Goal: Task Accomplishment & Management: Use online tool/utility

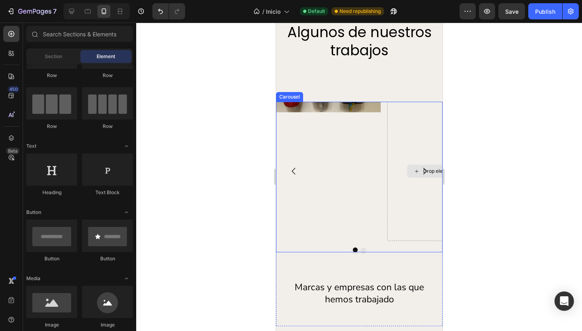
scroll to position [939, 0]
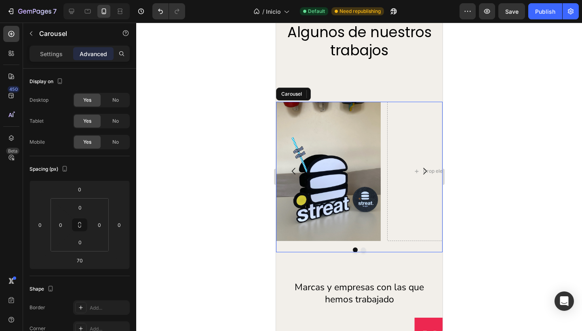
click at [419, 170] on icon "Carousel Next Arrow" at bounding box center [424, 171] width 10 height 10
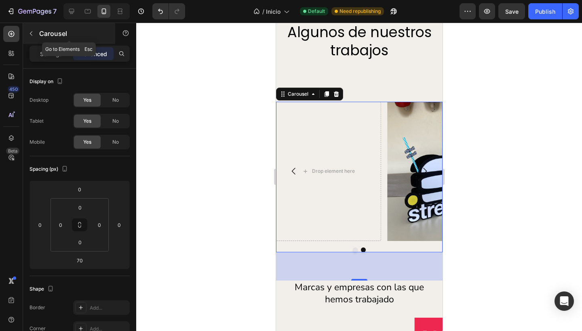
click at [32, 34] on icon "button" at bounding box center [31, 33] width 6 height 6
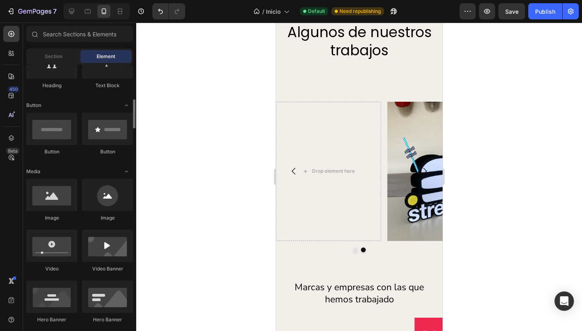
scroll to position [179, 0]
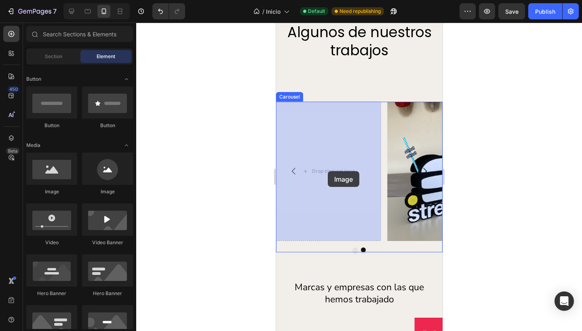
drag, startPoint x: 326, startPoint y: 202, endPoint x: 327, endPoint y: 171, distance: 30.7
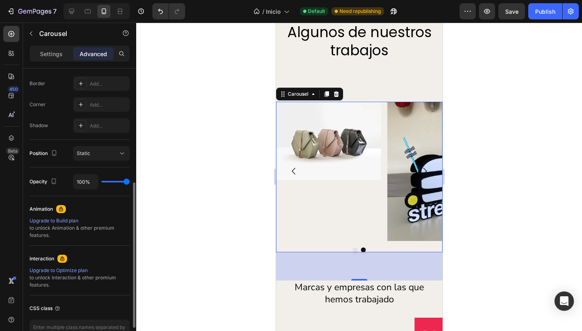
scroll to position [224, 0]
click at [47, 57] on p "Settings" at bounding box center [51, 54] width 23 height 8
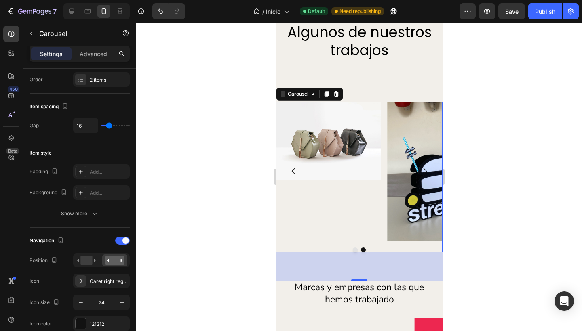
scroll to position [0, 0]
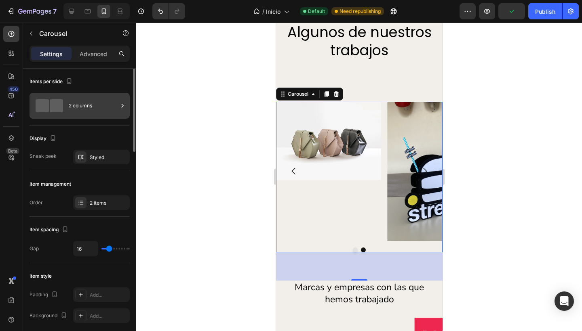
click at [71, 105] on div "2 columns" at bounding box center [93, 106] width 49 height 19
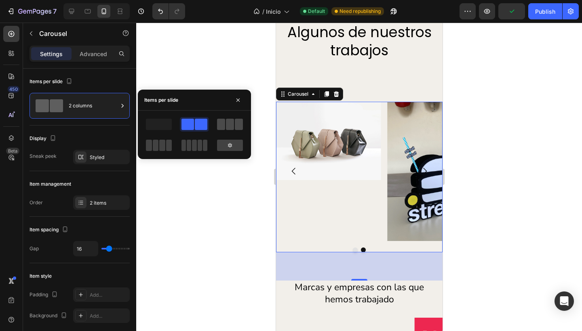
click at [226, 122] on span at bounding box center [230, 124] width 8 height 11
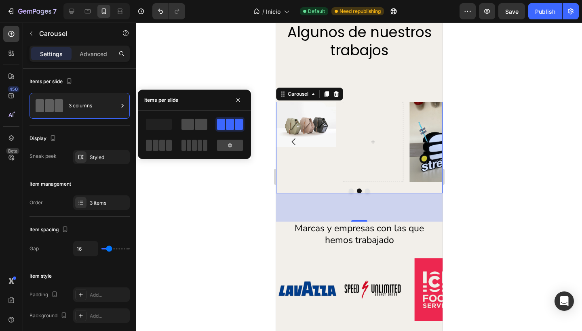
click at [189, 126] on span at bounding box center [187, 124] width 13 height 11
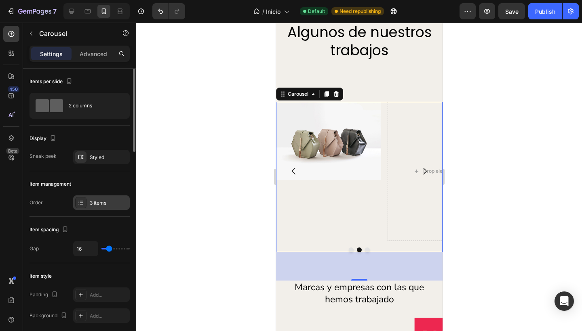
click at [99, 202] on div "3 items" at bounding box center [109, 203] width 38 height 7
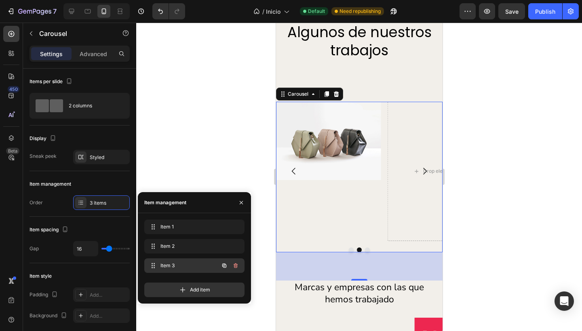
click at [185, 265] on span "Item 3" at bounding box center [183, 265] width 46 height 7
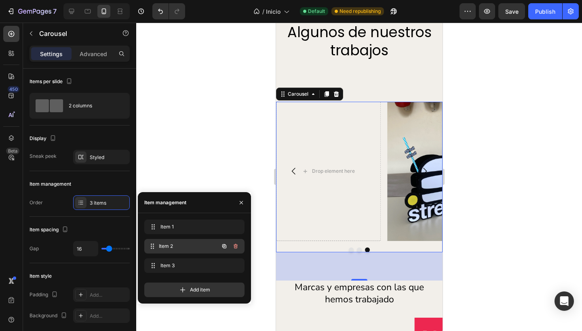
click at [186, 251] on div "Item 2 Item 2" at bounding box center [182, 246] width 71 height 11
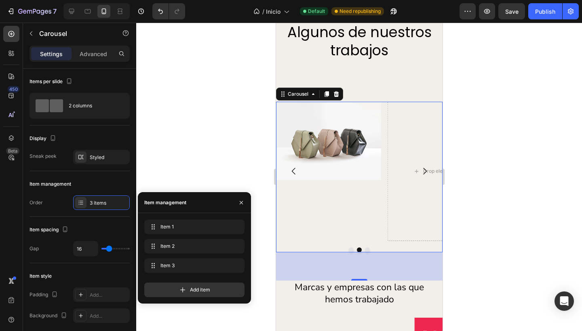
click at [189, 170] on div at bounding box center [359, 177] width 446 height 309
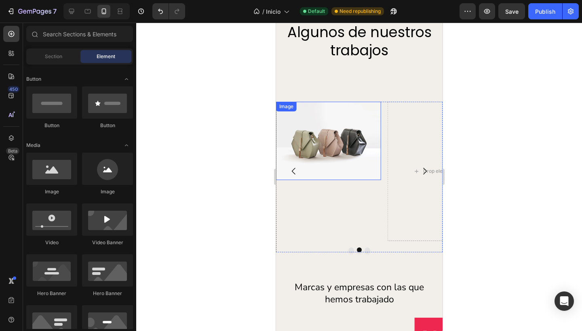
click at [321, 139] on img at bounding box center [328, 141] width 105 height 78
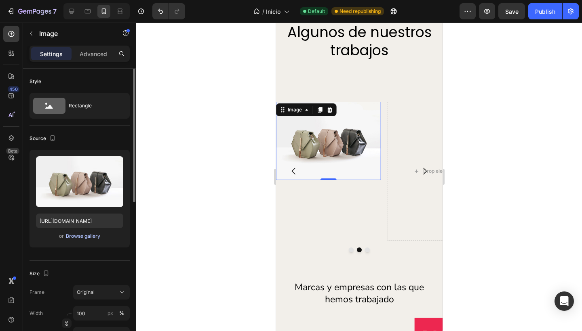
click at [74, 236] on div "Browse gallery" at bounding box center [83, 236] width 34 height 7
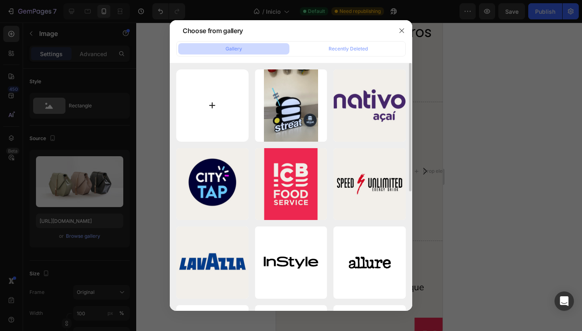
click at [219, 107] on input "file" at bounding box center [212, 106] width 72 height 72
type input "C:\fakepath\1.png"
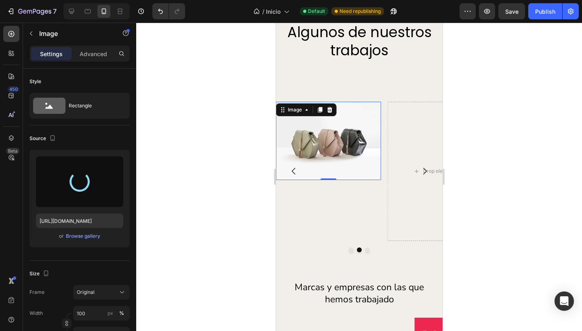
type input "https://cdn.shopify.com/s/files/1/0677/8146/0038/files/gempages_581121125283529…"
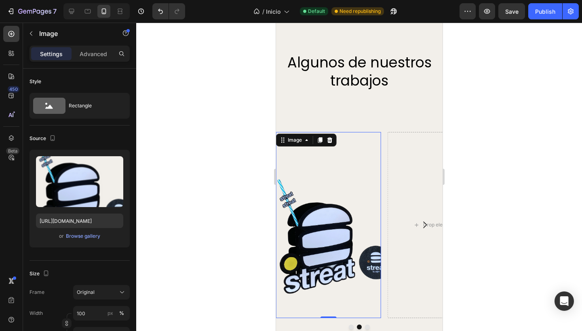
scroll to position [954, 0]
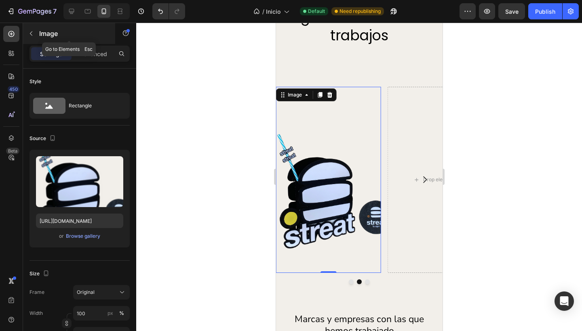
click at [29, 33] on icon "button" at bounding box center [31, 33] width 6 height 6
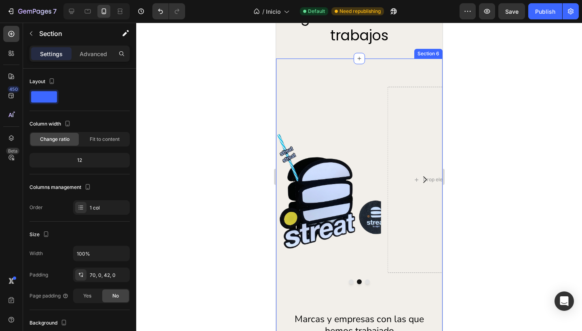
click at [359, 79] on div "Image Image Drop element here Carousel Marcas y empresas con las que hemos trab…" at bounding box center [359, 252] width 166 height 386
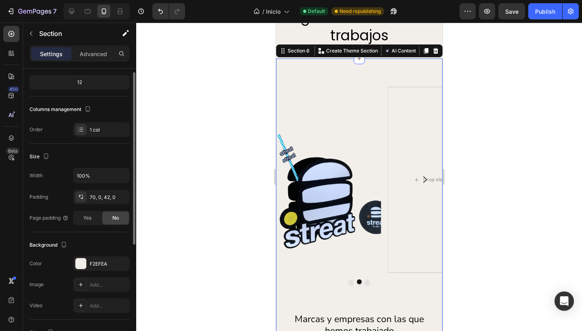
scroll to position [49, 0]
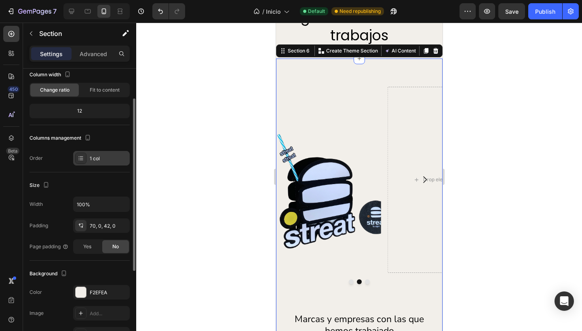
click at [85, 156] on div at bounding box center [80, 158] width 11 height 11
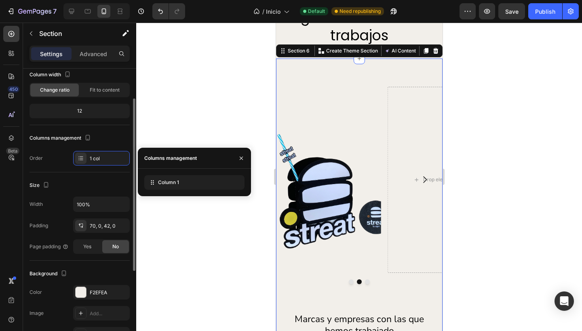
click at [53, 158] on div "Order 1 col" at bounding box center [79, 158] width 100 height 15
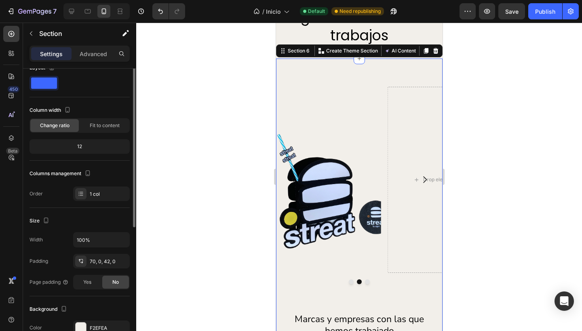
scroll to position [0, 0]
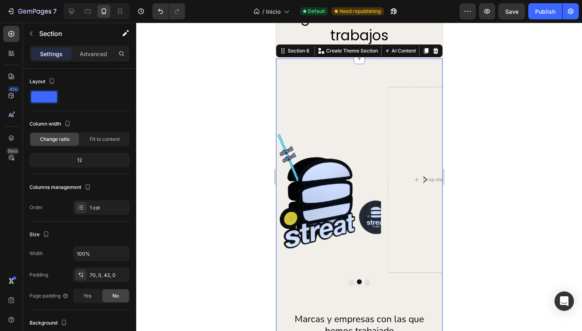
click at [368, 83] on div "Image Image Drop element here Carousel Marcas y empresas con las que hemos trab…" at bounding box center [359, 252] width 166 height 386
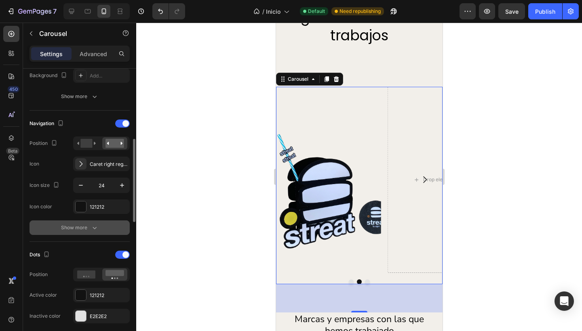
scroll to position [241, 0]
click at [74, 232] on button "Show more" at bounding box center [79, 227] width 100 height 15
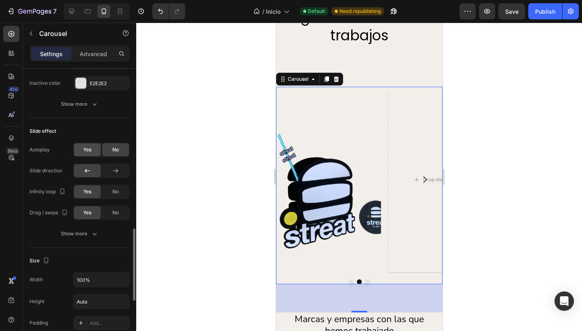
scroll to position [625, 0]
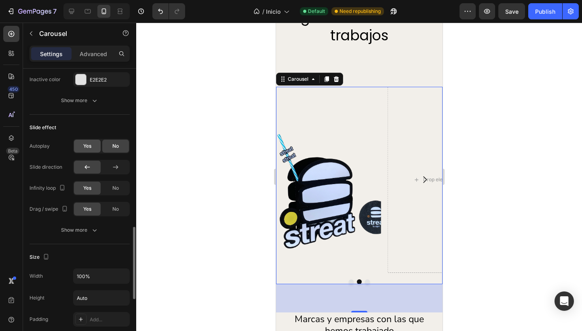
click at [91, 145] on span "Yes" at bounding box center [87, 146] width 8 height 7
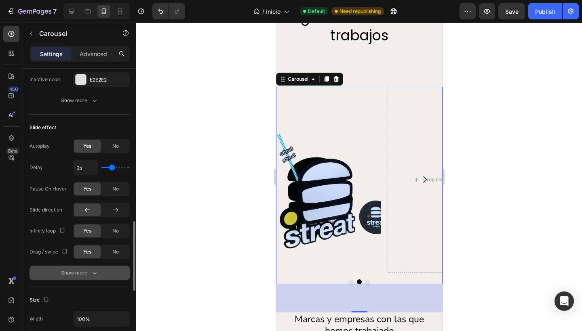
click at [73, 272] on div "Show more" at bounding box center [80, 273] width 38 height 8
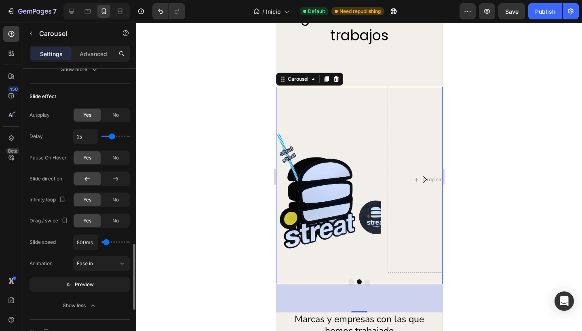
scroll to position [675, 0]
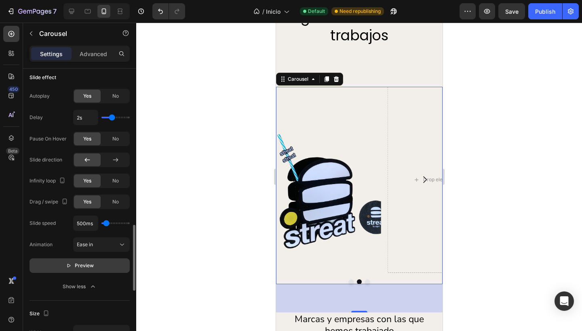
click at [73, 269] on p "Preview" at bounding box center [80, 266] width 28 height 8
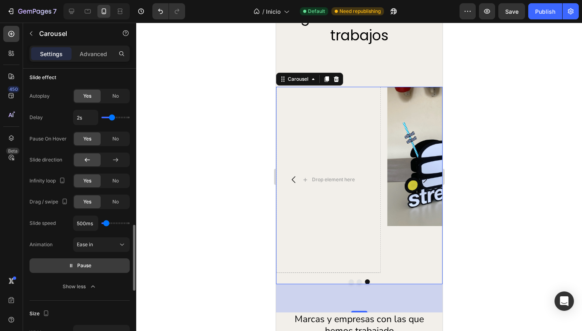
click at [73, 269] on p "Pause" at bounding box center [79, 266] width 23 height 8
click at [310, 180] on div "Drop element here" at bounding box center [327, 179] width 65 height 13
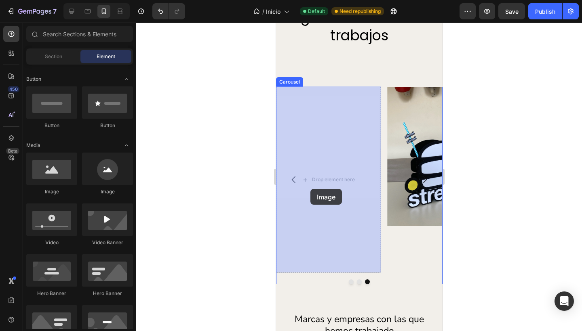
drag, startPoint x: 331, startPoint y: 206, endPoint x: 310, endPoint y: 189, distance: 27.0
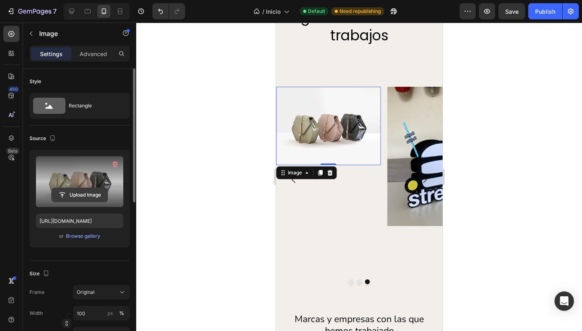
click at [72, 190] on input "file" at bounding box center [80, 195] width 56 height 14
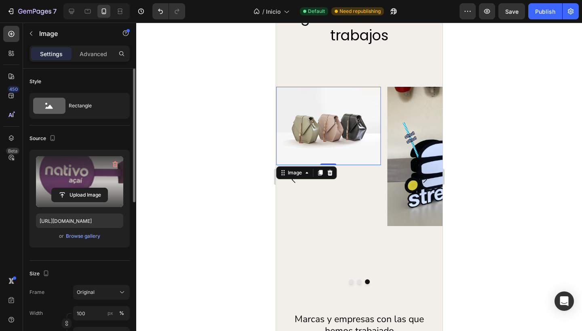
type input "https://cdn.shopify.com/s/files/1/0677/8146/0038/files/gempages_581121125283529…"
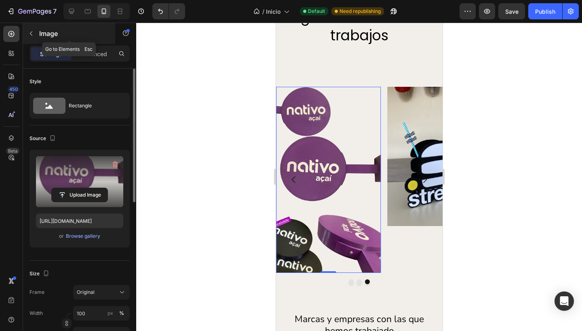
click at [29, 32] on icon "button" at bounding box center [31, 33] width 6 height 6
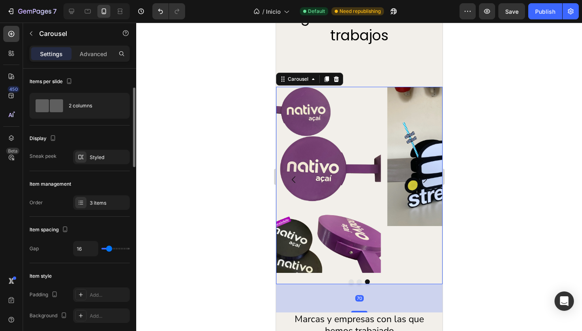
scroll to position [17, 0]
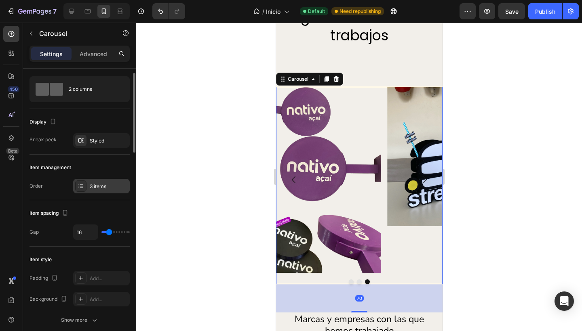
click at [92, 190] on div "3 items" at bounding box center [101, 186] width 57 height 15
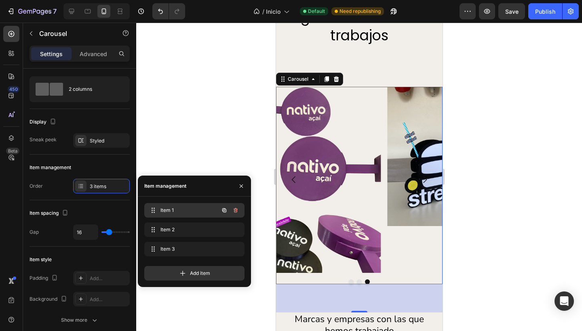
click at [165, 205] on div "Item 1 Item 1" at bounding box center [182, 210] width 71 height 11
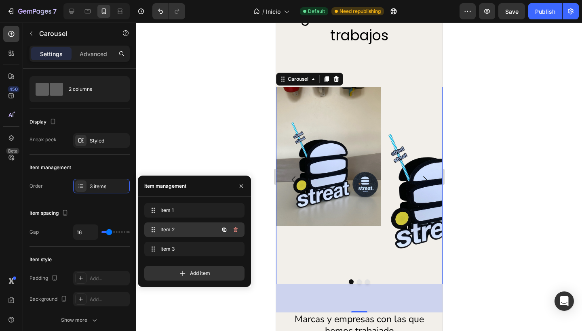
click at [164, 231] on span "Item 2" at bounding box center [183, 229] width 46 height 7
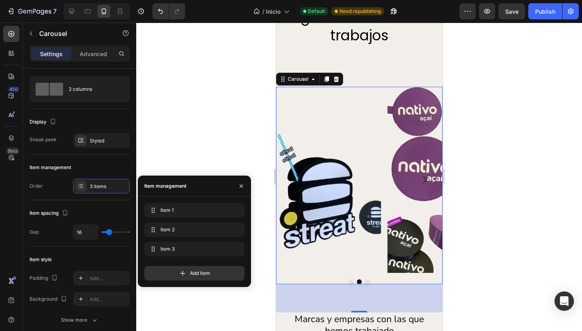
click at [176, 166] on div at bounding box center [359, 177] width 446 height 309
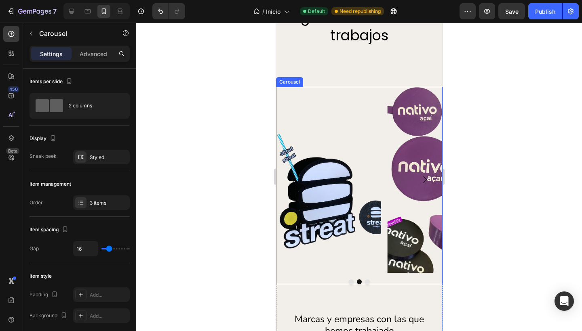
click at [361, 87] on div "Image Image Image" at bounding box center [359, 180] width 166 height 186
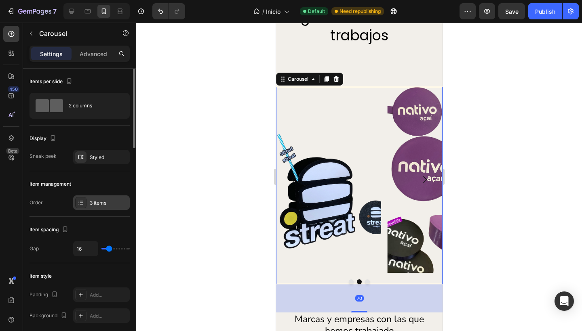
click at [92, 202] on div "3 items" at bounding box center [109, 203] width 38 height 7
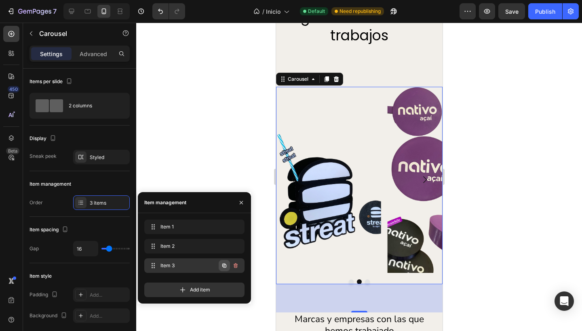
click at [226, 267] on icon "button" at bounding box center [224, 266] width 4 height 4
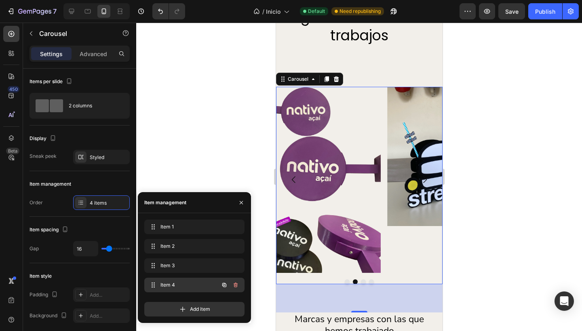
click at [187, 285] on span "Item 4" at bounding box center [183, 285] width 46 height 7
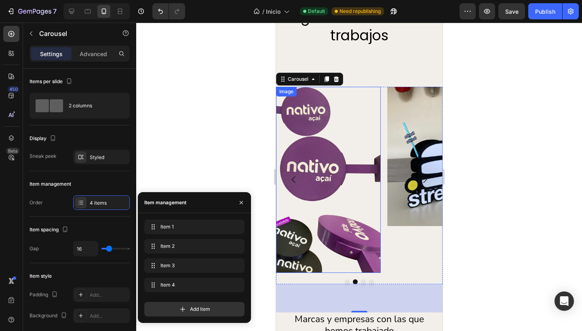
click at [326, 172] on img at bounding box center [328, 180] width 105 height 186
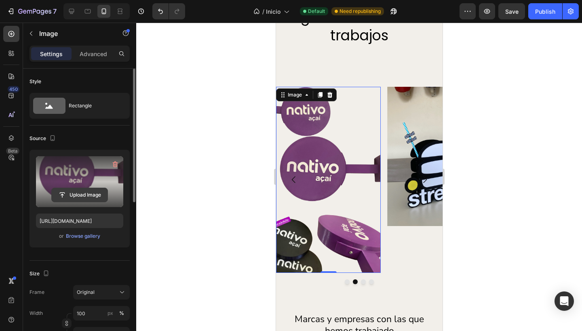
click at [84, 194] on input "file" at bounding box center [80, 195] width 56 height 14
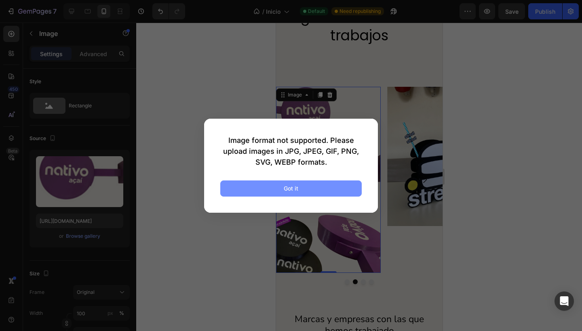
click at [272, 187] on button "Got it" at bounding box center [290, 189] width 141 height 16
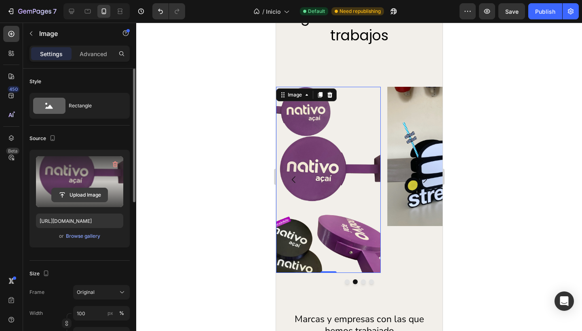
click at [79, 191] on input "file" at bounding box center [80, 195] width 56 height 14
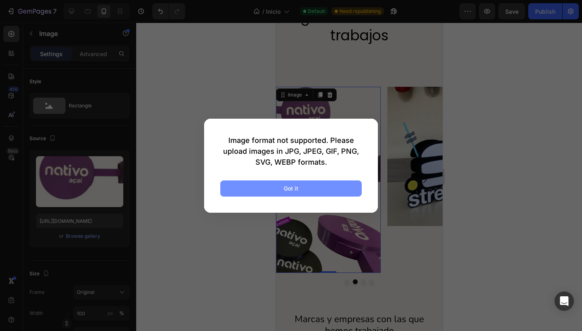
click at [303, 193] on button "Got it" at bounding box center [290, 189] width 141 height 16
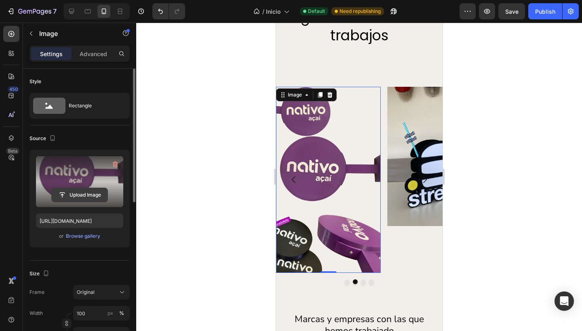
click at [79, 194] on input "file" at bounding box center [80, 195] width 56 height 14
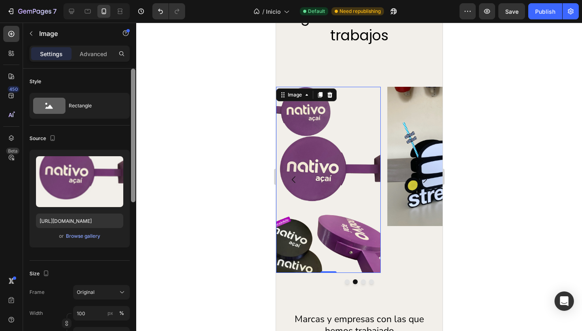
type input "C:\fakepath\IMG_8137.HEIC"
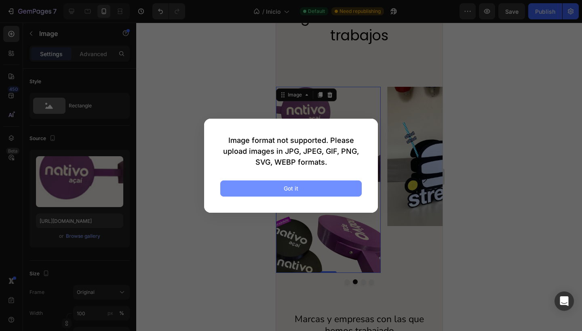
click at [274, 185] on button "Got it" at bounding box center [290, 189] width 141 height 16
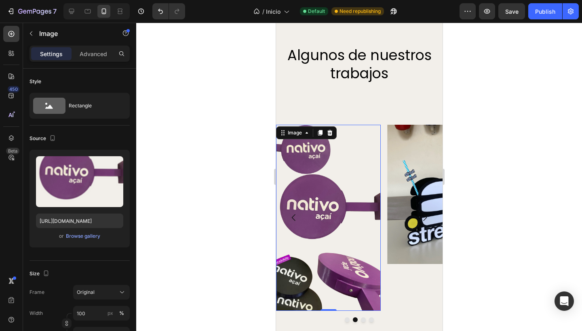
scroll to position [956, 0]
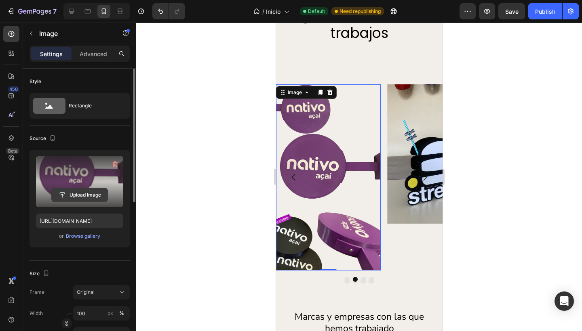
click at [77, 194] on input "file" at bounding box center [80, 195] width 56 height 14
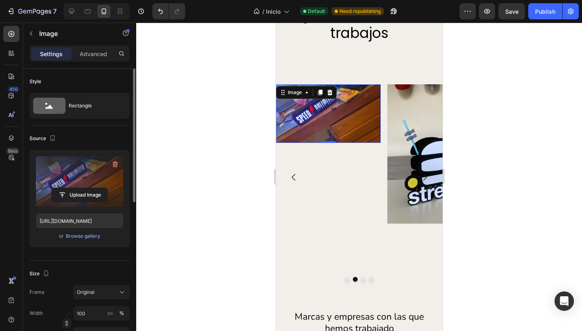
type input "https://cdn.shopify.com/s/files/1/0677/8146/0038/files/gempages_581121125283529…"
click at [50, 102] on icon at bounding box center [49, 106] width 32 height 16
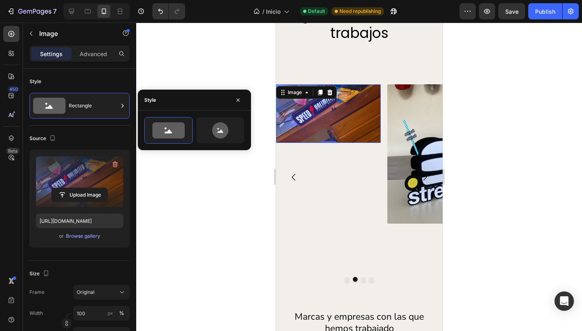
click at [166, 67] on div at bounding box center [359, 177] width 446 height 309
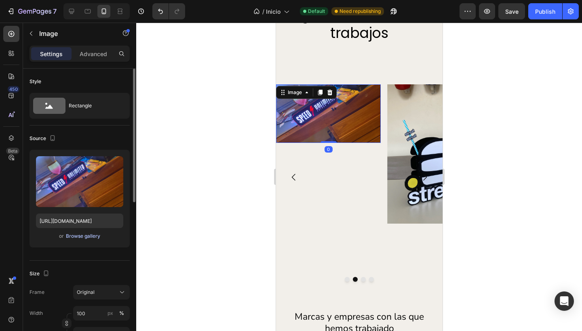
click at [80, 238] on div "Browse gallery" at bounding box center [83, 236] width 34 height 7
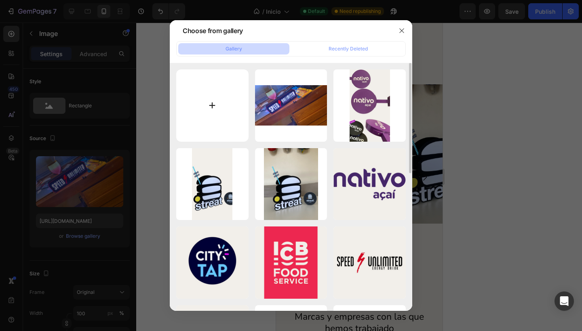
click at [202, 107] on input "file" at bounding box center [212, 106] width 72 height 72
type input "C:\fakepath\2.png"
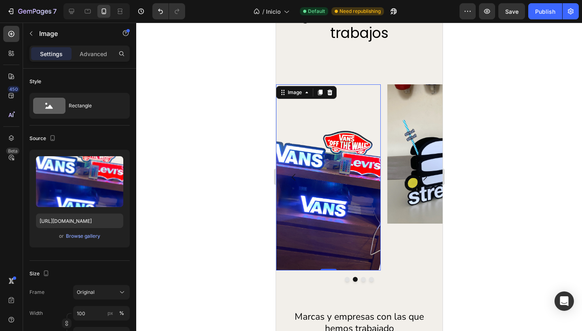
type input "https://cdn.shopify.com/s/files/1/0677/8146/0038/files/gempages_581121125283529…"
click at [255, 150] on div at bounding box center [359, 177] width 446 height 309
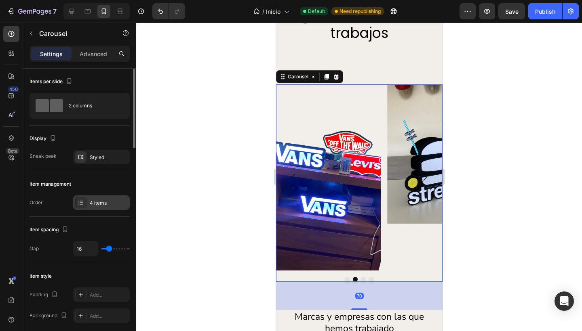
click at [95, 202] on div "4 items" at bounding box center [109, 203] width 38 height 7
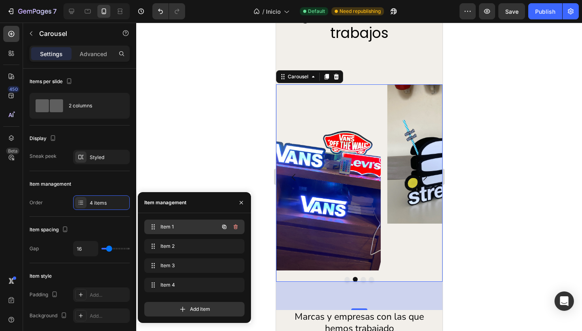
click at [170, 224] on span "Item 1" at bounding box center [183, 226] width 46 height 7
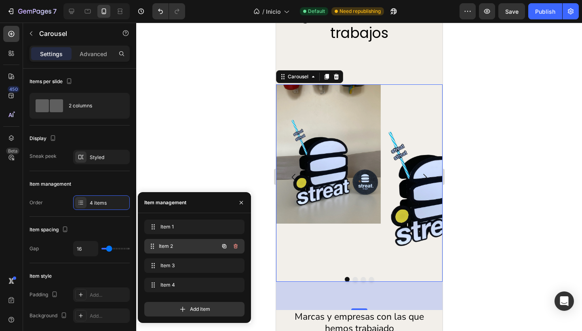
click at [170, 246] on span "Item 2" at bounding box center [189, 246] width 60 height 7
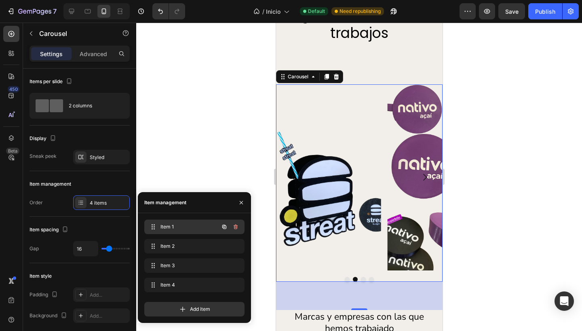
click at [172, 232] on div "Item 1 Item 1" at bounding box center [182, 226] width 71 height 11
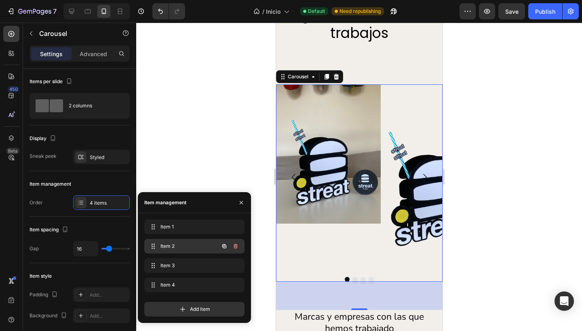
click at [171, 244] on span "Item 2" at bounding box center [183, 246] width 46 height 7
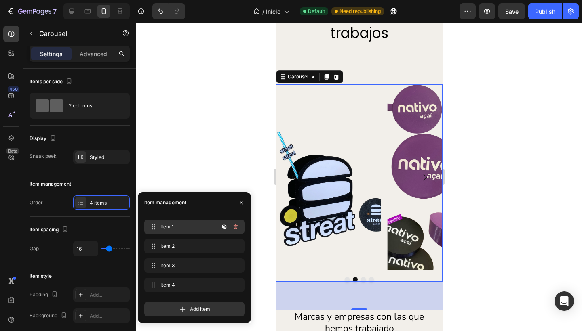
click at [190, 225] on span "Item 1" at bounding box center [183, 226] width 46 height 7
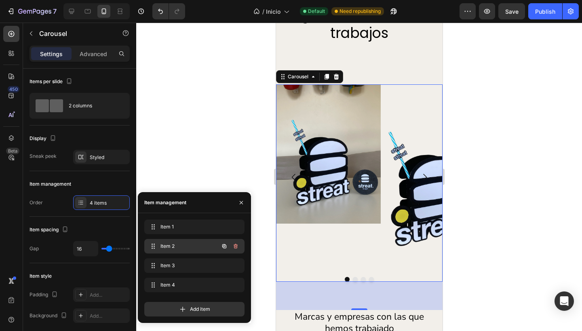
click at [183, 246] on span "Item 2" at bounding box center [183, 246] width 46 height 7
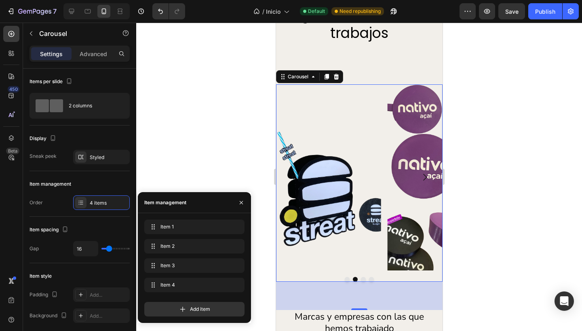
click at [182, 258] on div "Item 1 Item 1 Item 2 Item 2 Item 3 Item 3 Item 4 Item 4" at bounding box center [194, 258] width 100 height 76
click at [180, 262] on div "Item 3 Item 3" at bounding box center [182, 265] width 71 height 11
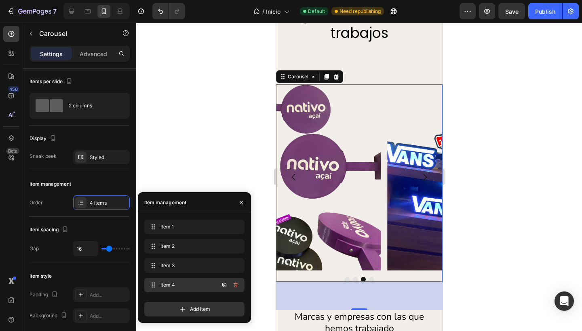
click at [176, 284] on span "Item 4" at bounding box center [183, 285] width 46 height 7
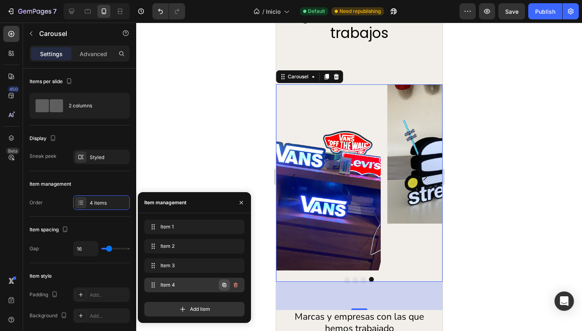
click at [225, 286] on icon "button" at bounding box center [225, 286] width 2 height 2
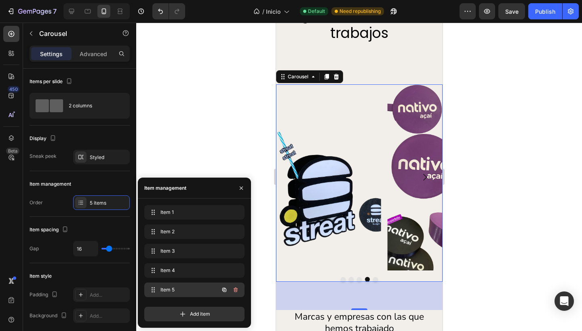
click at [181, 289] on span "Item 5" at bounding box center [183, 290] width 46 height 7
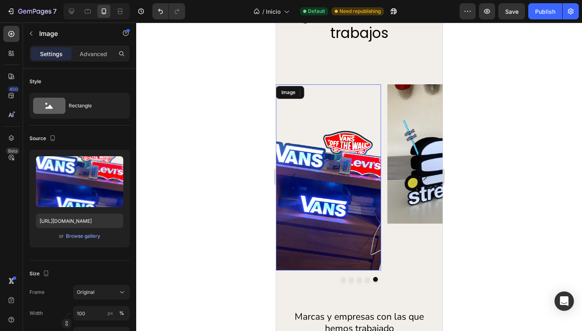
click at [341, 185] on img at bounding box center [328, 177] width 105 height 186
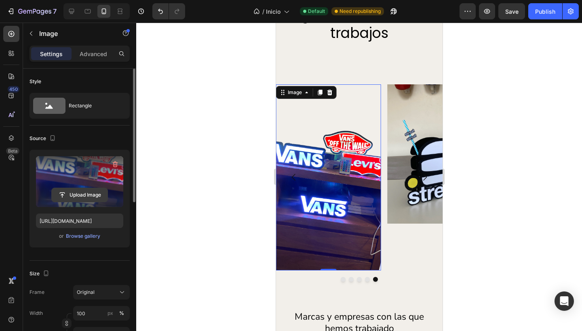
click at [88, 196] on input "file" at bounding box center [80, 195] width 56 height 14
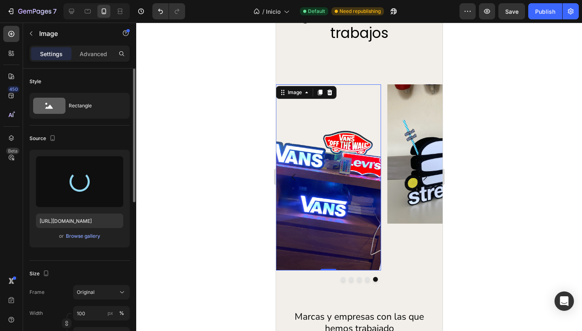
type input "https://cdn.shopify.com/s/files/1/0677/8146/0038/files/gempages_581121125283529…"
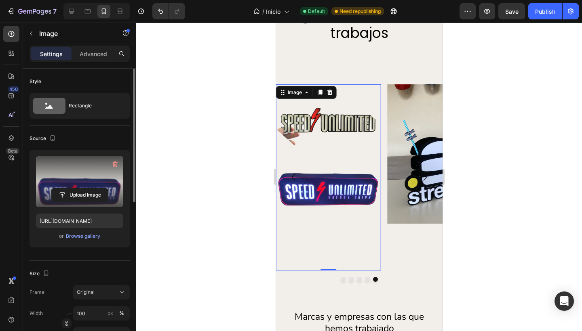
click at [209, 124] on div at bounding box center [359, 177] width 446 height 309
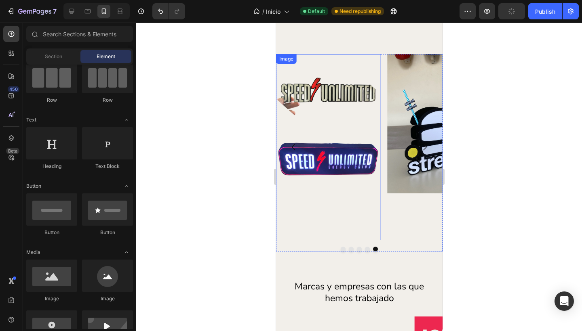
scroll to position [928, 0]
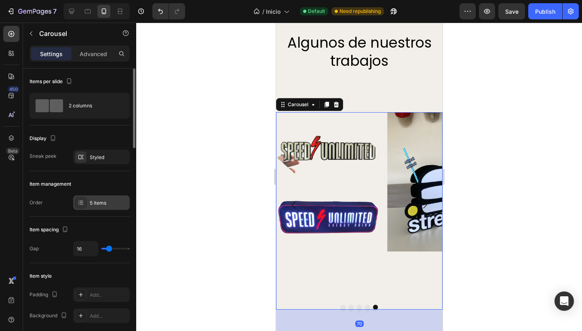
click at [103, 198] on div "5 items" at bounding box center [101, 203] width 57 height 15
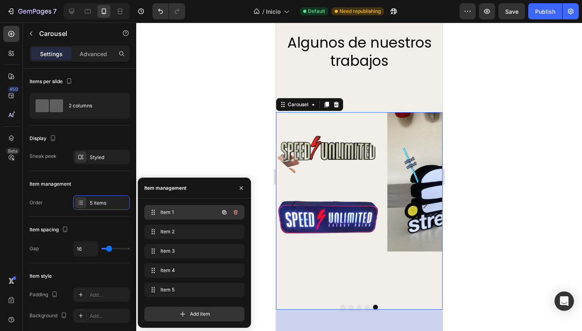
click at [172, 209] on span "Item 1" at bounding box center [183, 212] width 46 height 7
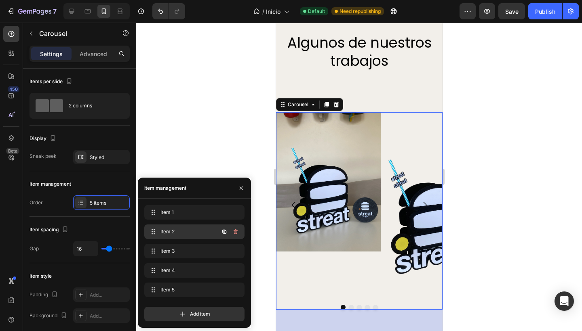
click at [169, 233] on span "Item 2" at bounding box center [183, 231] width 46 height 7
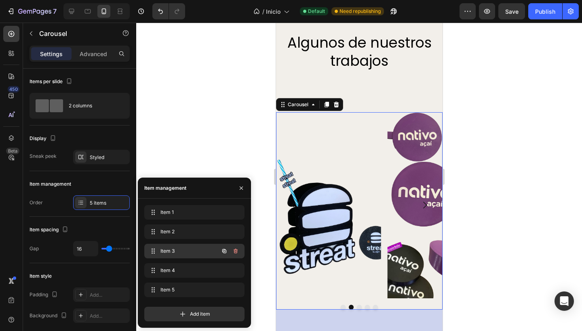
click at [171, 251] on span "Item 3" at bounding box center [183, 251] width 46 height 7
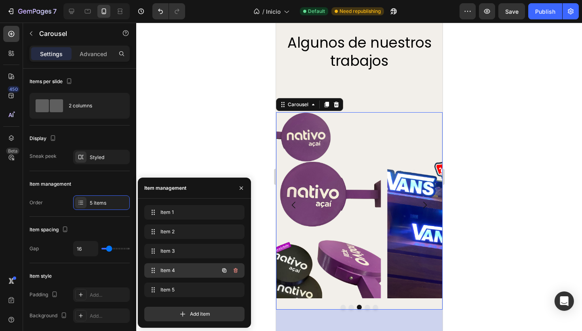
click at [170, 272] on span "Item 4" at bounding box center [183, 270] width 46 height 7
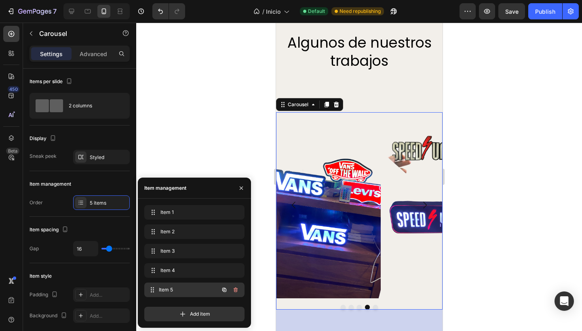
click at [168, 293] on span "Item 5" at bounding box center [189, 290] width 60 height 7
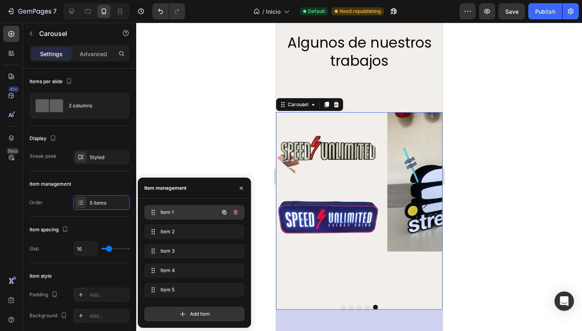
click at [182, 213] on span "Item 1" at bounding box center [183, 212] width 46 height 7
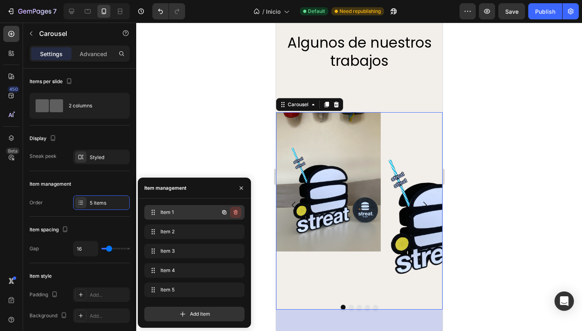
click at [234, 212] on icon "button" at bounding box center [235, 212] width 6 height 6
click at [234, 212] on div "Delete" at bounding box center [230, 212] width 15 height 7
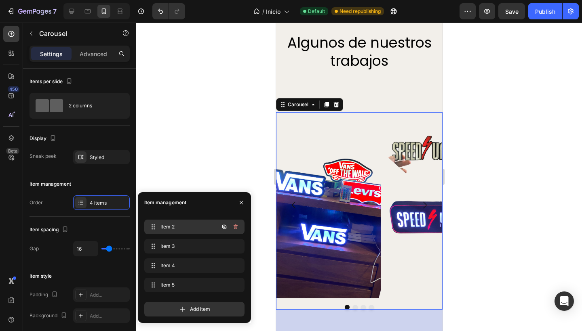
click at [183, 224] on span "Item 2" at bounding box center [183, 226] width 46 height 7
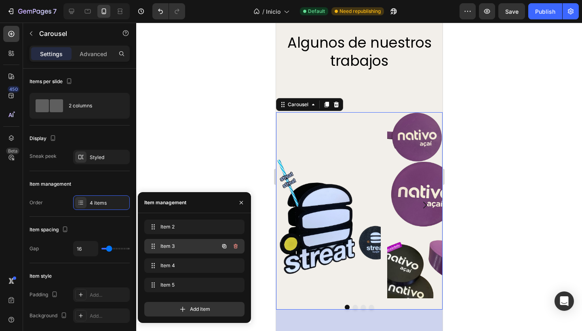
click at [180, 245] on span "Item 3" at bounding box center [183, 246] width 46 height 7
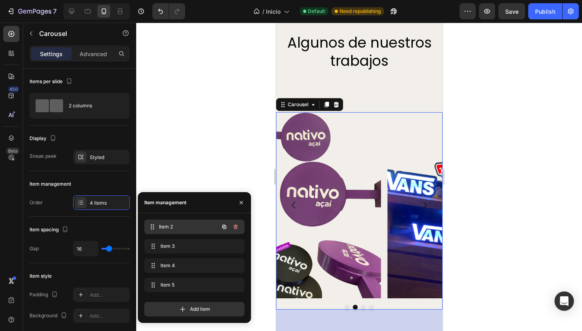
click at [179, 228] on span "Item 2" at bounding box center [189, 226] width 60 height 7
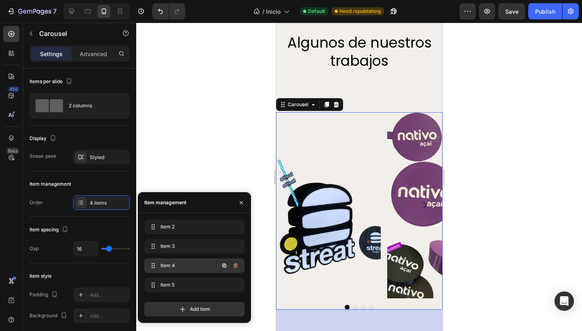
click at [176, 264] on span "Item 4" at bounding box center [183, 265] width 46 height 7
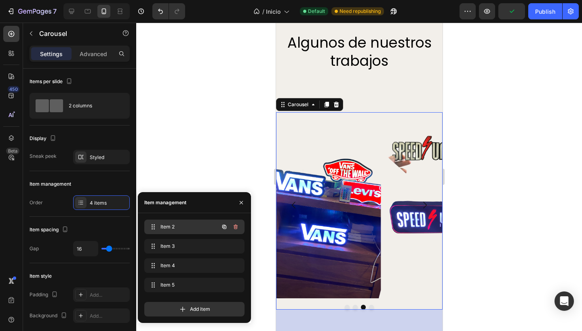
click at [194, 225] on span "Item 2" at bounding box center [183, 226] width 46 height 7
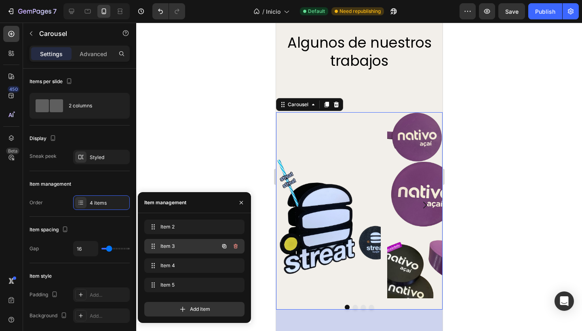
click at [191, 251] on div "Item 3 Item 3" at bounding box center [182, 246] width 71 height 11
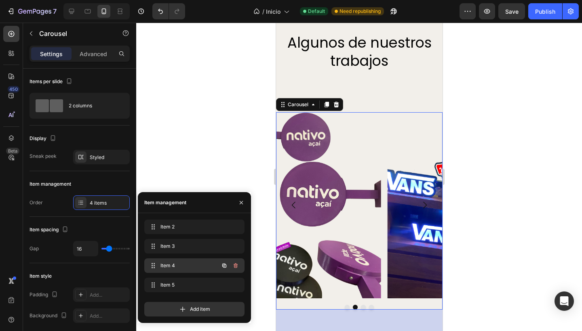
click at [188, 267] on span "Item 4" at bounding box center [183, 265] width 46 height 7
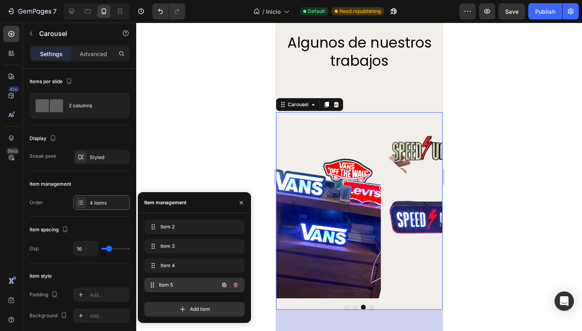
click at [185, 284] on span "Item 5" at bounding box center [189, 285] width 60 height 7
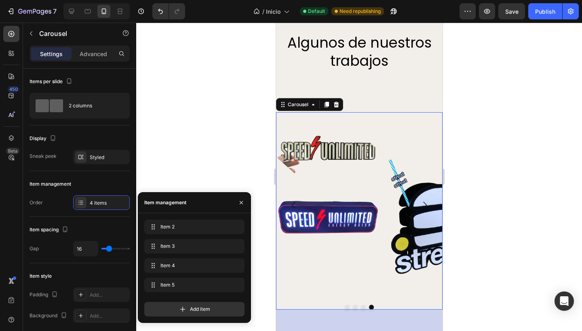
click at [197, 174] on div at bounding box center [359, 177] width 446 height 309
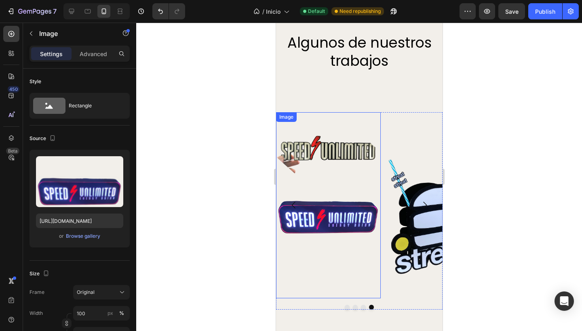
click at [305, 216] on img at bounding box center [328, 205] width 105 height 186
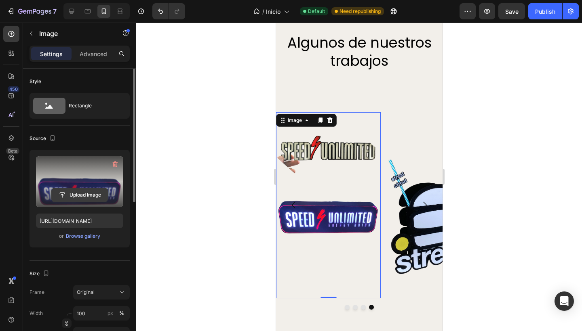
click at [78, 194] on input "file" at bounding box center [80, 195] width 56 height 14
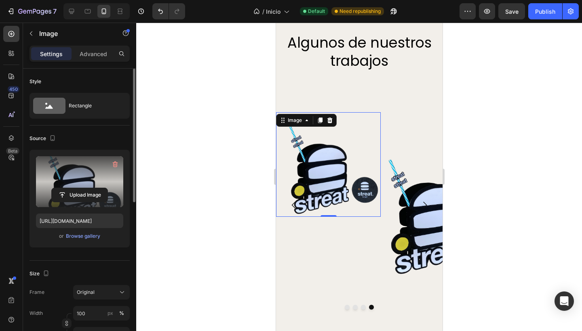
type input "https://cdn.shopify.com/s/files/1/0677/8146/0038/files/gempages_581121125283529…"
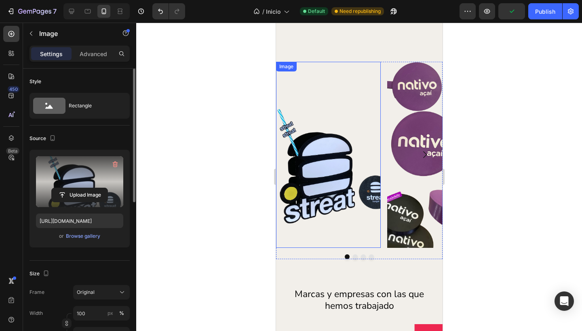
scroll to position [957, 0]
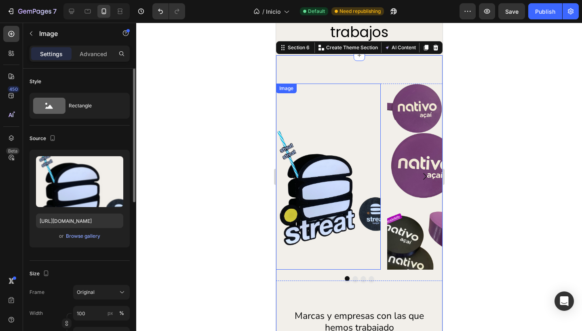
click at [376, 89] on img at bounding box center [328, 177] width 105 height 186
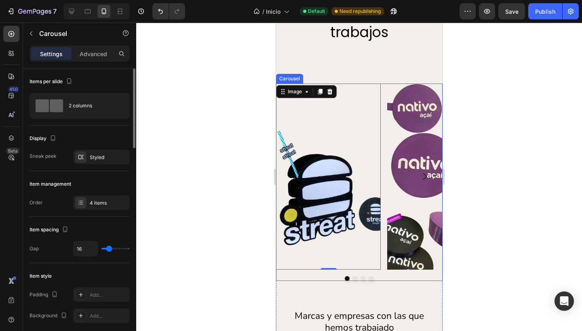
click at [385, 85] on div "Image 0 Image Image Image" at bounding box center [359, 177] width 166 height 186
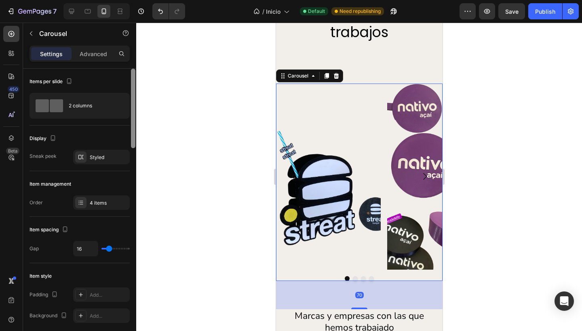
scroll to position [9, 0]
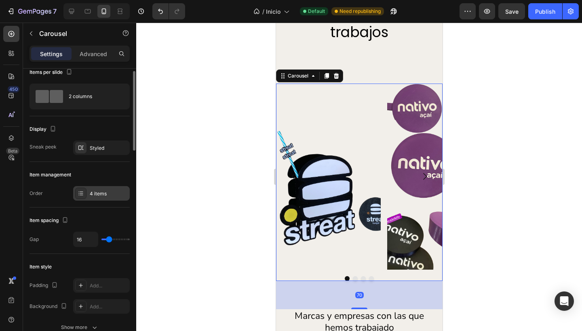
click at [95, 194] on div "4 items" at bounding box center [109, 193] width 38 height 7
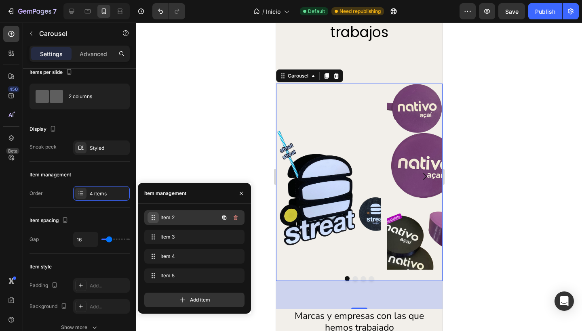
click at [155, 215] on icon at bounding box center [153, 218] width 6 height 6
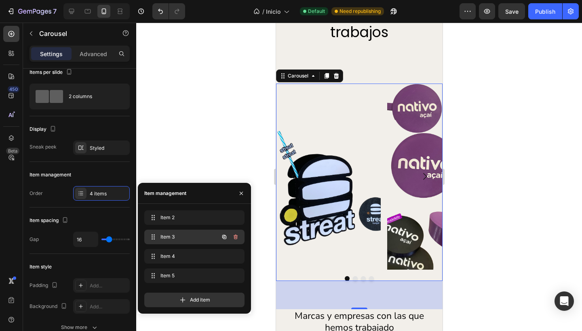
click at [171, 237] on span "Item 3" at bounding box center [183, 237] width 46 height 7
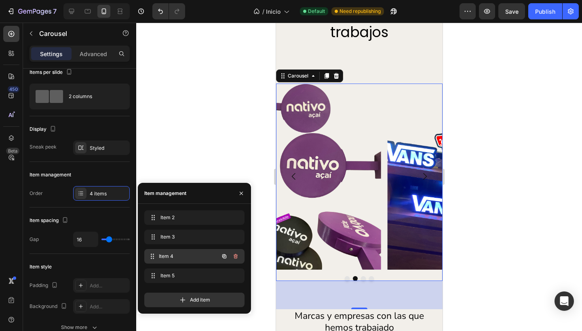
click at [175, 254] on span "Item 4" at bounding box center [189, 256] width 60 height 7
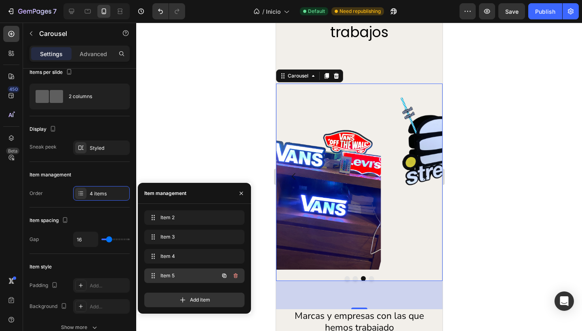
click at [177, 279] on span "Item 5" at bounding box center [183, 275] width 46 height 7
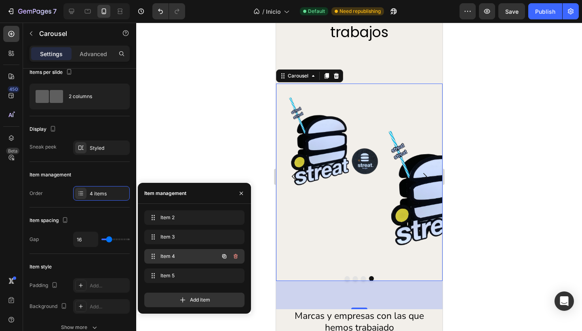
click at [198, 255] on span "Item 4" at bounding box center [183, 256] width 46 height 7
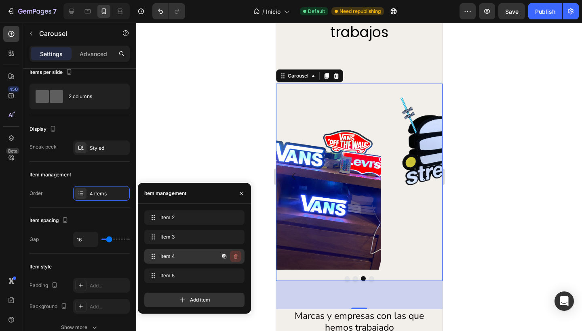
click at [236, 254] on icon "button" at bounding box center [235, 256] width 6 height 6
click at [204, 150] on div at bounding box center [359, 177] width 446 height 309
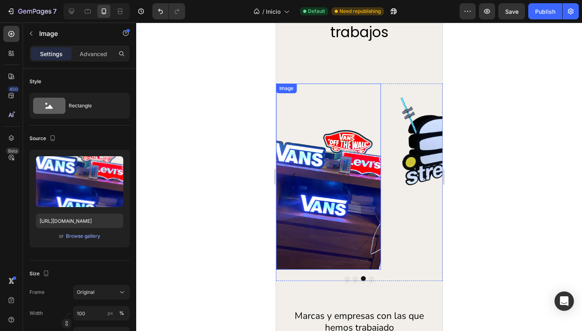
click at [342, 191] on img at bounding box center [328, 177] width 105 height 186
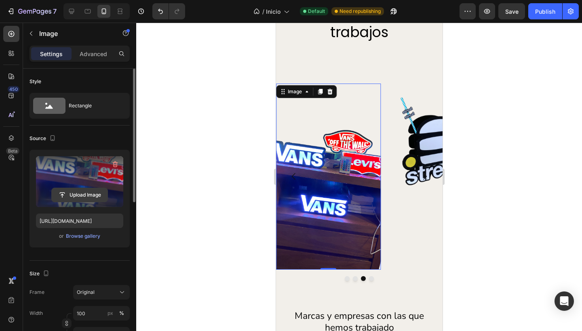
click at [74, 192] on input "file" at bounding box center [80, 195] width 56 height 14
click at [79, 193] on input "file" at bounding box center [80, 195] width 56 height 14
click at [76, 192] on input "file" at bounding box center [80, 195] width 56 height 14
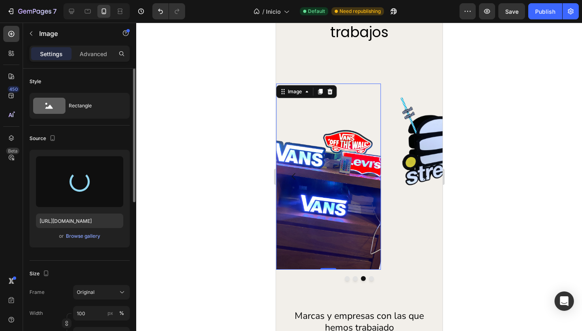
type input "[URL][DOMAIN_NAME]"
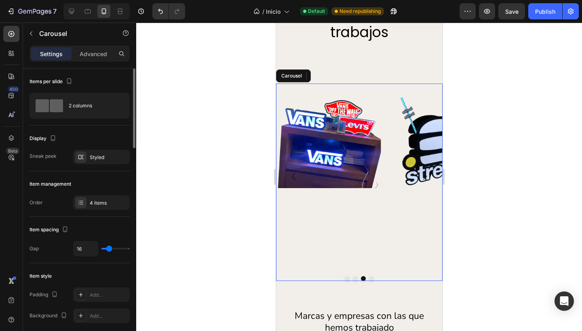
click at [383, 84] on div "Image Image Image 0 Image" at bounding box center [359, 177] width 166 height 186
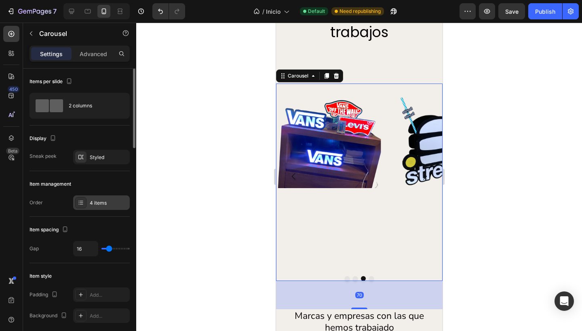
click at [87, 204] on div "4 items" at bounding box center [101, 203] width 57 height 15
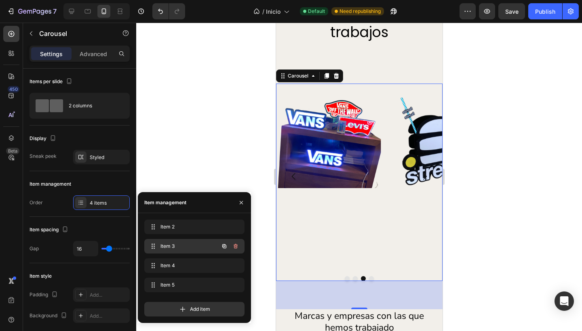
click at [177, 240] on div "Item 3 Item 3" at bounding box center [194, 246] width 100 height 15
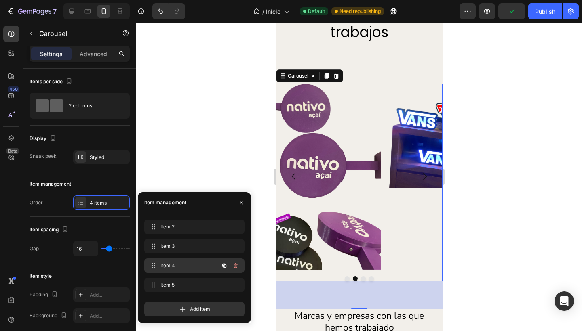
click at [177, 272] on div "Item 4 Item 4" at bounding box center [194, 266] width 100 height 15
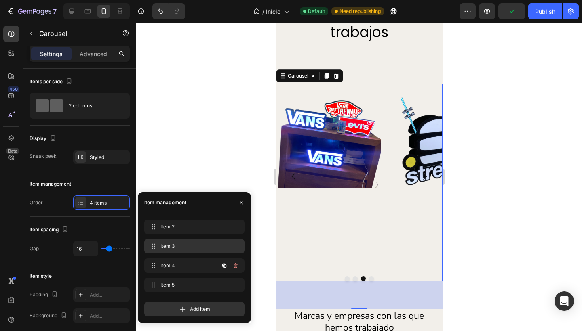
click at [175, 246] on span "Item 3" at bounding box center [192, 246] width 65 height 7
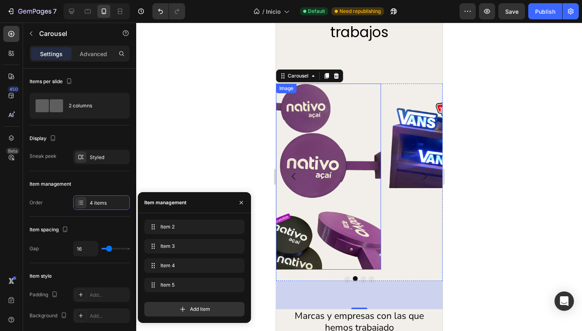
click at [320, 179] on img at bounding box center [328, 177] width 105 height 186
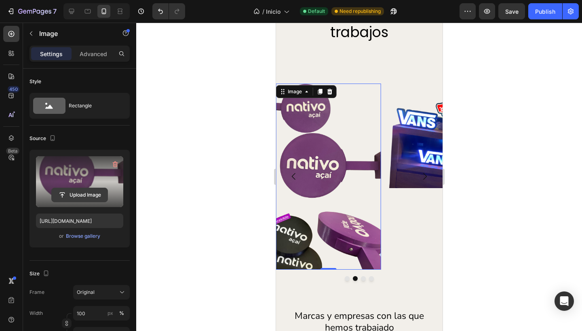
click at [67, 193] on input "file" at bounding box center [80, 195] width 56 height 14
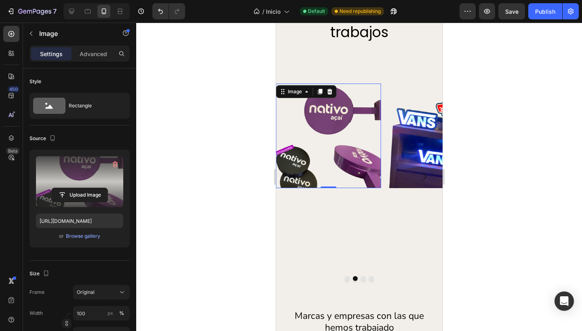
type input "[URL][DOMAIN_NAME]"
click at [210, 115] on div at bounding box center [359, 177] width 446 height 309
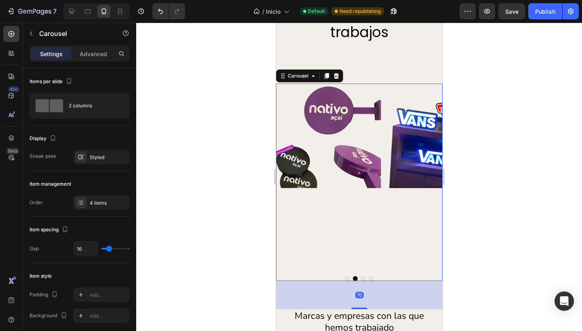
click at [344, 277] on button "Dot" at bounding box center [346, 278] width 5 height 5
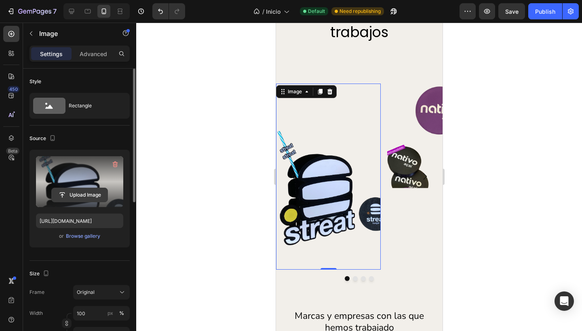
click at [76, 197] on input "file" at bounding box center [80, 195] width 56 height 14
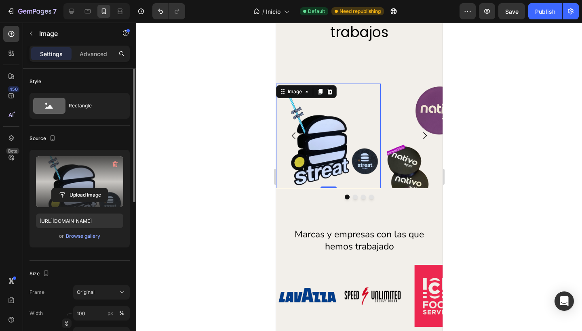
type input "[URL][DOMAIN_NAME]"
click at [220, 149] on div at bounding box center [359, 177] width 446 height 309
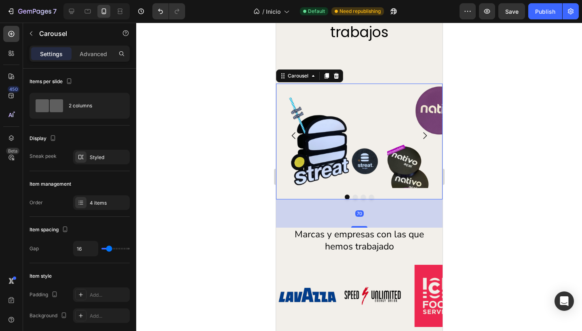
click at [352, 195] on button "Dot" at bounding box center [354, 197] width 5 height 5
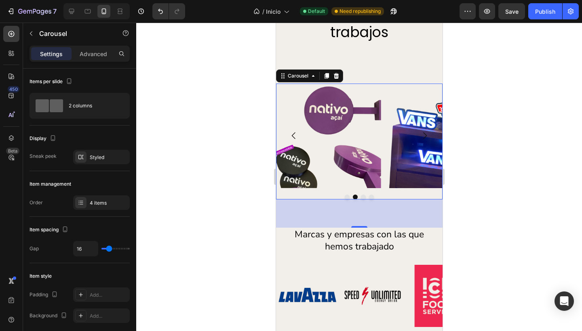
click at [360, 195] on button "Dot" at bounding box center [362, 197] width 5 height 5
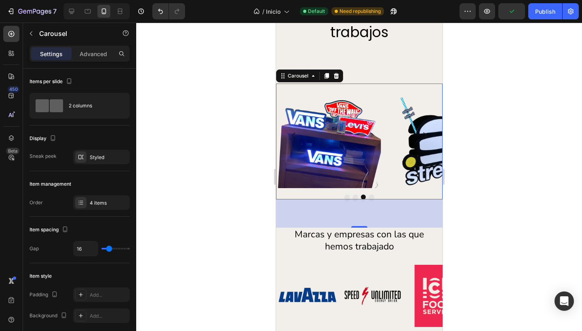
click at [369, 195] on button "Dot" at bounding box center [371, 197] width 5 height 5
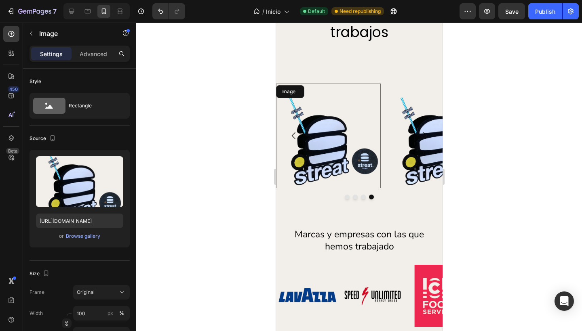
click at [324, 149] on img at bounding box center [328, 136] width 105 height 105
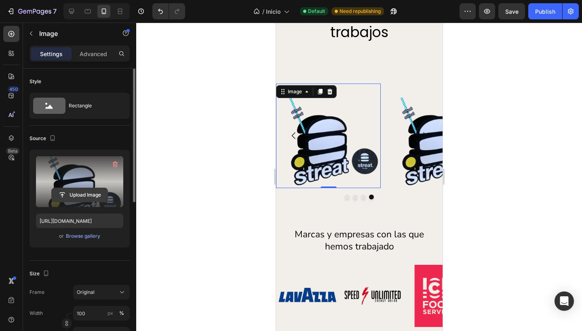
click at [83, 196] on input "file" at bounding box center [80, 195] width 56 height 14
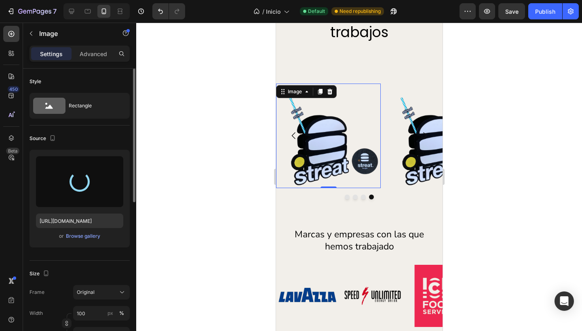
type input "[URL][DOMAIN_NAME]"
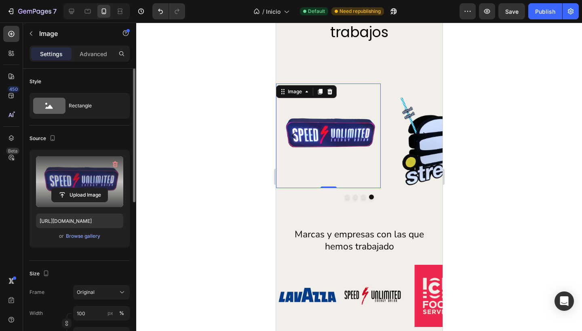
click at [263, 194] on div at bounding box center [359, 177] width 446 height 309
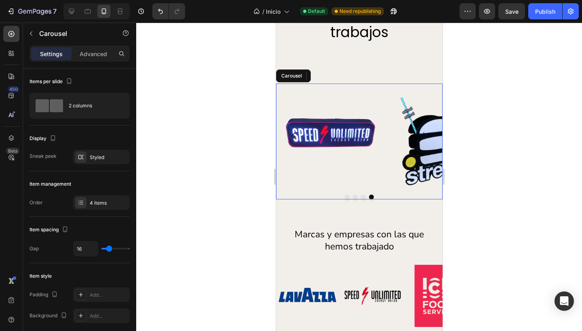
click at [293, 135] on icon "Carousel Back Arrow" at bounding box center [294, 136] width 10 height 10
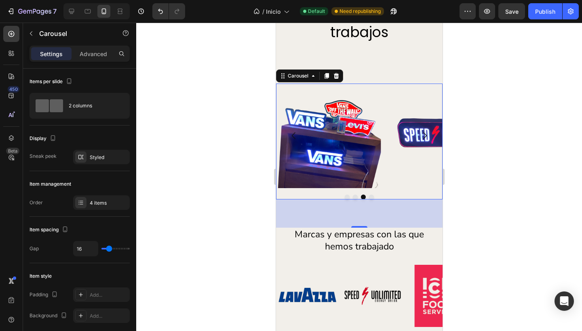
click at [344, 195] on button "Dot" at bounding box center [346, 197] width 5 height 5
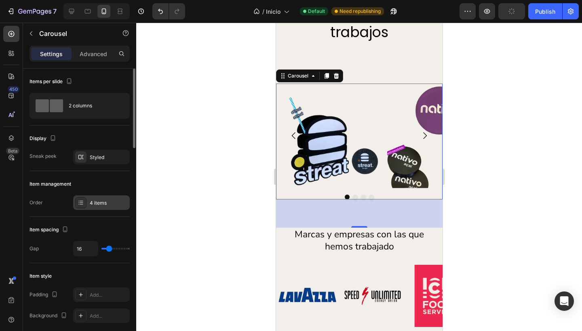
click at [100, 202] on div "4 items" at bounding box center [109, 203] width 38 height 7
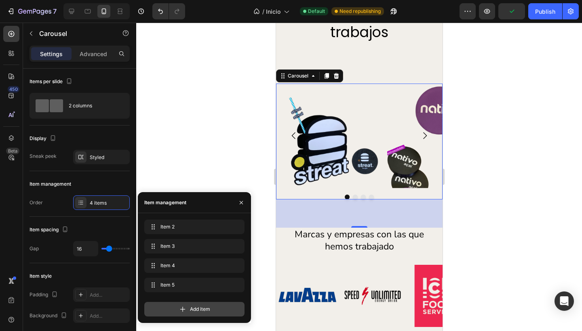
click at [207, 308] on span "Add item" at bounding box center [200, 309] width 20 height 7
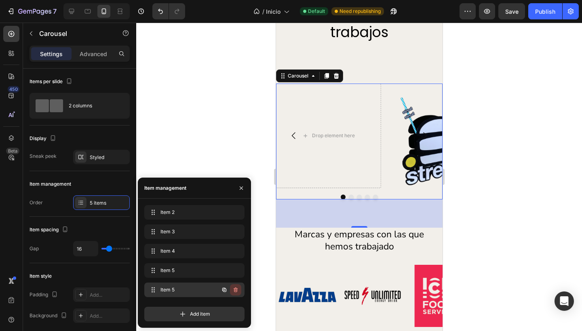
click at [236, 289] on icon "button" at bounding box center [236, 290] width 4 height 5
click at [236, 289] on div "Delete" at bounding box center [230, 290] width 15 height 7
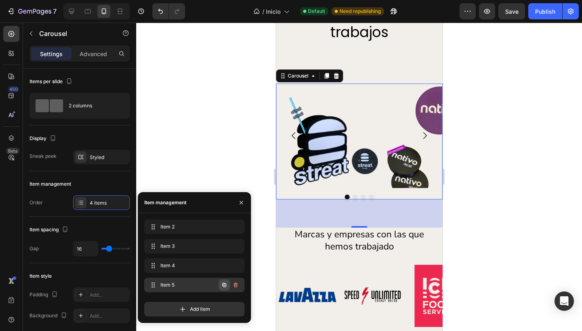
click at [224, 284] on icon "button" at bounding box center [224, 285] width 4 height 4
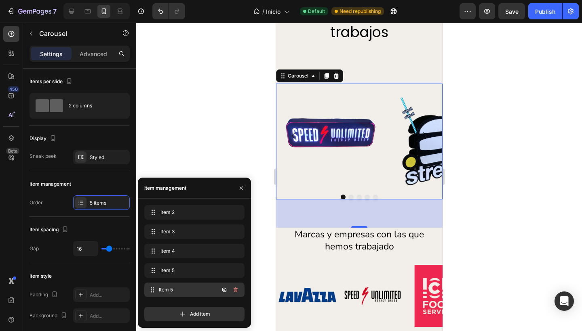
click at [187, 291] on span "Item 5" at bounding box center [189, 290] width 60 height 7
click at [187, 276] on div "Item 5 Item 5" at bounding box center [182, 270] width 71 height 11
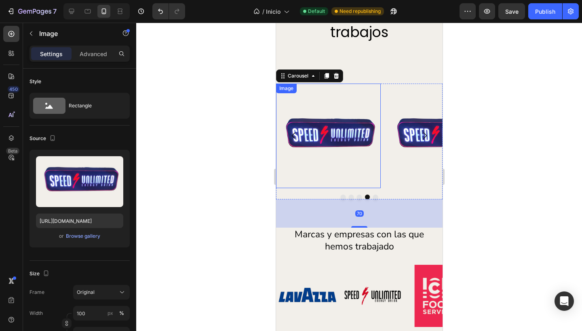
click at [322, 135] on img at bounding box center [328, 136] width 105 height 105
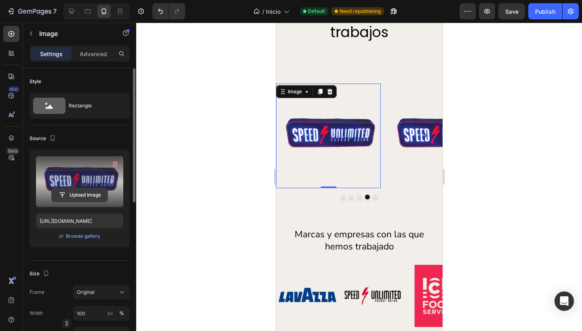
click at [80, 198] on input "file" at bounding box center [80, 195] width 56 height 14
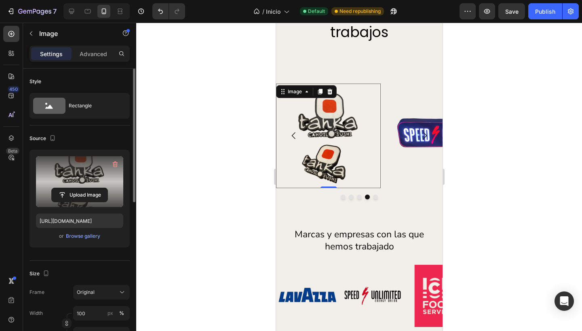
type input "[URL][DOMAIN_NAME]"
click at [238, 172] on div at bounding box center [359, 177] width 446 height 309
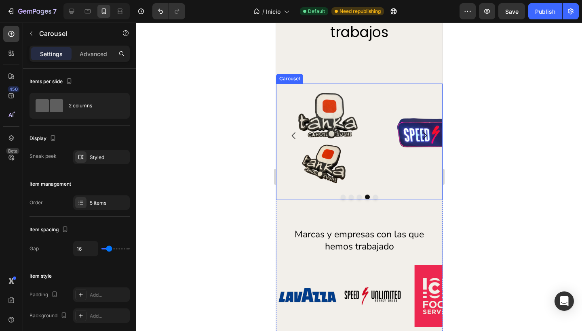
click at [383, 85] on div "Image Image Image Image Image" at bounding box center [359, 136] width 166 height 105
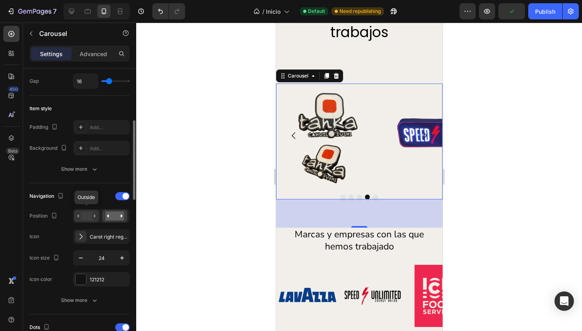
scroll to position [177, 0]
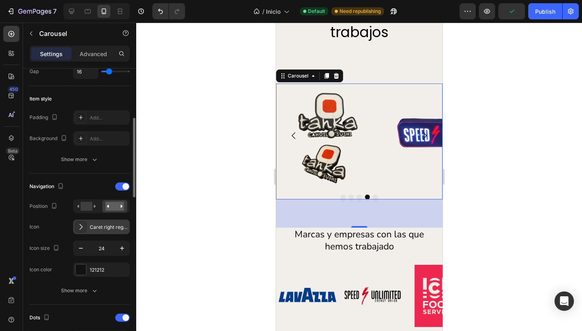
click at [88, 228] on div "Caret right regular" at bounding box center [101, 227] width 57 height 15
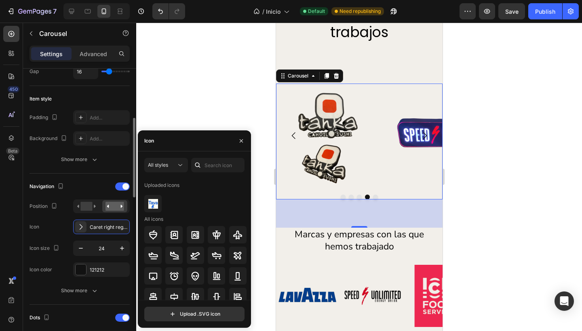
click at [57, 223] on div "Icon Caret right regular" at bounding box center [79, 227] width 100 height 15
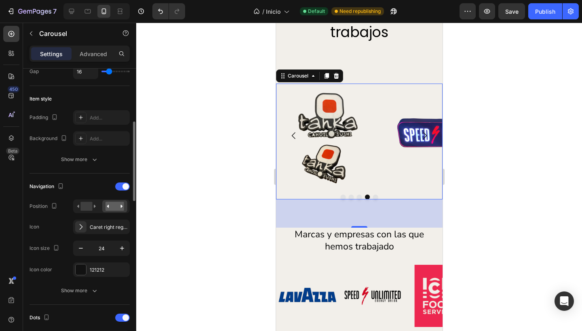
scroll to position [197, 0]
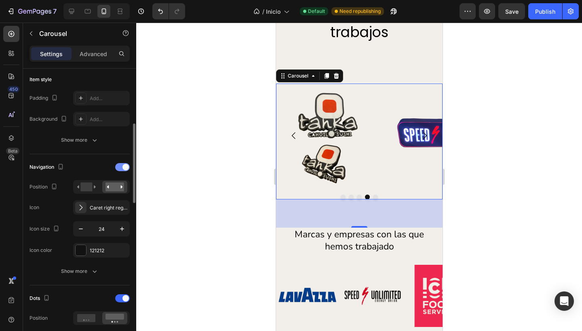
click at [125, 164] on span at bounding box center [125, 167] width 6 height 6
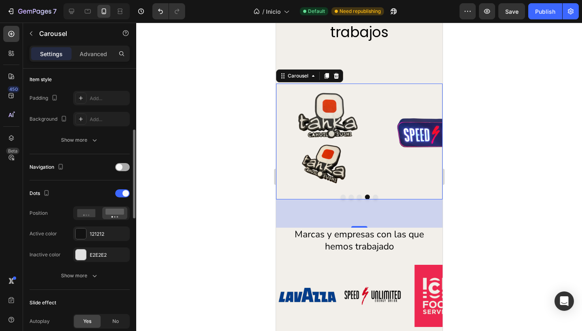
click at [125, 164] on div at bounding box center [122, 167] width 15 height 8
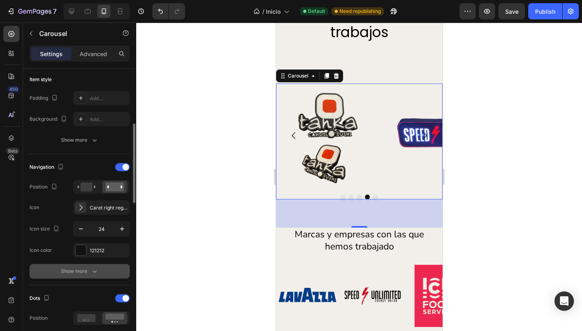
click at [79, 273] on div "Show more" at bounding box center [80, 272] width 38 height 8
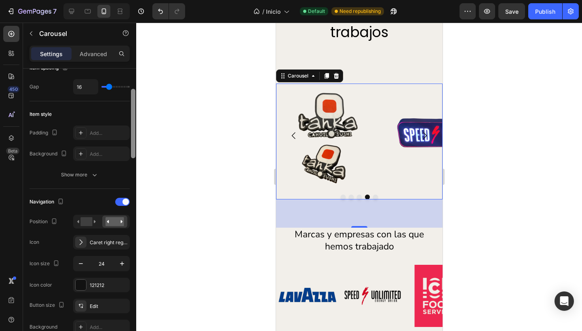
scroll to position [147, 0]
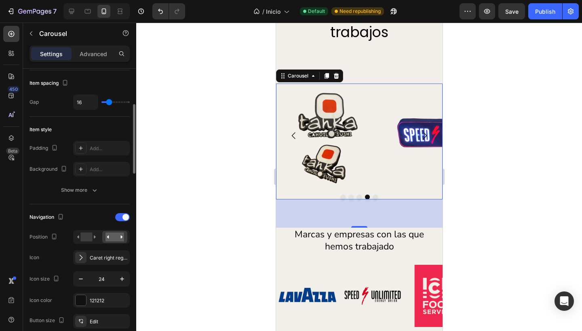
click at [124, 211] on div "Navigation" at bounding box center [79, 217] width 100 height 13
click at [124, 216] on span at bounding box center [125, 217] width 6 height 6
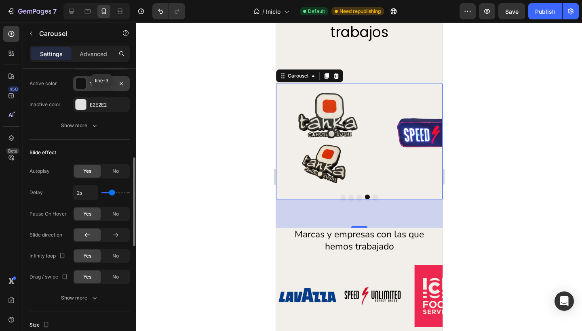
scroll to position [354, 0]
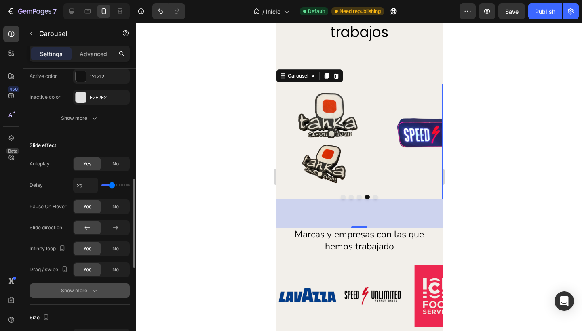
click at [77, 292] on div "Show more" at bounding box center [80, 291] width 38 height 8
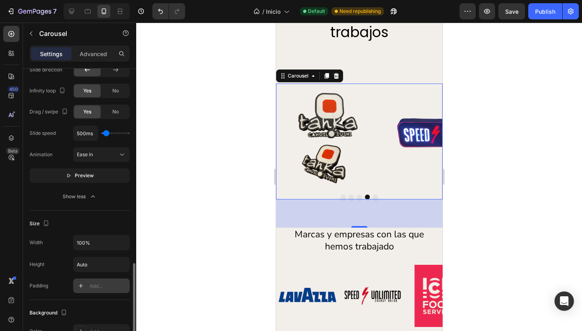
scroll to position [548, 0]
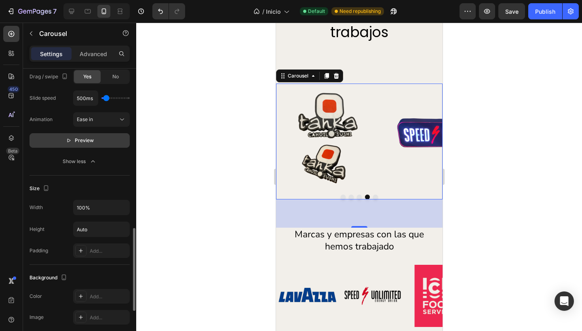
click at [84, 143] on span "Preview" at bounding box center [84, 141] width 19 height 8
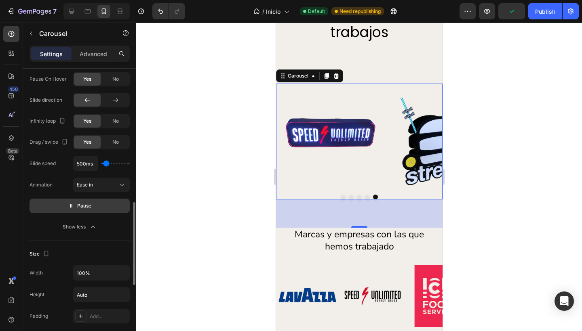
scroll to position [476, 0]
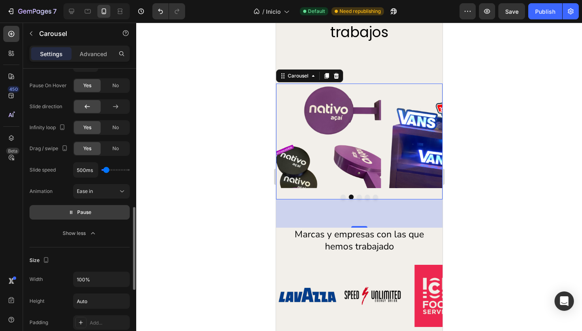
type input "100ms"
type input "100"
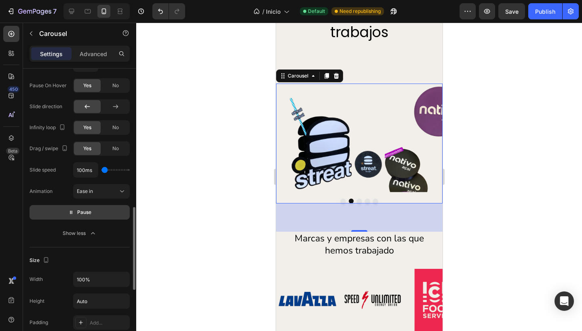
type input "400ms"
type input "400"
type input "850ms"
type input "850"
type input "1150ms"
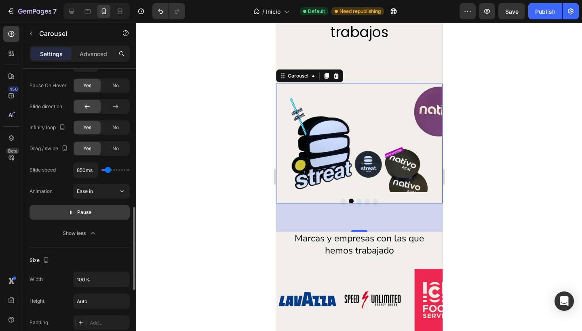
type input "1150"
type input "1250ms"
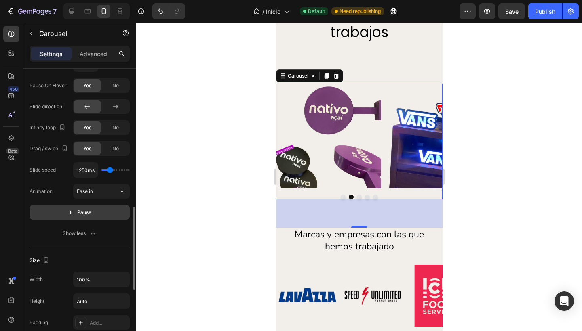
drag, startPoint x: 102, startPoint y: 169, endPoint x: 109, endPoint y: 171, distance: 7.3
type input "1250"
click at [109, 171] on input "range" at bounding box center [115, 170] width 28 height 2
click at [101, 184] on button "Ease in" at bounding box center [101, 191] width 57 height 15
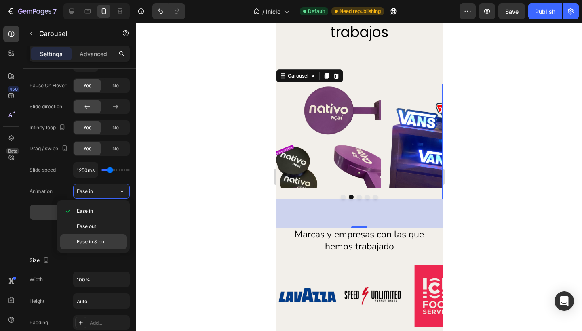
click at [87, 241] on span "Ease in & out" at bounding box center [91, 241] width 29 height 7
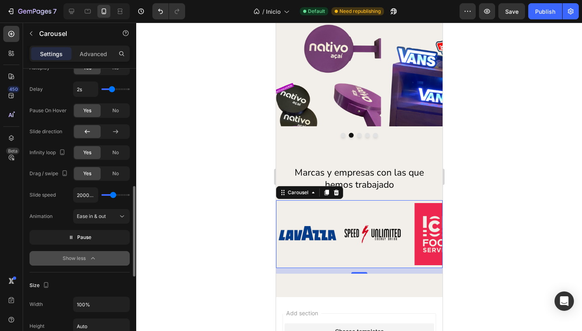
scroll to position [367, 0]
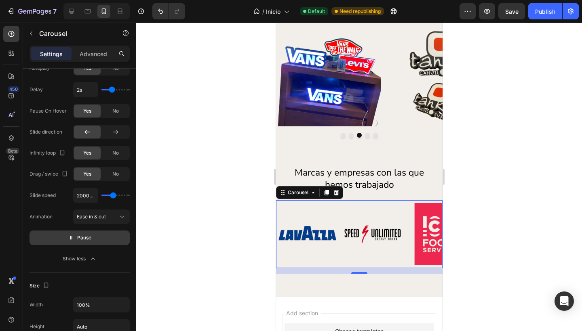
click at [89, 235] on span "Pause" at bounding box center [84, 238] width 14 height 8
click at [89, 235] on span "Preview" at bounding box center [84, 238] width 19 height 8
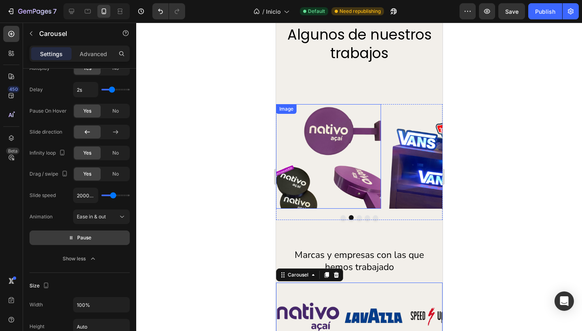
scroll to position [886, 0]
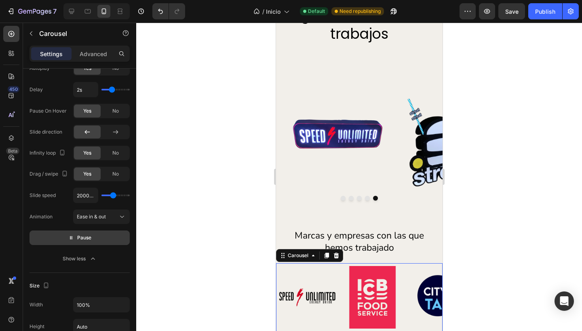
click at [225, 260] on div at bounding box center [359, 177] width 446 height 309
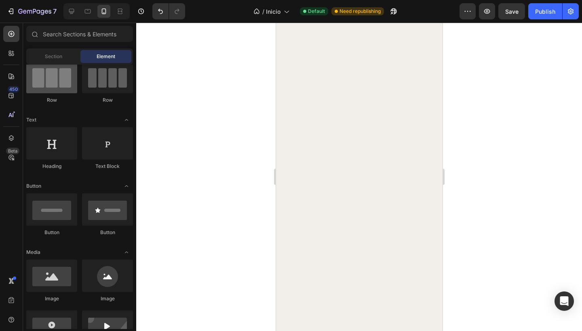
scroll to position [977, 0]
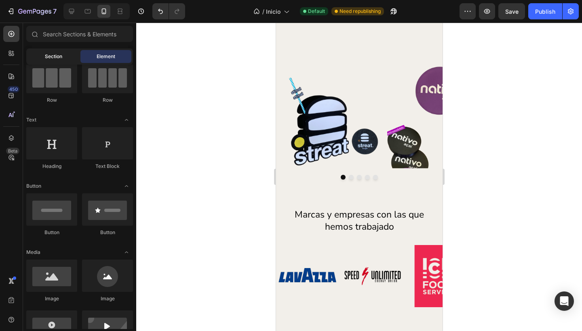
click at [58, 55] on span "Section" at bounding box center [53, 56] width 17 height 7
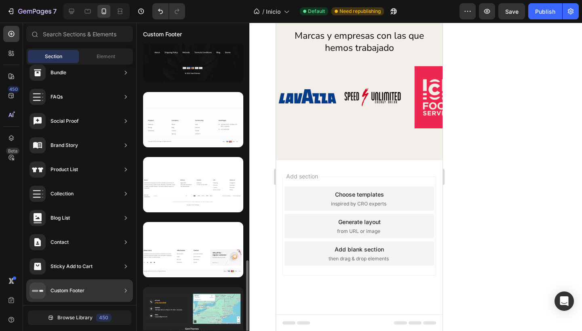
scroll to position [684, 0]
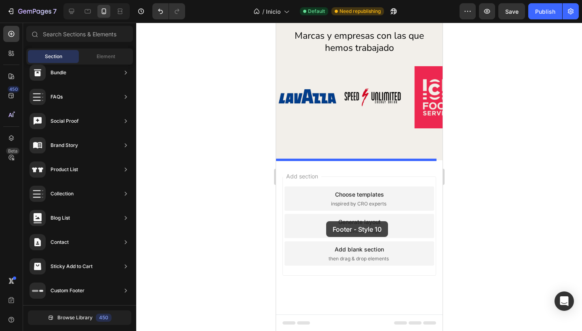
drag, startPoint x: 446, startPoint y: 318, endPoint x: 326, endPoint y: 221, distance: 154.4
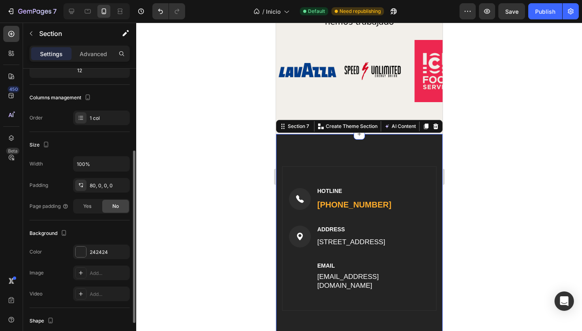
scroll to position [110, 0]
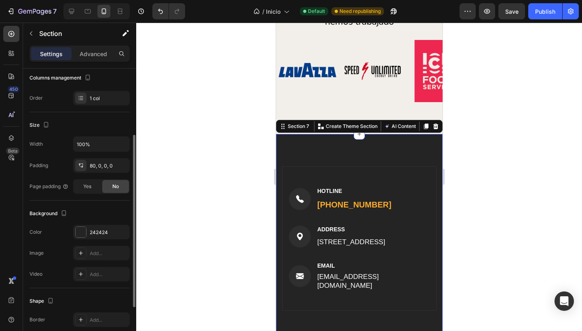
click at [402, 145] on div "Image HOTLINE Text block (316) 555-0999 Text block Row Image ADDRESS Text block…" at bounding box center [359, 316] width 166 height 365
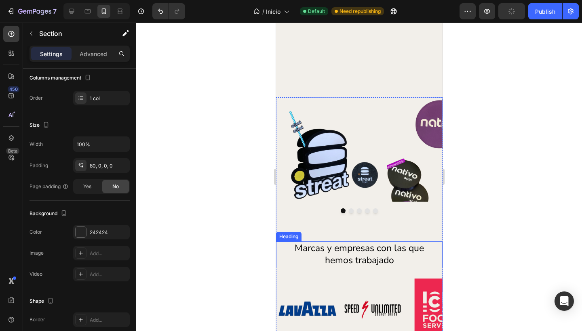
scroll to position [1224, 0]
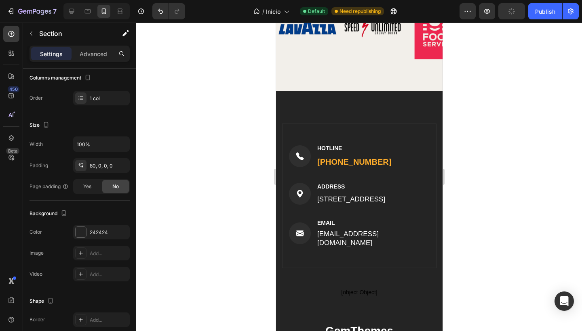
click at [312, 108] on div "Image HOTLINE Text block (316) 555-0999 Text block Row Image ADDRESS Text block…" at bounding box center [359, 281] width 166 height 381
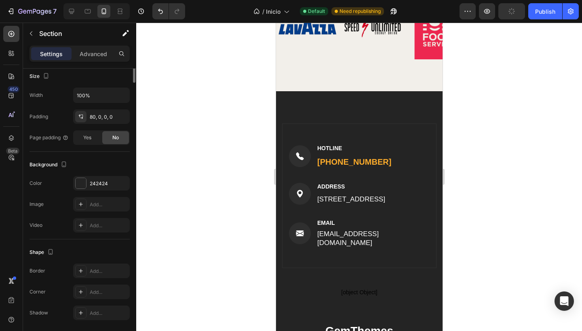
scroll to position [0, 0]
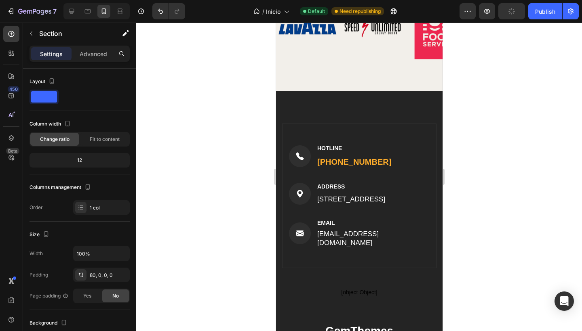
click at [315, 107] on div "Image HOTLINE Text block (316) 555-0999 Text block Row Image ADDRESS Text block…" at bounding box center [359, 281] width 166 height 381
click at [29, 33] on icon "button" at bounding box center [31, 33] width 6 height 6
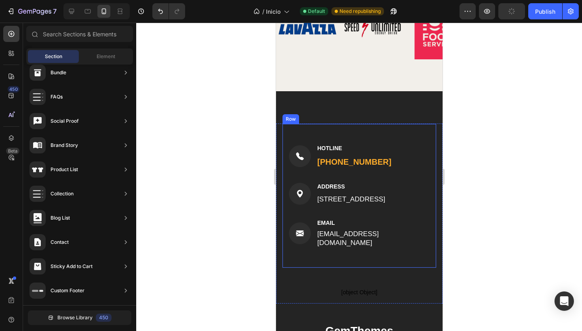
scroll to position [1287, 0]
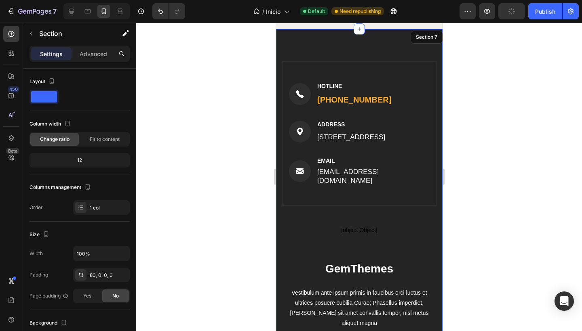
click at [402, 48] on div "Image HOTLINE Text block (316) 555-0999 Text block Row Image ADDRESS Text block…" at bounding box center [359, 219] width 166 height 381
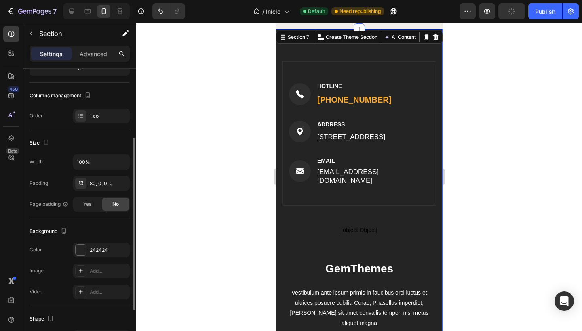
scroll to position [132, 0]
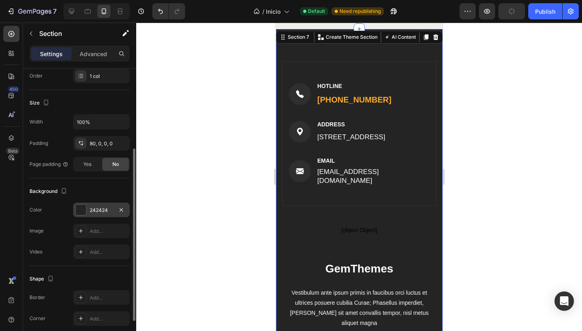
click at [100, 204] on div "242424" at bounding box center [101, 210] width 57 height 15
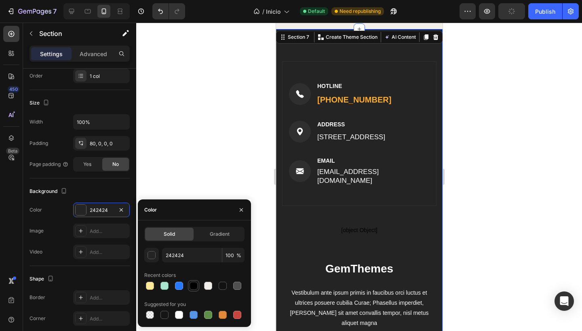
click at [190, 287] on div at bounding box center [194, 286] width 8 height 8
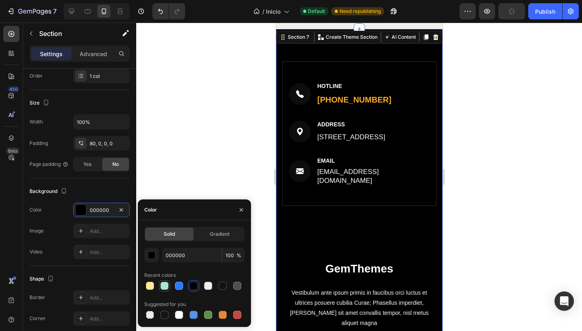
click at [161, 286] on div at bounding box center [164, 286] width 8 height 8
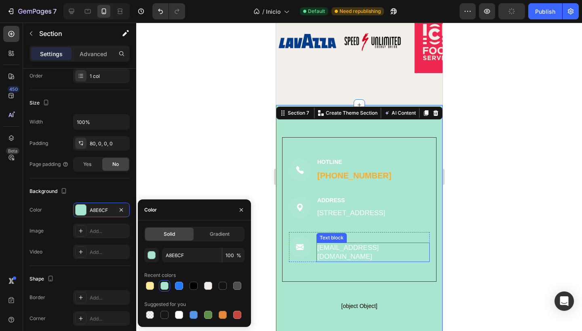
scroll to position [1169, 0]
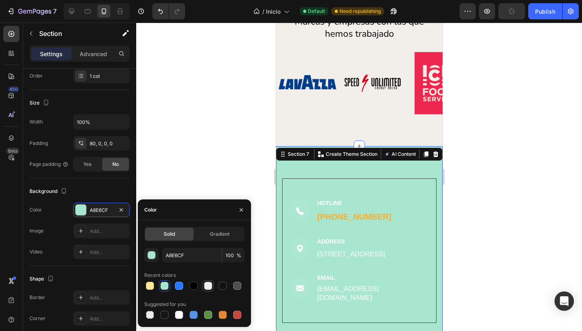
click at [205, 284] on div at bounding box center [208, 286] width 8 height 8
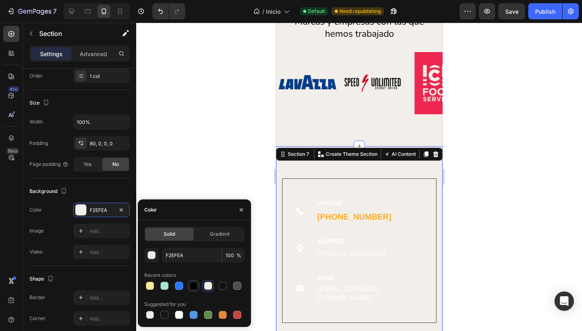
click at [193, 287] on div at bounding box center [194, 286] width 8 height 8
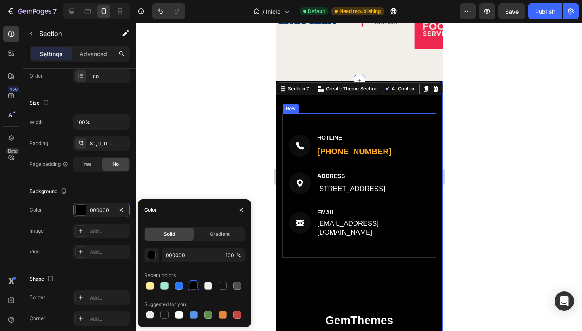
scroll to position [1249, 0]
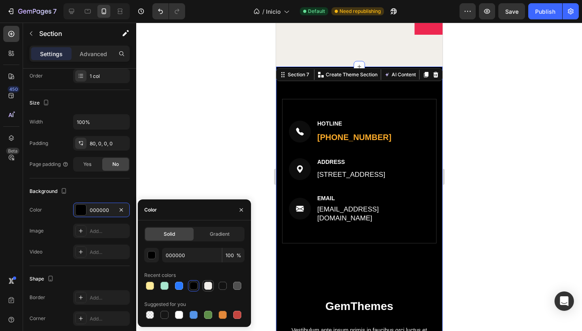
click at [206, 287] on div at bounding box center [208, 286] width 8 height 8
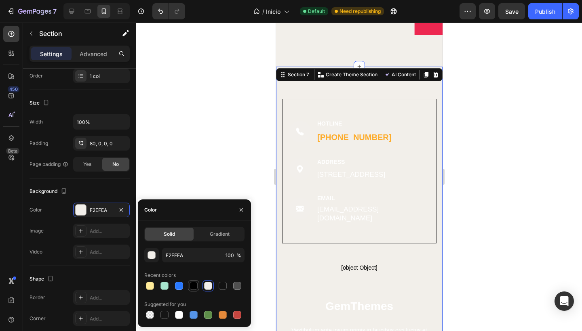
click at [193, 286] on div at bounding box center [194, 286] width 8 height 8
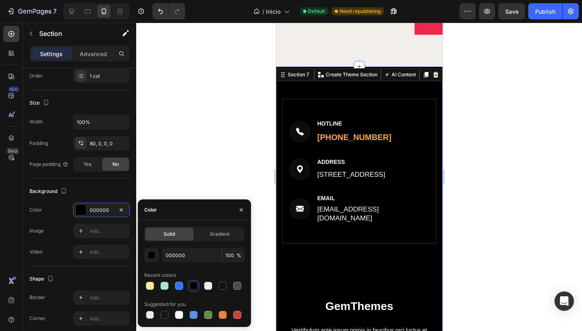
click at [207, 294] on div "000000 100 % Recent colors Suggested for you" at bounding box center [194, 284] width 100 height 73
click at [207, 286] on div at bounding box center [208, 286] width 8 height 8
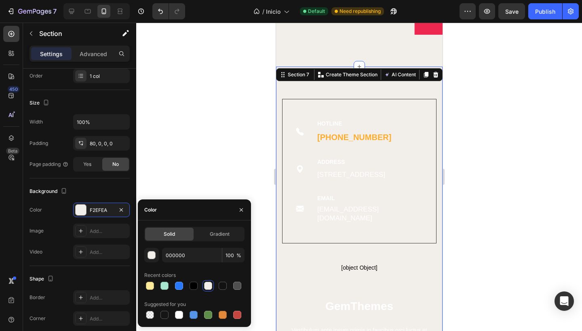
type input "F2EFEA"
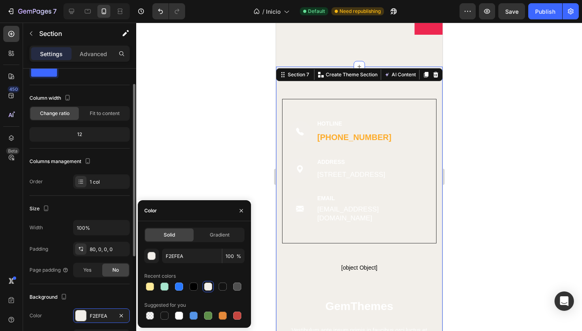
scroll to position [0, 0]
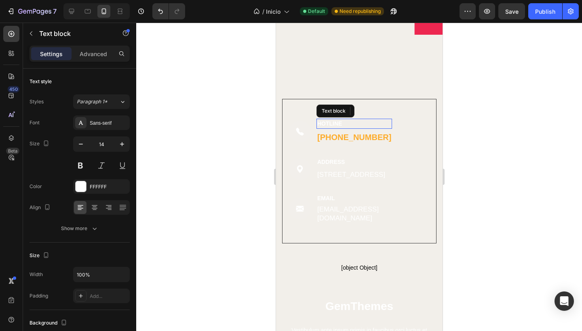
click at [360, 122] on p "HOTLINE" at bounding box center [354, 124] width 74 height 8
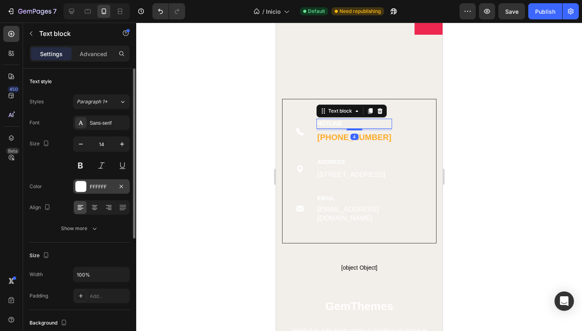
click at [91, 188] on div "FFFFFF" at bounding box center [101, 186] width 23 height 7
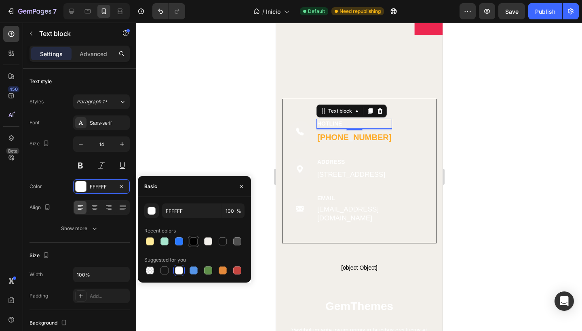
click at [192, 238] on div at bounding box center [194, 242] width 8 height 8
type input "000000"
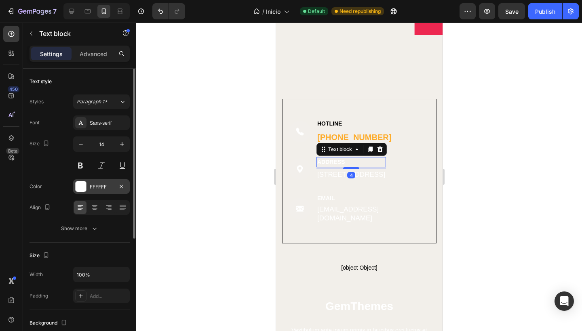
click at [98, 191] on div "FFFFFF" at bounding box center [101, 186] width 57 height 15
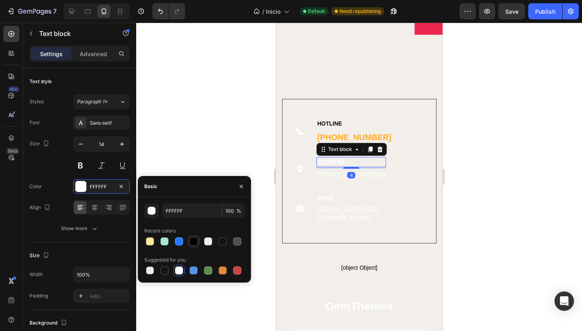
click at [193, 240] on div at bounding box center [194, 242] width 8 height 8
type input "000000"
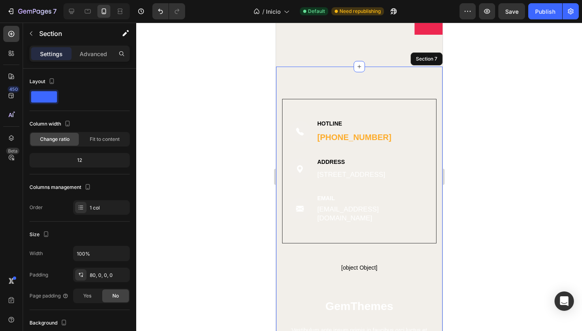
click at [398, 88] on div "Image HOTLINE Text block (316) 555-0999 Text block Row Image ADDRESS Text block…" at bounding box center [359, 257] width 166 height 381
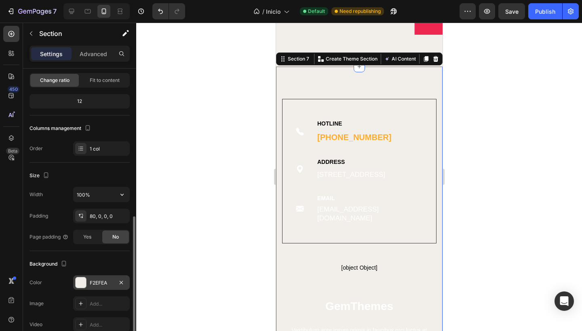
scroll to position [129, 0]
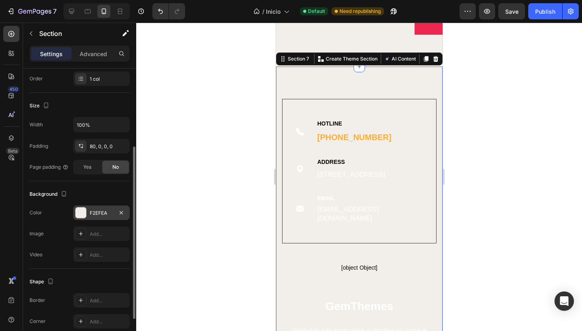
click at [94, 215] on div "F2EFEA" at bounding box center [101, 213] width 23 height 7
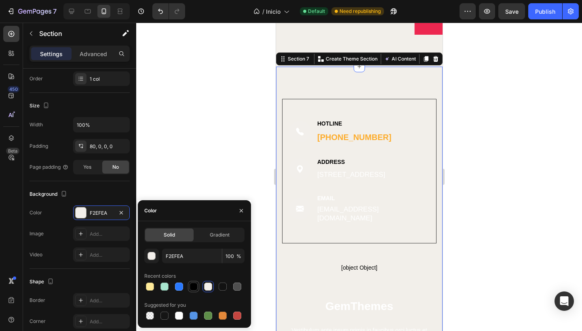
click at [194, 284] on div at bounding box center [194, 287] width 8 height 8
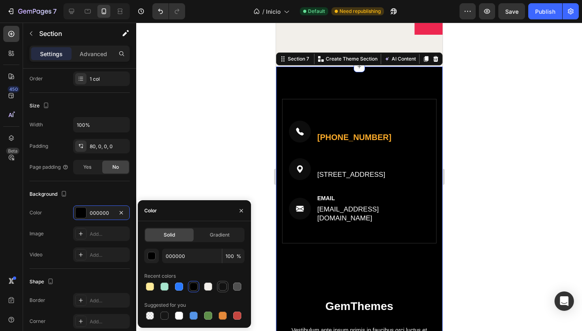
click at [228, 285] on div at bounding box center [222, 286] width 11 height 11
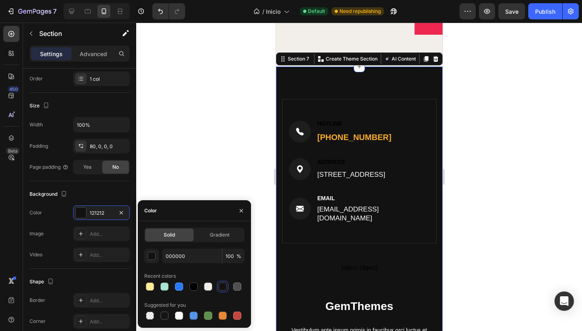
type input "121212"
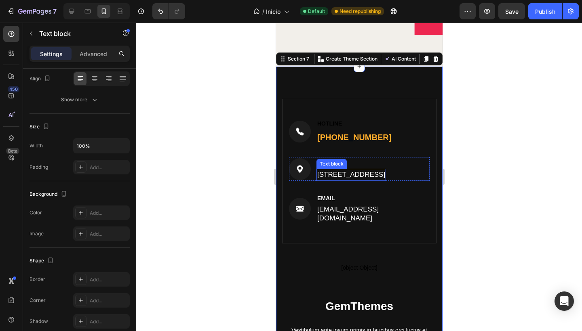
click at [343, 180] on p "184 Main Rd E, St Albans VIC 3021, Australia" at bounding box center [351, 175] width 68 height 11
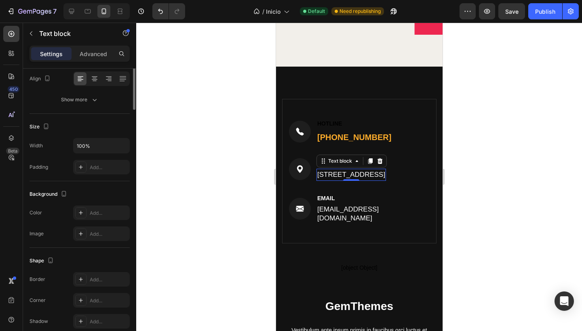
scroll to position [0, 0]
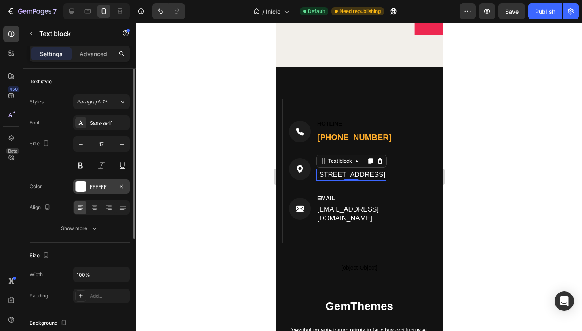
click at [88, 188] on div "FFFFFF" at bounding box center [101, 186] width 57 height 15
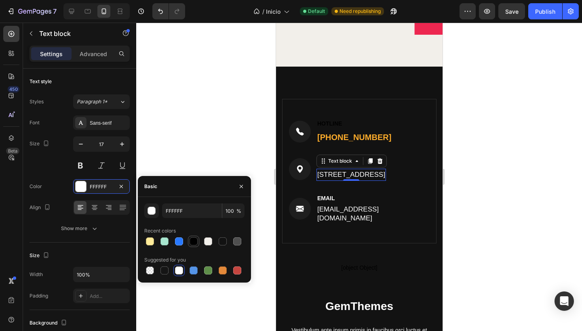
click at [193, 239] on div at bounding box center [194, 242] width 8 height 8
type input "000000"
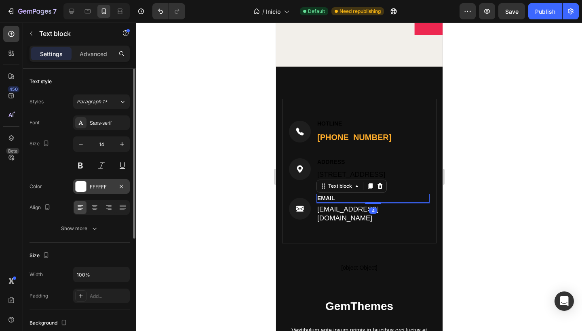
click at [82, 183] on div at bounding box center [81, 186] width 11 height 11
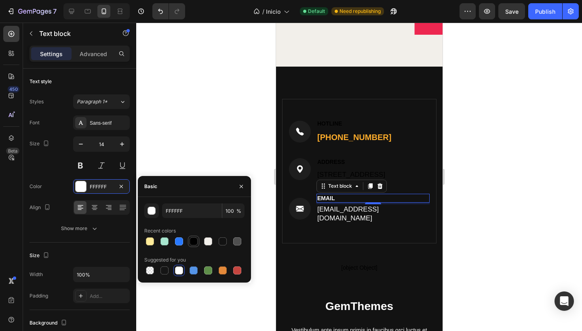
click at [188, 237] on div at bounding box center [193, 241] width 11 height 11
type input "000000"
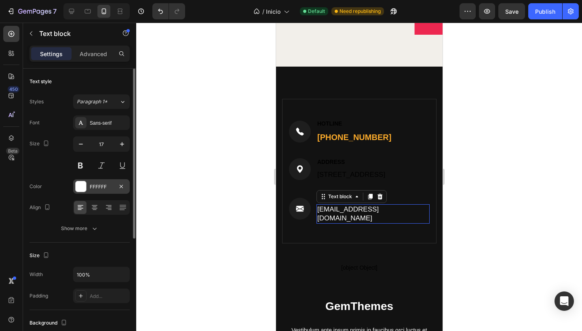
click at [95, 187] on div "FFFFFF" at bounding box center [101, 186] width 23 height 7
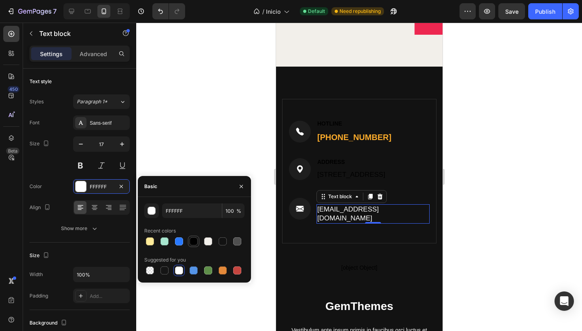
click at [194, 240] on div at bounding box center [194, 242] width 8 height 8
type input "000000"
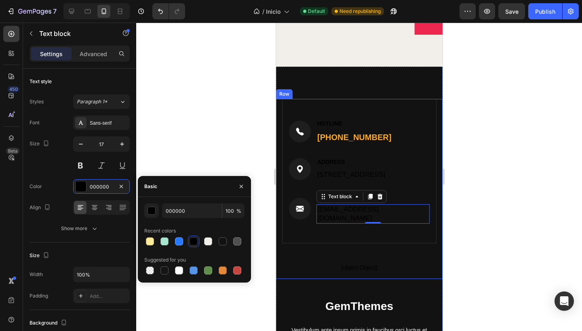
scroll to position [1323, 0]
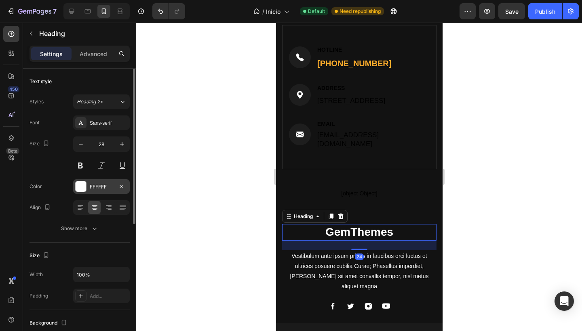
click at [95, 188] on div "FFFFFF" at bounding box center [101, 186] width 23 height 7
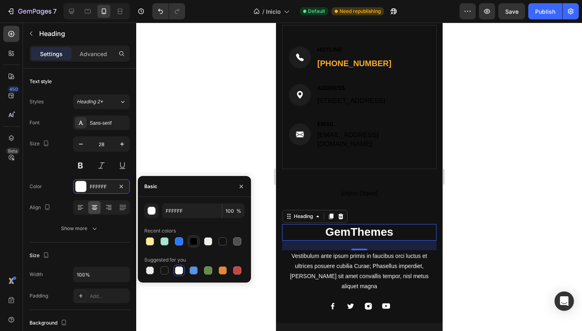
click at [191, 240] on div at bounding box center [194, 242] width 8 height 8
type input "000000"
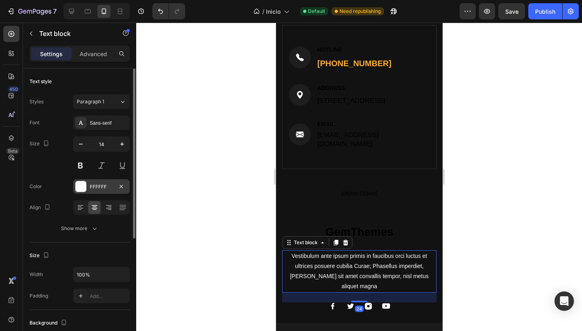
click at [98, 188] on div "FFFFFF" at bounding box center [101, 186] width 23 height 7
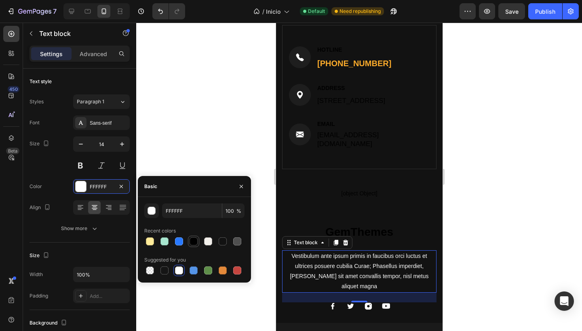
click at [191, 241] on div at bounding box center [194, 242] width 8 height 8
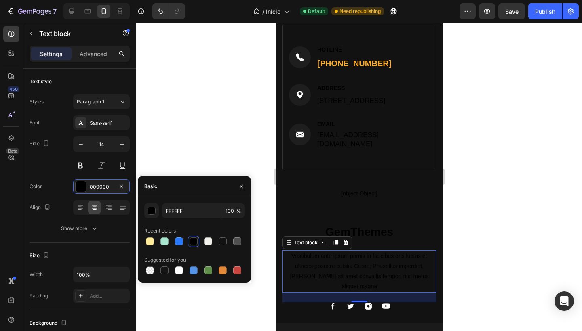
type input "000000"
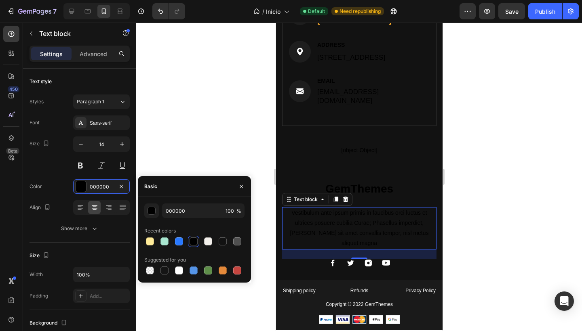
scroll to position [1311, 0]
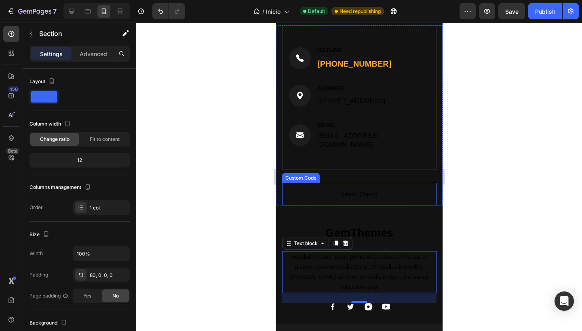
click at [352, 51] on div "Image HOTLINE Text block (316) 555-0999 Text block Row Image ADDRESS Text block…" at bounding box center [359, 183] width 166 height 381
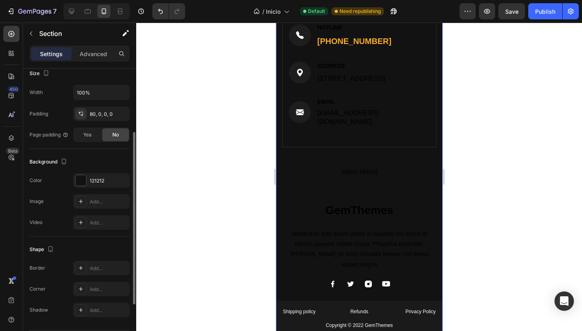
scroll to position [140, 0]
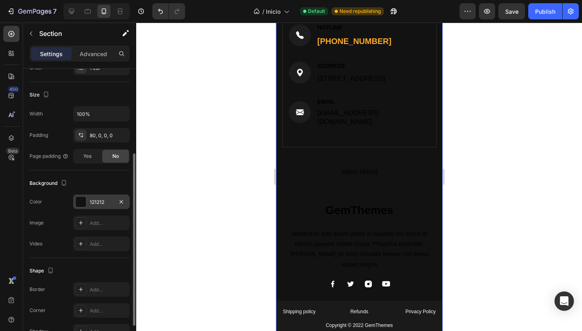
click at [90, 205] on div "121212" at bounding box center [101, 202] width 23 height 7
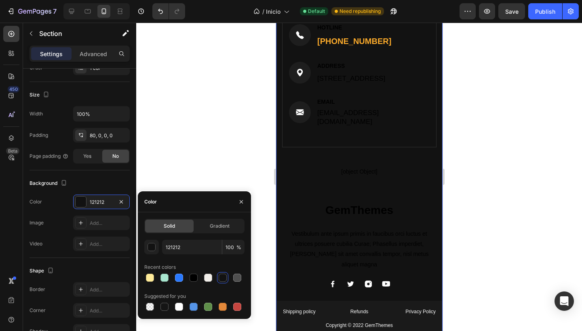
click at [214, 278] on div at bounding box center [194, 277] width 100 height 11
click at [211, 277] on div at bounding box center [208, 278] width 8 height 8
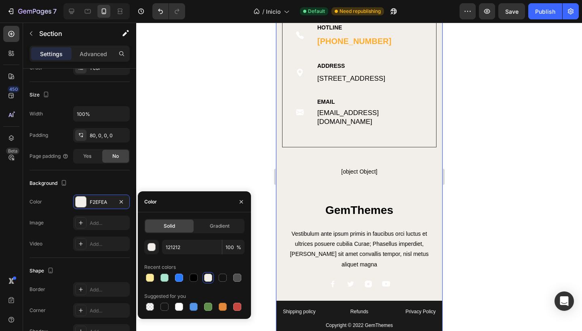
type input "F2EFEA"
click at [241, 200] on icon "button" at bounding box center [241, 202] width 6 height 6
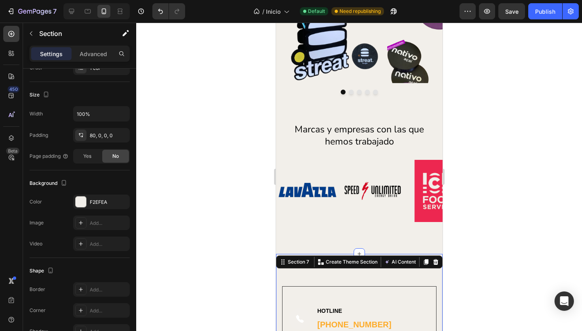
scroll to position [984, 0]
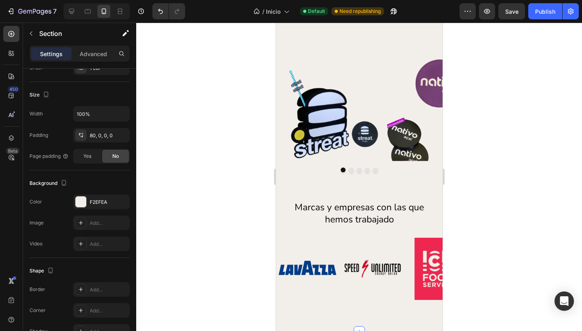
click at [218, 214] on div at bounding box center [359, 177] width 446 height 309
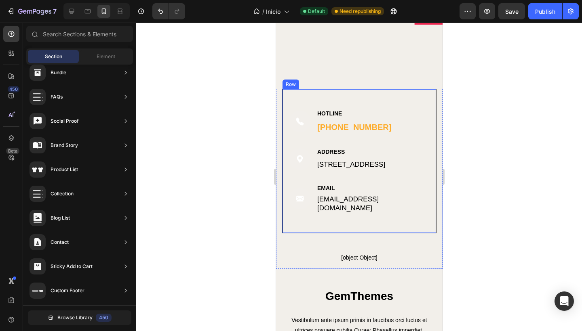
scroll to position [1268, 0]
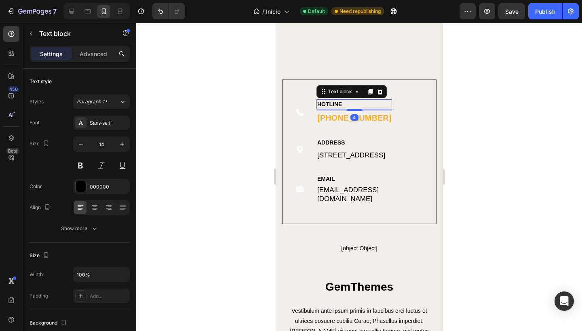
click at [346, 105] on p "HOTLINE" at bounding box center [354, 104] width 74 height 8
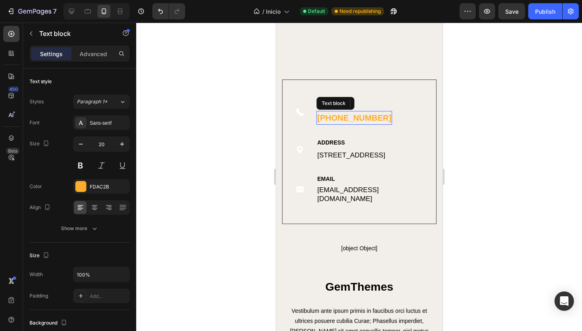
click at [367, 121] on p "(316) 555-0999" at bounding box center [354, 118] width 74 height 12
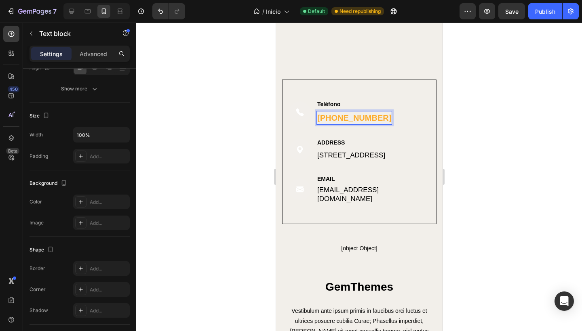
click at [370, 116] on p "(+56) 555-0999" at bounding box center [354, 118] width 74 height 12
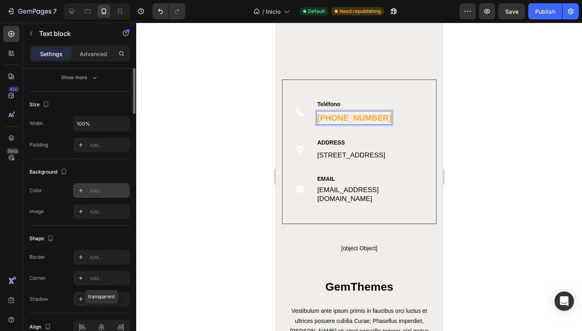
scroll to position [16, 0]
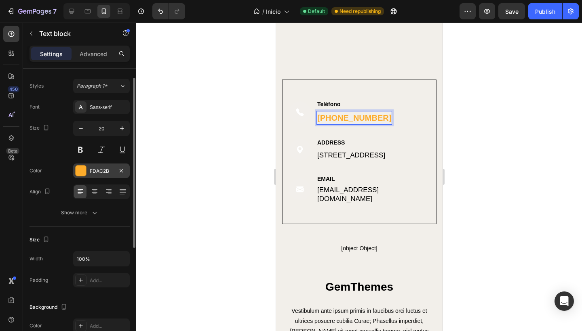
click at [99, 174] on div "FDAC2B" at bounding box center [101, 171] width 23 height 7
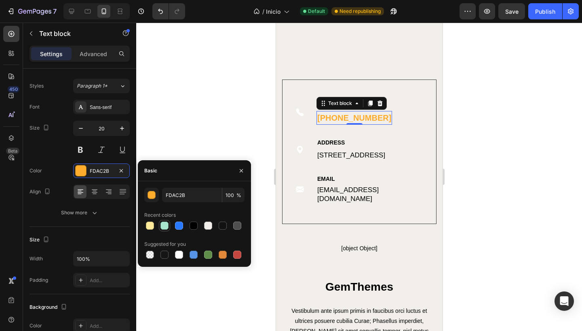
click at [163, 228] on div at bounding box center [164, 226] width 8 height 8
click at [150, 228] on div at bounding box center [150, 226] width 8 height 8
click at [166, 227] on div at bounding box center [164, 226] width 8 height 8
type input "A8E6CF"
click at [192, 139] on div at bounding box center [359, 177] width 446 height 309
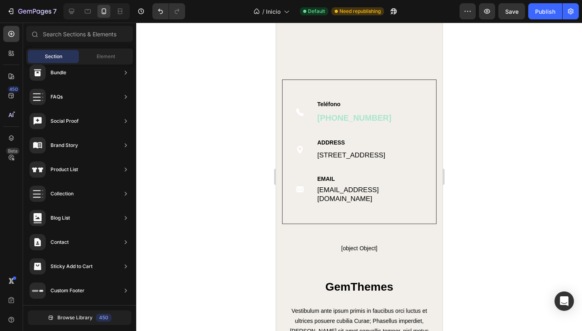
click at [192, 139] on div at bounding box center [359, 177] width 446 height 309
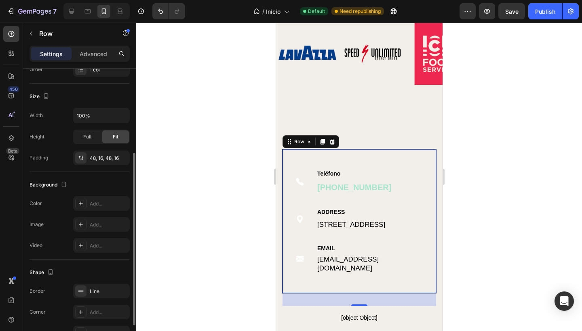
scroll to position [186, 0]
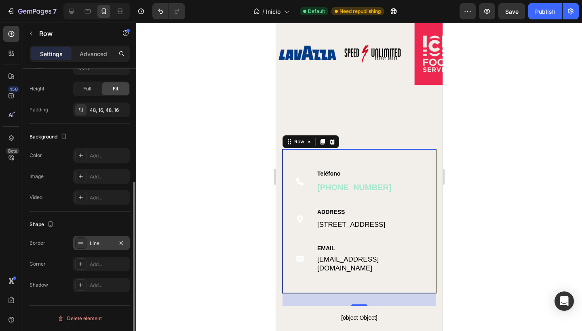
click at [93, 239] on div "Line" at bounding box center [101, 243] width 57 height 15
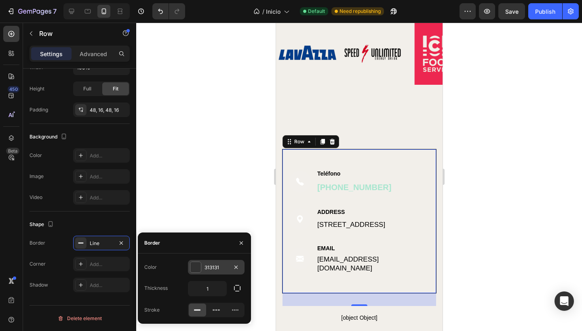
click at [215, 271] on div "313131" at bounding box center [215, 267] width 23 height 7
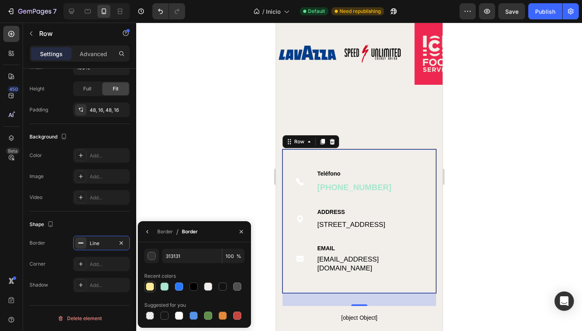
click at [148, 287] on div at bounding box center [150, 287] width 8 height 8
type input "FFEB99"
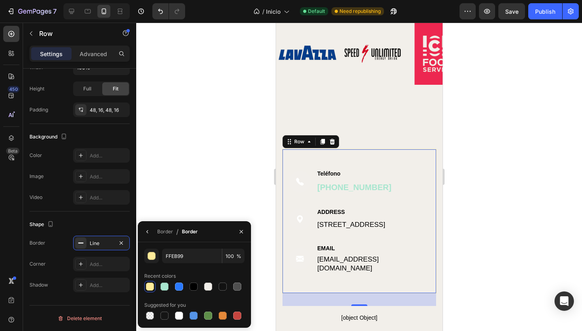
click at [178, 199] on div at bounding box center [359, 177] width 446 height 309
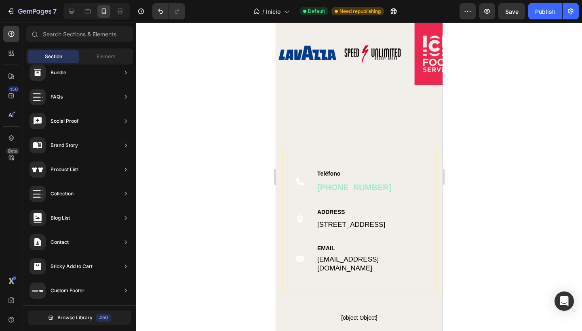
click at [178, 199] on div at bounding box center [359, 177] width 446 height 309
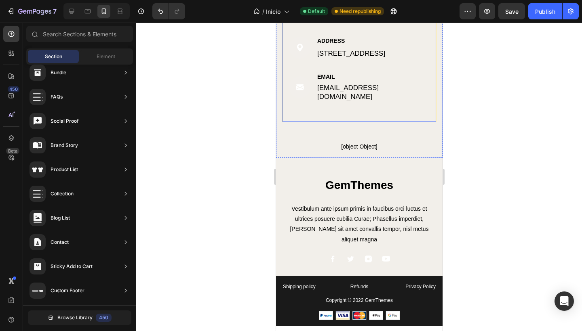
scroll to position [1142, 0]
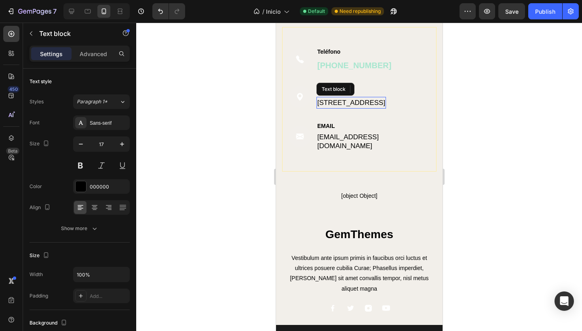
click at [362, 108] on p "184 Main Rd E, St Albans VIC 3021, Australia" at bounding box center [351, 103] width 68 height 11
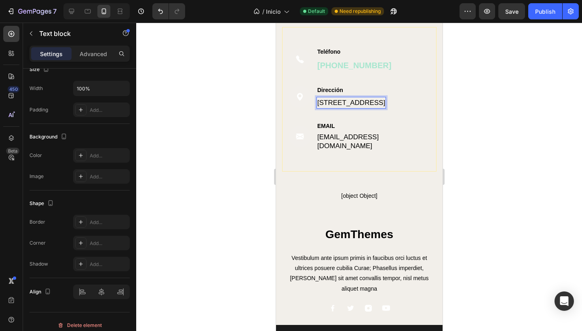
click at [366, 108] on p "184 Main Rd E, St Albans VIC 3021, Australia" at bounding box center [351, 103] width 68 height 11
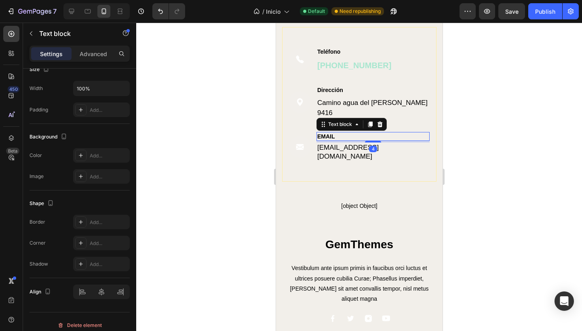
click at [341, 133] on p "EMAIL" at bounding box center [373, 136] width 112 height 7
click at [375, 143] on p "support@gmail.com" at bounding box center [373, 152] width 112 height 18
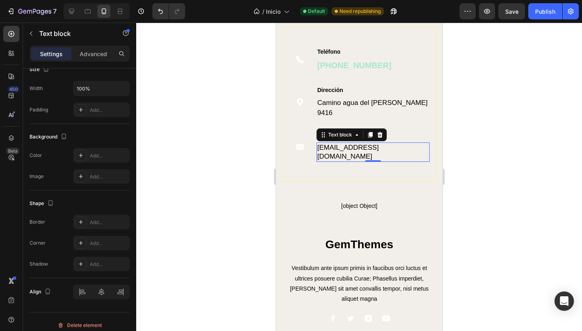
click at [373, 143] on p "support@gmail.com" at bounding box center [373, 152] width 112 height 18
click at [376, 143] on p "support@gmail.com" at bounding box center [373, 152] width 112 height 18
click at [240, 152] on div at bounding box center [359, 177] width 446 height 309
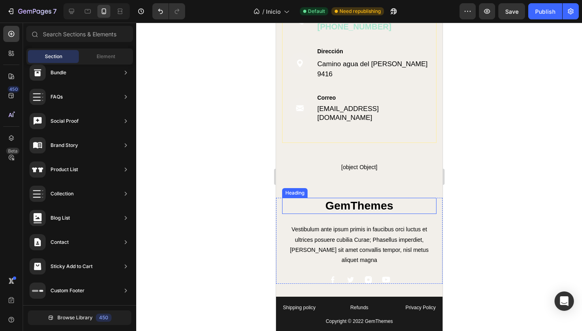
scroll to position [1349, 0]
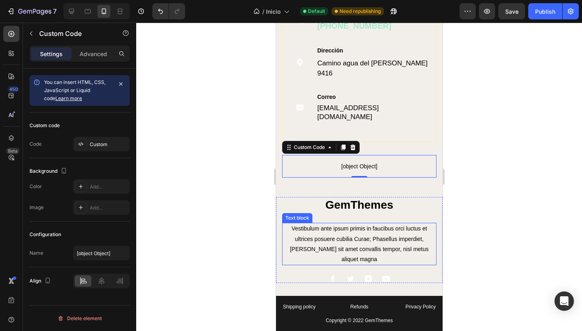
click at [206, 210] on div at bounding box center [359, 177] width 446 height 309
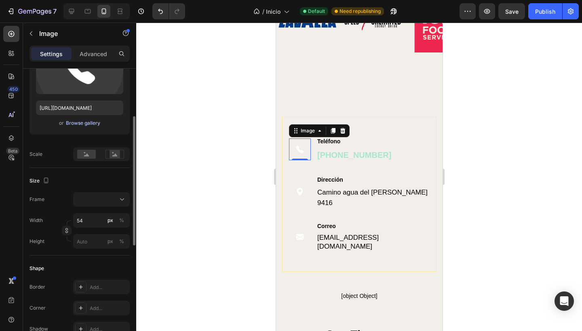
scroll to position [120, 0]
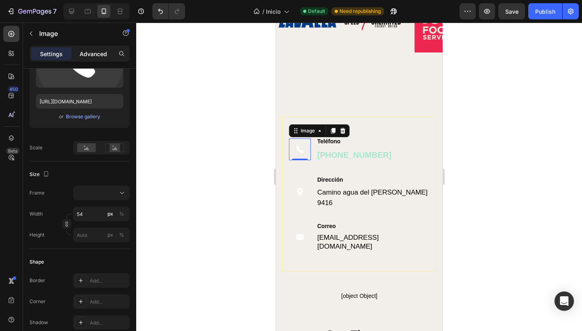
click at [90, 55] on p "Advanced" at bounding box center [93, 54] width 27 height 8
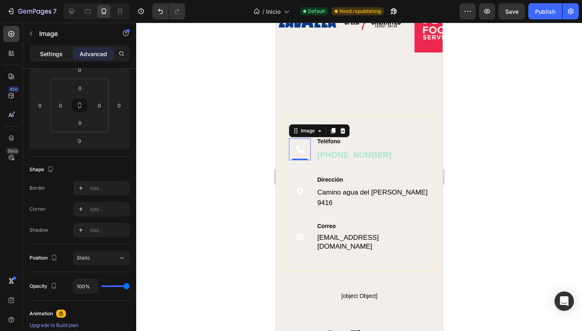
click at [48, 58] on div "Settings" at bounding box center [51, 53] width 40 height 13
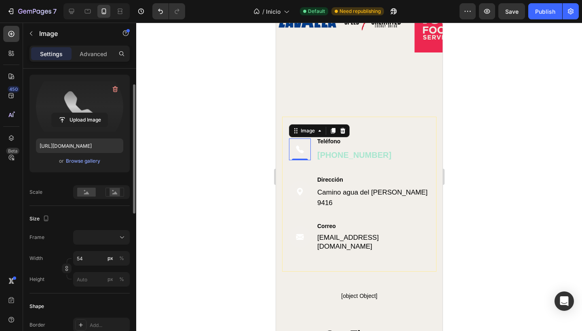
scroll to position [63, 0]
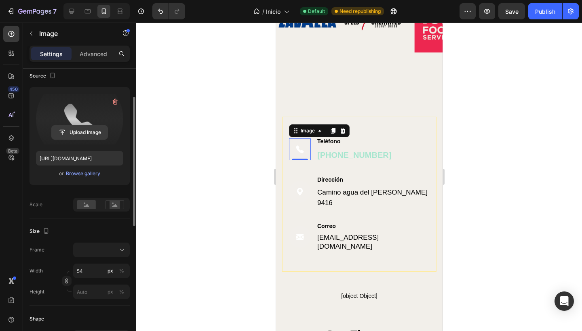
click at [70, 135] on input "file" at bounding box center [80, 133] width 56 height 14
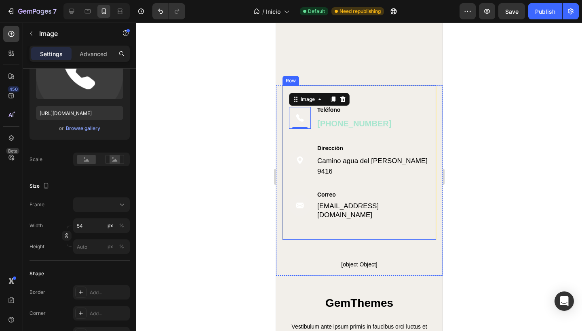
scroll to position [1285, 0]
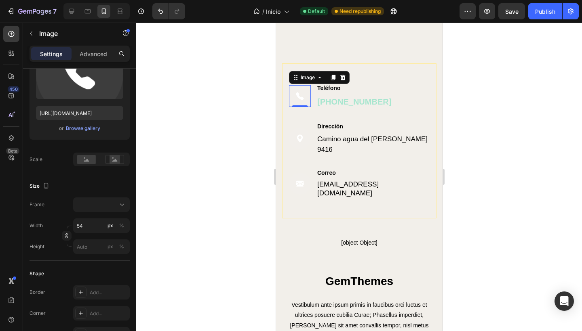
click at [225, 231] on div at bounding box center [359, 177] width 446 height 309
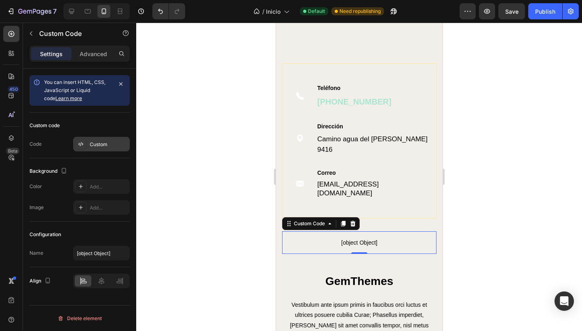
click at [95, 143] on div "Custom" at bounding box center [109, 144] width 38 height 7
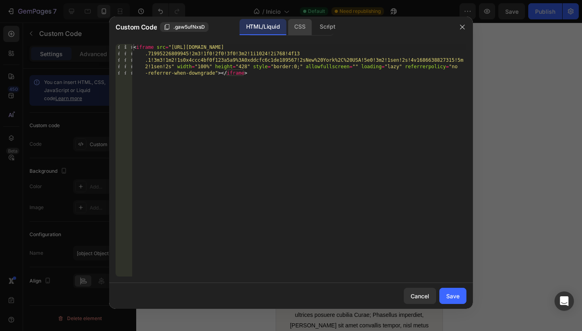
click at [313, 25] on div "CSS" at bounding box center [327, 27] width 28 height 16
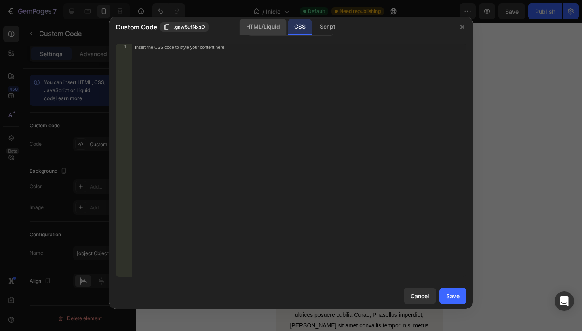
click at [266, 24] on div "HTML/Liquid" at bounding box center [263, 27] width 46 height 16
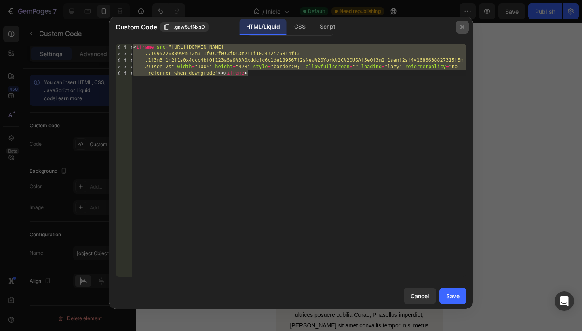
click at [462, 23] on button "button" at bounding box center [462, 27] width 13 height 13
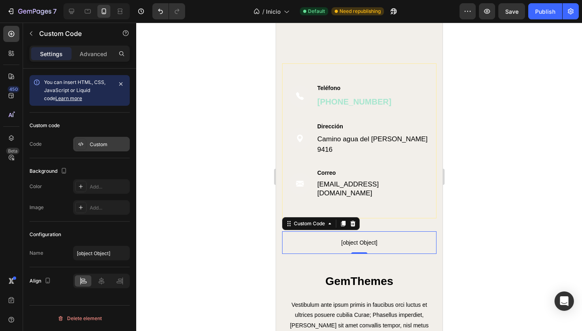
click at [103, 147] on div "Custom" at bounding box center [109, 144] width 38 height 7
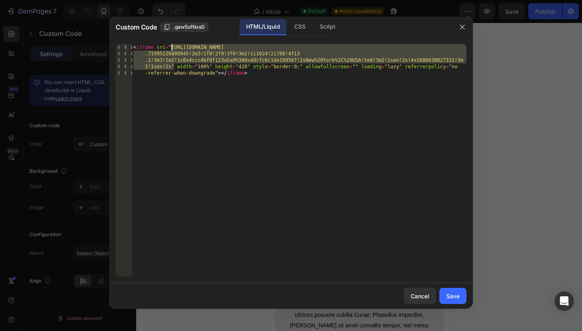
drag, startPoint x: 175, startPoint y: 66, endPoint x: 170, endPoint y: 48, distance: 18.7
click at [170, 47] on div "< iframe src = "https://www.google.com/maps/embed?pb=!1m18!1m12!1m3!1d3001582.9…" at bounding box center [299, 192] width 335 height 297
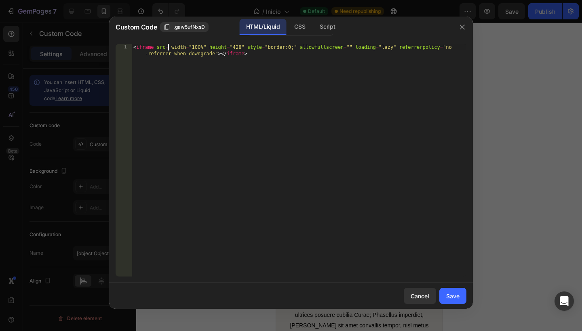
type textarea "<iframe src= width="100%" height="428" style="border:0;" allowfullscreen="" loa…"
paste textarea
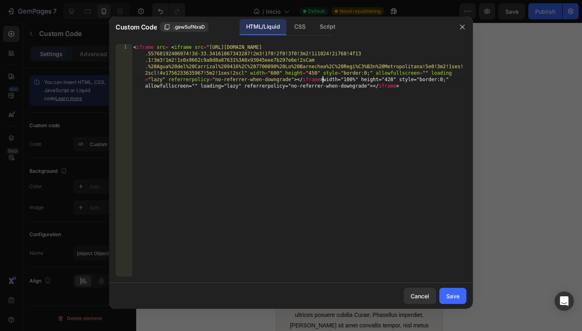
scroll to position [0, 0]
click at [450, 296] on div "Save" at bounding box center [452, 296] width 13 height 8
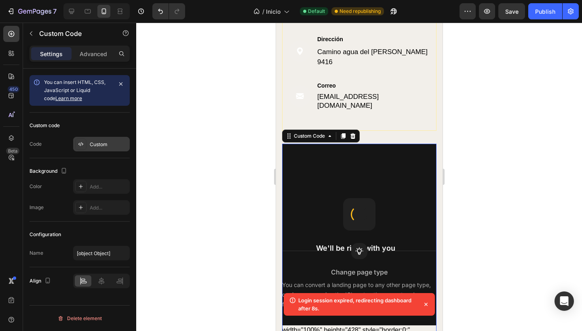
click at [97, 145] on div "Custom" at bounding box center [109, 144] width 38 height 7
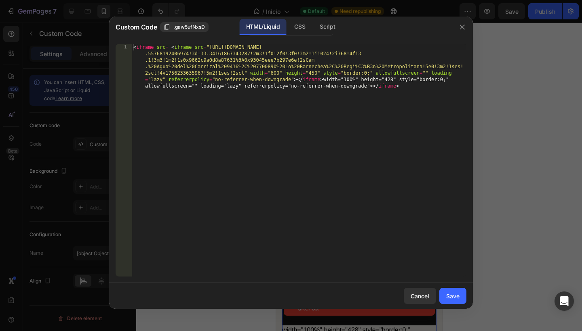
click at [419, 94] on div "< iframe src = < iframe src = "https://www.google.com/maps/embed?pb=!1m18!1m12!…" at bounding box center [299, 205] width 335 height 323
paste textarea
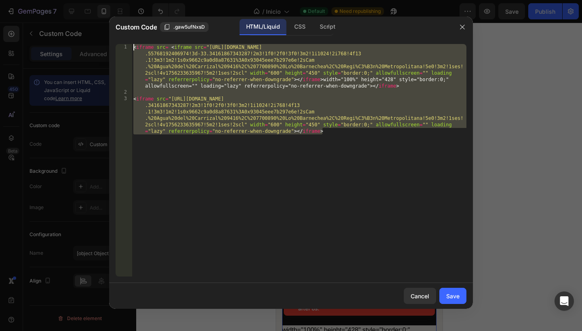
drag, startPoint x: 341, startPoint y: 134, endPoint x: 128, endPoint y: 47, distance: 230.4
click at [128, 46] on div "1 2 3 < iframe src = < iframe src = "https://www.google.com/maps/embed?pb=!1m18…" at bounding box center [291, 160] width 351 height 233
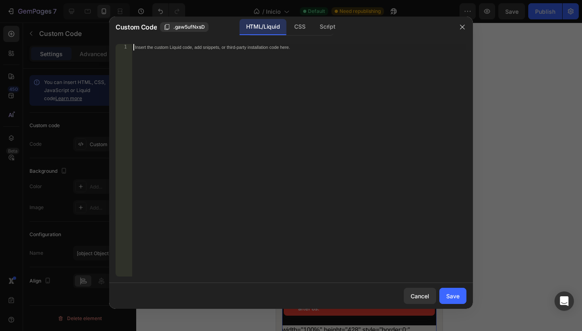
paste textarea
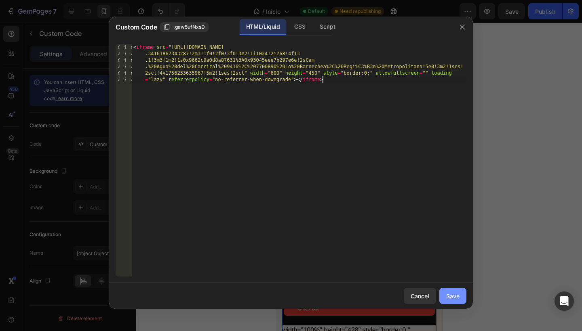
click at [450, 297] on div "Save" at bounding box center [452, 296] width 13 height 8
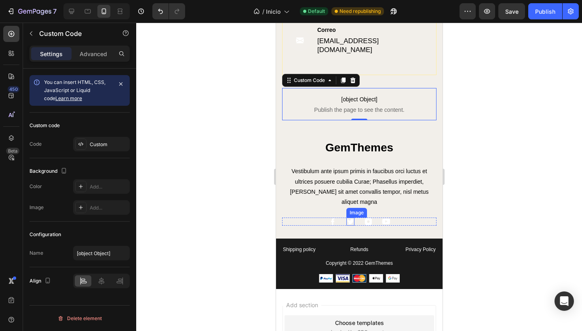
scroll to position [1407, 0]
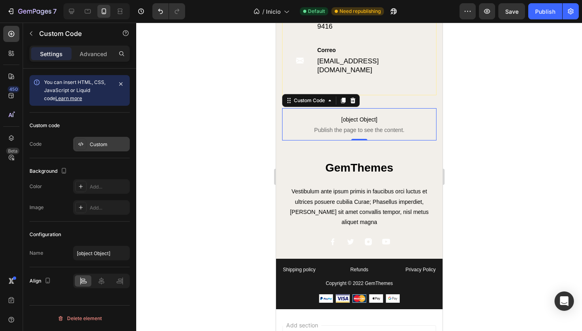
click at [95, 143] on div "Custom" at bounding box center [109, 144] width 38 height 7
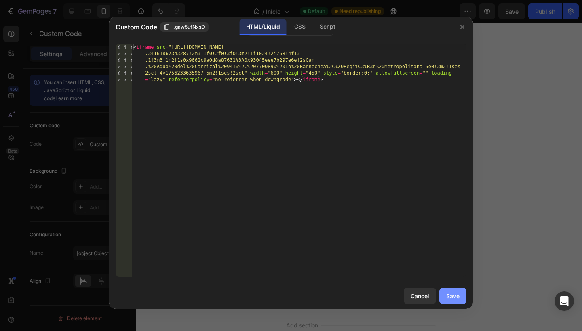
click at [454, 295] on div "Save" at bounding box center [452, 296] width 13 height 8
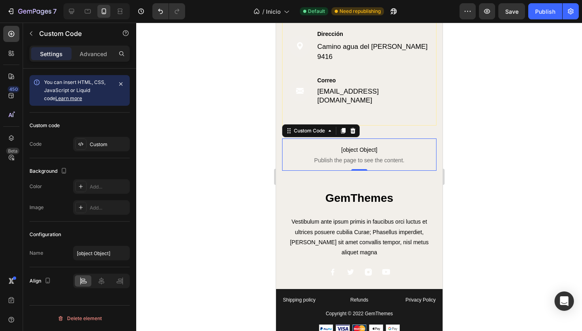
scroll to position [1357, 0]
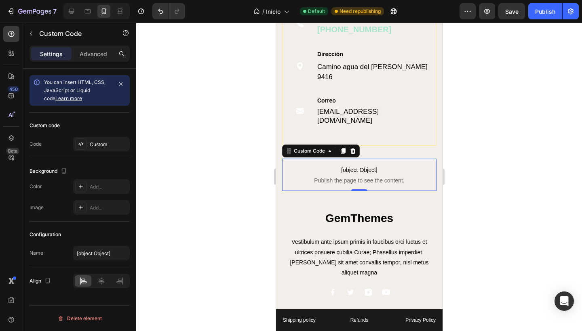
click at [219, 165] on div at bounding box center [359, 177] width 446 height 309
click at [90, 146] on div "Custom" at bounding box center [109, 144] width 38 height 7
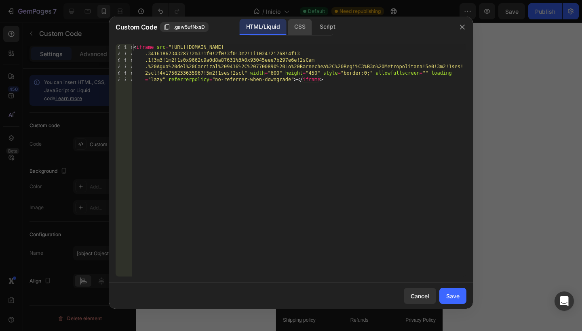
click at [313, 28] on div "CSS" at bounding box center [327, 27] width 28 height 16
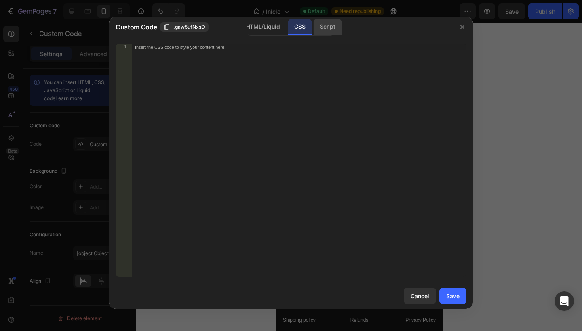
click at [334, 28] on div "Script" at bounding box center [327, 27] width 28 height 16
click at [288, 25] on div "HTML/Liquid" at bounding box center [300, 27] width 24 height 16
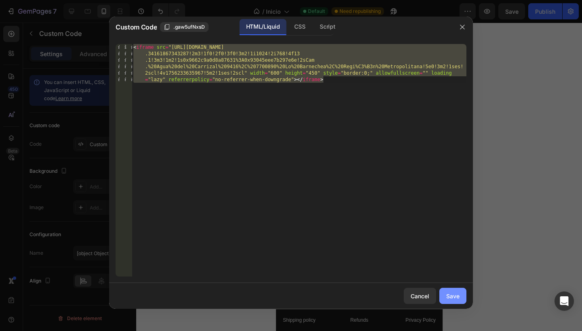
click at [454, 299] on div "Save" at bounding box center [452, 296] width 13 height 8
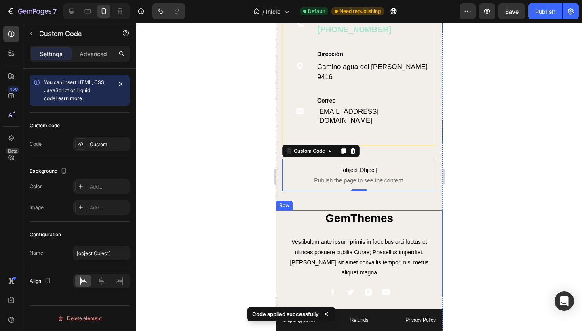
scroll to position [1383, 0]
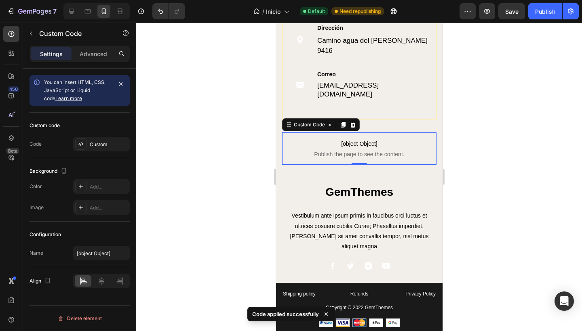
click at [241, 198] on div at bounding box center [359, 177] width 446 height 309
click at [298, 139] on span "[object Object]" at bounding box center [359, 144] width 154 height 10
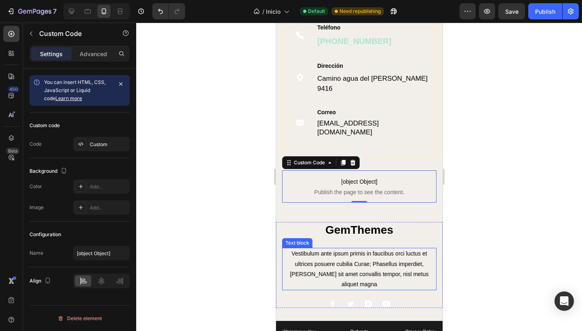
scroll to position [1279, 0]
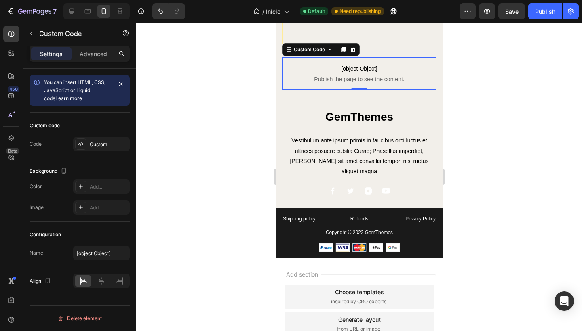
click at [243, 191] on div at bounding box center [359, 177] width 446 height 309
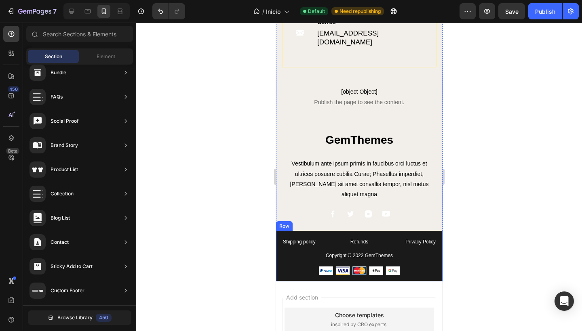
scroll to position [1237, 0]
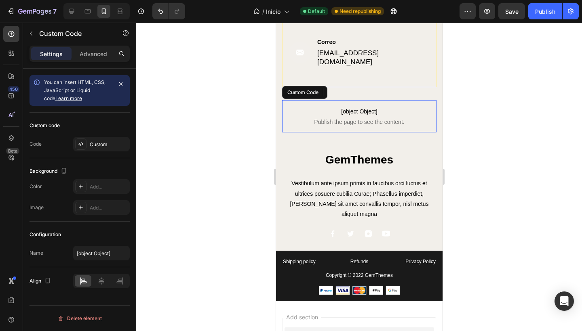
click at [368, 118] on span "Publish the page to see the content." at bounding box center [359, 122] width 154 height 8
click at [102, 149] on div "Custom" at bounding box center [101, 144] width 57 height 15
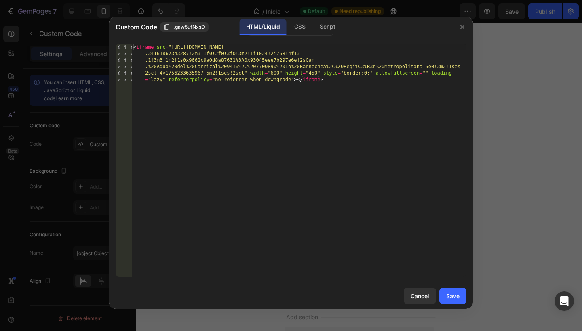
click at [310, 83] on div "< iframe src = "https://www.google.com/maps/embed?pb=!1m18!1m12!1m3!1d3333.1275…" at bounding box center [299, 199] width 335 height 310
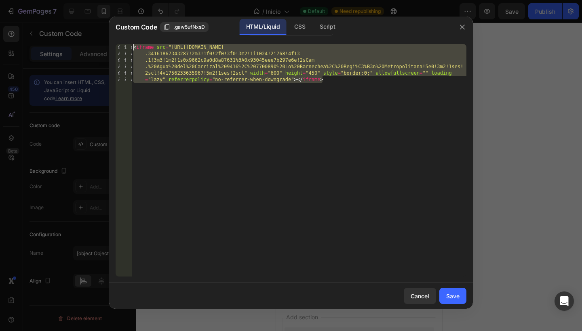
drag, startPoint x: 352, startPoint y: 84, endPoint x: 124, endPoint y: 45, distance: 231.9
click at [124, 45] on div "1 < iframe src = "https://www.google.com/maps/embed?pb=!1m18!1m12!1m3!1d3333.12…" at bounding box center [291, 160] width 351 height 233
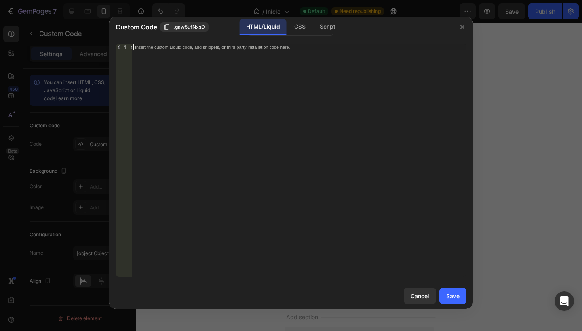
paste textarea
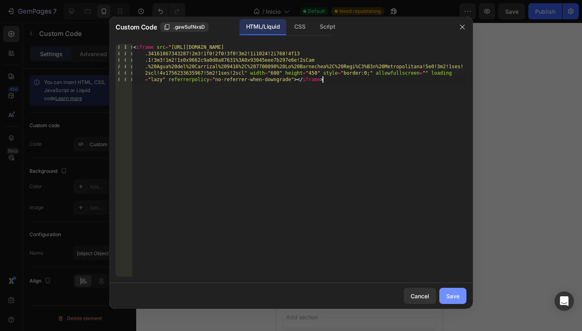
click at [449, 300] on div "Save" at bounding box center [452, 296] width 13 height 8
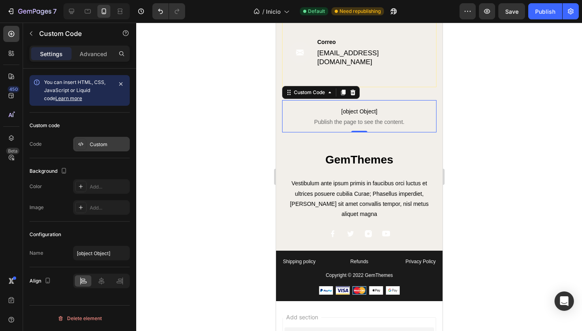
click at [94, 143] on div "Custom" at bounding box center [109, 144] width 38 height 7
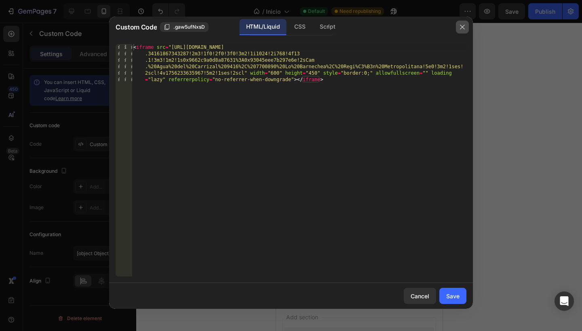
click at [460, 27] on icon "button" at bounding box center [462, 27] width 6 height 6
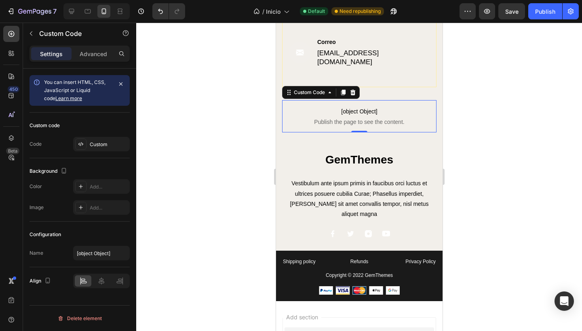
click at [206, 132] on div at bounding box center [359, 177] width 446 height 309
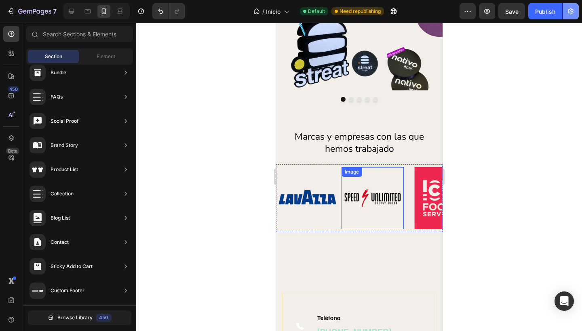
scroll to position [1066, 0]
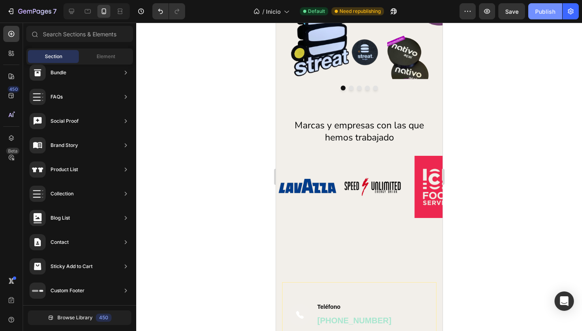
click at [541, 11] on div "Publish" at bounding box center [545, 11] width 20 height 8
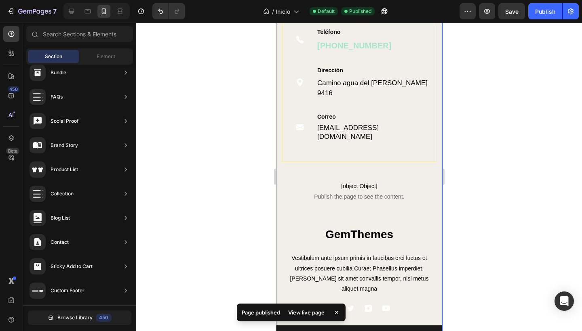
scroll to position [1325, 0]
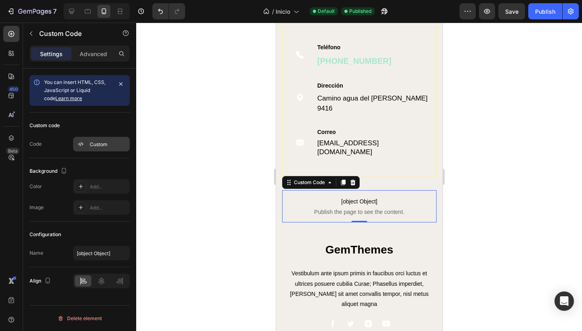
click at [98, 145] on div "Custom" at bounding box center [109, 144] width 38 height 7
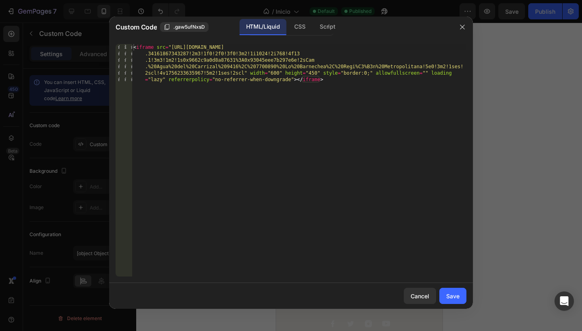
click at [348, 90] on div "< iframe src = "https://www.google.com/maps/embed?pb=!1m18!1m12!1m3!1d3333.1275…" at bounding box center [299, 199] width 335 height 310
click at [245, 183] on div "< iframe src = "https://www.google.com/maps/embed?pb=!1m18!1m12!1m3!1d3333.1275…" at bounding box center [299, 199] width 335 height 310
click at [459, 29] on button "button" at bounding box center [462, 27] width 13 height 13
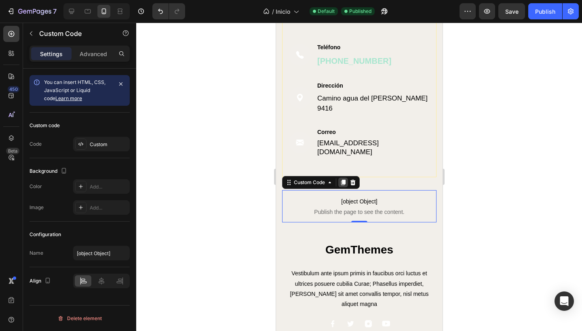
click at [343, 180] on icon at bounding box center [343, 183] width 4 height 6
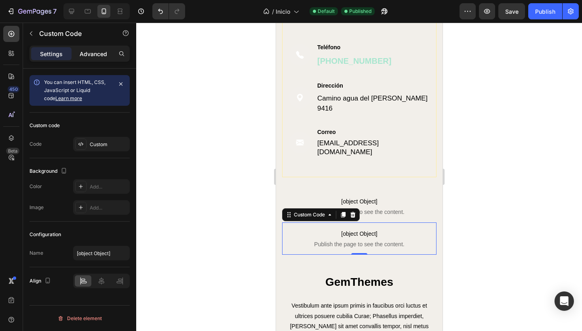
click at [93, 54] on p "Advanced" at bounding box center [93, 54] width 27 height 8
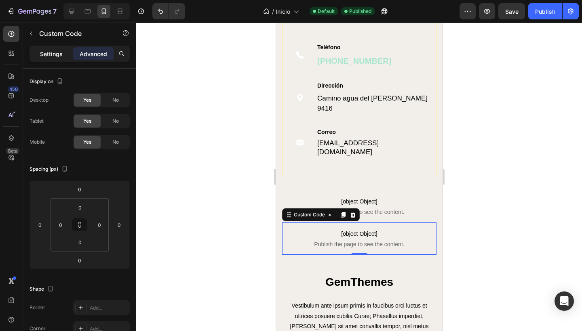
click at [58, 58] on div "Settings" at bounding box center [51, 53] width 40 height 13
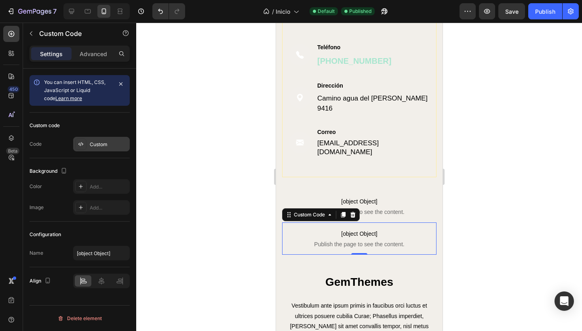
click at [105, 142] on div "Custom" at bounding box center [109, 144] width 38 height 7
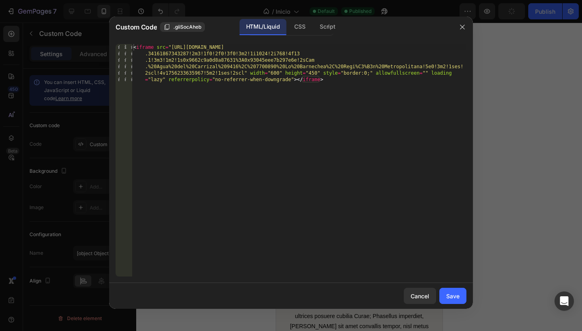
click at [320, 91] on div "< iframe src = "https://www.google.com/maps/embed?pb=!1m18!1m12!1m3!1d3333.1275…" at bounding box center [299, 199] width 335 height 310
click at [169, 23] on div ".giiSocAheb" at bounding box center [183, 26] width 38 height 7
click at [173, 25] on span "Copied" at bounding box center [181, 26] width 16 height 7
click at [464, 28] on icon "button" at bounding box center [462, 27] width 6 height 6
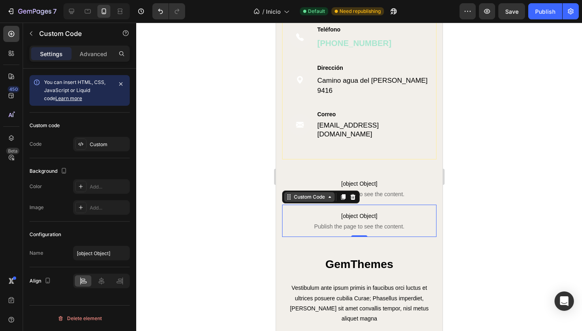
scroll to position [1326, 0]
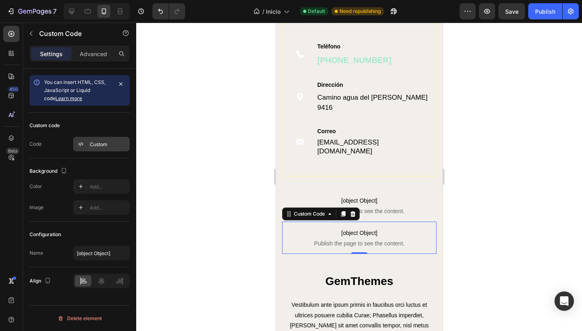
click at [102, 141] on div "Custom" at bounding box center [109, 144] width 38 height 7
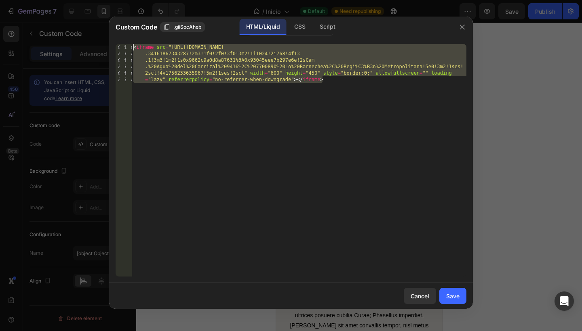
drag, startPoint x: 338, startPoint y: 77, endPoint x: 133, endPoint y: 50, distance: 207.5
click at [130, 48] on div "1 < iframe src = "https://www.google.com/maps/embed?pb=!1m18!1m12!1m3!1d3333.12…" at bounding box center [291, 160] width 351 height 233
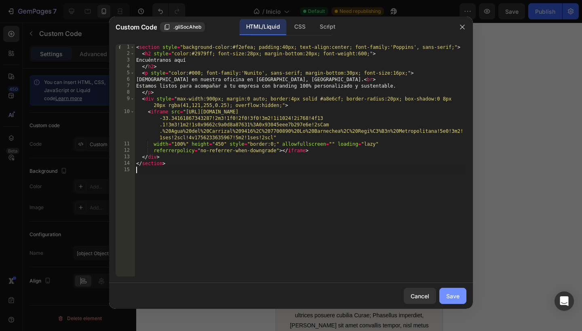
click at [454, 297] on div "Save" at bounding box center [452, 296] width 13 height 8
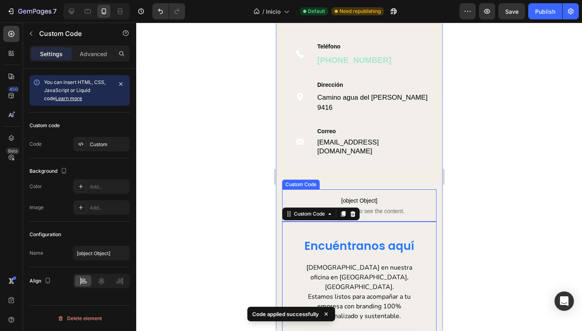
scroll to position [1375, 0]
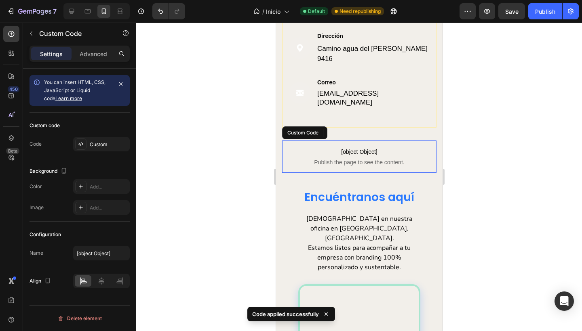
click at [386, 147] on span "[object Object]" at bounding box center [359, 152] width 154 height 10
click at [354, 130] on icon at bounding box center [352, 133] width 5 height 6
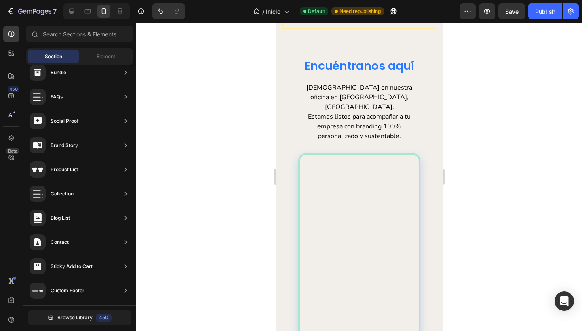
scroll to position [1460, 0]
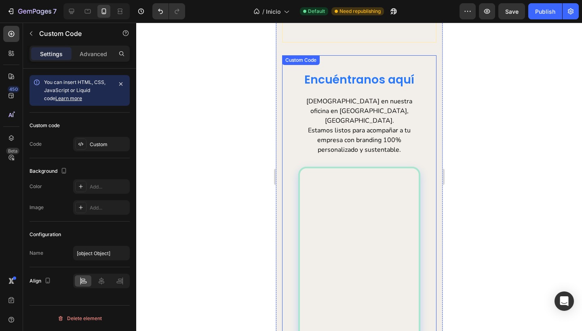
click at [356, 100] on p "Visítanos en nuestra oficina en Lo Barnechea, Santiago. Estamos listos para aco…" at bounding box center [359, 126] width 122 height 58
click at [84, 147] on div at bounding box center [80, 144] width 11 height 11
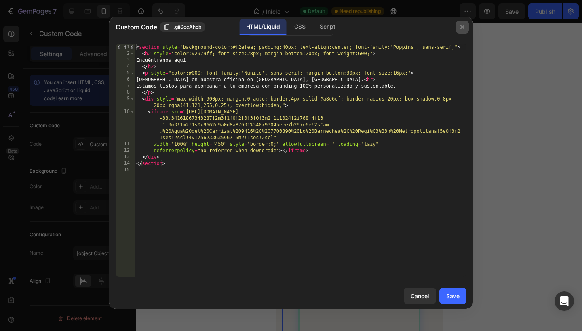
click at [458, 29] on button "button" at bounding box center [462, 27] width 13 height 13
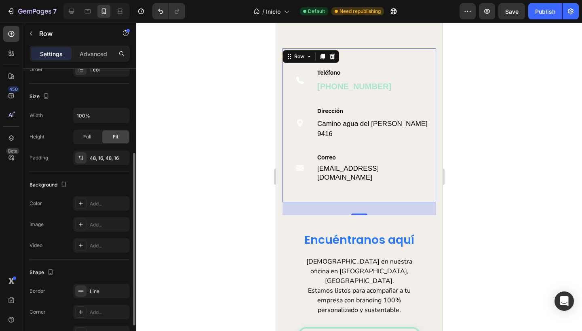
scroll to position [139, 0]
click at [282, 125] on div "Image Teléfono Text block (+56) 9 4469 9140 Text block Row Image Dirección Text…" at bounding box center [359, 125] width 154 height 155
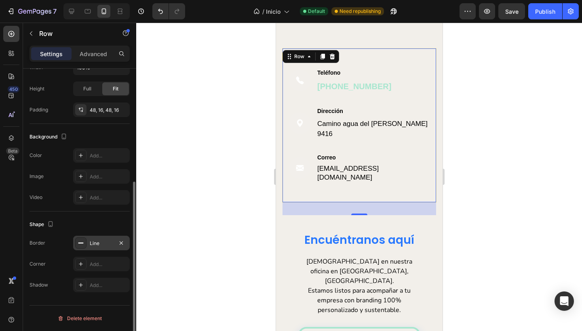
click at [92, 241] on div "Line" at bounding box center [101, 243] width 23 height 7
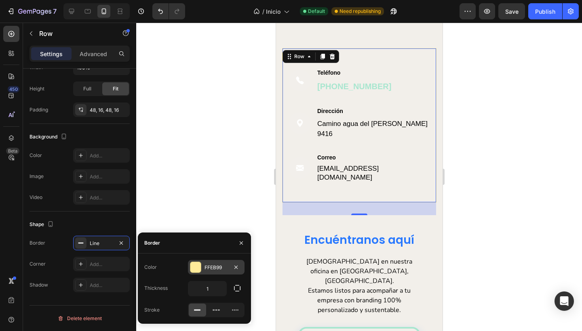
click at [205, 266] on div "FFEB99" at bounding box center [215, 267] width 23 height 7
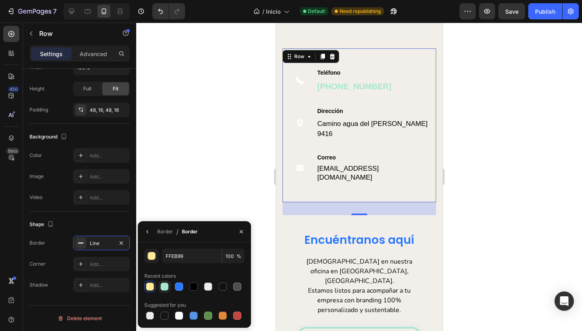
click at [162, 287] on div at bounding box center [164, 287] width 8 height 8
type input "A8E6CF"
click at [191, 202] on div at bounding box center [359, 177] width 446 height 309
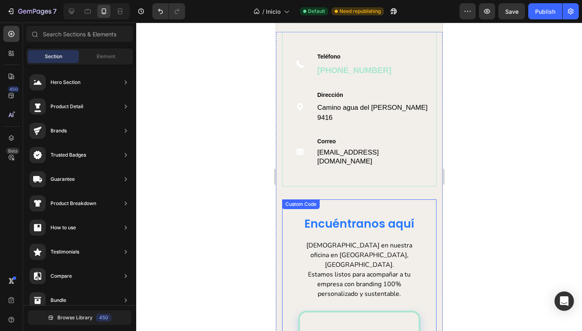
scroll to position [1302, 0]
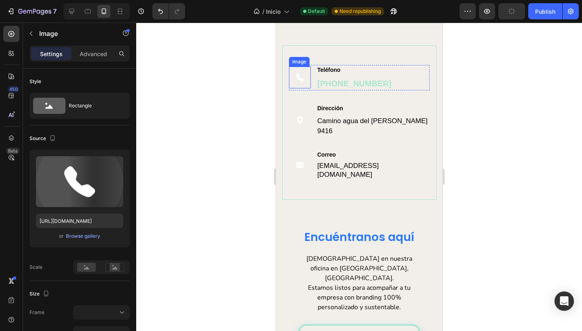
click at [299, 78] on img at bounding box center [300, 78] width 22 height 22
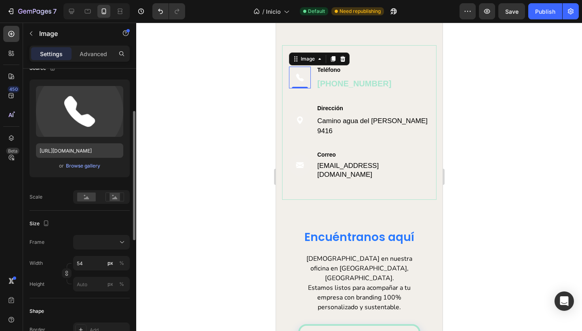
scroll to position [78, 0]
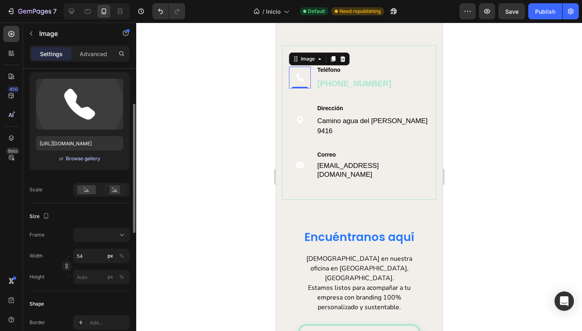
click at [82, 155] on div "Browse gallery" at bounding box center [83, 158] width 34 height 7
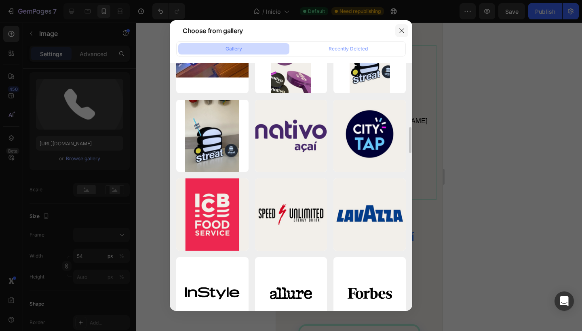
scroll to position [1028, 0]
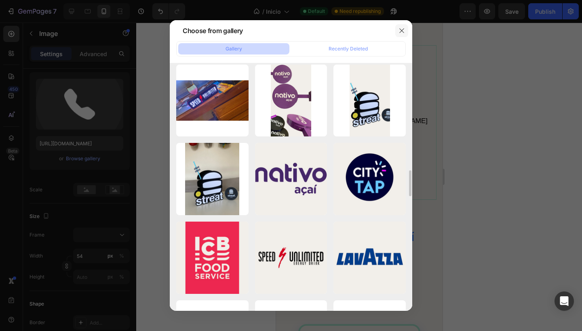
click at [401, 30] on icon "button" at bounding box center [401, 30] width 4 height 4
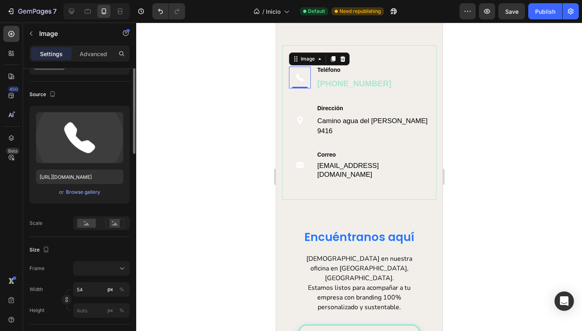
scroll to position [0, 0]
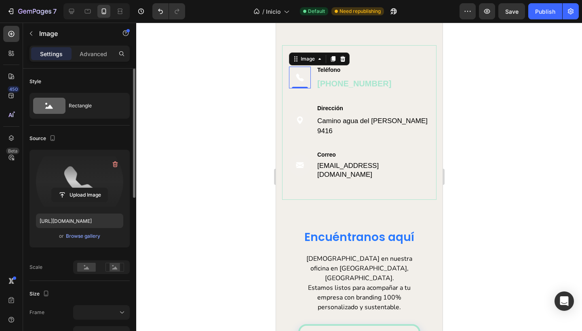
click at [86, 179] on label at bounding box center [79, 181] width 87 height 51
click at [86, 188] on input "file" at bounding box center [80, 195] width 56 height 14
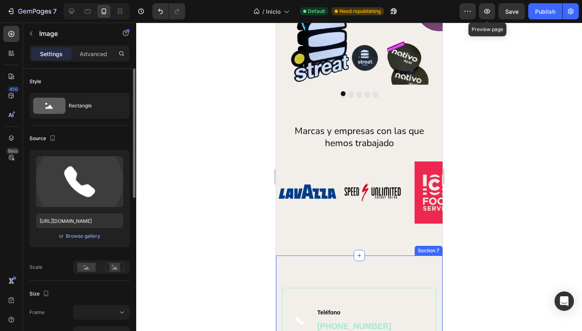
scroll to position [1176, 0]
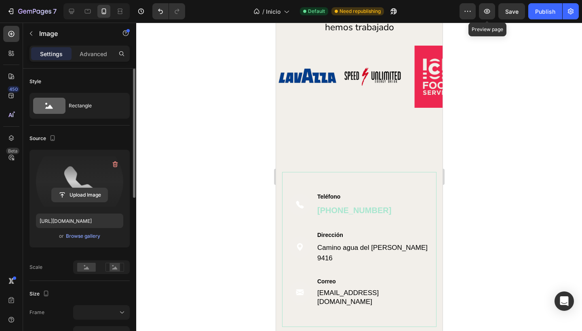
click at [90, 192] on input "file" at bounding box center [80, 195] width 56 height 14
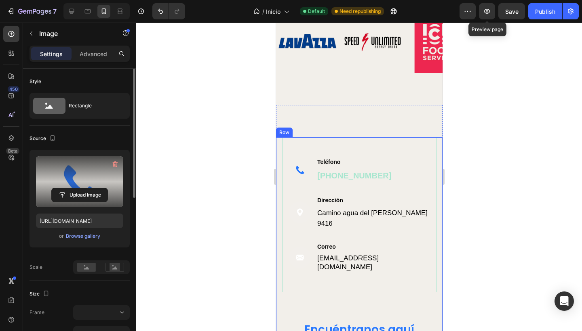
scroll to position [1215, 0]
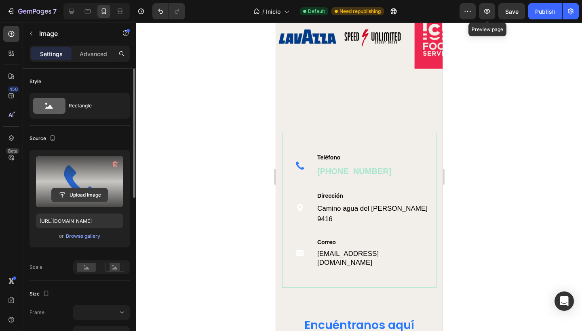
click at [83, 191] on input "file" at bounding box center [80, 195] width 56 height 14
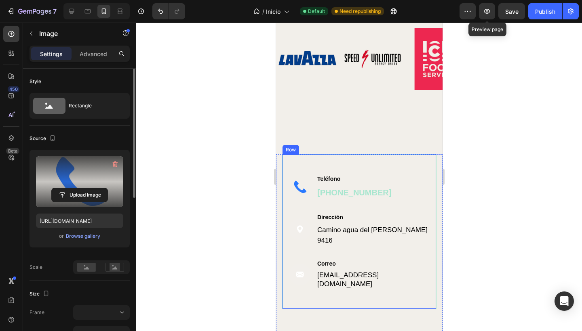
scroll to position [1196, 0]
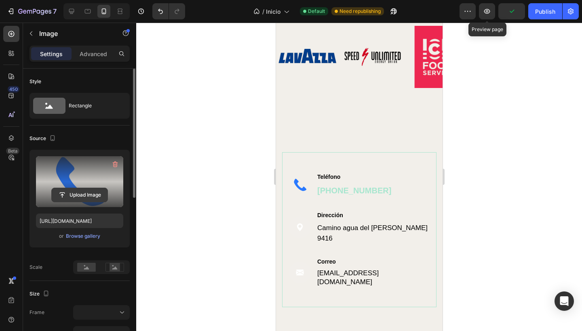
click at [76, 194] on input "file" at bounding box center [80, 195] width 56 height 14
click at [299, 187] on img at bounding box center [300, 185] width 22 height 22
click at [74, 192] on input "file" at bounding box center [80, 195] width 56 height 14
type input "https://cdn.shopify.com/s/files/1/0677/8146/0038/files/gempages_581121125283529…"
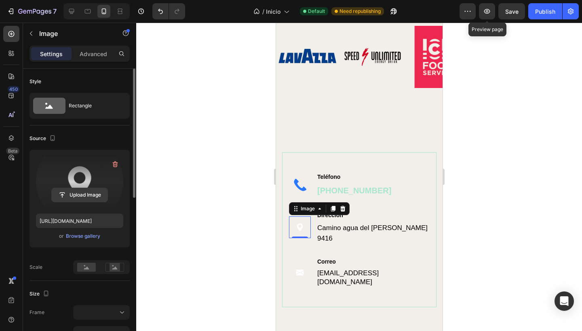
click at [77, 195] on input "file" at bounding box center [80, 195] width 56 height 14
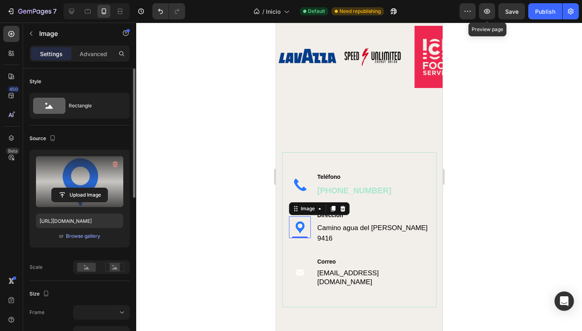
type input "[URL][DOMAIN_NAME]"
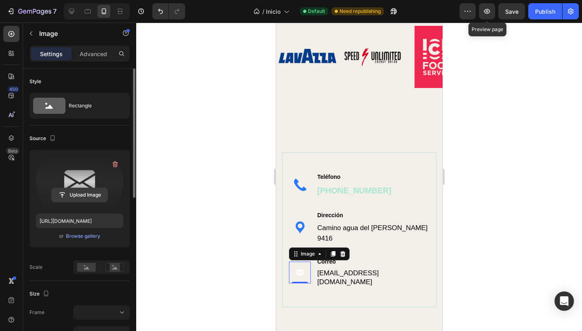
click at [90, 193] on input "file" at bounding box center [80, 195] width 56 height 14
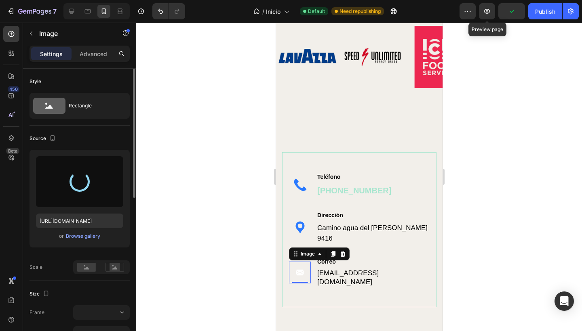
type input "[URL][DOMAIN_NAME]"
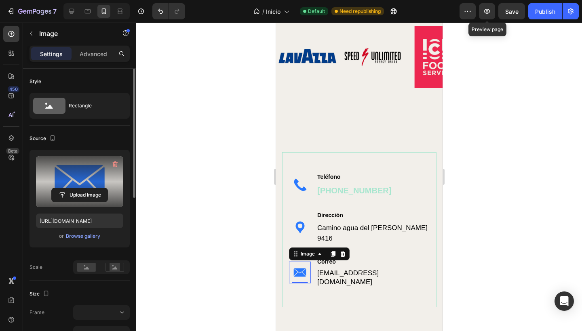
click at [243, 223] on div at bounding box center [359, 177] width 446 height 309
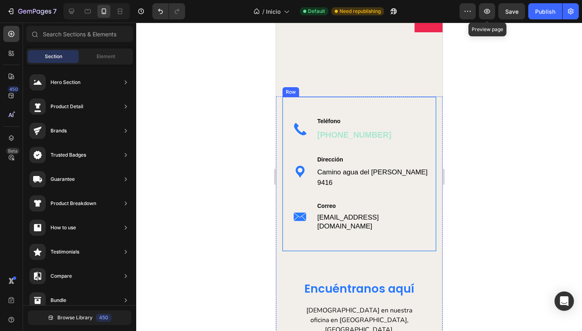
scroll to position [1237, 0]
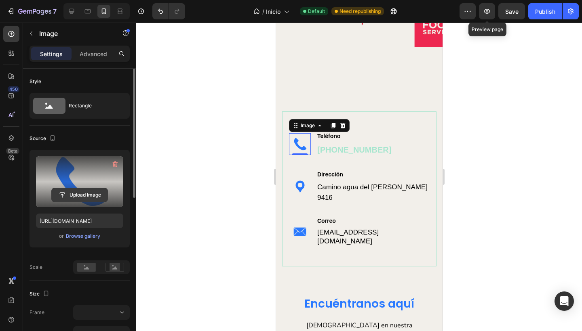
click at [86, 194] on input "file" at bounding box center [80, 195] width 56 height 14
click at [81, 193] on input "file" at bounding box center [80, 195] width 56 height 14
type input "[URL][DOMAIN_NAME]"
click at [252, 171] on div at bounding box center [359, 177] width 446 height 309
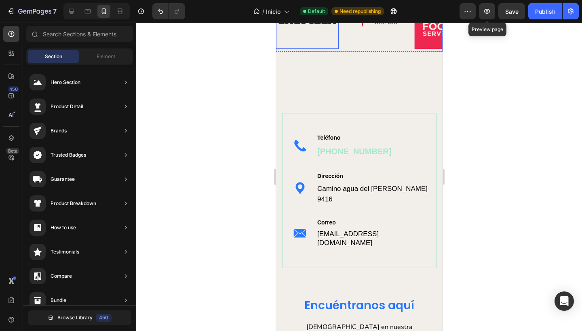
scroll to position [1238, 0]
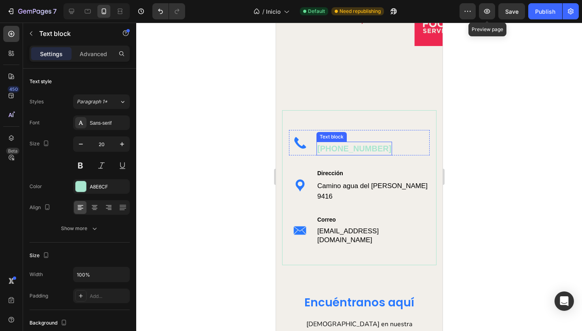
click at [358, 148] on p "[PHONE_NUMBER]" at bounding box center [354, 149] width 74 height 12
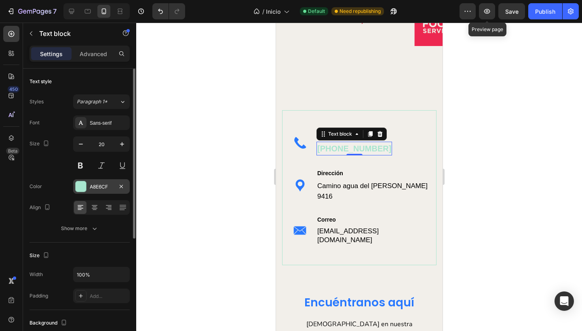
click at [106, 187] on div "A8E6CF" at bounding box center [101, 186] width 23 height 7
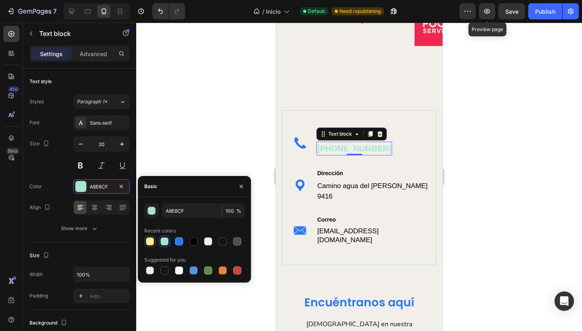
click at [152, 241] on div at bounding box center [150, 242] width 8 height 8
type input "FFEB99"
click at [178, 161] on div at bounding box center [359, 177] width 446 height 309
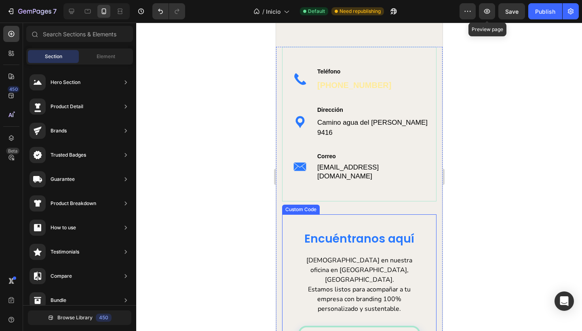
scroll to position [1119, 0]
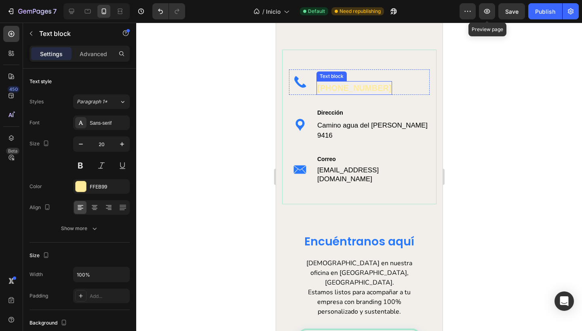
click at [352, 89] on p "[PHONE_NUMBER]" at bounding box center [354, 88] width 74 height 12
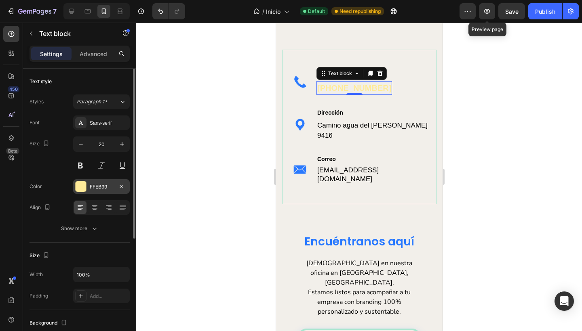
click at [106, 191] on div "FFEB99" at bounding box center [101, 186] width 57 height 15
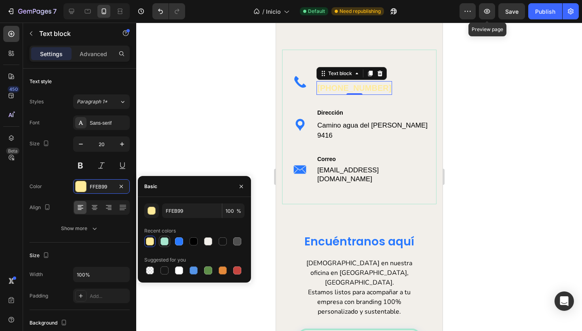
click at [168, 242] on div at bounding box center [164, 242] width 8 height 8
type input "A8E6CF"
click at [199, 132] on div at bounding box center [359, 177] width 446 height 309
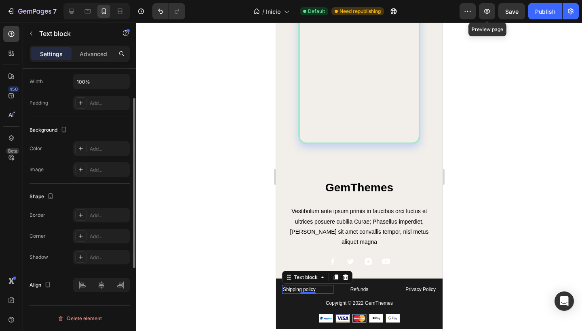
scroll to position [0, 0]
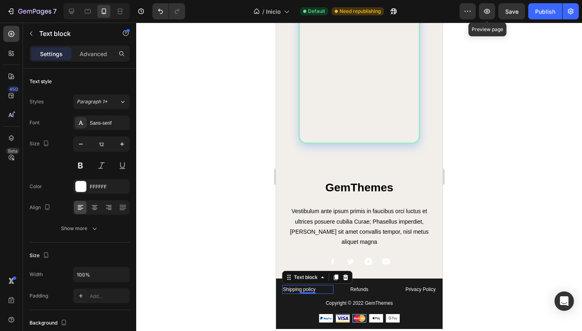
click at [198, 209] on div at bounding box center [359, 177] width 446 height 309
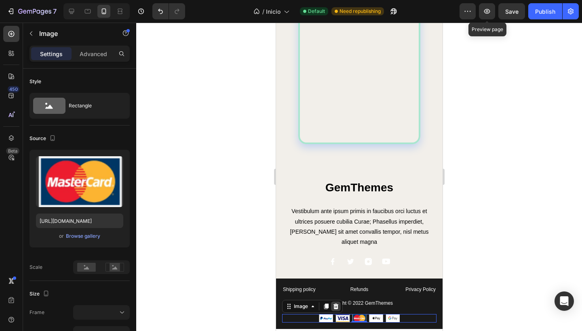
click at [336, 304] on icon at bounding box center [335, 307] width 5 height 6
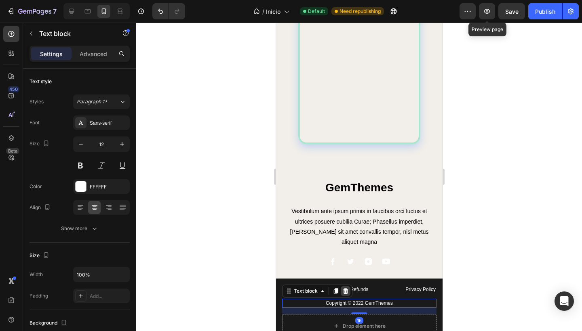
click at [346, 288] on icon at bounding box center [345, 291] width 6 height 6
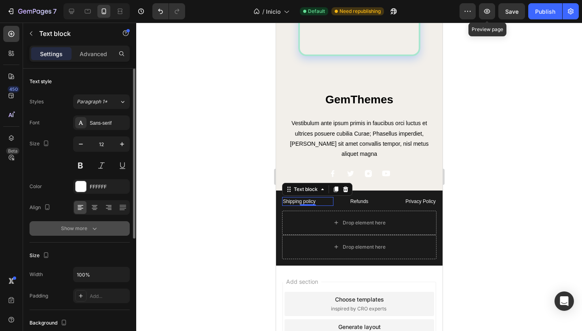
click at [68, 234] on button "Show more" at bounding box center [79, 228] width 100 height 15
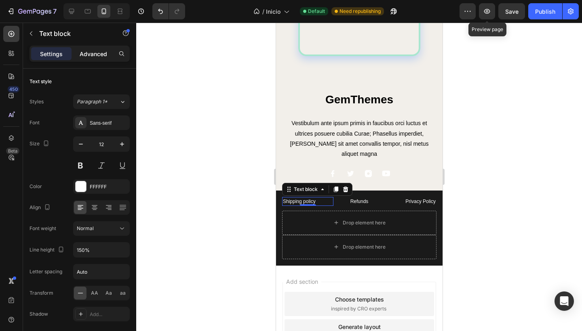
click at [87, 57] on p "Advanced" at bounding box center [93, 54] width 27 height 8
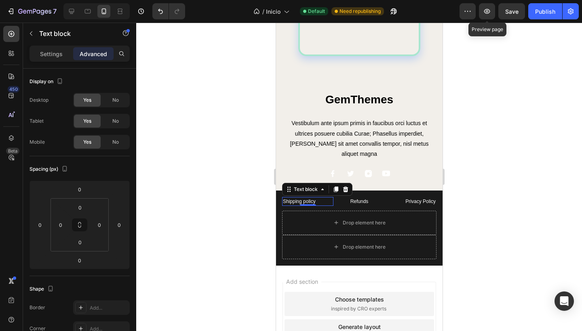
scroll to position [257, 0]
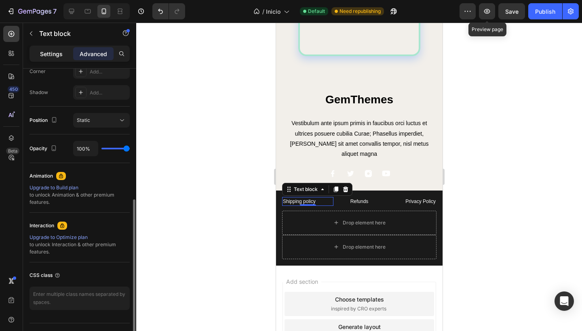
click at [45, 52] on p "Settings" at bounding box center [51, 54] width 23 height 8
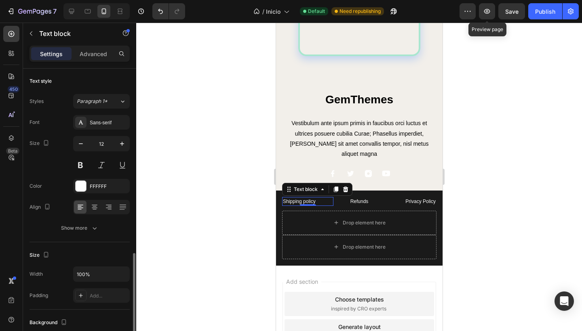
scroll to position [0, 0]
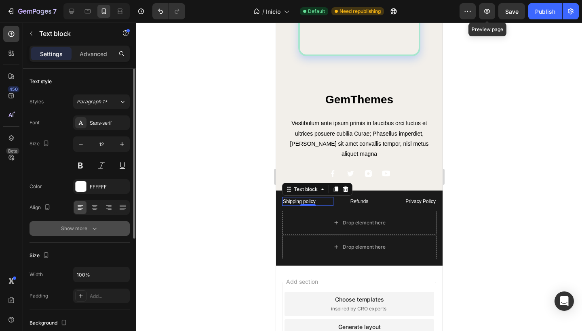
click at [62, 225] on div "Show more" at bounding box center [80, 229] width 38 height 8
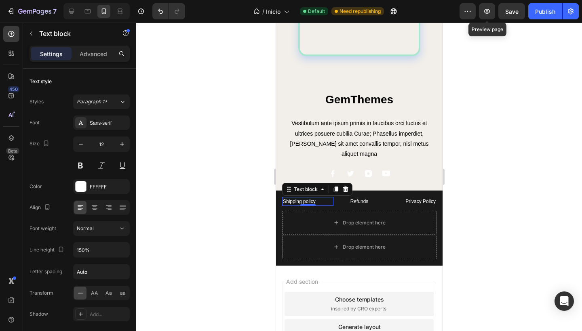
click at [290, 199] on link "Shipping policy" at bounding box center [298, 202] width 33 height 6
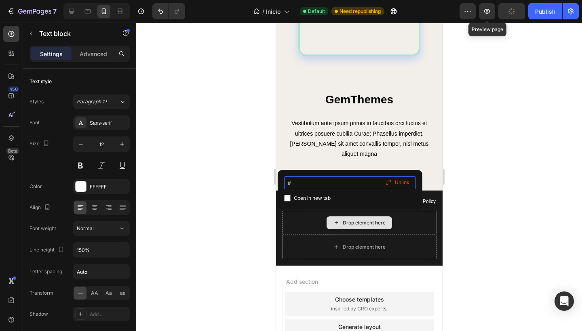
click at [314, 187] on input "#" at bounding box center [350, 183] width 132 height 13
click at [326, 200] on span "Open in new tab" at bounding box center [312, 199] width 37 height 10
click at [315, 200] on span "Open in new tab" at bounding box center [312, 199] width 37 height 10
checkbox input "false"
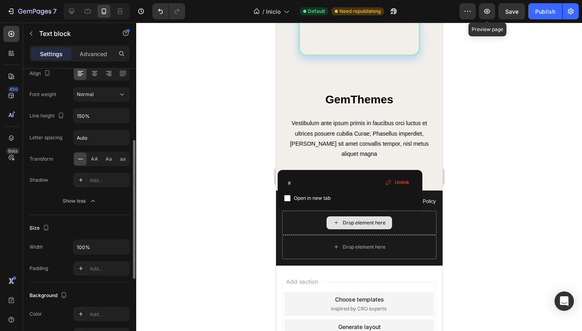
scroll to position [138, 0]
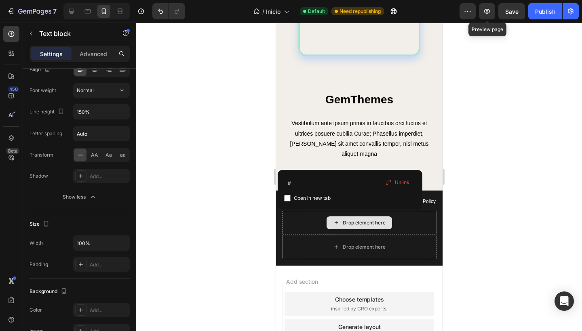
click at [394, 181] on div "Unlink" at bounding box center [397, 182] width 31 height 11
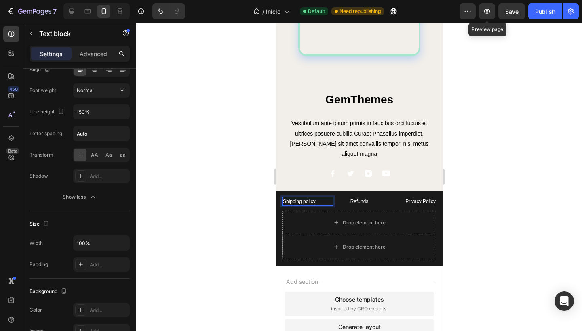
click at [318, 198] on p "Shipping policy" at bounding box center [307, 201] width 50 height 7
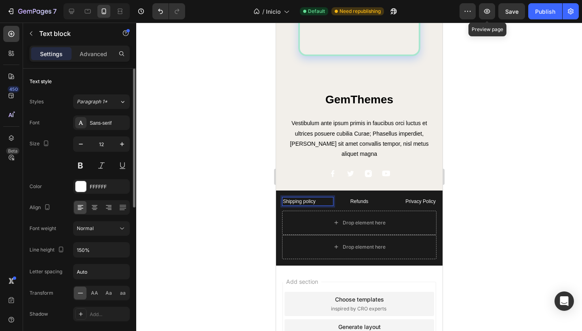
click at [181, 211] on div at bounding box center [359, 177] width 446 height 309
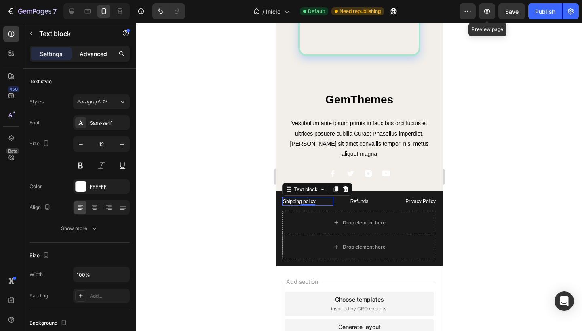
click at [95, 55] on p "Advanced" at bounding box center [93, 54] width 27 height 8
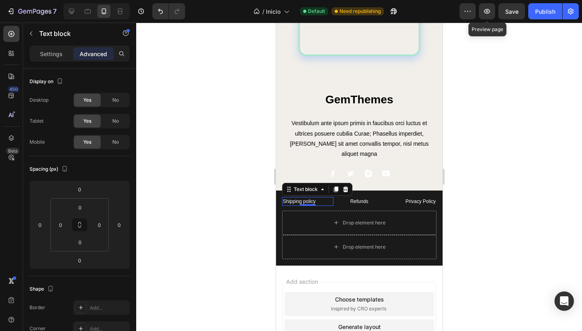
click at [185, 103] on div at bounding box center [359, 177] width 446 height 309
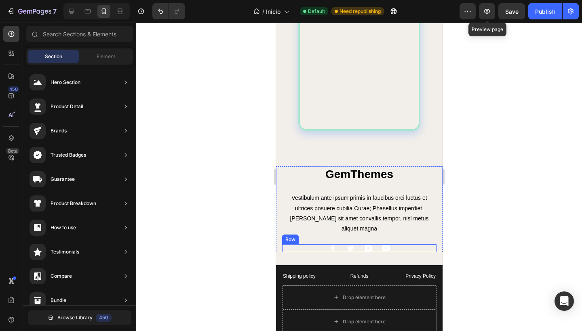
scroll to position [1681, 0]
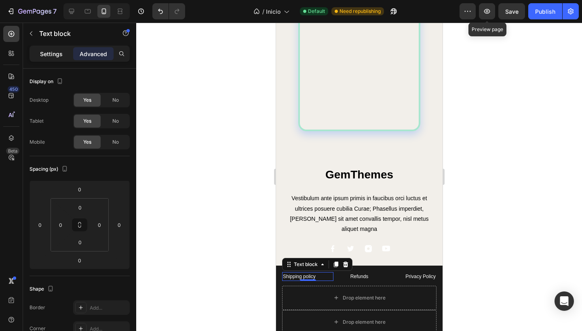
click at [45, 55] on p "Settings" at bounding box center [51, 54] width 23 height 8
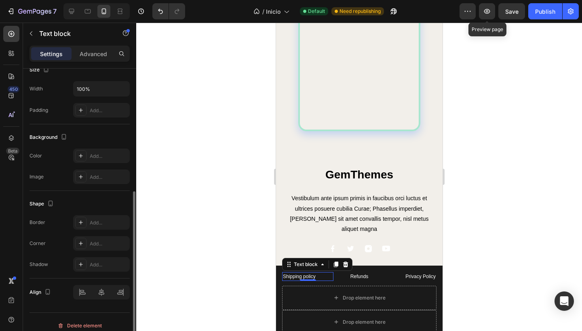
scroll to position [193, 0]
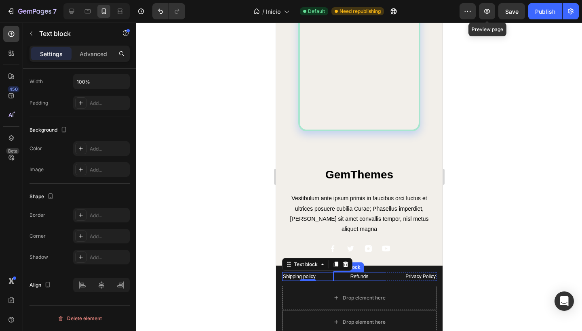
click at [365, 273] on p "Refunds" at bounding box center [359, 276] width 50 height 7
click at [288, 273] on p "Shipping policy" at bounding box center [307, 276] width 50 height 7
click at [307, 273] on p "Shipping policy" at bounding box center [307, 276] width 50 height 7
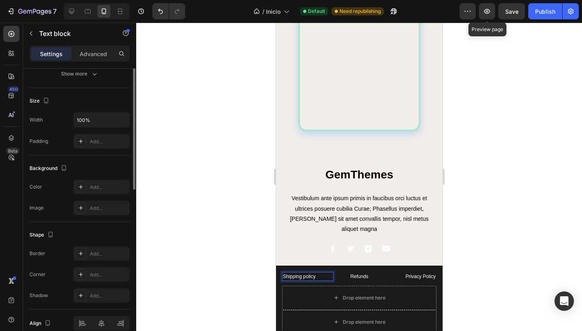
scroll to position [0, 0]
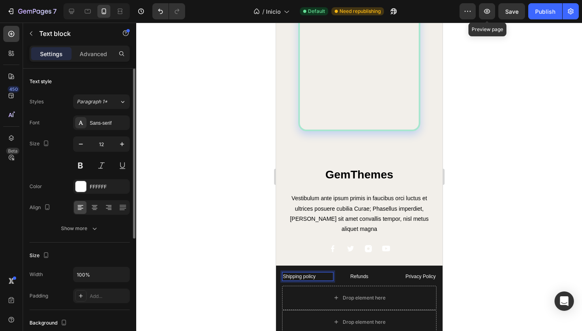
click at [174, 209] on div at bounding box center [359, 177] width 446 height 309
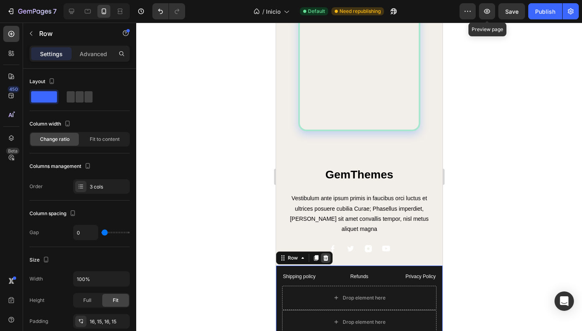
click at [326, 255] on icon at bounding box center [325, 258] width 6 height 6
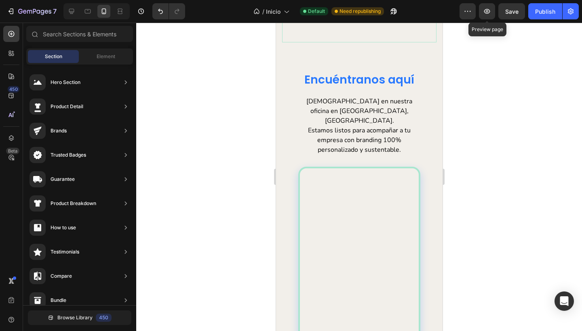
scroll to position [1689, 0]
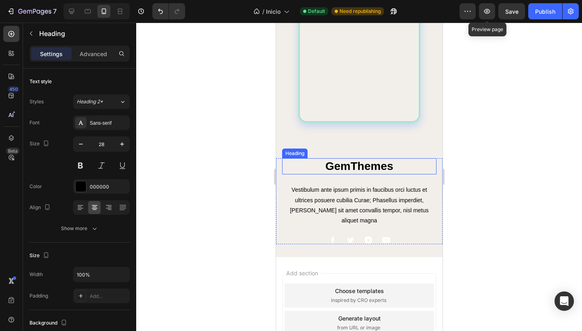
click at [400, 159] on p "GemThemes" at bounding box center [358, 166] width 153 height 15
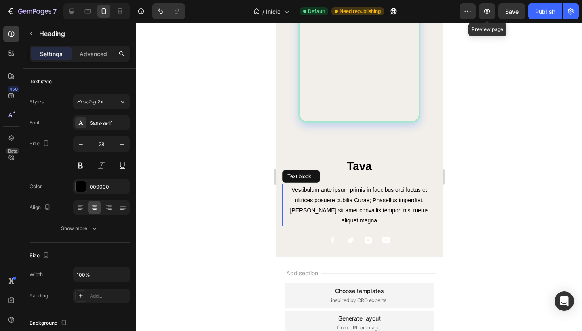
click at [419, 185] on p "Vestibulum ante ipsum primis in faucibus orci luctus et ultrices posuere cubili…" at bounding box center [358, 205] width 153 height 41
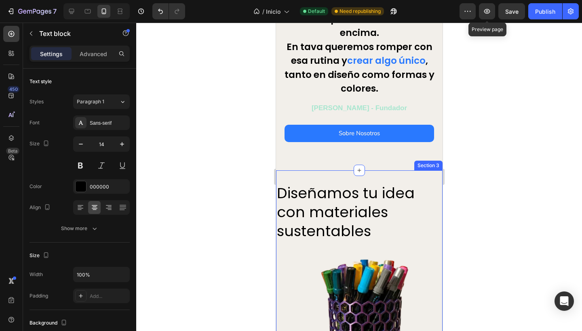
scroll to position [281, 0]
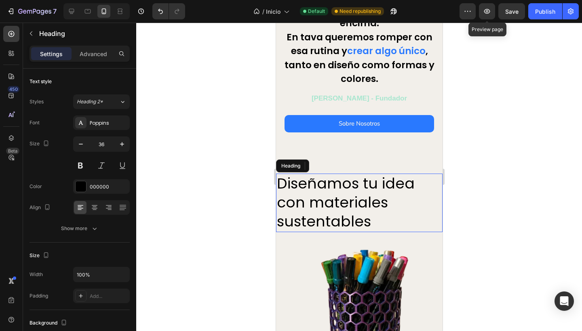
click at [376, 205] on h2 "Diseñamos tu idea con materiales sustentables" at bounding box center [359, 203] width 166 height 58
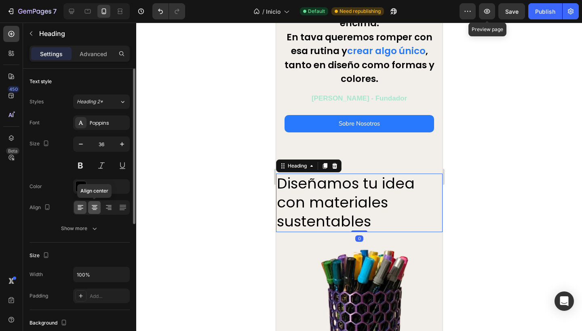
click at [92, 209] on icon at bounding box center [95, 208] width 6 height 1
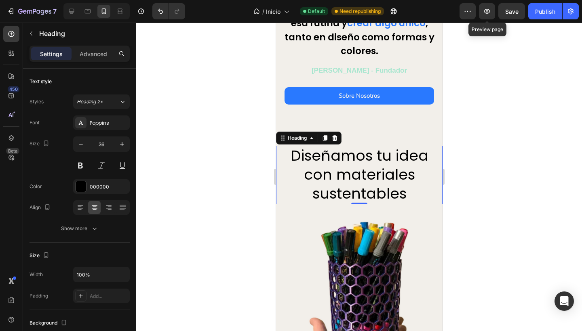
scroll to position [340, 0]
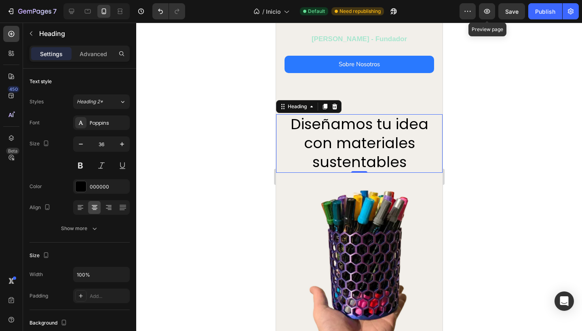
click at [202, 225] on div at bounding box center [359, 177] width 446 height 309
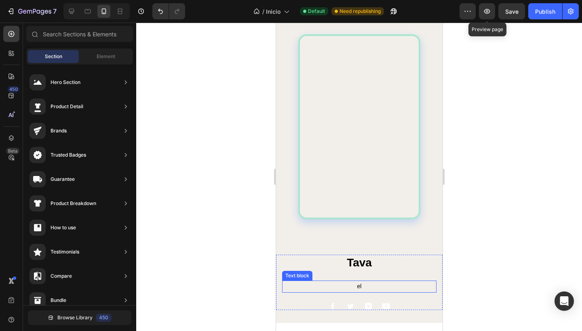
scroll to position [1633, 0]
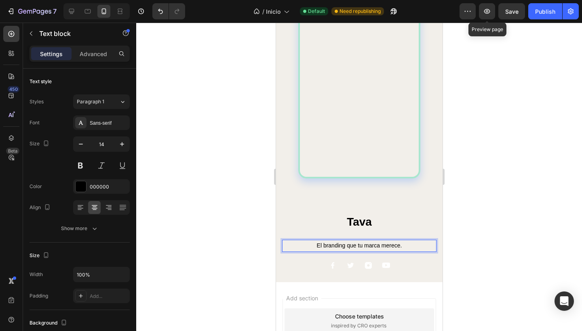
click at [209, 179] on div at bounding box center [359, 177] width 446 height 309
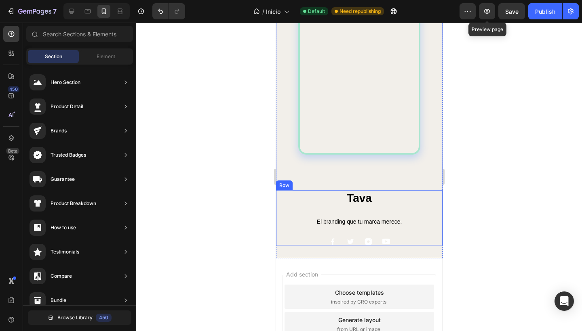
scroll to position [1666, 0]
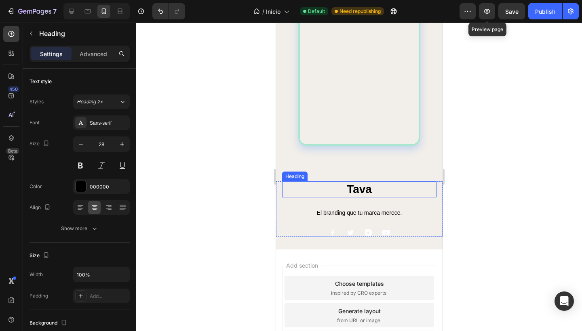
click at [381, 181] on h2 "Tava" at bounding box center [359, 189] width 154 height 16
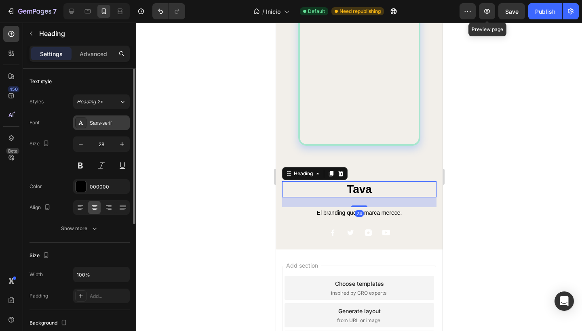
click at [103, 124] on div "Sans-serif" at bounding box center [109, 123] width 38 height 7
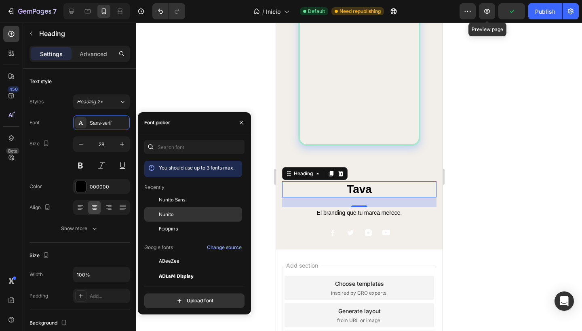
click at [177, 211] on div "Nunito" at bounding box center [200, 214] width 82 height 7
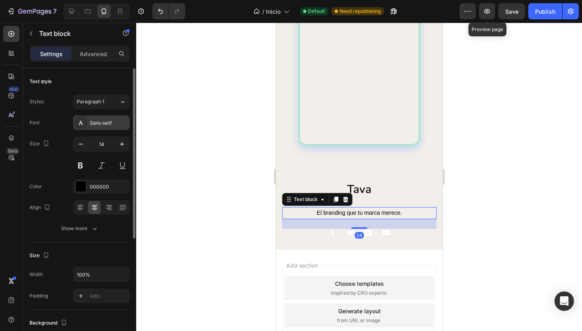
click at [97, 119] on div "Sans-serif" at bounding box center [101, 123] width 57 height 15
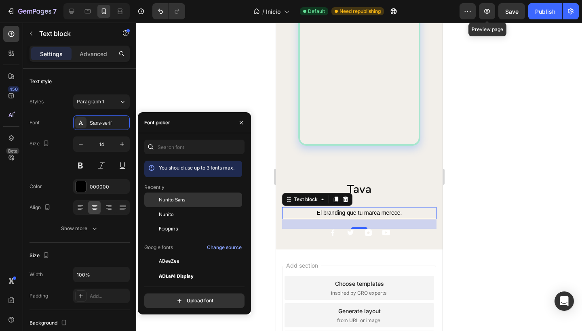
click at [180, 202] on span "Nunito Sans" at bounding box center [172, 199] width 27 height 7
click at [195, 76] on div at bounding box center [359, 177] width 446 height 309
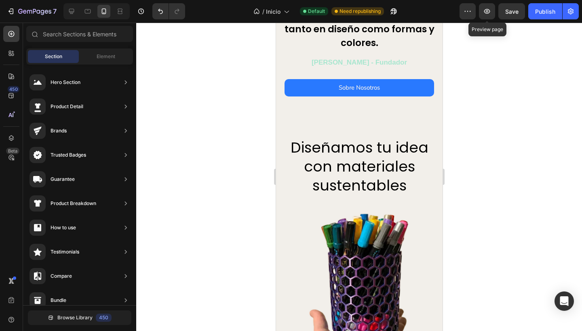
scroll to position [313, 0]
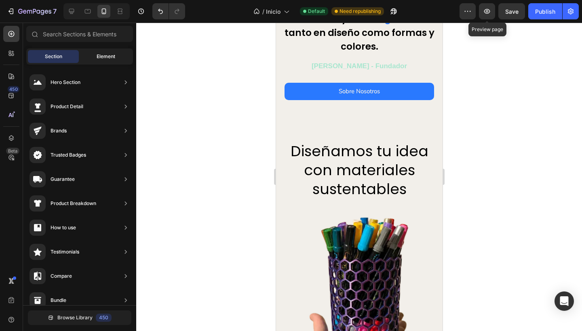
click at [102, 55] on span "Element" at bounding box center [106, 56] width 19 height 7
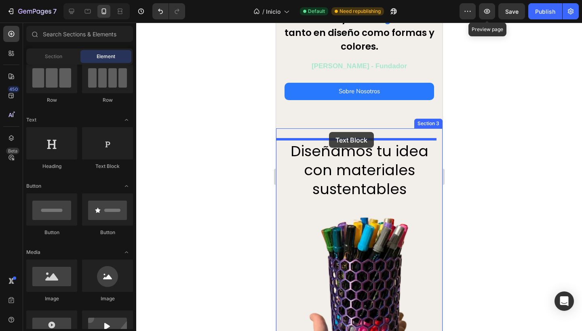
drag, startPoint x: 376, startPoint y: 170, endPoint x: 328, endPoint y: 131, distance: 61.2
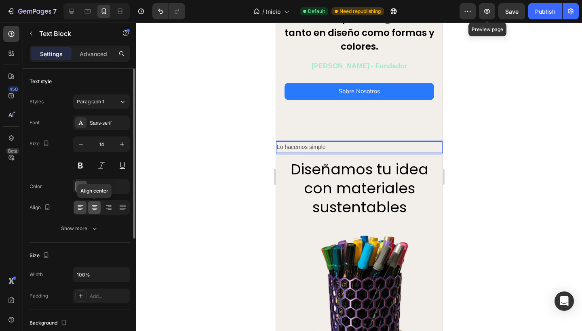
click at [95, 208] on icon at bounding box center [95, 208] width 6 height 1
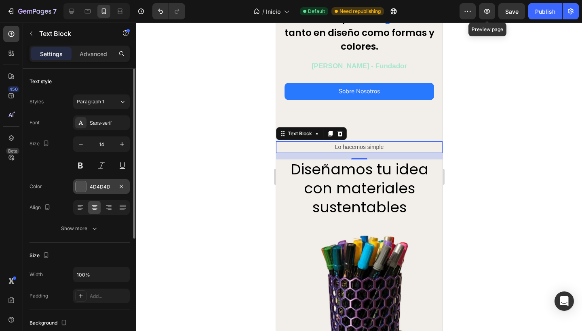
click at [81, 185] on div at bounding box center [81, 186] width 11 height 11
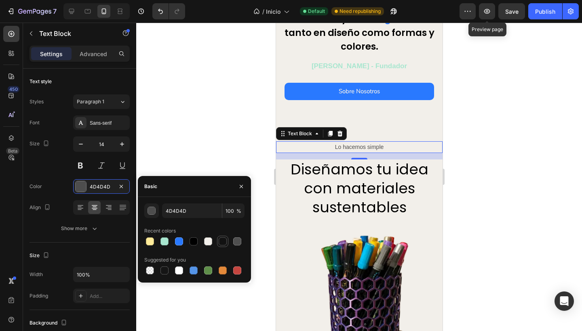
click at [219, 240] on div at bounding box center [223, 242] width 8 height 8
click at [194, 241] on div at bounding box center [194, 242] width 8 height 8
click at [223, 241] on div at bounding box center [223, 242] width 8 height 8
type input "121212"
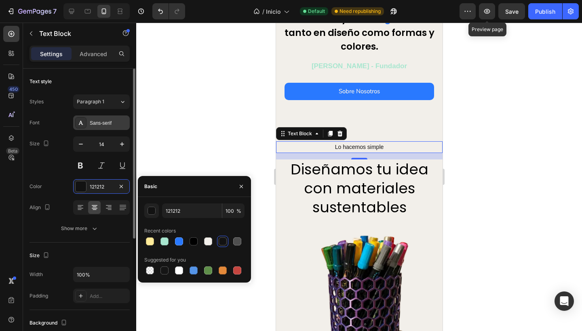
click at [101, 123] on div "Sans-serif" at bounding box center [109, 123] width 38 height 7
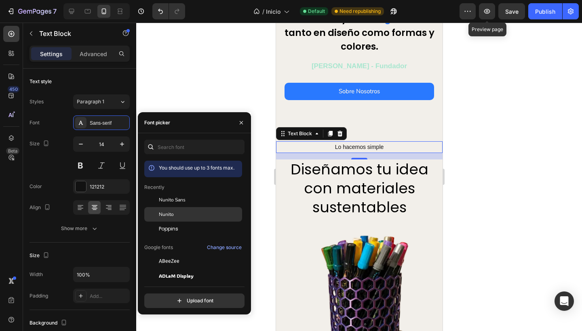
click at [166, 215] on span "Nunito" at bounding box center [166, 214] width 15 height 7
click at [168, 80] on div at bounding box center [359, 177] width 446 height 309
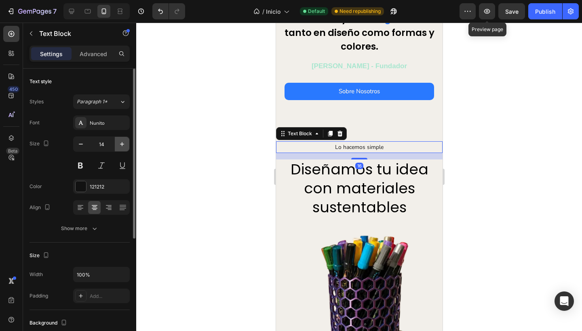
click at [123, 144] on icon "button" at bounding box center [122, 144] width 8 height 8
type input "15"
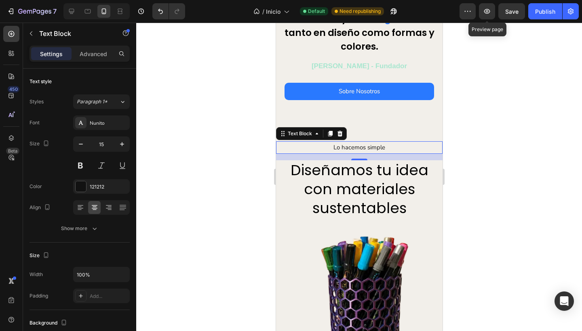
click at [228, 198] on div at bounding box center [359, 177] width 446 height 309
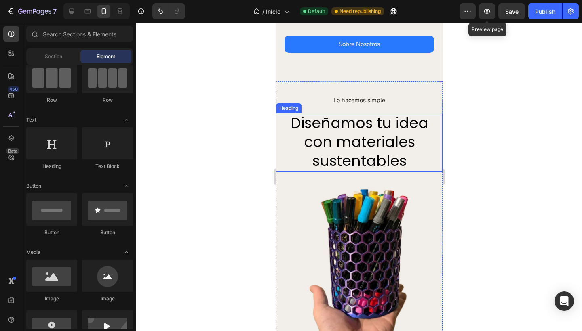
scroll to position [323, 0]
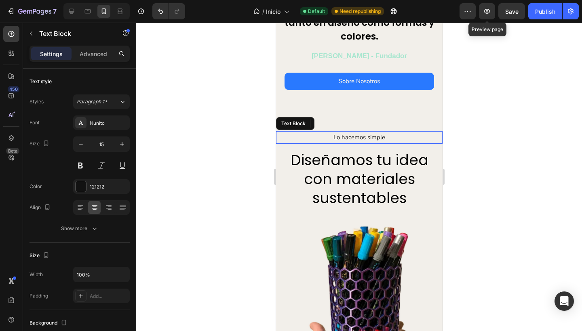
drag, startPoint x: 321, startPoint y: 133, endPoint x: 399, endPoint y: 158, distance: 81.5
click at [321, 133] on p "Lo hacemos simple" at bounding box center [358, 137] width 165 height 11
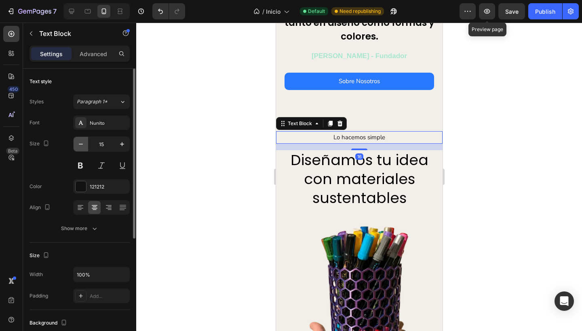
click at [79, 143] on icon "button" at bounding box center [81, 144] width 8 height 8
type input "13"
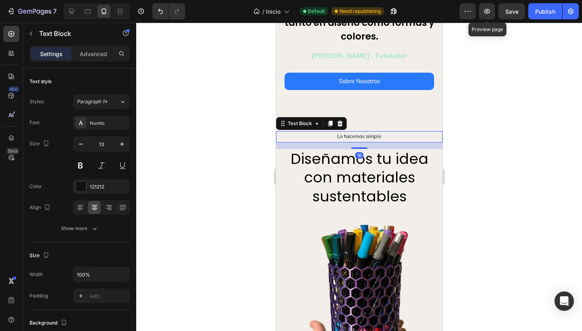
click at [238, 162] on div at bounding box center [359, 177] width 446 height 309
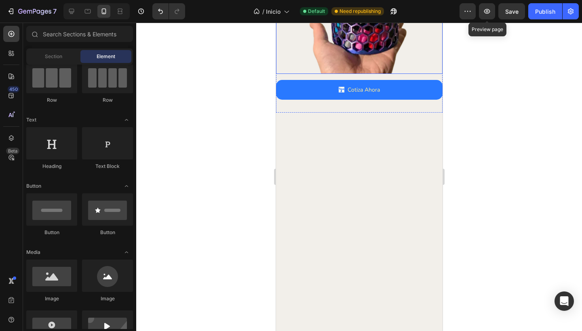
scroll to position [0, 0]
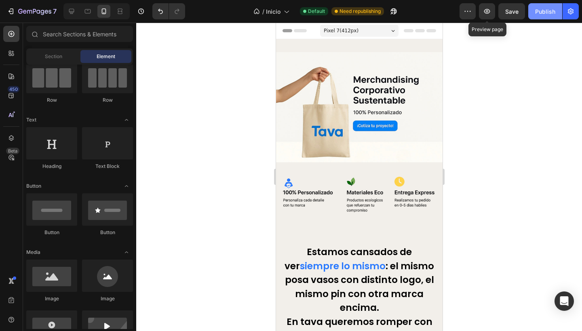
click at [536, 8] on div "Publish" at bounding box center [545, 11] width 20 height 8
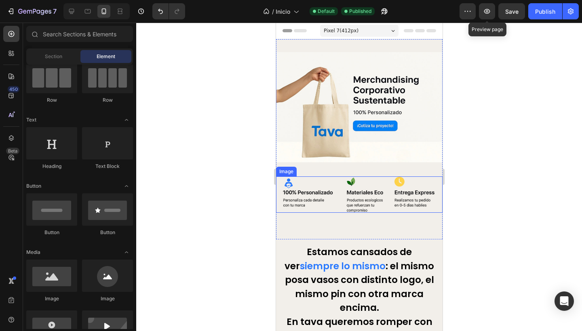
scroll to position [42, 0]
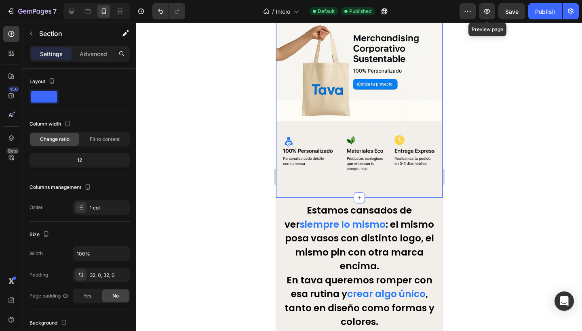
click at [246, 189] on div at bounding box center [359, 177] width 446 height 309
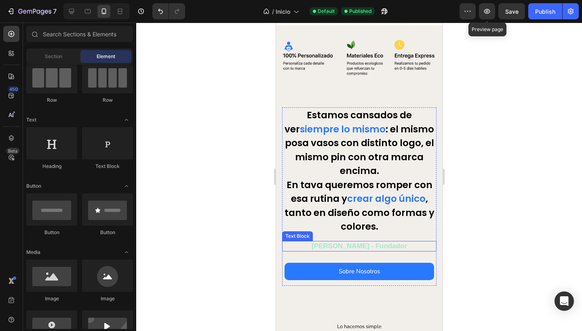
scroll to position [167, 0]
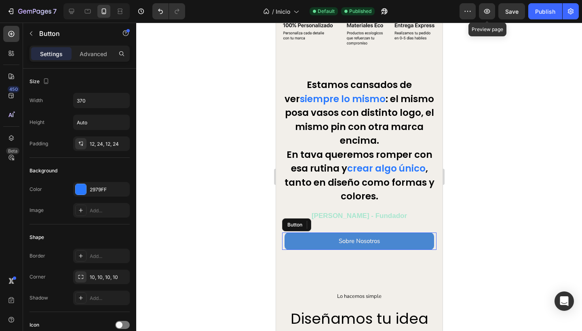
click at [397, 237] on button "Sobre Nosotros" at bounding box center [359, 242] width 150 height 18
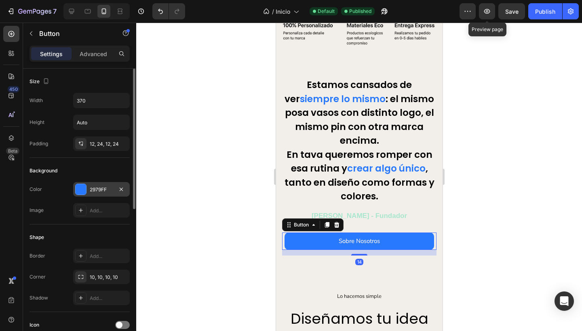
click at [97, 187] on div "2979FF" at bounding box center [101, 189] width 23 height 7
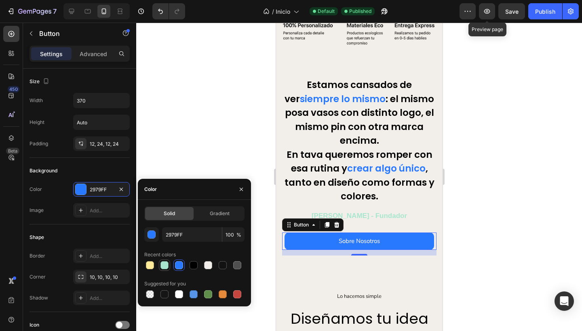
click at [167, 264] on div at bounding box center [164, 265] width 8 height 8
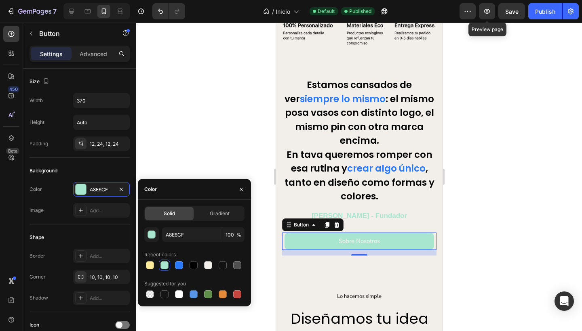
click at [144, 264] on div "Solid Gradient A8E6CF 100 % Recent colors Suggested for you" at bounding box center [194, 253] width 113 height 94
click at [150, 265] on div at bounding box center [150, 265] width 8 height 8
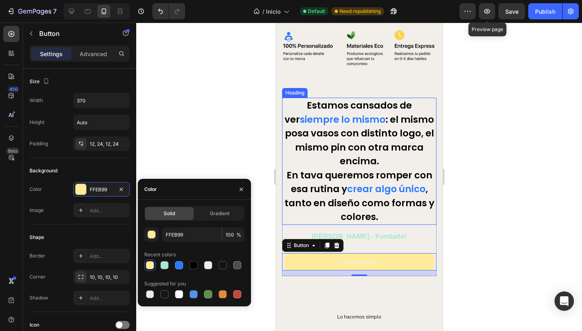
scroll to position [159, 0]
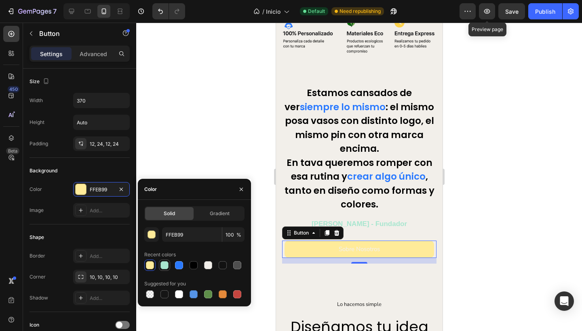
click at [165, 265] on div at bounding box center [164, 265] width 8 height 8
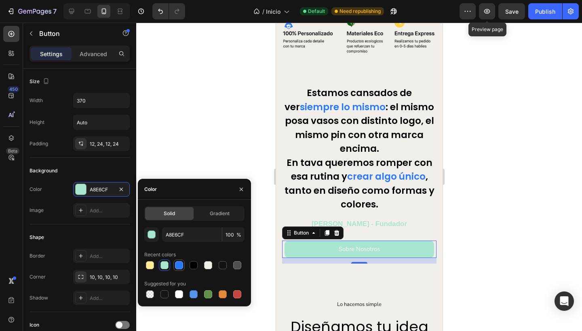
click at [181, 268] on div at bounding box center [179, 265] width 8 height 8
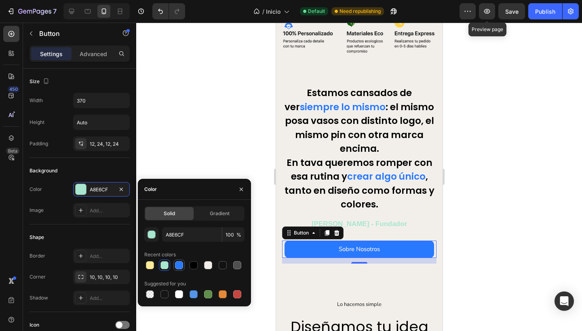
type input "2979FF"
click at [239, 189] on icon "button" at bounding box center [241, 189] width 6 height 6
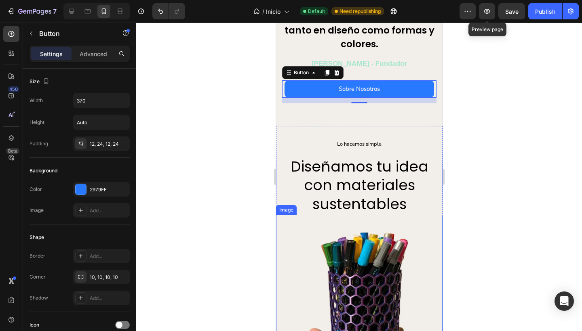
scroll to position [335, 0]
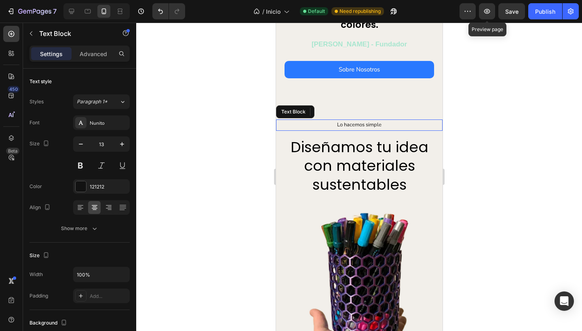
click at [333, 124] on p "Lo hacemos simple" at bounding box center [358, 124] width 165 height 9
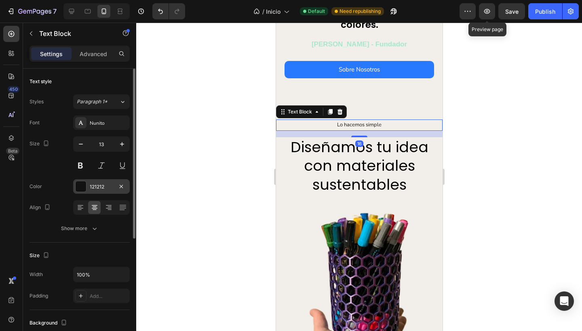
click at [109, 183] on div "121212" at bounding box center [101, 186] width 23 height 7
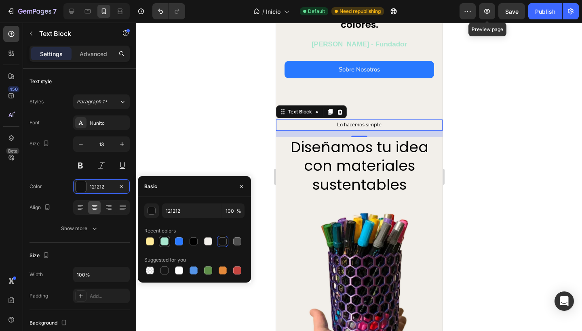
click at [164, 242] on div at bounding box center [164, 242] width 8 height 8
click at [145, 239] on div at bounding box center [150, 242] width 10 height 10
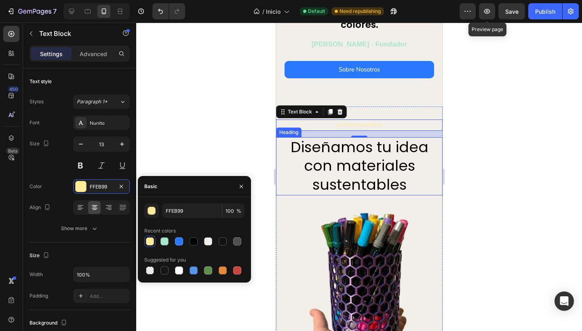
scroll to position [288, 0]
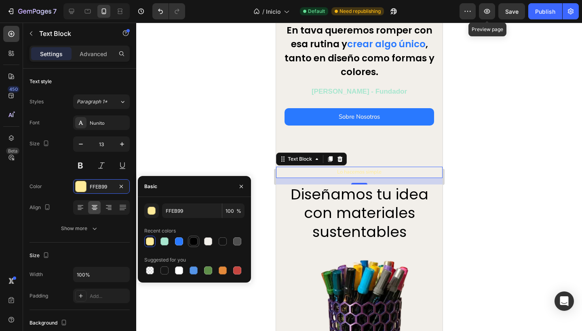
click at [193, 241] on div at bounding box center [194, 242] width 8 height 8
click at [220, 242] on div at bounding box center [223, 242] width 8 height 8
type input "121212"
click at [216, 145] on div at bounding box center [359, 177] width 446 height 309
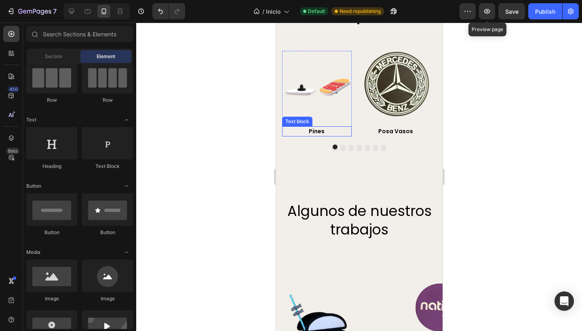
scroll to position [758, 0]
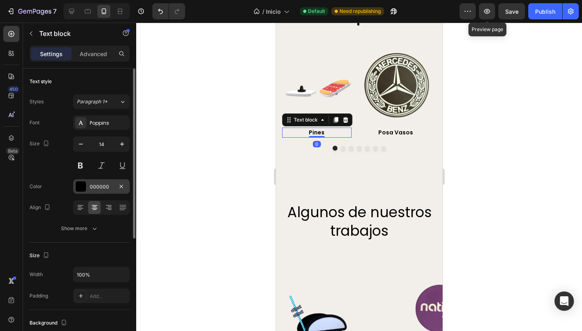
click at [91, 182] on div "000000" at bounding box center [101, 186] width 57 height 15
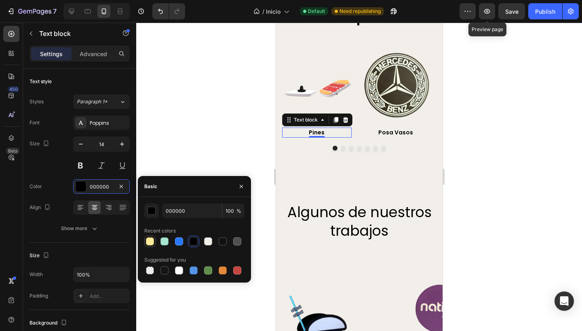
click at [151, 240] on div at bounding box center [150, 242] width 8 height 8
click at [164, 241] on div at bounding box center [164, 242] width 8 height 8
click at [178, 242] on div at bounding box center [179, 242] width 8 height 8
click at [190, 242] on div at bounding box center [194, 242] width 8 height 8
type input "000000"
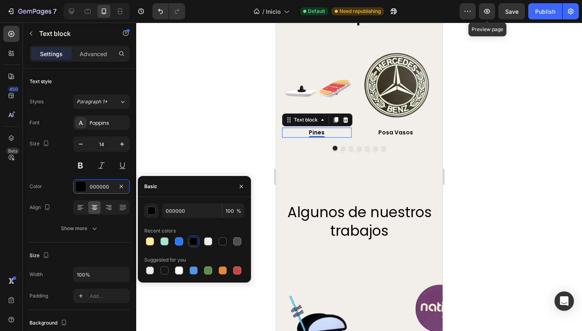
click at [187, 162] on div at bounding box center [359, 177] width 446 height 309
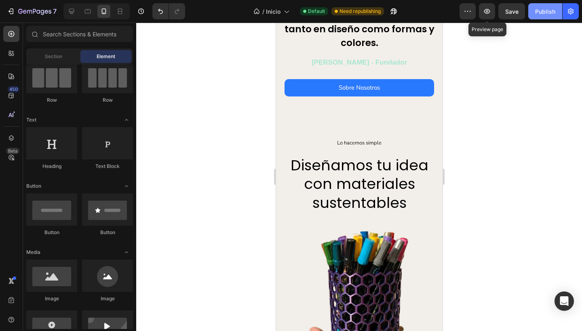
scroll to position [174, 0]
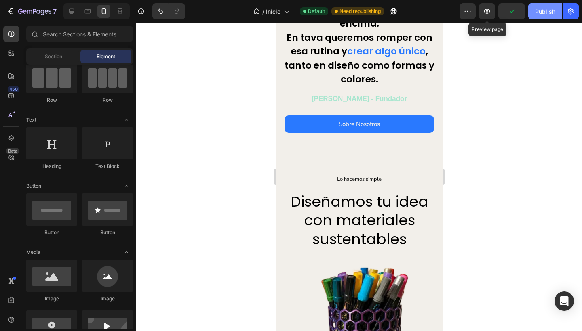
click at [540, 12] on div "Publish" at bounding box center [545, 11] width 20 height 8
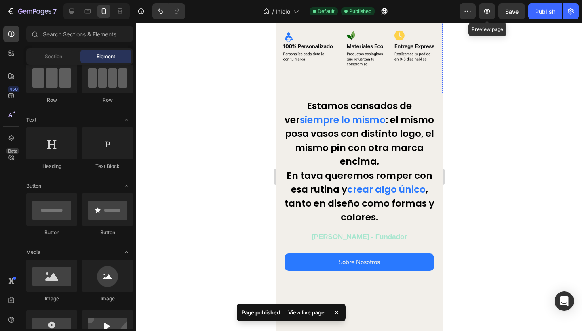
scroll to position [0, 0]
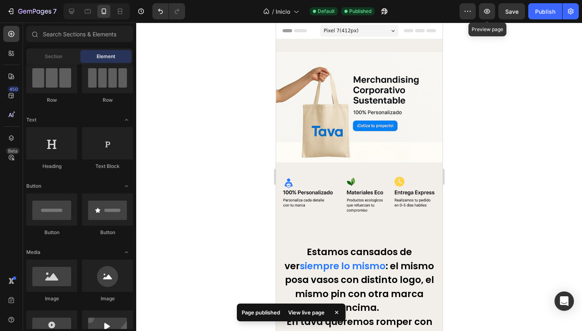
click at [328, 26] on div "Pixel 7 ( 412 px)" at bounding box center [359, 31] width 78 height 12
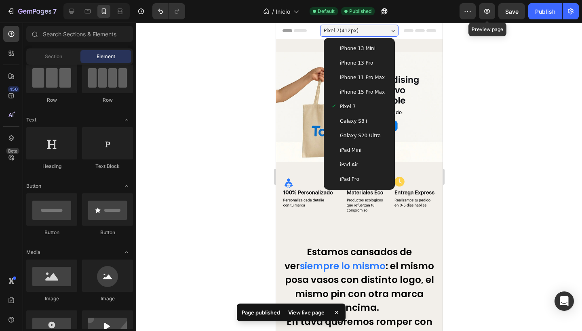
click at [339, 49] on span "iPhone 13 Mini" at bounding box center [357, 48] width 36 height 8
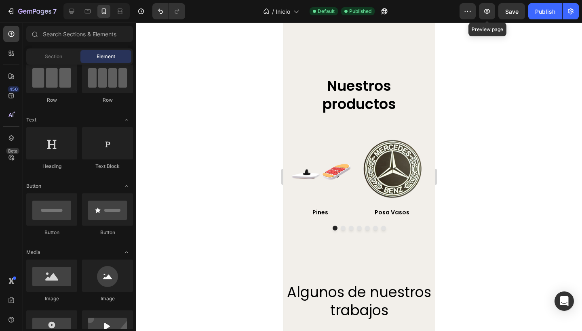
scroll to position [707, 0]
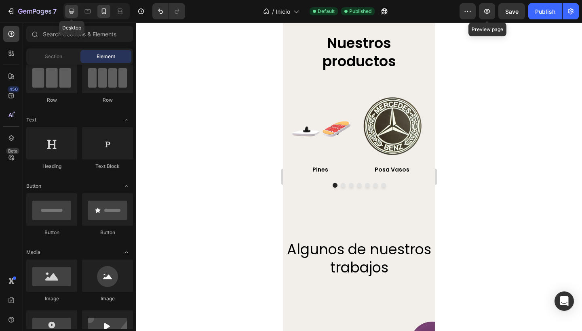
click at [69, 11] on icon at bounding box center [71, 11] width 5 height 5
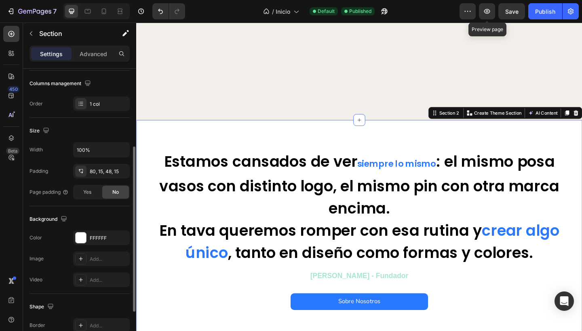
scroll to position [139, 0]
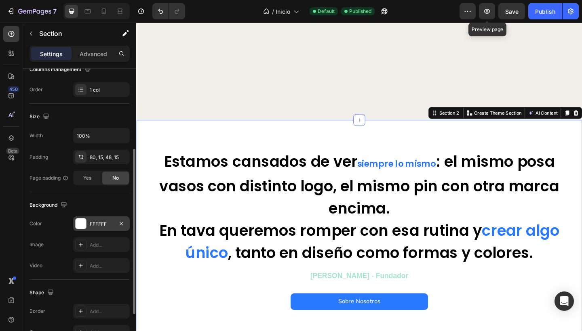
click at [93, 221] on div "FFFFFF" at bounding box center [101, 224] width 23 height 7
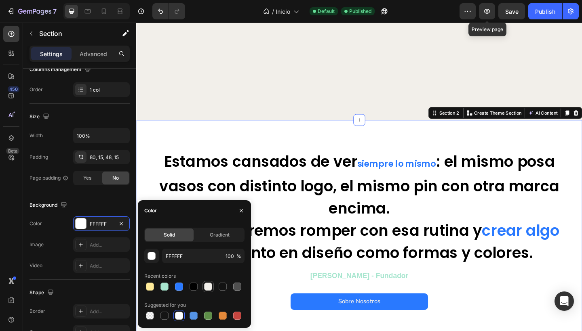
click at [204, 288] on div at bounding box center [208, 287] width 8 height 8
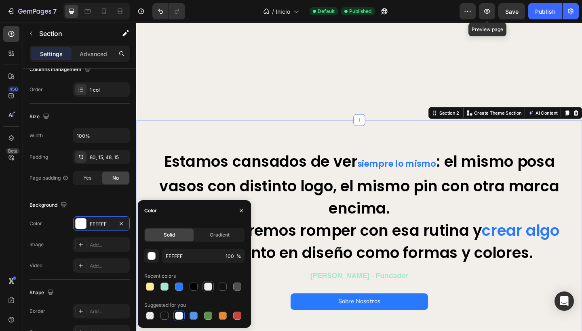
type input "F2EFEA"
click at [64, 198] on div "Background The changes might be hidden by the video. Color F2EFEA Image Add... …" at bounding box center [79, 236] width 100 height 88
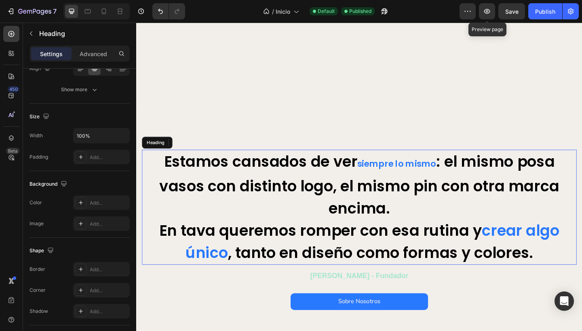
click at [373, 167] on h2 "Estamos cansados de ver siempre lo mismo : el mismo posa vasos con distinto log…" at bounding box center [378, 223] width 473 height 125
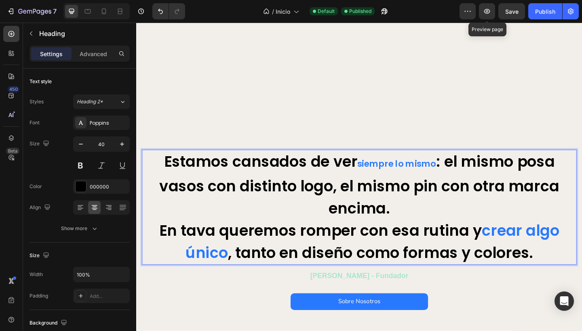
click at [377, 170] on span "siempre lo mismo" at bounding box center [420, 176] width 86 height 13
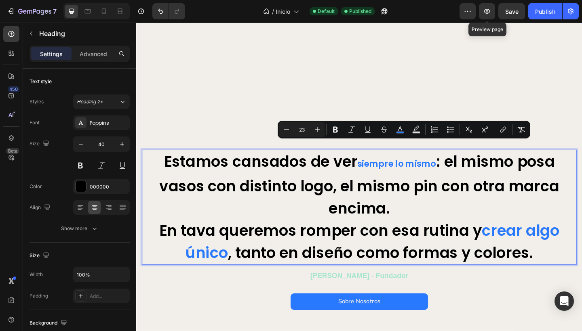
drag, startPoint x: 376, startPoint y: 166, endPoint x: 329, endPoint y: 173, distance: 47.3
click at [455, 170] on span "siempre lo mismo" at bounding box center [420, 176] width 86 height 13
click at [315, 129] on icon "Editor contextual toolbar" at bounding box center [317, 130] width 8 height 8
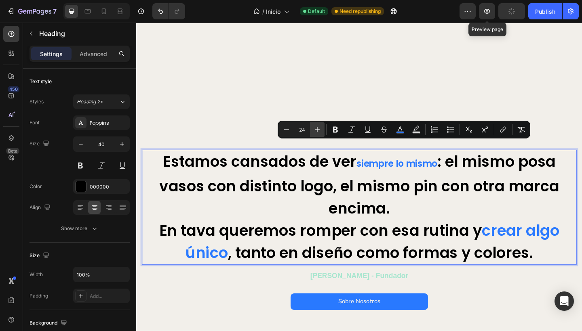
click at [315, 129] on icon "Editor contextual toolbar" at bounding box center [317, 130] width 8 height 8
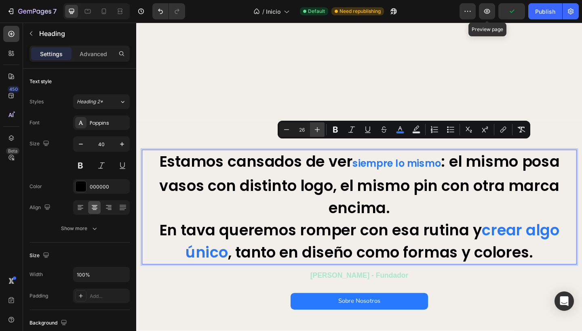
click at [315, 129] on icon "Editor contextual toolbar" at bounding box center [317, 130] width 8 height 8
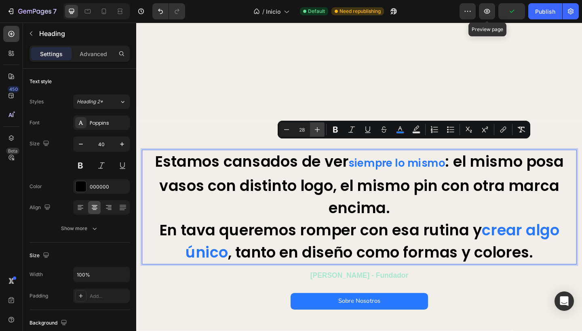
click at [315, 129] on icon "Editor contextual toolbar" at bounding box center [317, 130] width 8 height 8
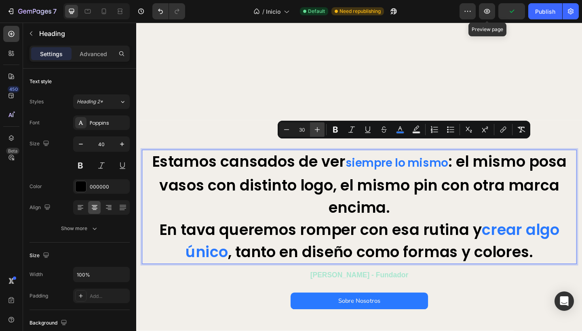
click at [315, 129] on icon "Editor contextual toolbar" at bounding box center [317, 130] width 8 height 8
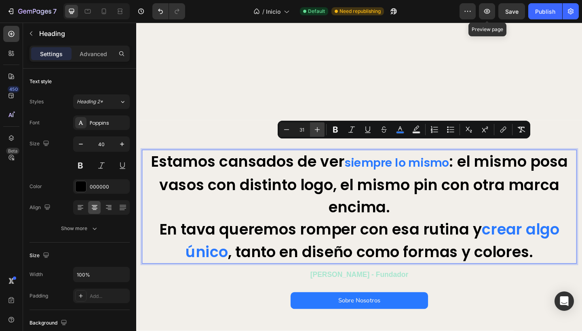
click at [315, 129] on icon "Editor contextual toolbar" at bounding box center [317, 130] width 8 height 8
type input "32"
click at [301, 162] on p "Estamos cansados de ver siempre lo mismo : el mismo posa vasos con distinto log…" at bounding box center [378, 223] width 471 height 122
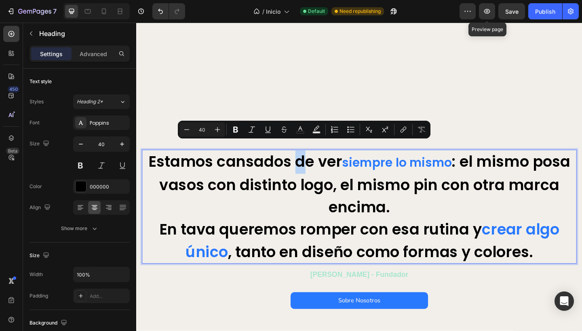
drag, startPoint x: 301, startPoint y: 164, endPoint x: 315, endPoint y: 167, distance: 14.0
click at [315, 167] on p "Estamos cansados de ver siempre lo mismo : el mismo posa vasos con distinto log…" at bounding box center [378, 223] width 471 height 122
click at [360, 167] on span "siempre lo mismo" at bounding box center [419, 175] width 119 height 18
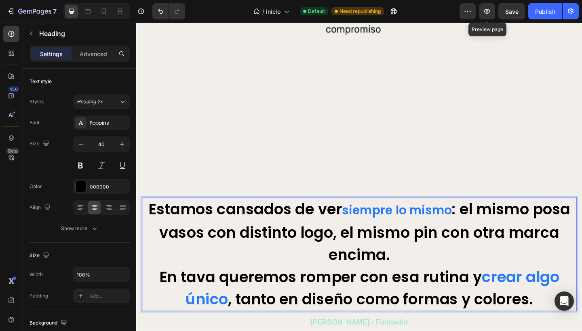
scroll to position [771, 0]
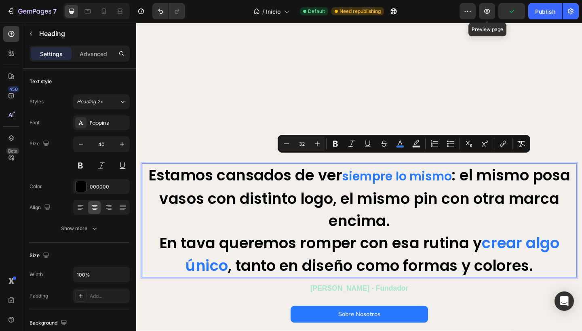
drag, startPoint x: 357, startPoint y: 181, endPoint x: 474, endPoint y: 184, distance: 116.8
click at [474, 184] on span "siempre lo mismo" at bounding box center [419, 190] width 119 height 18
click at [313, 142] on button "Plus" at bounding box center [317, 144] width 15 height 15
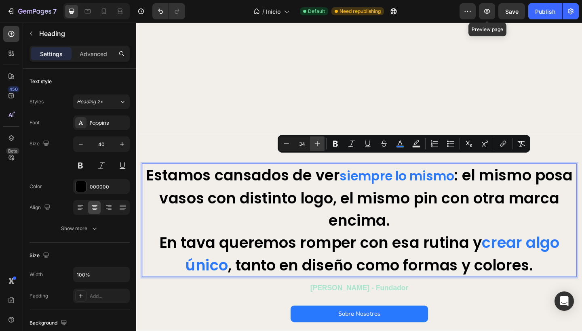
click at [313, 142] on button "Plus" at bounding box center [317, 144] width 15 height 15
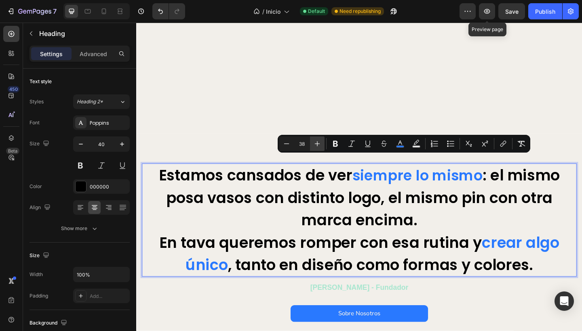
click at [313, 142] on button "Plus" at bounding box center [317, 144] width 15 height 15
type input "40"
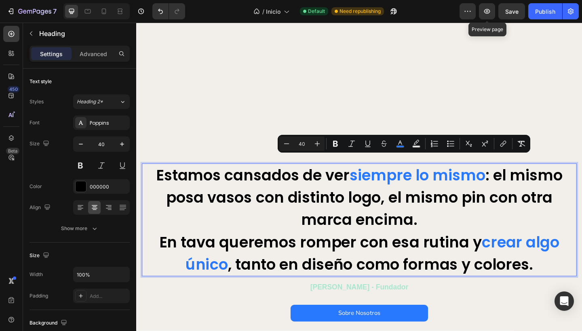
click at [451, 210] on p "Estamos cansados de ver siempre lo mismo : el mismo posa vasos con distinto log…" at bounding box center [378, 237] width 471 height 121
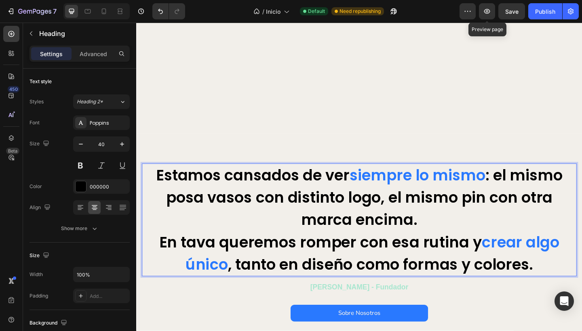
scroll to position [792, 0]
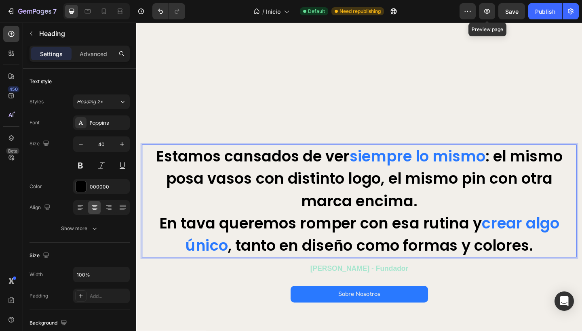
click at [448, 206] on p "Estamos cansados de ver siempre lo mismo : el mismo posa vasos con distinto log…" at bounding box center [378, 216] width 471 height 121
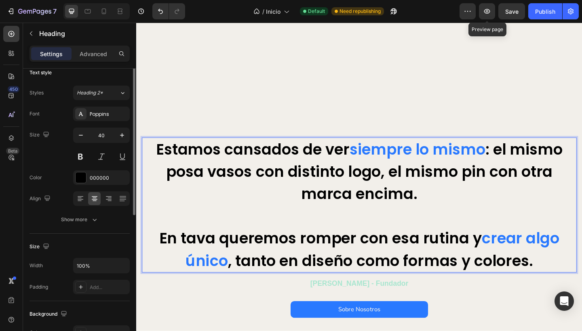
scroll to position [0, 0]
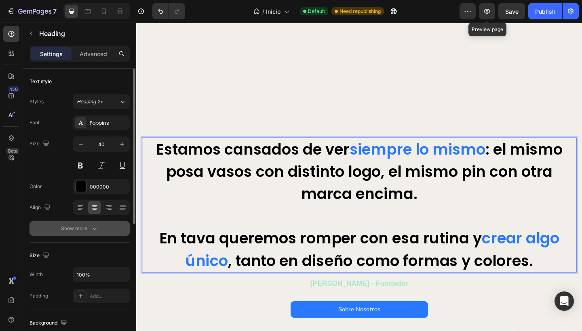
click at [80, 230] on div "Show more" at bounding box center [80, 229] width 38 height 8
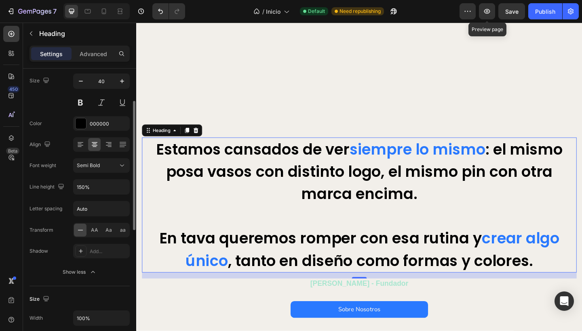
scroll to position [66, 0]
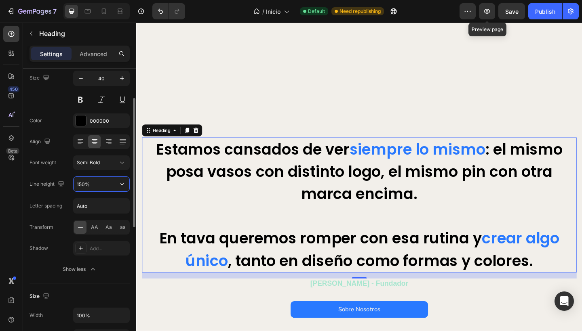
click at [97, 190] on input "150%" at bounding box center [102, 184] width 56 height 15
click at [122, 185] on icon "button" at bounding box center [121, 184] width 3 height 2
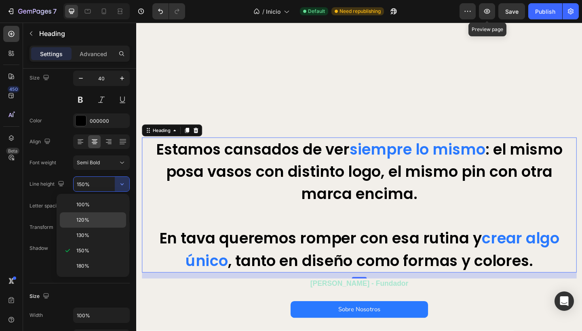
click at [89, 219] on span "120%" at bounding box center [82, 220] width 13 height 7
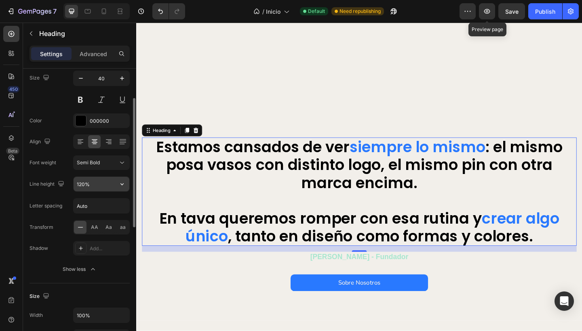
click at [120, 185] on icon "button" at bounding box center [122, 184] width 8 height 8
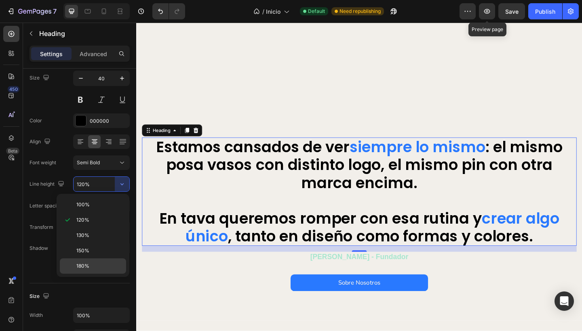
click at [81, 266] on span "180%" at bounding box center [82, 266] width 13 height 7
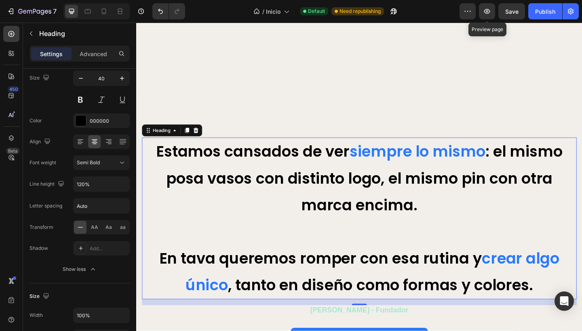
type input "180%"
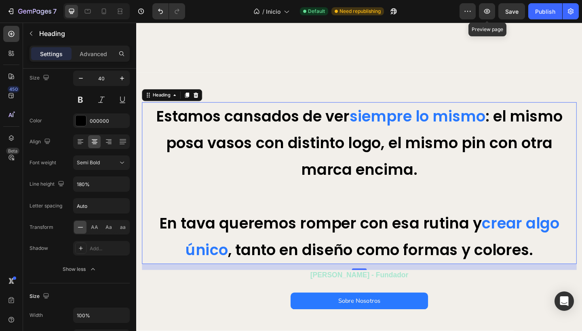
scroll to position [672, 0]
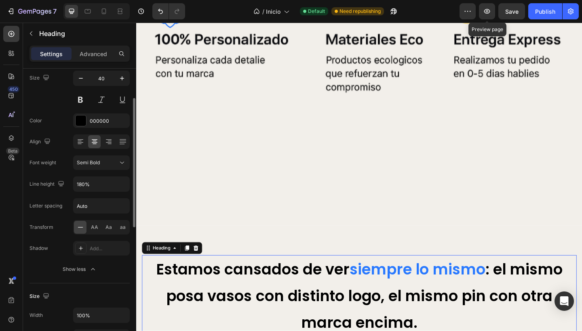
click at [64, 223] on div "Transform AA Aa aa" at bounding box center [79, 227] width 100 height 15
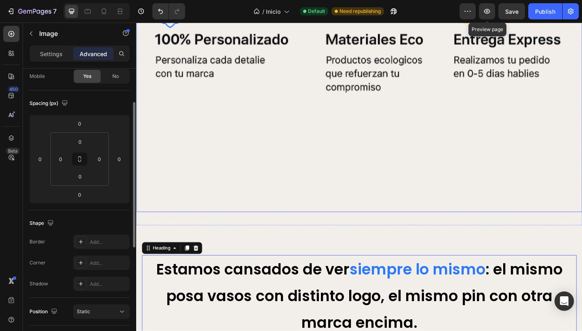
click at [311, 79] on img at bounding box center [378, 47] width 485 height 364
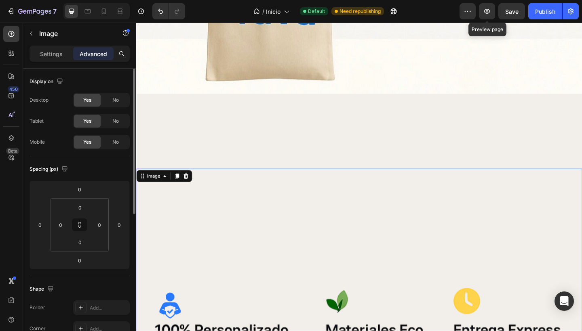
scroll to position [320, 0]
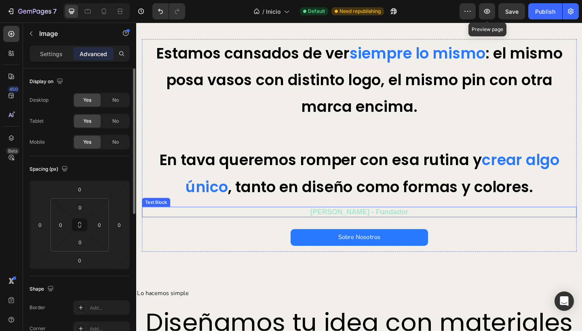
scroll to position [900, 0]
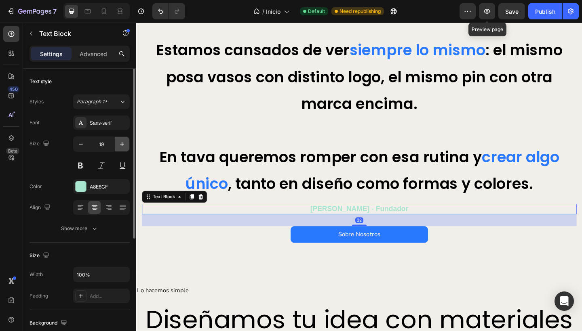
click at [122, 147] on icon "button" at bounding box center [122, 144] width 8 height 8
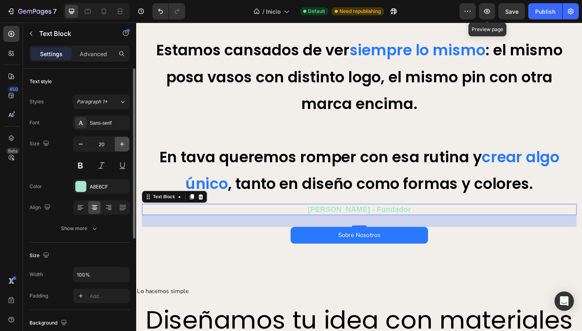
click at [122, 147] on icon "button" at bounding box center [122, 144] width 8 height 8
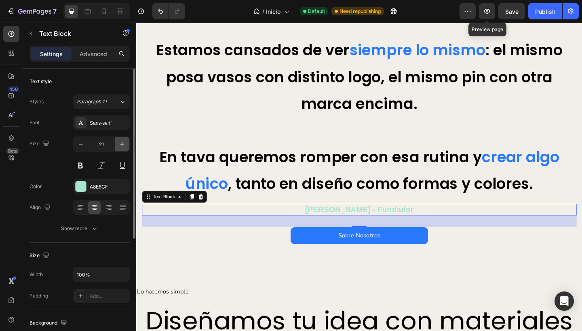
click at [122, 147] on icon "button" at bounding box center [122, 144] width 8 height 8
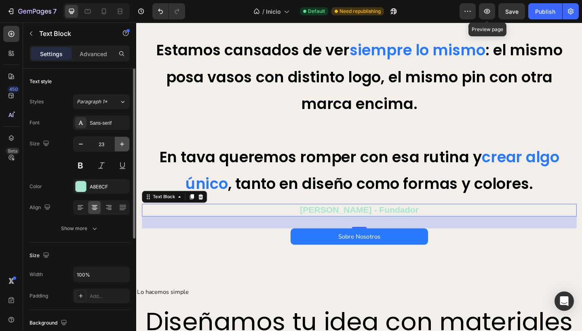
click at [122, 147] on icon "button" at bounding box center [122, 144] width 8 height 8
click at [81, 145] on icon "button" at bounding box center [81, 144] width 8 height 8
type input "23"
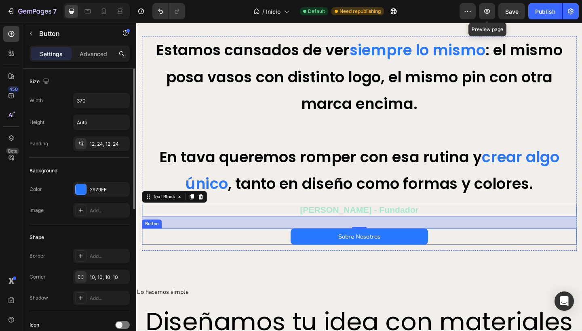
click at [276, 259] on div "Sobre Nosotros Button" at bounding box center [378, 256] width 473 height 18
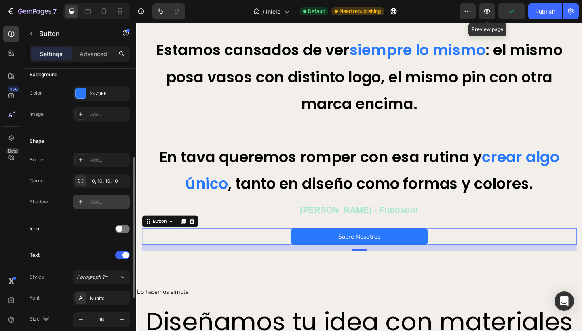
scroll to position [136, 0]
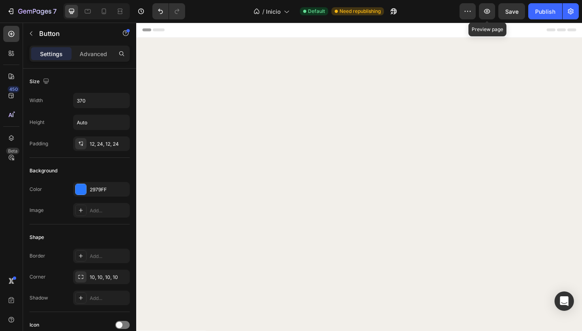
scroll to position [900, 0]
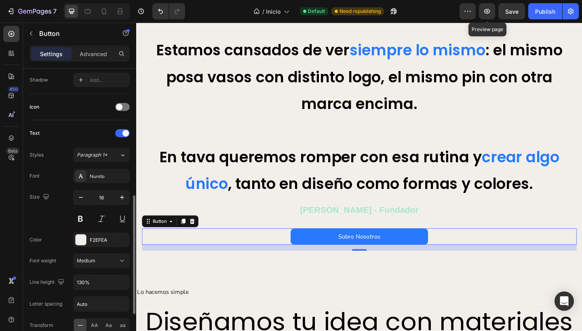
scroll to position [261, 0]
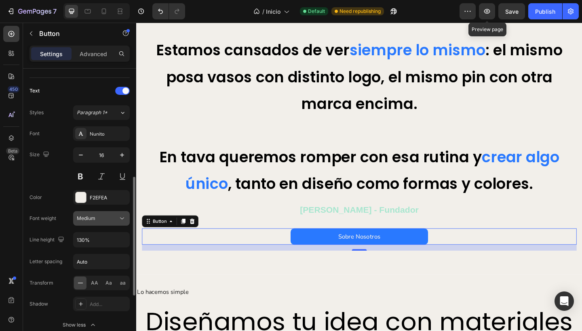
click at [90, 222] on span "Medium" at bounding box center [86, 218] width 19 height 7
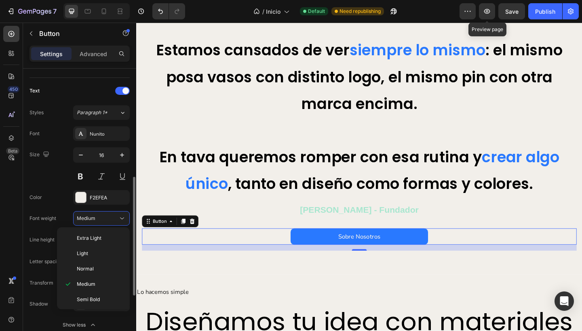
click at [52, 215] on div "Font weight" at bounding box center [42, 218] width 27 height 13
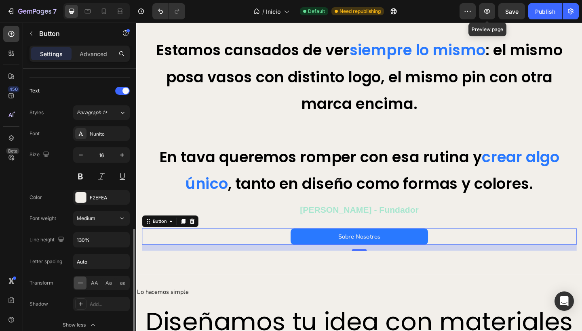
scroll to position [304, 0]
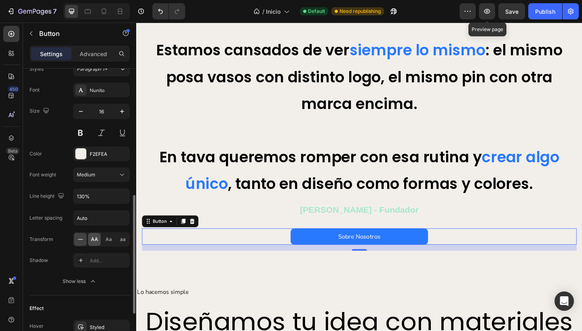
click at [95, 241] on span "AA" at bounding box center [94, 239] width 7 height 7
click at [81, 240] on icon at bounding box center [80, 239] width 5 height 0
click at [93, 240] on span "AA" at bounding box center [94, 239] width 7 height 7
click at [107, 241] on span "Aa" at bounding box center [108, 239] width 6 height 7
click at [120, 238] on span "aa" at bounding box center [123, 239] width 6 height 7
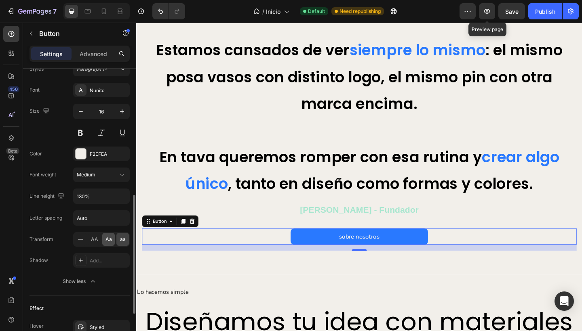
click at [110, 239] on span "Aa" at bounding box center [108, 239] width 6 height 7
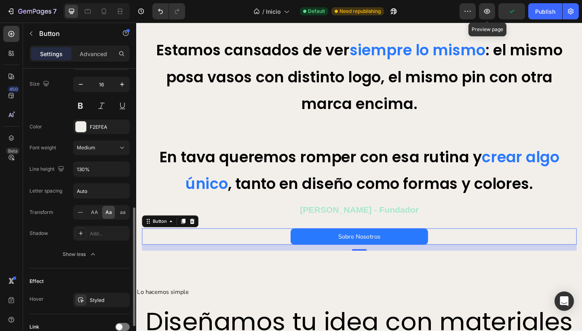
scroll to position [332, 0]
click at [92, 300] on div "Size Width 370 Height Auto Padding 12, 24, 12, 24 Background Color 2979FF Image…" at bounding box center [79, 80] width 113 height 686
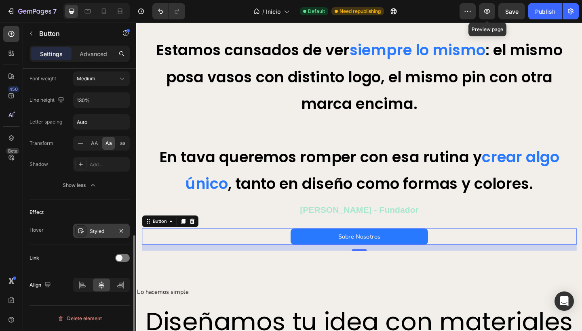
click at [89, 232] on div "Styled" at bounding box center [101, 231] width 57 height 15
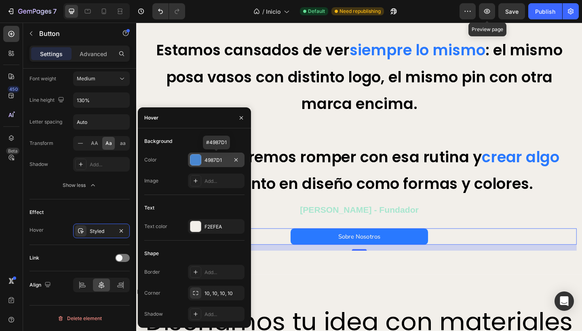
click at [204, 160] on div "4987D1" at bounding box center [216, 160] width 57 height 15
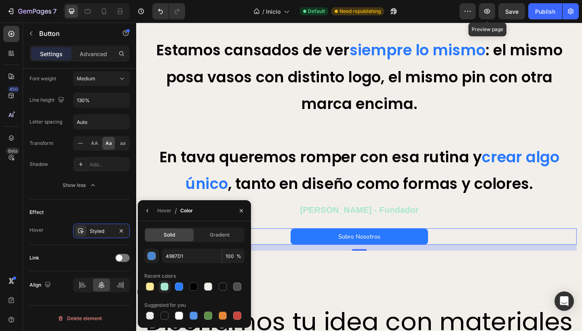
click at [160, 287] on div at bounding box center [164, 287] width 8 height 8
click at [149, 285] on div at bounding box center [150, 287] width 8 height 8
click at [160, 289] on div at bounding box center [165, 287] width 10 height 10
type input "A8E6CF"
click at [59, 216] on div "Effect" at bounding box center [79, 212] width 100 height 13
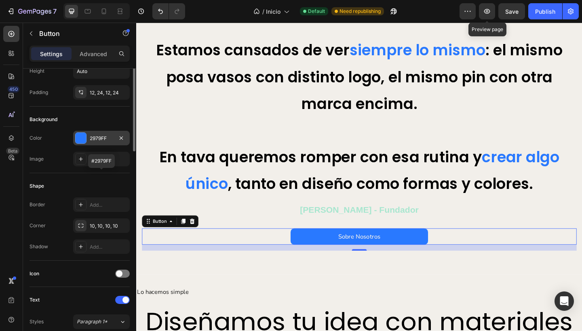
scroll to position [0, 0]
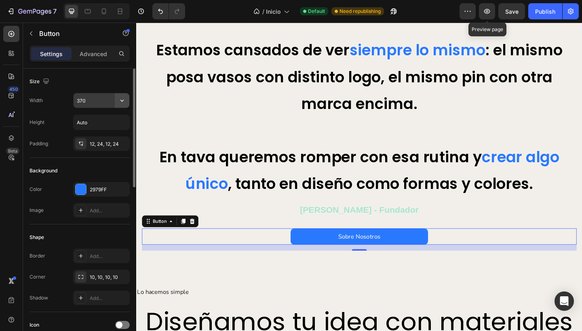
click at [125, 103] on icon "button" at bounding box center [122, 101] width 8 height 8
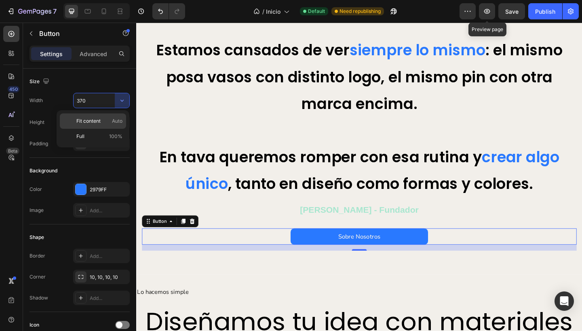
click at [115, 120] on span "Auto" at bounding box center [117, 121] width 11 height 7
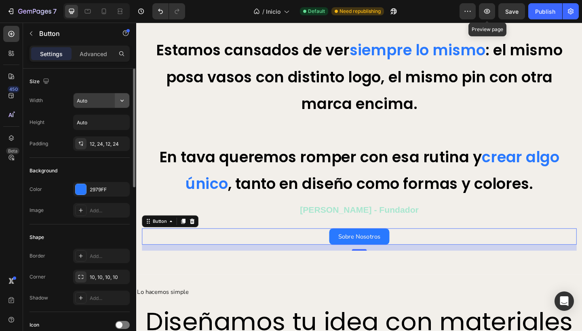
click at [122, 101] on icon "button" at bounding box center [121, 101] width 3 height 2
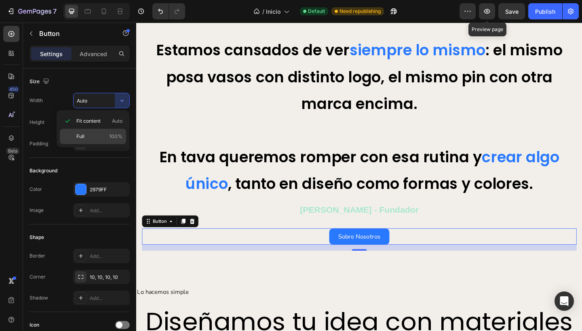
click at [103, 138] on p "Full 100%" at bounding box center [99, 136] width 46 height 7
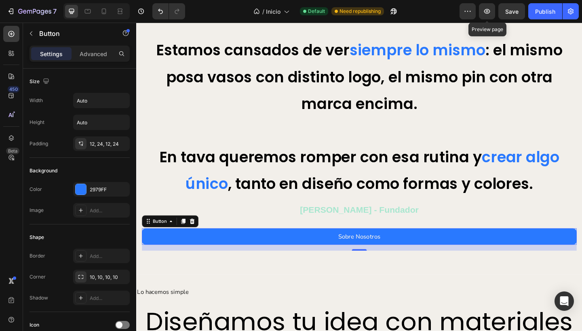
type input "100%"
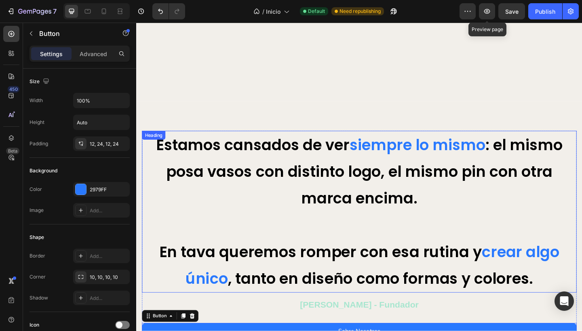
scroll to position [878, 0]
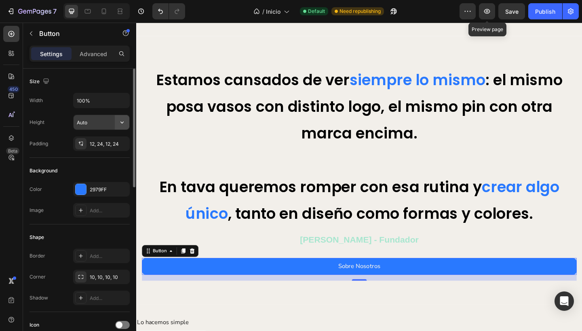
click at [123, 122] on icon "button" at bounding box center [121, 123] width 3 height 2
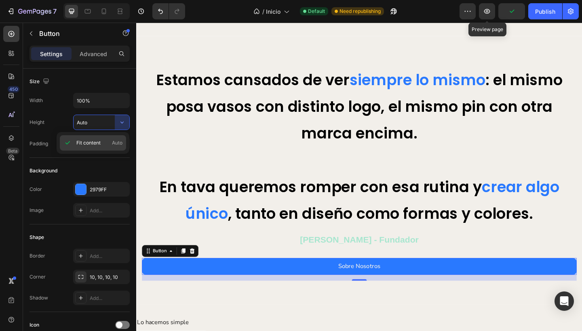
click at [108, 142] on p "Fit content Auto" at bounding box center [99, 142] width 46 height 7
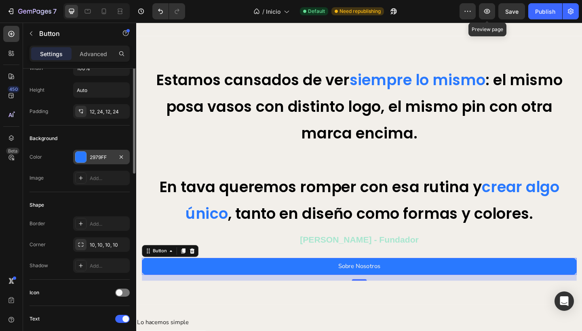
scroll to position [0, 0]
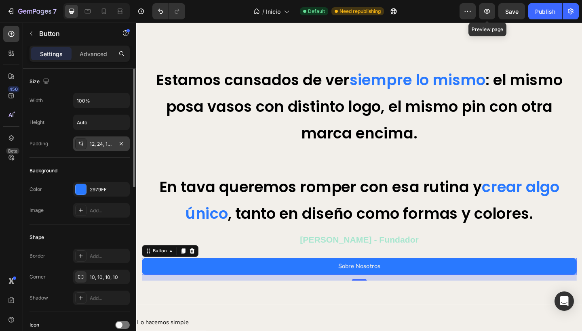
click at [92, 143] on div "12, 24, 12, 24" at bounding box center [101, 144] width 23 height 7
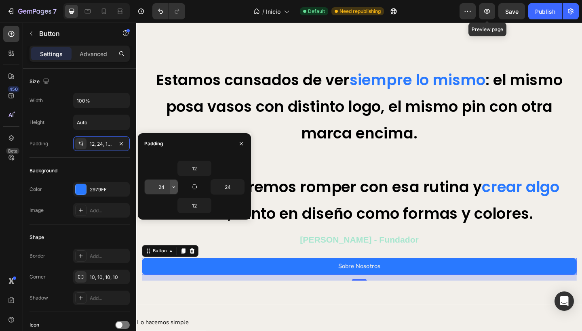
click at [173, 188] on icon "button" at bounding box center [174, 187] width 6 height 6
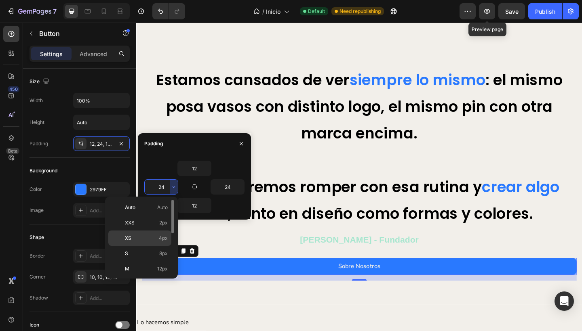
click at [150, 237] on p "XS 4px" at bounding box center [146, 238] width 43 height 7
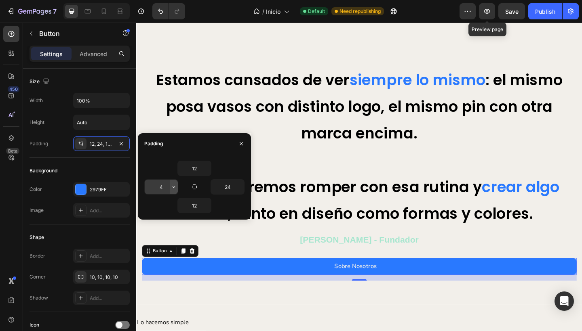
click at [173, 187] on icon "button" at bounding box center [174, 187] width 6 height 6
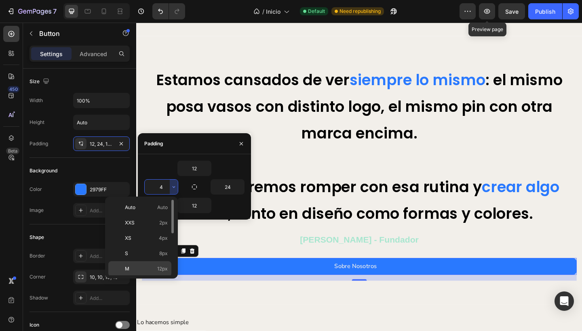
click at [152, 267] on p "M 12px" at bounding box center [146, 268] width 43 height 7
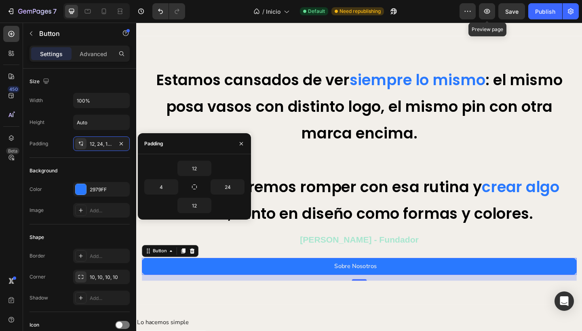
type input "12"
click at [65, 130] on div "Height Auto" at bounding box center [79, 122] width 100 height 15
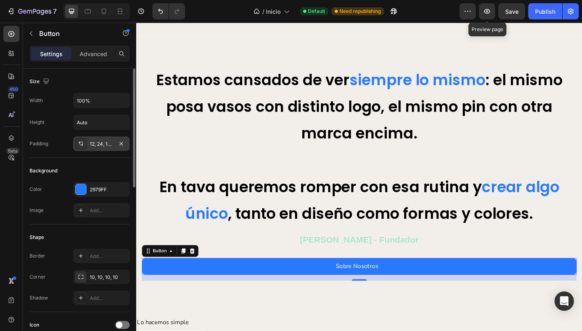
click at [96, 142] on div "12, 24, 12, 12" at bounding box center [101, 144] width 23 height 7
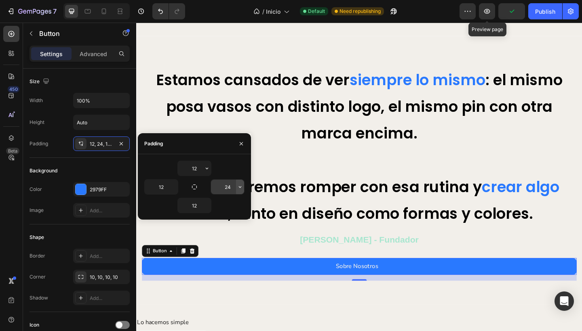
click at [240, 187] on icon "button" at bounding box center [240, 187] width 2 height 2
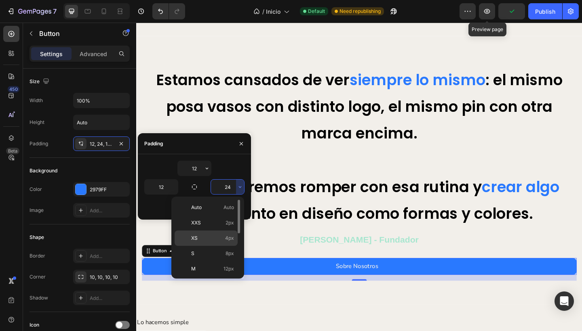
click at [202, 237] on p "XS 4px" at bounding box center [212, 238] width 43 height 7
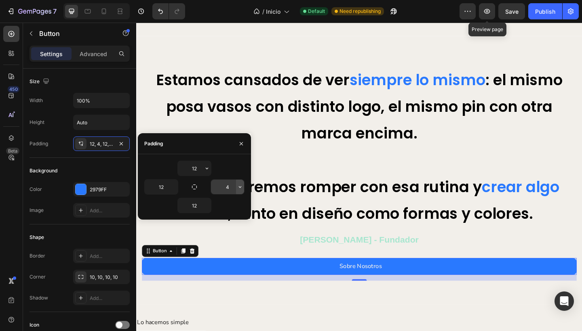
click at [238, 188] on icon "button" at bounding box center [240, 187] width 6 height 6
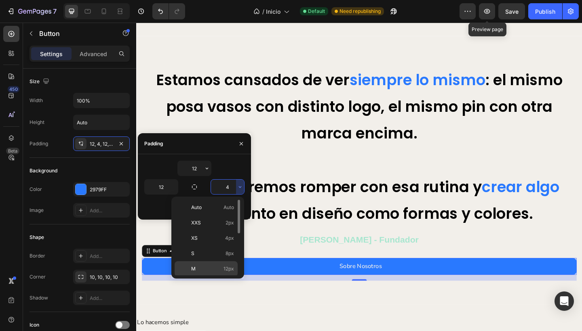
click at [203, 269] on p "M 12px" at bounding box center [212, 268] width 43 height 7
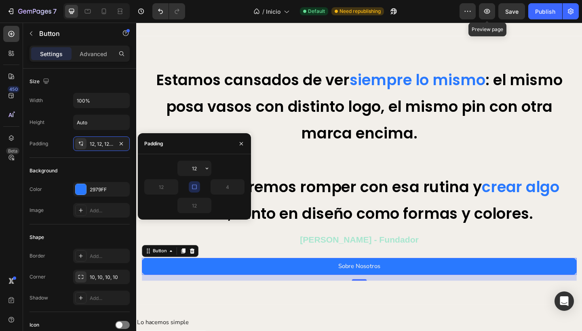
type input "12"
click at [59, 145] on div "Padding 12, 12, 12, 12" at bounding box center [79, 144] width 100 height 15
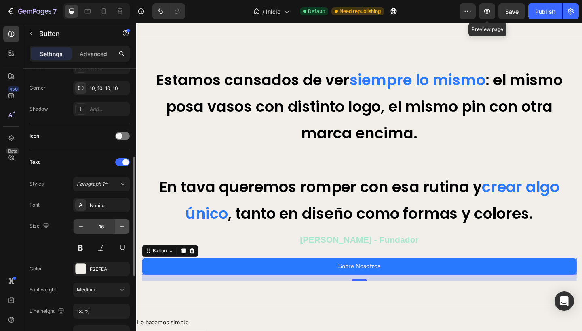
scroll to position [196, 0]
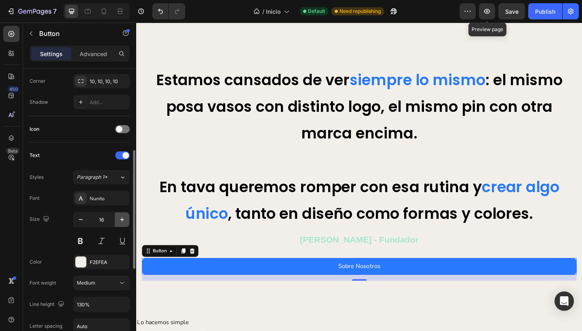
click at [124, 221] on icon "button" at bounding box center [122, 220] width 8 height 8
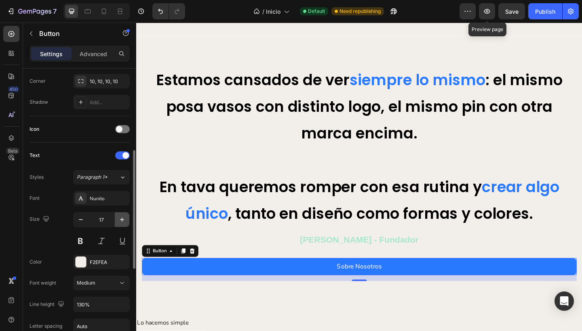
click at [124, 221] on icon "button" at bounding box center [122, 220] width 8 height 8
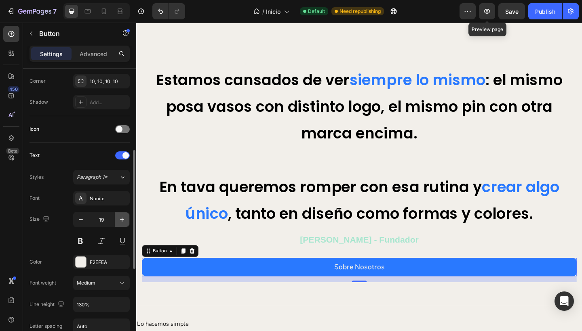
click at [124, 221] on icon "button" at bounding box center [122, 220] width 8 height 8
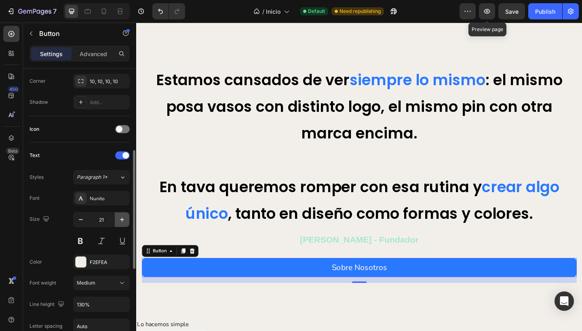
click at [124, 221] on icon "button" at bounding box center [122, 220] width 8 height 8
type input "22"
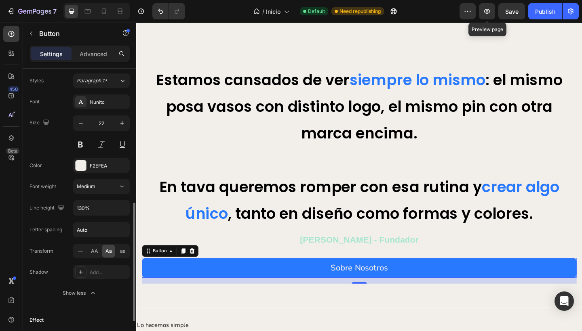
scroll to position [302, 0]
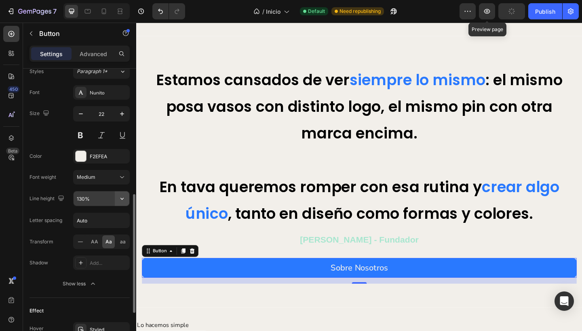
click at [125, 202] on icon "button" at bounding box center [122, 199] width 8 height 8
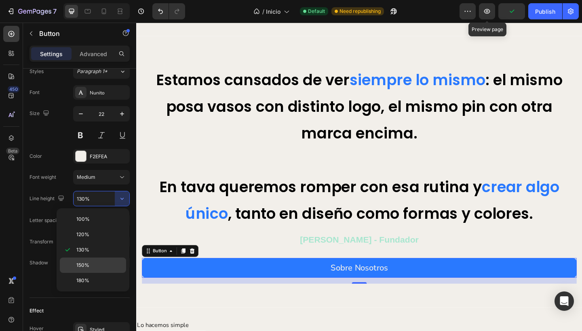
click at [83, 262] on span "150%" at bounding box center [82, 265] width 13 height 7
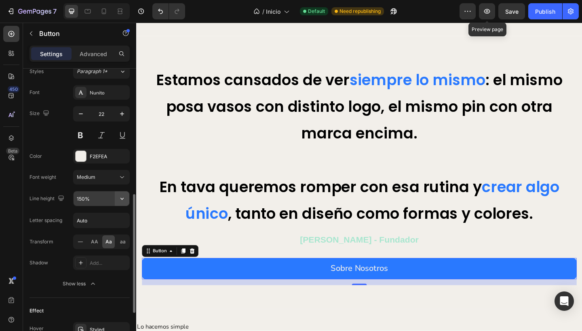
click at [126, 202] on button "button" at bounding box center [122, 199] width 15 height 15
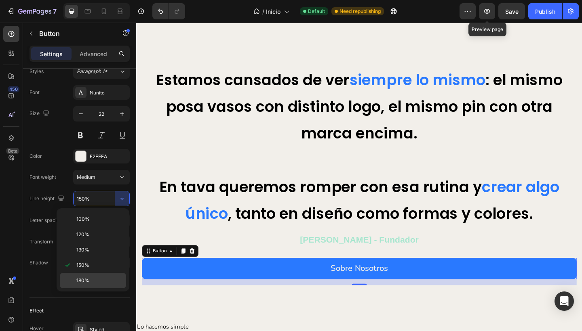
click at [93, 281] on p "180%" at bounding box center [99, 280] width 46 height 7
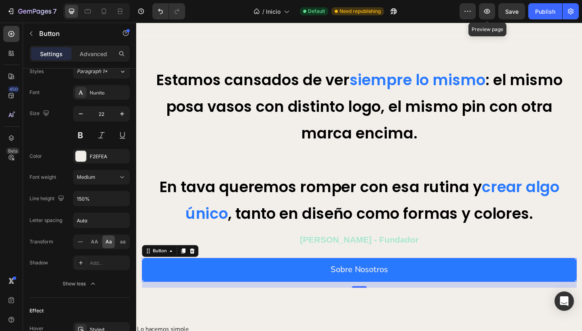
type input "180%"
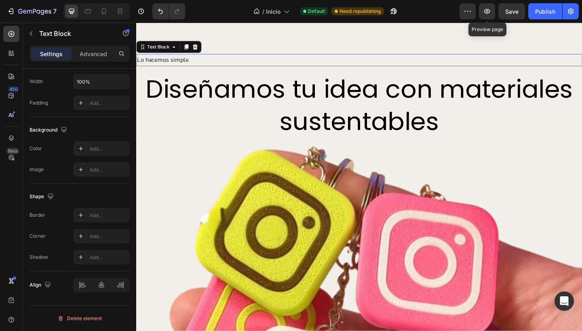
scroll to position [0, 0]
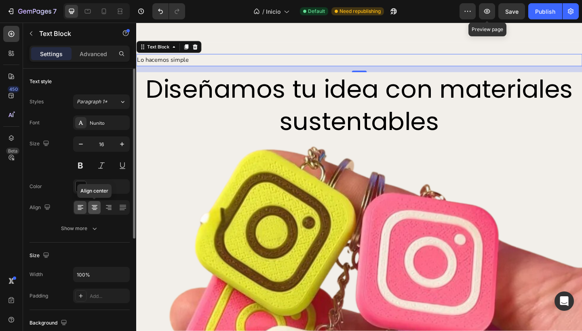
click at [94, 207] on icon at bounding box center [95, 207] width 4 height 1
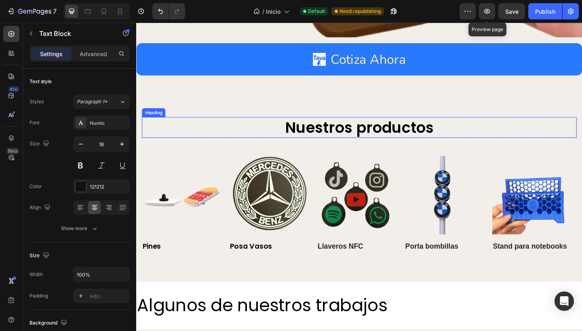
scroll to position [1785, 0]
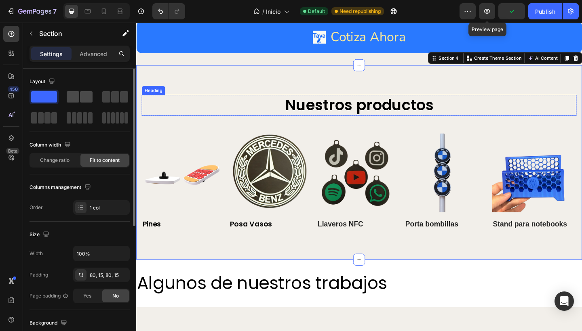
click at [78, 97] on span at bounding box center [73, 96] width 13 height 11
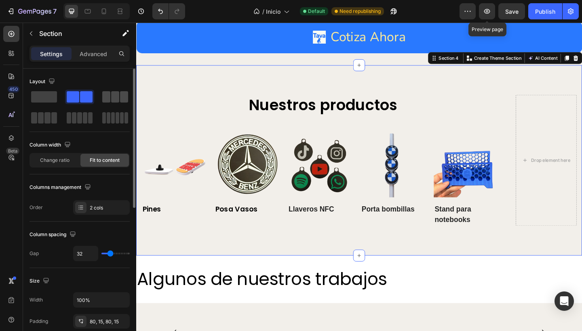
click at [116, 94] on span at bounding box center [115, 96] width 8 height 11
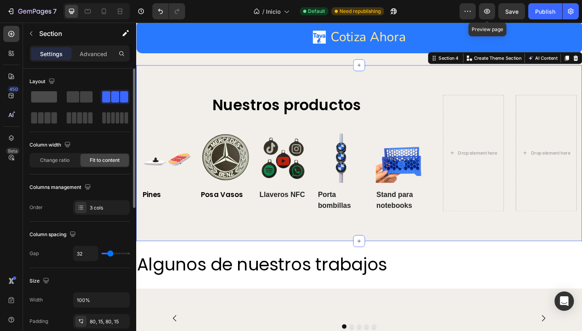
click at [48, 96] on span at bounding box center [44, 96] width 26 height 11
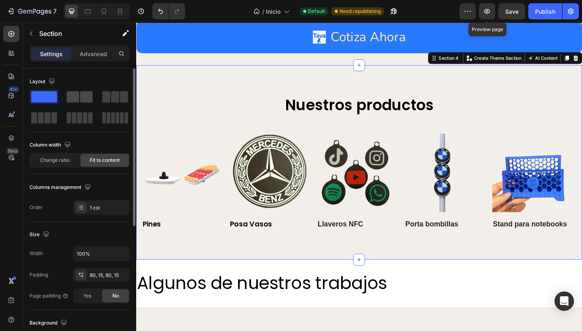
click at [79, 98] on div at bounding box center [80, 96] width 26 height 11
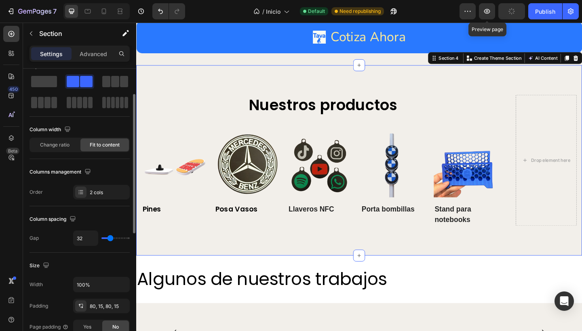
scroll to position [27, 0]
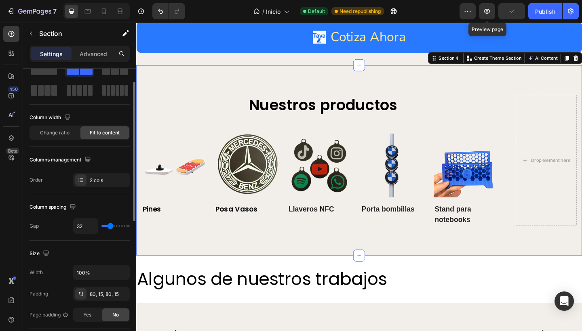
click at [91, 241] on div "Layout Column width Change ratio Fit to content Columns management Order 2 cols" at bounding box center [79, 285] width 100 height 88
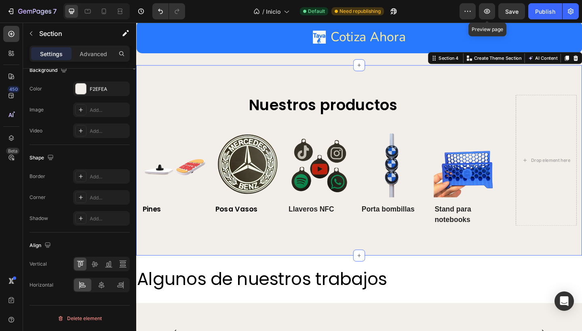
scroll to position [0, 0]
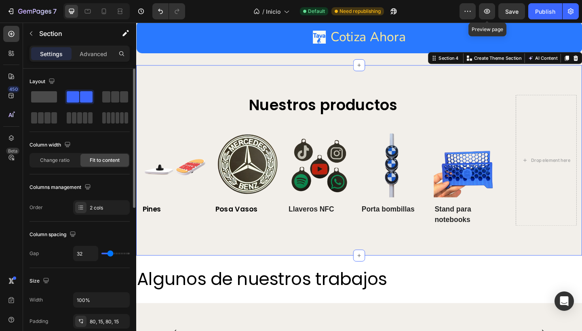
click at [46, 96] on span at bounding box center [44, 96] width 26 height 11
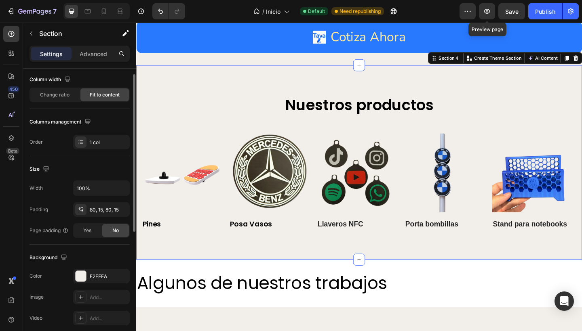
scroll to position [46, 0]
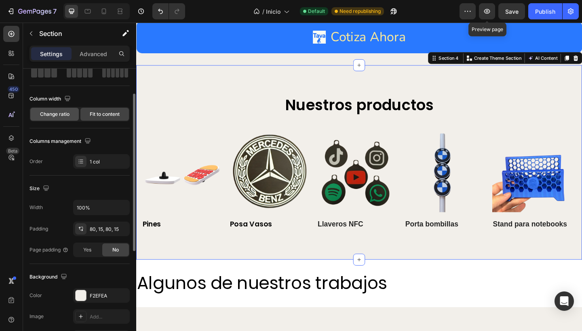
click at [55, 111] on span "Change ratio" at bounding box center [54, 114] width 29 height 7
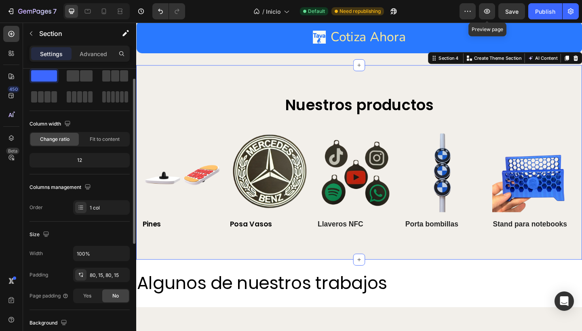
scroll to position [19, 0]
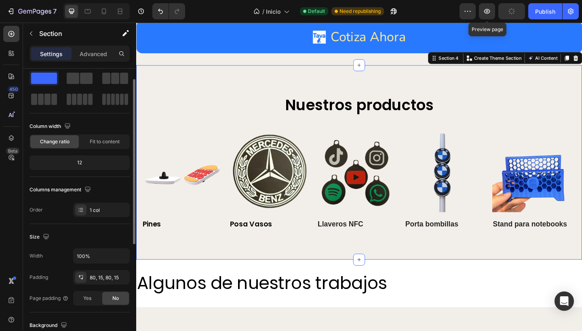
click at [83, 161] on div "12" at bounding box center [79, 162] width 97 height 11
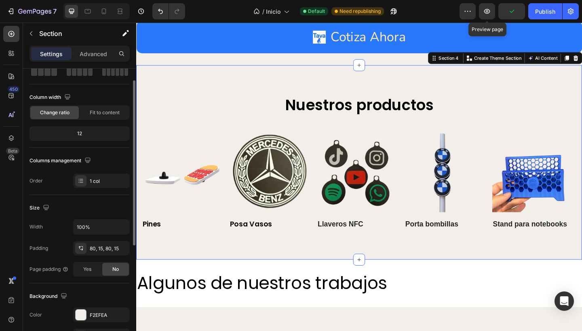
scroll to position [53, 0]
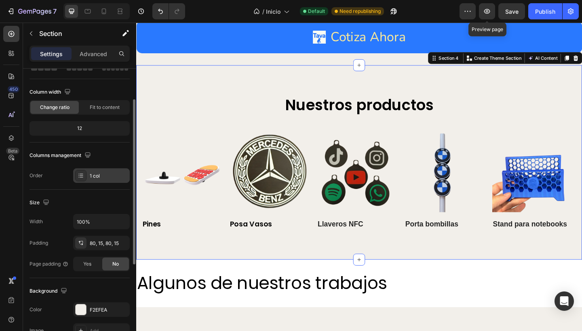
click at [78, 181] on div at bounding box center [80, 175] width 11 height 11
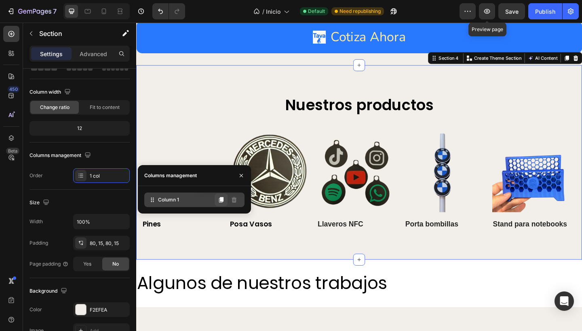
click at [222, 201] on icon at bounding box center [221, 200] width 4 height 6
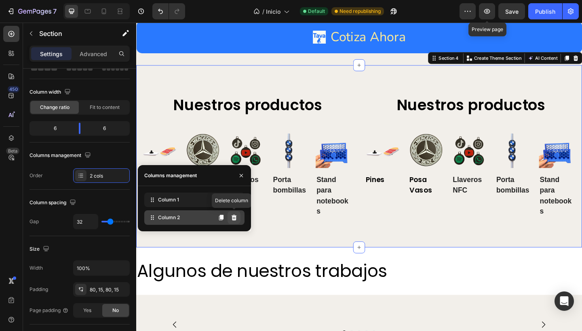
drag, startPoint x: 234, startPoint y: 219, endPoint x: 102, endPoint y: 214, distance: 132.2
click at [234, 219] on icon at bounding box center [234, 218] width 5 height 6
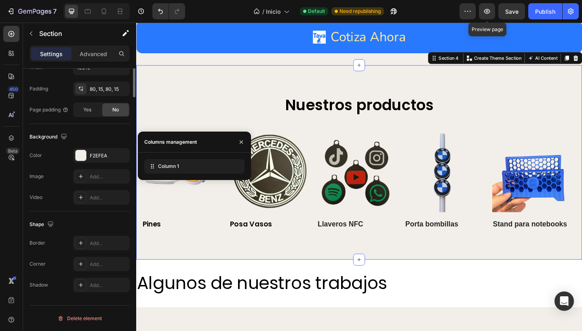
scroll to position [0, 0]
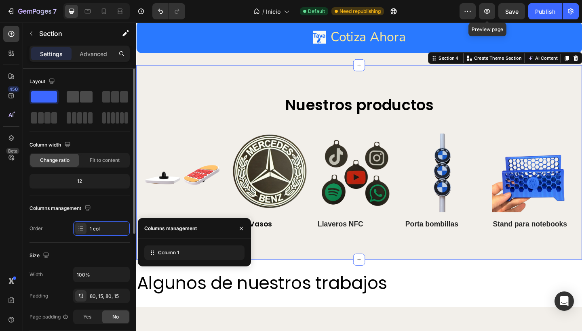
click at [75, 96] on span at bounding box center [73, 96] width 13 height 11
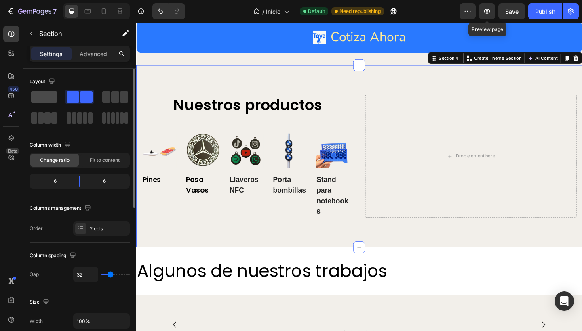
click at [42, 98] on span at bounding box center [44, 96] width 26 height 11
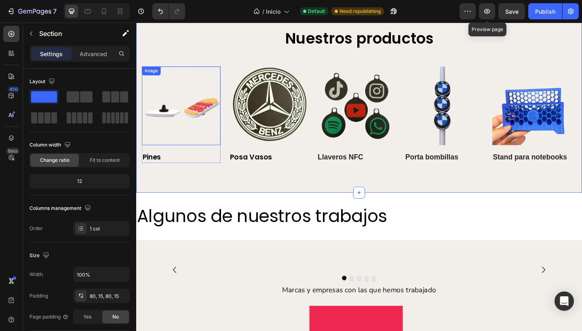
scroll to position [1816, 0]
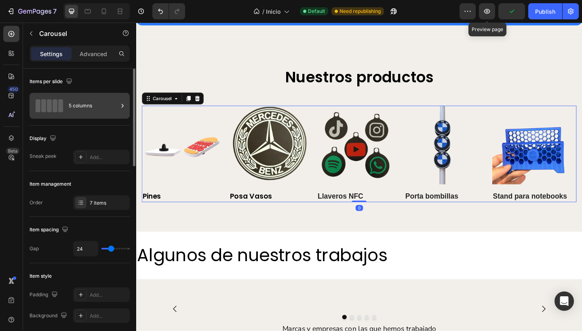
click at [85, 108] on div "5 columns" at bounding box center [93, 106] width 49 height 19
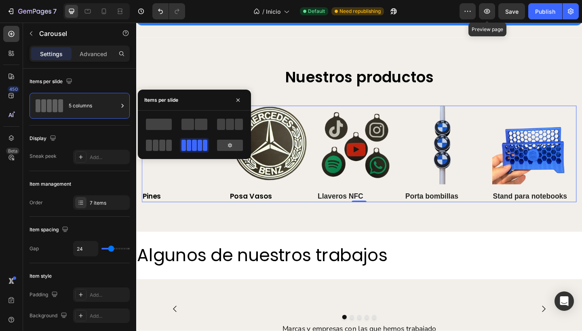
click at [166, 144] on span at bounding box center [169, 145] width 6 height 11
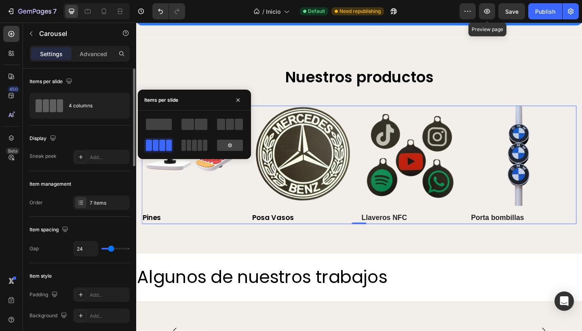
click at [94, 78] on div "Items per slide" at bounding box center [79, 81] width 100 height 13
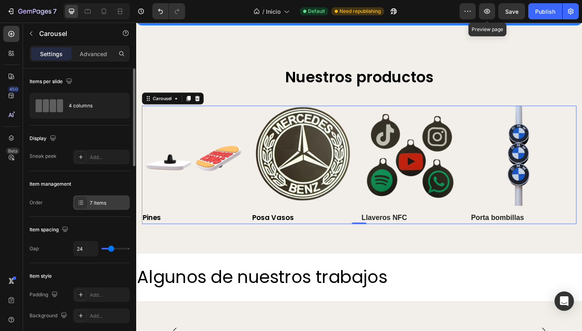
click at [99, 200] on div "7 items" at bounding box center [109, 203] width 38 height 7
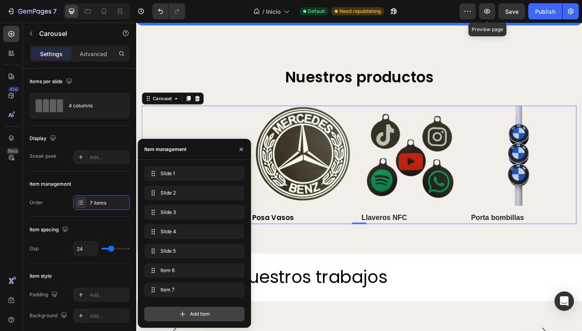
click at [217, 317] on div "Add item" at bounding box center [194, 314] width 100 height 15
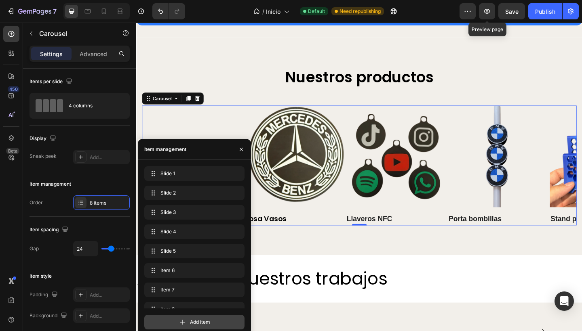
scroll to position [11, 0]
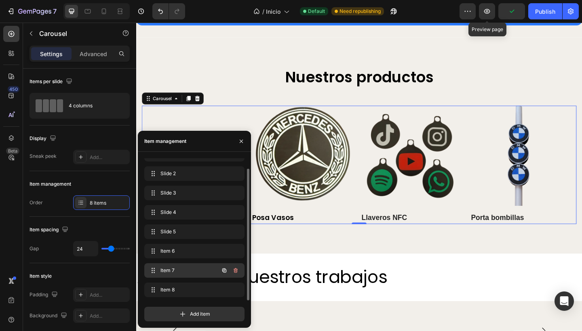
click at [196, 274] on span "Item 7" at bounding box center [183, 270] width 46 height 7
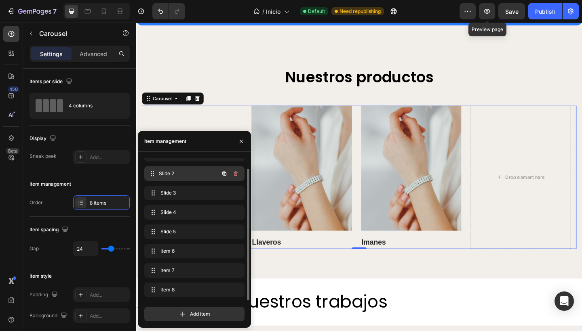
click at [180, 178] on div "Slide 2 Slide 2" at bounding box center [182, 173] width 71 height 11
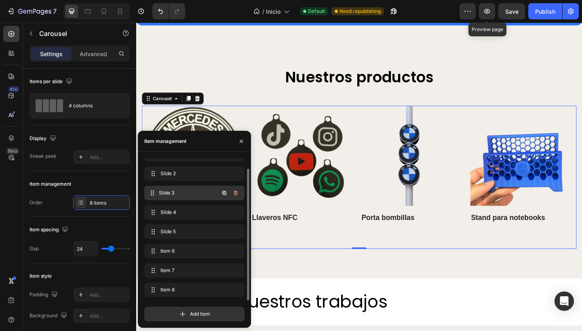
click at [179, 195] on span "Slide 3" at bounding box center [189, 193] width 60 height 7
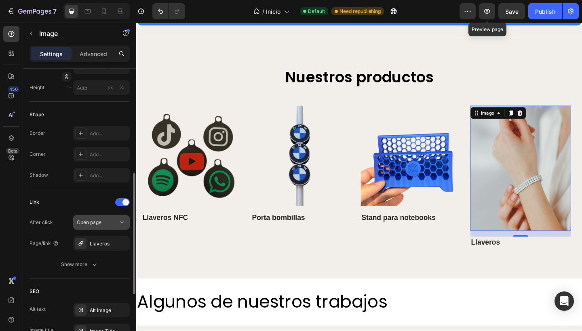
scroll to position [271, 0]
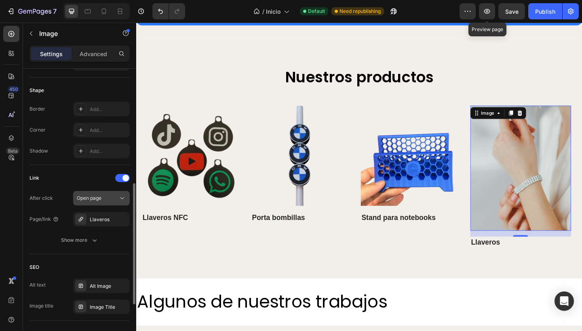
click at [103, 200] on div "Open page" at bounding box center [97, 198] width 41 height 7
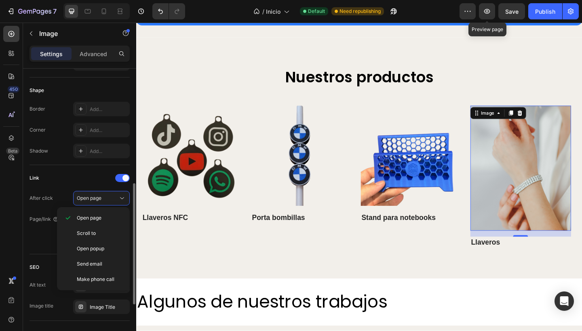
click at [53, 194] on div "After click Open page" at bounding box center [79, 198] width 100 height 15
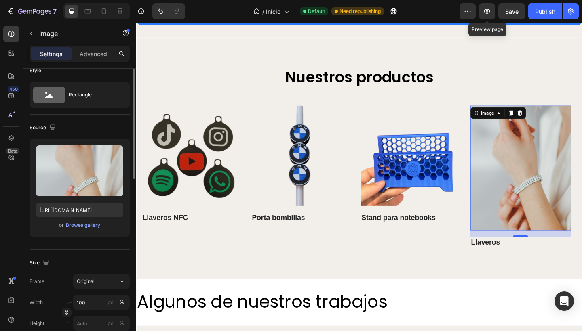
scroll to position [0, 0]
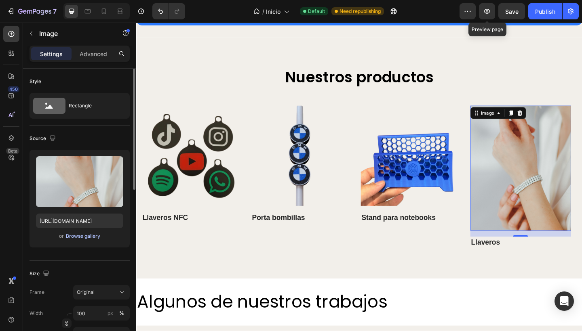
click at [77, 236] on div "Browse gallery" at bounding box center [83, 236] width 34 height 7
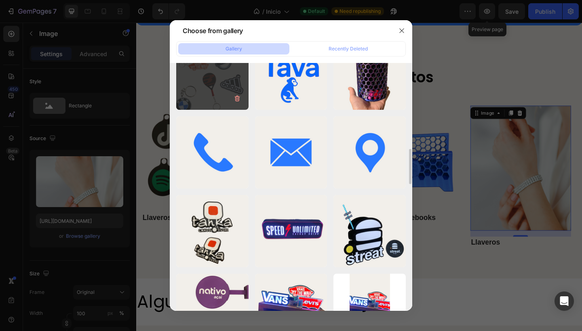
scroll to position [789, 0]
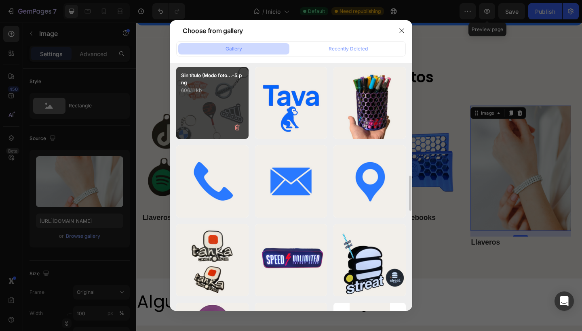
click at [210, 126] on div "Sin título (Modo foto...-5.png 606.11 kb" at bounding box center [212, 103] width 72 height 72
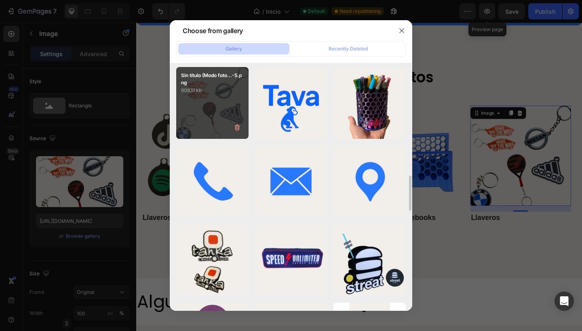
type input "[URL][DOMAIN_NAME]"
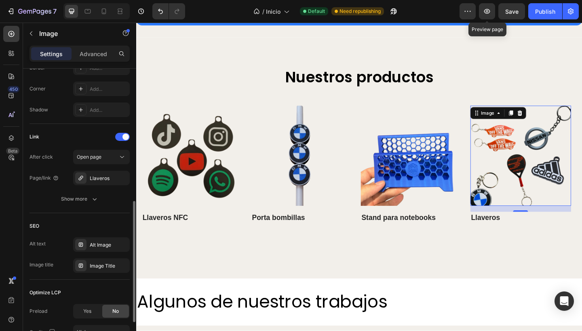
scroll to position [314, 0]
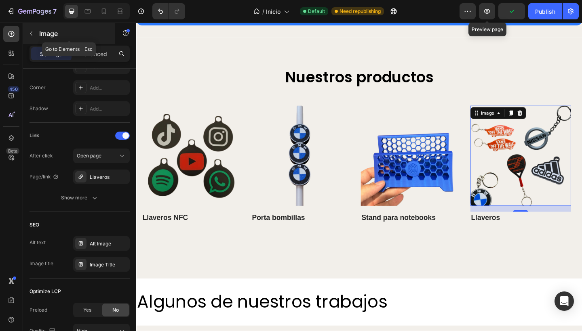
click at [29, 34] on icon "button" at bounding box center [31, 33] width 6 height 6
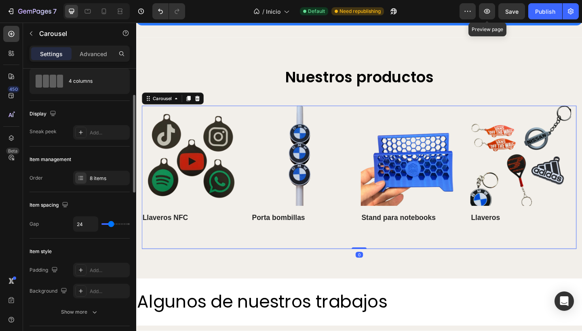
scroll to position [45, 0]
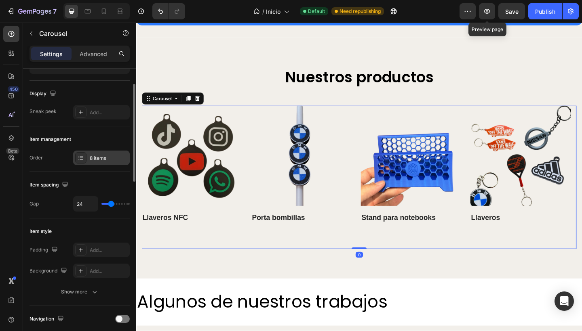
click at [100, 161] on div "8 items" at bounding box center [109, 158] width 38 height 7
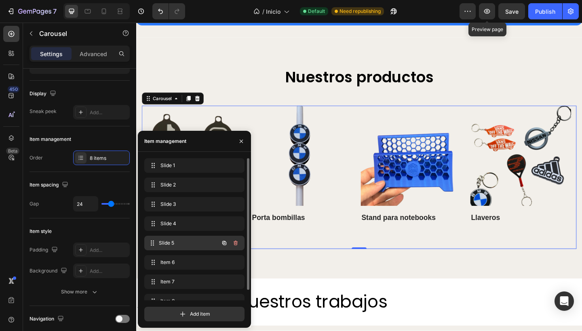
click at [171, 243] on span "Slide 5" at bounding box center [189, 243] width 60 height 7
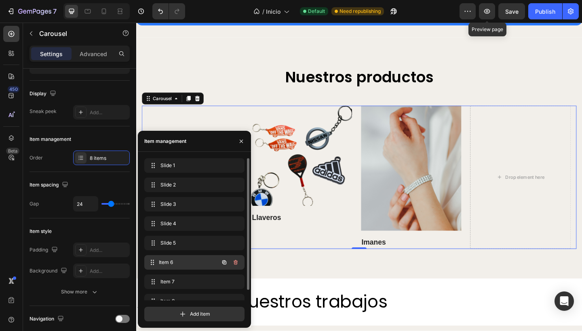
click at [175, 264] on span "Item 6" at bounding box center [189, 262] width 60 height 7
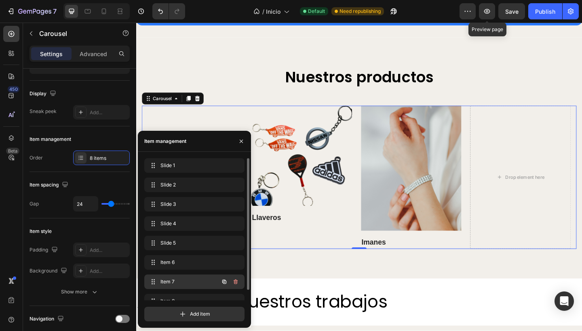
click at [177, 278] on span "Item 7" at bounding box center [183, 281] width 46 height 7
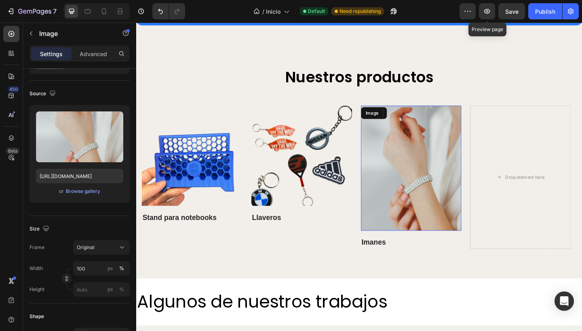
click at [426, 187] on img at bounding box center [435, 181] width 110 height 136
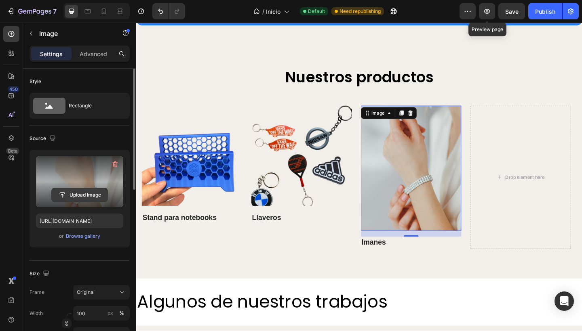
click at [84, 193] on input "file" at bounding box center [80, 195] width 56 height 14
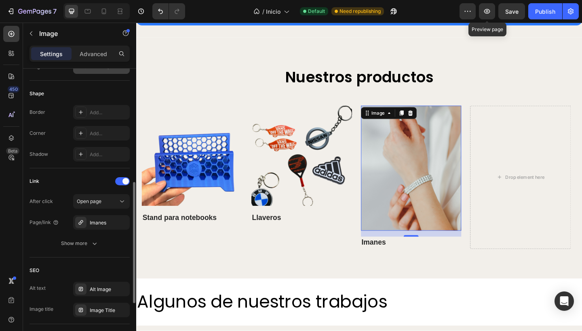
scroll to position [268, 0]
click at [102, 204] on div "Open page" at bounding box center [97, 201] width 41 height 7
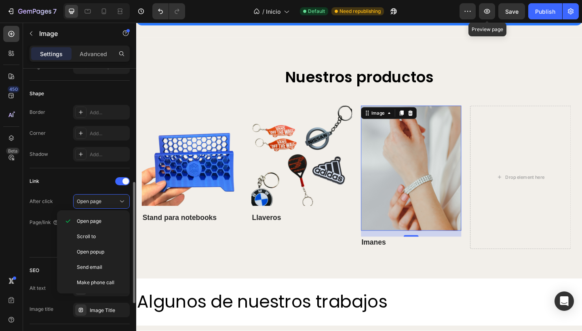
click at [51, 195] on div "After click Open page" at bounding box center [79, 201] width 100 height 15
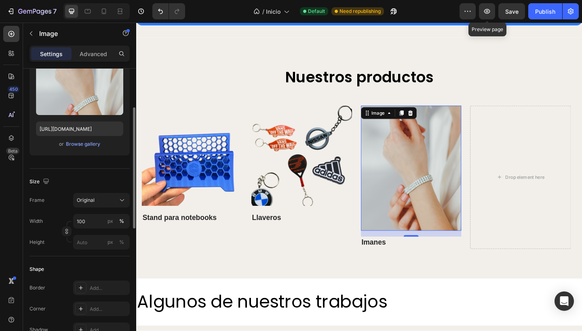
scroll to position [92, 0]
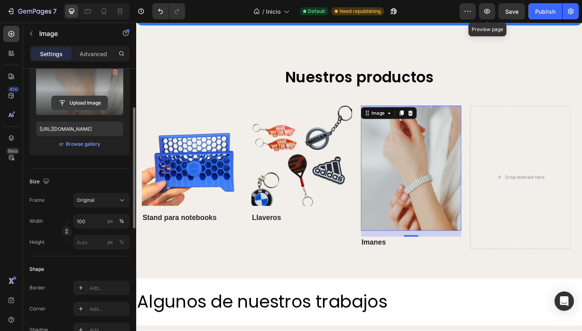
click at [81, 105] on input "file" at bounding box center [80, 103] width 56 height 14
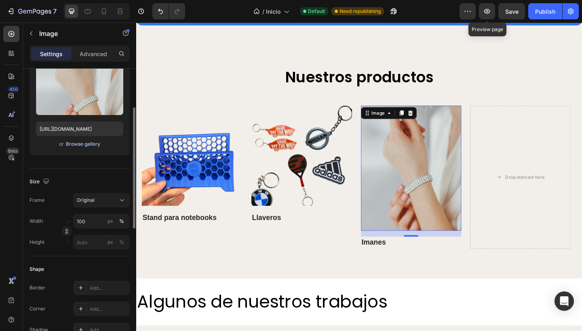
click at [93, 143] on div "Browse gallery" at bounding box center [83, 144] width 34 height 7
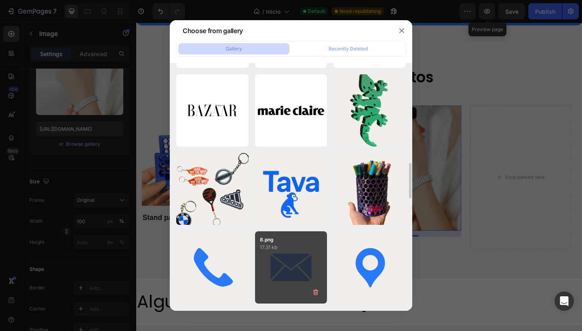
scroll to position [701, 0]
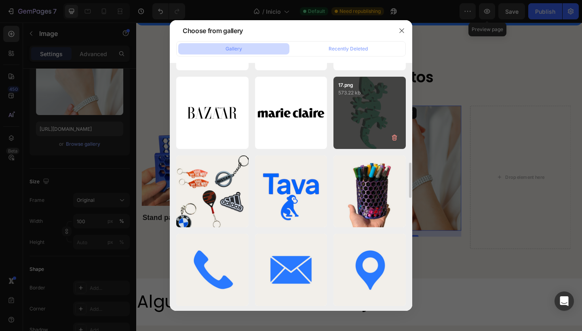
click at [366, 120] on div "17.png 573.22 kb" at bounding box center [369, 113] width 72 height 72
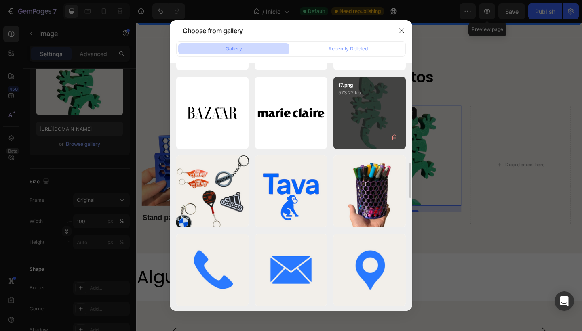
type input "[URL][DOMAIN_NAME]"
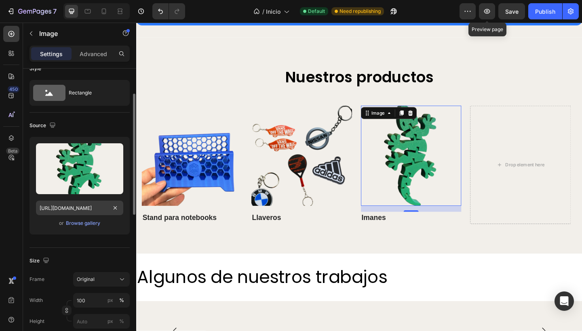
scroll to position [0, 0]
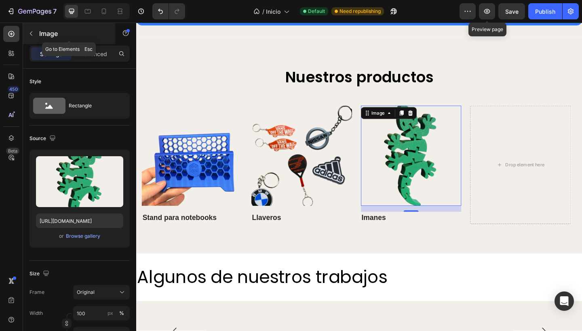
click at [30, 30] on icon "button" at bounding box center [31, 33] width 6 height 6
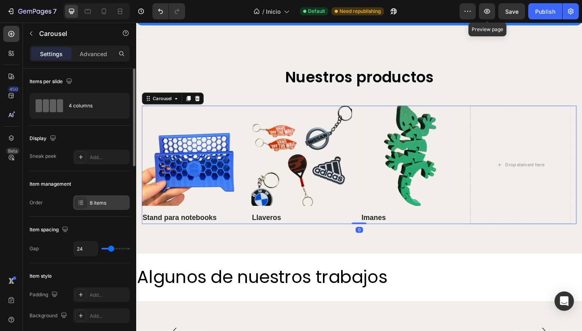
click at [94, 204] on div "8 items" at bounding box center [109, 203] width 38 height 7
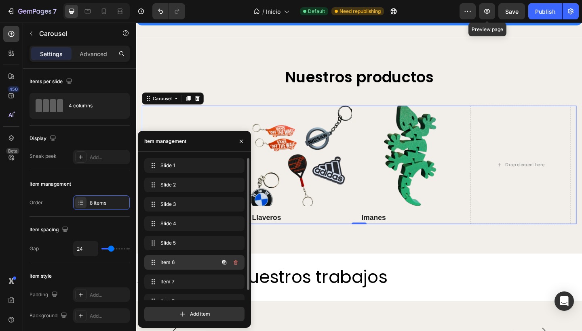
click at [178, 262] on span "Item 6" at bounding box center [183, 262] width 46 height 7
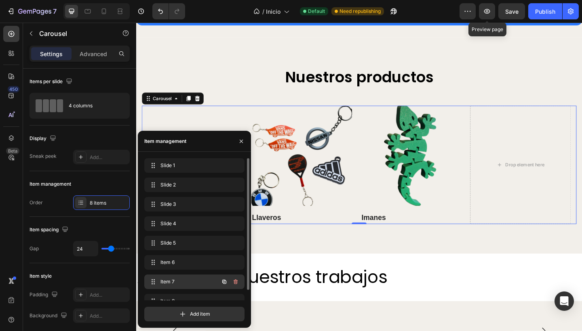
click at [183, 283] on span "Item 7" at bounding box center [183, 281] width 46 height 7
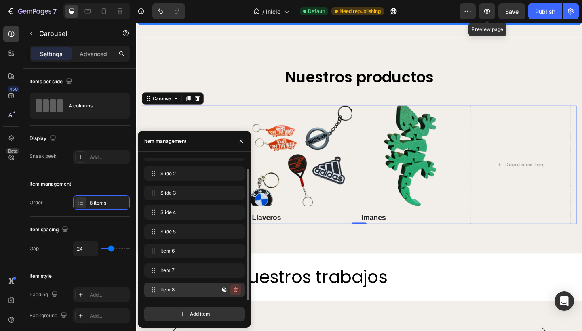
click at [233, 291] on icon "button" at bounding box center [235, 290] width 6 height 6
click at [233, 291] on div "Delete" at bounding box center [230, 290] width 15 height 7
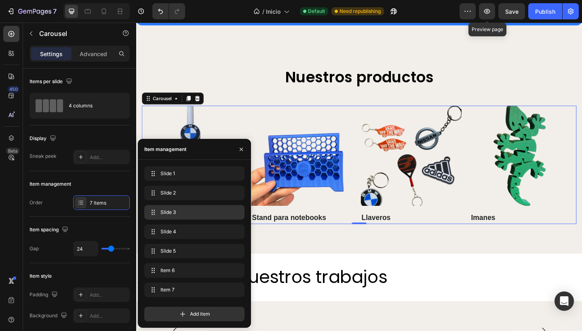
scroll to position [0, 0]
click at [201, 295] on div "Item 7 Item 7" at bounding box center [182, 289] width 71 height 11
click at [192, 268] on span "Item 6" at bounding box center [183, 270] width 46 height 7
click at [181, 179] on div "Slide 1 Slide 1" at bounding box center [182, 173] width 71 height 11
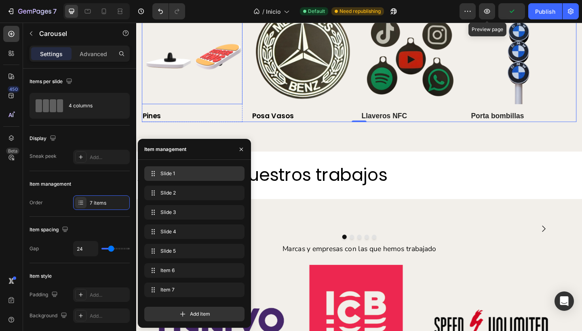
scroll to position [1894, 0]
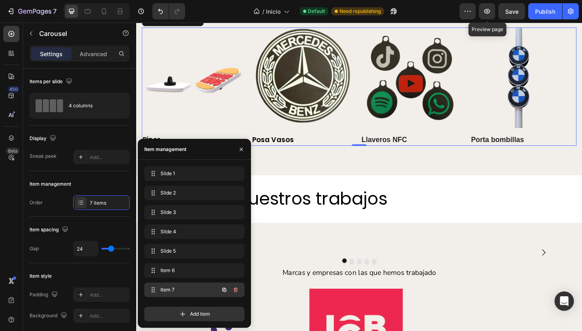
click at [171, 288] on span "Item 7" at bounding box center [183, 290] width 46 height 7
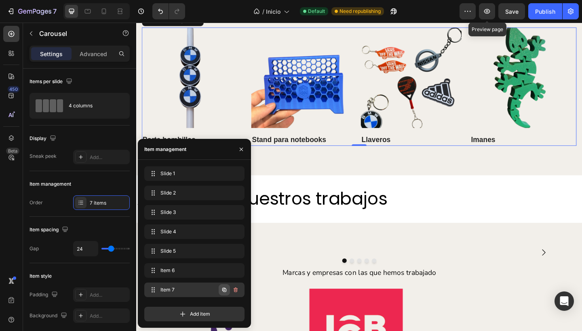
click at [222, 289] on icon "button" at bounding box center [224, 290] width 6 height 6
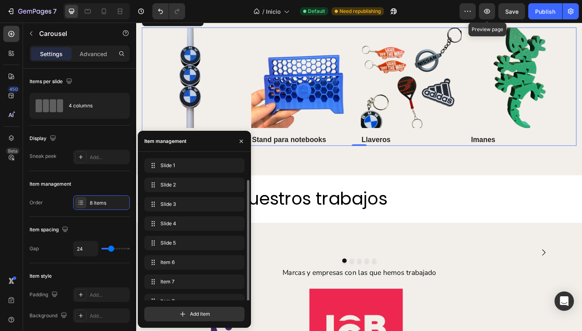
scroll to position [11, 0]
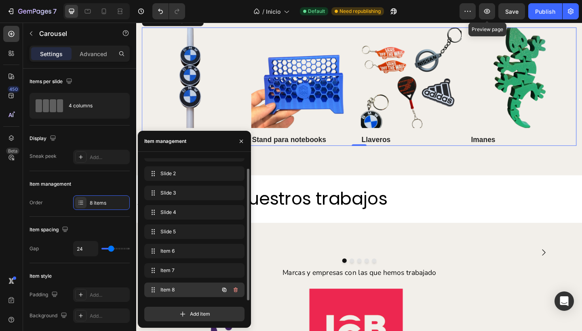
click at [181, 286] on div "Item 8 Item 8" at bounding box center [182, 289] width 71 height 11
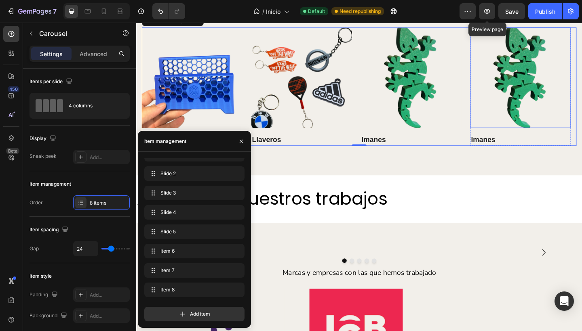
click at [541, 96] on img at bounding box center [554, 83] width 110 height 110
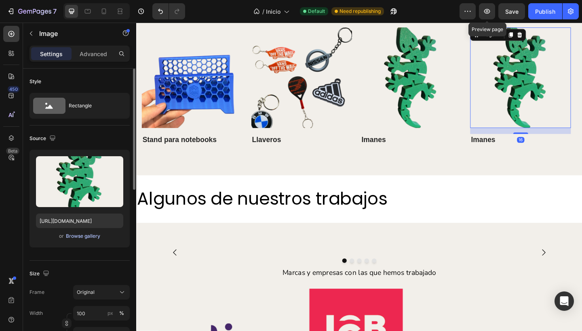
click at [78, 237] on div "Browse gallery" at bounding box center [83, 236] width 34 height 7
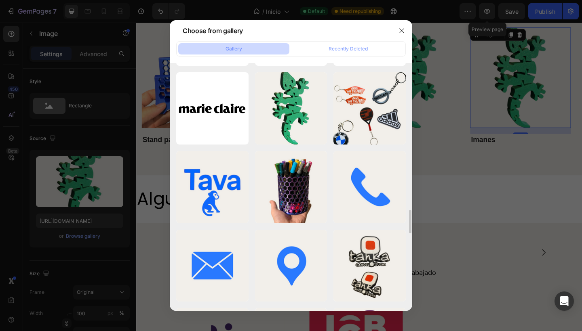
scroll to position [1568, 0]
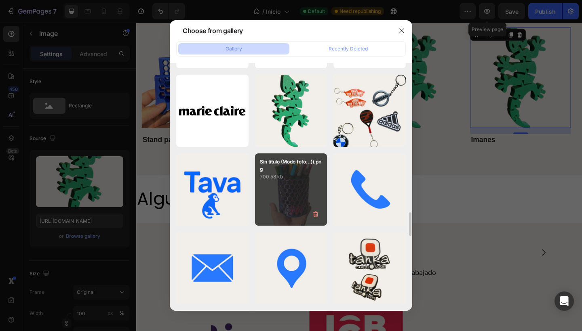
click at [282, 209] on div "Sin título (Modo foto...)).png 700.58 kb" at bounding box center [291, 190] width 72 height 72
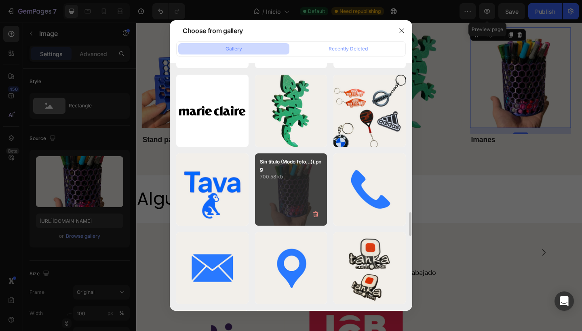
type input "[URL][DOMAIN_NAME]"
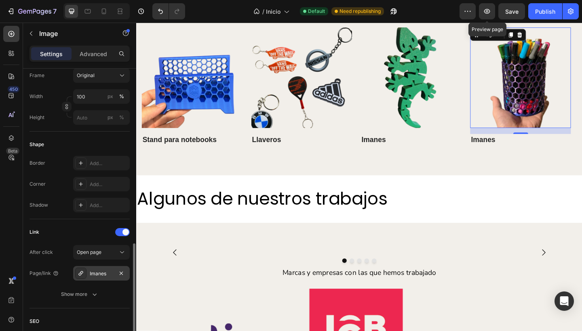
scroll to position [275, 0]
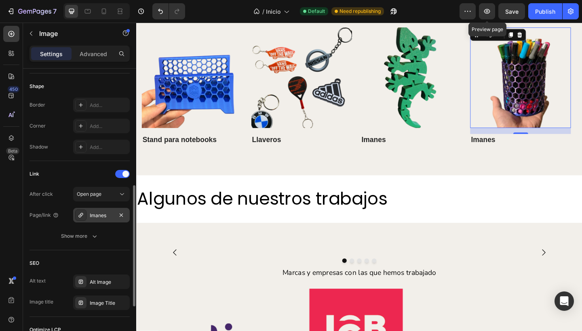
click at [104, 211] on div "Imanes" at bounding box center [101, 215] width 57 height 15
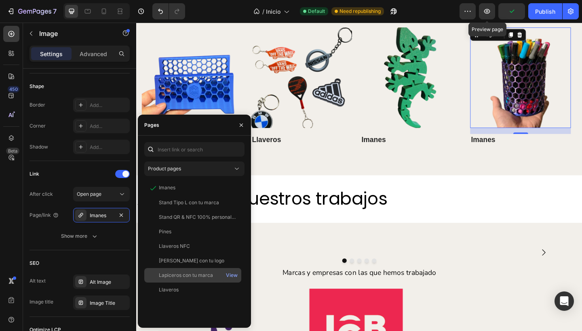
click at [186, 275] on div "Lapiceros con tu marca" at bounding box center [186, 275] width 54 height 7
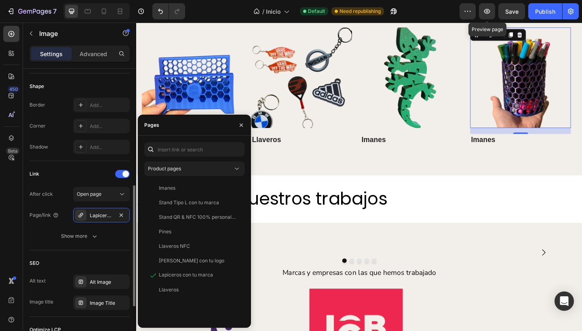
click at [53, 174] on div "Link" at bounding box center [79, 174] width 100 height 13
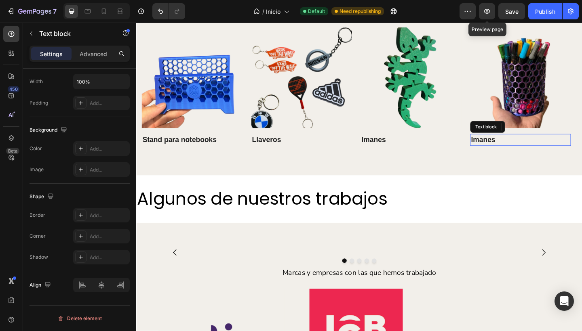
scroll to position [0, 0]
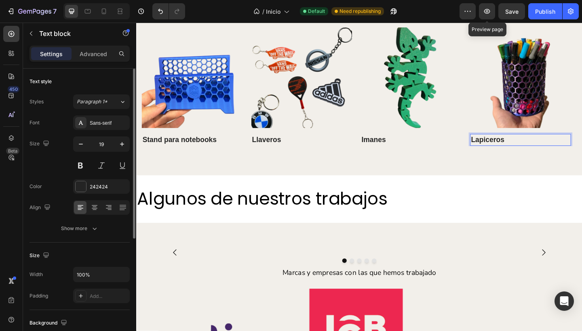
click at [49, 109] on div "Styles Paragraph 1*" at bounding box center [79, 102] width 100 height 15
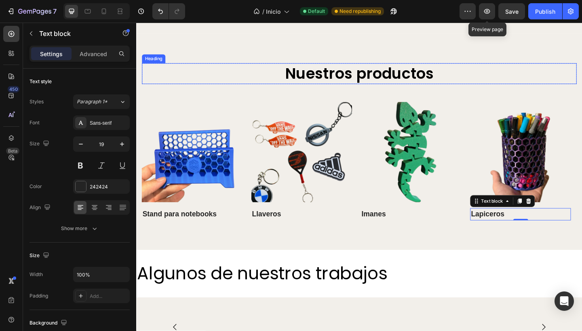
scroll to position [1811, 0]
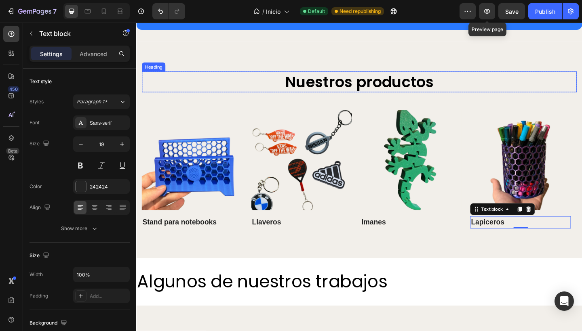
click at [463, 81] on h2 "Nuestros productos" at bounding box center [378, 87] width 473 height 23
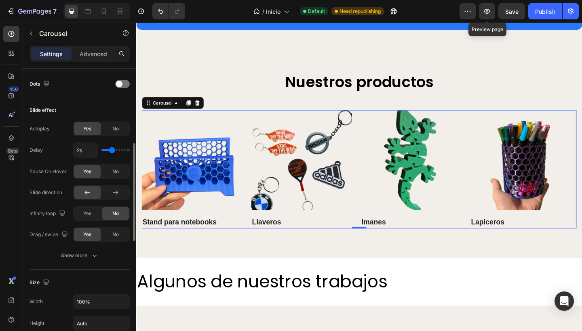
scroll to position [311, 0]
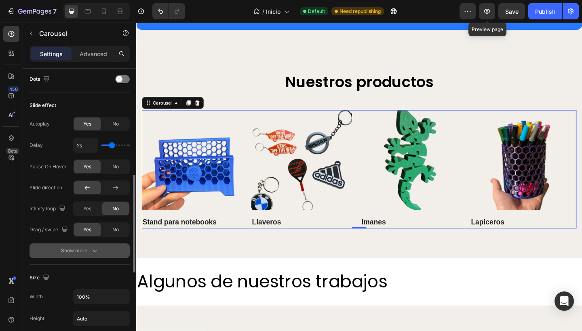
click at [82, 251] on div "Show more" at bounding box center [80, 251] width 38 height 8
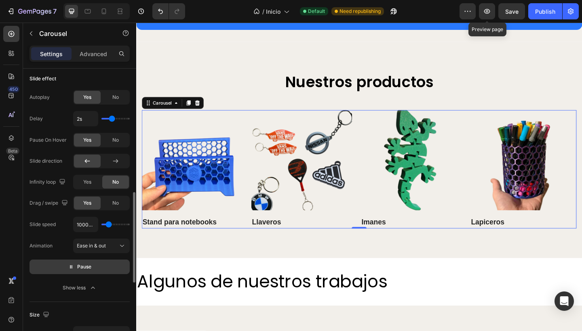
scroll to position [350, 0]
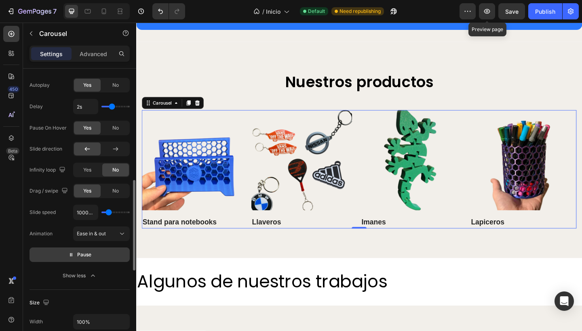
click at [65, 250] on button "Pause" at bounding box center [79, 255] width 100 height 15
click at [65, 250] on button "Preview" at bounding box center [79, 255] width 100 height 15
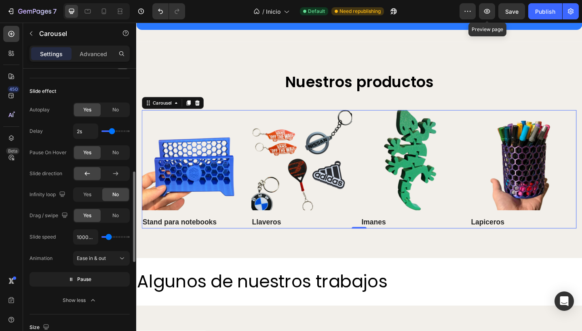
scroll to position [325, 0]
click at [65, 284] on button "Pause" at bounding box center [79, 280] width 100 height 15
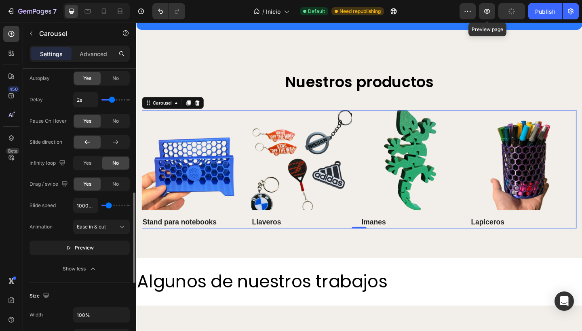
scroll to position [365, 0]
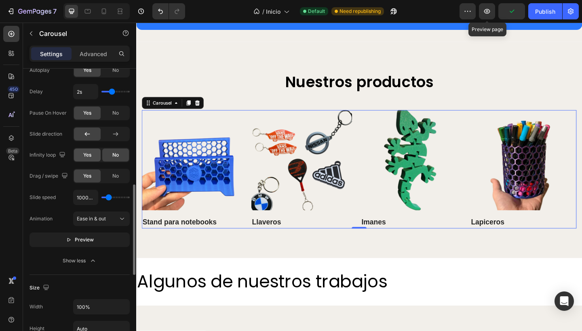
click at [91, 155] on span "Yes" at bounding box center [87, 155] width 8 height 7
click at [64, 240] on button "Preview" at bounding box center [79, 240] width 100 height 15
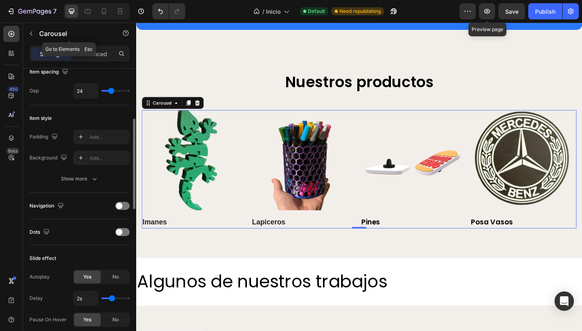
scroll to position [259, 0]
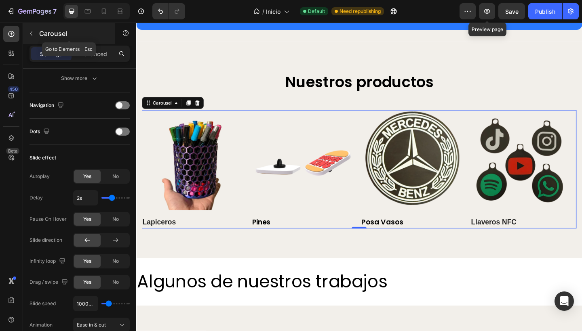
click at [33, 32] on icon "button" at bounding box center [31, 33] width 6 height 6
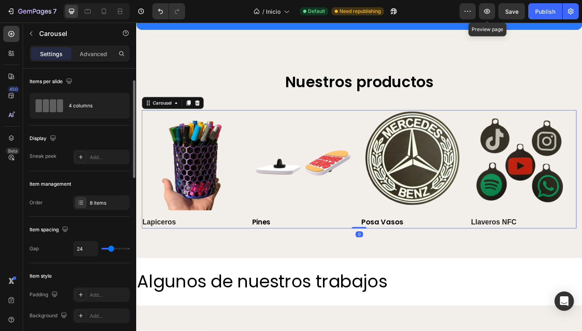
scroll to position [11, 0]
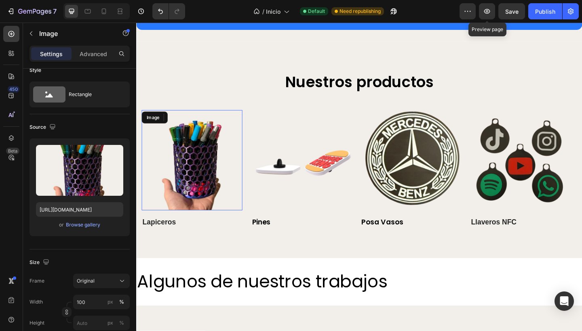
click at [219, 171] on img at bounding box center [197, 173] width 110 height 110
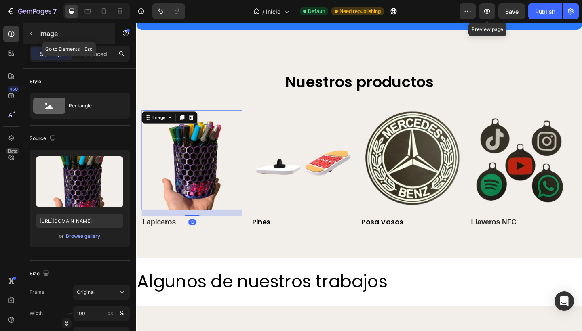
click at [34, 34] on icon "button" at bounding box center [31, 33] width 6 height 6
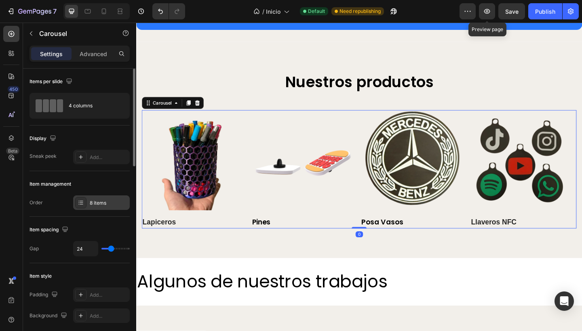
click at [100, 205] on div "8 items" at bounding box center [109, 203] width 38 height 7
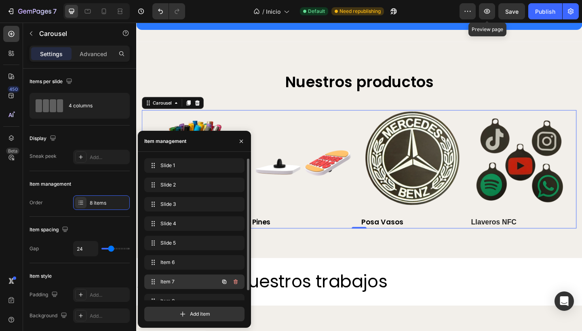
scroll to position [11, 0]
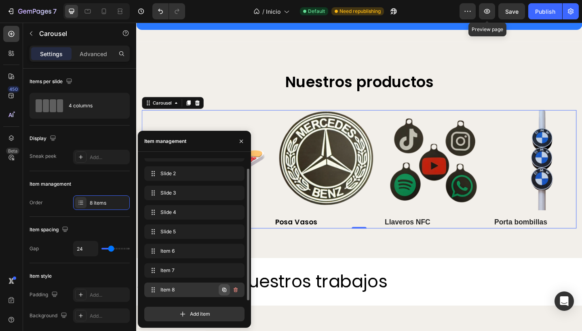
click at [222, 289] on icon "button" at bounding box center [224, 290] width 4 height 4
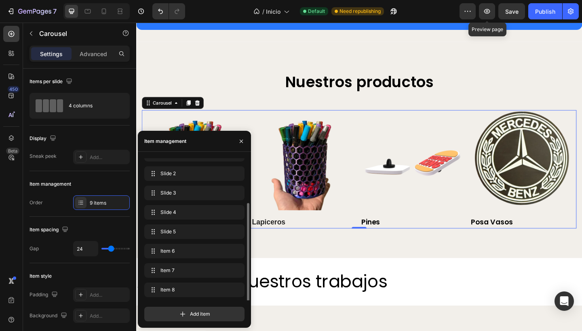
scroll to position [31, 0]
click at [178, 293] on span "Item 9" at bounding box center [189, 290] width 60 height 7
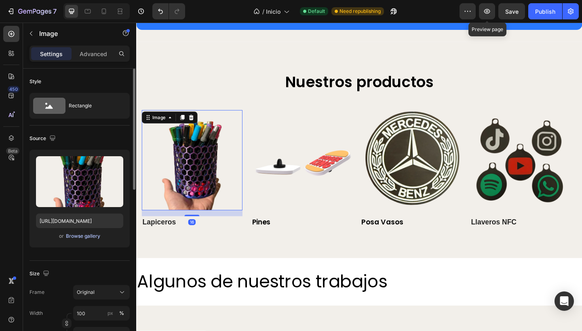
click at [80, 238] on div "Browse gallery" at bounding box center [83, 236] width 34 height 7
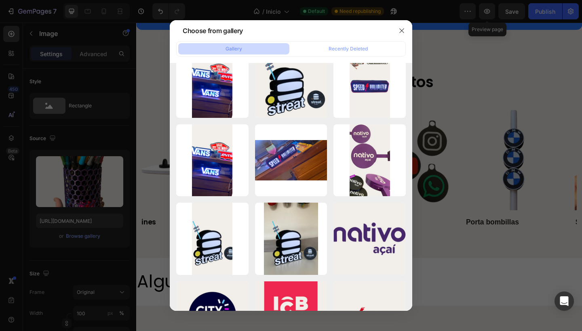
scroll to position [0, 0]
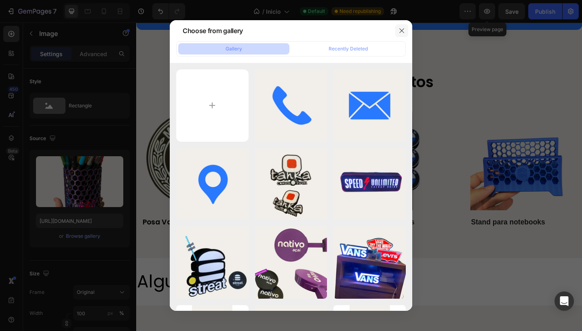
click at [398, 33] on icon "button" at bounding box center [401, 30] width 6 height 6
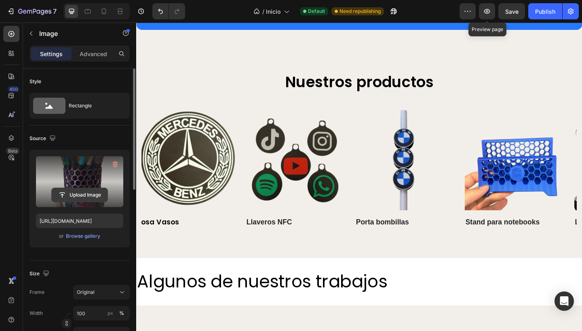
click at [83, 193] on input "file" at bounding box center [80, 195] width 56 height 14
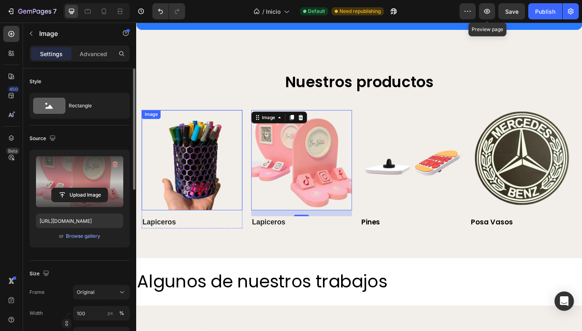
type input "[URL][DOMAIN_NAME]"
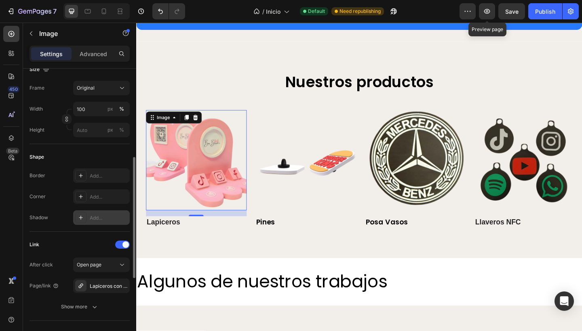
scroll to position [217, 0]
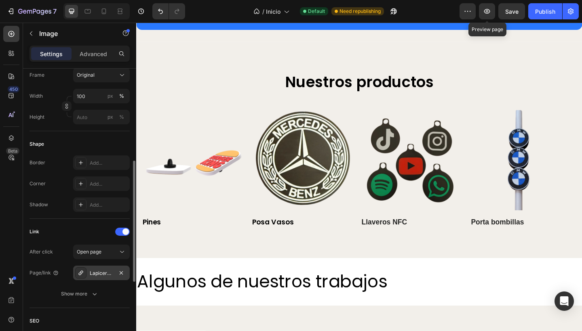
click at [105, 275] on div "Lapiceros con tu marca" at bounding box center [101, 273] width 23 height 7
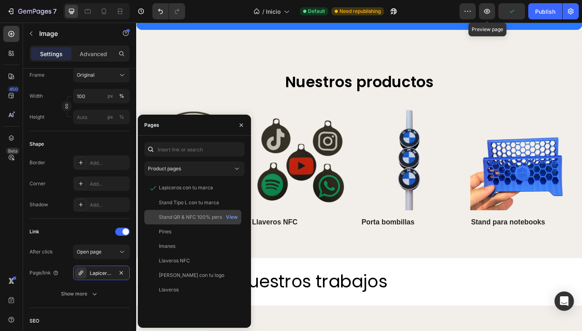
click at [194, 219] on div "Stand QR & NFC 100% personalizado" at bounding box center [198, 217] width 78 height 7
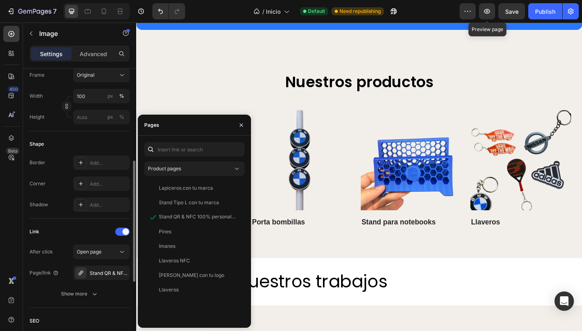
click at [61, 230] on div "Link" at bounding box center [79, 231] width 100 height 13
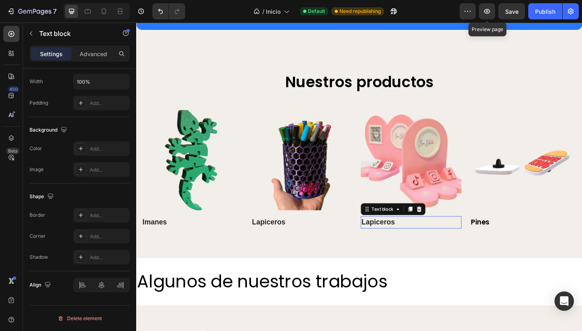
scroll to position [0, 0]
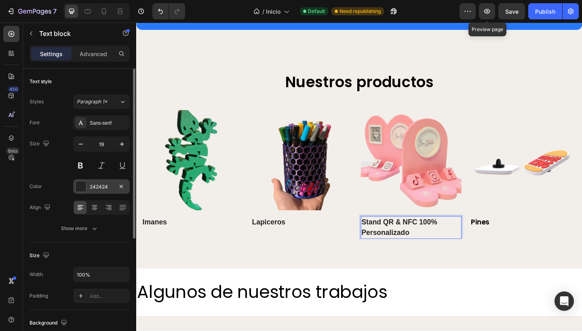
click at [90, 189] on div "242424" at bounding box center [101, 186] width 23 height 7
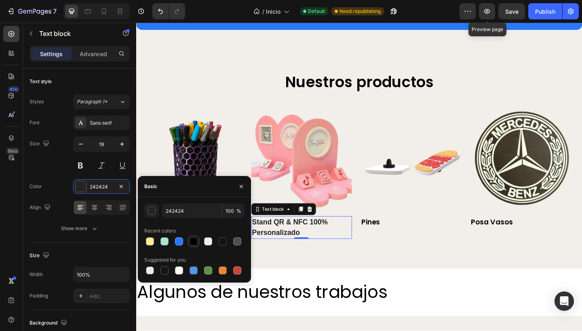
click at [195, 242] on div at bounding box center [194, 242] width 8 height 8
type input "000000"
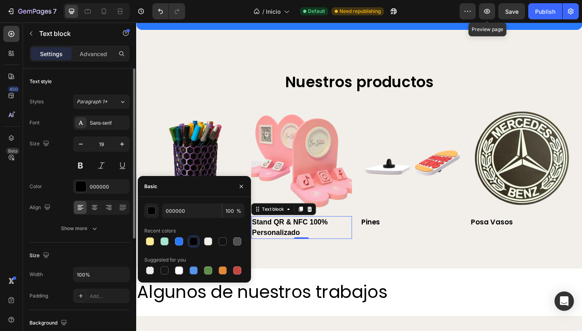
click at [53, 181] on div "Color 000000" at bounding box center [79, 186] width 100 height 15
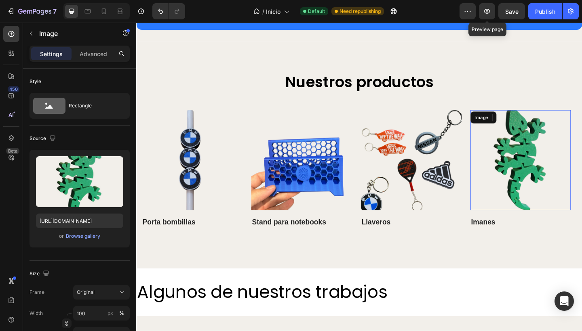
click at [533, 172] on img at bounding box center [554, 173] width 110 height 110
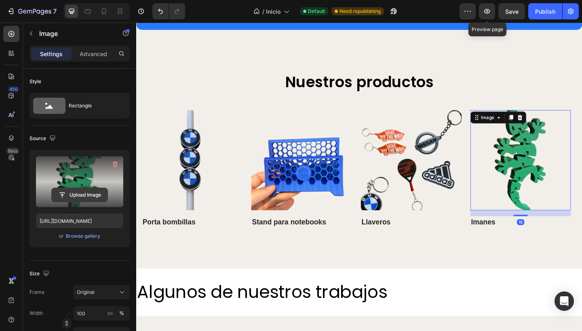
click at [71, 194] on input "file" at bounding box center [80, 195] width 56 height 14
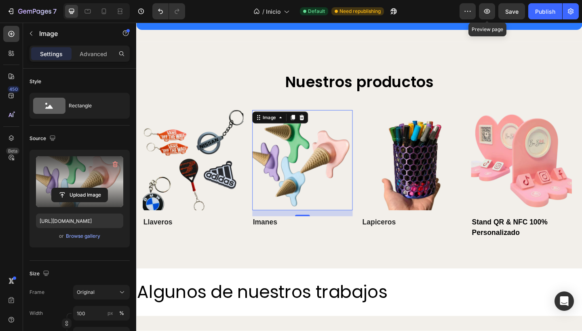
type input "[URL][DOMAIN_NAME]"
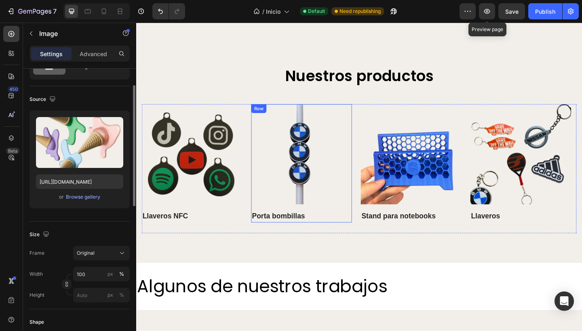
scroll to position [1843, 0]
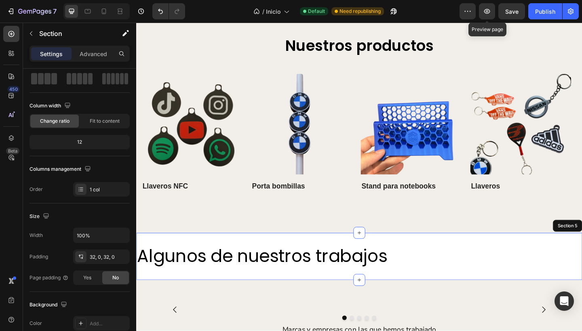
click at [438, 255] on div "Algunos de nuestros trabajos Heading Section 5" at bounding box center [378, 278] width 485 height 52
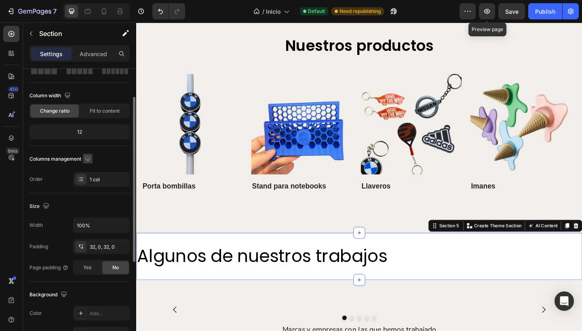
scroll to position [74, 0]
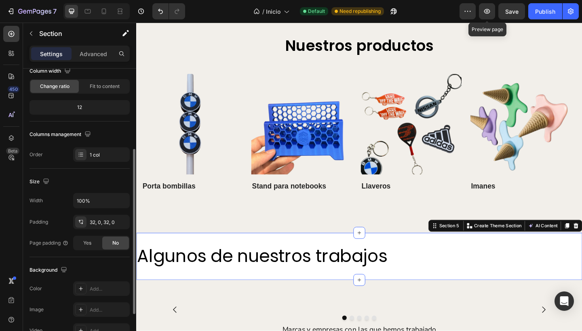
click at [453, 278] on h2 "Algunos de nuestros trabajos" at bounding box center [378, 278] width 485 height 26
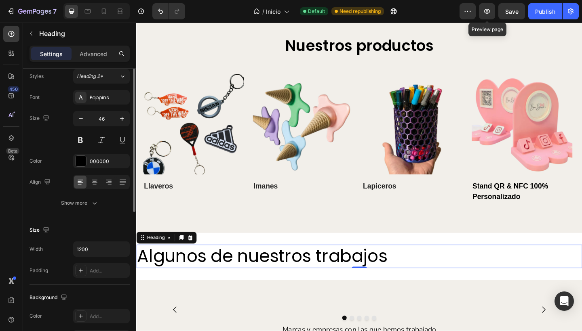
scroll to position [9, 0]
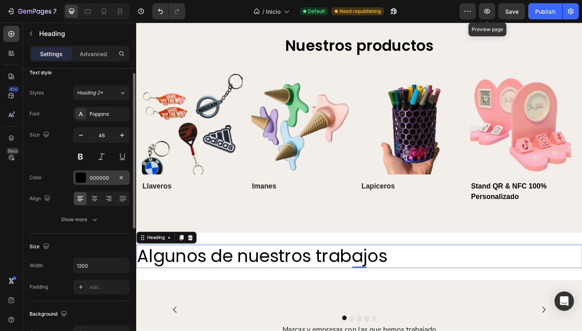
click at [101, 177] on div "000000" at bounding box center [101, 178] width 23 height 7
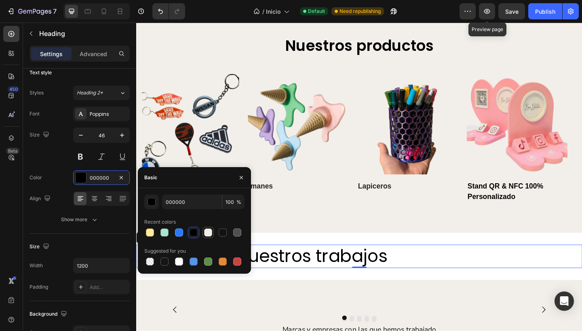
click at [212, 233] on div at bounding box center [208, 233] width 8 height 8
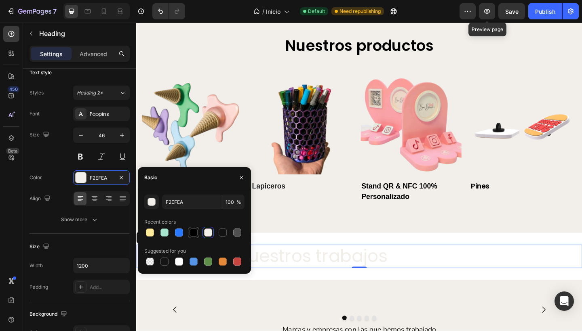
click at [192, 232] on div at bounding box center [194, 233] width 8 height 8
type input "000000"
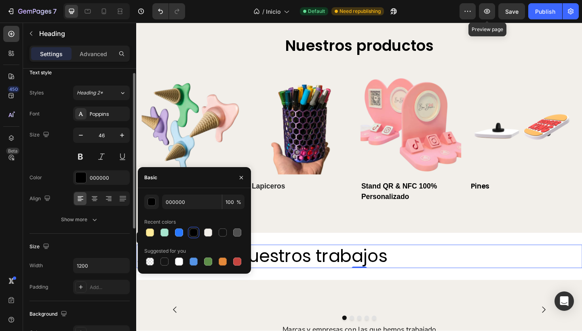
click at [44, 208] on div "Font Poppins Size 46 Color 000000 Align Show more" at bounding box center [79, 167] width 100 height 120
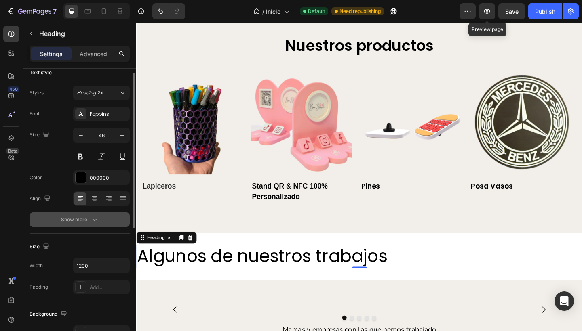
click at [72, 223] on div "Show more" at bounding box center [80, 220] width 38 height 8
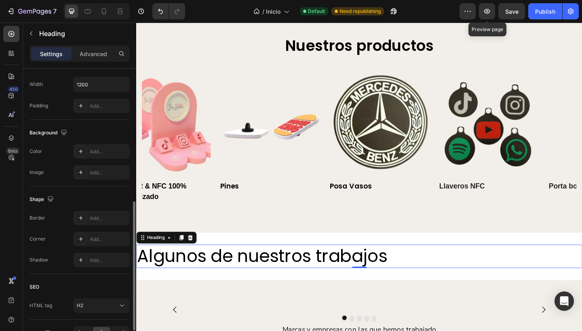
scroll to position [296, 0]
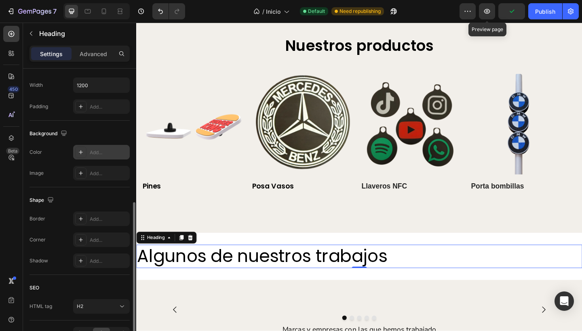
click at [96, 154] on div "Add..." at bounding box center [109, 152] width 38 height 7
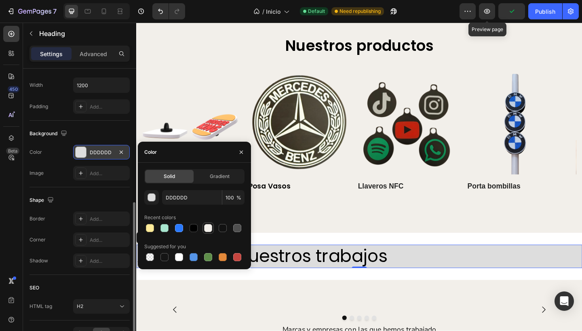
click at [206, 229] on div at bounding box center [208, 228] width 8 height 8
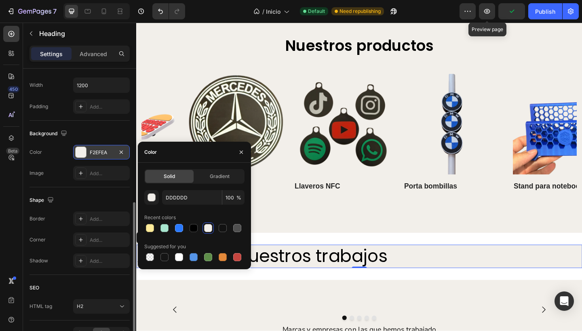
type input "F2EFEA"
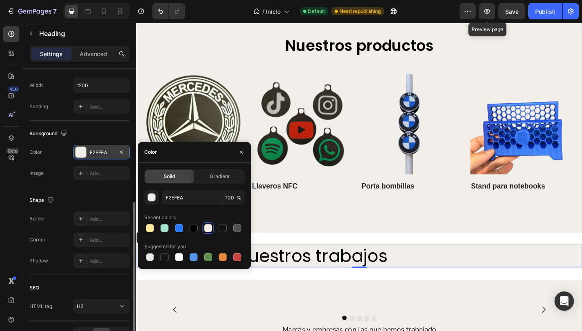
click at [67, 178] on div "Image Add..." at bounding box center [79, 173] width 100 height 15
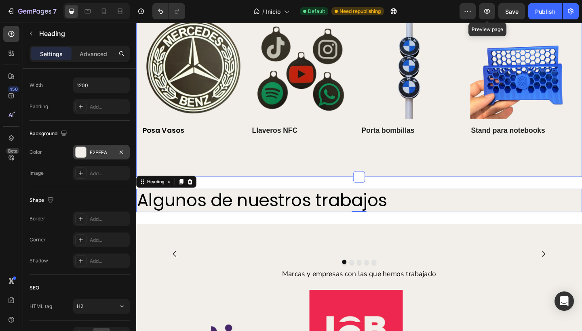
scroll to position [1907, 0]
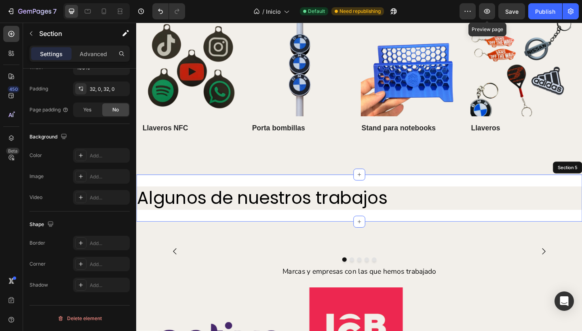
click at [284, 194] on div "Algunos de nuestros trabajos Heading 0 Section 5" at bounding box center [378, 214] width 485 height 52
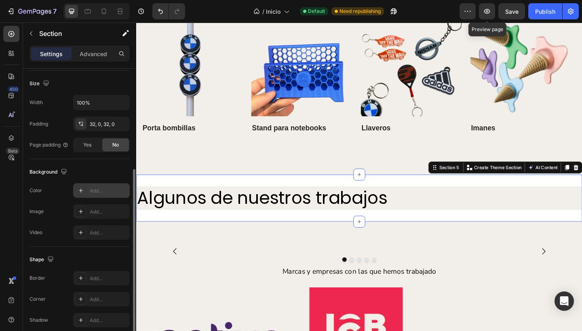
scroll to position [173, 0]
click at [98, 189] on div "Add..." at bounding box center [109, 190] width 38 height 7
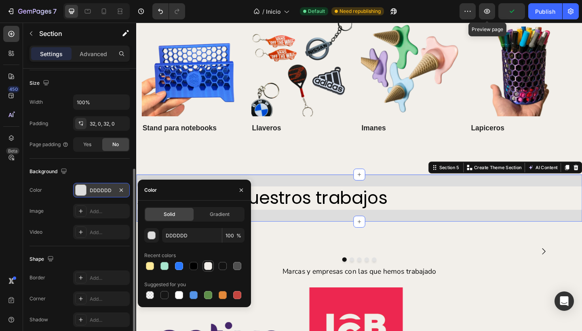
click at [206, 264] on div at bounding box center [208, 266] width 8 height 8
type input "F2EFEA"
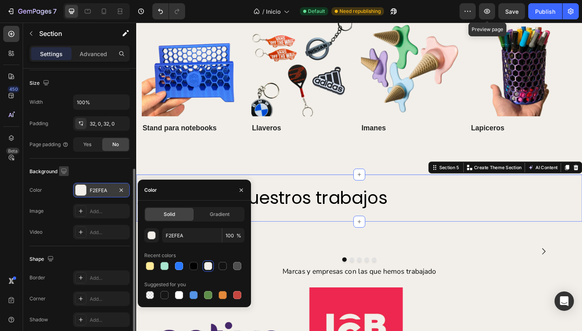
click at [61, 176] on button "button" at bounding box center [64, 171] width 10 height 10
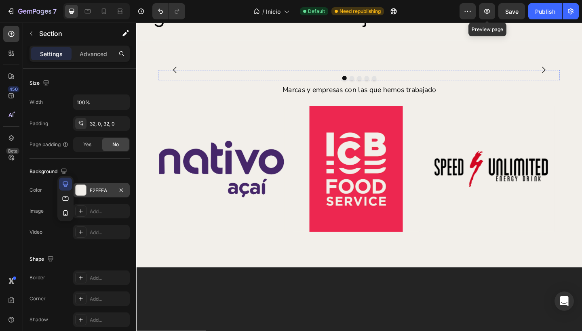
scroll to position [2108, 0]
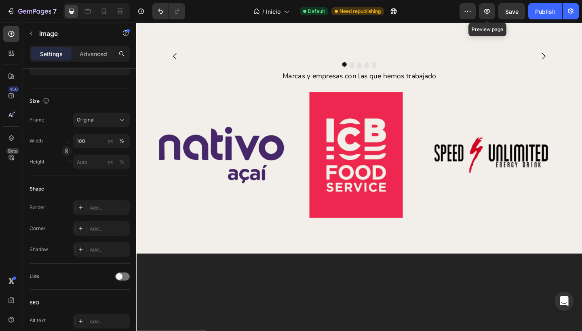
click at [272, 59] on img at bounding box center [302, 59] width 285 height 0
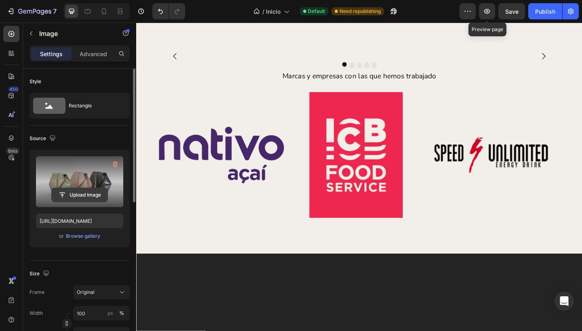
click at [83, 192] on input "file" at bounding box center [80, 195] width 56 height 14
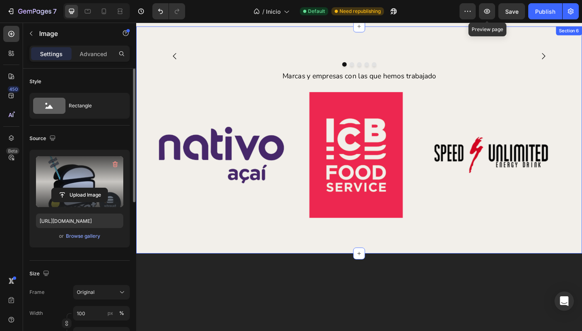
type input "[URL][DOMAIN_NAME]"
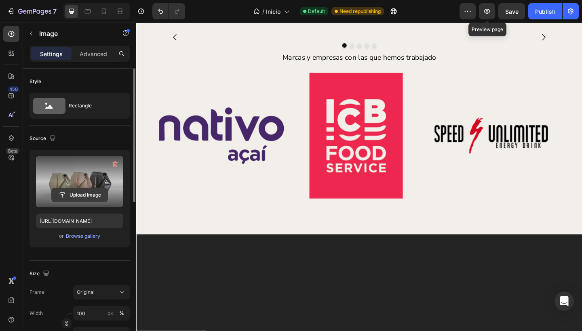
click at [73, 195] on input "file" at bounding box center [80, 195] width 56 height 14
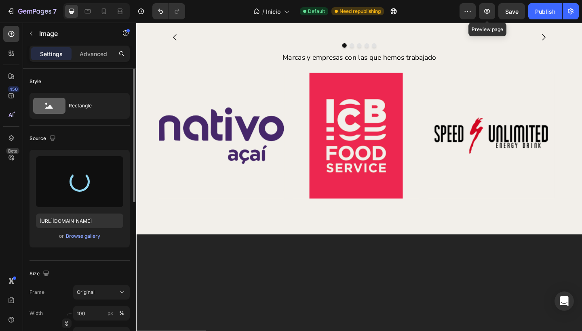
type input "[URL][DOMAIN_NAME]"
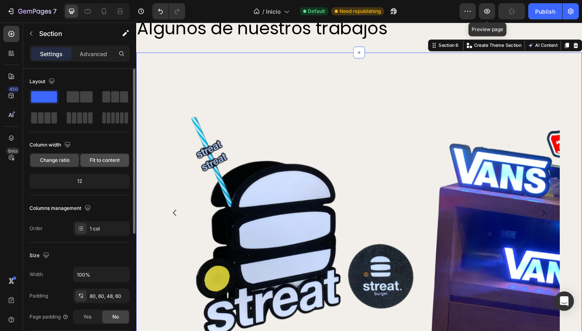
scroll to position [13, 0]
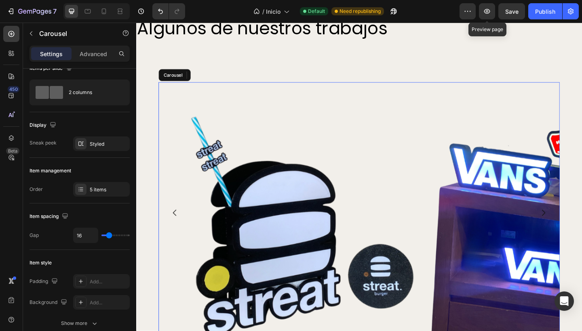
click at [448, 92] on div "Image Image Image Image Image" at bounding box center [378, 230] width 436 height 285
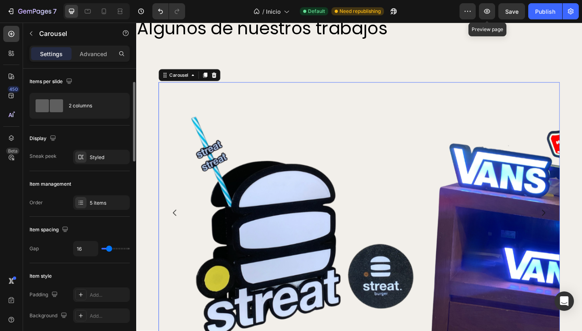
scroll to position [11, 0]
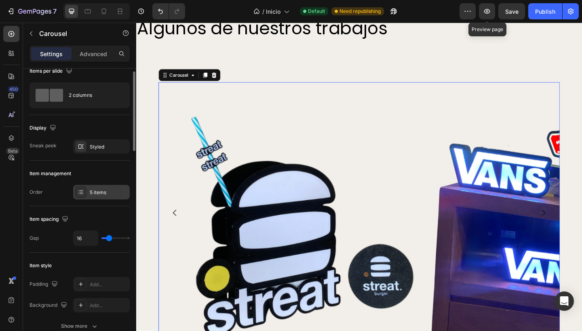
click at [97, 190] on div "5 items" at bounding box center [109, 192] width 38 height 7
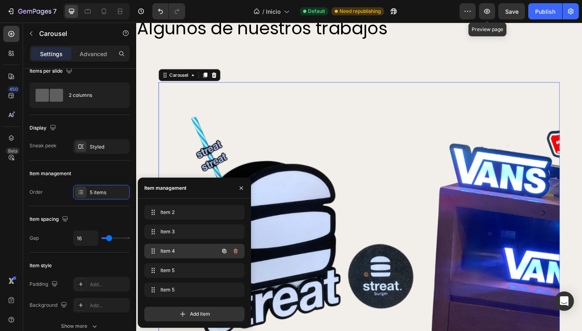
click at [170, 251] on span "Item 4" at bounding box center [183, 251] width 46 height 7
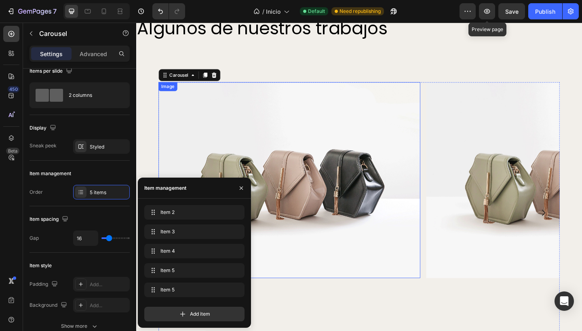
click at [328, 178] on img at bounding box center [302, 195] width 285 height 214
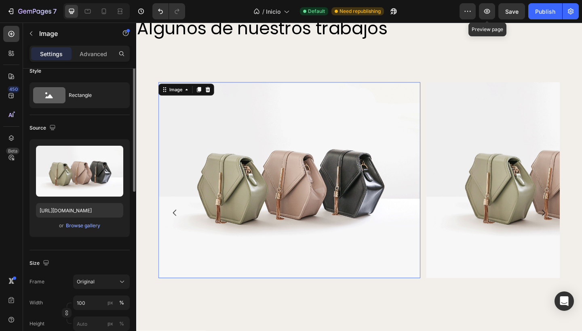
scroll to position [0, 0]
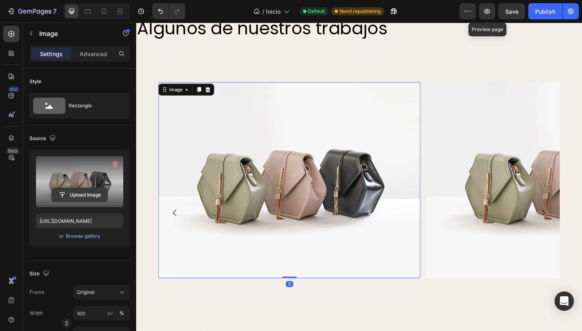
click at [69, 194] on input "file" at bounding box center [80, 195] width 56 height 14
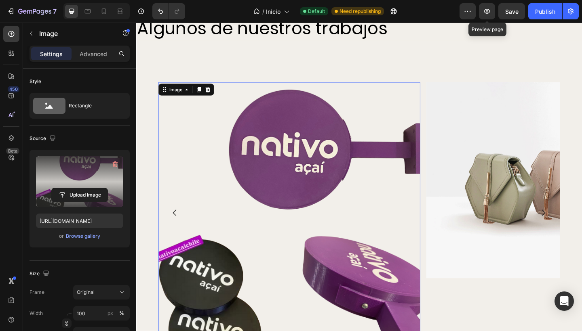
type input "[URL][DOMAIN_NAME]"
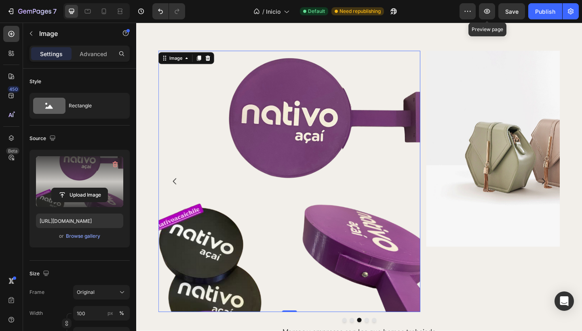
scroll to position [2029, 0]
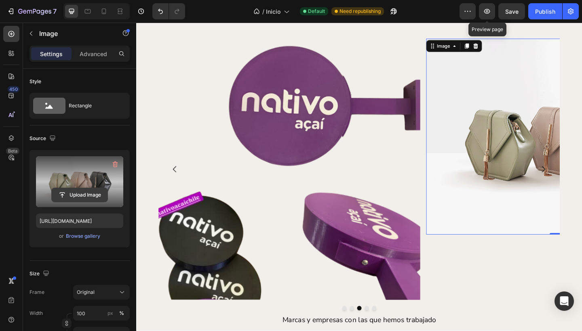
click at [78, 193] on input "file" at bounding box center [80, 195] width 56 height 14
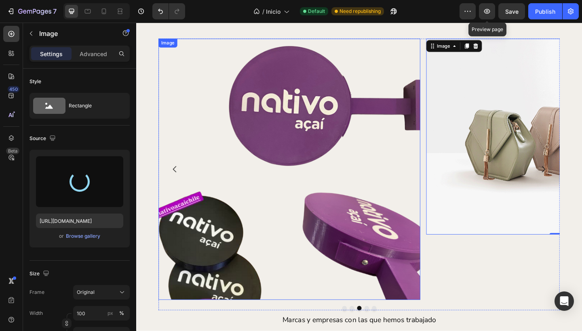
type input "[URL][DOMAIN_NAME]"
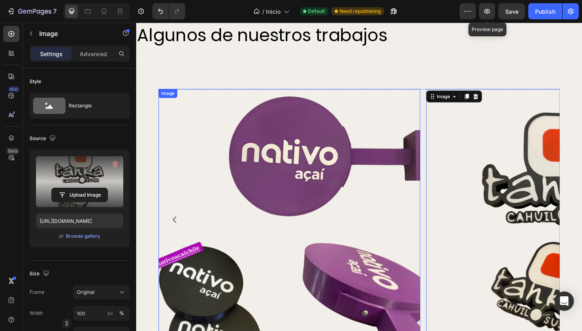
scroll to position [1992, 0]
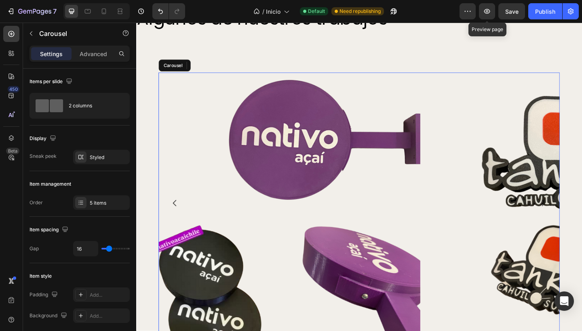
click at [447, 78] on div "Image Image Image Image 0 Image" at bounding box center [378, 219] width 436 height 285
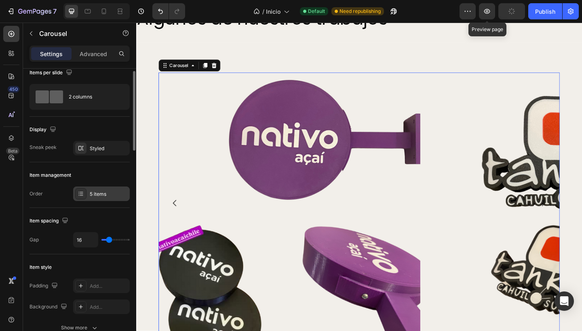
click at [88, 188] on div "5 items" at bounding box center [101, 194] width 57 height 15
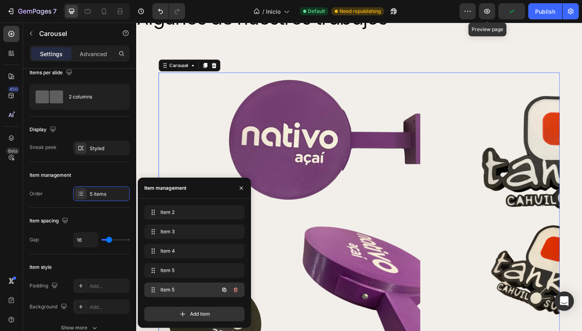
click at [163, 290] on span "Item 5" at bounding box center [183, 290] width 46 height 7
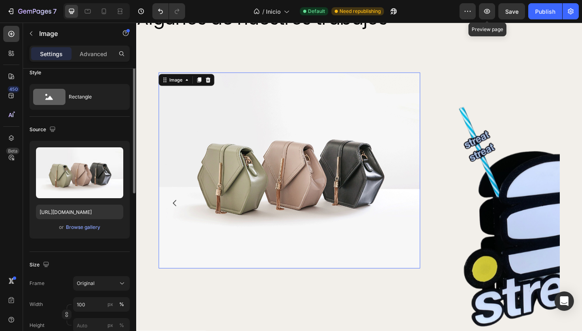
scroll to position [0, 0]
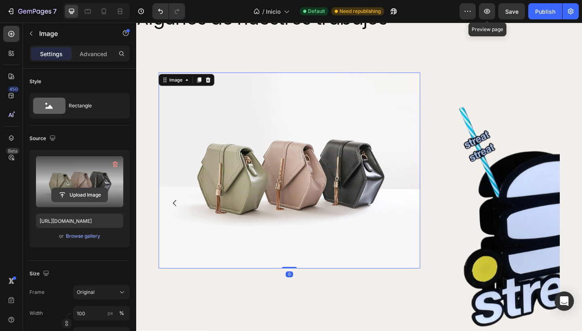
click at [85, 195] on input "file" at bounding box center [80, 195] width 56 height 14
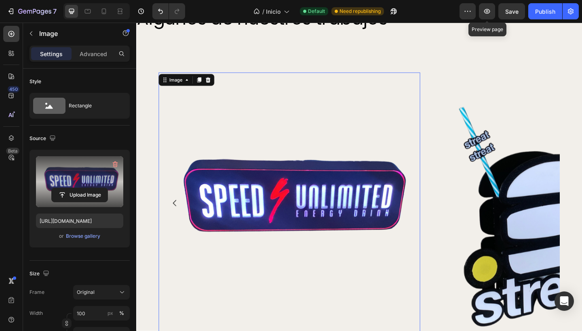
type input "[URL][DOMAIN_NAME]"
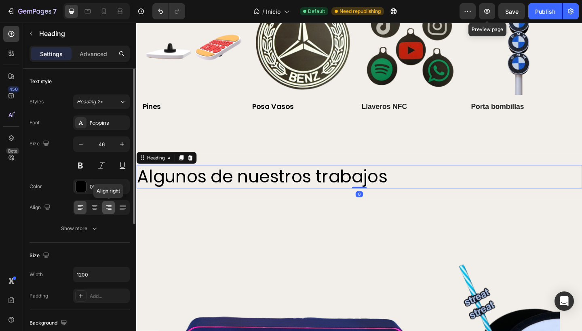
click at [109, 208] on icon at bounding box center [109, 208] width 6 height 1
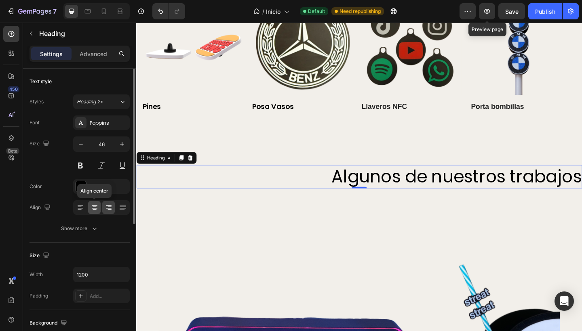
click at [95, 211] on icon at bounding box center [95, 208] width 8 height 8
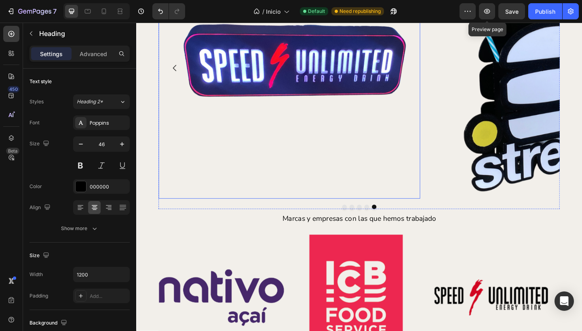
scroll to position [2277, 0]
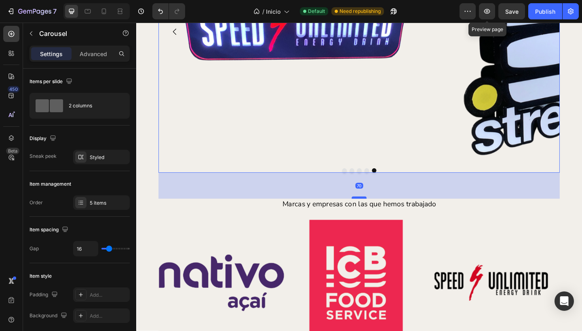
drag, startPoint x: 377, startPoint y: 191, endPoint x: 380, endPoint y: 214, distance: 23.7
click at [380, 214] on div at bounding box center [379, 213] width 16 height 2
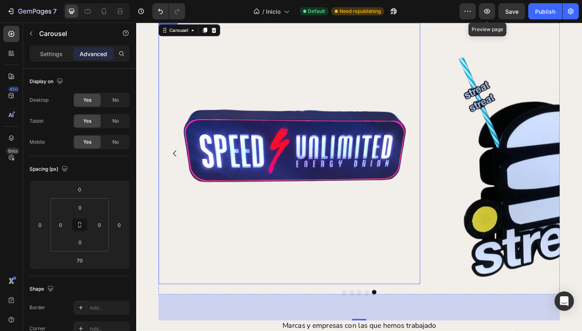
scroll to position [1982, 0]
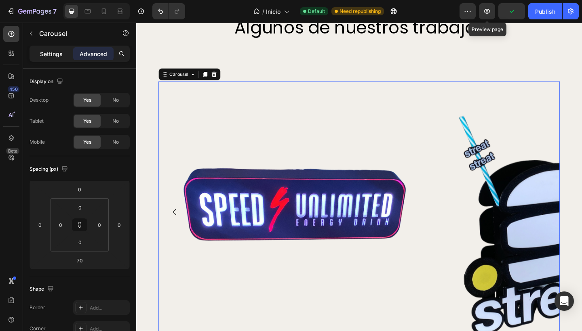
click at [51, 56] on p "Settings" at bounding box center [51, 54] width 23 height 8
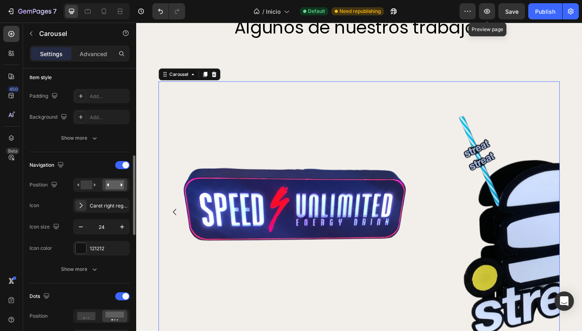
scroll to position [231, 0]
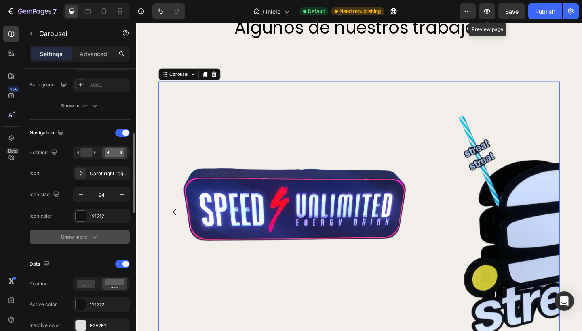
click at [79, 242] on button "Show more" at bounding box center [79, 237] width 100 height 15
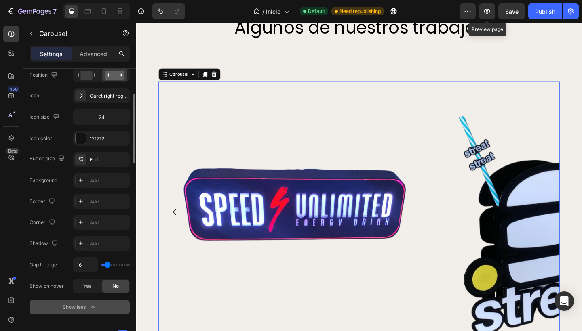
scroll to position [263, 0]
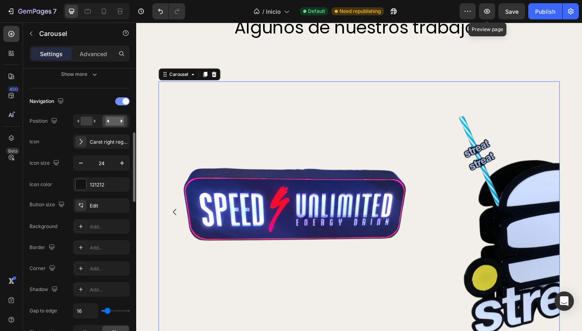
click at [123, 100] on span at bounding box center [125, 101] width 6 height 6
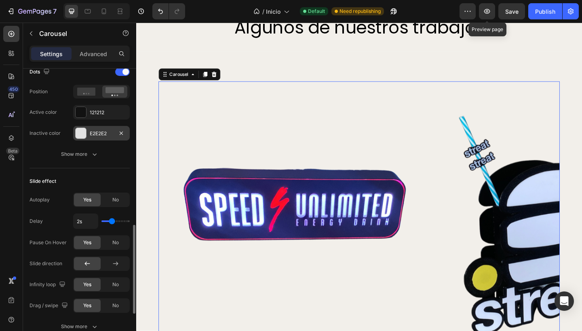
scroll to position [371, 0]
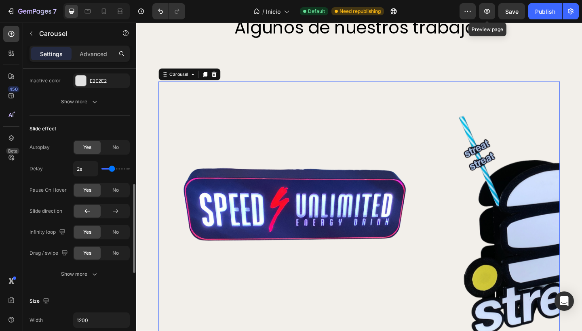
click at [68, 267] on div "Autoplay Yes No Delay 2s Pause On Hover Yes No Slide direction Infinity loop Ye…" at bounding box center [79, 210] width 100 height 141
click at [69, 273] on div "Show more" at bounding box center [80, 274] width 38 height 8
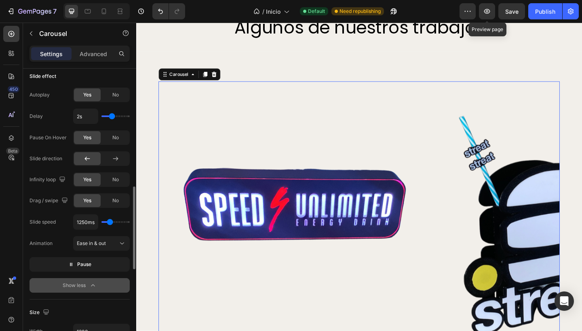
scroll to position [423, 0]
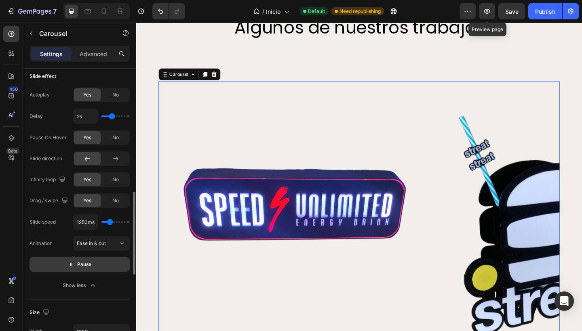
click at [72, 266] on icon "button" at bounding box center [71, 265] width 2 height 4
click at [72, 266] on p "Preview" at bounding box center [80, 265] width 28 height 8
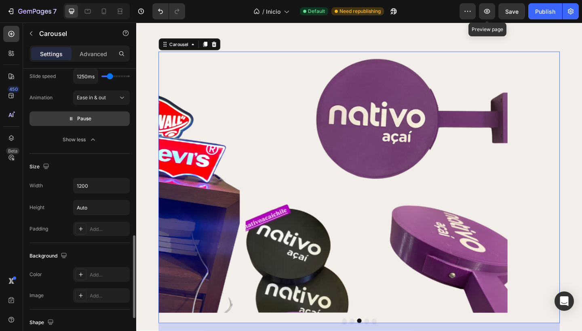
scroll to position [570, 0]
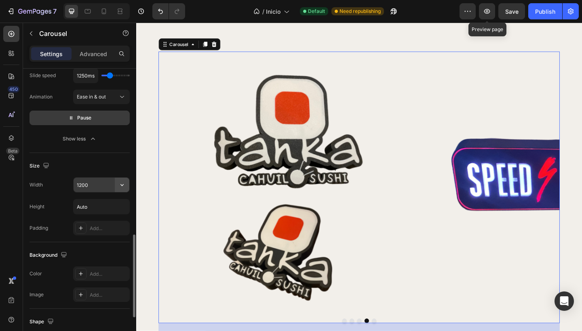
click at [120, 185] on icon "button" at bounding box center [122, 185] width 8 height 8
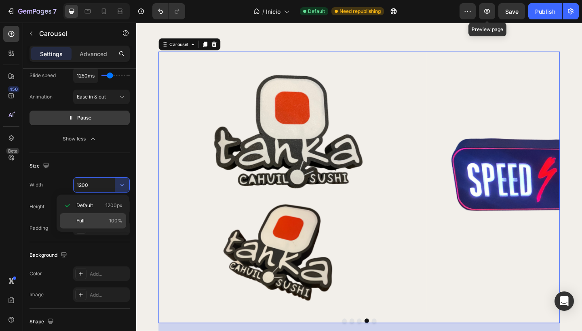
click at [93, 223] on p "Full 100%" at bounding box center [99, 220] width 46 height 7
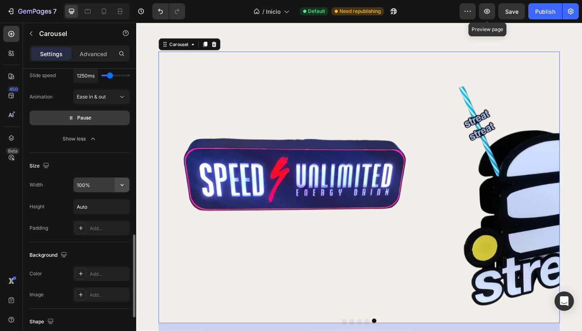
click at [122, 185] on icon "button" at bounding box center [122, 185] width 8 height 8
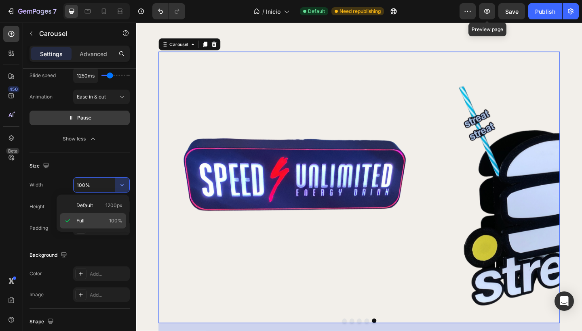
click at [90, 219] on p "Full 100%" at bounding box center [99, 220] width 46 height 7
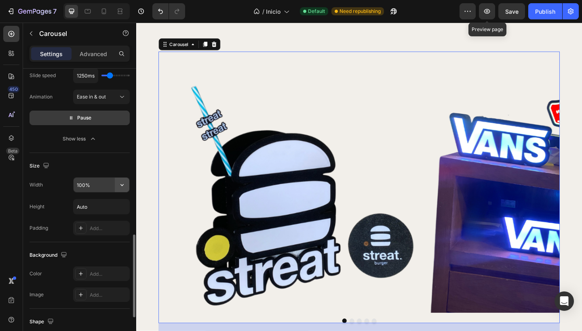
click at [120, 185] on icon "button" at bounding box center [122, 185] width 8 height 8
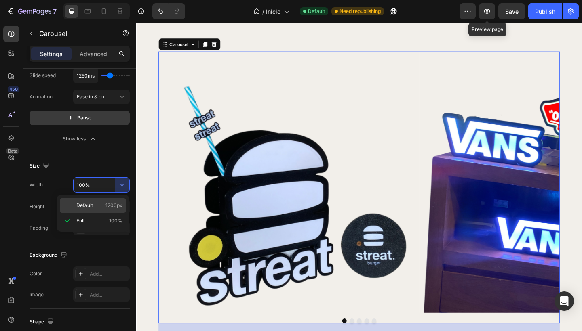
click at [112, 205] on span "1200px" at bounding box center [113, 205] width 17 height 7
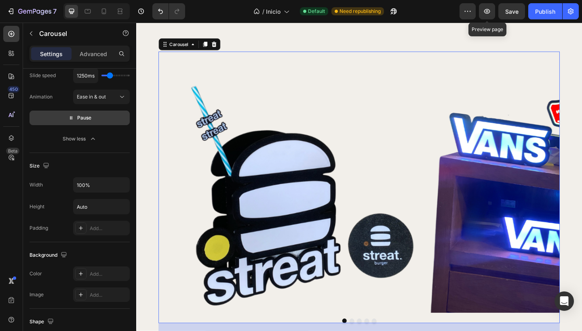
type input "1200"
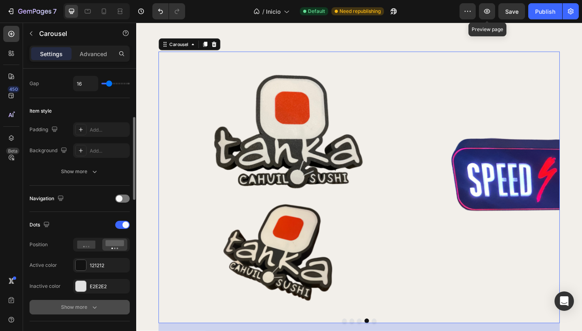
scroll to position [164, 0]
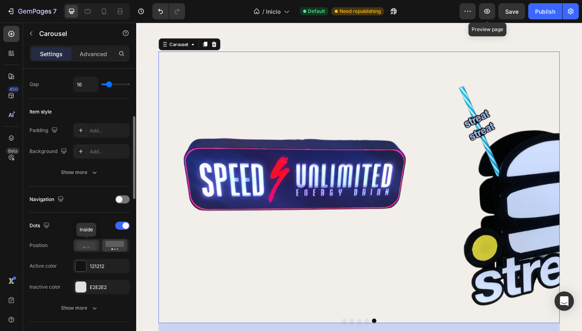
click at [82, 244] on icon at bounding box center [86, 246] width 19 height 8
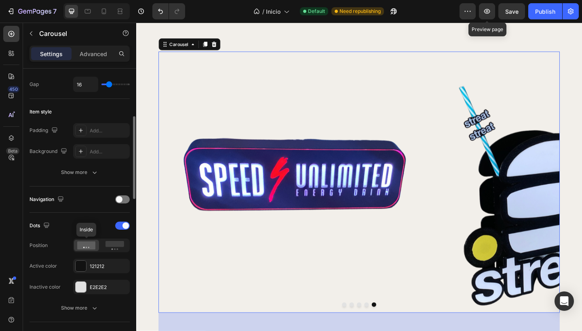
scroll to position [192, 0]
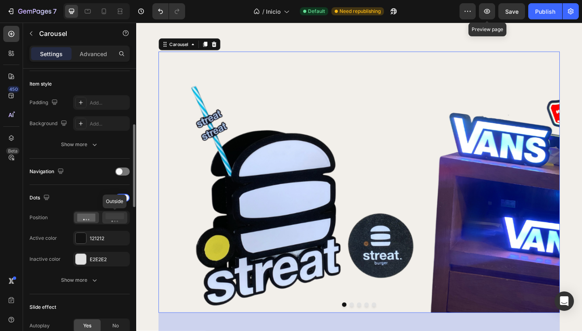
click at [112, 218] on rect at bounding box center [114, 216] width 19 height 6
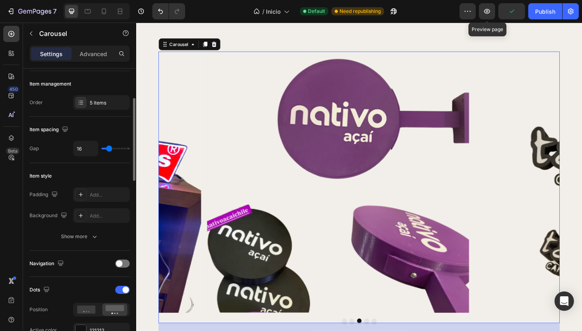
scroll to position [118, 0]
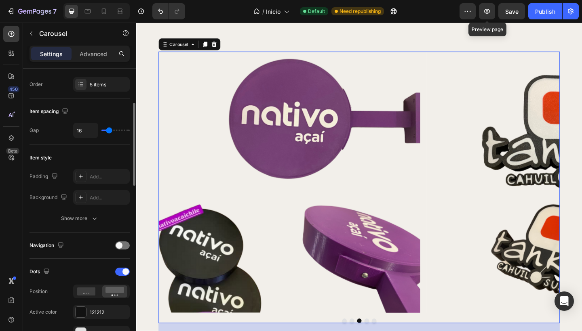
type input "8"
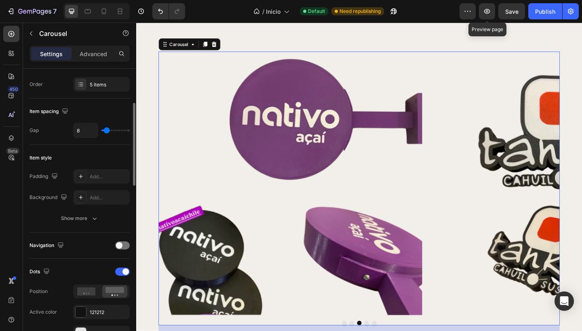
type input "0"
drag, startPoint x: 106, startPoint y: 130, endPoint x: 99, endPoint y: 131, distance: 6.9
type input "0"
click at [99, 131] on div "0" at bounding box center [101, 130] width 57 height 15
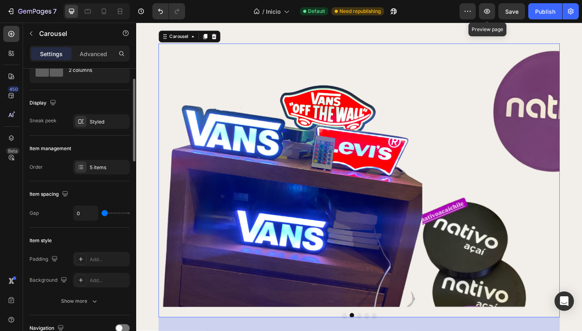
scroll to position [0, 0]
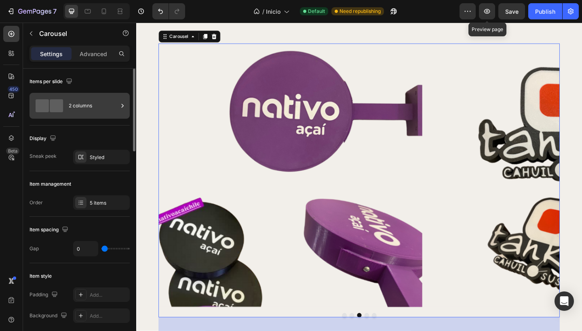
click at [67, 97] on div "2 columns" at bounding box center [79, 106] width 100 height 26
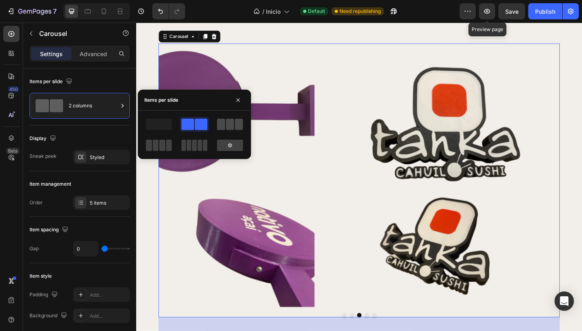
click at [217, 119] on span at bounding box center [221, 124] width 8 height 11
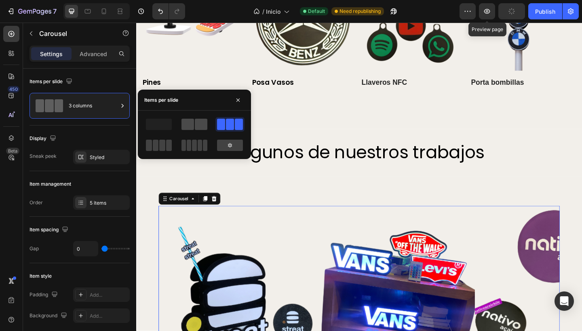
scroll to position [1968, 0]
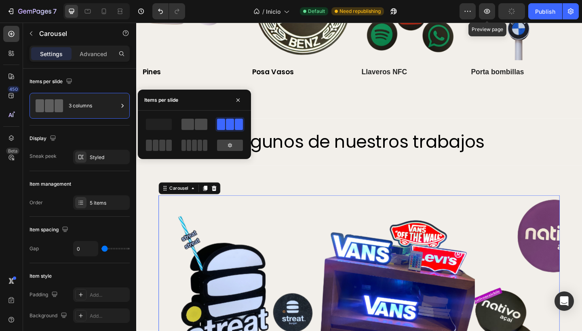
click at [196, 121] on span at bounding box center [201, 124] width 13 height 11
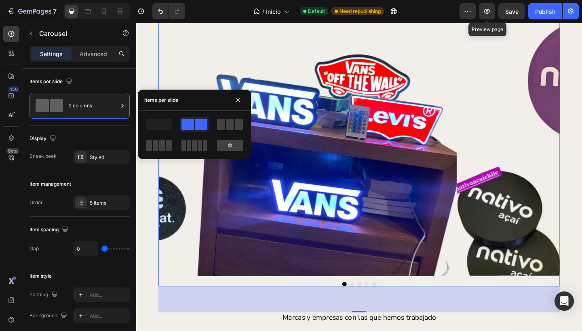
scroll to position [2457, 0]
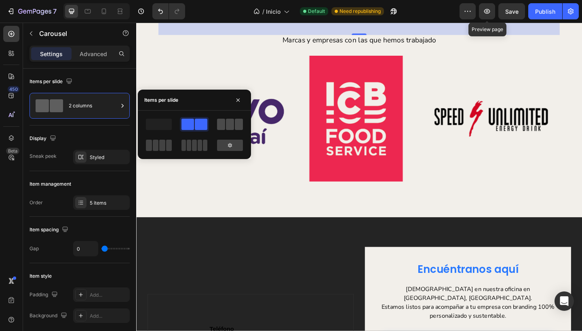
click at [229, 127] on span at bounding box center [230, 124] width 8 height 11
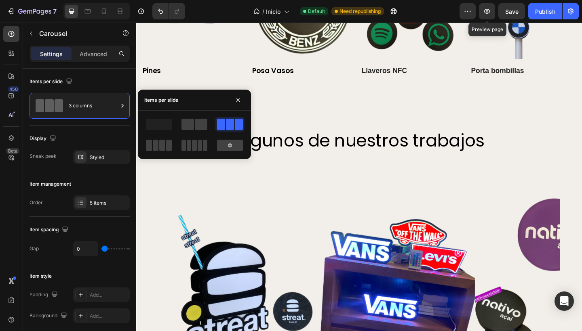
scroll to position [2065, 0]
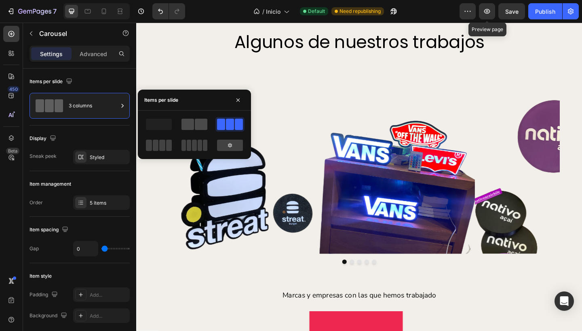
click at [190, 125] on span at bounding box center [187, 124] width 13 height 11
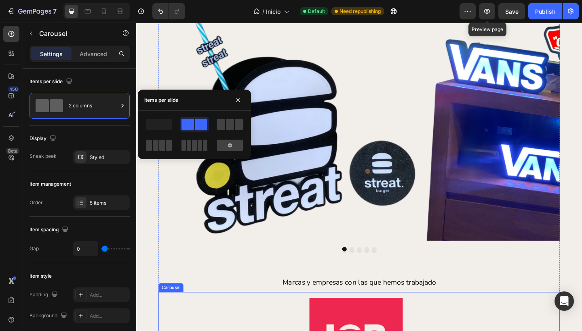
scroll to position [2418, 0]
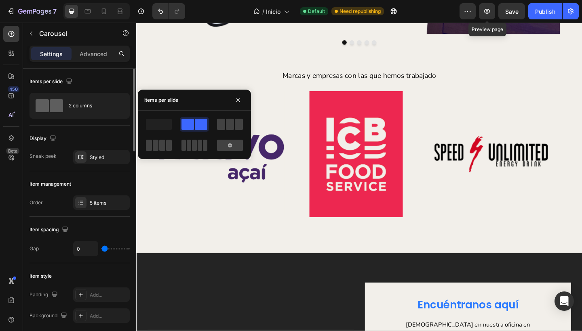
click at [99, 80] on div "Items per slide" at bounding box center [79, 81] width 100 height 13
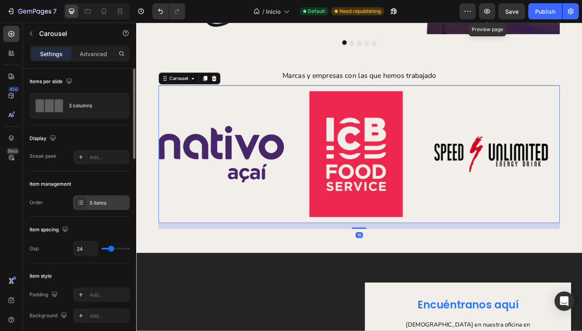
click at [93, 201] on div "5 items" at bounding box center [109, 203] width 38 height 7
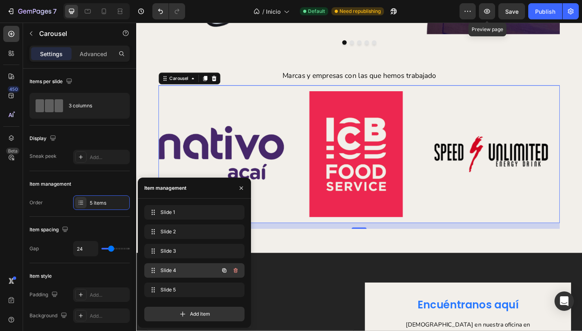
click at [179, 277] on div "Slide 4 Slide 4" at bounding box center [194, 270] width 100 height 15
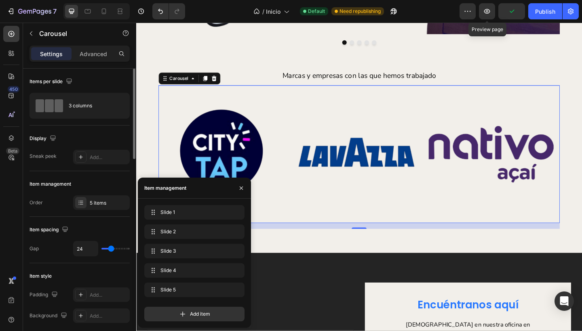
click at [59, 199] on div "Order 5 items" at bounding box center [79, 203] width 100 height 15
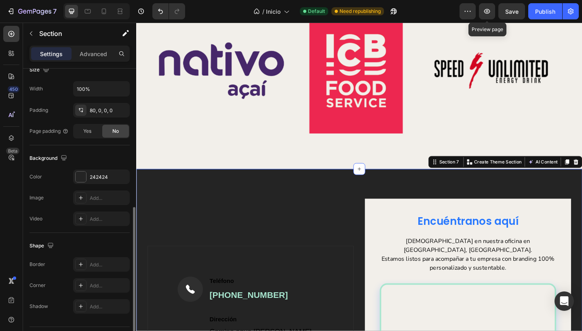
scroll to position [207, 0]
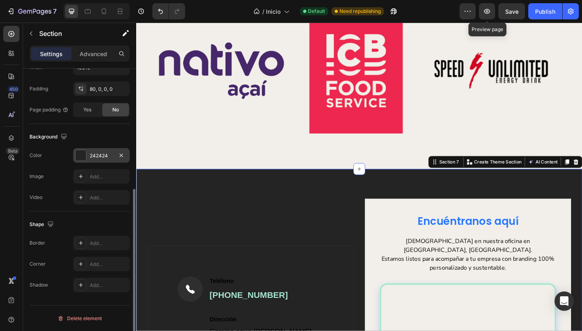
click at [93, 153] on div "242424" at bounding box center [101, 155] width 23 height 7
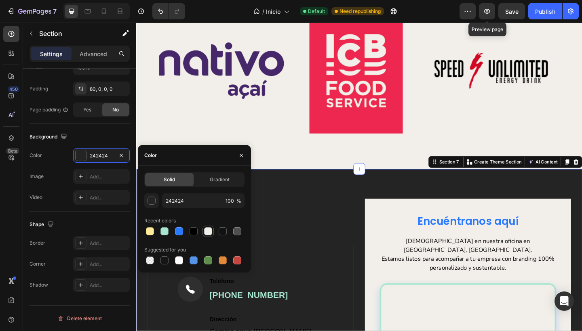
click at [209, 233] on div at bounding box center [208, 232] width 8 height 8
type input "F2EFEA"
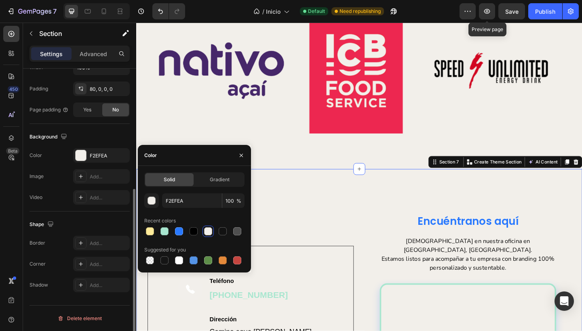
drag, startPoint x: 62, startPoint y: 156, endPoint x: 114, endPoint y: 194, distance: 64.6
click at [62, 156] on div "Color F2EFEA" at bounding box center [79, 155] width 100 height 15
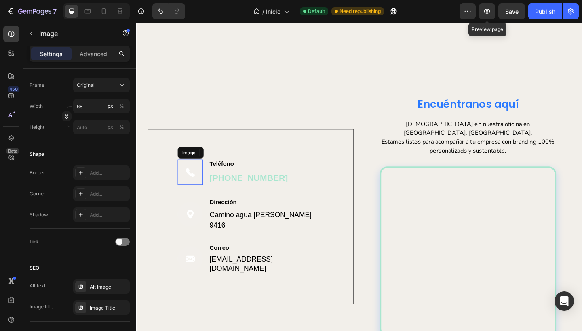
scroll to position [0, 0]
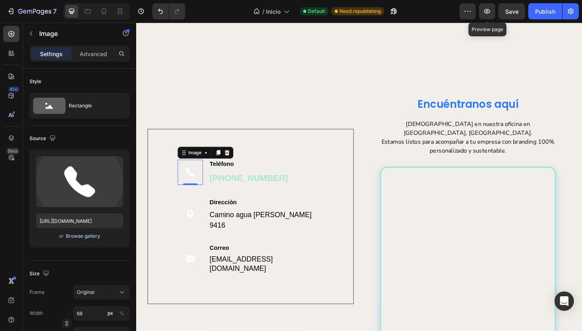
click at [86, 237] on div "Browse gallery" at bounding box center [83, 236] width 34 height 7
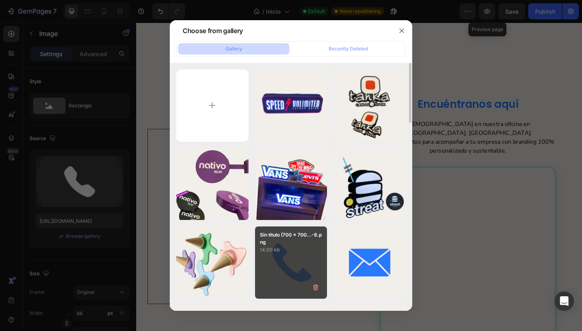
click at [295, 261] on div "Sin título (700 x 700...-6.png 14.00 kb" at bounding box center [291, 263] width 72 height 72
type input "[URL][DOMAIN_NAME]"
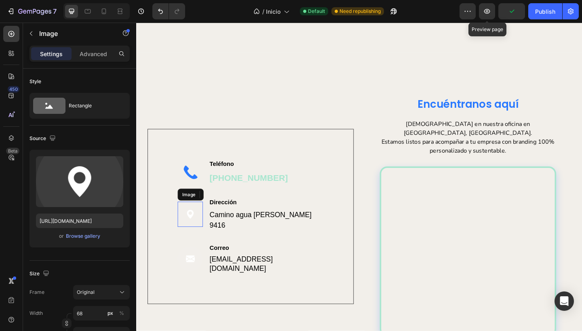
click at [192, 232] on img at bounding box center [194, 231] width 27 height 27
click at [71, 237] on div "Browse gallery" at bounding box center [83, 236] width 34 height 7
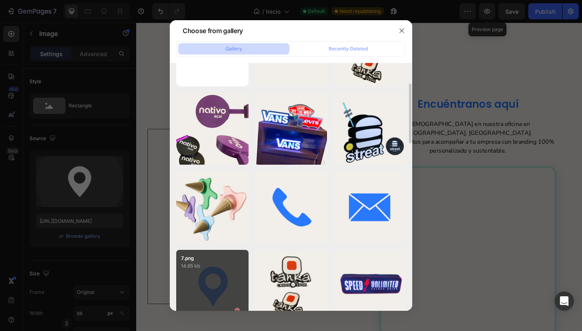
scroll to position [63, 0]
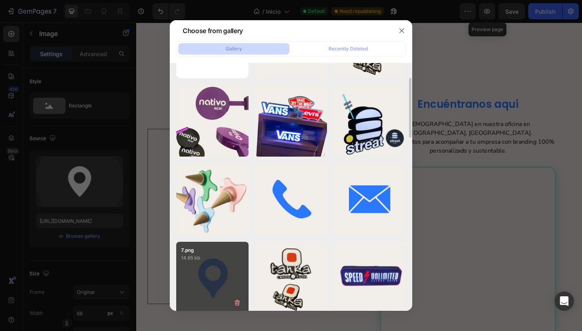
click at [217, 269] on div "7.png 14.65 kb" at bounding box center [212, 278] width 72 height 72
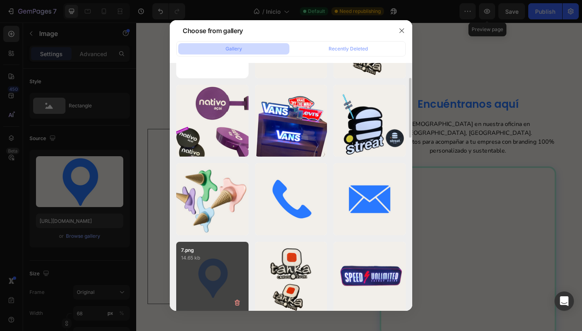
type input "[URL][DOMAIN_NAME]"
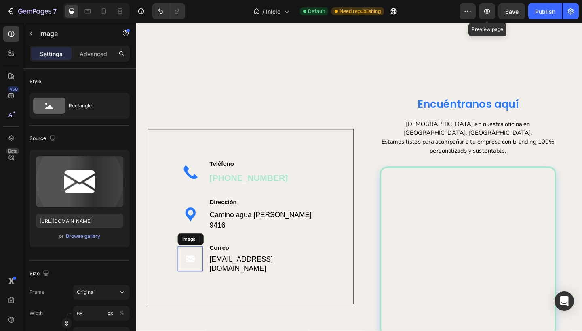
click at [193, 267] on img at bounding box center [194, 279] width 27 height 27
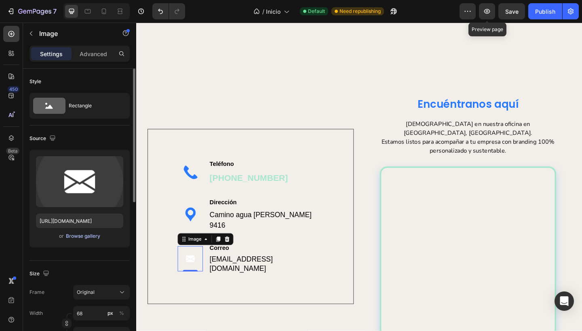
click at [78, 234] on div "Browse gallery" at bounding box center [83, 236] width 34 height 7
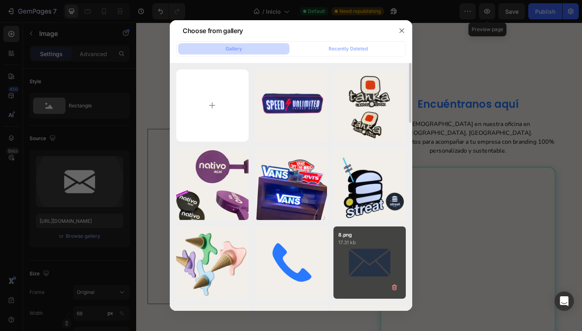
click at [375, 270] on div "8.png 17.31 kb" at bounding box center [369, 263] width 72 height 72
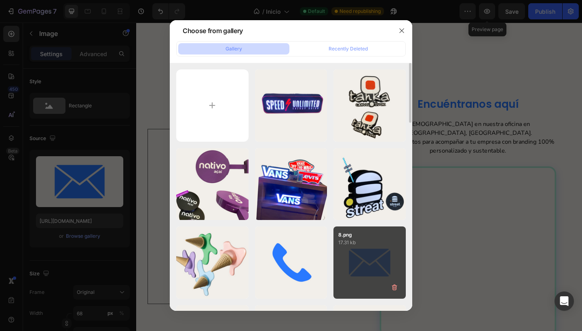
type input "[URL][DOMAIN_NAME]"
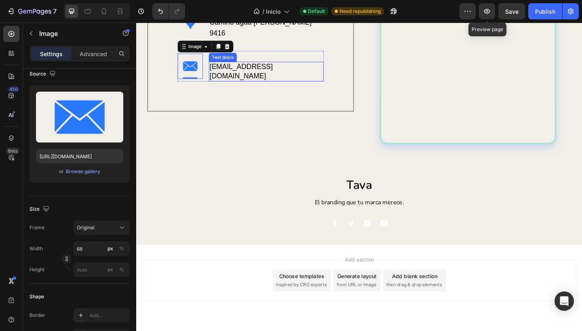
scroll to position [2847, 0]
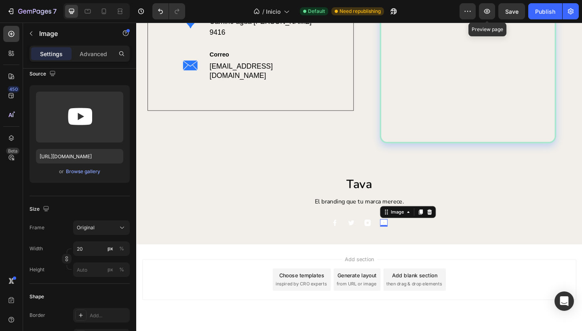
click at [287, 268] on div "Add section Choose templates inspired by CRO experts Generate layout from URL o…" at bounding box center [378, 313] width 485 height 99
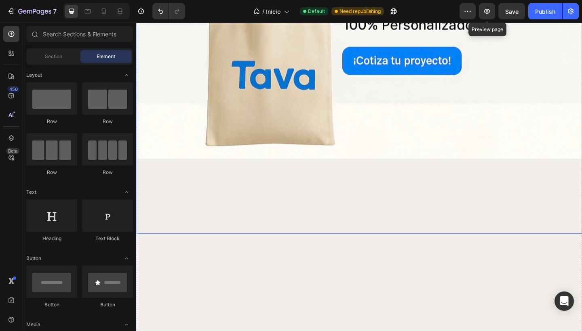
scroll to position [285, 0]
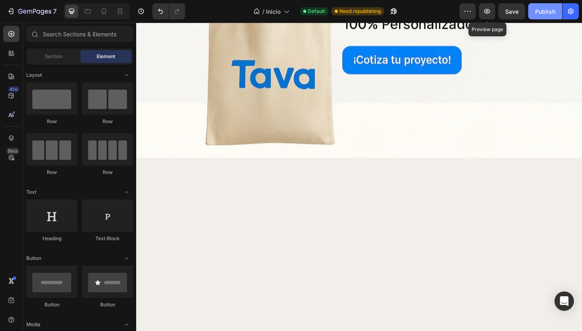
click at [538, 13] on div "Publish" at bounding box center [545, 11] width 20 height 8
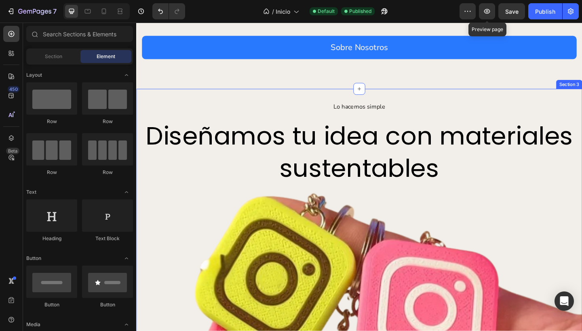
scroll to position [1064, 0]
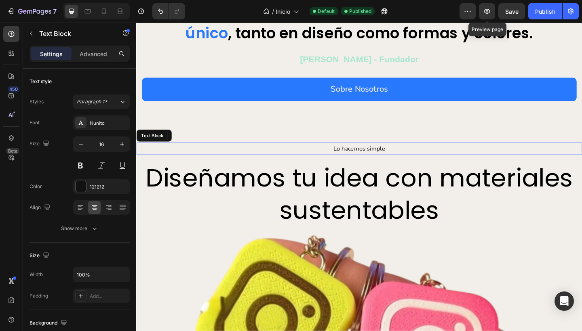
click at [407, 159] on p "Lo hacemos simple" at bounding box center [378, 160] width 483 height 12
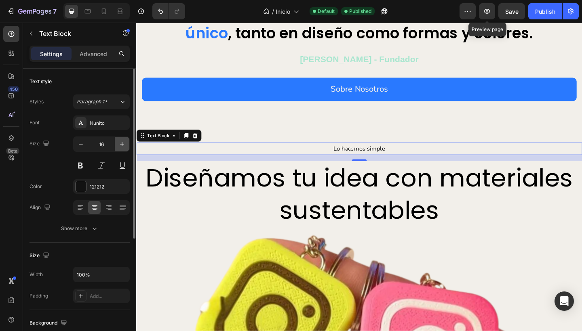
click at [123, 142] on icon "button" at bounding box center [122, 144] width 8 height 8
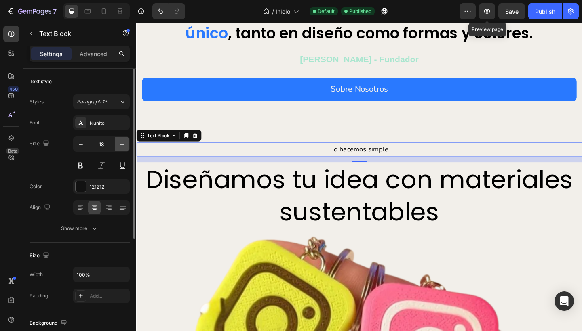
click at [123, 142] on icon "button" at bounding box center [122, 144] width 8 height 8
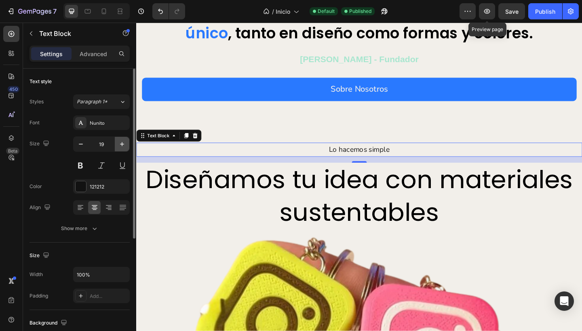
click at [123, 142] on icon "button" at bounding box center [122, 144] width 8 height 8
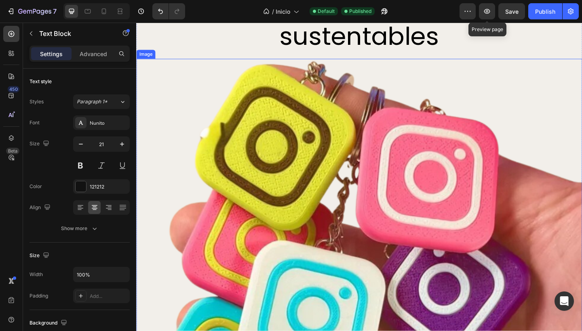
scroll to position [1053, 0]
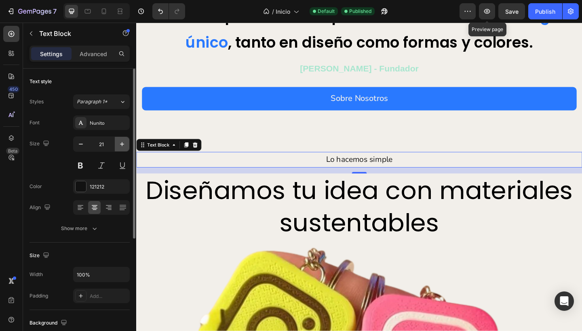
click at [122, 143] on icon "button" at bounding box center [122, 144] width 8 height 8
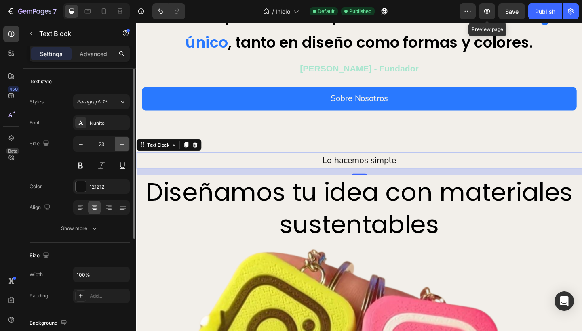
click at [122, 143] on icon "button" at bounding box center [122, 144] width 8 height 8
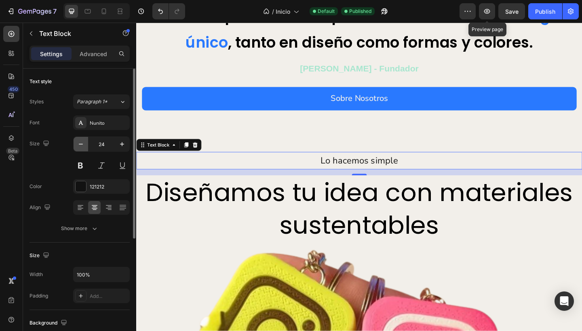
click at [84, 143] on icon "button" at bounding box center [81, 144] width 8 height 8
type input "23"
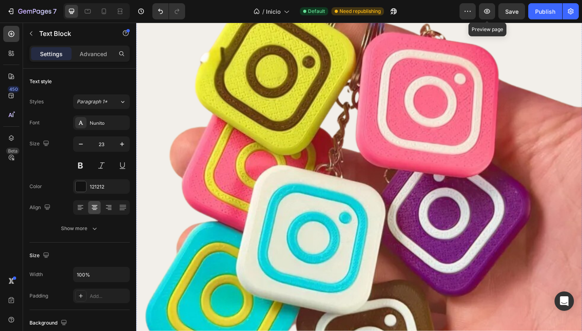
scroll to position [1340, 0]
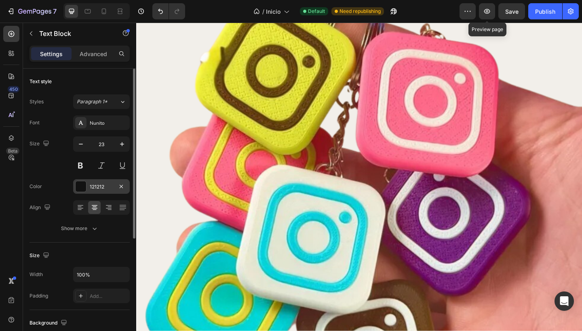
click at [88, 186] on div "121212" at bounding box center [101, 186] width 57 height 15
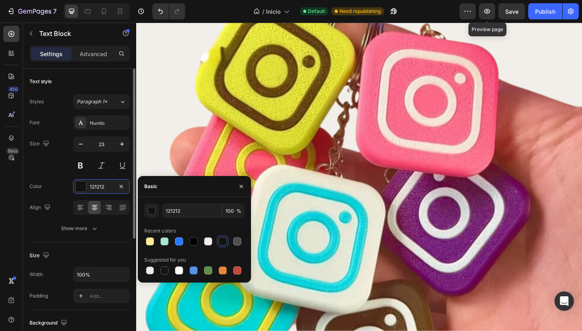
click at [50, 187] on div "Color 121212" at bounding box center [79, 186] width 100 height 15
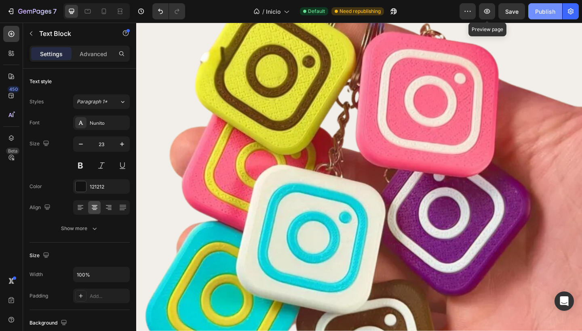
click at [546, 14] on div "Publish" at bounding box center [545, 11] width 20 height 8
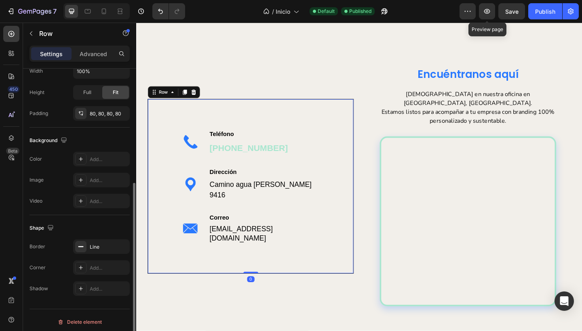
scroll to position [207, 0]
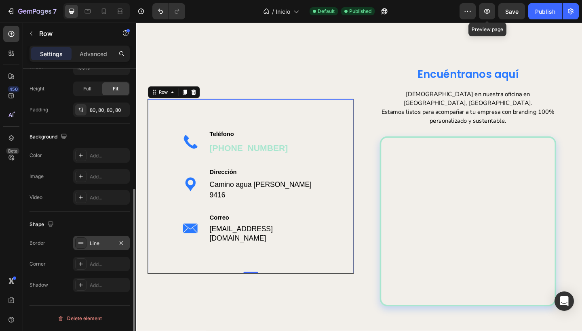
click at [91, 240] on div "Line" at bounding box center [101, 243] width 23 height 7
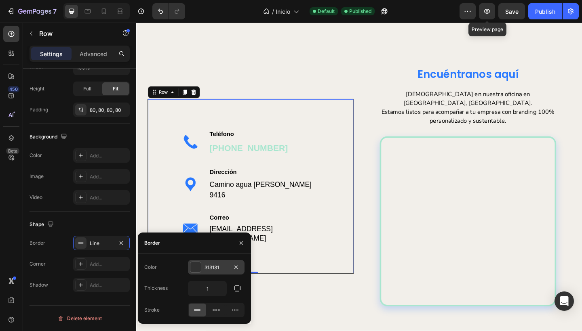
click at [204, 270] on div "313131" at bounding box center [216, 267] width 57 height 15
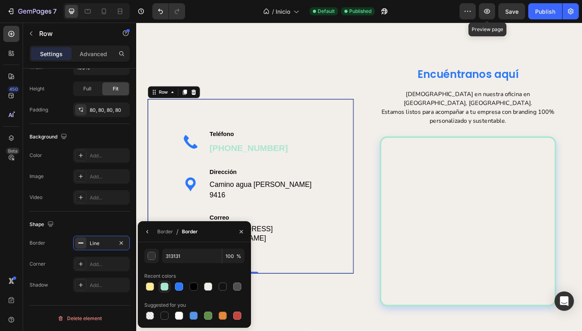
click at [160, 286] on div at bounding box center [165, 287] width 10 height 10
type input "A8E6CF"
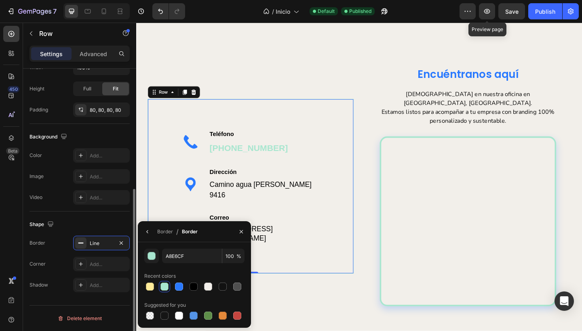
click at [64, 223] on div "Shape" at bounding box center [79, 224] width 100 height 13
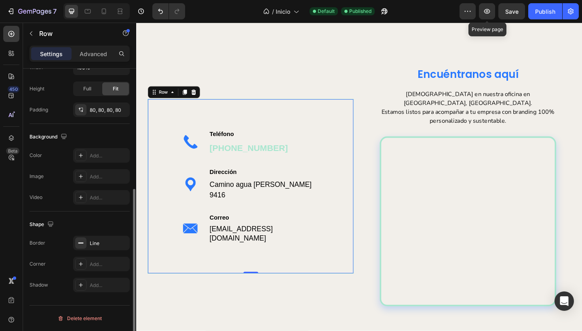
click at [79, 226] on div "Shape" at bounding box center [79, 224] width 100 height 13
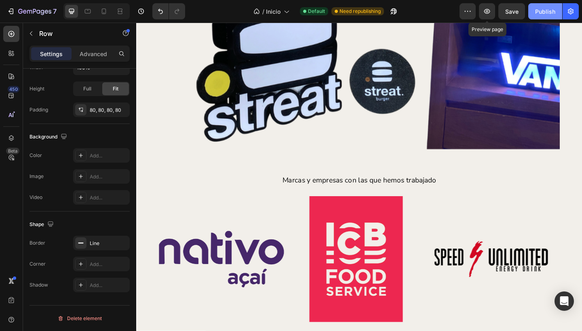
scroll to position [1970, 0]
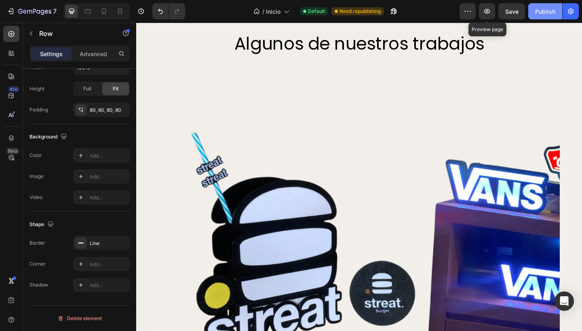
click at [537, 14] on div "Publish" at bounding box center [545, 11] width 20 height 8
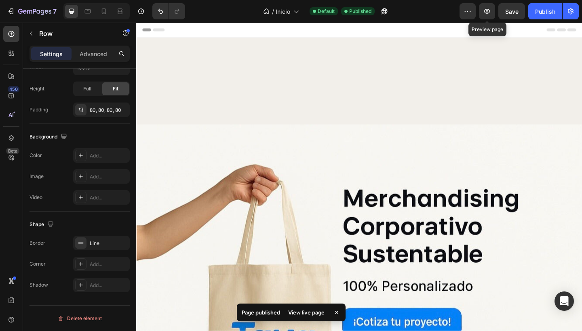
scroll to position [0, 0]
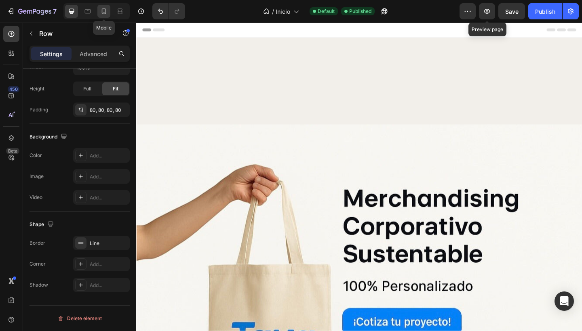
click at [105, 13] on icon at bounding box center [104, 11] width 8 height 8
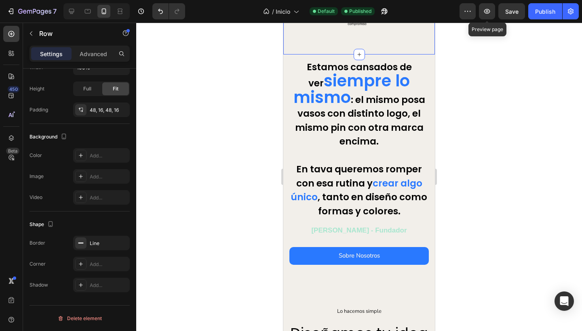
scroll to position [175, 0]
click at [66, 11] on div at bounding box center [71, 11] width 13 height 13
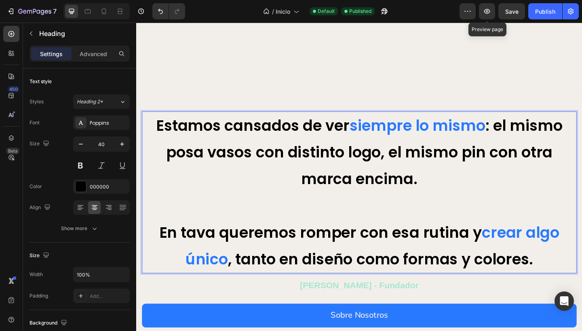
click at [364, 125] on p "Estamos cansados de ver siempre lo mismo : el mismo posa vasos con distinto log…" at bounding box center [378, 207] width 471 height 175
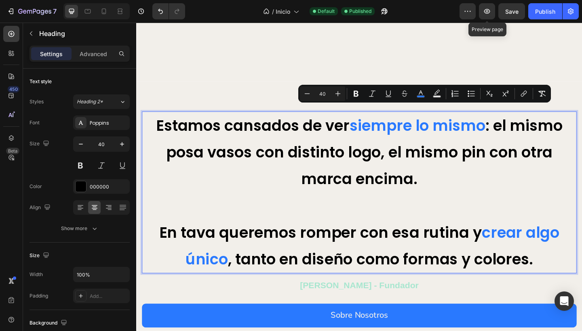
drag, startPoint x: 364, startPoint y: 125, endPoint x: 328, endPoint y: 117, distance: 37.3
click at [507, 128] on p "Estamos cansados de ver siempre lo mismo : el mismo posa vasos con distinto log…" at bounding box center [378, 207] width 471 height 175
click at [337, 95] on icon "Editor contextual toolbar" at bounding box center [338, 94] width 8 height 8
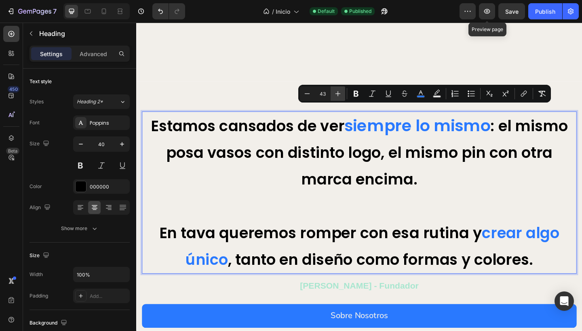
click at [337, 95] on icon "Editor contextual toolbar" at bounding box center [338, 94] width 8 height 8
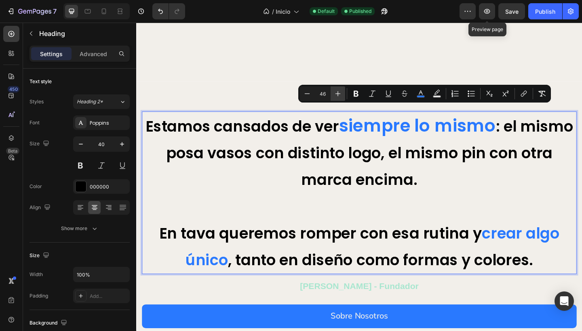
click at [337, 95] on icon "Editor contextual toolbar" at bounding box center [338, 94] width 8 height 8
click at [307, 93] on icon "Editor contextual toolbar" at bounding box center [307, 94] width 8 height 8
type input "46"
click at [356, 215] on p "Estamos cansados de ver siempre lo mismo : el mismo posa vasos con distinto log…" at bounding box center [378, 207] width 471 height 175
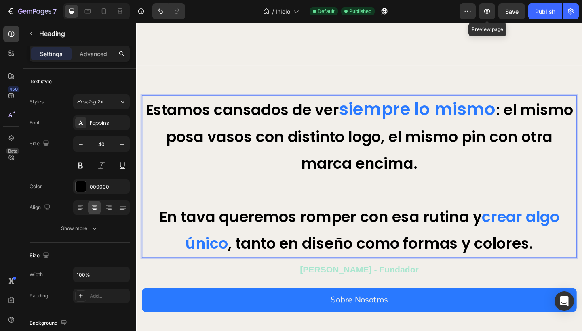
scroll to position [887, 0]
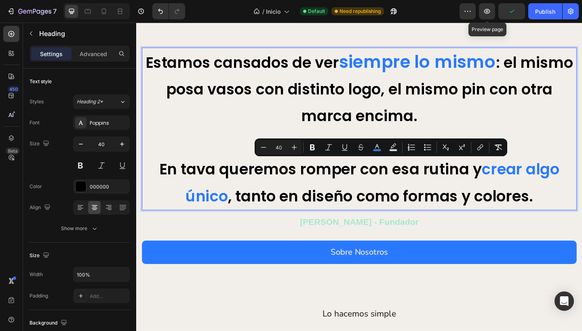
drag, startPoint x: 509, startPoint y: 187, endPoint x: 231, endPoint y: 212, distance: 279.1
click at [232, 212] on span "crear algo único" at bounding box center [393, 197] width 407 height 52
click at [295, 149] on icon "Editor contextual toolbar" at bounding box center [294, 147] width 8 height 8
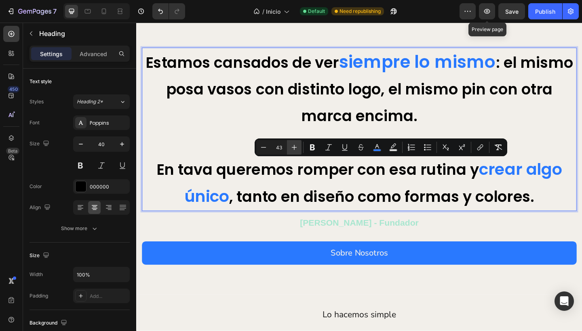
click at [295, 149] on icon "Editor contextual toolbar" at bounding box center [294, 147] width 8 height 8
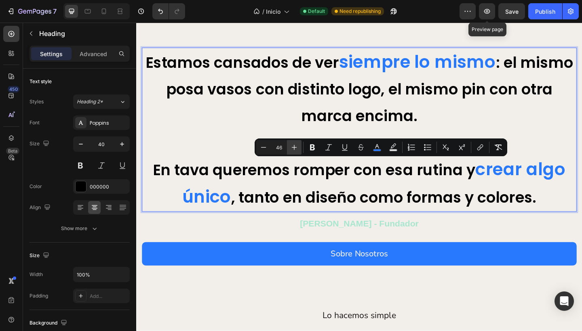
click at [295, 149] on icon "Editor contextual toolbar" at bounding box center [294, 147] width 8 height 8
type input "47"
click at [218, 158] on p "Estamos cansados de ver siempre lo mismo : el mismo posa vasos con distinto log…" at bounding box center [378, 139] width 471 height 177
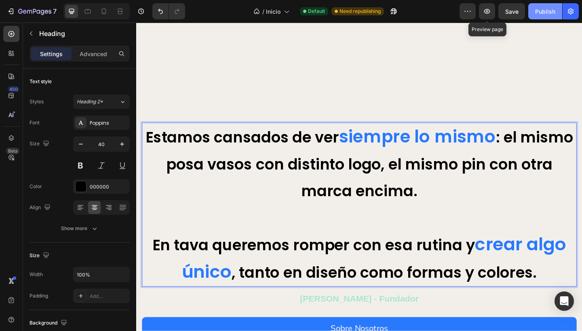
scroll to position [812, 0]
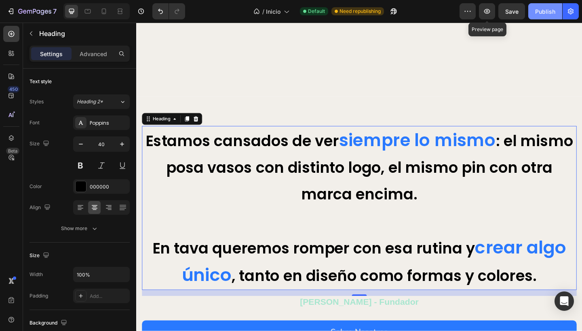
click at [538, 13] on div "Publish" at bounding box center [545, 11] width 20 height 8
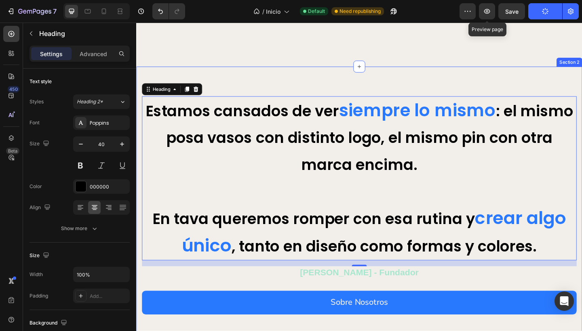
scroll to position [845, 0]
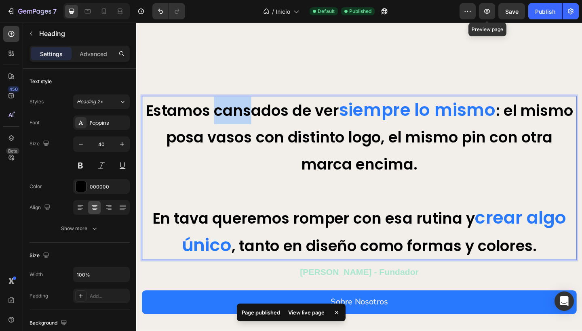
drag, startPoint x: 245, startPoint y: 112, endPoint x: 286, endPoint y: 114, distance: 40.9
click at [286, 114] on p "Estamos cansados de ver siempre lo mismo : el mismo posa vasos con distinto log…" at bounding box center [378, 191] width 471 height 177
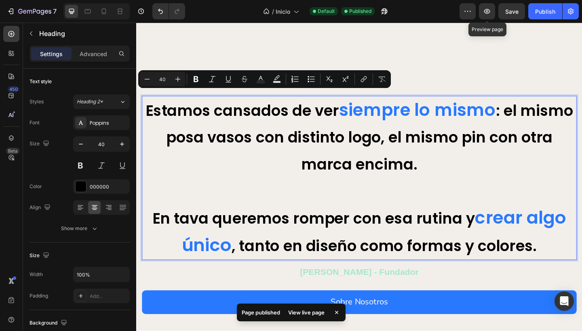
click at [325, 126] on p "Estamos cansados de ver siempre lo mismo : el mismo posa vasos con distinto log…" at bounding box center [378, 191] width 471 height 177
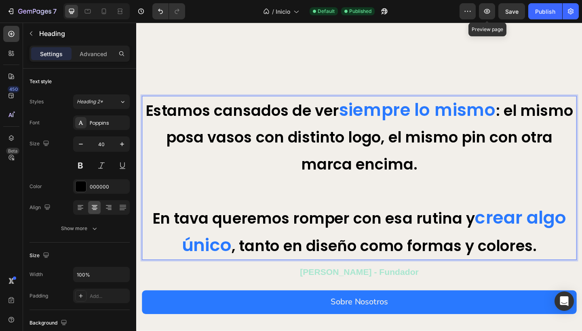
drag, startPoint x: 387, startPoint y: 104, endPoint x: 410, endPoint y: 104, distance: 23.0
click at [410, 105] on span "siempre lo mismo" at bounding box center [442, 118] width 171 height 26
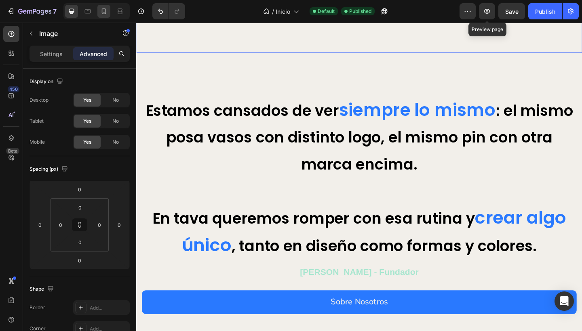
click at [104, 14] on icon at bounding box center [104, 11] width 4 height 6
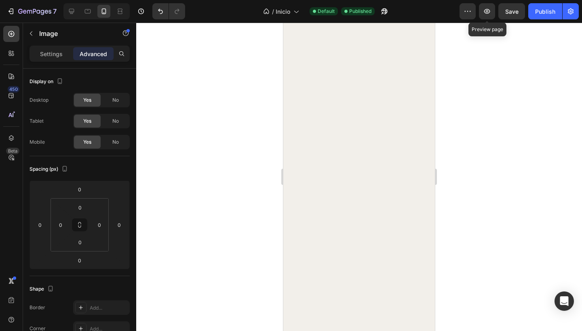
type input "30"
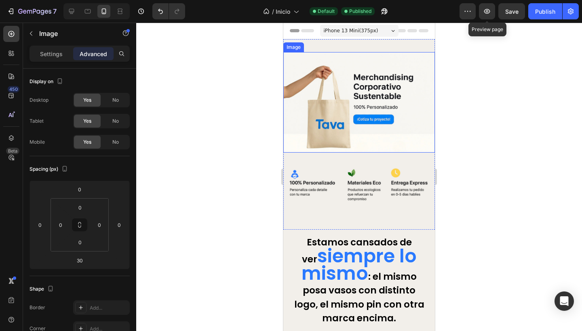
scroll to position [84, 0]
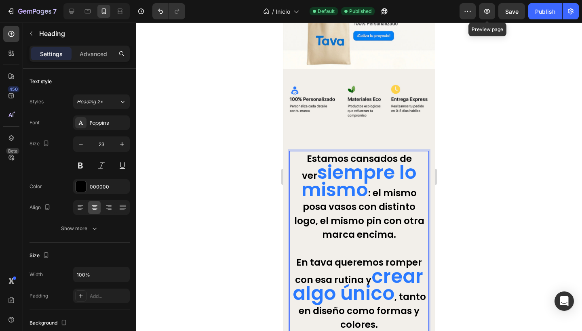
click at [306, 172] on span "siempre lo mismo" at bounding box center [358, 181] width 115 height 43
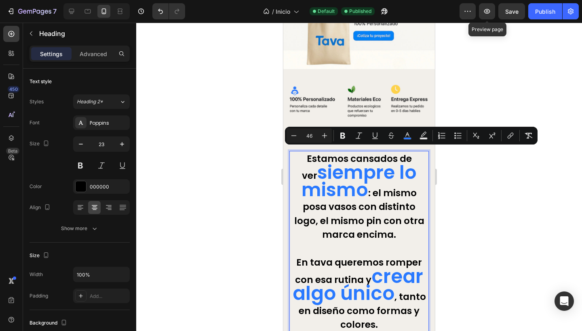
drag, startPoint x: 362, startPoint y: 187, endPoint x: 301, endPoint y: 167, distance: 63.6
click at [301, 167] on p "Estamos cansados de ver siempre lo mismo : el mismo posa vasos con distinto log…" at bounding box center [359, 242] width 138 height 180
click at [312, 137] on input "46" at bounding box center [309, 136] width 16 height 10
type input "4"
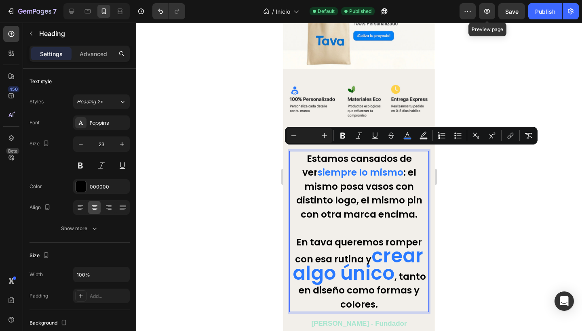
type input "3"
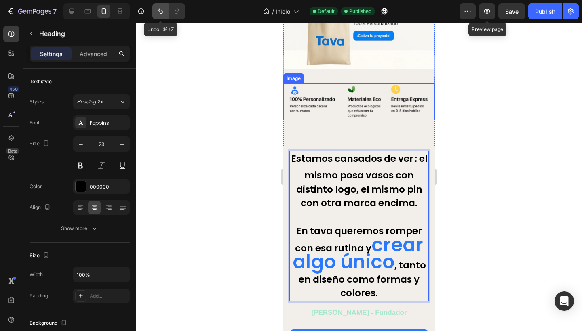
click at [160, 11] on icon "Undo/Redo" at bounding box center [160, 11] width 5 height 5
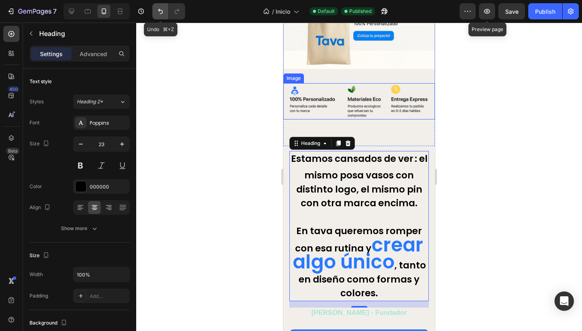
click at [160, 11] on icon "Undo/Redo" at bounding box center [160, 11] width 5 height 5
click at [158, 10] on icon "Undo/Redo" at bounding box center [160, 11] width 5 height 5
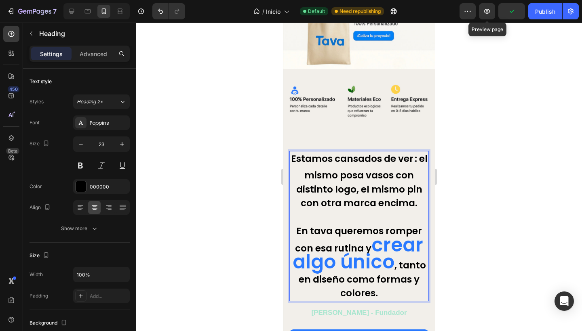
scroll to position [74, 0]
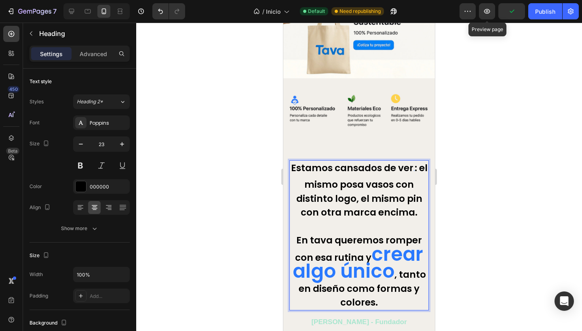
click at [415, 170] on span "0" at bounding box center [413, 171] width 1 height 2
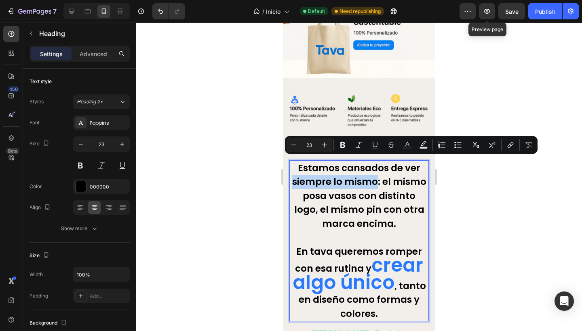
drag, startPoint x: 304, startPoint y: 176, endPoint x: 388, endPoint y: 179, distance: 83.7
click at [390, 180] on p "Estamos cansados de ver siempre lo mismo: el mismo posa vasos con distinto logo…" at bounding box center [359, 241] width 138 height 160
click at [343, 143] on icon "Editor contextual toolbar" at bounding box center [342, 145] width 5 height 6
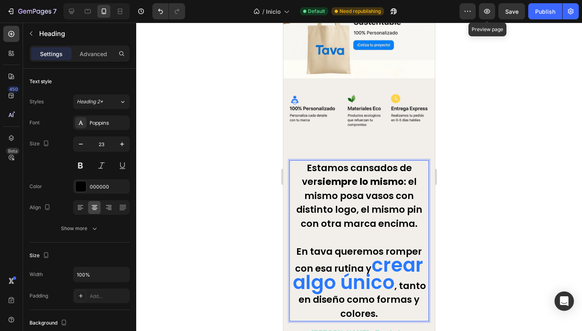
drag, startPoint x: 306, startPoint y: 177, endPoint x: 391, endPoint y: 179, distance: 85.3
click at [391, 179] on p "Estamos cansados de ver siempre lo mismo : el mismo posa vasos con distinto log…" at bounding box center [359, 241] width 138 height 160
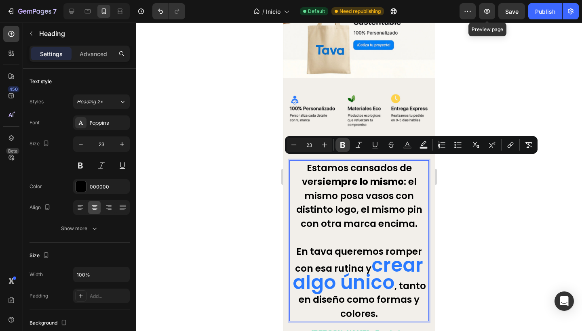
click at [338, 141] on button "Bold" at bounding box center [342, 145] width 15 height 15
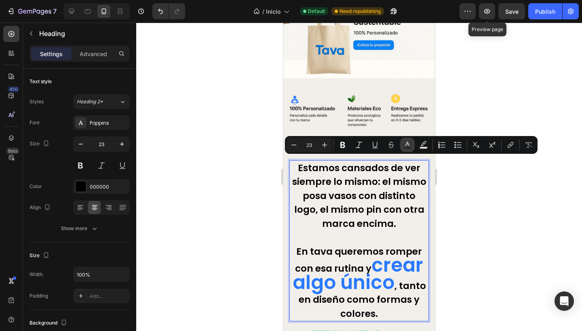
click at [408, 145] on icon "Editor contextual toolbar" at bounding box center [407, 145] width 8 height 8
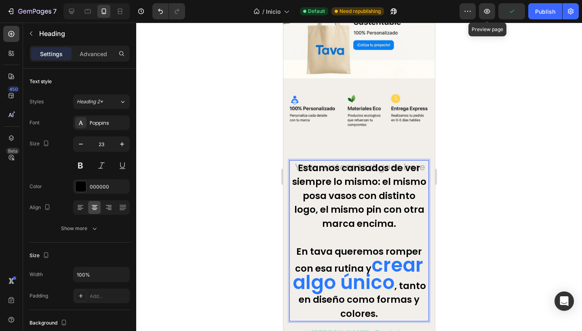
click at [309, 185] on p "Estamos cansados de ver siempre lo mismo: el mismo posa vasos con distinto logo…" at bounding box center [359, 241] width 138 height 160
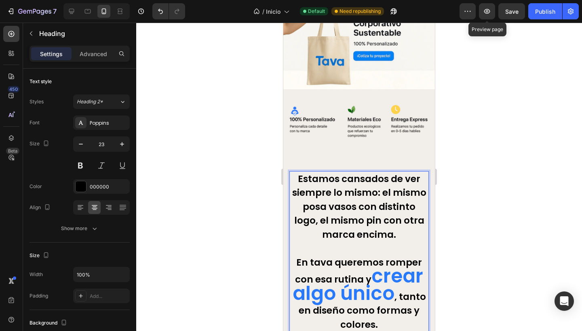
scroll to position [62, 0]
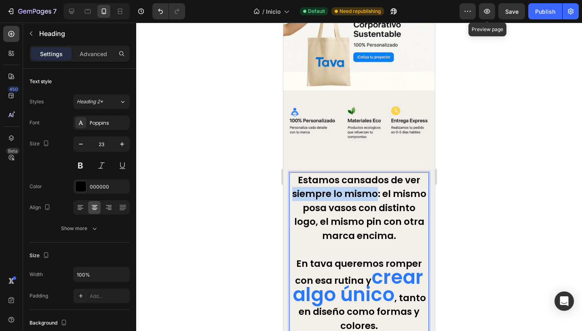
drag, startPoint x: 305, startPoint y: 192, endPoint x: 389, endPoint y: 191, distance: 83.2
click at [389, 191] on p "Estamos cansados de ver siempre lo mismo: el mismo posa vasos con distinto logo…" at bounding box center [359, 253] width 138 height 160
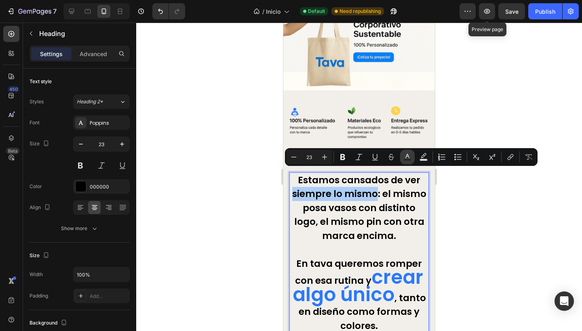
click at [407, 154] on icon "Editor contextual toolbar" at bounding box center [407, 156] width 4 height 4
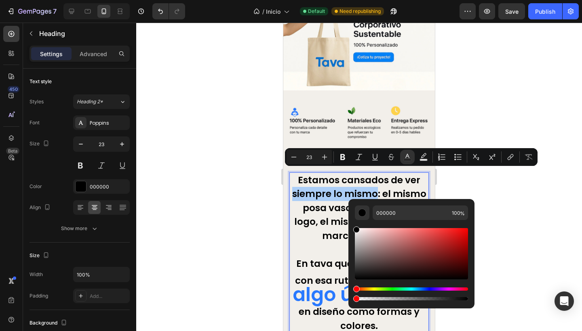
click at [420, 284] on div "Editor contextual toolbar" at bounding box center [411, 265] width 113 height 76
click at [420, 287] on div "Editor contextual toolbar" at bounding box center [411, 265] width 113 height 76
type input "47"
click at [305, 287] on span "crear algo único" at bounding box center [358, 286] width 131 height 44
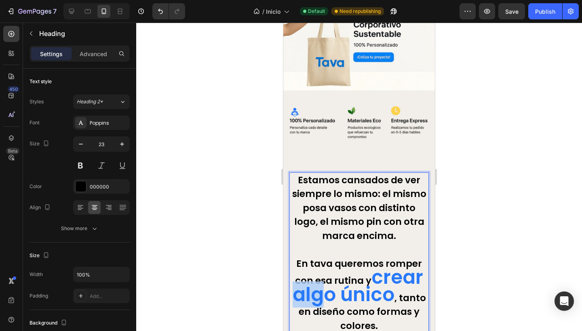
drag, startPoint x: 299, startPoint y: 289, endPoint x: 339, endPoint y: 290, distance: 39.6
click at [339, 290] on p "Estamos cansados de ver siempre lo mismo: el mismo posa vasos con distinto logo…" at bounding box center [359, 253] width 138 height 160
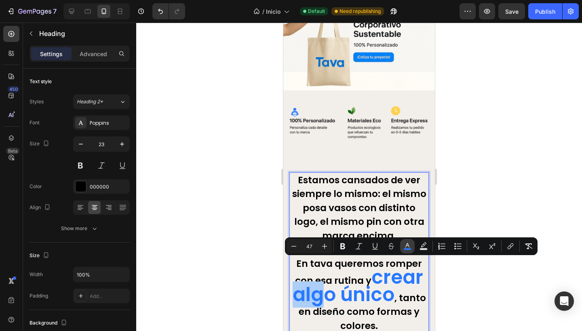
click at [409, 247] on icon "Editor contextual toolbar" at bounding box center [407, 246] width 8 height 8
type input "2979FF"
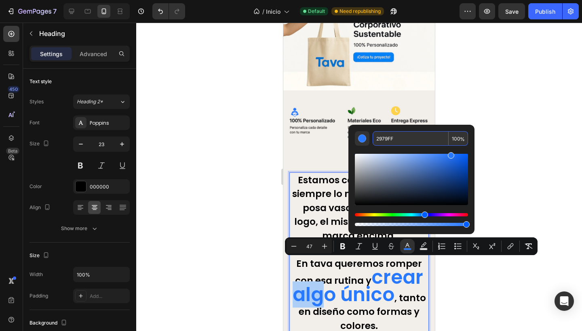
click at [412, 141] on input "2979FF" at bounding box center [411, 138] width 76 height 15
click at [218, 161] on div at bounding box center [359, 177] width 446 height 309
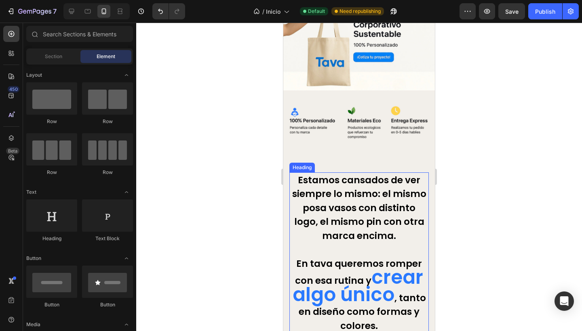
scroll to position [71, 0]
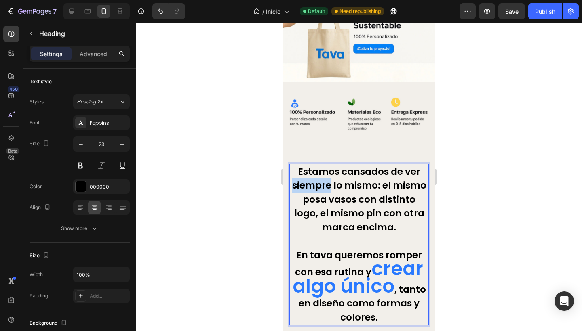
click at [308, 182] on p "Estamos cansados de ver siempre lo mismo: el mismo posa vasos con distinto logo…" at bounding box center [359, 245] width 138 height 160
click at [382, 181] on p "Estamos cansados de ver siempre lo mismo: el mismo posa vasos con distinto logo…" at bounding box center [359, 245] width 138 height 160
click at [393, 181] on p "Estamos cansados de ver siempre lo mismo: el mismo posa vasos con distinto logo…" at bounding box center [359, 245] width 138 height 160
click at [370, 184] on p "Estamos cansados de ver siempre lo mismo: el mismo posa vasos con distinto logo…" at bounding box center [359, 245] width 138 height 160
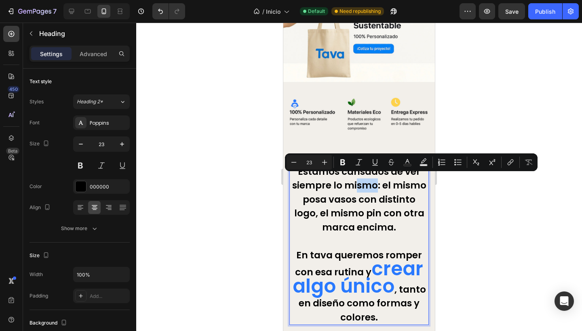
click at [390, 184] on p "Estamos cansados de ver siempre lo mismo: el mismo posa vasos con distinto logo…" at bounding box center [359, 245] width 138 height 160
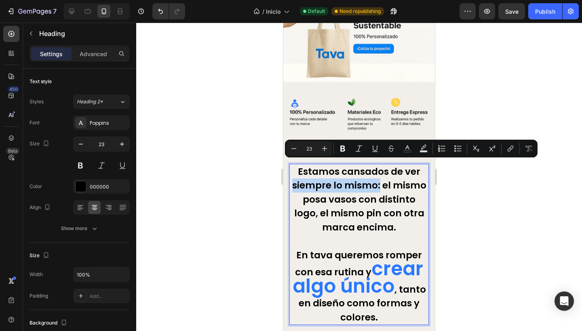
drag, startPoint x: 390, startPoint y: 184, endPoint x: 312, endPoint y: 183, distance: 78.4
click at [312, 183] on p "Estamos cansados de ver siempre lo mismo: el mismo posa vasos con distinto logo…" at bounding box center [359, 245] width 138 height 160
click at [410, 149] on icon "Editor contextual toolbar" at bounding box center [407, 149] width 8 height 8
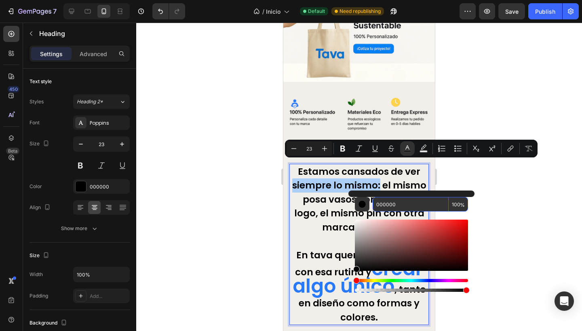
click at [404, 202] on input "000000" at bounding box center [411, 204] width 76 height 15
paste input "2979FF"
type input "2979FF"
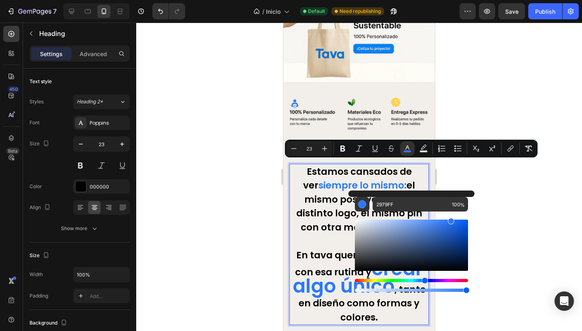
click at [315, 149] on input "23" at bounding box center [309, 149] width 16 height 10
type input "2"
type input "30"
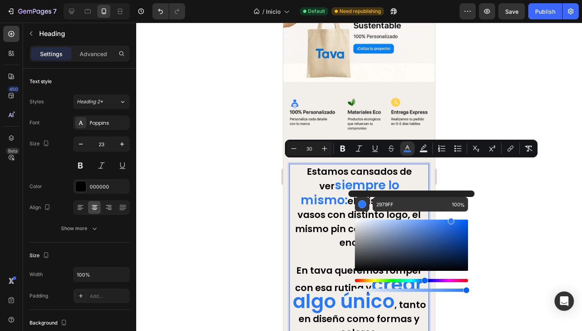
click at [230, 185] on div at bounding box center [359, 177] width 446 height 309
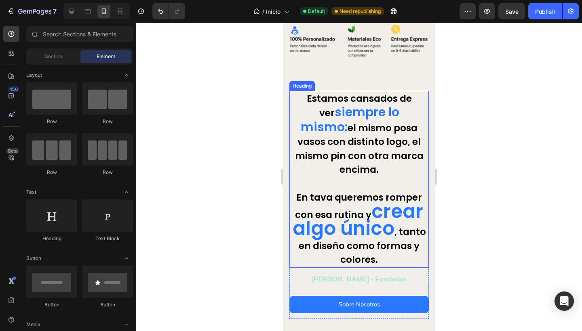
scroll to position [121, 0]
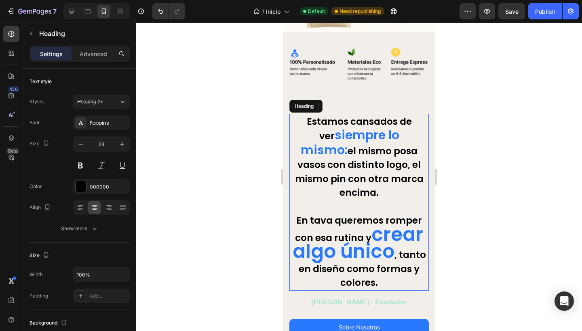
click at [301, 128] on span "siempre lo mismo:" at bounding box center [350, 142] width 99 height 32
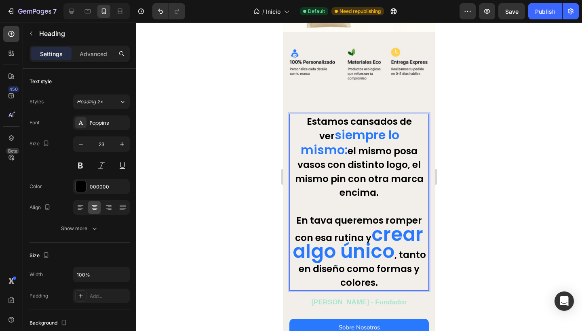
click at [301, 132] on span "siempre lo mismo:" at bounding box center [350, 142] width 99 height 32
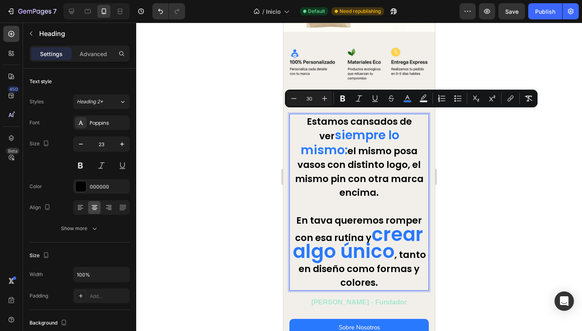
drag, startPoint x: 294, startPoint y: 132, endPoint x: 389, endPoint y: 135, distance: 95.0
click at [388, 135] on span "siempre lo mismo:" at bounding box center [350, 142] width 99 height 32
click at [311, 101] on input "30" at bounding box center [309, 99] width 16 height 10
type input "3"
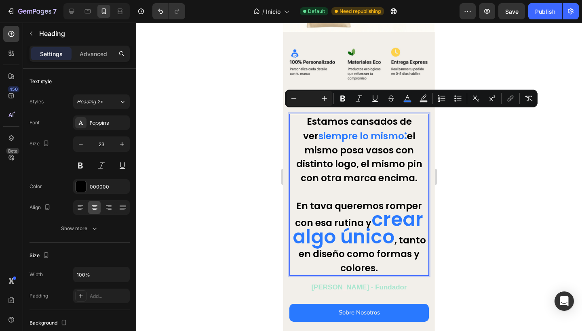
type input "4"
type input "0"
type input "40"
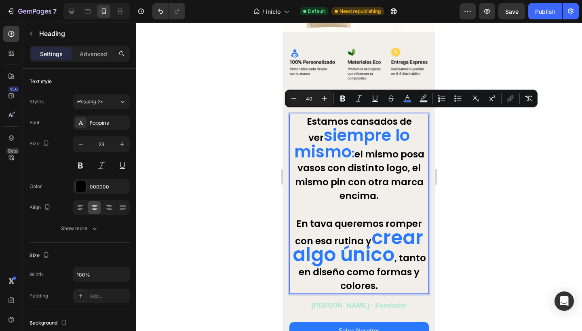
click at [225, 159] on div at bounding box center [359, 177] width 446 height 309
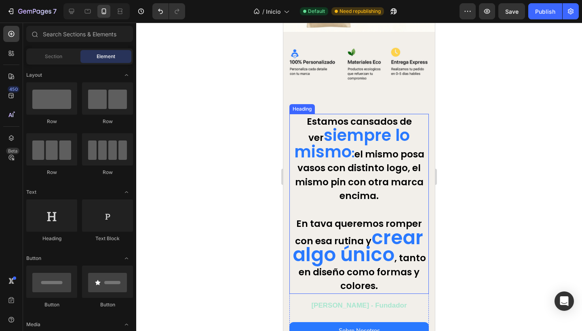
scroll to position [147, 0]
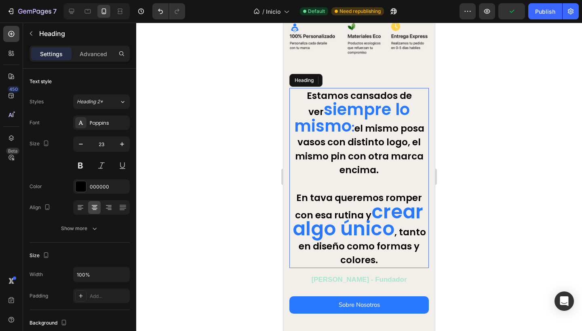
click at [385, 214] on span "crear algo único" at bounding box center [358, 221] width 131 height 44
click at [370, 209] on span "crear algo único" at bounding box center [358, 221] width 131 height 44
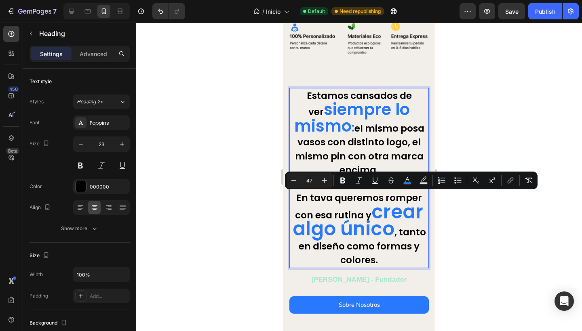
click at [371, 209] on span "crear algo único" at bounding box center [358, 221] width 131 height 44
click at [291, 182] on icon "Editor contextual toolbar" at bounding box center [294, 181] width 8 height 8
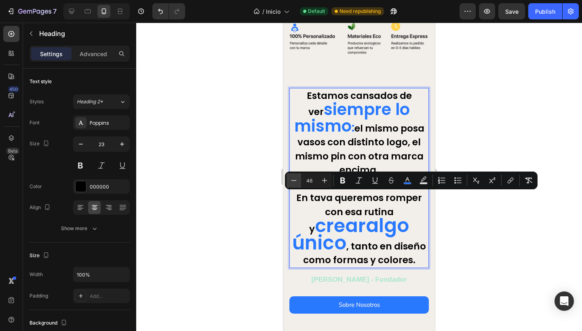
click at [291, 182] on icon "Editor contextual toolbar" at bounding box center [294, 181] width 8 height 8
type input "45"
click at [310, 215] on span "algo único" at bounding box center [350, 235] width 116 height 44
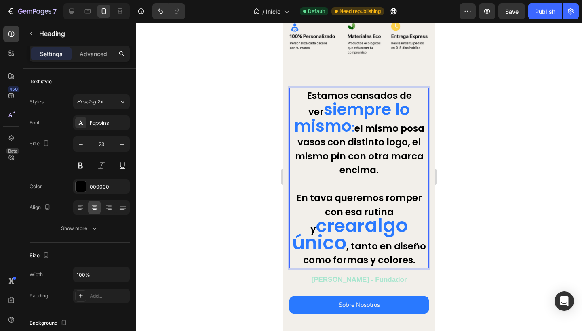
click at [364, 213] on span "crear" at bounding box center [340, 225] width 48 height 25
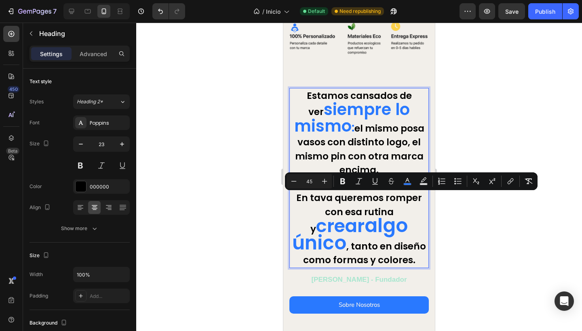
drag, startPoint x: 367, startPoint y: 206, endPoint x: 413, endPoint y: 209, distance: 46.2
click at [413, 210] on p "Estamos cansados de ver siempre lo mismo : el mismo posa vasos con distinto log…" at bounding box center [359, 178] width 138 height 179
click at [364, 213] on span "crear" at bounding box center [340, 225] width 48 height 25
drag, startPoint x: 368, startPoint y: 207, endPoint x: 413, endPoint y: 209, distance: 45.3
click at [364, 213] on span "crear" at bounding box center [340, 225] width 48 height 25
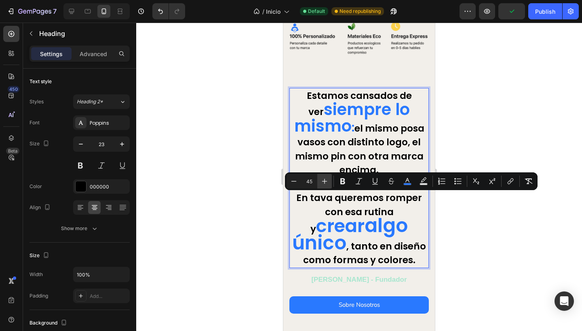
click at [325, 177] on button "Plus" at bounding box center [324, 181] width 15 height 15
type input "47"
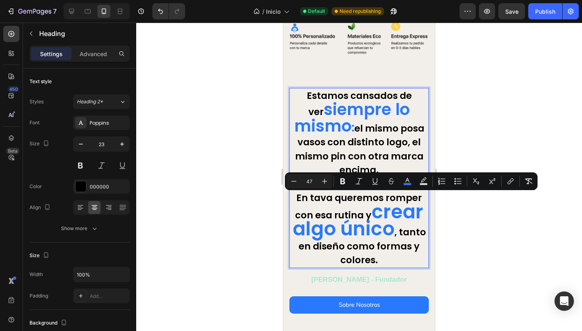
click at [254, 171] on div at bounding box center [359, 177] width 446 height 309
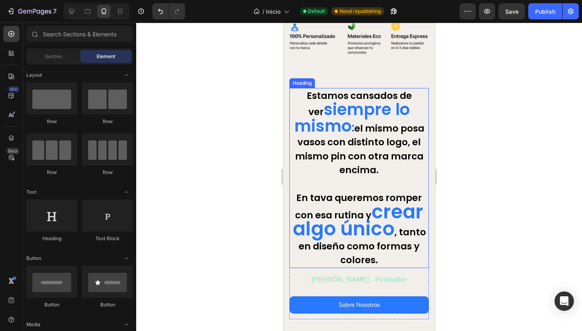
scroll to position [114, 0]
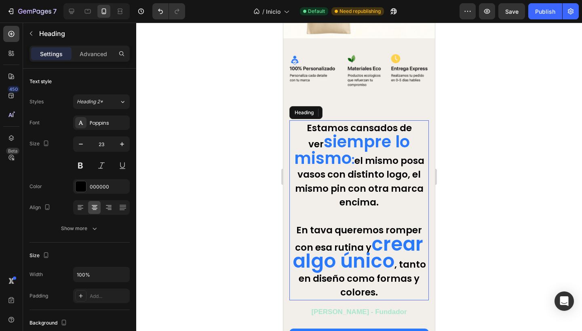
click at [312, 139] on p "Estamos cansados de ver siempre lo mismo : el mismo posa vasos con distinto log…" at bounding box center [359, 210] width 138 height 179
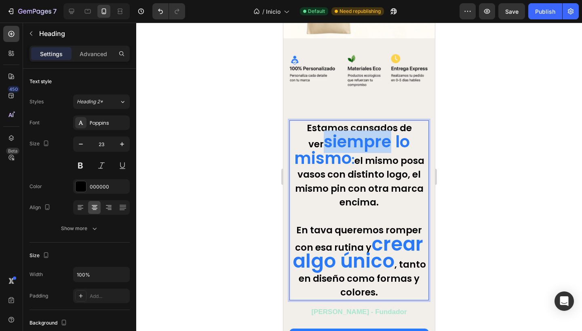
click at [319, 141] on span "siempre lo mismo" at bounding box center [352, 150] width 116 height 39
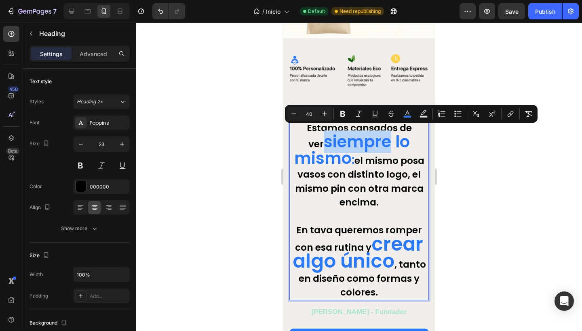
click at [339, 152] on span "siempre lo mismo" at bounding box center [352, 150] width 116 height 39
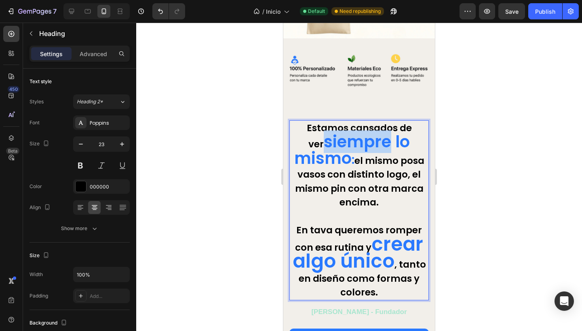
drag, startPoint x: 310, startPoint y: 136, endPoint x: 362, endPoint y: 158, distance: 55.6
click at [362, 158] on p "Estamos cansados de ver siempre lo mismo : el mismo posa vasos con distinto log…" at bounding box center [359, 210] width 138 height 179
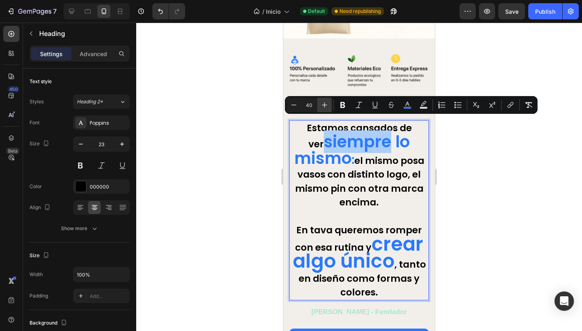
click at [323, 104] on icon "Editor contextual toolbar" at bounding box center [324, 105] width 8 height 8
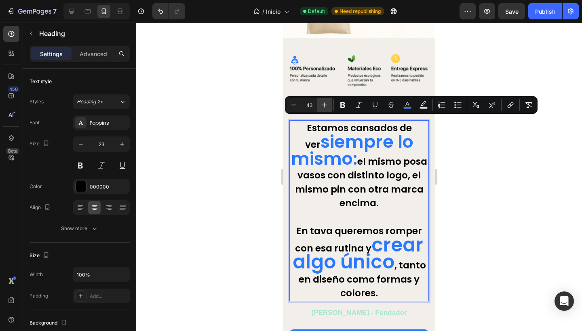
click at [323, 104] on icon "Editor contextual toolbar" at bounding box center [324, 105] width 8 height 8
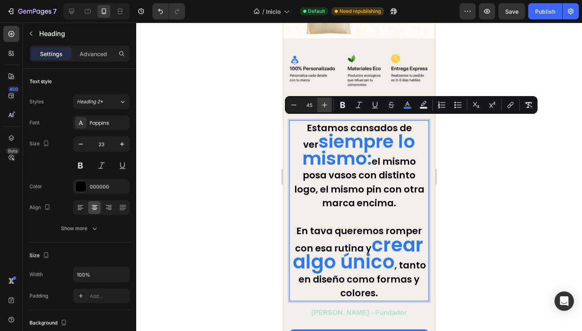
click at [323, 104] on icon "Editor contextual toolbar" at bounding box center [324, 105] width 8 height 8
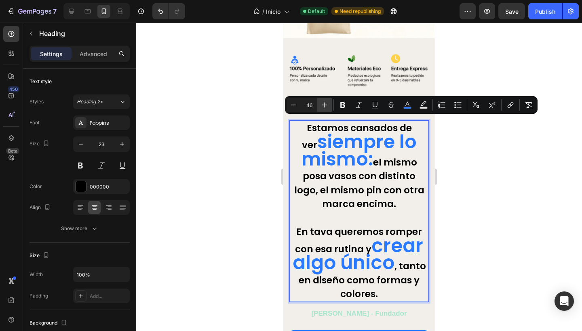
click at [323, 104] on icon "Editor contextual toolbar" at bounding box center [324, 105] width 8 height 8
type input "47"
click at [101, 169] on button at bounding box center [101, 165] width 15 height 15
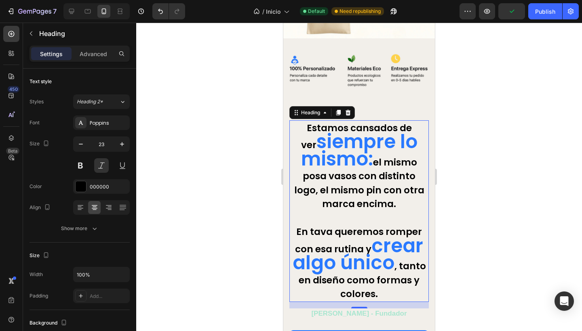
click at [230, 145] on div at bounding box center [359, 177] width 446 height 309
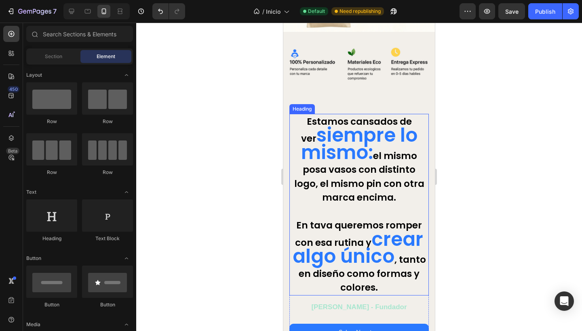
scroll to position [132, 0]
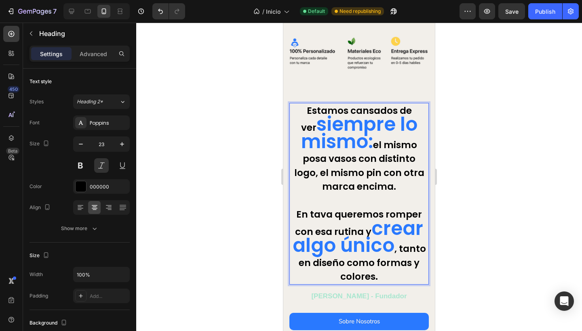
click at [313, 123] on span "siempre lo mismo:" at bounding box center [359, 133] width 116 height 44
click at [160, 12] on icon "Undo/Redo" at bounding box center [160, 11] width 8 height 8
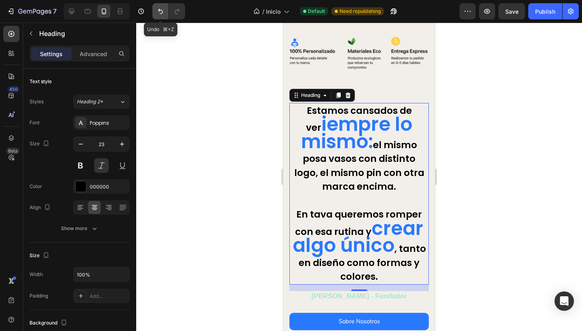
click at [160, 12] on icon "Undo/Redo" at bounding box center [160, 11] width 8 height 8
click at [308, 120] on h2 "Estamos cansados de ver iempre lo mismo: el mismo posa vasos con distinto logo,…" at bounding box center [358, 194] width 139 height 182
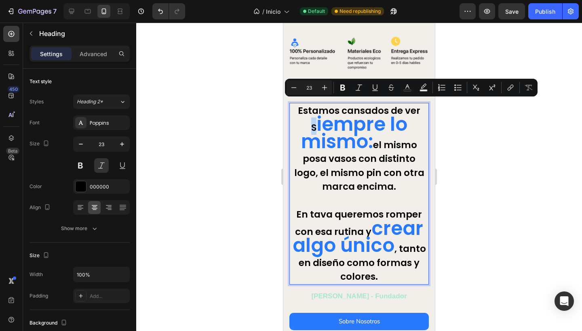
drag, startPoint x: 303, startPoint y: 122, endPoint x: 309, endPoint y: 122, distance: 5.7
click at [309, 122] on p "Estamos cansados de ver S iempre lo mismo: el mismo posa vasos con distinto log…" at bounding box center [359, 194] width 138 height 180
click at [312, 89] on input "23" at bounding box center [309, 88] width 16 height 10
type input "2"
type input "47"
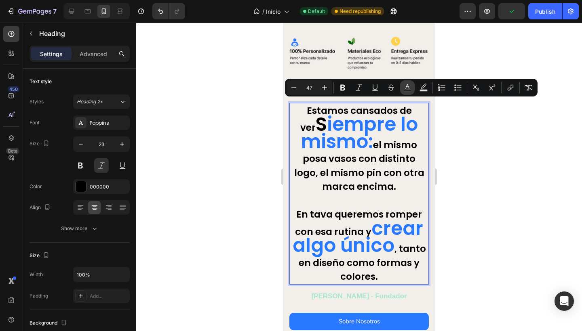
click at [405, 88] on icon "Editor contextual toolbar" at bounding box center [407, 88] width 8 height 8
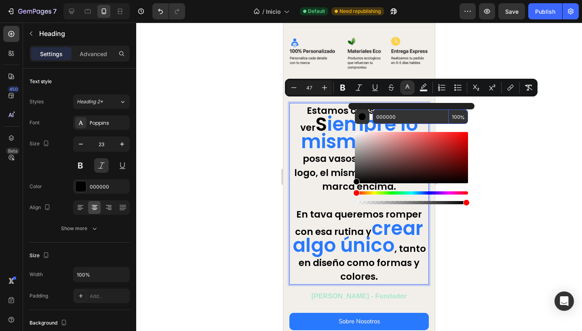
click at [400, 118] on input "000000" at bounding box center [411, 117] width 76 height 15
paste input "2979FF"
type input "2979FF"
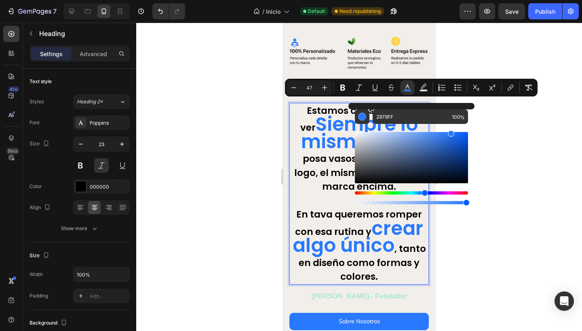
click at [500, 140] on div at bounding box center [359, 177] width 446 height 309
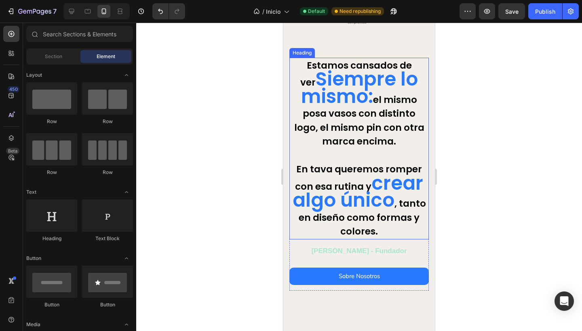
scroll to position [15, 0]
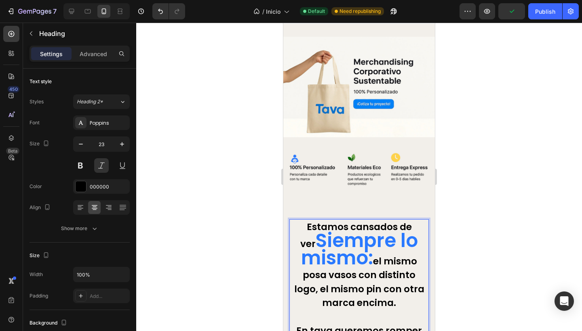
click at [334, 239] on span "Siempre lo mismo:" at bounding box center [359, 250] width 117 height 44
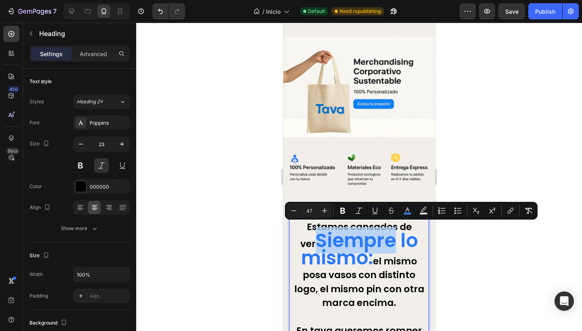
click at [335, 238] on span "Siempre lo mismo:" at bounding box center [359, 250] width 117 height 44
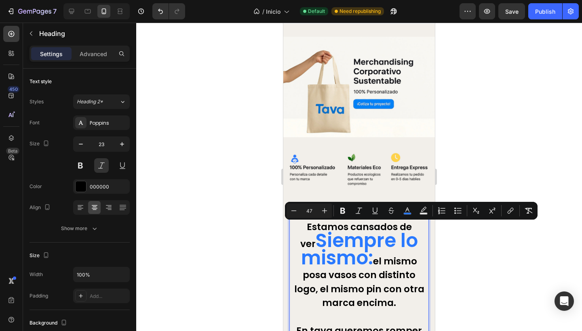
click at [347, 241] on span "Siempre lo mismo:" at bounding box center [359, 250] width 117 height 44
click at [392, 240] on span "Siempre lo mismo:" at bounding box center [359, 250] width 117 height 44
click at [362, 241] on span "Siempre lo mismo:" at bounding box center [359, 250] width 117 height 44
drag, startPoint x: 362, startPoint y: 241, endPoint x: 356, endPoint y: 240, distance: 5.7
click at [356, 240] on span "Siempre lo mismo:" at bounding box center [359, 250] width 117 height 44
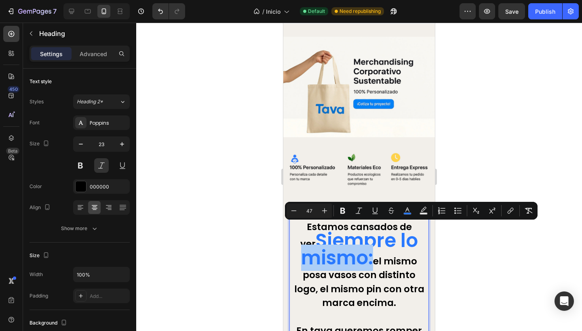
click at [249, 233] on div at bounding box center [359, 177] width 446 height 309
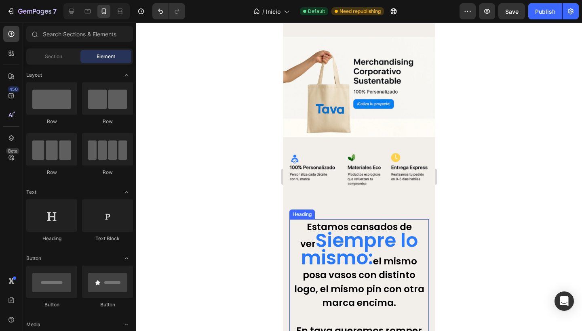
scroll to position [44, 0]
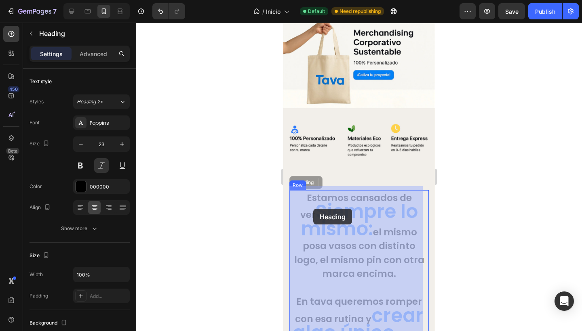
drag, startPoint x: 303, startPoint y: 205, endPoint x: 313, endPoint y: 209, distance: 10.0
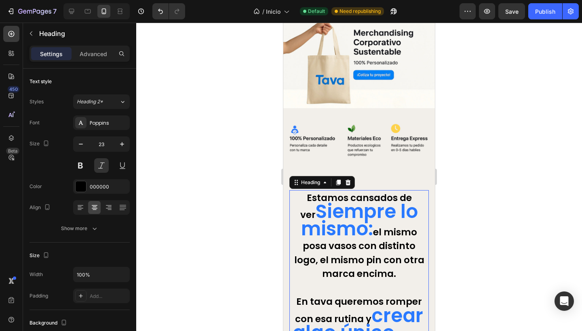
click at [249, 238] on div at bounding box center [359, 177] width 446 height 309
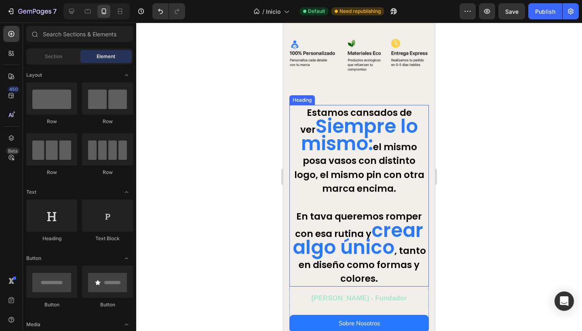
scroll to position [179, 0]
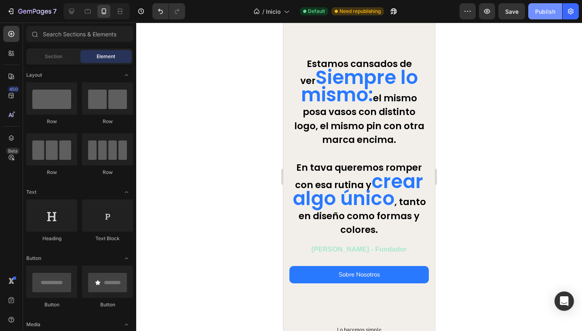
click at [538, 13] on div "Publish" at bounding box center [545, 11] width 20 height 8
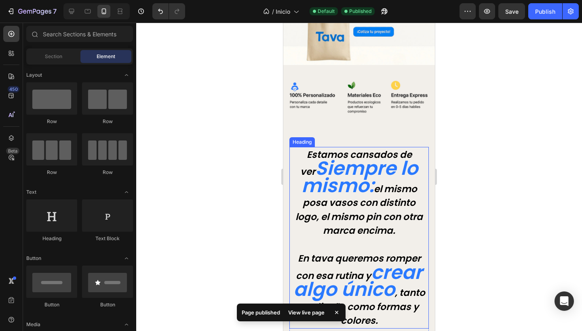
scroll to position [145, 0]
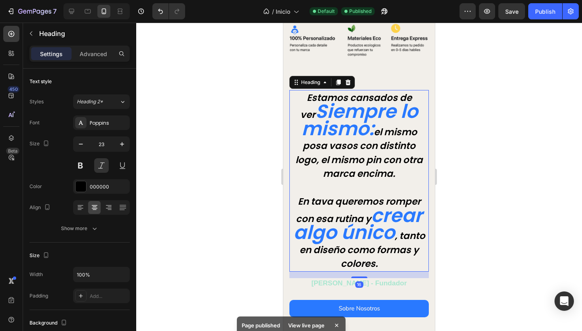
click at [295, 95] on p "Estamos cansados de ver Siempre lo mismo: el mismo posa vasos con distinto logo…" at bounding box center [359, 181] width 138 height 180
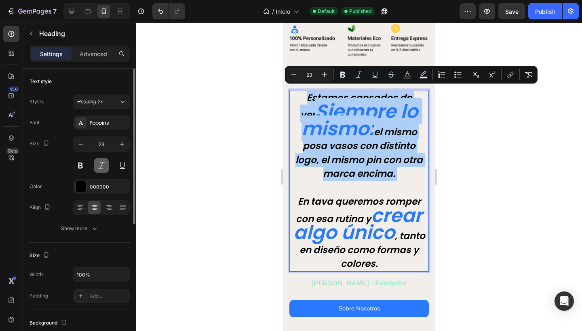
click at [103, 163] on button at bounding box center [101, 165] width 15 height 15
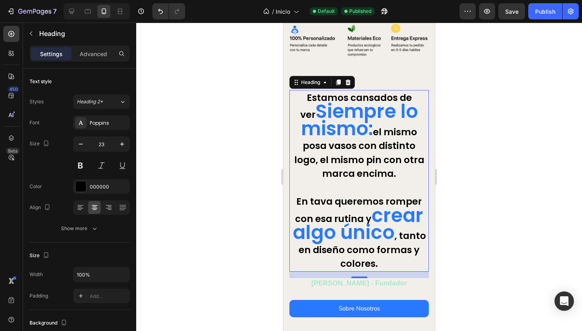
click at [241, 186] on div at bounding box center [359, 177] width 446 height 309
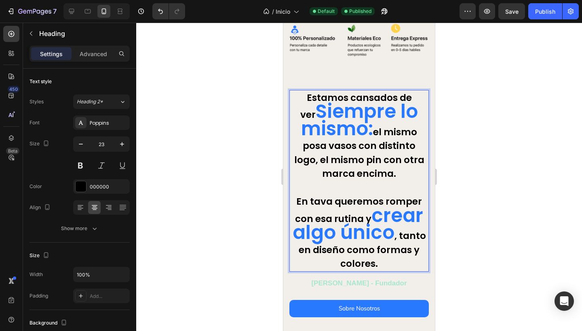
click at [369, 125] on p "Estamos cansados de ver Siempre lo mismo: el mismo posa vasos con distinto logo…" at bounding box center [359, 181] width 138 height 180
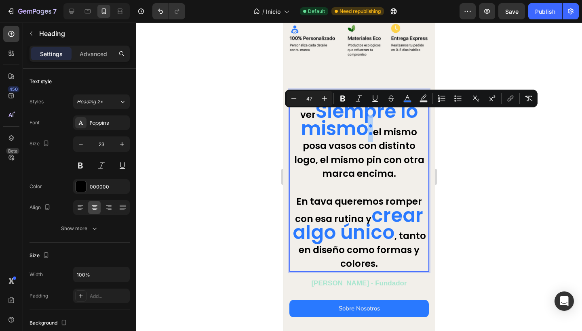
drag, startPoint x: 363, startPoint y: 125, endPoint x: 367, endPoint y: 126, distance: 4.1
click at [367, 126] on span "Siempre lo mismo:" at bounding box center [359, 120] width 117 height 44
click at [407, 98] on icon "Editor contextual toolbar" at bounding box center [407, 99] width 8 height 8
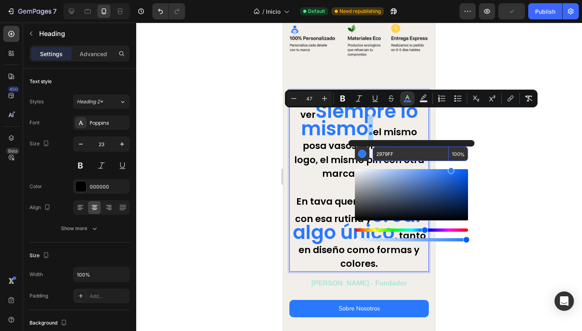
click at [400, 152] on input "2979FF" at bounding box center [411, 154] width 76 height 15
type input "2"
type input "000000"
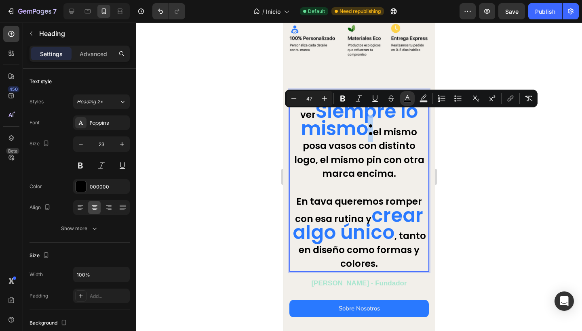
click at [368, 126] on span ":" at bounding box center [370, 129] width 5 height 26
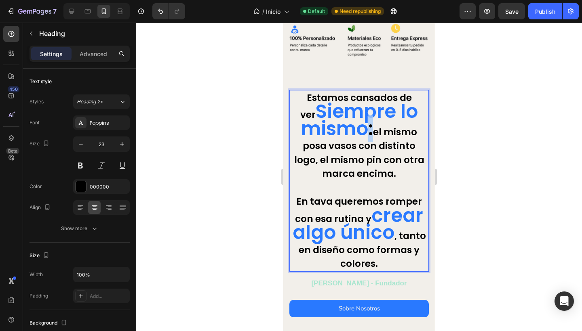
click at [368, 131] on span ":" at bounding box center [370, 129] width 5 height 26
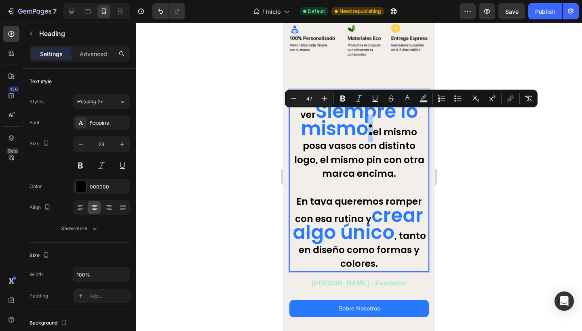
click at [308, 97] on input "47" at bounding box center [309, 99] width 16 height 10
type input "7"
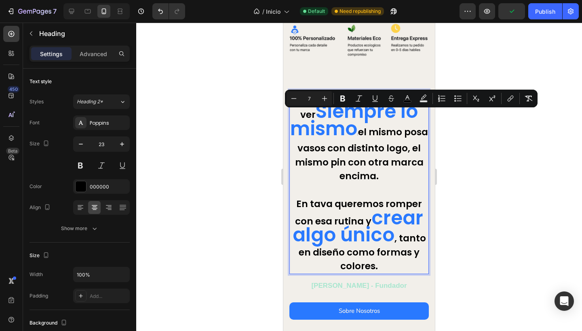
click at [315, 98] on input "7" at bounding box center [309, 99] width 16 height 10
type input "23"
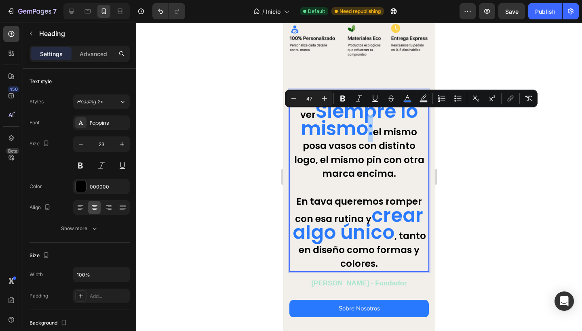
click at [368, 124] on span "Siempre lo mismo:" at bounding box center [359, 120] width 117 height 44
click at [293, 99] on icon "Editor contextual toolbar" at bounding box center [294, 99] width 8 height 8
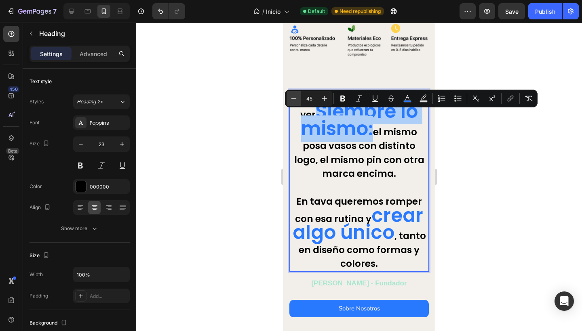
click at [293, 99] on icon "Editor contextual toolbar" at bounding box center [294, 99] width 8 height 8
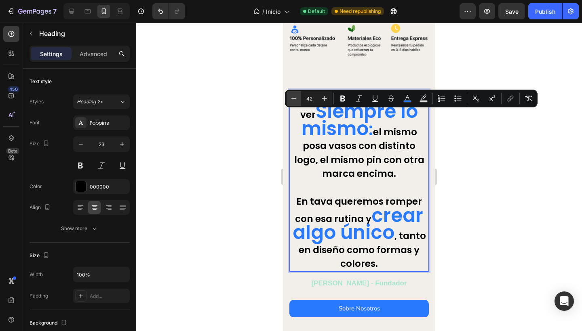
click at [293, 99] on icon "Editor contextual toolbar" at bounding box center [294, 99] width 8 height 8
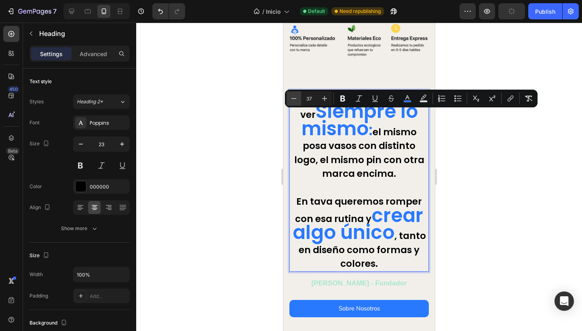
click at [293, 99] on icon "Editor contextual toolbar" at bounding box center [294, 99] width 8 height 8
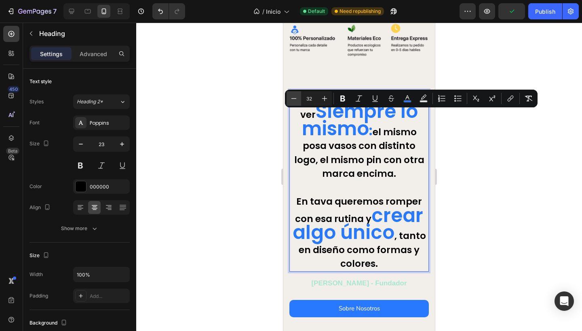
click at [293, 99] on icon "Editor contextual toolbar" at bounding box center [294, 99] width 8 height 8
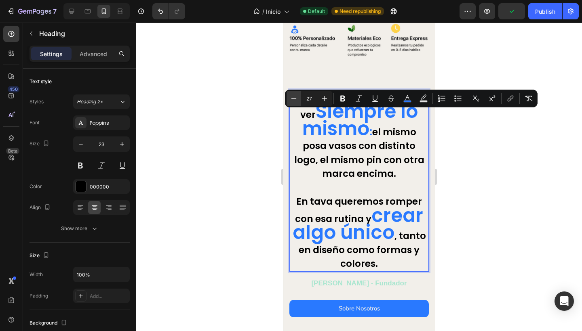
click at [293, 99] on icon "Editor contextual toolbar" at bounding box center [294, 99] width 8 height 8
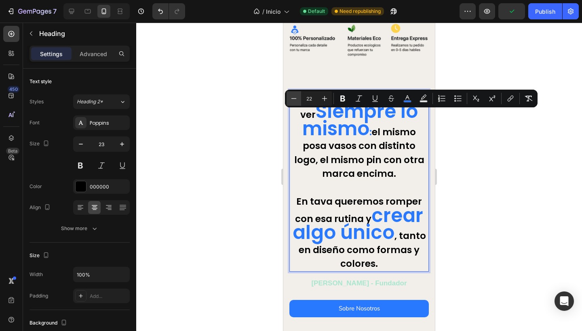
click at [293, 99] on icon "Editor contextual toolbar" at bounding box center [294, 99] width 8 height 8
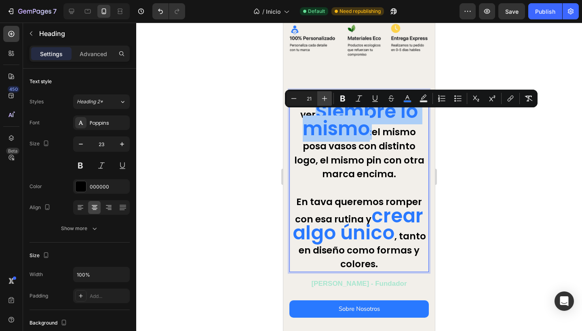
click at [324, 95] on icon "Editor contextual toolbar" at bounding box center [324, 99] width 8 height 8
type input "23"
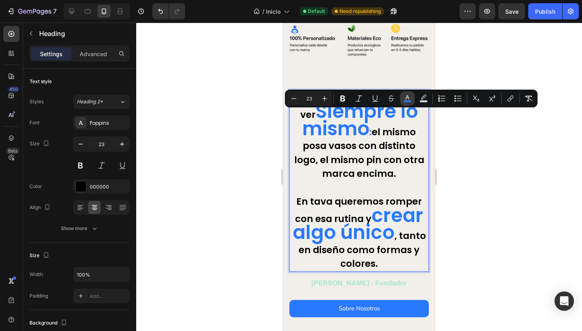
click at [408, 96] on icon "Editor contextual toolbar" at bounding box center [407, 97] width 4 height 4
type input "2979FF"
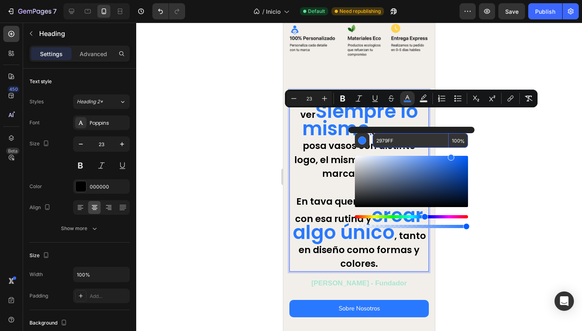
click at [390, 142] on input "2979FF" at bounding box center [411, 140] width 76 height 15
click at [412, 143] on input "2979FF" at bounding box center [411, 140] width 76 height 15
type input "2"
type input "0000"
click at [489, 161] on div at bounding box center [359, 177] width 446 height 309
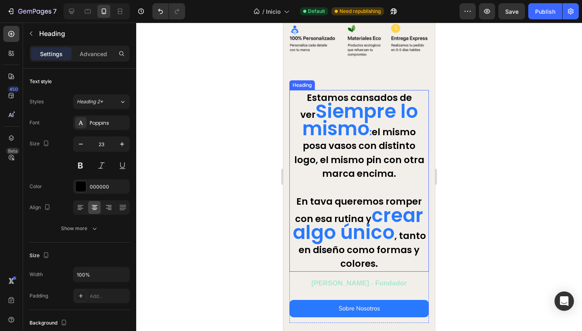
click at [366, 129] on span "Siempre lo mismo" at bounding box center [360, 120] width 116 height 44
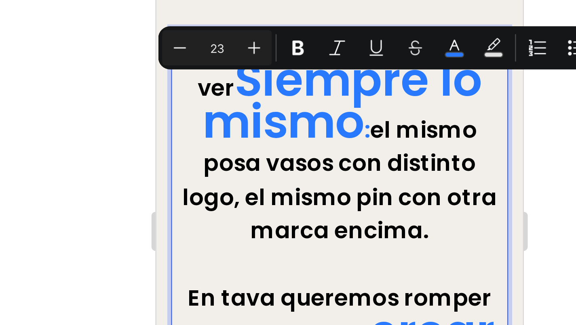
click at [400, 100] on rect "Editor contextual toolbar" at bounding box center [404, 101] width 8 height 2
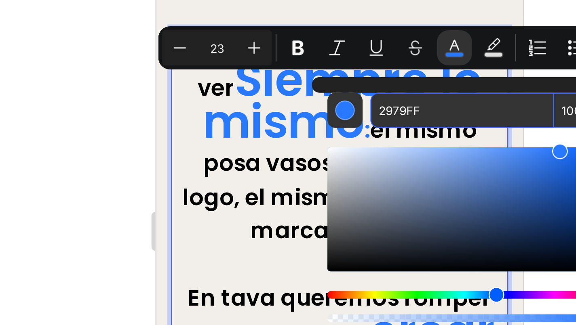
click at [369, 117] on input "2979FF" at bounding box center [407, 124] width 76 height 15
type input "2"
type input "000"
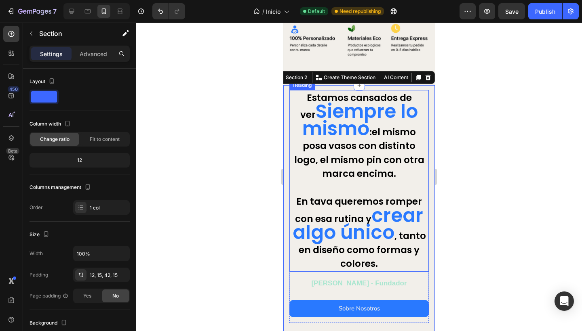
scroll to position [117, 0]
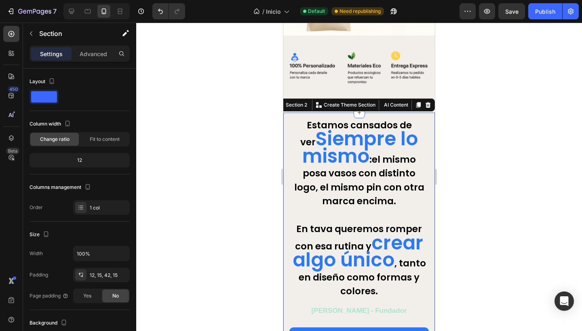
click at [240, 181] on div at bounding box center [359, 177] width 446 height 309
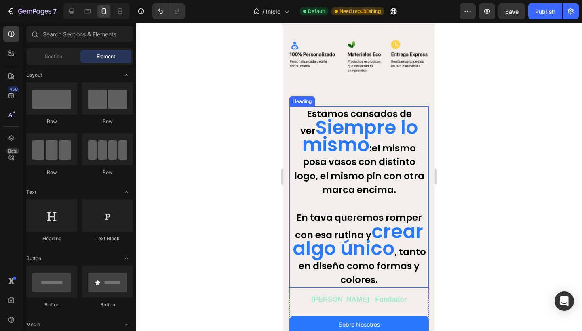
scroll to position [147, 0]
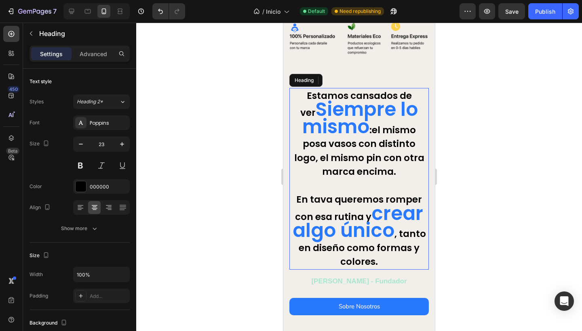
click at [372, 209] on span "crear algo único" at bounding box center [358, 222] width 131 height 44
click at [232, 160] on div at bounding box center [359, 177] width 446 height 309
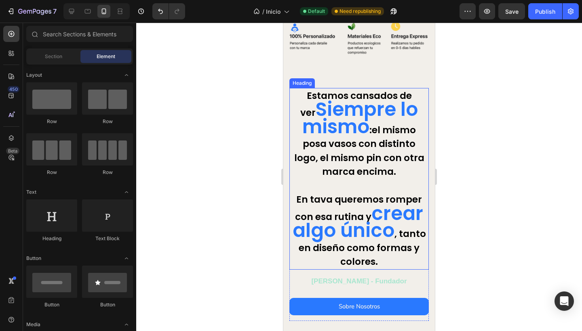
scroll to position [120, 0]
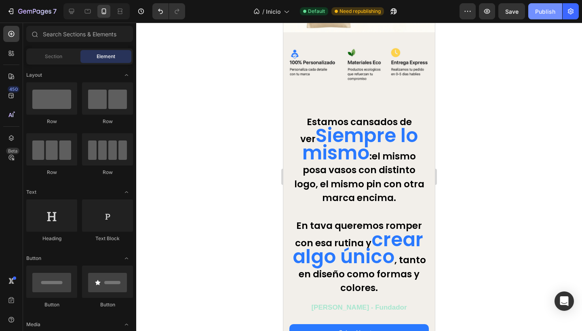
click at [547, 14] on div "Publish" at bounding box center [545, 11] width 20 height 8
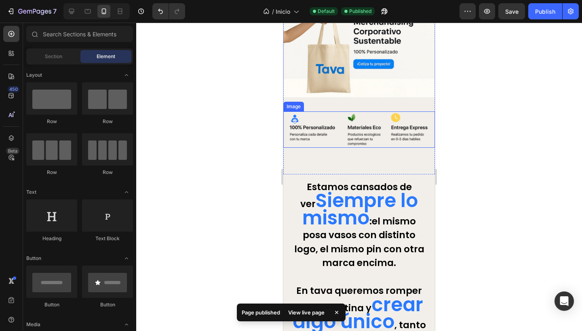
scroll to position [65, 0]
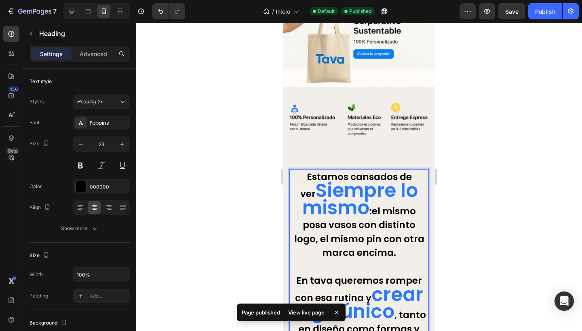
click at [368, 209] on p "Estamos cansados de ver Siempre lo mismo : el mismo posa vasos con distinto log…" at bounding box center [359, 260] width 138 height 180
click at [245, 206] on div at bounding box center [359, 177] width 446 height 309
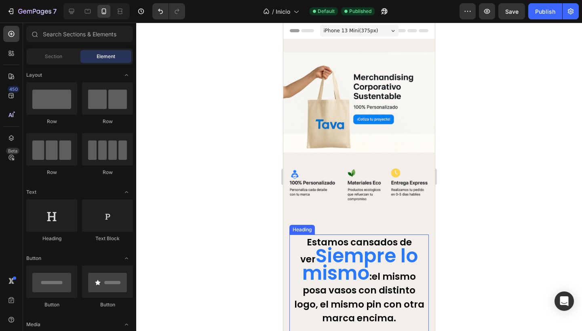
scroll to position [25, 0]
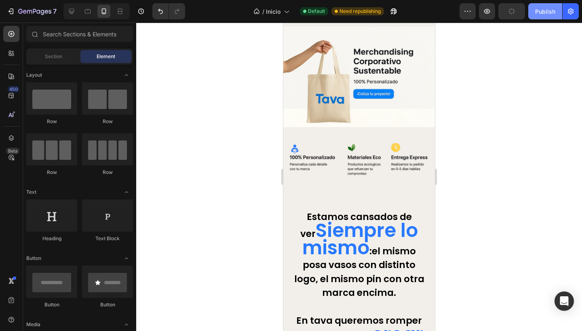
click at [539, 11] on div "Publish" at bounding box center [545, 11] width 20 height 8
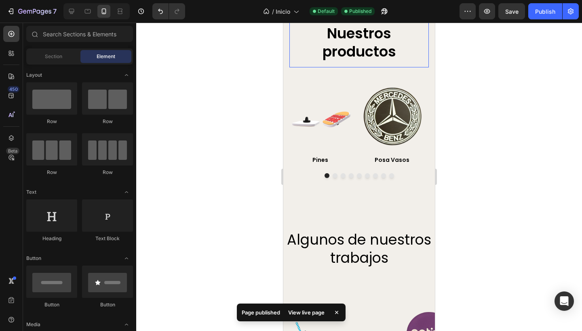
scroll to position [763, 0]
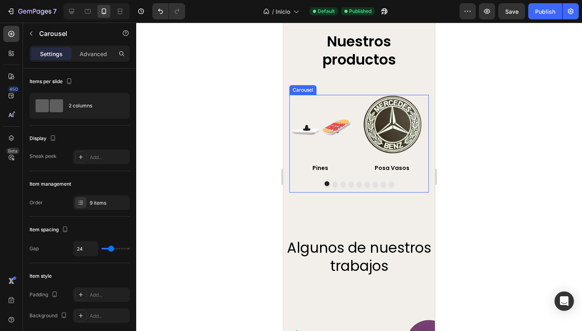
click at [359, 99] on div "Image Pines Text block Row Image Posa Vasos Text block Row Image Llaveros NFC T…" at bounding box center [358, 144] width 139 height 98
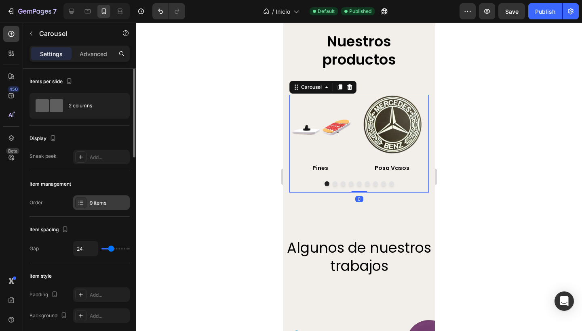
click at [97, 202] on div "9 items" at bounding box center [109, 203] width 38 height 7
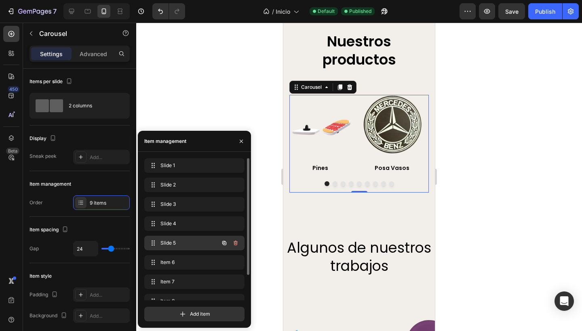
click at [183, 246] on span "Slide 5" at bounding box center [183, 243] width 46 height 7
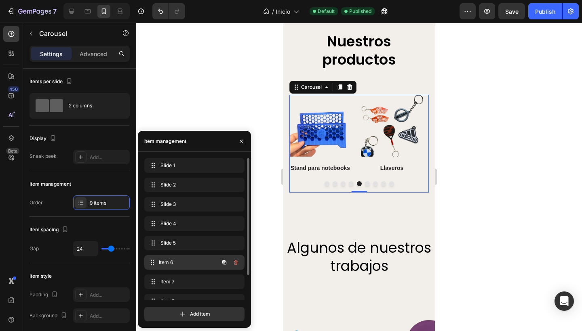
click at [180, 263] on span "Item 6" at bounding box center [189, 262] width 60 height 7
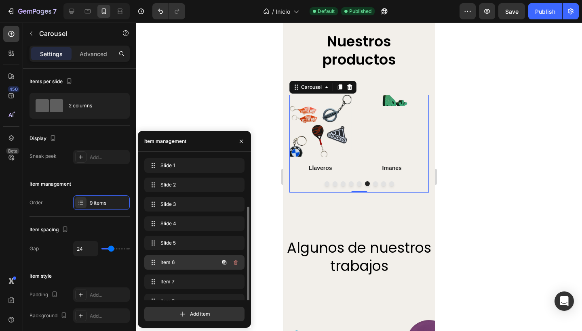
scroll to position [31, 0]
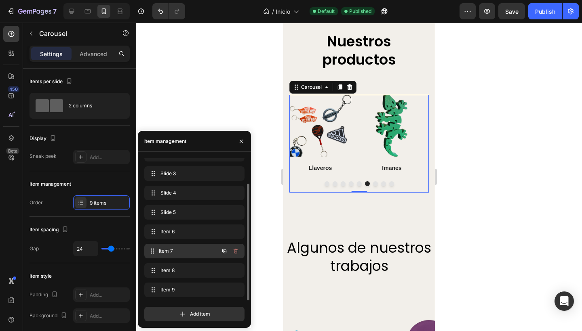
click at [178, 253] on span "Item 7" at bounding box center [189, 251] width 60 height 7
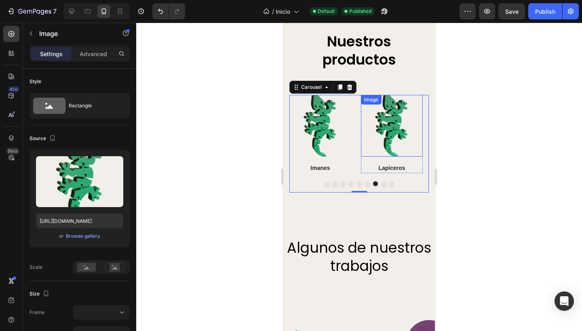
click at [393, 131] on img at bounding box center [392, 126] width 62 height 62
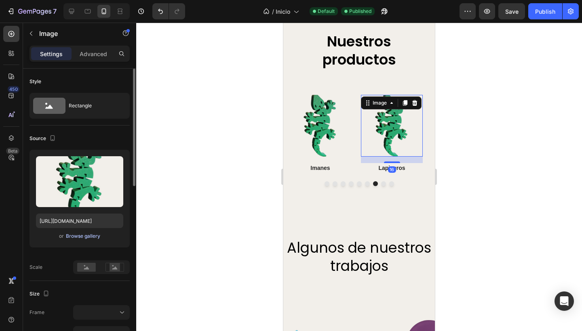
click at [83, 236] on div "Browse gallery" at bounding box center [83, 236] width 34 height 7
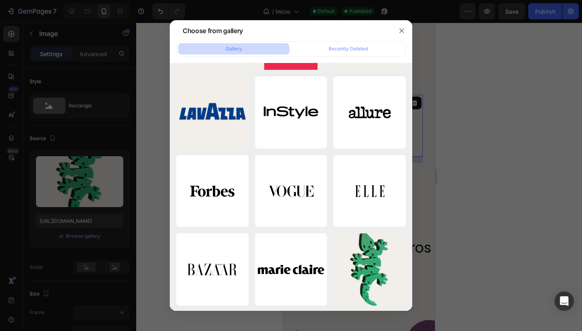
scroll to position [955, 0]
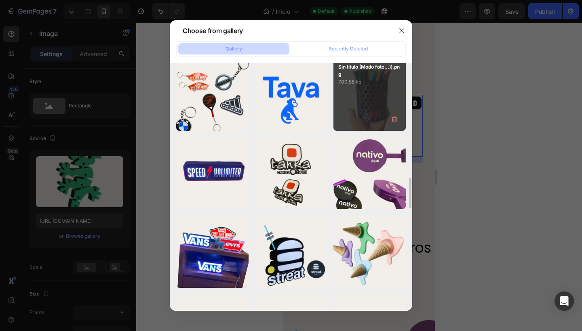
click at [368, 103] on div "Sin título (Modo foto...)).png 700.58 kb" at bounding box center [369, 95] width 72 height 72
type input "[URL][DOMAIN_NAME]"
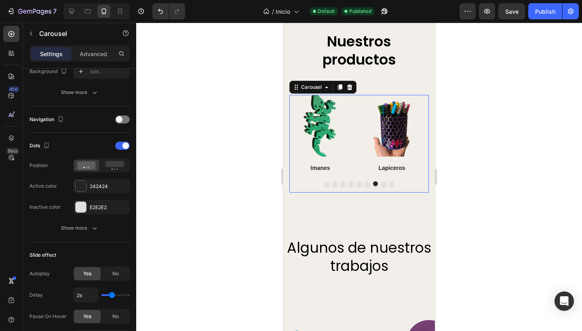
scroll to position [0, 0]
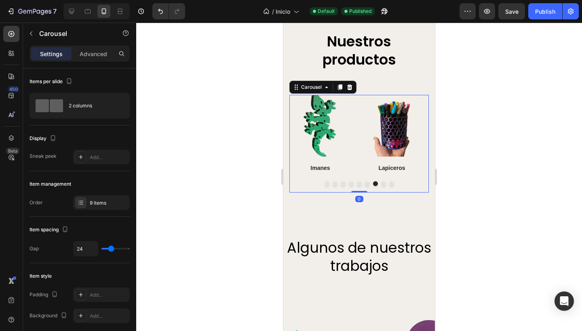
click at [381, 183] on button "Dot" at bounding box center [383, 183] width 5 height 5
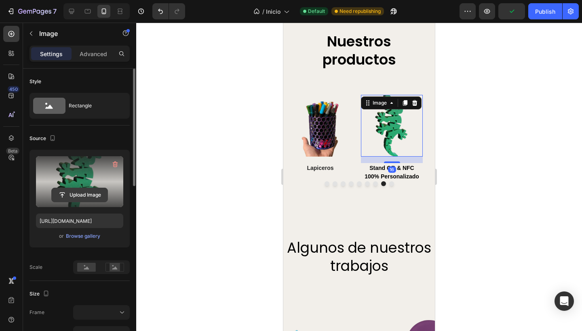
click at [80, 193] on input "file" at bounding box center [80, 195] width 56 height 14
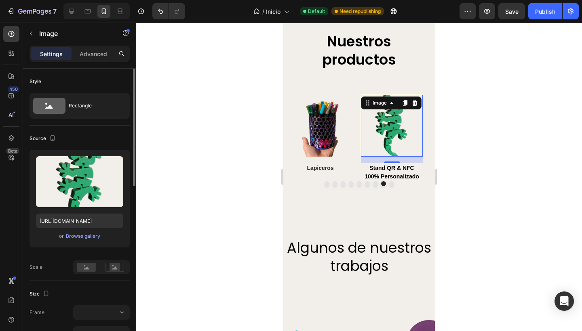
click at [76, 234] on div "Browse gallery" at bounding box center [83, 236] width 34 height 7
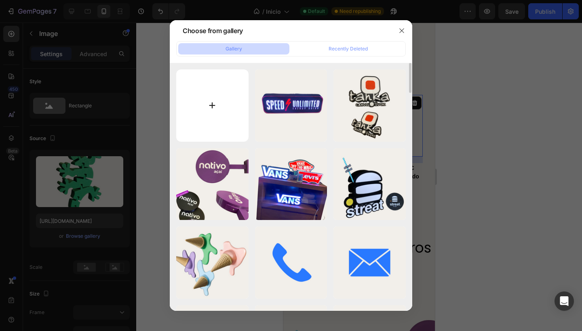
click at [221, 106] on input "file" at bounding box center [212, 106] width 72 height 72
type input "C:\fakepath\Sin título (Modo foto de TikTok (cuadrado))-6.png"
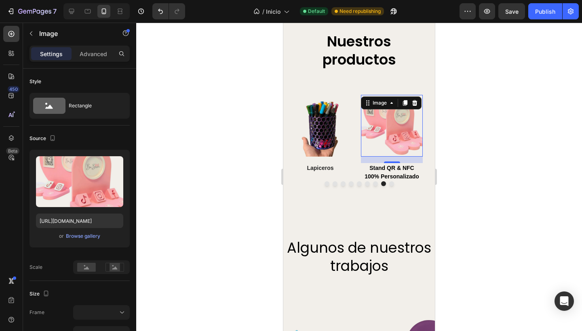
type input "[URL][DOMAIN_NAME]"
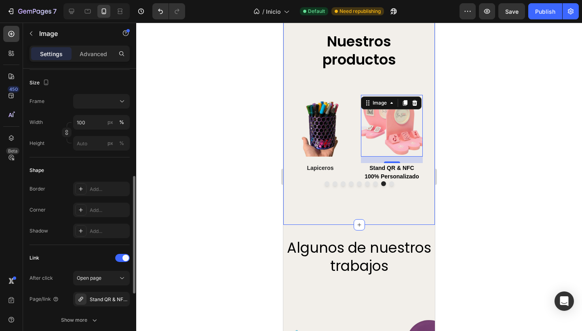
scroll to position [227, 0]
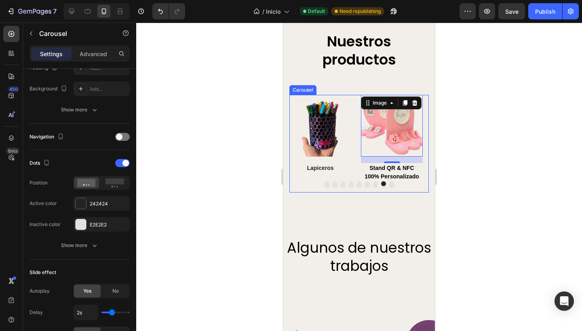
click at [389, 183] on button "Dot" at bounding box center [391, 183] width 5 height 5
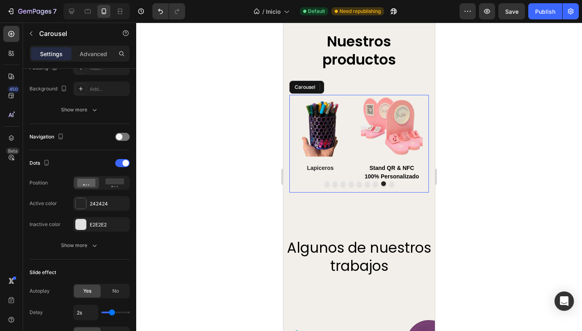
scroll to position [0, 0]
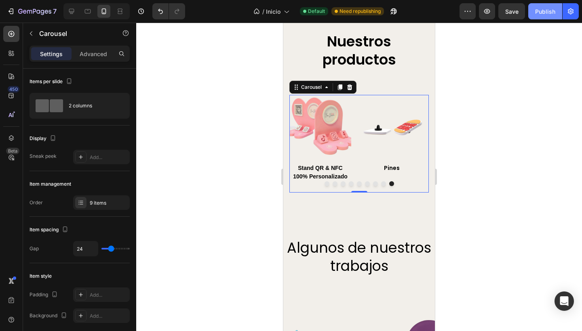
click at [541, 13] on div "Publish" at bounding box center [545, 11] width 20 height 8
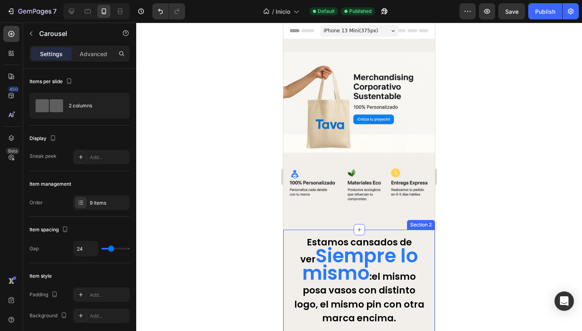
scroll to position [78, 0]
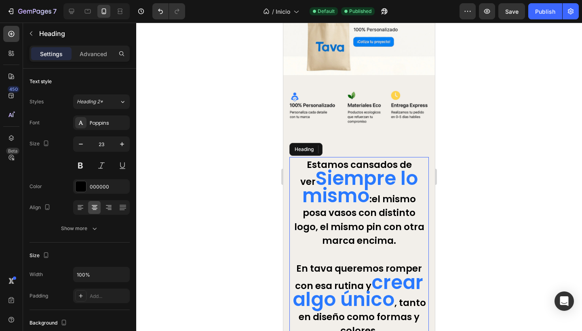
click at [303, 170] on h2 "Estamos cansados de ver Siempre lo mismo : el mismo posa vasos con distinto log…" at bounding box center [358, 248] width 139 height 182
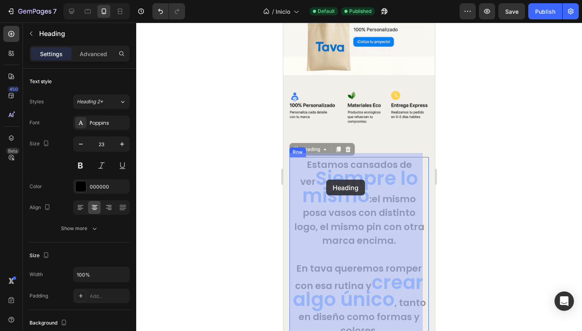
drag, startPoint x: 304, startPoint y: 173, endPoint x: 325, endPoint y: 180, distance: 22.4
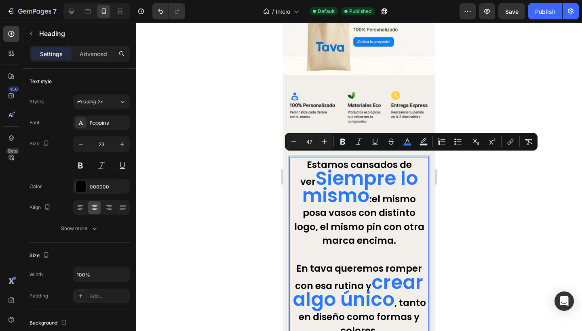
drag, startPoint x: 365, startPoint y: 196, endPoint x: 300, endPoint y: 171, distance: 69.7
click at [410, 144] on rect "Editor contextual toolbar" at bounding box center [408, 145] width 8 height 2
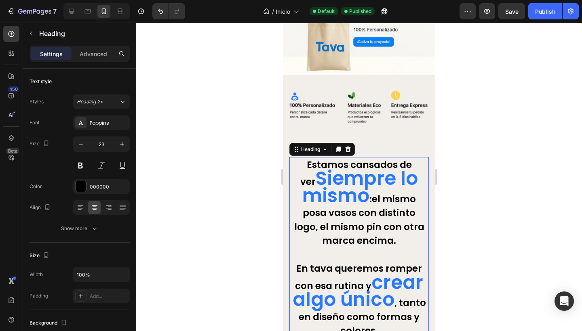
scroll to position [95, 0]
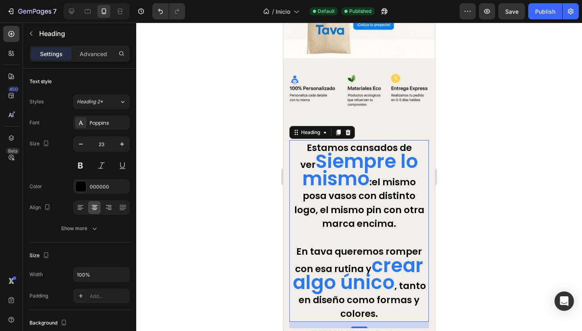
click at [341, 164] on span "Siempre lo mismo" at bounding box center [360, 170] width 116 height 44
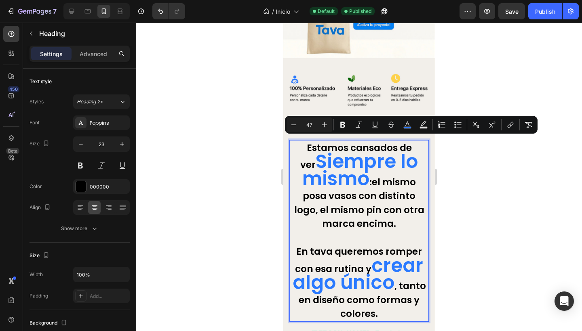
drag, startPoint x: 303, startPoint y: 157, endPoint x: 361, endPoint y: 175, distance: 61.0
click at [361, 175] on span "Siempre lo mismo" at bounding box center [360, 170] width 116 height 44
click at [407, 124] on icon "Editor contextual toolbar" at bounding box center [407, 124] width 4 height 4
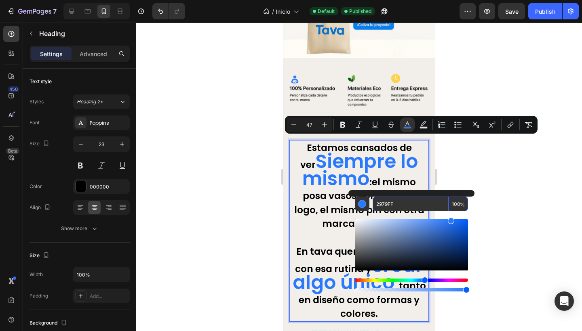
click at [400, 202] on input "2979FF" at bounding box center [411, 204] width 76 height 15
paste input "#a8e6cf"
type input "A8E6CF"
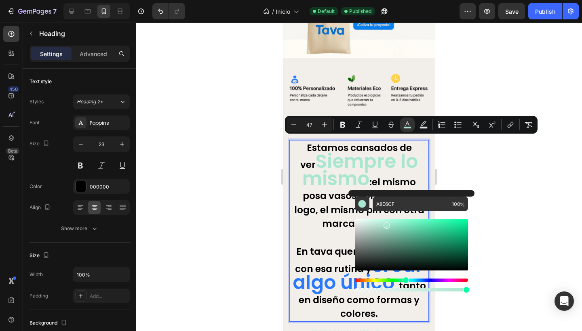
click at [486, 168] on div at bounding box center [359, 177] width 446 height 309
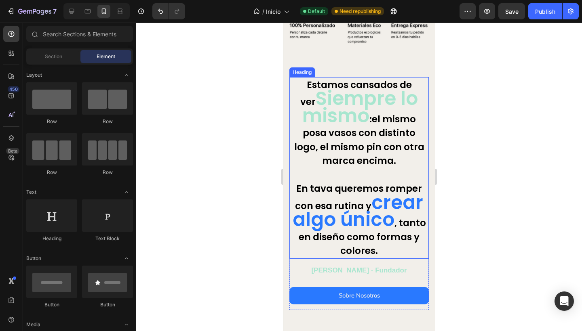
scroll to position [176, 0]
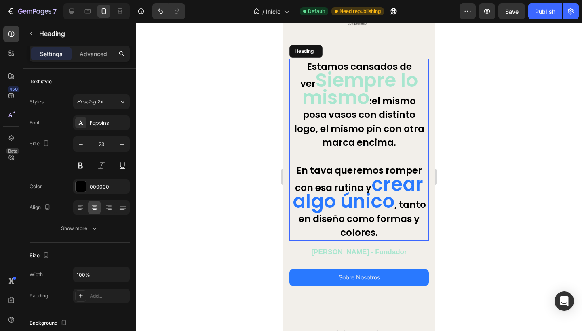
click at [370, 182] on span "crear algo único" at bounding box center [358, 193] width 131 height 44
drag, startPoint x: 370, startPoint y: 181, endPoint x: 399, endPoint y: 199, distance: 34.5
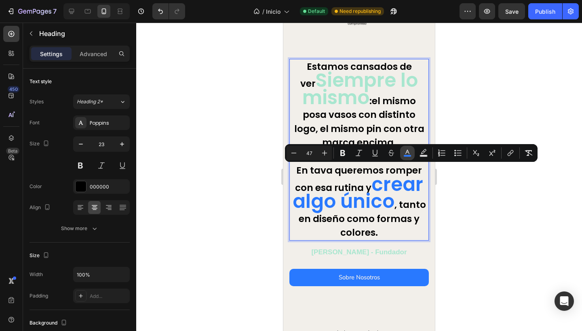
click at [405, 152] on icon "Editor contextual toolbar" at bounding box center [407, 153] width 8 height 8
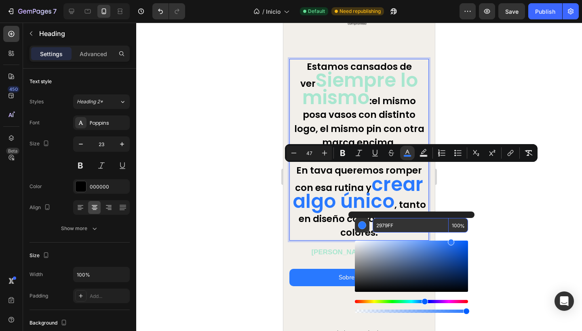
click at [404, 227] on input "2979FF" at bounding box center [411, 225] width 76 height 15
paste input "#a8e6cf"
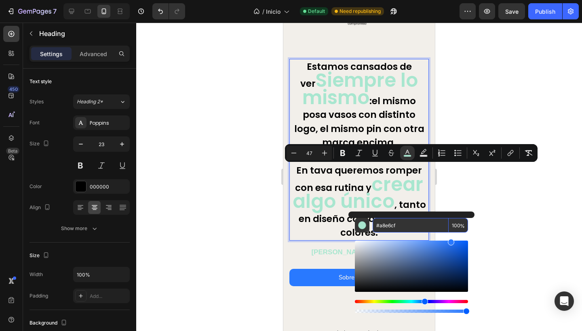
type input "A8E6CF"
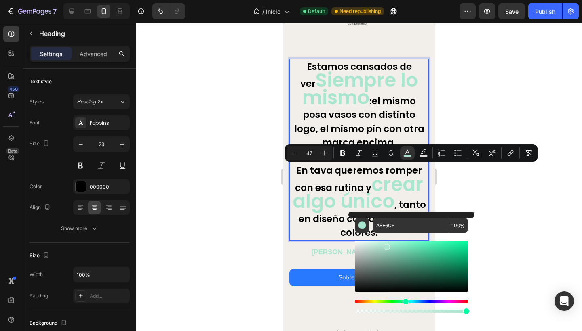
click at [226, 186] on div at bounding box center [359, 177] width 446 height 309
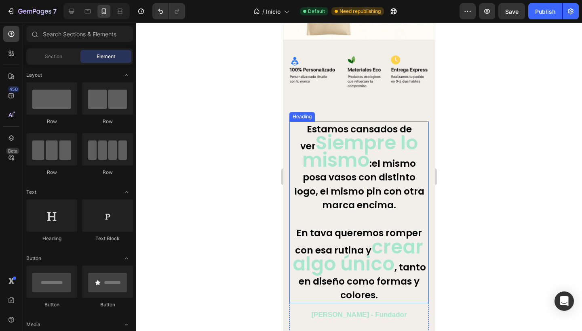
scroll to position [183, 0]
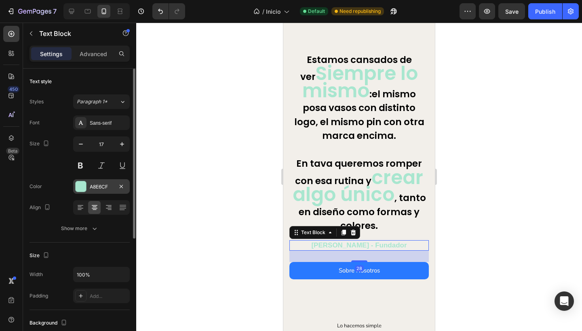
click at [96, 187] on div "A8E6CF" at bounding box center [101, 186] width 23 height 7
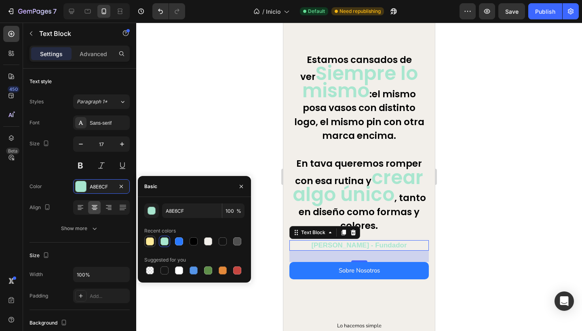
click at [152, 243] on div at bounding box center [150, 242] width 8 height 8
type input "FFEB99"
click at [190, 134] on div at bounding box center [359, 177] width 446 height 309
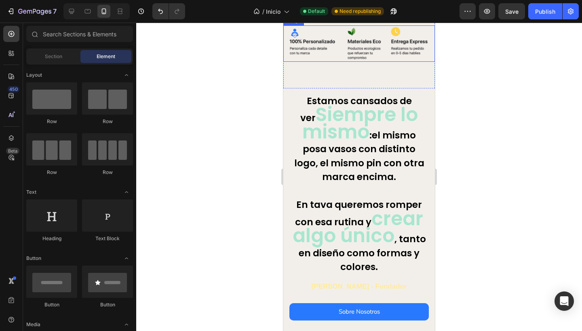
scroll to position [0, 0]
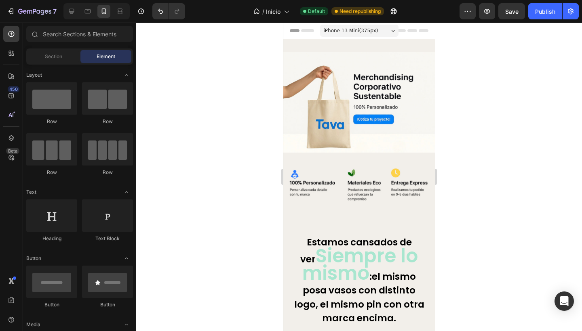
click at [251, 194] on div at bounding box center [359, 177] width 446 height 309
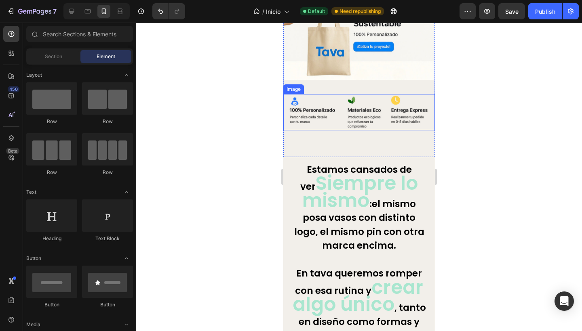
scroll to position [116, 0]
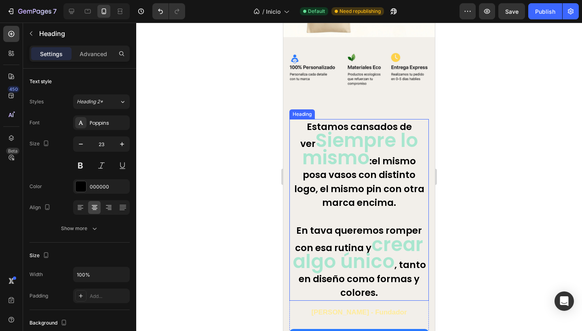
click at [301, 191] on p "Estamos cansados de ver Siempre lo mismo : el mismo posa vasos con distinto log…" at bounding box center [359, 210] width 138 height 180
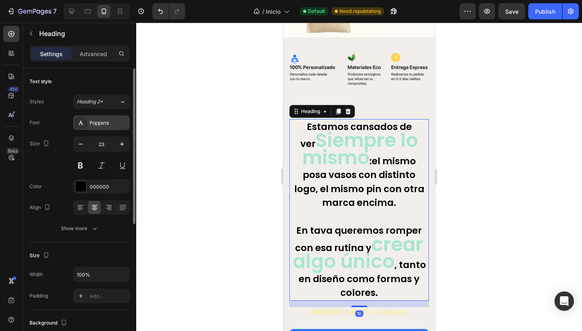
click at [110, 126] on div "Poppins" at bounding box center [109, 123] width 38 height 7
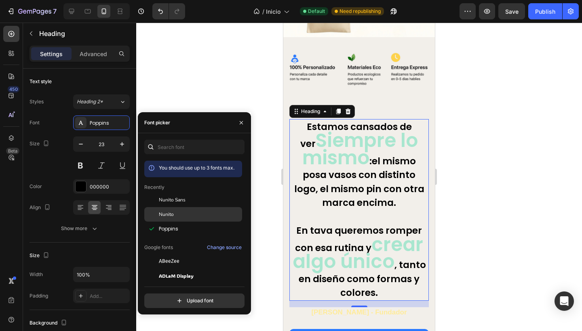
click at [167, 298] on div "Nunito" at bounding box center [193, 305] width 98 height 15
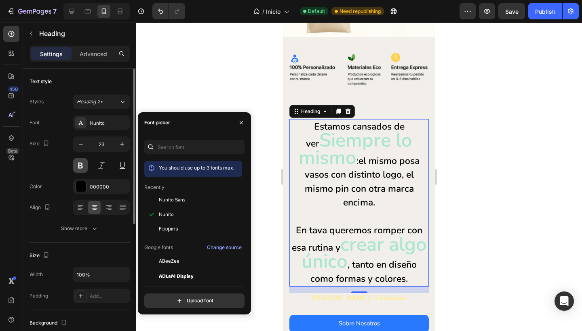
click at [80, 166] on button at bounding box center [80, 165] width 15 height 15
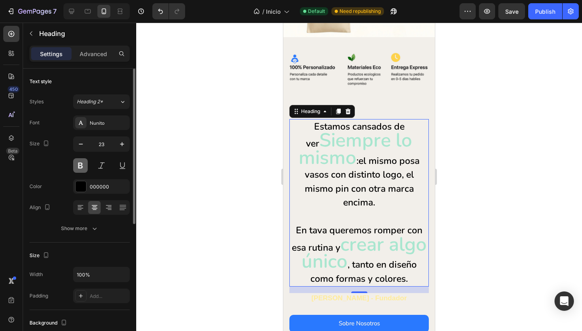
click at [81, 162] on button at bounding box center [80, 165] width 15 height 15
click at [105, 126] on div "Nunito" at bounding box center [109, 123] width 38 height 7
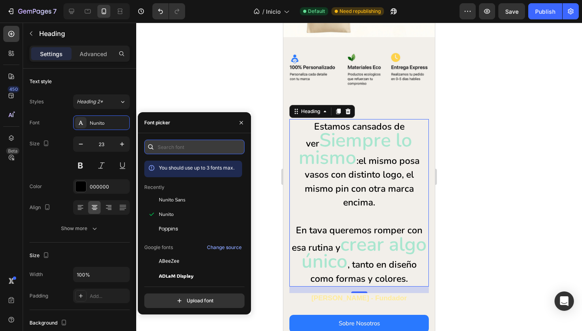
click at [183, 146] on input "text" at bounding box center [194, 147] width 100 height 15
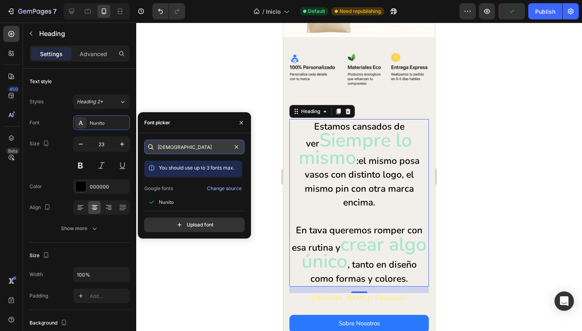
type input "[DEMOGRAPHIC_DATA]"
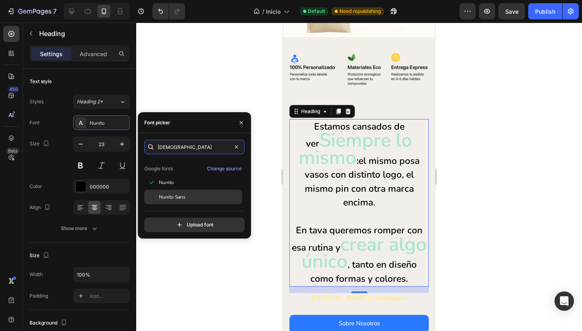
scroll to position [20, 0]
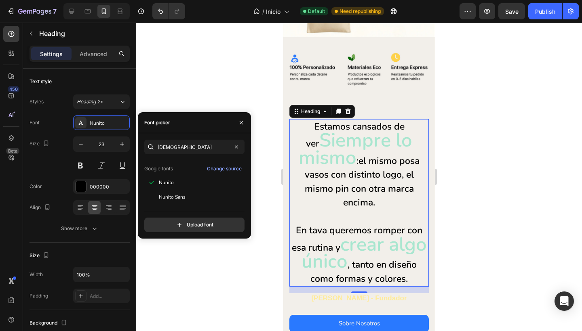
click at [195, 88] on div at bounding box center [359, 177] width 446 height 309
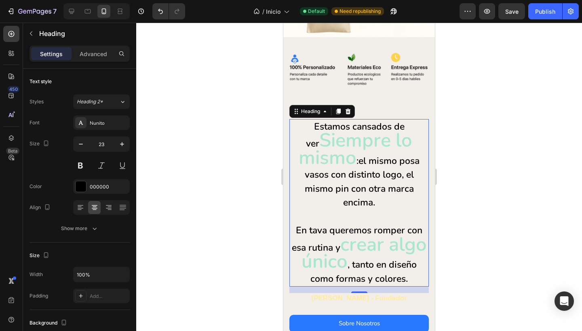
click at [297, 124] on p "Estamos cansados de ver Siempre lo mismo : el mismo posa vasos con distinto log…" at bounding box center [359, 203] width 138 height 166
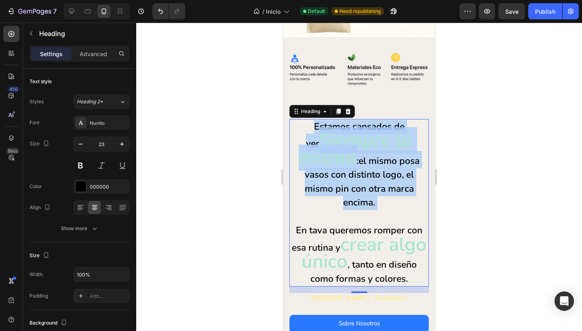
click at [297, 124] on p "Estamos cansados de ver Siempre lo mismo : el mismo posa vasos con distinto log…" at bounding box center [359, 203] width 138 height 166
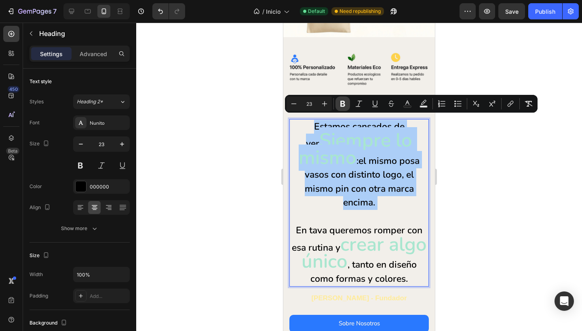
click at [341, 104] on icon "Editor contextual toolbar" at bounding box center [342, 104] width 5 height 6
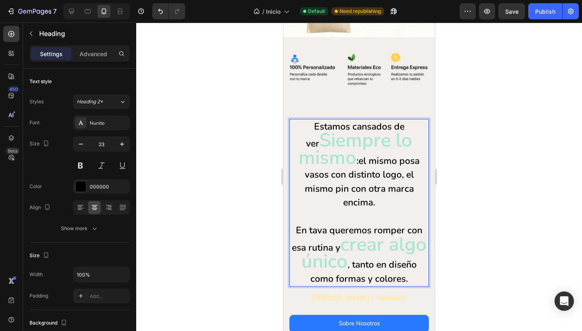
click at [299, 123] on p "Estamos cansados de ver Siempre lo mismo : el mismo posa vasos con distinto log…" at bounding box center [359, 203] width 138 height 166
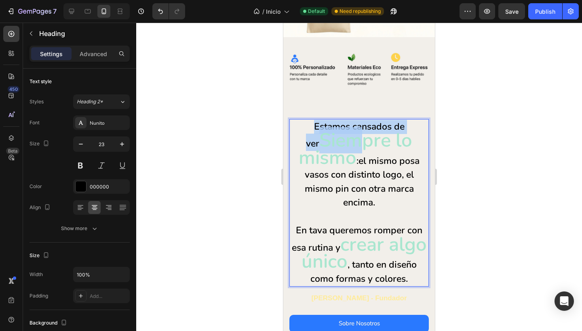
drag, startPoint x: 299, startPoint y: 122, endPoint x: 382, endPoint y: 202, distance: 115.7
click at [409, 120] on p "Estamos cansados de ver Siempre lo mismo : el mismo posa vasos con distinto log…" at bounding box center [359, 203] width 138 height 166
click at [382, 202] on p "Estamos cansados de ver Siempre lo mismo : el mismo posa vasos con distinto log…" at bounding box center [359, 203] width 138 height 166
click at [356, 156] on strong ":" at bounding box center [357, 161] width 2 height 13
drag, startPoint x: 354, startPoint y: 157, endPoint x: 373, endPoint y: 209, distance: 55.3
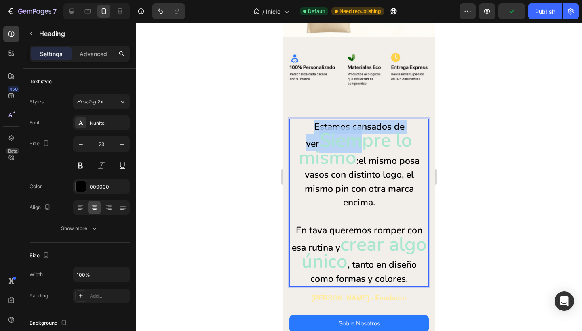
click at [374, 210] on p "Estamos cansados de ver Siempre lo mismo : el mismo posa vasos con distinto log…" at bounding box center [359, 203] width 138 height 166
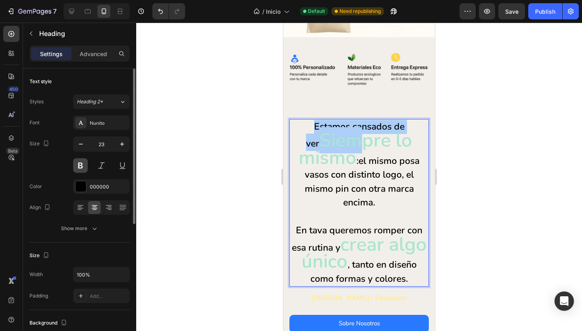
click at [80, 166] on button at bounding box center [80, 165] width 15 height 15
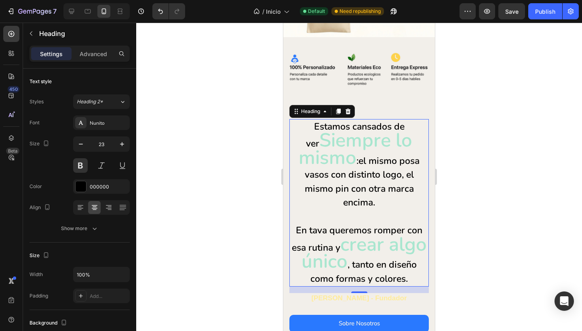
click at [222, 174] on div at bounding box center [359, 177] width 446 height 309
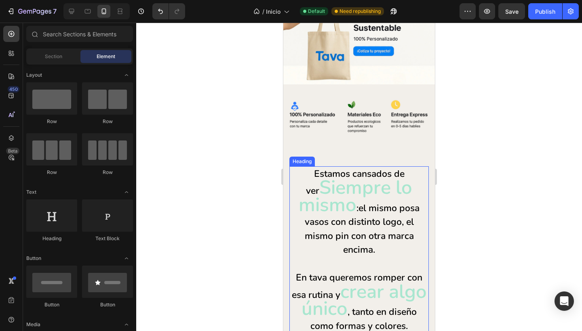
scroll to position [143, 0]
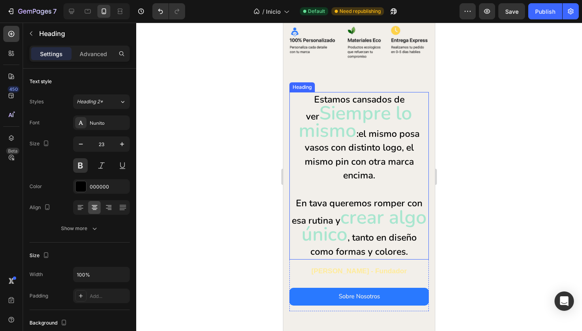
click at [306, 96] on strong "Estamos cansados de ver" at bounding box center [355, 108] width 99 height 30
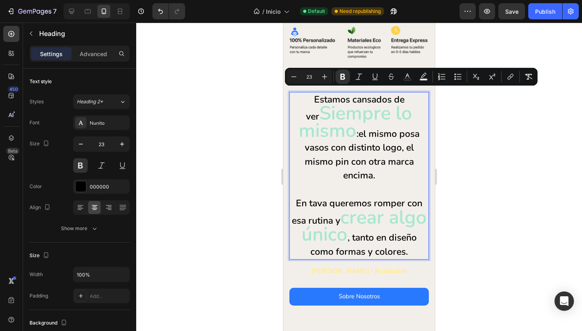
drag, startPoint x: 303, startPoint y: 94, endPoint x: 417, endPoint y: 95, distance: 114.0
click at [341, 76] on icon "Editor contextual toolbar" at bounding box center [342, 77] width 5 height 6
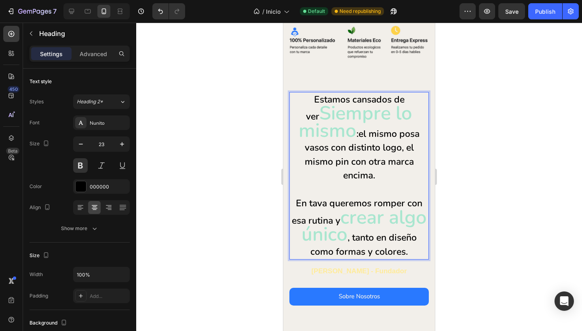
click at [299, 95] on p "Estamos cansados de ver Siempre lo mismo : el mismo posa vasos con distinto log…" at bounding box center [359, 176] width 138 height 166
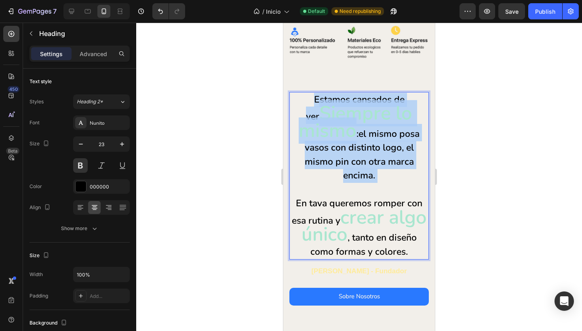
click at [299, 95] on p "Estamos cansados de ver Siempre lo mismo : el mismo posa vasos con distinto log…" at bounding box center [359, 176] width 138 height 166
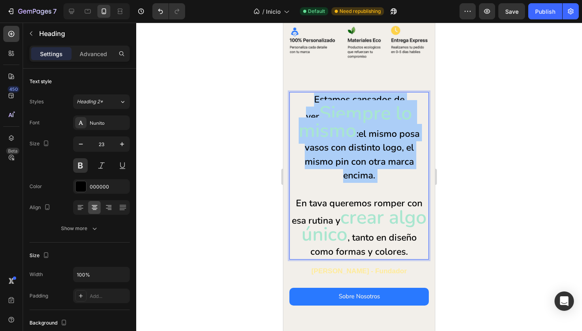
click at [203, 139] on div at bounding box center [359, 177] width 446 height 309
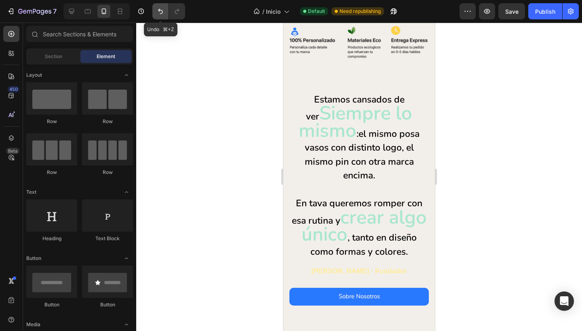
click at [161, 14] on icon "Undo/Redo" at bounding box center [160, 11] width 8 height 8
click at [188, 138] on div at bounding box center [359, 177] width 446 height 309
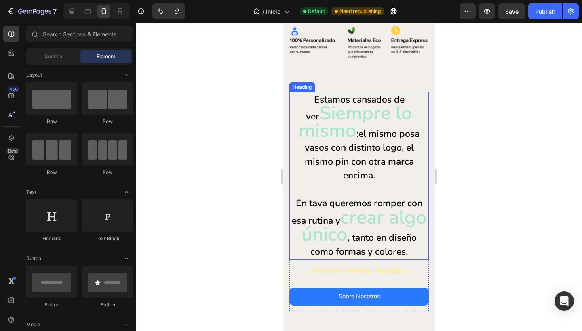
scroll to position [114, 0]
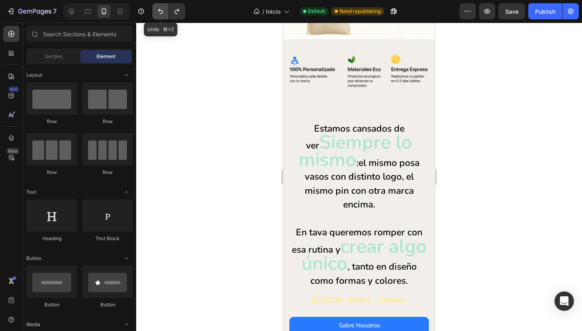
click at [158, 12] on icon "Undo/Redo" at bounding box center [160, 11] width 8 height 8
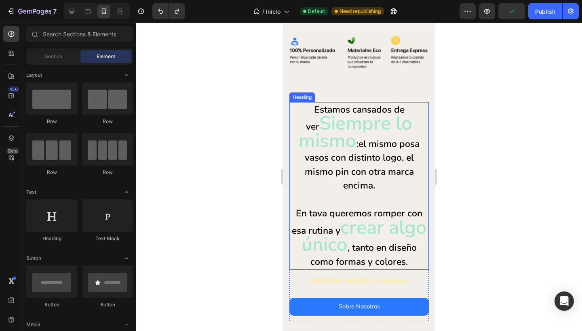
scroll to position [155, 0]
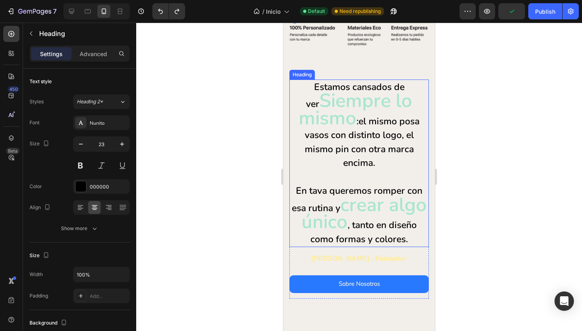
click at [298, 158] on h2 "Estamos cansados de ver Siempre lo mismo : el mismo posa vasos con distinto log…" at bounding box center [358, 164] width 139 height 168
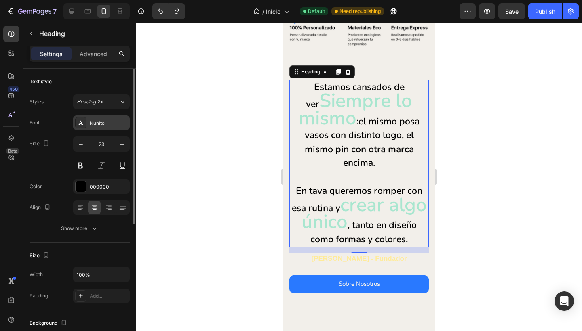
click at [102, 126] on div "Nunito" at bounding box center [109, 123] width 38 height 7
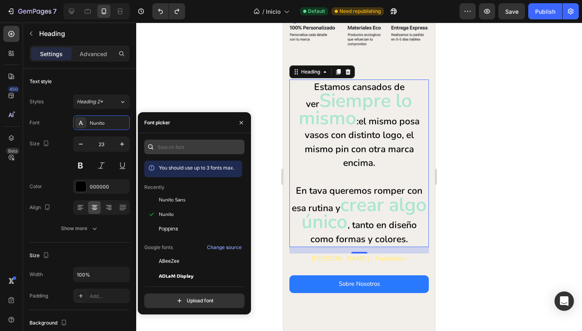
scroll to position [0, 0]
click at [161, 143] on input "text" at bounding box center [194, 147] width 100 height 15
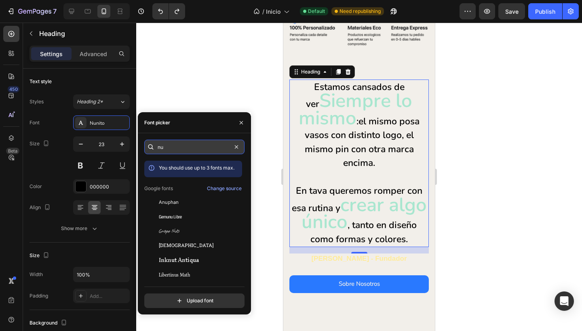
type input "nun"
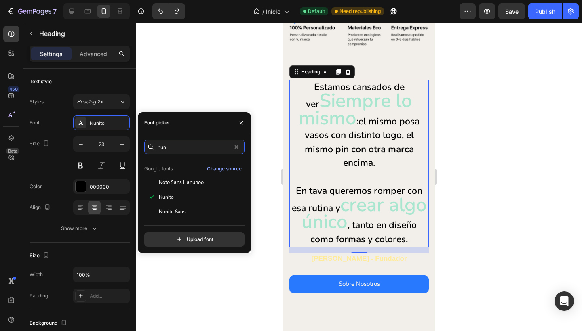
scroll to position [20, 0]
click at [202, 85] on div at bounding box center [359, 177] width 446 height 309
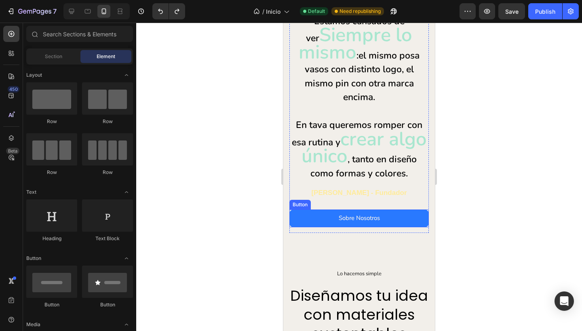
scroll to position [227, 0]
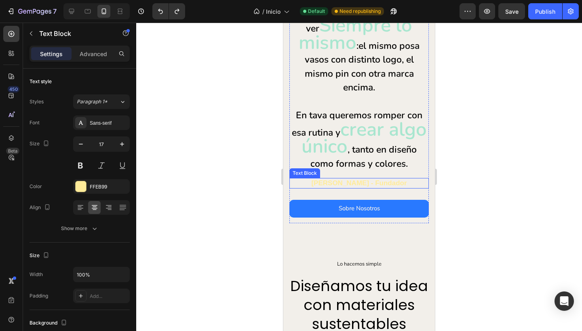
click at [396, 182] on p "[PERSON_NAME] - Fundador" at bounding box center [359, 183] width 138 height 9
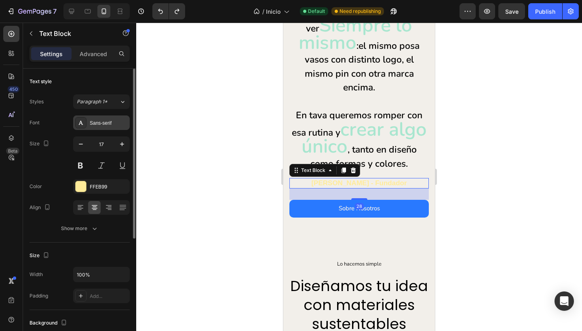
click at [99, 123] on div "Sans-serif" at bounding box center [109, 123] width 38 height 7
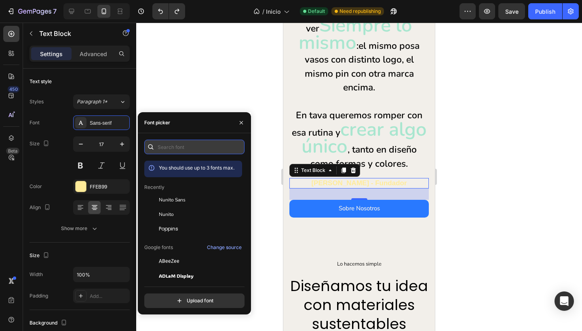
click at [176, 149] on input "text" at bounding box center [194, 147] width 100 height 15
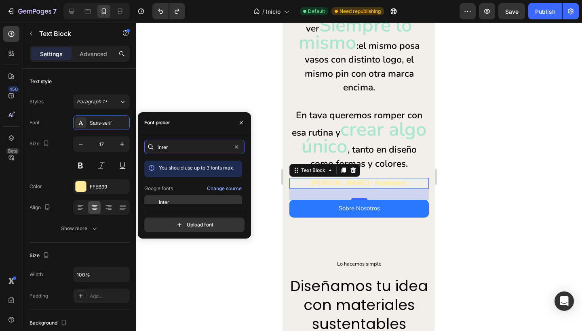
type input "inter"
click at [173, 202] on div "Inter" at bounding box center [200, 202] width 82 height 7
click at [209, 64] on div at bounding box center [359, 177] width 446 height 309
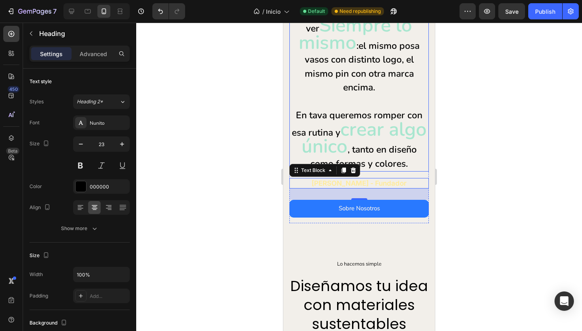
click at [306, 94] on h2 "Estamos cansados de ver Siempre lo mismo : el mismo posa vasos con distinto log…" at bounding box center [358, 88] width 139 height 168
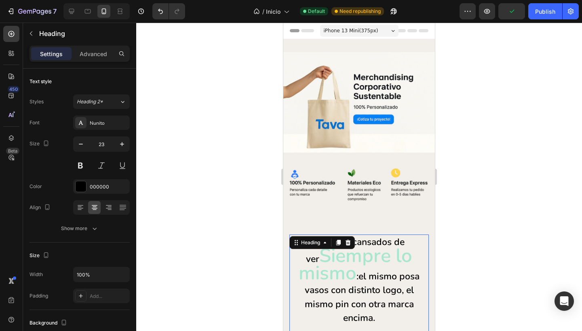
scroll to position [0, 0]
click at [224, 161] on div at bounding box center [359, 177] width 446 height 309
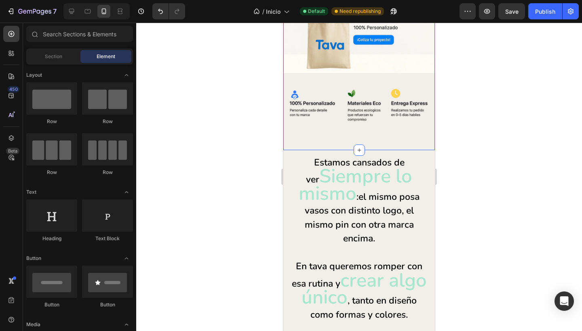
scroll to position [84, 0]
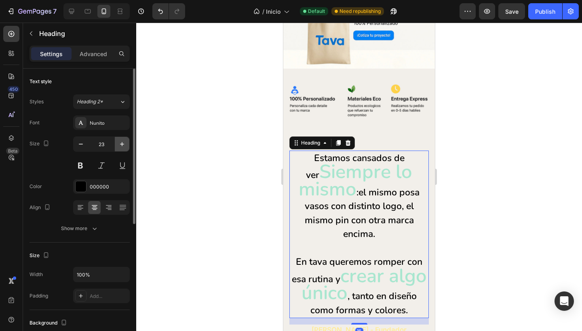
click at [121, 145] on icon "button" at bounding box center [122, 144] width 8 height 8
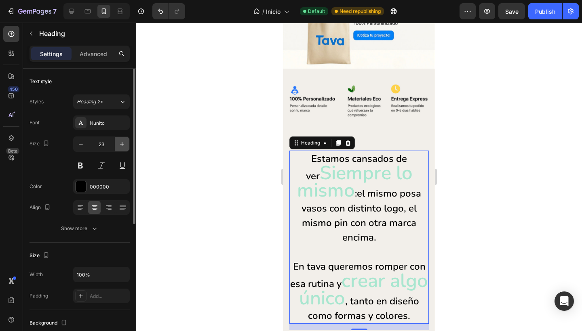
type input "24"
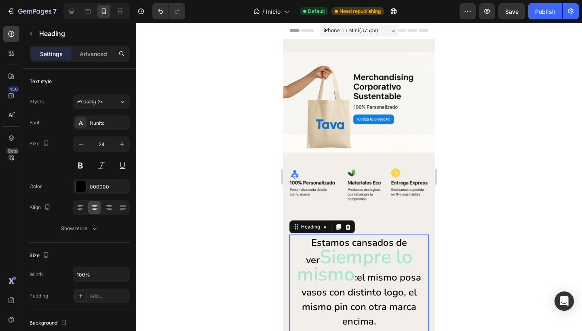
scroll to position [0, 0]
click at [245, 204] on div at bounding box center [359, 177] width 446 height 309
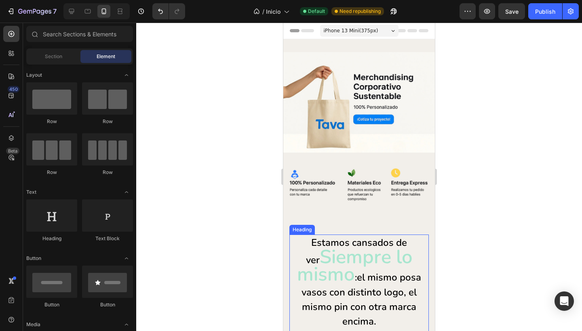
scroll to position [72, 0]
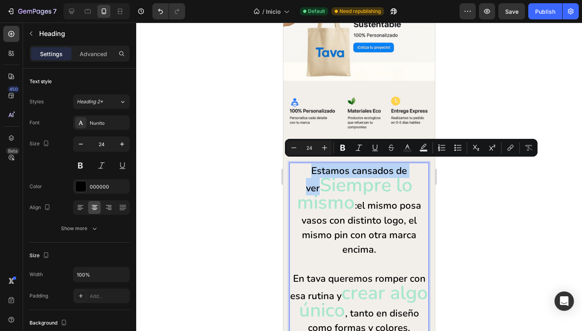
drag, startPoint x: 298, startPoint y: 167, endPoint x: 409, endPoint y: 168, distance: 110.7
click at [409, 168] on p "Estamos cansados de ver Siempre lo mismo : el mismo posa vasos con distinto log…" at bounding box center [359, 250] width 138 height 172
click at [339, 148] on icon "Editor contextual toolbar" at bounding box center [343, 148] width 8 height 8
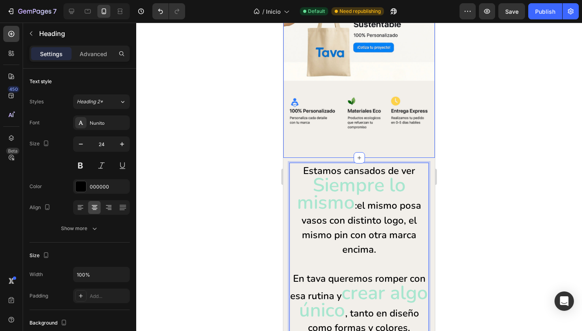
click at [231, 152] on div at bounding box center [359, 177] width 446 height 309
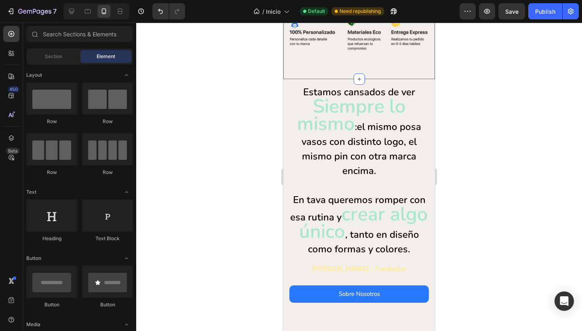
scroll to position [127, 0]
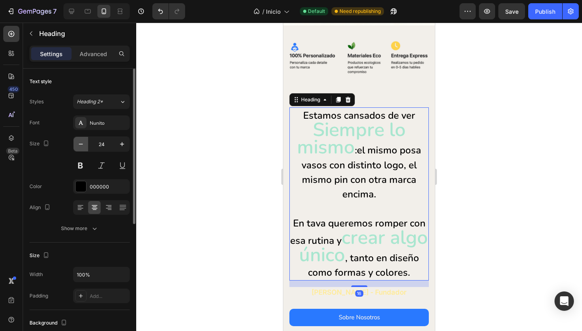
click at [82, 146] on icon "button" at bounding box center [81, 144] width 8 height 8
type input "23"
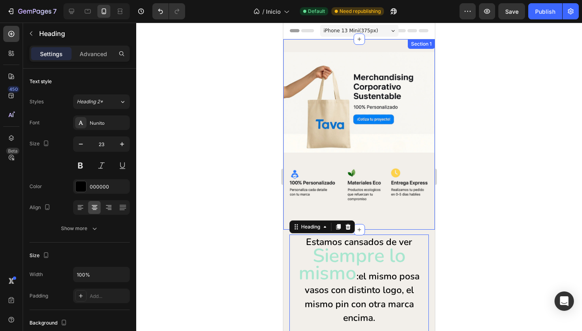
scroll to position [20, 0]
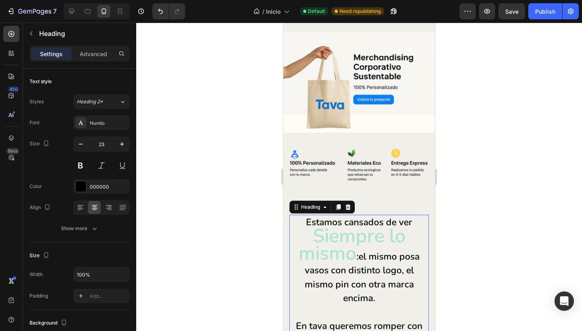
click at [497, 198] on div at bounding box center [359, 177] width 446 height 309
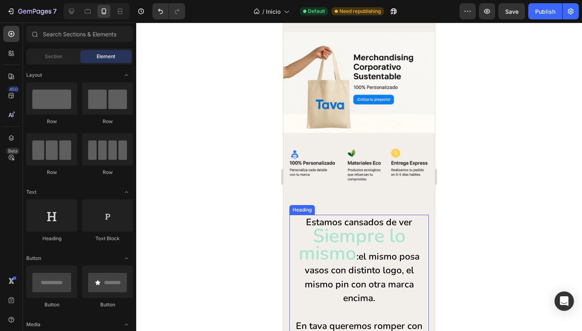
scroll to position [70, 0]
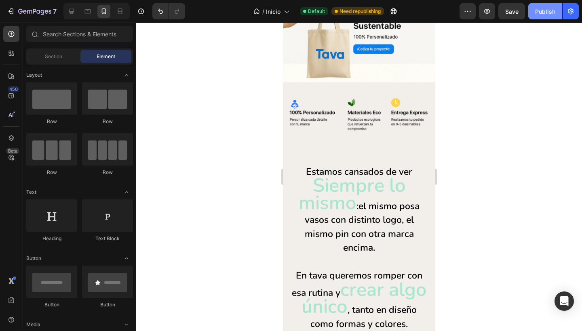
click at [538, 11] on div "Publish" at bounding box center [545, 11] width 20 height 8
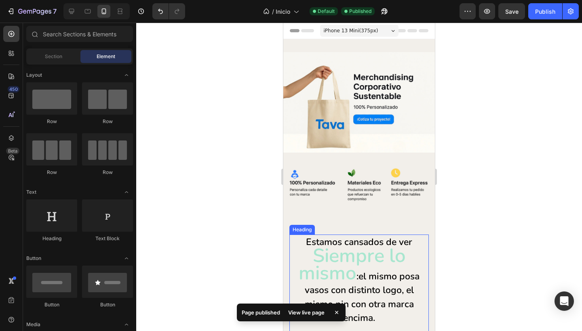
scroll to position [138, 0]
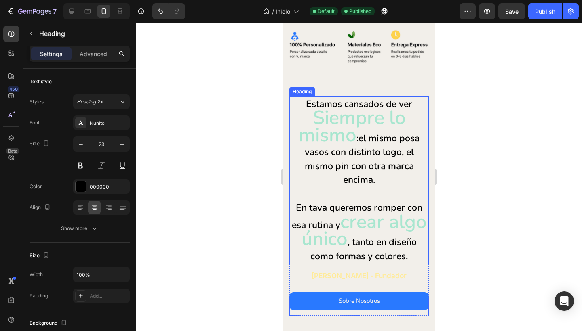
click at [299, 119] on span "Siempre lo mismo" at bounding box center [352, 127] width 107 height 44
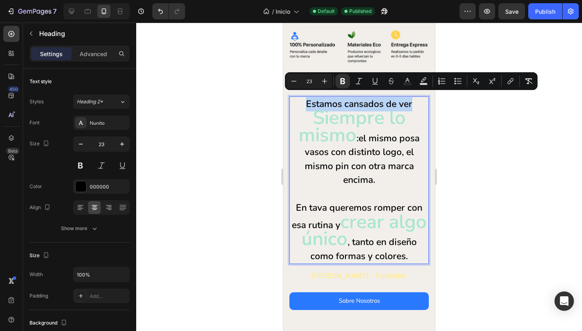
drag, startPoint x: 300, startPoint y: 100, endPoint x: 408, endPoint y: 98, distance: 107.9
click at [408, 98] on p "Estamos cansados de ver Siempre lo mismo : el mismo posa vasos con distinto log…" at bounding box center [359, 180] width 138 height 166
click at [343, 82] on icon "Editor contextual toolbar" at bounding box center [342, 81] width 5 height 6
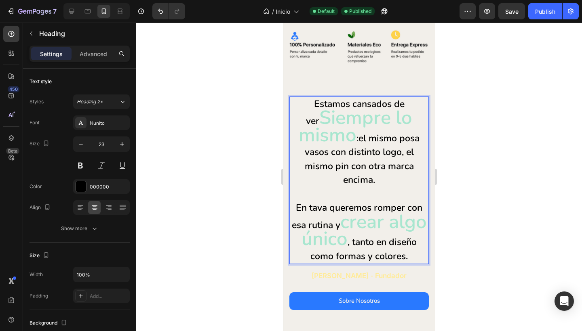
click at [356, 135] on span ":" at bounding box center [357, 138] width 2 height 13
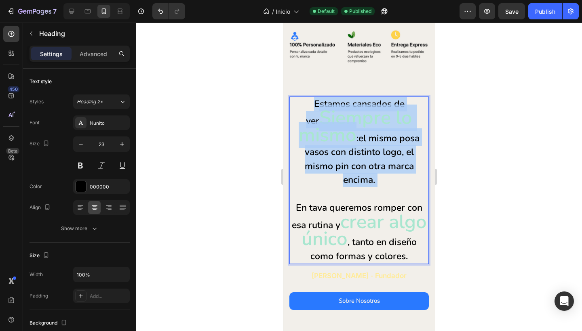
click at [356, 135] on span ":" at bounding box center [357, 138] width 2 height 13
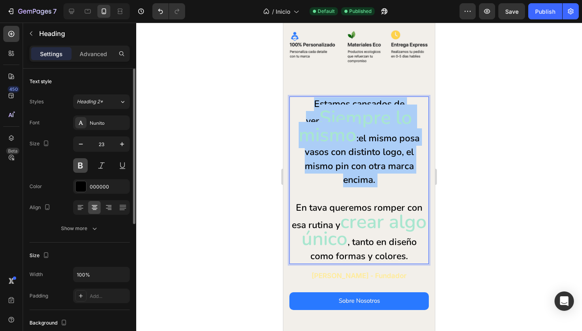
click at [82, 164] on button at bounding box center [80, 165] width 15 height 15
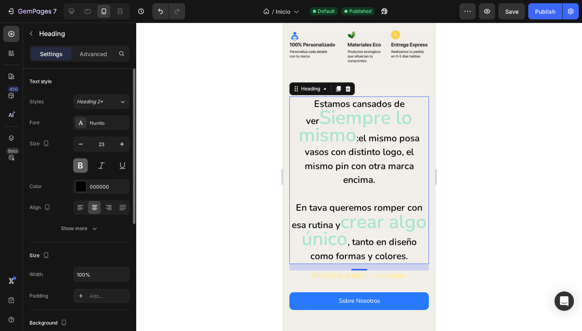
click at [78, 165] on button at bounding box center [80, 165] width 15 height 15
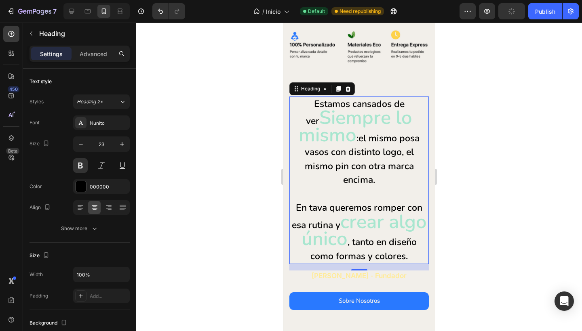
click at [210, 162] on div at bounding box center [359, 177] width 446 height 309
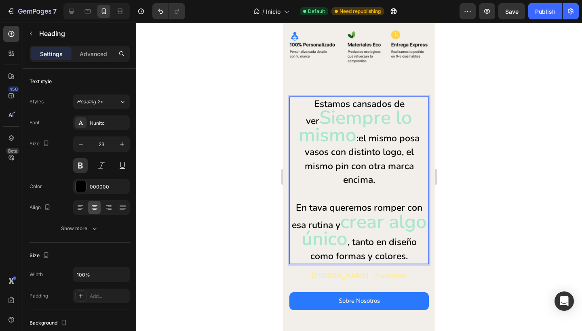
click at [303, 204] on p "Estamos cansados de ver Siempre lo mismo : el mismo posa vasos con distinto log…" at bounding box center [359, 180] width 138 height 166
click at [225, 204] on div at bounding box center [359, 177] width 446 height 309
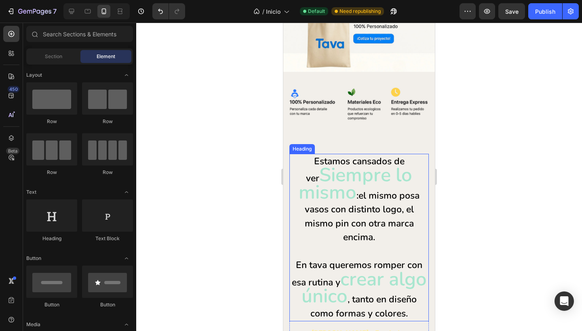
scroll to position [171, 0]
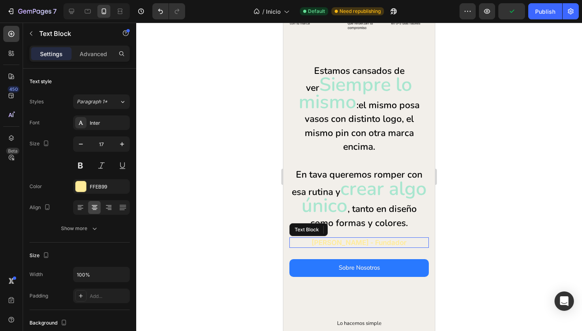
click at [316, 241] on p "[PERSON_NAME] - Fundador" at bounding box center [359, 242] width 138 height 9
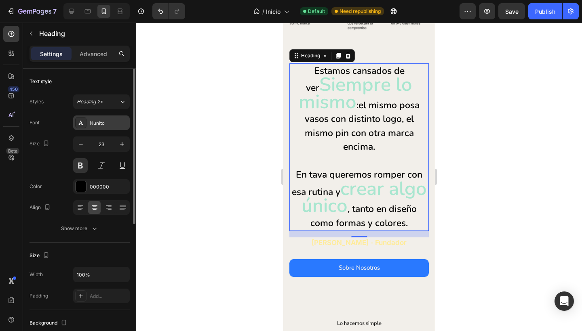
click at [102, 124] on div "Nunito" at bounding box center [109, 123] width 38 height 7
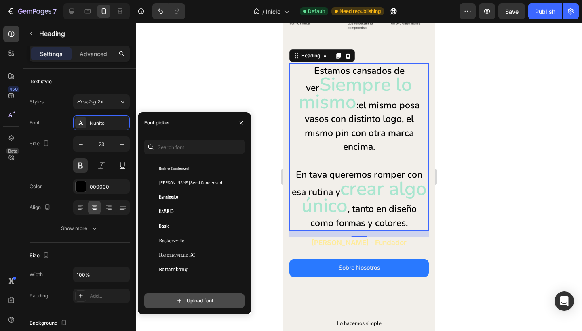
scroll to position [2564, 0]
click at [192, 302] on input "file" at bounding box center [212, 301] width 202 height 14
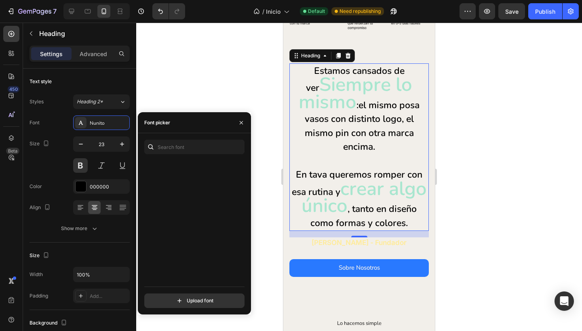
scroll to position [3399, 0]
click at [171, 67] on div at bounding box center [359, 177] width 446 height 309
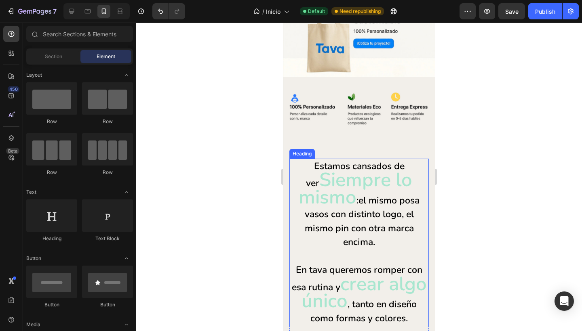
scroll to position [97, 0]
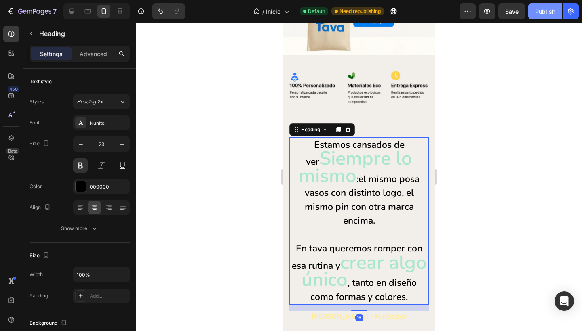
click at [537, 11] on div "Publish" at bounding box center [545, 11] width 20 height 8
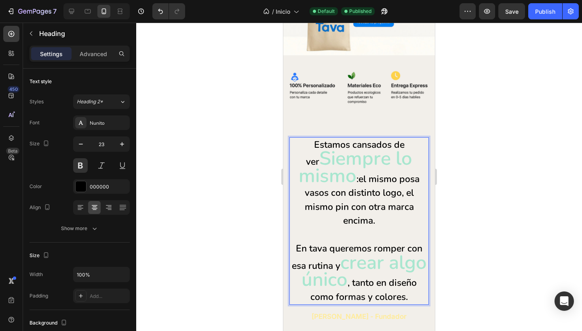
click at [315, 145] on span "Siempre lo mismo" at bounding box center [356, 167] width 114 height 44
click at [358, 176] on p "Estamos cansados de ver Siempre lo mismo : el mismo posa vasos con distinto log…" at bounding box center [359, 221] width 138 height 166
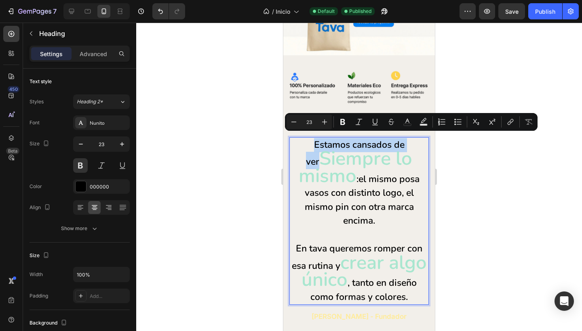
drag, startPoint x: 302, startPoint y: 141, endPoint x: 407, endPoint y: 139, distance: 105.1
click at [407, 139] on p "Estamos cansados de ver Siempre lo mismo : el mismo posa vasos con distinto log…" at bounding box center [359, 221] width 138 height 166
click at [364, 185] on p "Estamos cansados de ver Siempre lo mismo : el mismo posa vasos con distinto log…" at bounding box center [359, 221] width 138 height 166
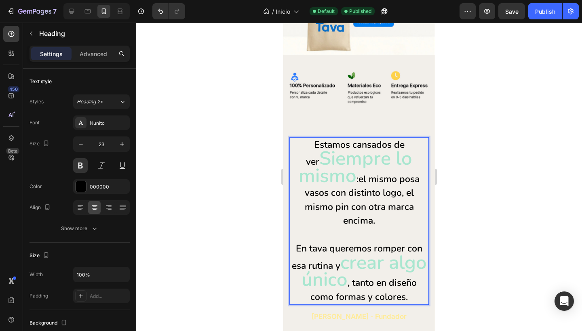
drag, startPoint x: 356, startPoint y: 175, endPoint x: 391, endPoint y: 196, distance: 41.2
click at [391, 196] on p "Estamos cansados de ver Siempre lo mismo : el mismo posa vasos con distinto log…" at bounding box center [359, 221] width 138 height 166
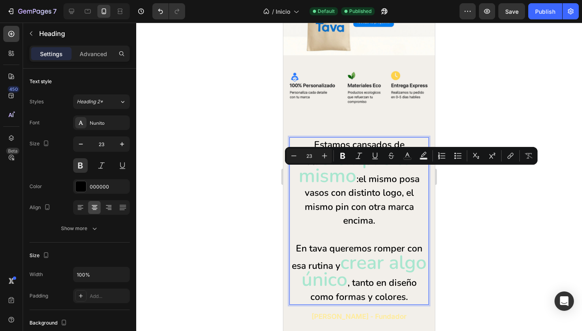
click at [228, 192] on div at bounding box center [359, 177] width 446 height 309
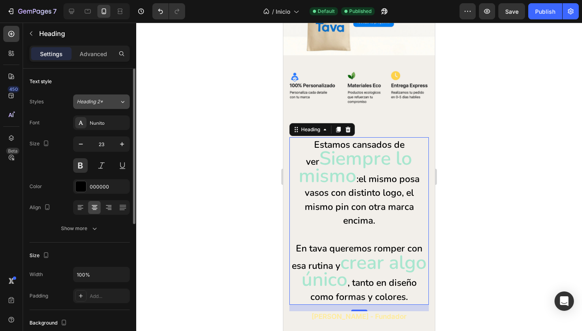
click at [91, 107] on button "Heading 2*" at bounding box center [101, 102] width 57 height 15
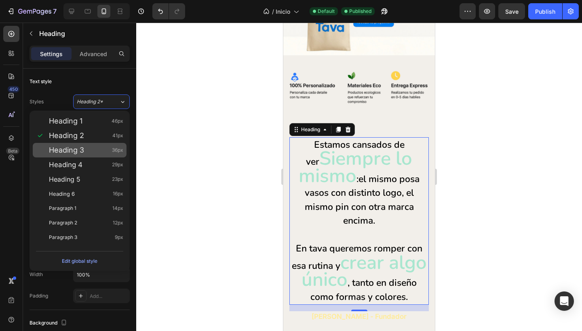
click at [76, 150] on span "Heading 3" at bounding box center [66, 150] width 35 height 8
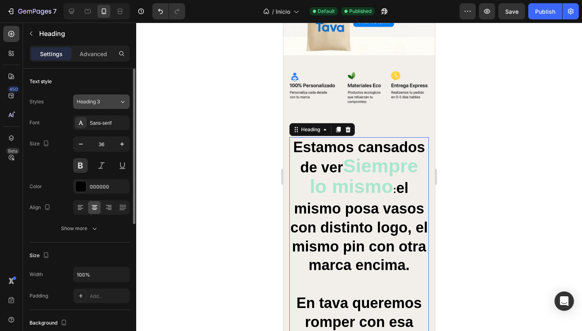
click at [91, 101] on span "Heading 3" at bounding box center [88, 101] width 23 height 7
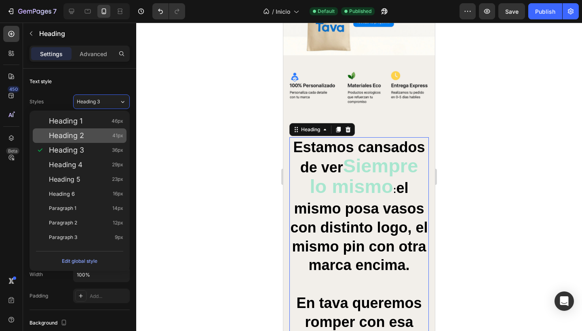
click at [79, 134] on span "Heading 2" at bounding box center [66, 136] width 35 height 8
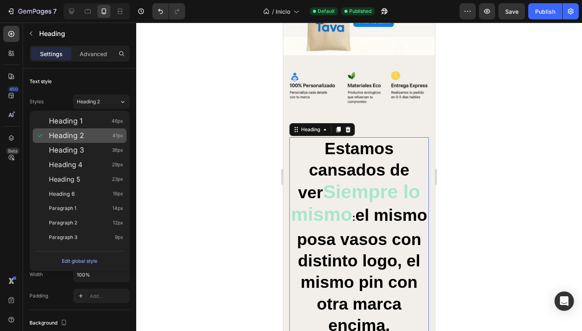
type input "41"
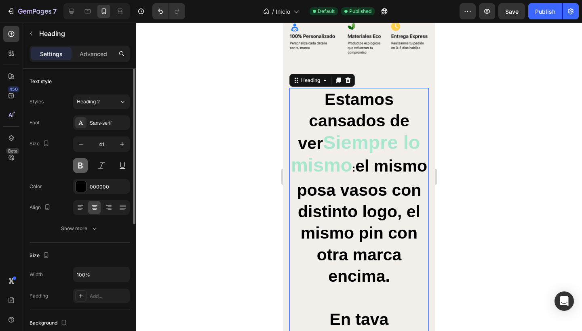
scroll to position [159, 0]
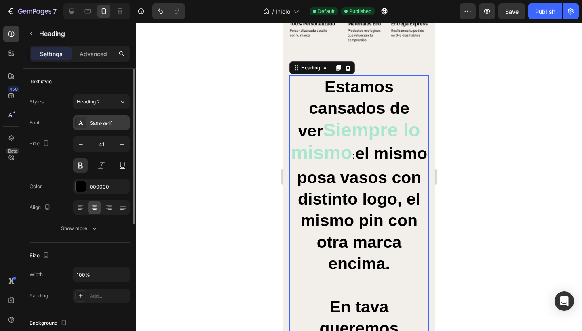
click at [90, 123] on div "Sans-serif" at bounding box center [109, 123] width 38 height 7
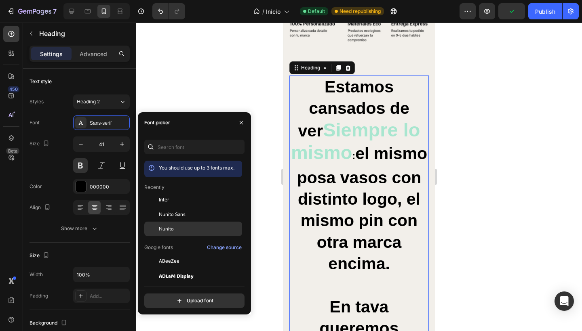
click at [171, 229] on span "Nunito" at bounding box center [166, 228] width 15 height 7
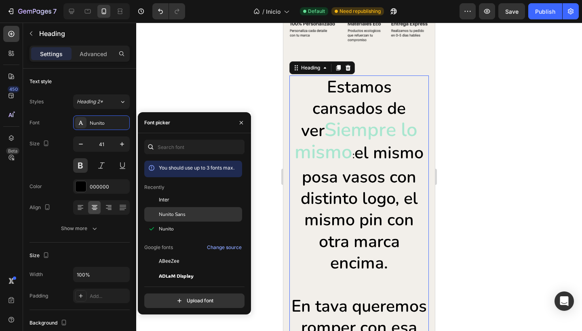
click at [174, 217] on span "Nunito Sans" at bounding box center [172, 214] width 27 height 7
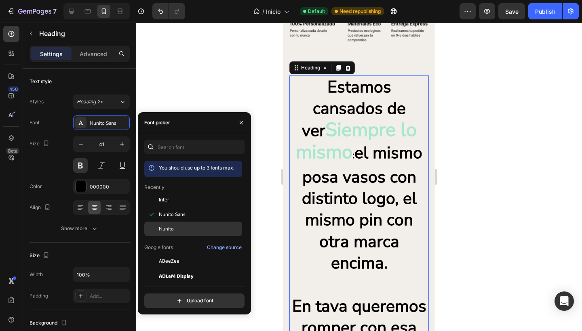
click at [173, 232] on span "Nunito" at bounding box center [166, 228] width 15 height 7
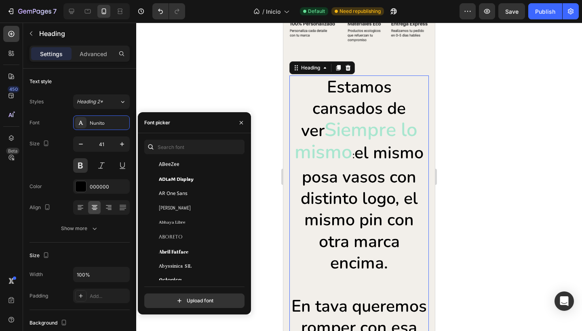
scroll to position [118, 0]
click at [169, 87] on div at bounding box center [359, 177] width 446 height 309
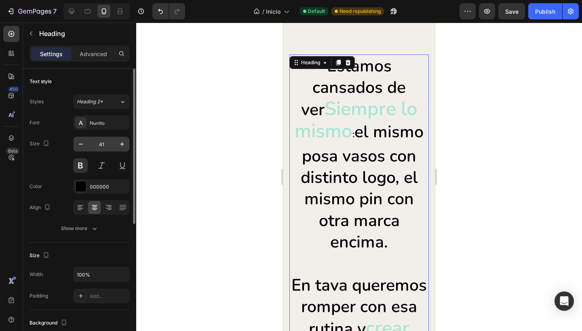
scroll to position [153, 0]
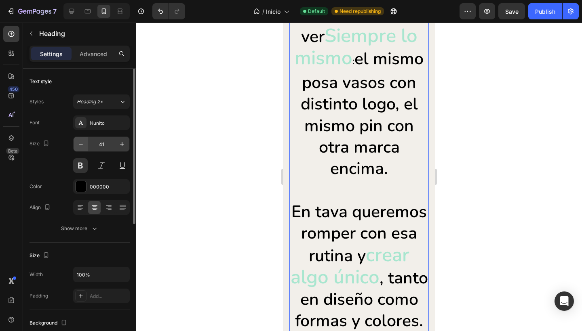
click at [78, 146] on icon "button" at bounding box center [81, 144] width 8 height 8
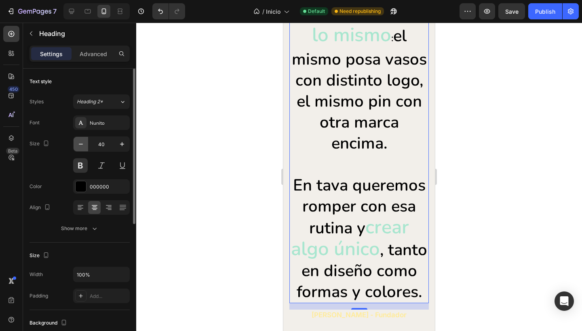
click at [81, 145] on icon "button" at bounding box center [81, 144] width 8 height 8
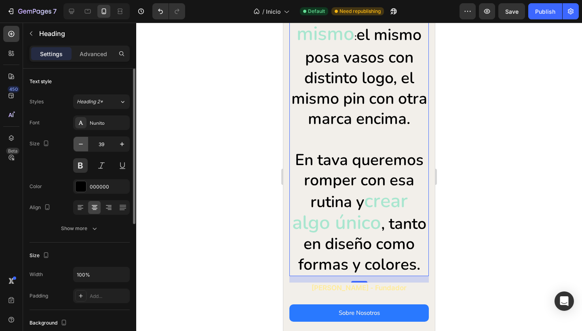
click at [81, 145] on icon "button" at bounding box center [81, 144] width 8 height 8
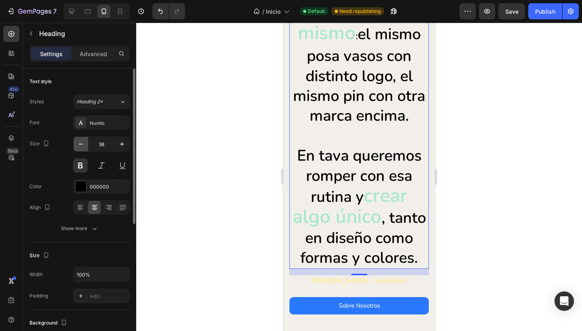
click at [81, 145] on icon "button" at bounding box center [81, 144] width 8 height 8
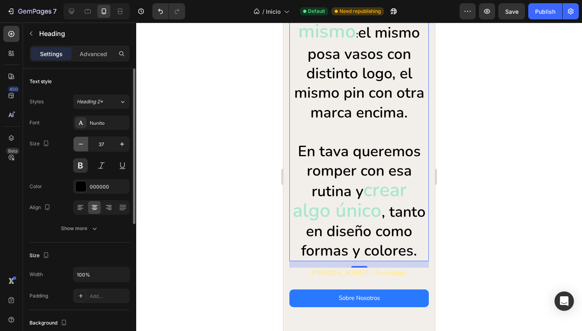
click at [81, 145] on icon "button" at bounding box center [81, 144] width 8 height 8
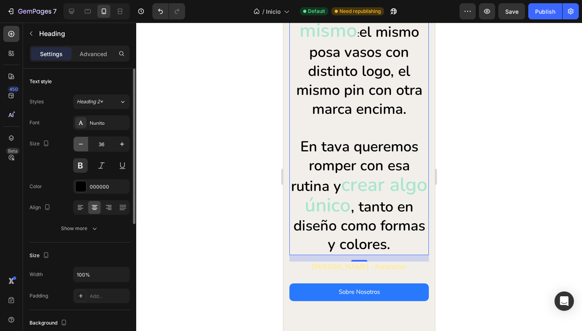
click at [81, 145] on icon "button" at bounding box center [81, 144] width 8 height 8
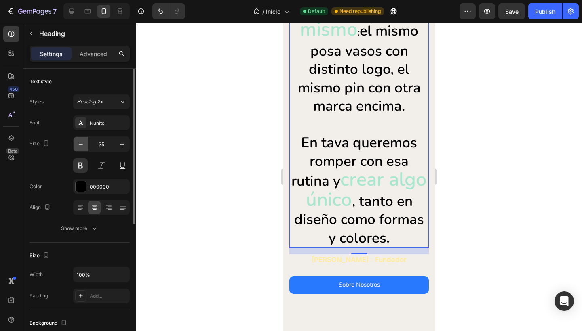
click at [81, 145] on icon "button" at bounding box center [81, 144] width 8 height 8
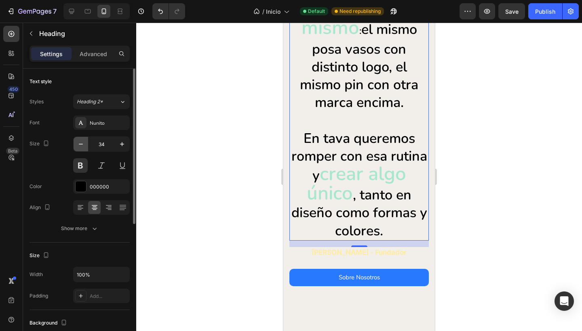
click at [81, 145] on icon "button" at bounding box center [81, 144] width 8 height 8
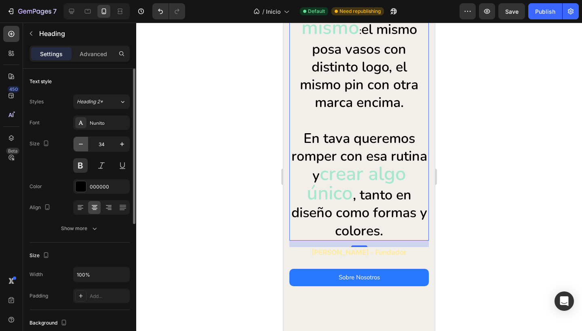
click at [81, 145] on icon "button" at bounding box center [81, 144] width 8 height 8
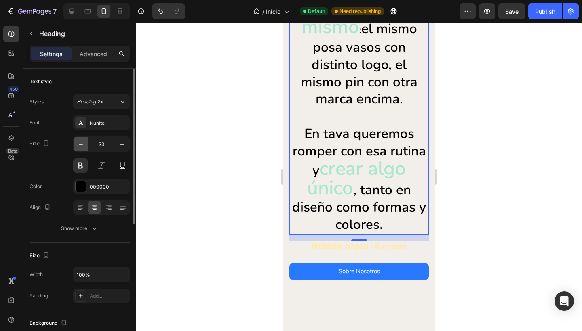
click at [81, 145] on icon "button" at bounding box center [81, 144] width 8 height 8
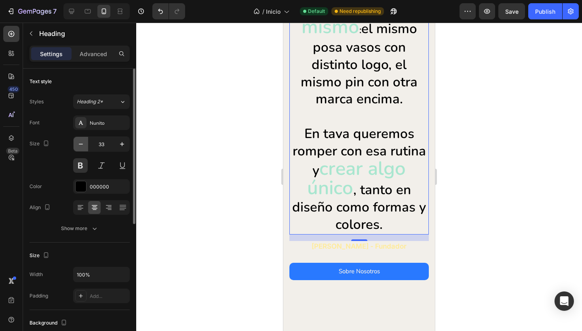
click at [81, 145] on icon "button" at bounding box center [81, 144] width 8 height 8
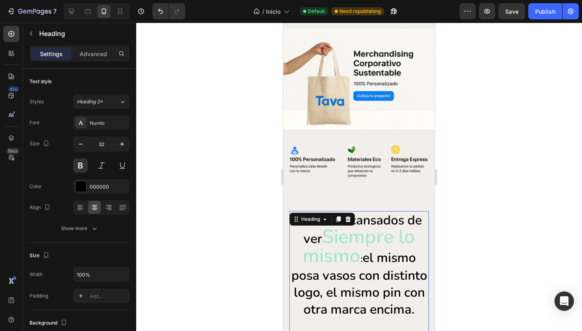
scroll to position [80, 0]
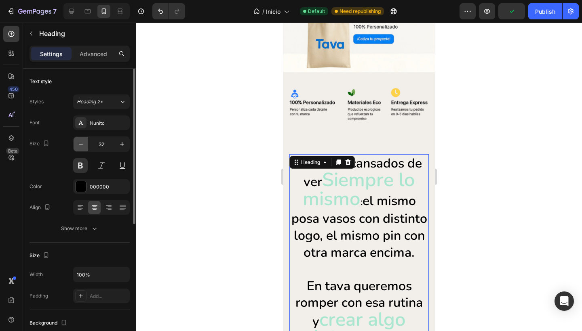
click at [79, 143] on icon "button" at bounding box center [81, 144] width 8 height 8
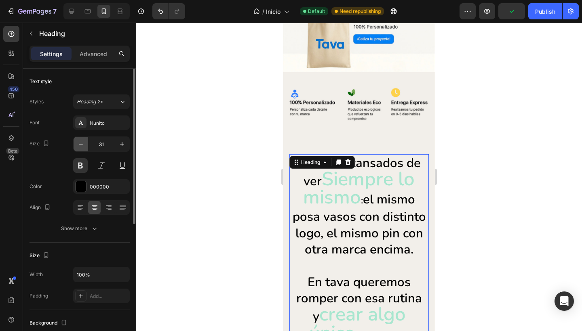
click at [79, 143] on icon "button" at bounding box center [81, 144] width 8 height 8
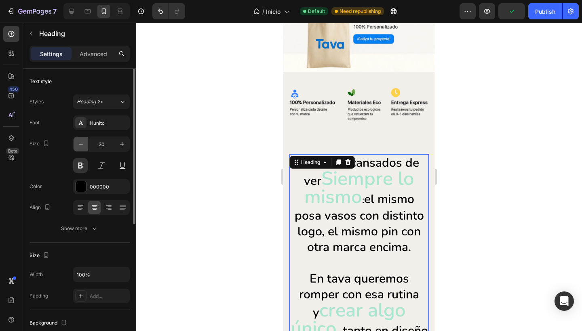
click at [79, 143] on icon "button" at bounding box center [81, 144] width 8 height 8
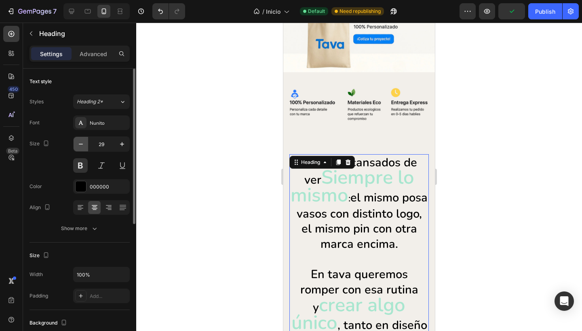
click at [79, 143] on icon "button" at bounding box center [81, 144] width 8 height 8
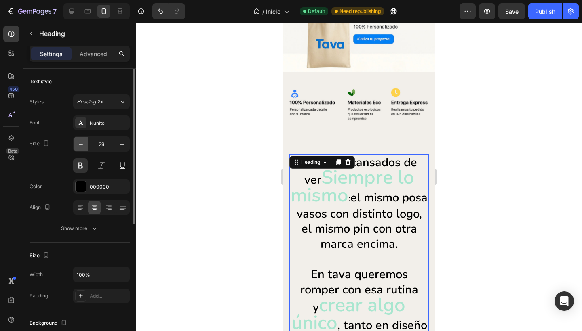
click at [79, 143] on icon "button" at bounding box center [81, 144] width 8 height 8
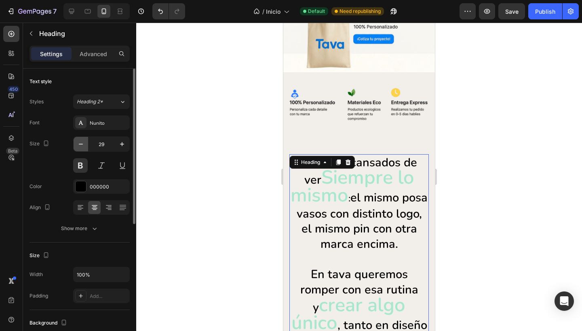
click at [79, 143] on icon "button" at bounding box center [81, 144] width 8 height 8
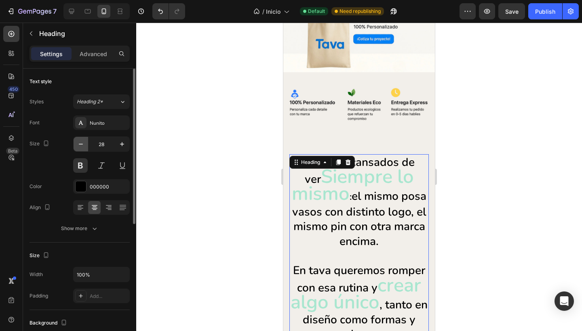
click at [79, 143] on icon "button" at bounding box center [81, 144] width 8 height 8
type input "27"
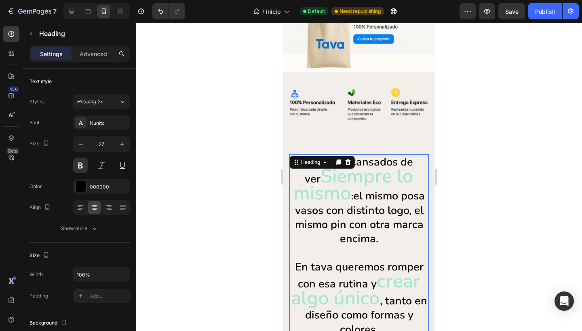
scroll to position [138, 0]
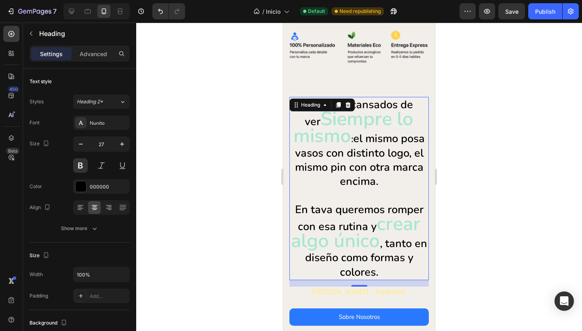
click at [244, 209] on div at bounding box center [359, 177] width 446 height 309
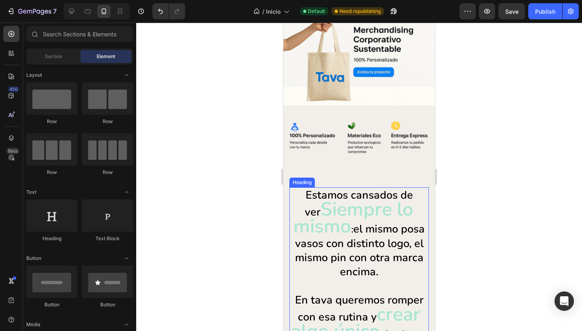
scroll to position [74, 0]
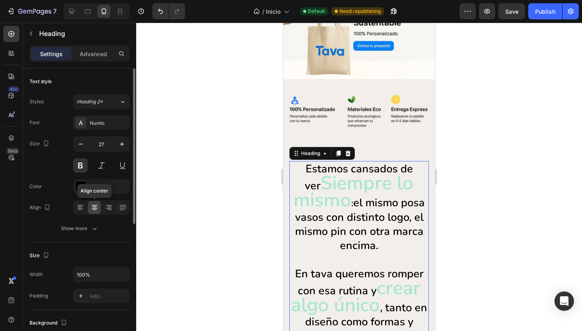
click at [94, 210] on icon at bounding box center [95, 210] width 4 height 1
click at [123, 145] on icon "button" at bounding box center [122, 144] width 8 height 8
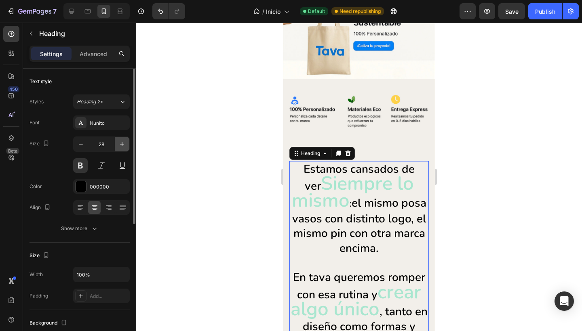
click at [123, 145] on icon "button" at bounding box center [122, 144] width 8 height 8
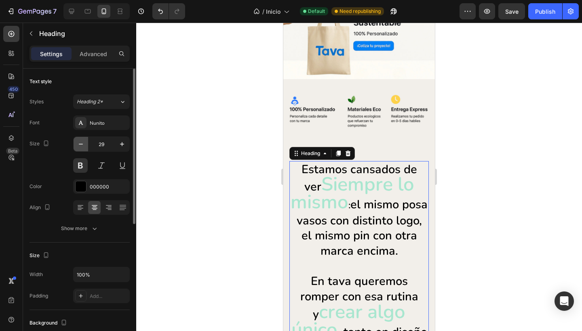
click at [78, 145] on icon "button" at bounding box center [81, 144] width 8 height 8
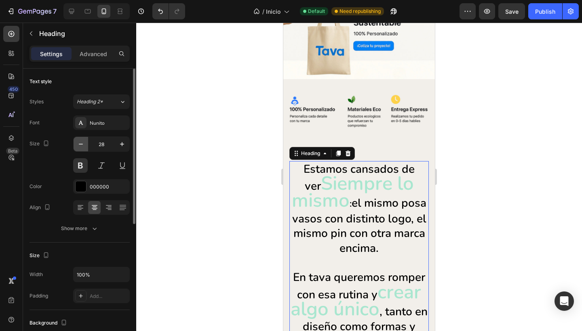
type input "27"
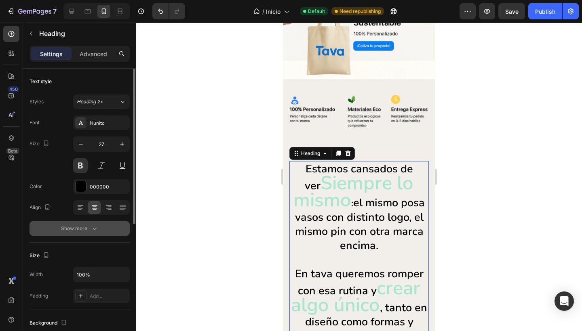
click at [67, 224] on button "Show more" at bounding box center [79, 228] width 100 height 15
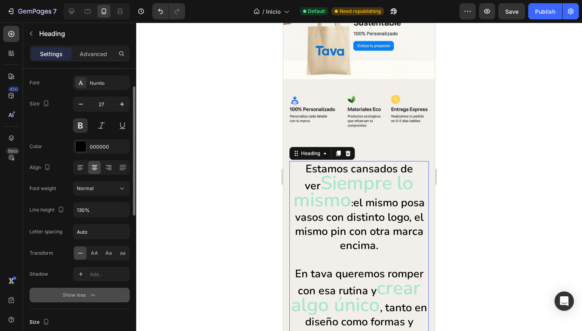
scroll to position [41, 0]
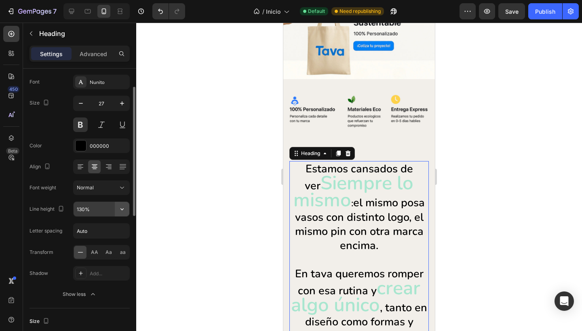
click at [123, 210] on icon "button" at bounding box center [121, 210] width 3 height 2
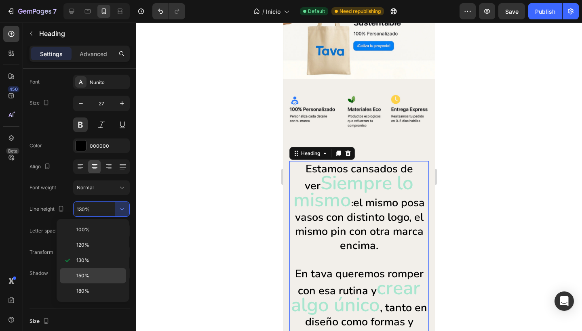
click at [82, 278] on span "150%" at bounding box center [82, 275] width 13 height 7
type input "150%"
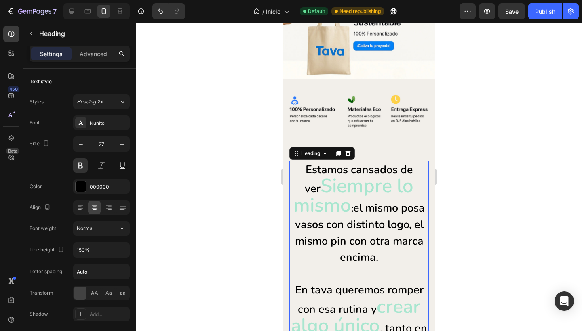
scroll to position [103, 0]
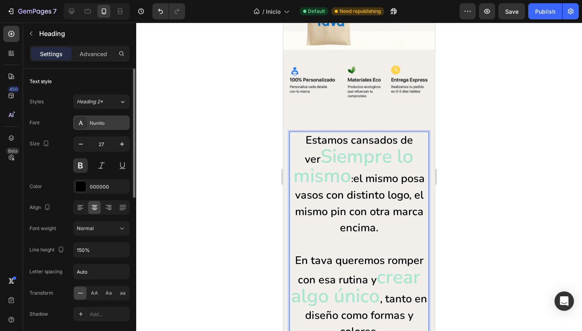
click at [93, 127] on div "Nunito" at bounding box center [101, 123] width 57 height 15
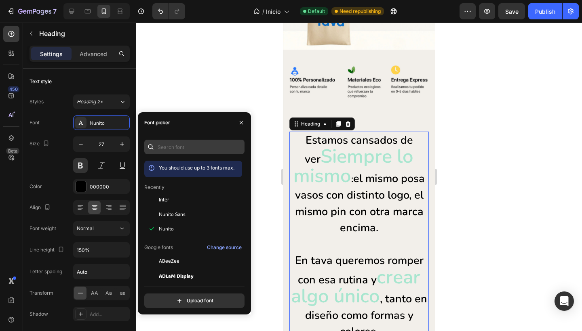
scroll to position [0, 0]
click at [182, 147] on input "text" at bounding box center [194, 147] width 100 height 15
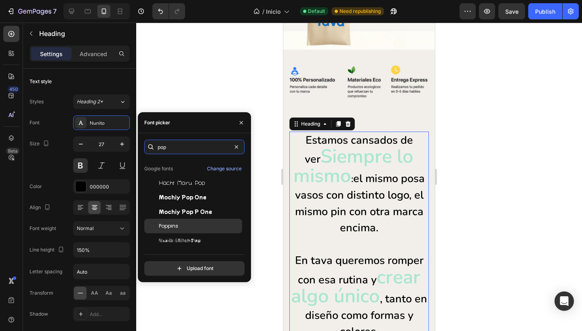
scroll to position [20, 0]
type input "pop"
click at [181, 228] on div "Poppins" at bounding box center [200, 226] width 82 height 7
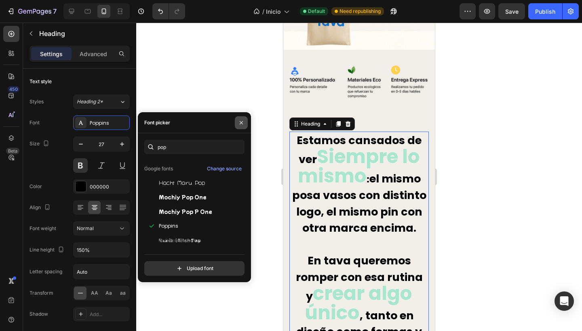
click at [242, 120] on icon "button" at bounding box center [241, 123] width 6 height 6
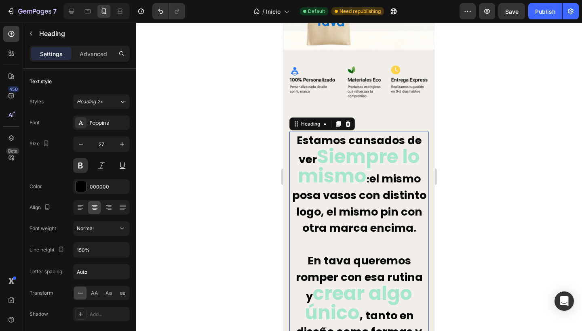
scroll to position [140, 0]
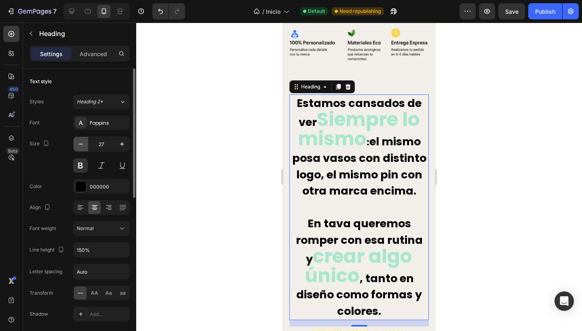
click at [80, 143] on icon "button" at bounding box center [81, 144] width 8 height 8
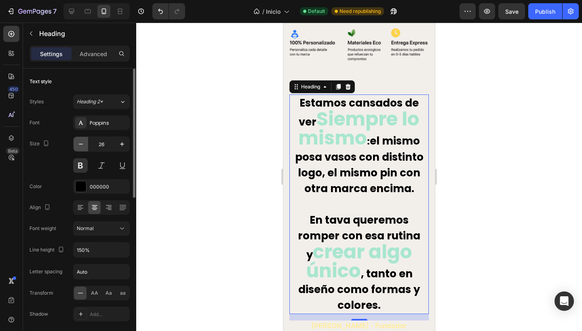
click at [80, 143] on icon "button" at bounding box center [81, 144] width 8 height 8
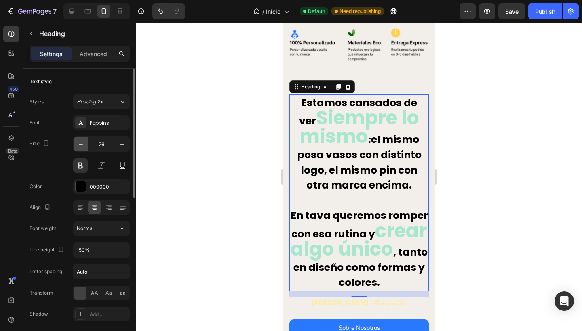
type input "25"
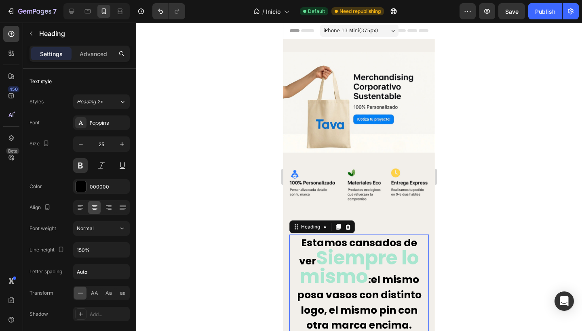
scroll to position [39, 0]
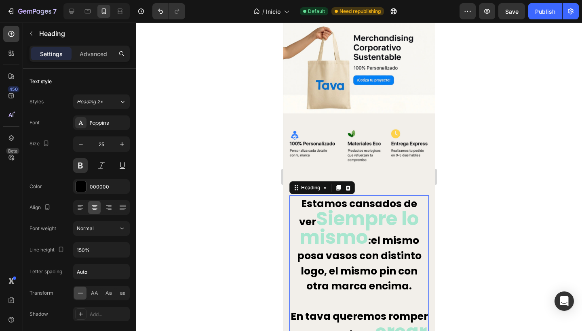
click at [225, 201] on div at bounding box center [359, 177] width 446 height 309
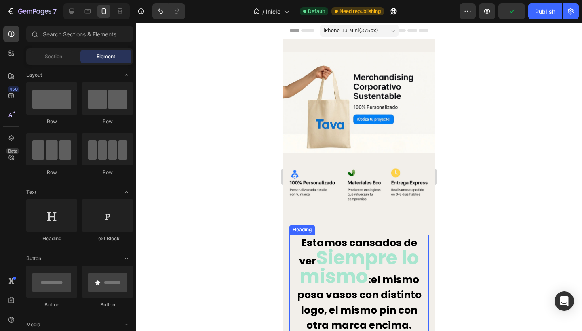
scroll to position [70, 0]
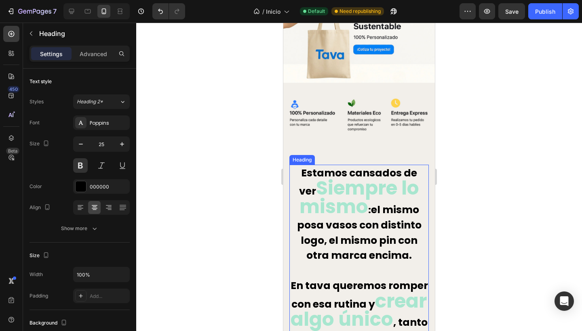
click at [296, 175] on p "Estamos cansados de ver Siempre lo mismo : el mismo posa vasos con distinto log…" at bounding box center [359, 263] width 138 height 195
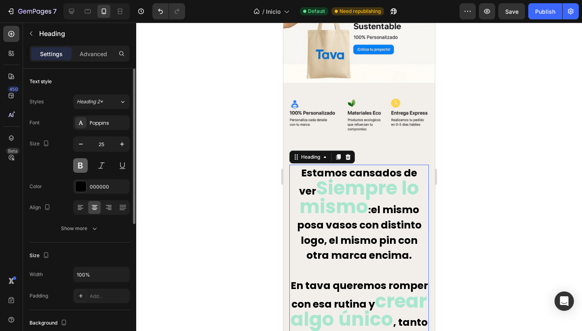
click at [81, 166] on button at bounding box center [80, 165] width 15 height 15
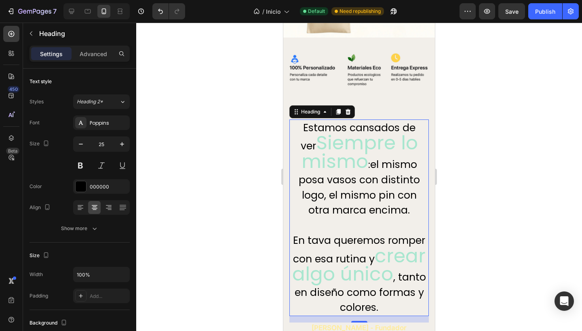
scroll to position [129, 0]
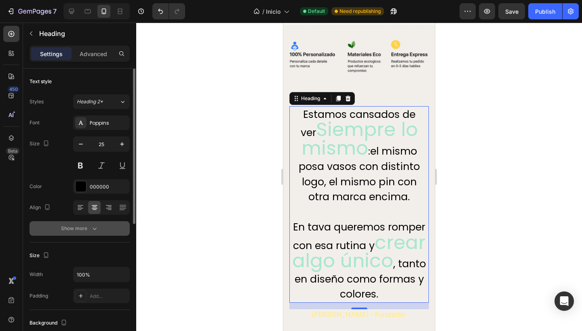
click at [83, 230] on div "Show more" at bounding box center [80, 229] width 38 height 8
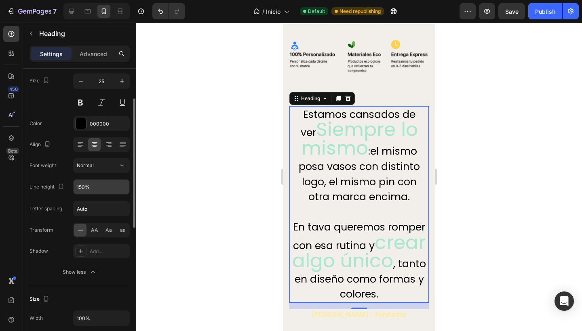
scroll to position [64, 0]
click at [124, 190] on icon "button" at bounding box center [122, 186] width 8 height 8
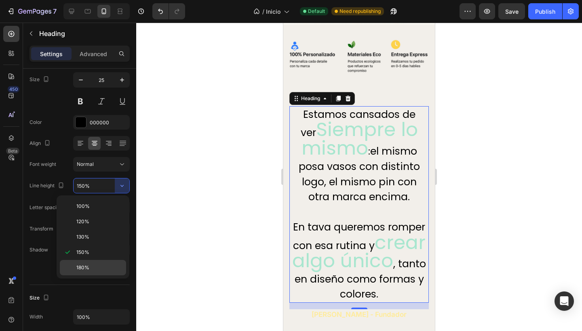
click at [82, 265] on span "180%" at bounding box center [82, 267] width 13 height 7
type input "180%"
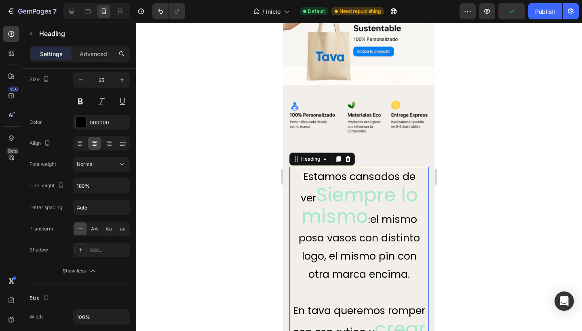
scroll to position [31, 0]
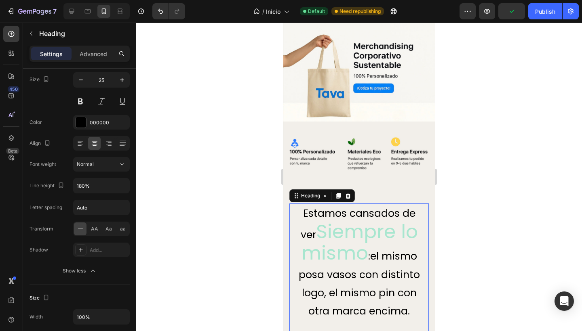
click at [218, 223] on div at bounding box center [359, 177] width 446 height 309
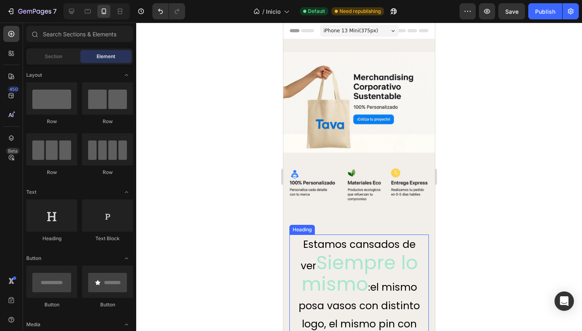
scroll to position [26, 0]
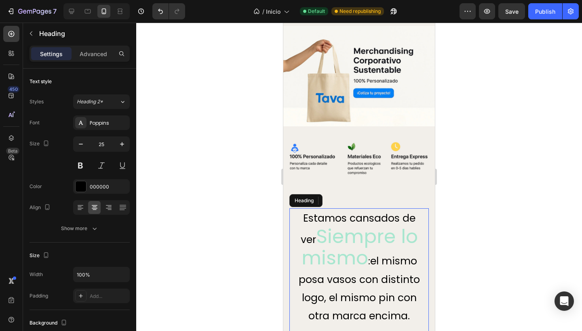
click at [303, 249] on span "Siempre lo mismo" at bounding box center [359, 247] width 116 height 48
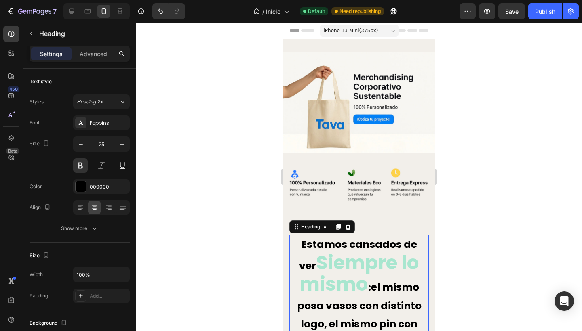
scroll to position [26, 0]
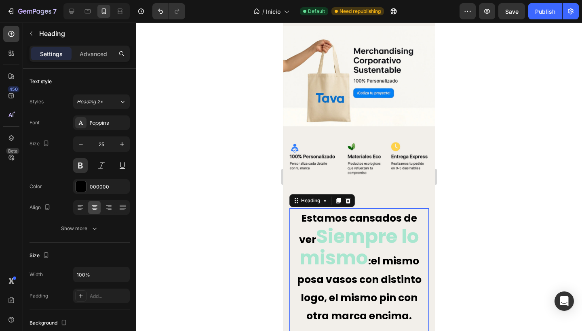
click at [211, 211] on div at bounding box center [359, 177] width 446 height 309
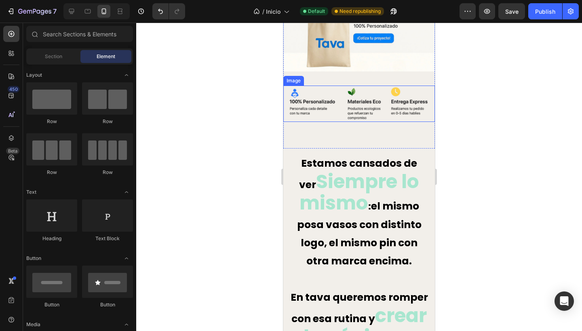
scroll to position [106, 0]
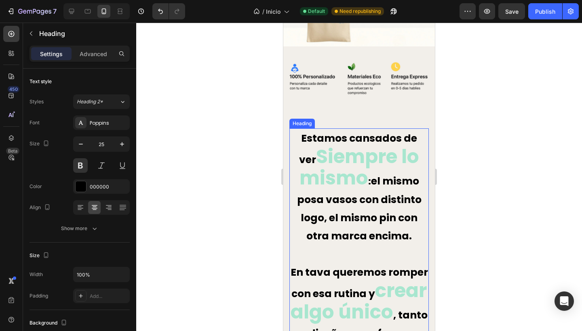
click at [298, 143] on p "Estamos cansados de ver Siempre lo mismo : el mismo posa vasos con distinto log…" at bounding box center [359, 245] width 138 height 232
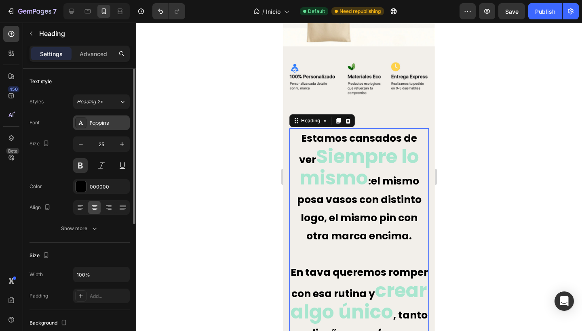
click at [105, 117] on div "Poppins" at bounding box center [101, 123] width 57 height 15
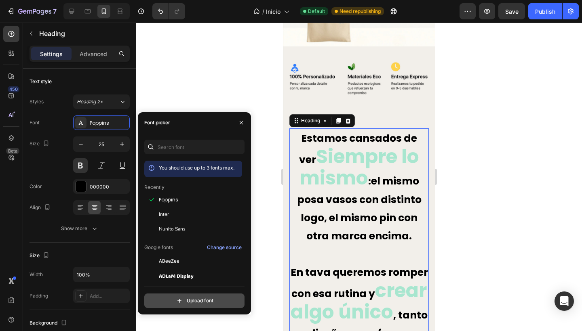
click at [196, 300] on input "file" at bounding box center [212, 301] width 202 height 14
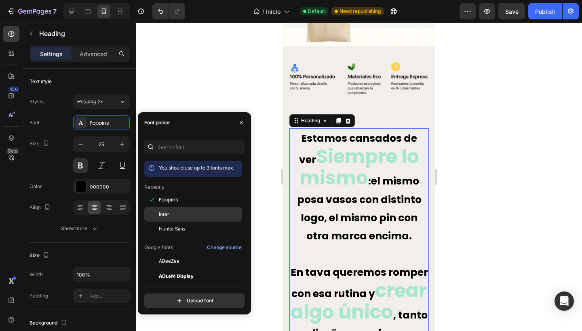
scroll to position [0, 0]
click at [215, 245] on div "Change source" at bounding box center [224, 247] width 35 height 7
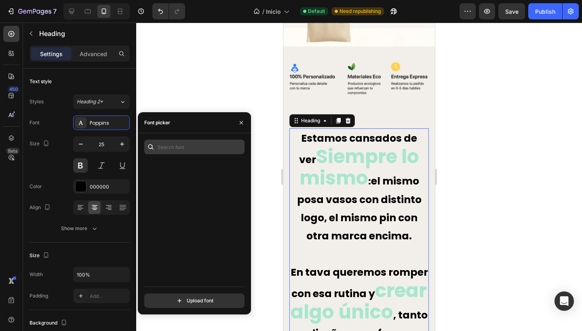
scroll to position [11474, 0]
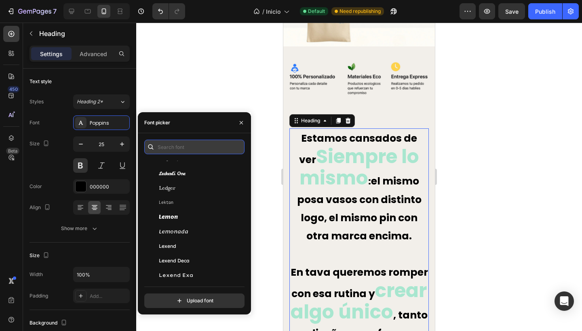
click at [177, 143] on input "text" at bounding box center [194, 147] width 100 height 15
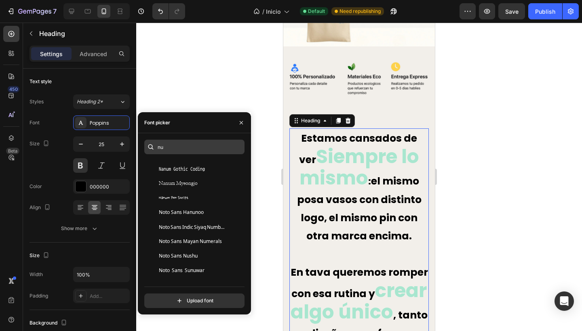
scroll to position [219, 0]
click at [179, 147] on input "nu" at bounding box center [194, 147] width 100 height 15
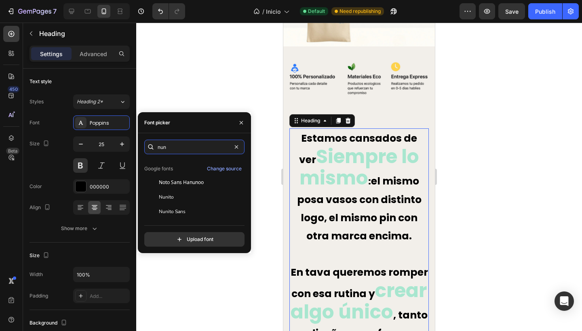
scroll to position [20, 0]
type input "nun"
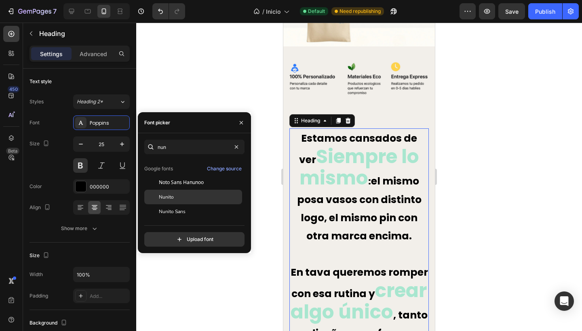
click at [182, 197] on div "Nunito" at bounding box center [200, 197] width 82 height 7
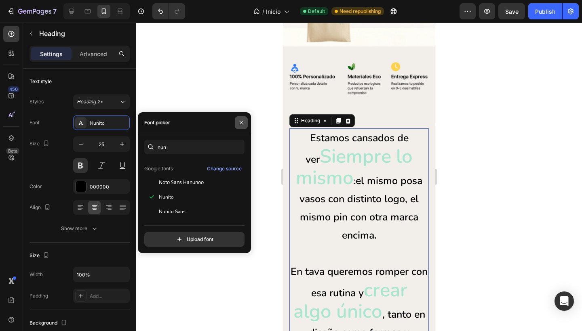
click at [241, 124] on icon "button" at bounding box center [241, 123] width 6 height 6
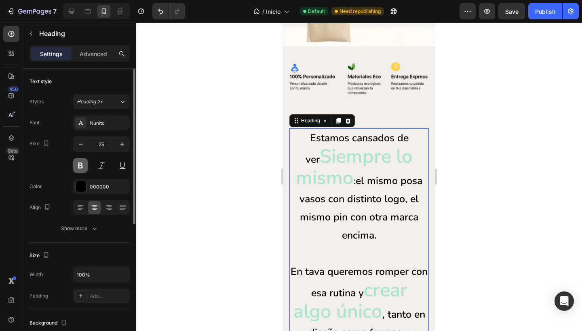
click at [81, 164] on button at bounding box center [80, 165] width 15 height 15
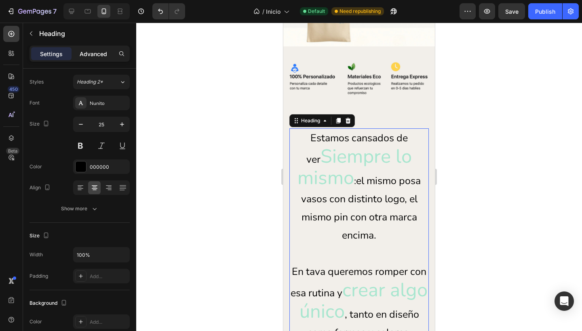
click at [89, 55] on p "Advanced" at bounding box center [93, 54] width 27 height 8
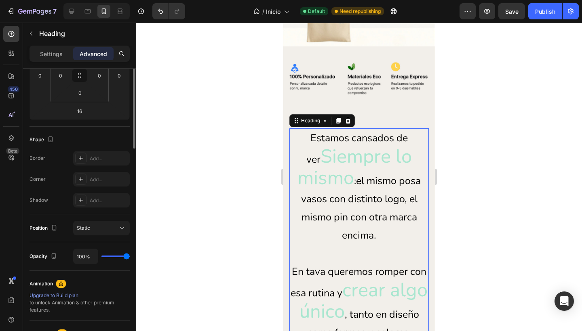
scroll to position [0, 0]
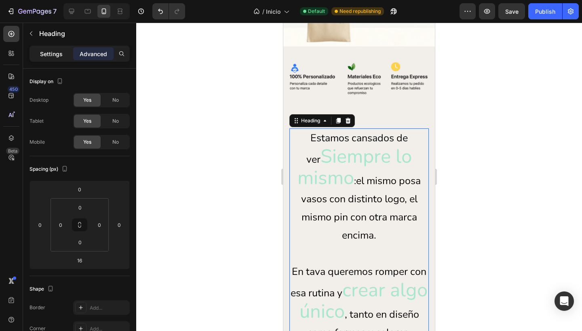
click at [55, 51] on p "Settings" at bounding box center [51, 54] width 23 height 8
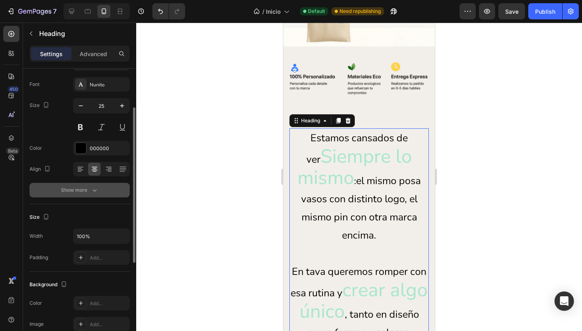
scroll to position [53, 0]
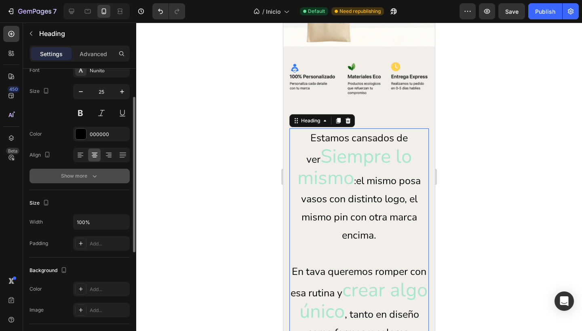
click at [68, 174] on div "Show more" at bounding box center [80, 176] width 38 height 8
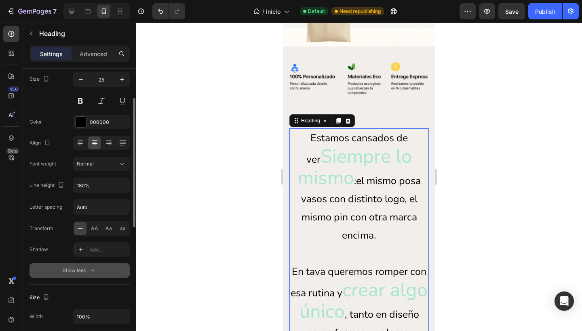
scroll to position [65, 0]
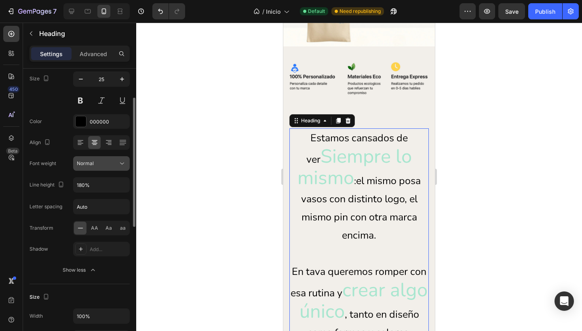
click at [93, 161] on span "Normal" at bounding box center [85, 163] width 17 height 6
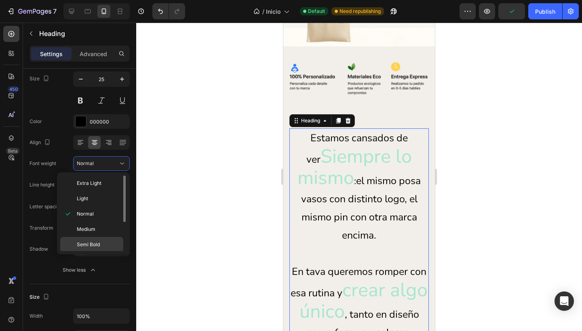
click at [81, 246] on span "Semi Bold" at bounding box center [88, 244] width 23 height 7
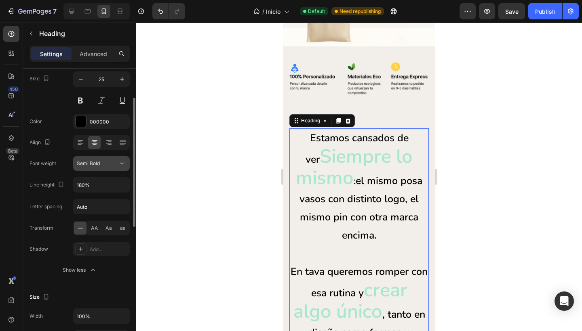
click at [103, 160] on div "Semi Bold" at bounding box center [97, 163] width 41 height 7
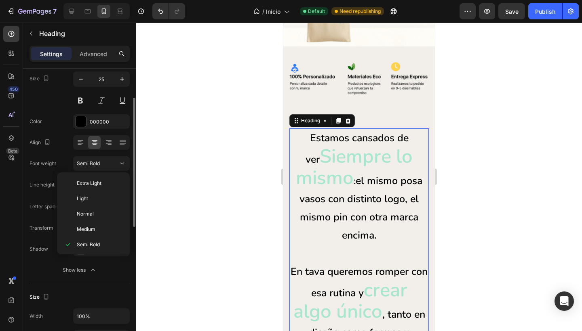
click at [44, 159] on div "Font weight" at bounding box center [42, 163] width 27 height 13
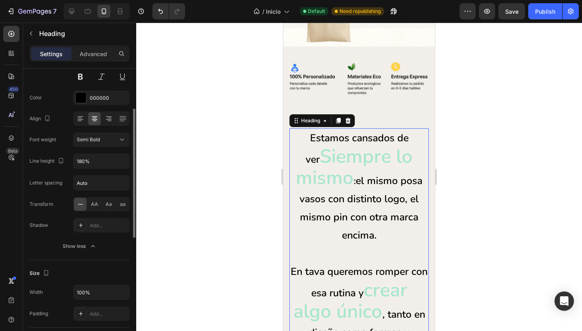
scroll to position [89, 0]
click at [124, 139] on icon at bounding box center [122, 140] width 4 height 2
click at [38, 143] on div "Font weight" at bounding box center [42, 139] width 27 height 7
click at [122, 163] on icon "button" at bounding box center [122, 161] width 8 height 8
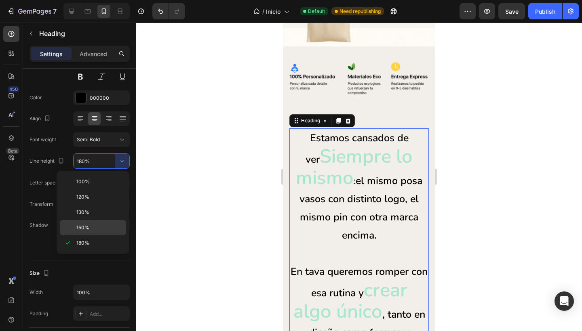
click at [81, 224] on span "150%" at bounding box center [82, 227] width 13 height 7
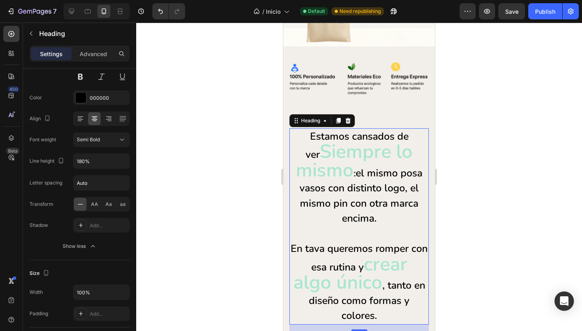
type input "150%"
click at [101, 182] on input "Auto" at bounding box center [102, 183] width 56 height 15
click at [60, 173] on div "Font Nunito Size 25 Color 000000 Align Font weight Semi Bold Line height 150% L…" at bounding box center [79, 140] width 100 height 227
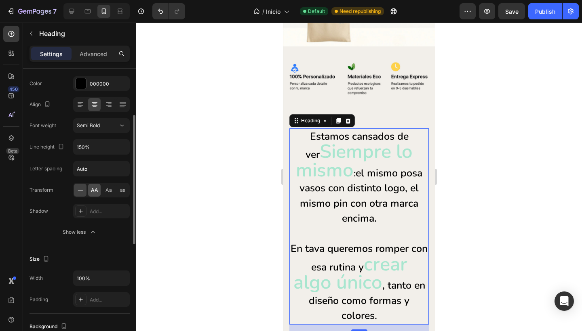
click at [94, 190] on span "AA" at bounding box center [94, 190] width 7 height 7
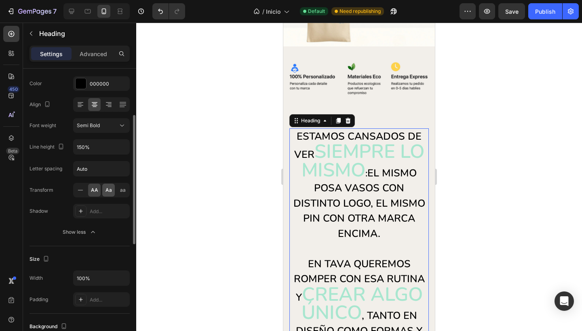
click at [106, 190] on span "Aa" at bounding box center [108, 190] width 6 height 7
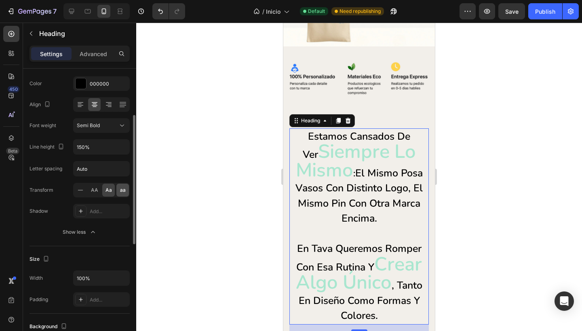
click at [122, 192] on span "aa" at bounding box center [123, 190] width 6 height 7
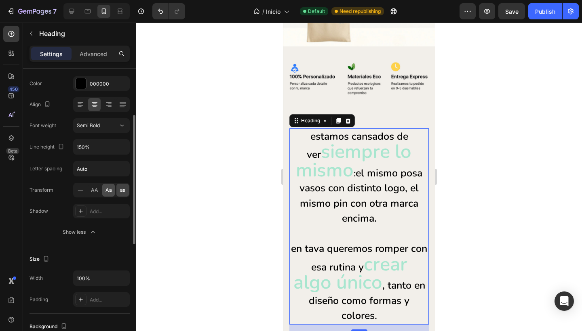
click at [107, 189] on span "Aa" at bounding box center [108, 190] width 6 height 7
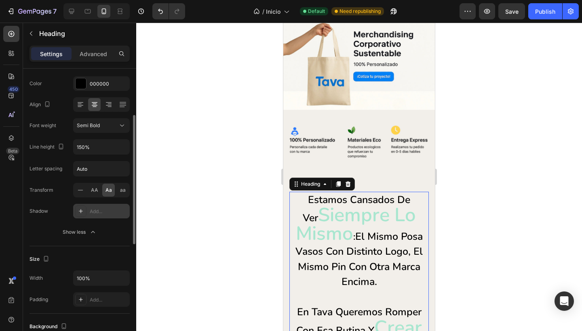
scroll to position [55, 0]
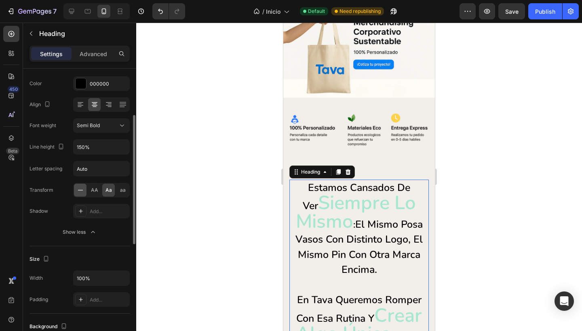
click at [80, 192] on icon at bounding box center [80, 190] width 8 height 8
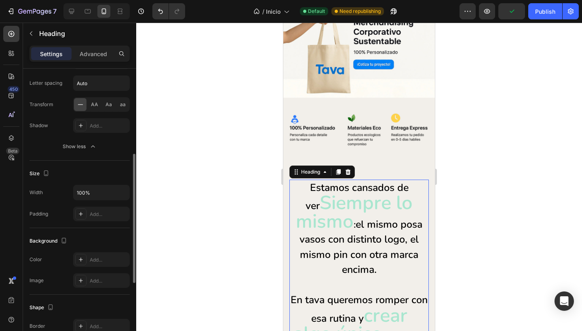
scroll to position [189, 0]
click at [101, 191] on input "100%" at bounding box center [102, 192] width 56 height 15
click at [121, 193] on icon "button" at bounding box center [121, 193] width 3 height 2
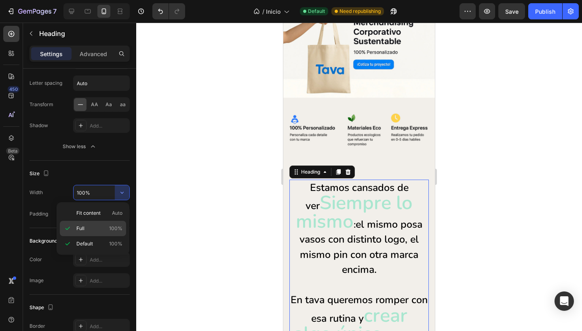
click at [100, 227] on p "Full 100%" at bounding box center [99, 228] width 46 height 7
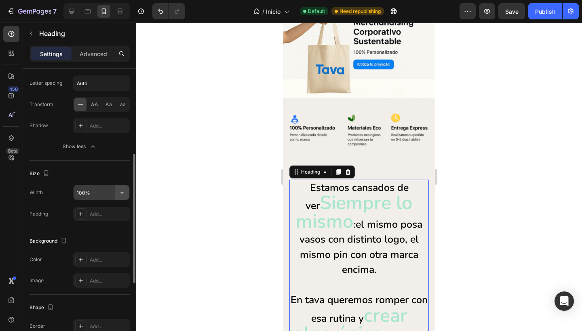
click at [123, 192] on icon "button" at bounding box center [121, 193] width 3 height 2
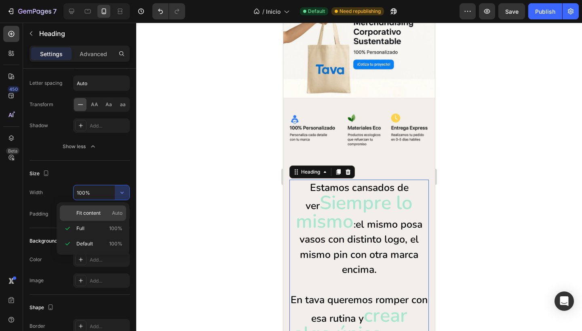
click at [101, 209] on div "Fit content Auto" at bounding box center [93, 213] width 66 height 15
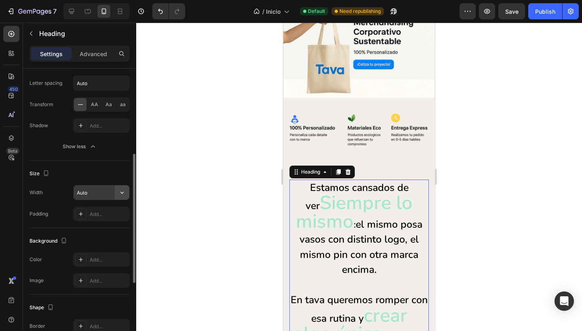
click at [120, 193] on icon "button" at bounding box center [122, 193] width 8 height 8
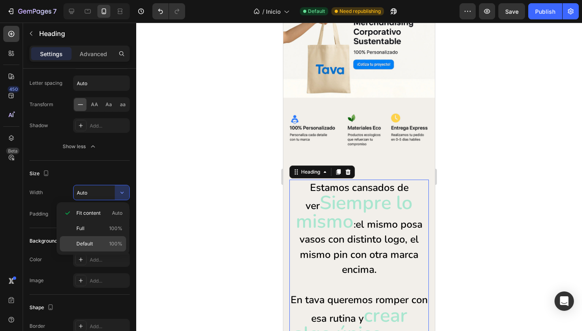
click at [92, 242] on span "Default" at bounding box center [84, 243] width 17 height 7
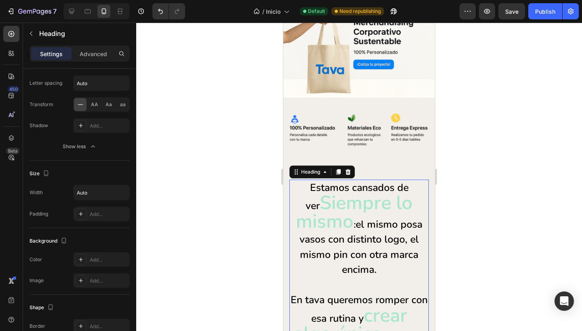
type input "100%"
click at [124, 196] on icon "button" at bounding box center [122, 193] width 8 height 8
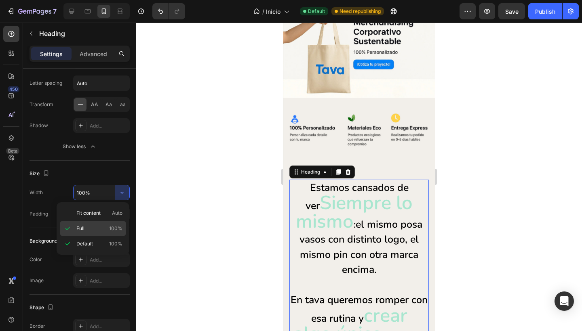
click at [99, 231] on p "Full 100%" at bounding box center [99, 228] width 46 height 7
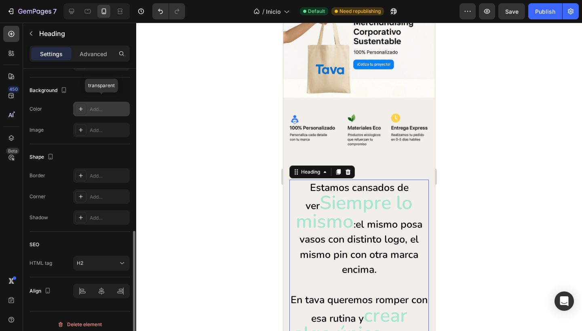
scroll to position [345, 0]
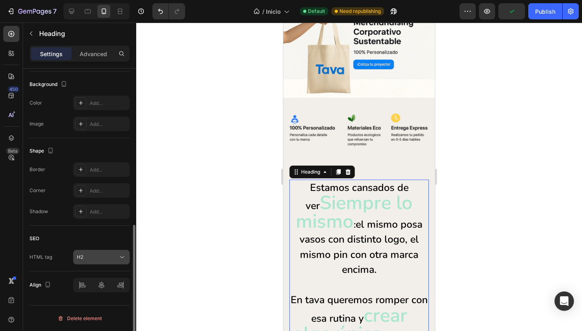
click at [116, 255] on div "H2" at bounding box center [97, 257] width 41 height 7
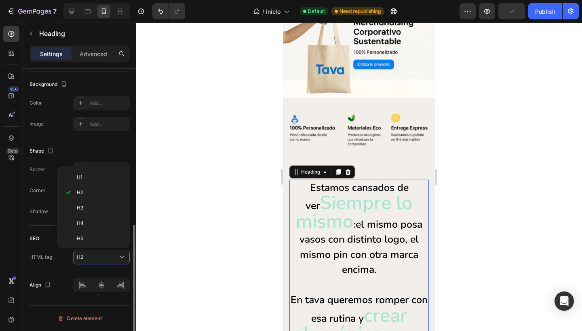
click at [55, 252] on div "HTML tag H2" at bounding box center [79, 257] width 100 height 15
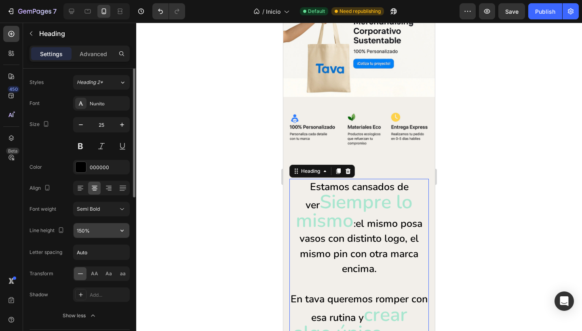
scroll to position [13, 0]
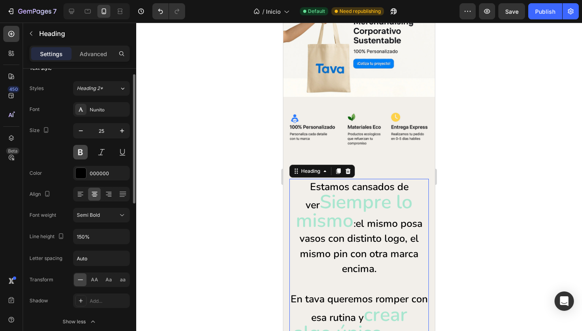
click at [81, 152] on button at bounding box center [80, 152] width 15 height 15
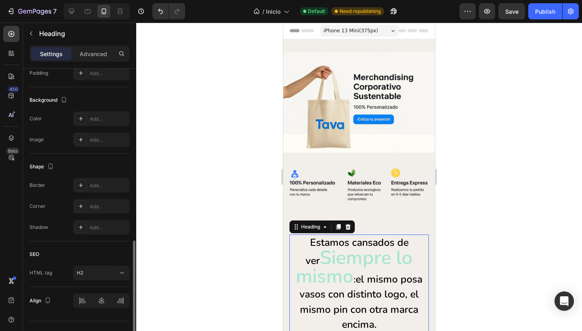
scroll to position [345, 0]
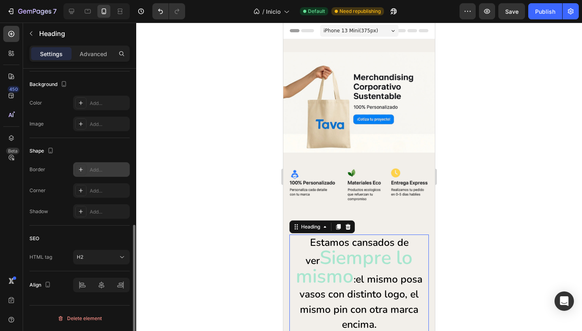
click at [103, 171] on div "Add..." at bounding box center [109, 169] width 38 height 7
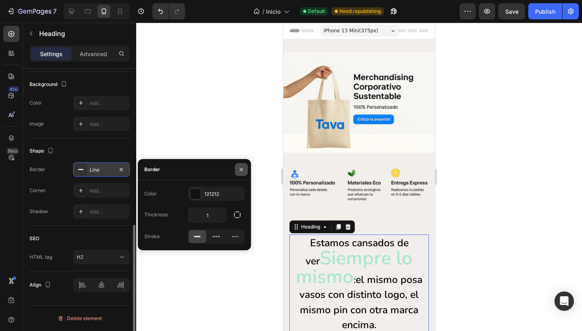
click at [238, 164] on button "button" at bounding box center [241, 169] width 13 height 13
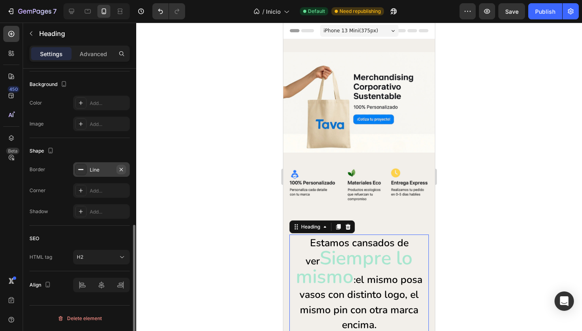
click at [122, 171] on icon "button" at bounding box center [121, 169] width 6 height 6
click at [99, 257] on div "H2" at bounding box center [97, 257] width 41 height 7
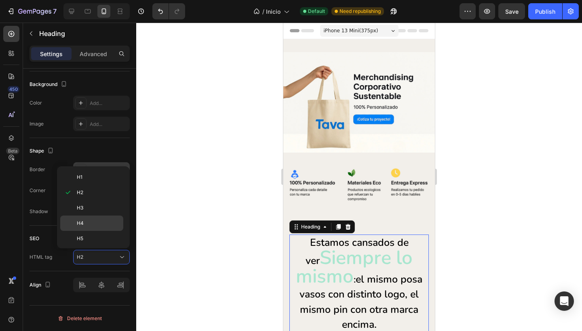
scroll to position [32, 0]
click at [96, 241] on p "Div" at bounding box center [98, 237] width 43 height 7
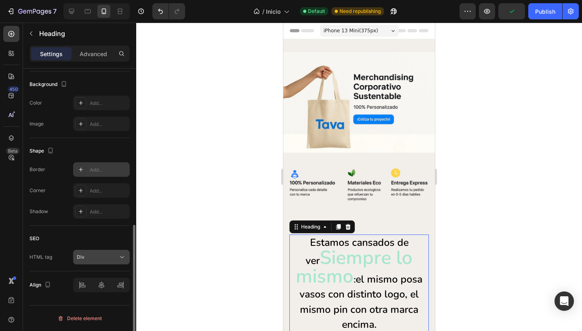
click at [104, 255] on div "Div" at bounding box center [97, 257] width 41 height 7
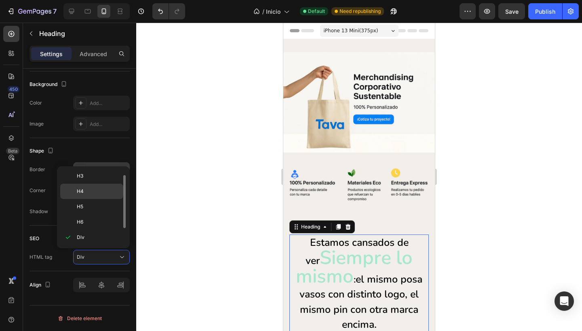
scroll to position [0, 0]
click at [81, 192] on span "H2" at bounding box center [80, 192] width 6 height 7
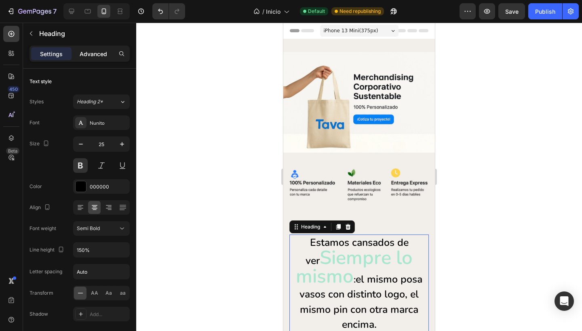
click at [88, 55] on p "Advanced" at bounding box center [93, 54] width 27 height 8
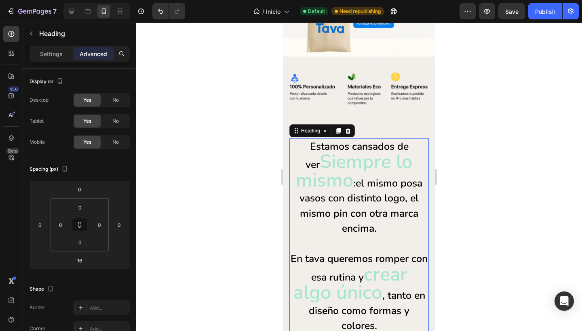
scroll to position [97, 0]
click at [329, 241] on h2 "Estamos cansados de ver Siempre lo mismo : el mismo posa vasos con distinto log…" at bounding box center [358, 236] width 139 height 196
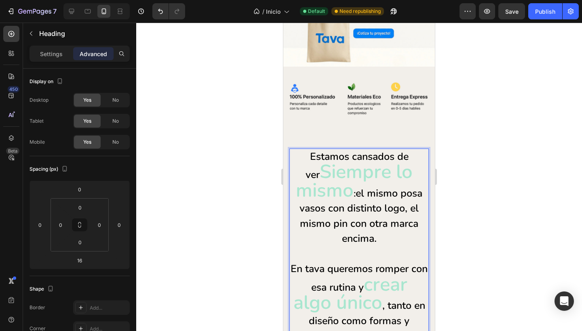
scroll to position [102, 0]
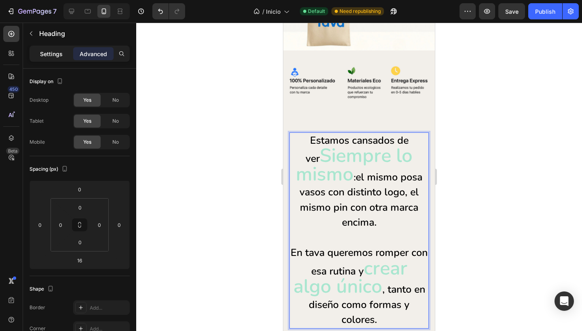
click at [51, 55] on p "Settings" at bounding box center [51, 54] width 23 height 8
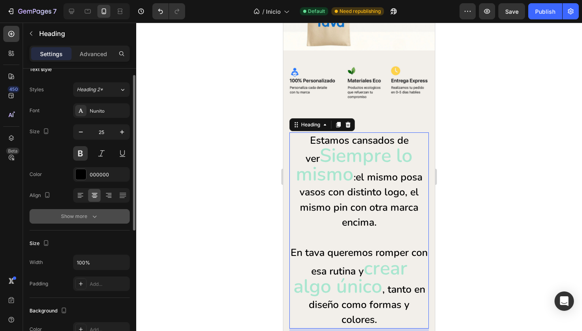
click at [80, 216] on div "Show more" at bounding box center [80, 217] width 38 height 8
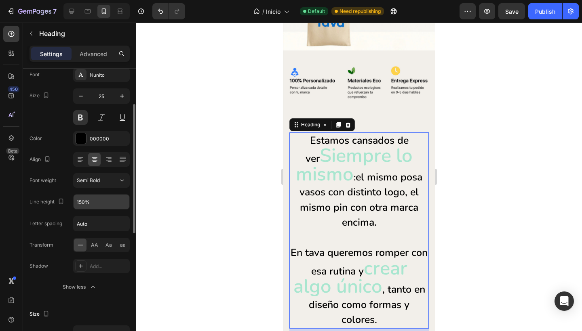
scroll to position [58, 0]
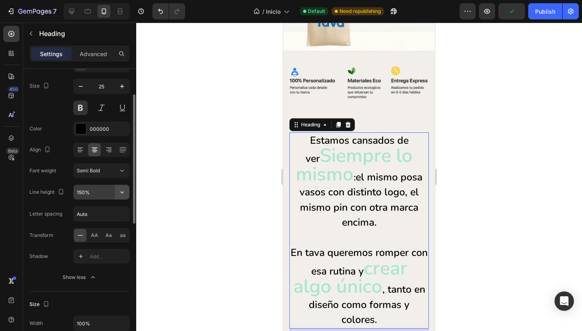
click at [121, 193] on icon "button" at bounding box center [122, 192] width 8 height 8
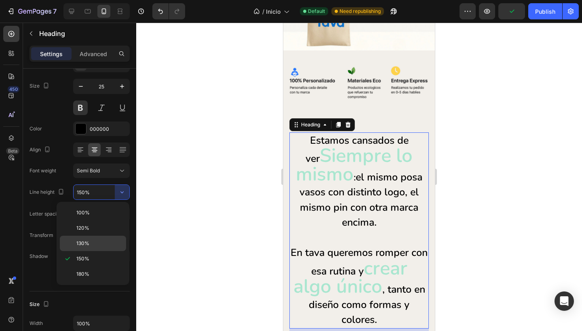
click at [82, 244] on span "130%" at bounding box center [82, 243] width 13 height 7
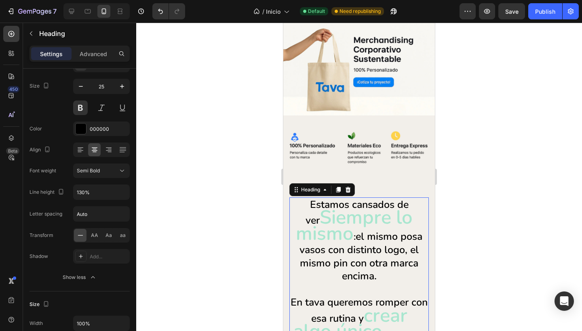
scroll to position [40, 0]
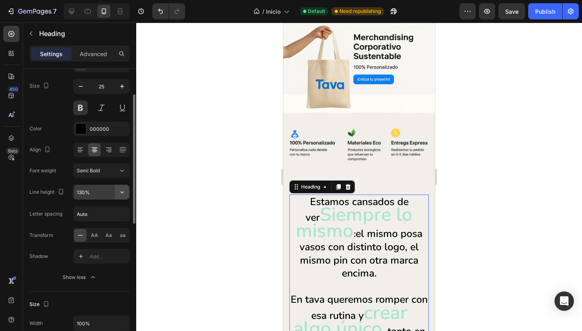
click at [120, 192] on icon "button" at bounding box center [122, 192] width 8 height 8
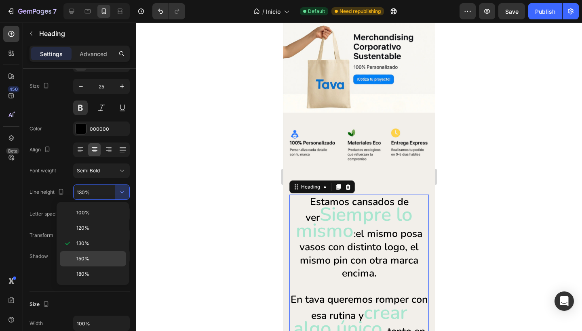
click at [82, 259] on span "150%" at bounding box center [82, 258] width 13 height 7
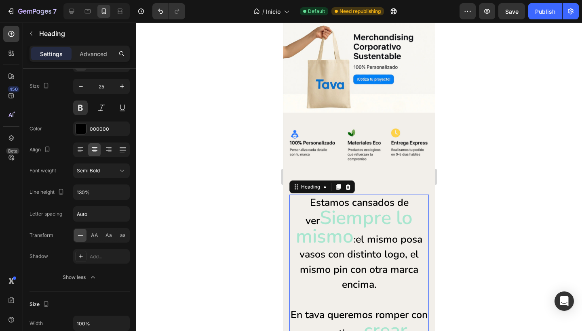
type input "150%"
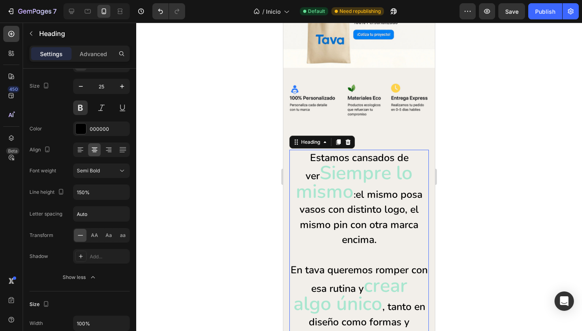
scroll to position [112, 0]
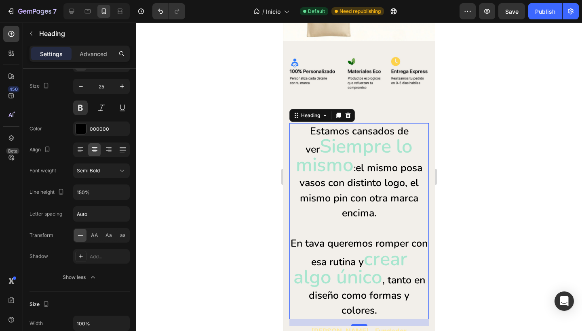
click at [226, 222] on div at bounding box center [359, 177] width 446 height 309
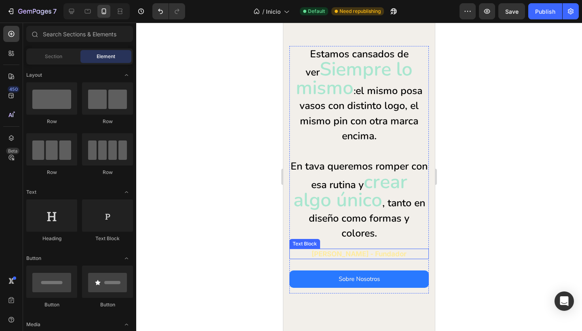
scroll to position [261, 0]
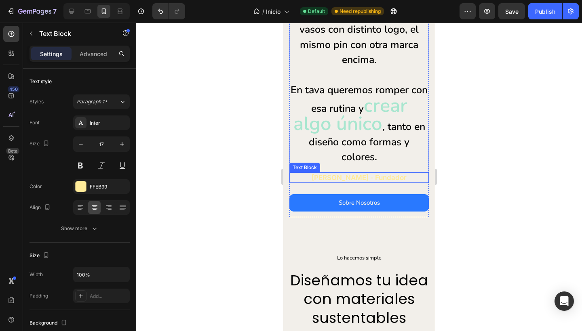
click at [393, 175] on p "[PERSON_NAME] - Fundador" at bounding box center [359, 177] width 138 height 9
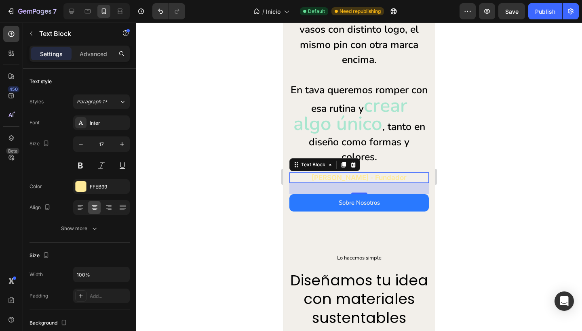
click at [221, 165] on div at bounding box center [359, 177] width 446 height 309
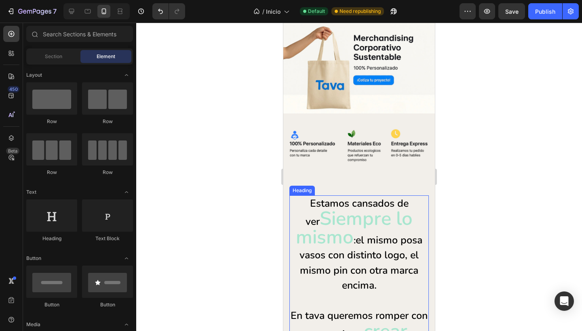
scroll to position [53, 0]
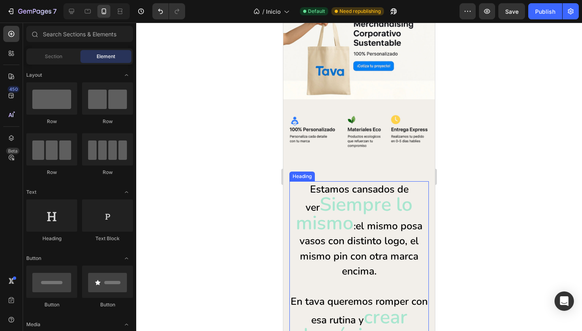
click at [314, 202] on span "Siempre lo mismo" at bounding box center [354, 214] width 117 height 45
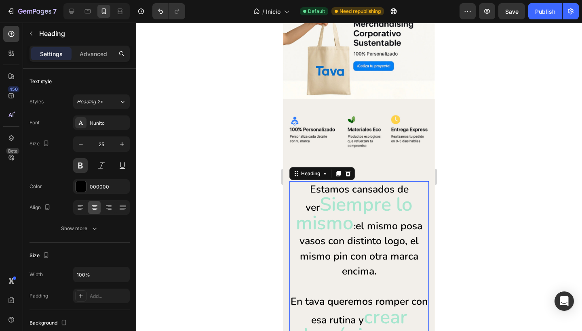
click at [241, 204] on div at bounding box center [359, 177] width 446 height 309
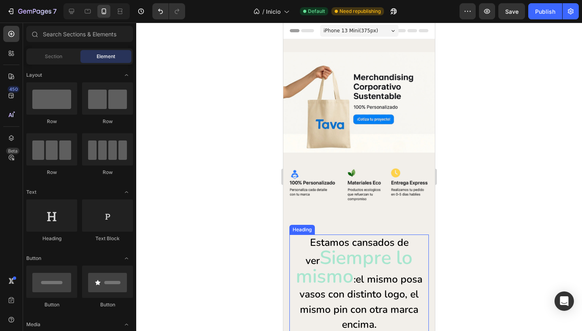
scroll to position [0, 0]
click at [541, 14] on div "Publish" at bounding box center [545, 11] width 20 height 8
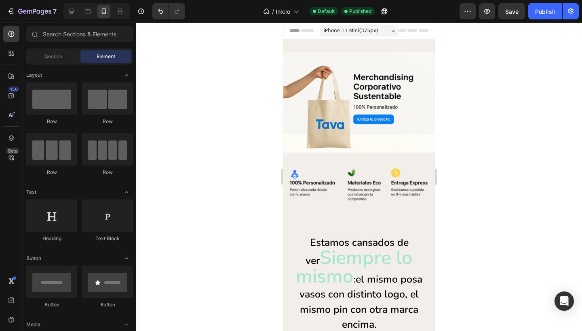
click at [345, 29] on span "iPhone 13 Mini ( 375 px)" at bounding box center [351, 31] width 55 height 8
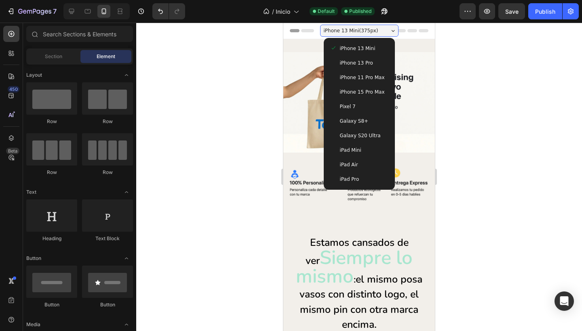
click at [345, 63] on span "iPhone 13 Pro" at bounding box center [356, 63] width 33 height 8
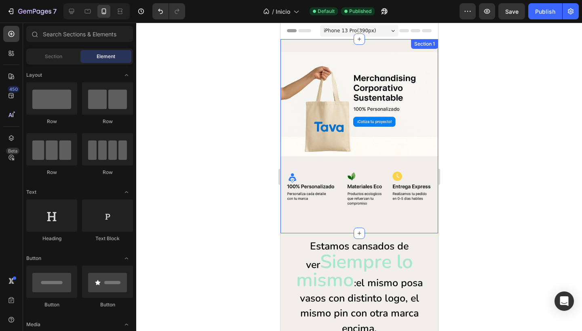
scroll to position [94, 0]
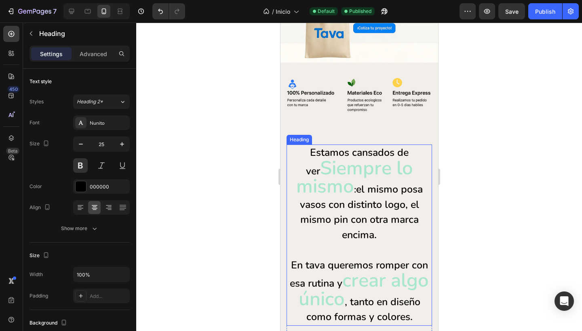
click at [294, 168] on p "Estamos cansados de ver Siempre lo mismo : el mismo posa vasos con distinto log…" at bounding box center [359, 235] width 144 height 180
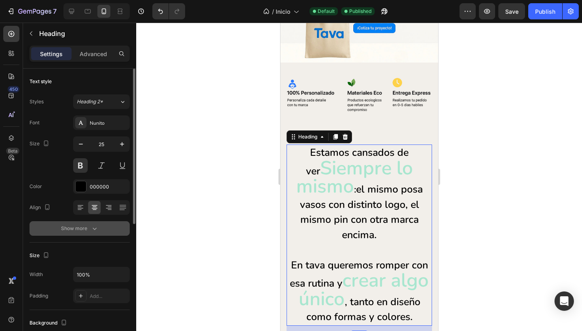
click at [83, 228] on div "Show more" at bounding box center [80, 229] width 38 height 8
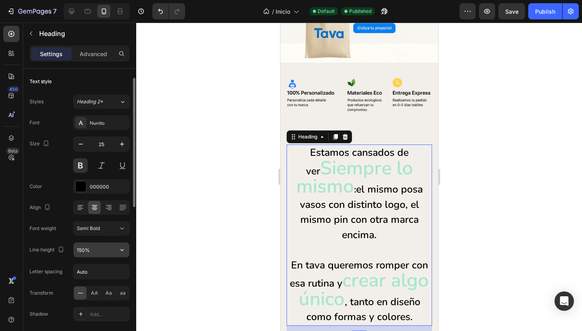
scroll to position [36, 0]
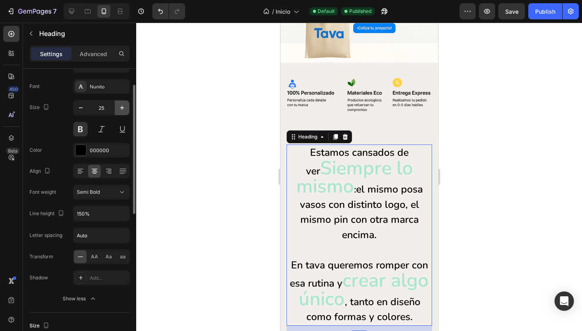
click at [120, 105] on icon "button" at bounding box center [122, 108] width 8 height 8
type input "26"
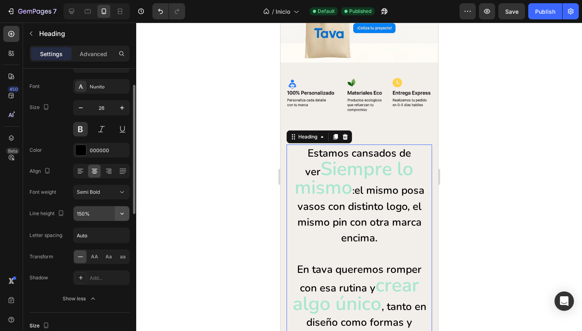
click at [124, 216] on icon "button" at bounding box center [122, 214] width 8 height 8
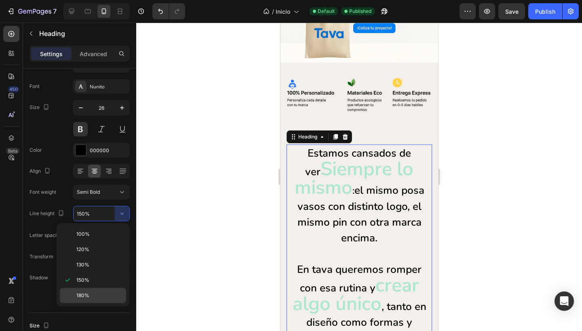
click at [78, 298] on span "180%" at bounding box center [82, 295] width 13 height 7
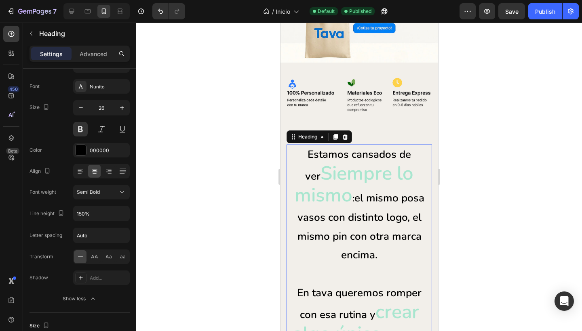
type input "180%"
click at [541, 10] on div "Publish" at bounding box center [545, 11] width 20 height 8
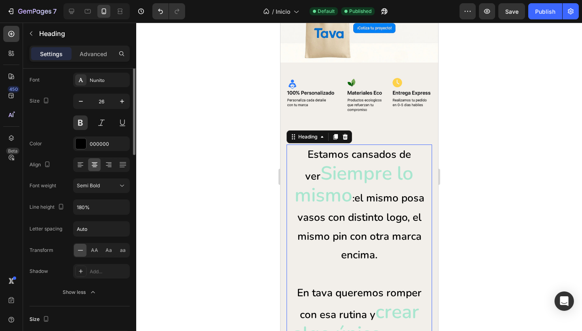
scroll to position [0, 0]
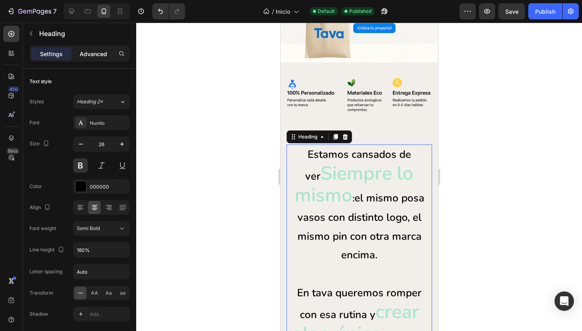
click at [90, 54] on p "Advanced" at bounding box center [93, 54] width 27 height 8
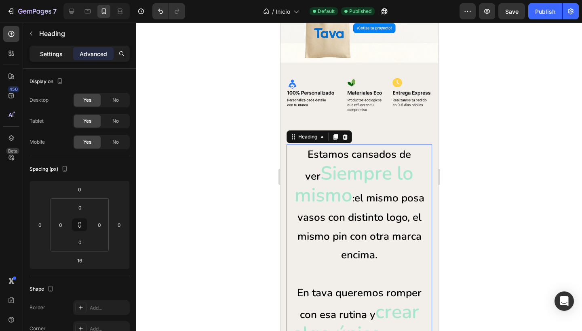
click at [45, 56] on p "Settings" at bounding box center [51, 54] width 23 height 8
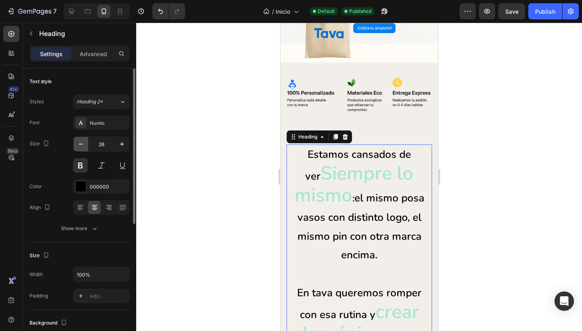
click at [82, 142] on icon "button" at bounding box center [81, 144] width 8 height 8
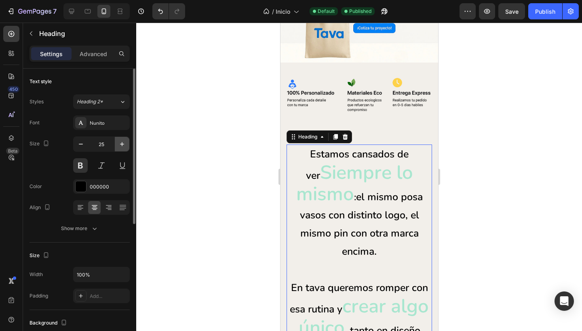
click at [121, 144] on icon "button" at bounding box center [122, 144] width 8 height 8
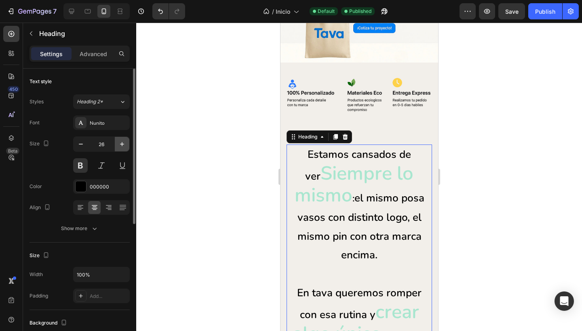
click at [121, 144] on icon "button" at bounding box center [122, 144] width 8 height 8
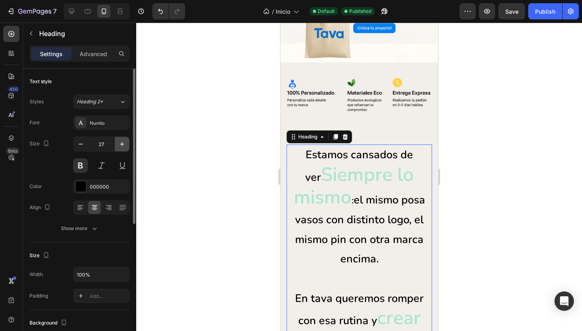
click at [121, 144] on icon "button" at bounding box center [122, 144] width 8 height 8
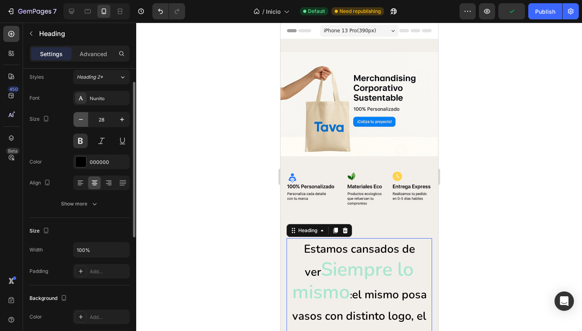
click at [80, 117] on icon "button" at bounding box center [81, 120] width 8 height 8
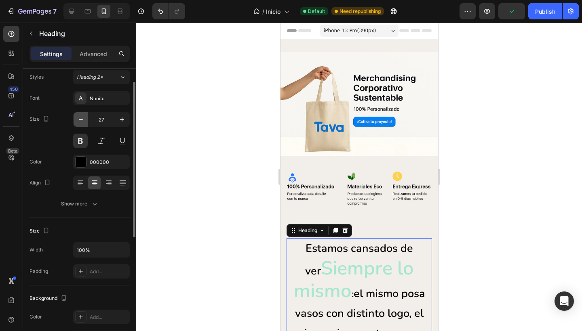
click at [80, 117] on icon "button" at bounding box center [81, 120] width 8 height 8
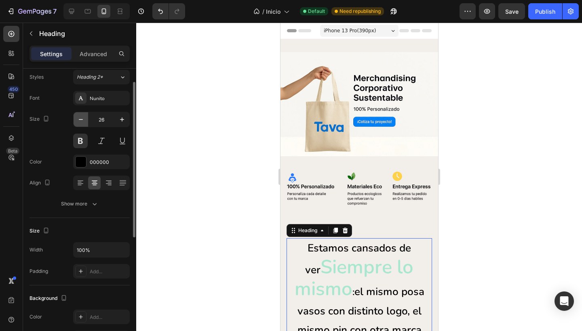
click at [80, 117] on icon "button" at bounding box center [81, 120] width 8 height 8
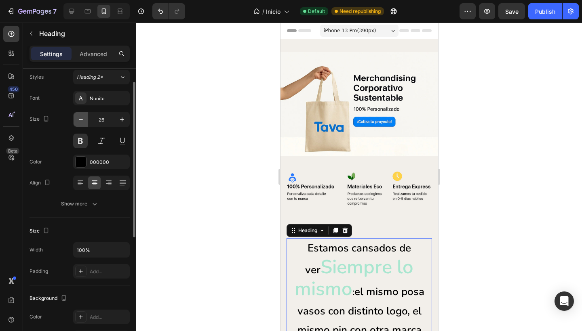
click at [80, 117] on icon "button" at bounding box center [81, 120] width 8 height 8
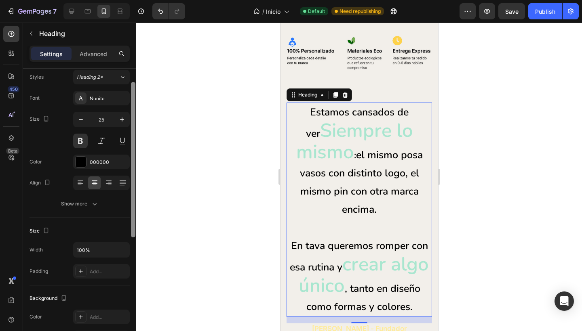
scroll to position [139, 0]
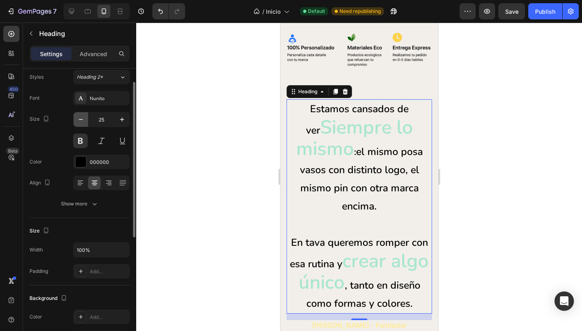
click at [82, 125] on button "button" at bounding box center [81, 119] width 15 height 15
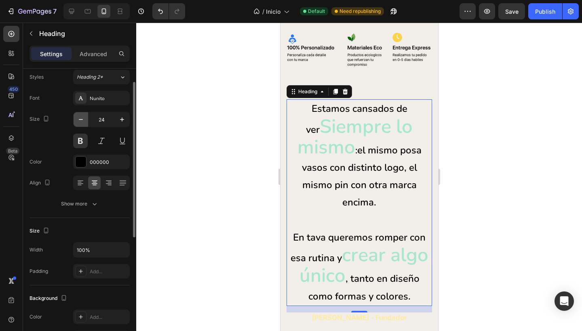
click at [82, 125] on button "button" at bounding box center [81, 119] width 15 height 15
type input "23"
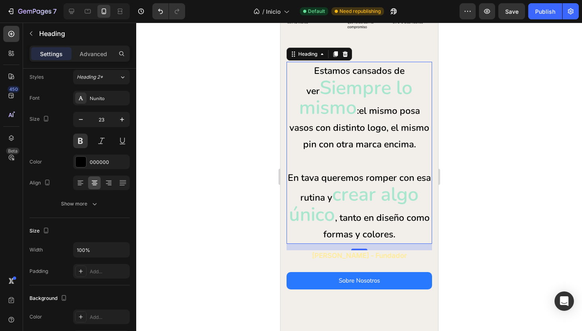
scroll to position [178, 0]
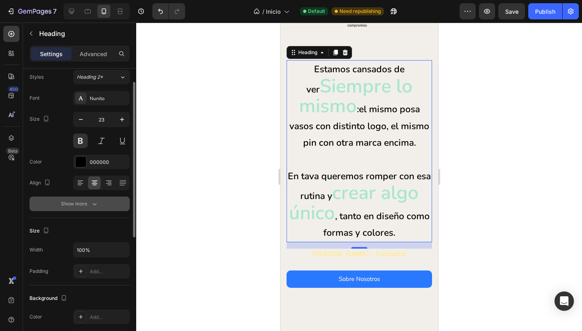
click at [72, 199] on button "Show more" at bounding box center [79, 204] width 100 height 15
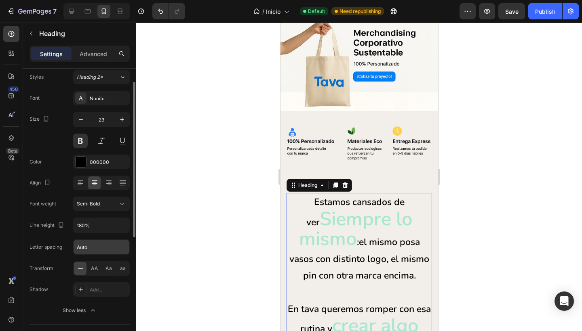
scroll to position [75, 0]
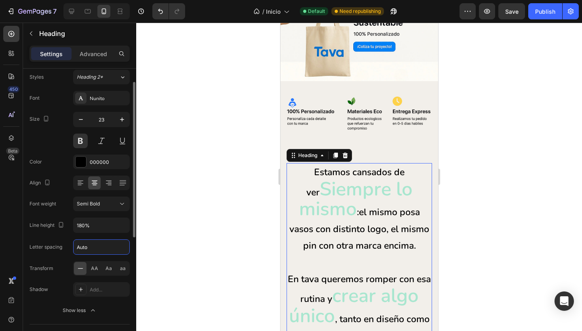
click at [94, 246] on input "Auto" at bounding box center [102, 247] width 56 height 15
click at [36, 247] on div "Letter spacing" at bounding box center [45, 247] width 33 height 7
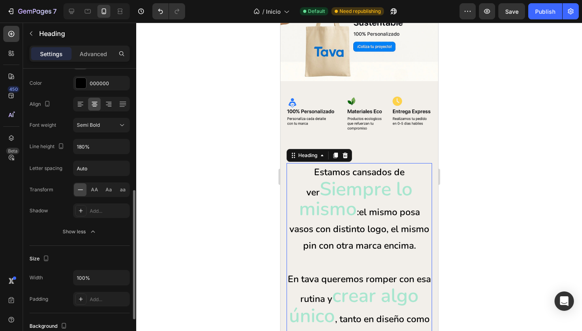
scroll to position [155, 0]
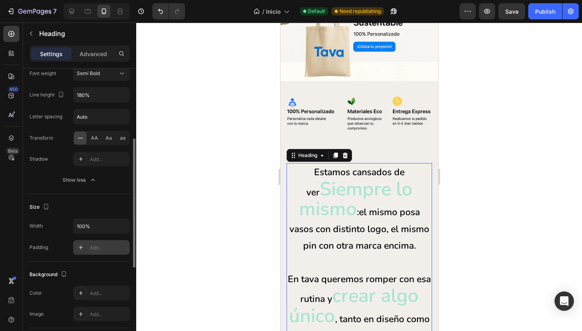
click at [106, 250] on div "Add..." at bounding box center [109, 247] width 38 height 7
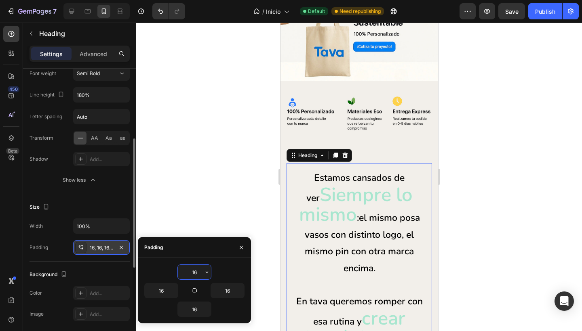
click at [199, 273] on input "16" at bounding box center [194, 272] width 33 height 15
type input "1"
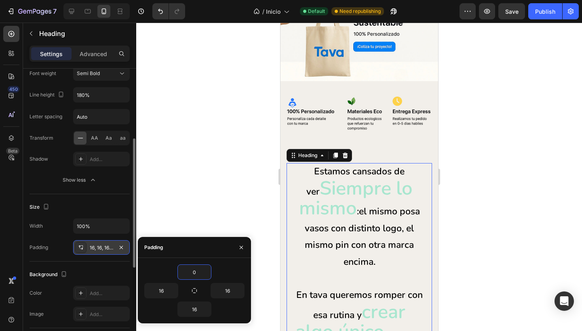
type input "0"
click at [162, 266] on div "0" at bounding box center [194, 272] width 100 height 15
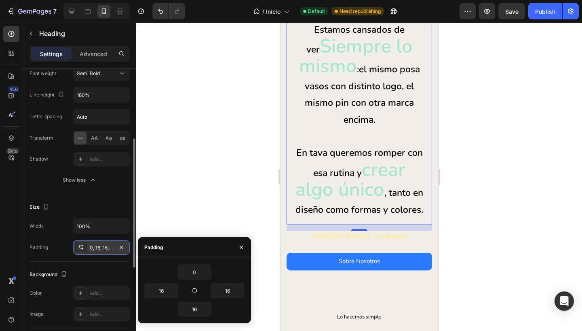
scroll to position [231, 0]
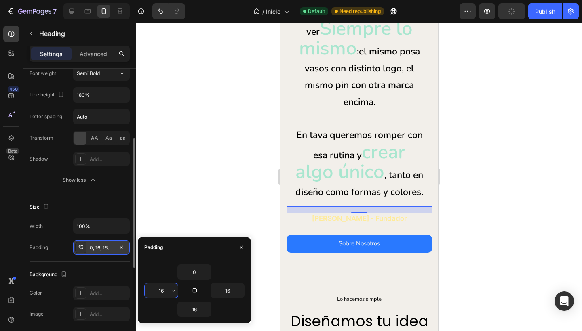
click at [167, 293] on input "16" at bounding box center [161, 291] width 33 height 15
click at [173, 292] on icon "button" at bounding box center [174, 291] width 6 height 6
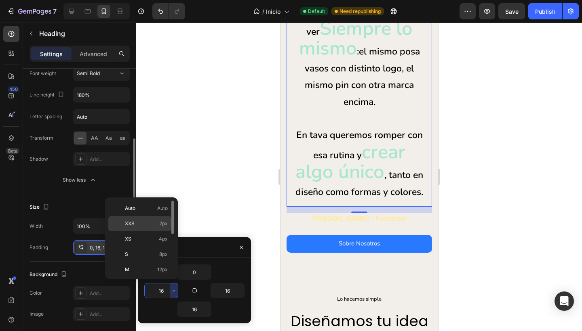
click at [138, 224] on p "XXS 2px" at bounding box center [146, 223] width 43 height 7
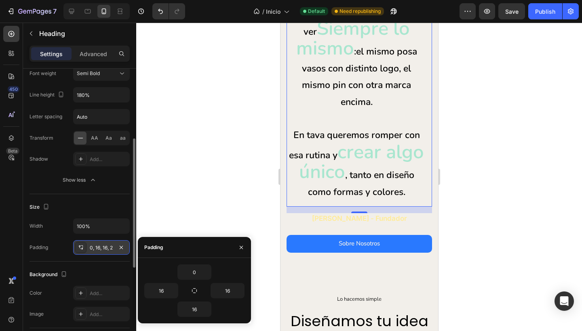
type input "2"
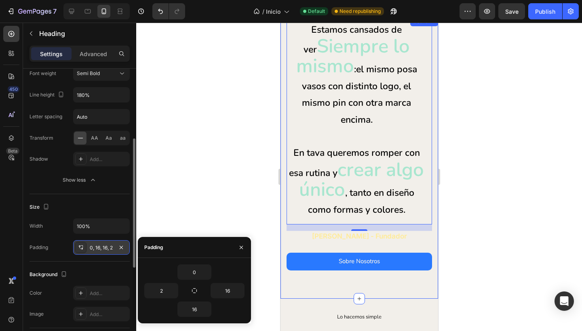
scroll to position [211, 0]
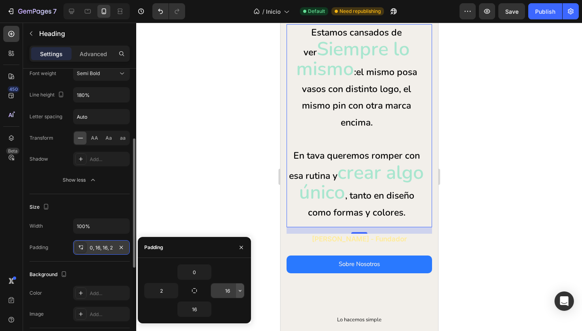
click at [240, 293] on icon "button" at bounding box center [240, 291] width 6 height 6
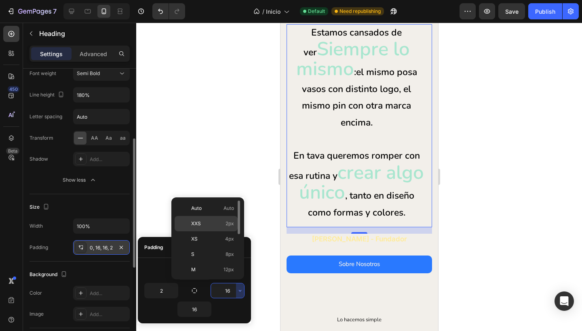
click at [217, 224] on p "XXS 2px" at bounding box center [212, 223] width 43 height 7
type input "2"
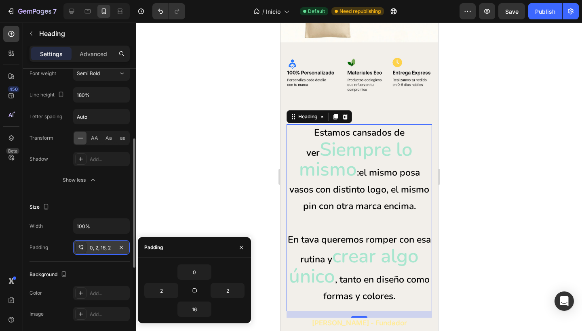
scroll to position [144, 0]
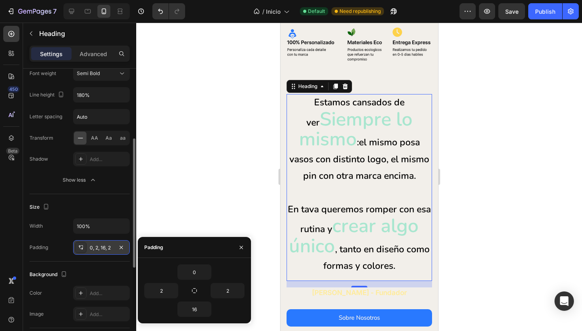
click at [249, 171] on div at bounding box center [359, 177] width 446 height 309
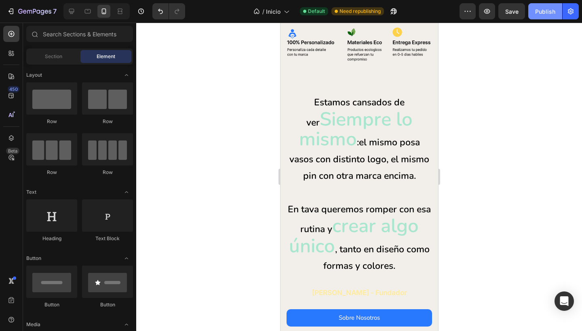
click at [537, 15] on div "Publish" at bounding box center [545, 11] width 20 height 8
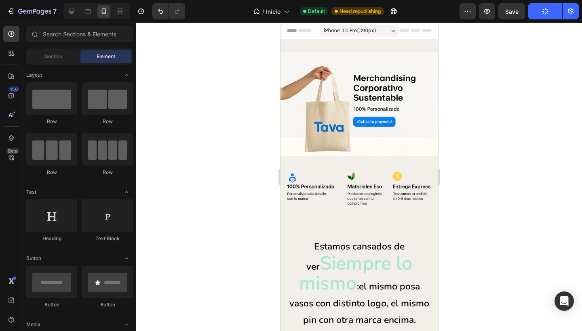
scroll to position [0, 0]
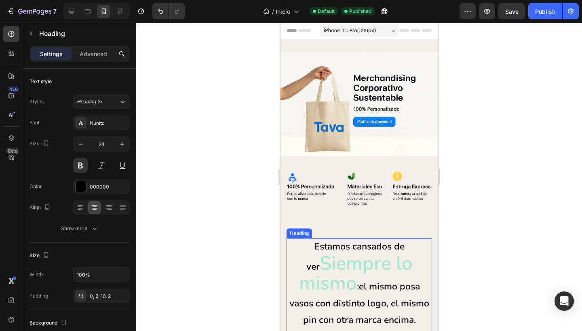
click at [291, 251] on p "Estamos cansados de ver Siempre lo mismo : el mismo posa vasos con distinto log…" at bounding box center [359, 328] width 144 height 180
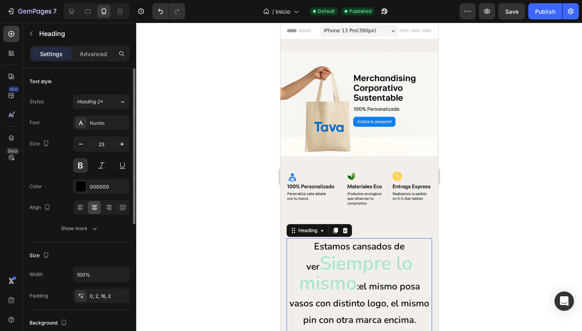
click at [83, 220] on div "Font Nunito Size 23 Color 000000 Align Show more" at bounding box center [79, 176] width 100 height 120
click at [83, 228] on div "Show more" at bounding box center [80, 229] width 38 height 8
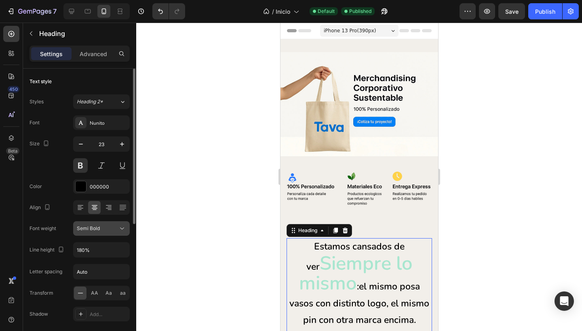
click at [105, 225] on div "Semi Bold" at bounding box center [97, 228] width 41 height 7
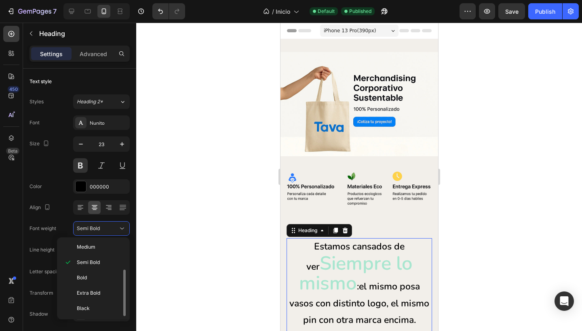
scroll to position [47, 0]
click at [88, 279] on p "Bold" at bounding box center [98, 277] width 43 height 7
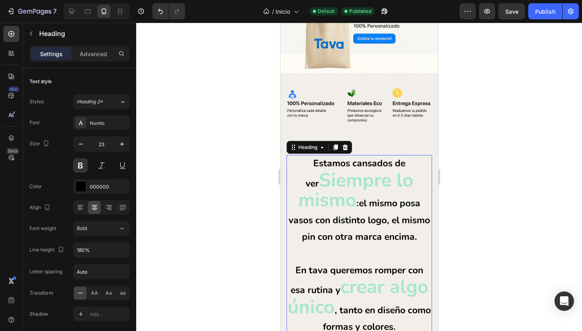
scroll to position [120, 0]
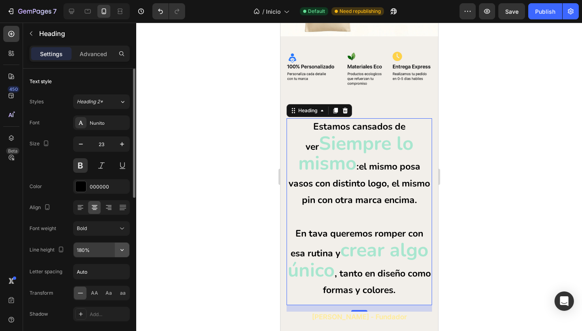
click at [125, 252] on icon "button" at bounding box center [122, 250] width 8 height 8
click at [99, 253] on input "180%" at bounding box center [102, 250] width 56 height 15
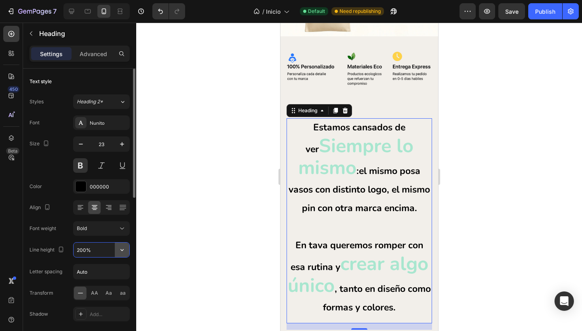
click at [123, 252] on icon "button" at bounding box center [122, 250] width 8 height 8
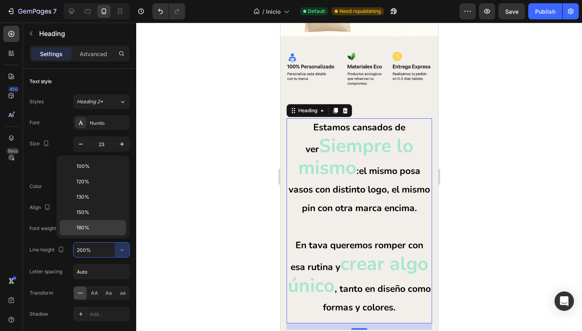
click at [93, 226] on p "180%" at bounding box center [99, 227] width 46 height 7
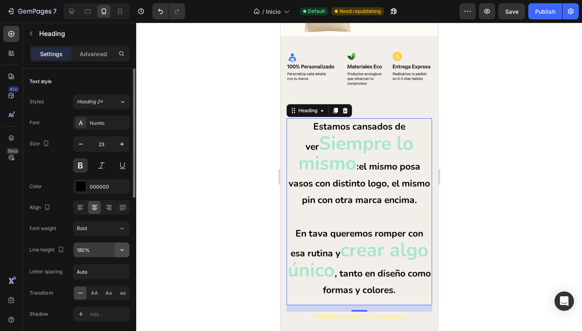
click at [123, 250] on icon "button" at bounding box center [121, 250] width 3 height 2
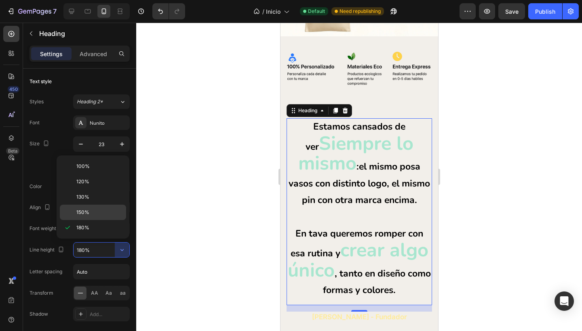
click at [97, 209] on p "150%" at bounding box center [99, 212] width 46 height 7
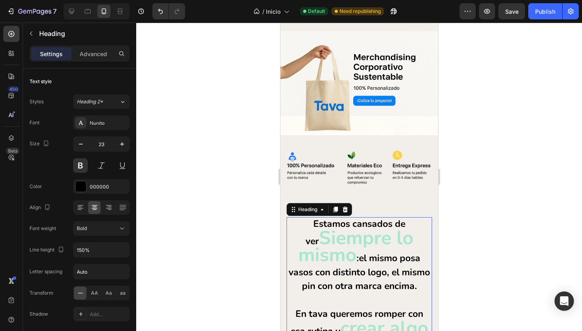
scroll to position [21, 0]
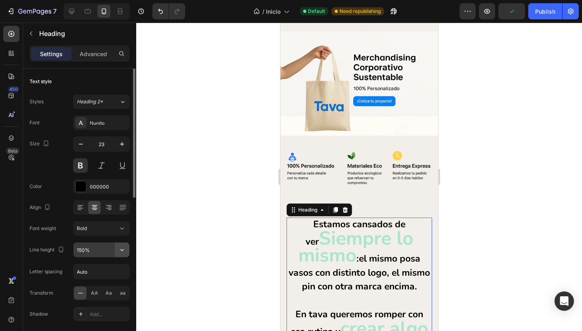
click at [123, 250] on icon "button" at bounding box center [121, 250] width 3 height 2
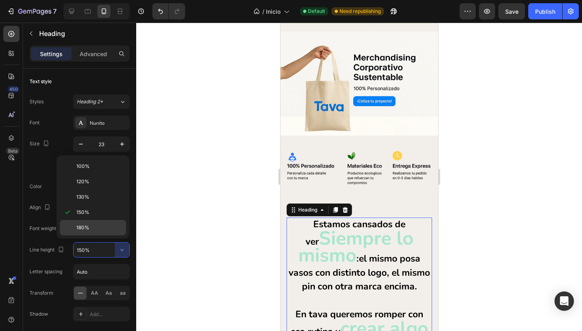
click at [96, 225] on p "180%" at bounding box center [99, 227] width 46 height 7
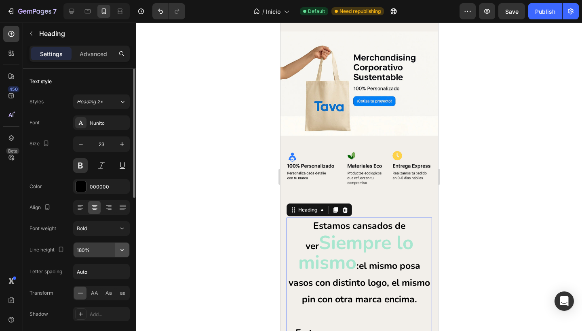
click at [124, 251] on icon "button" at bounding box center [122, 250] width 8 height 8
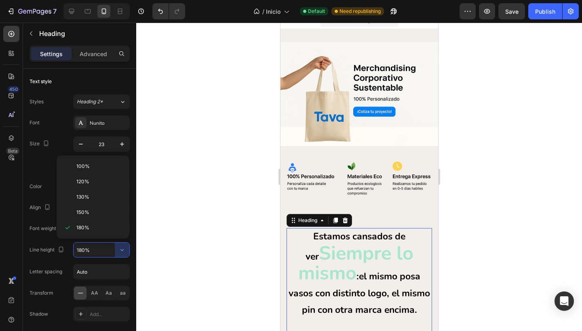
scroll to position [23, 0]
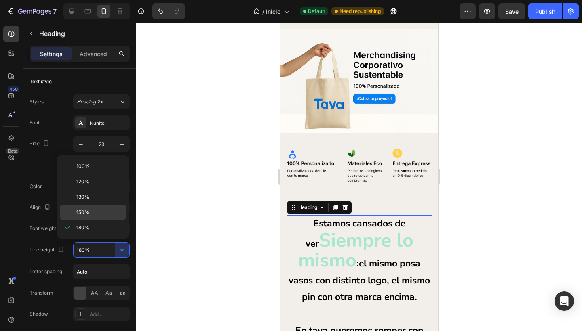
click at [101, 212] on p "150%" at bounding box center [99, 212] width 46 height 7
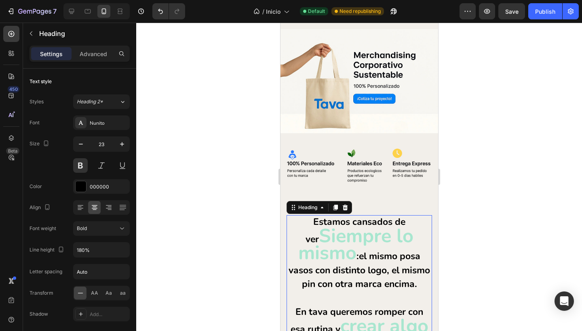
type input "150%"
click at [78, 164] on button at bounding box center [80, 165] width 15 height 15
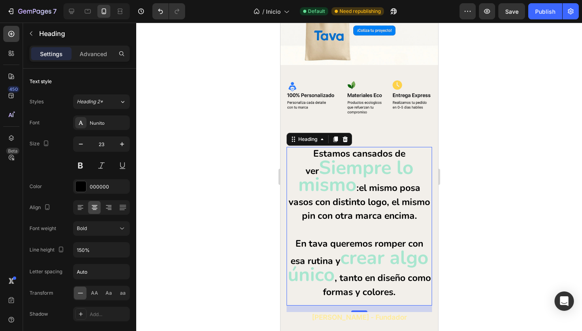
scroll to position [108, 0]
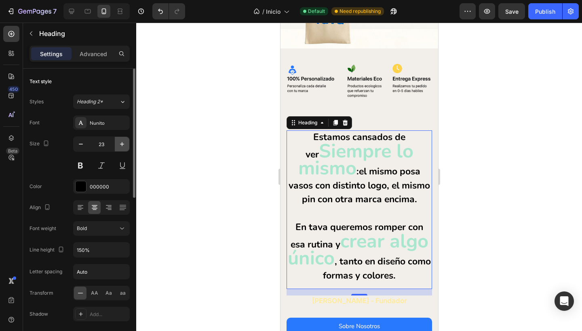
click at [123, 146] on icon "button" at bounding box center [122, 144] width 8 height 8
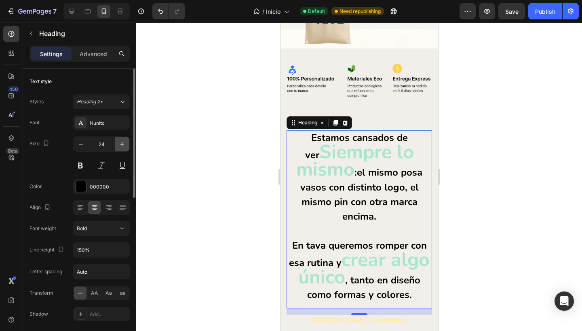
click at [123, 146] on icon "button" at bounding box center [122, 144] width 8 height 8
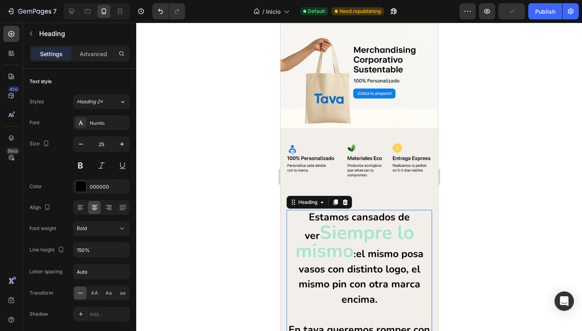
scroll to position [29, 0]
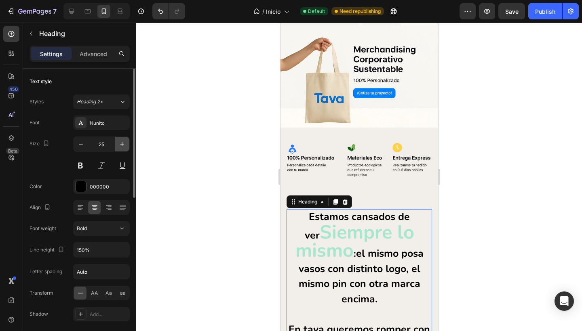
click at [120, 143] on icon "button" at bounding box center [122, 144] width 8 height 8
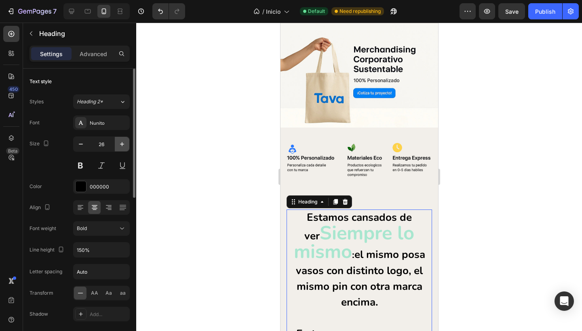
click at [120, 143] on icon "button" at bounding box center [122, 144] width 8 height 8
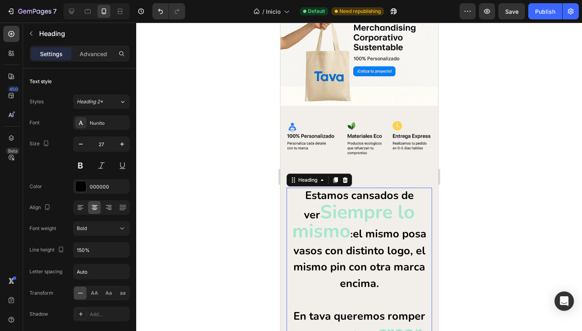
scroll to position [65, 0]
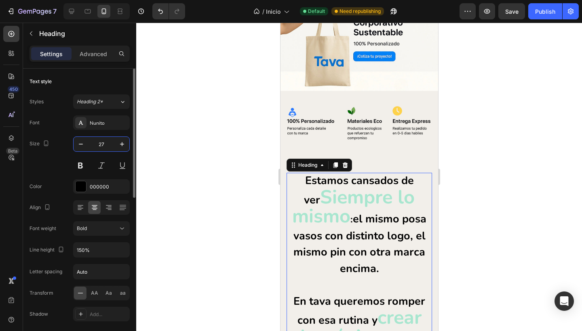
click at [103, 146] on input "27" at bounding box center [101, 144] width 27 height 15
click at [77, 144] on icon "button" at bounding box center [81, 144] width 8 height 8
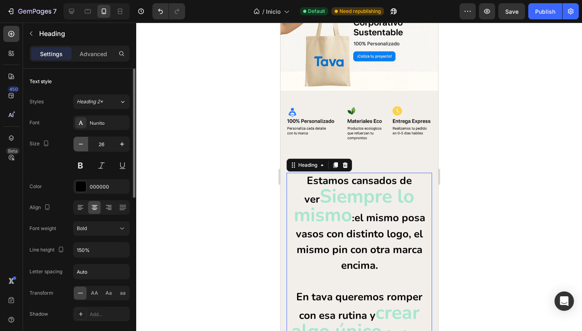
click at [77, 144] on icon "button" at bounding box center [81, 144] width 8 height 8
type input "25"
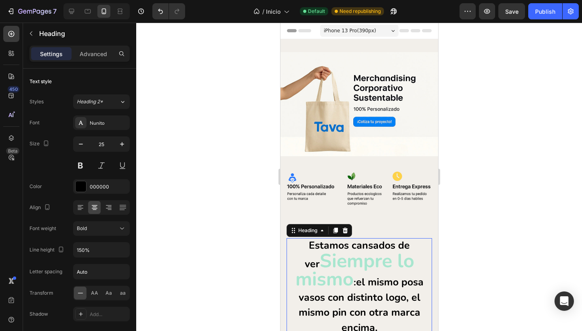
scroll to position [0, 0]
click at [539, 13] on div "Publish" at bounding box center [545, 11] width 20 height 8
click at [91, 54] on p "Advanced" at bounding box center [93, 54] width 27 height 8
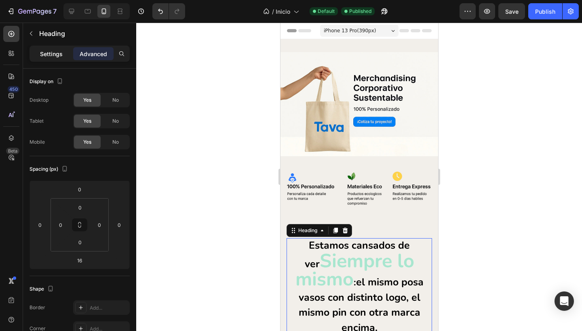
click at [56, 53] on p "Settings" at bounding box center [51, 54] width 23 height 8
click at [53, 57] on p "Settings" at bounding box center [51, 54] width 23 height 8
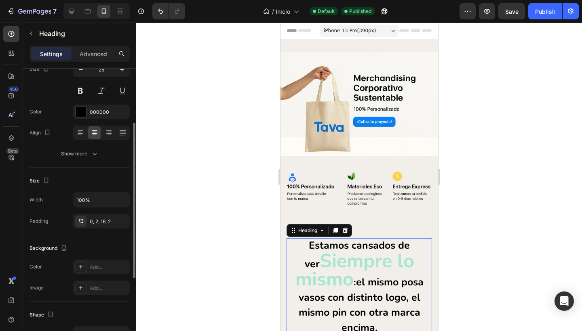
scroll to position [87, 0]
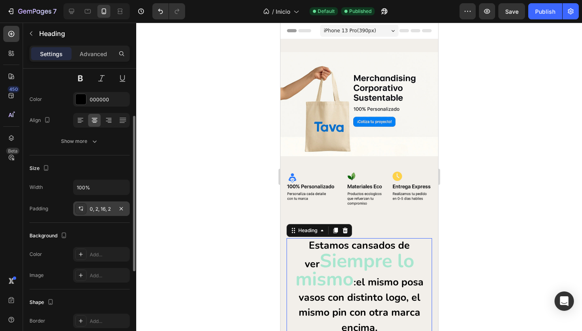
click at [99, 208] on div "0, 2, 16, 2" at bounding box center [101, 209] width 23 height 7
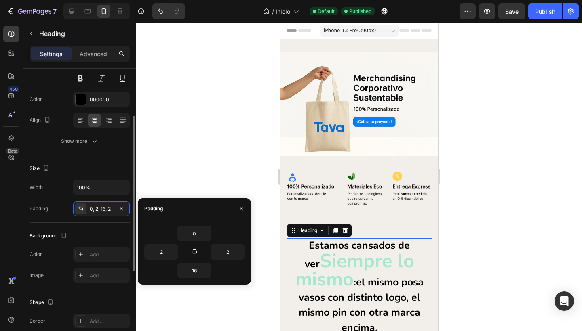
click at [66, 199] on div "Width 100% Padding 0, 2, 16, 2" at bounding box center [79, 198] width 100 height 36
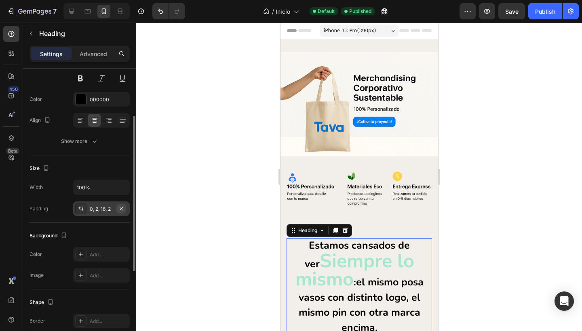
click at [123, 209] on icon "button" at bounding box center [121, 209] width 6 height 6
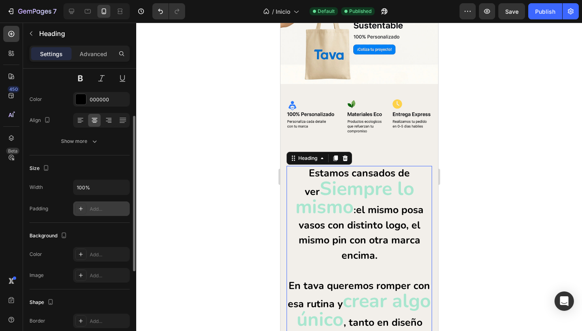
scroll to position [106, 0]
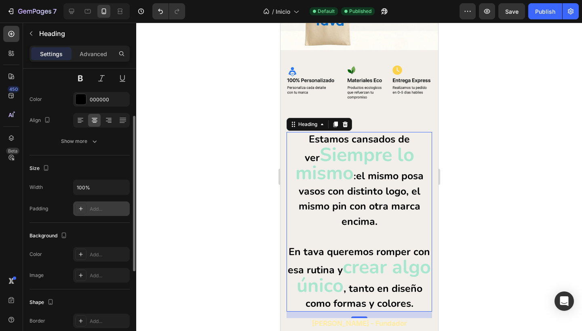
click at [242, 192] on div at bounding box center [359, 177] width 446 height 309
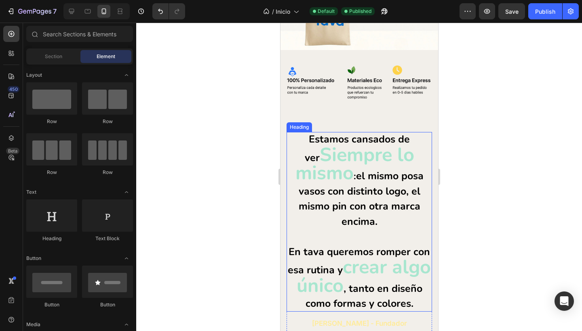
scroll to position [130, 0]
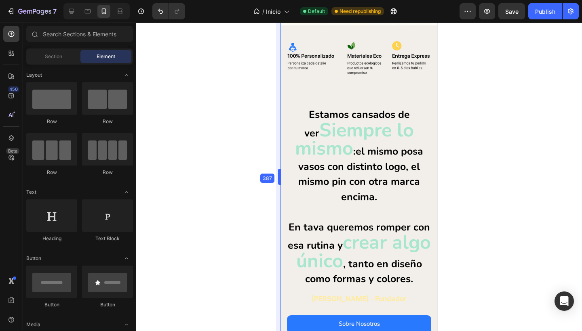
drag, startPoint x: 278, startPoint y: 176, endPoint x: 279, endPoint y: 180, distance: 4.6
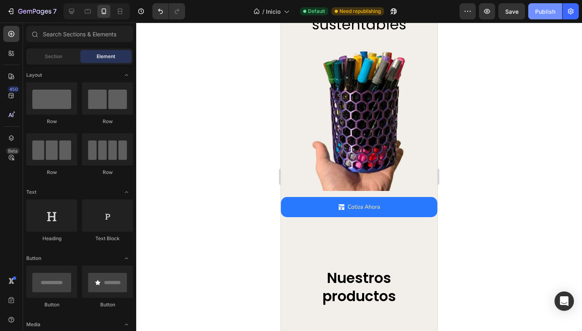
scroll to position [658, 0]
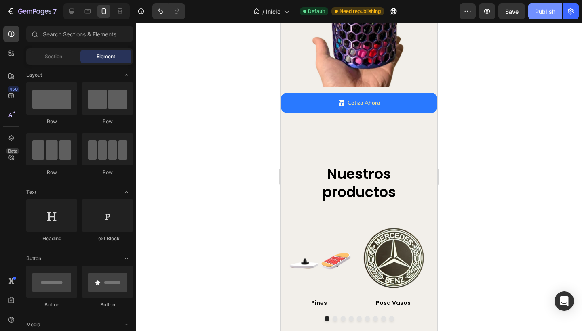
click at [541, 11] on div "Publish" at bounding box center [545, 11] width 20 height 8
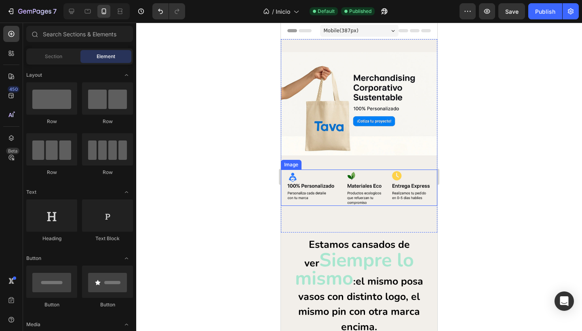
scroll to position [79, 0]
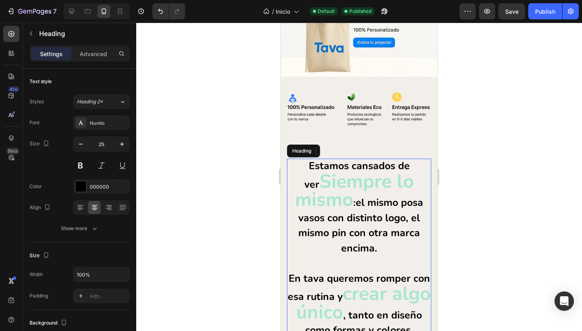
click at [421, 184] on h2 "Estamos cansados de ver Siempre lo mismo : el mismo posa vasos con distinto log…" at bounding box center [359, 249] width 144 height 180
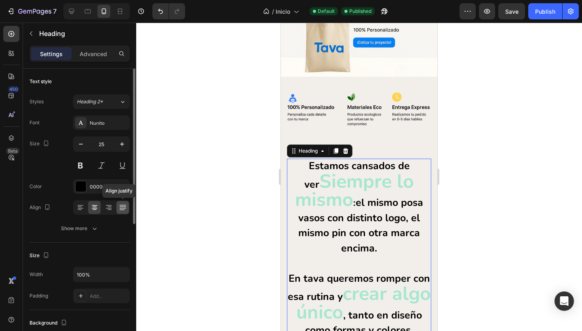
click at [121, 209] on icon at bounding box center [122, 208] width 6 height 0
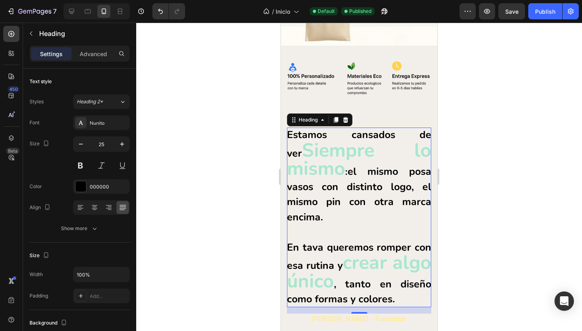
scroll to position [121, 0]
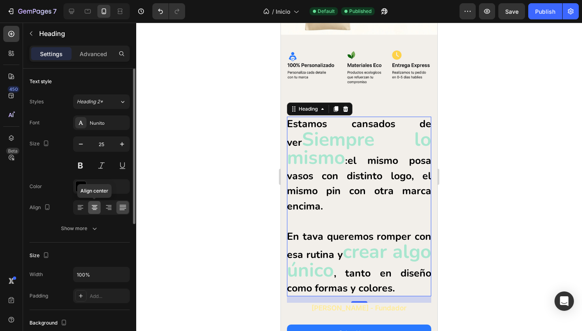
click at [93, 208] on icon at bounding box center [95, 208] width 6 height 1
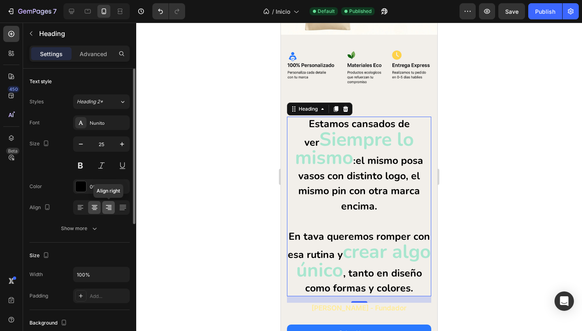
click at [106, 211] on icon at bounding box center [109, 208] width 8 height 8
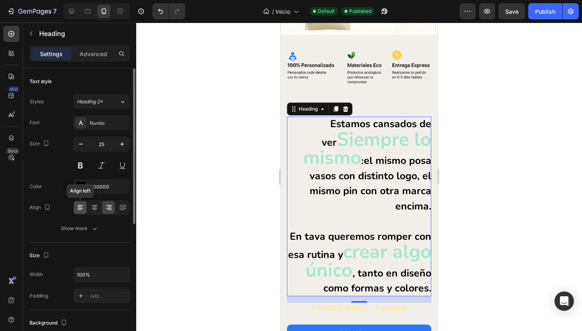
click at [82, 210] on icon at bounding box center [80, 208] width 8 height 8
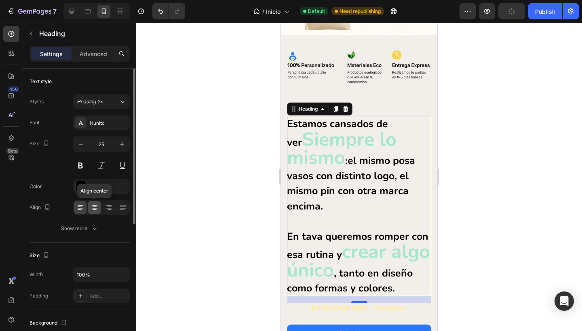
click at [92, 210] on icon at bounding box center [95, 208] width 8 height 8
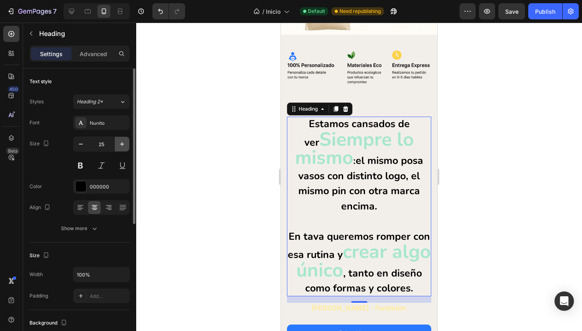
click at [124, 145] on icon "button" at bounding box center [122, 144] width 8 height 8
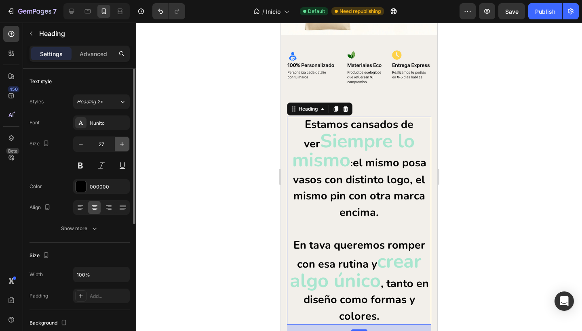
click at [124, 145] on icon "button" at bounding box center [122, 144] width 8 height 8
type input "28"
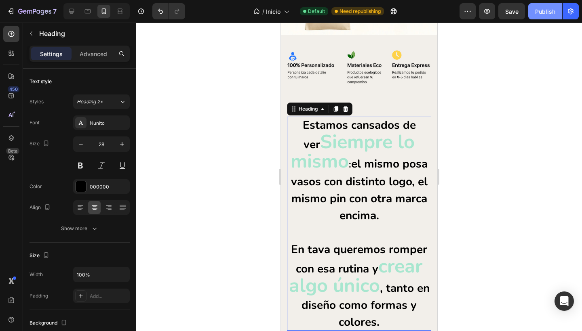
click at [544, 9] on div "Publish" at bounding box center [545, 11] width 20 height 8
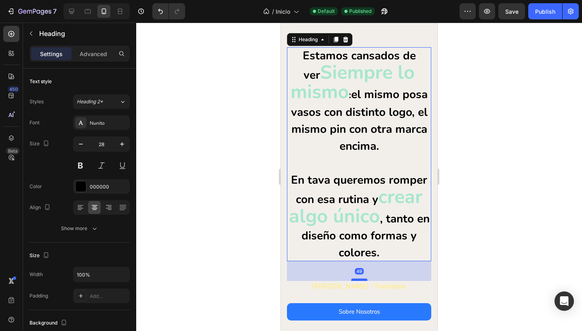
drag, startPoint x: 355, startPoint y: 262, endPoint x: 357, endPoint y: 275, distance: 13.2
click at [357, 279] on div at bounding box center [359, 280] width 16 height 2
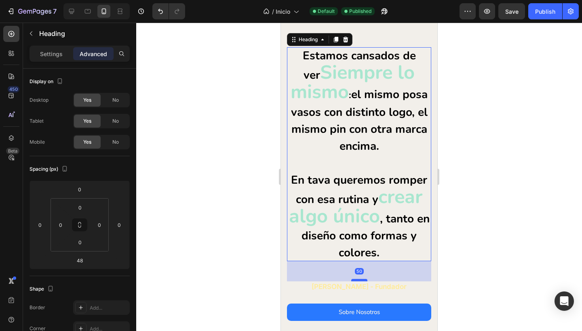
click at [358, 279] on div at bounding box center [359, 280] width 16 height 2
type input "50"
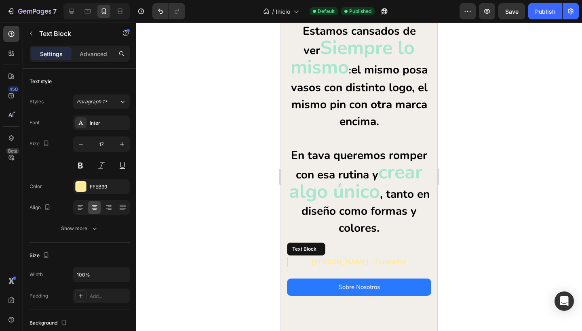
click at [363, 265] on p "[PERSON_NAME] - Fundador" at bounding box center [359, 262] width 143 height 9
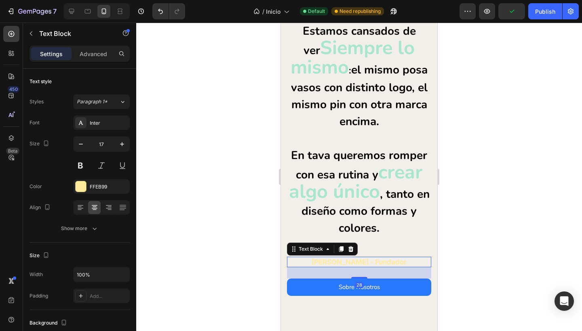
click at [227, 259] on div at bounding box center [359, 177] width 446 height 309
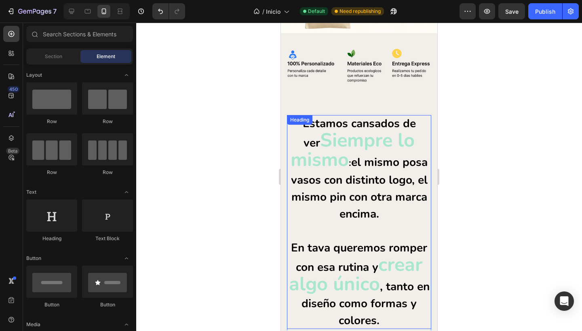
scroll to position [0, 0]
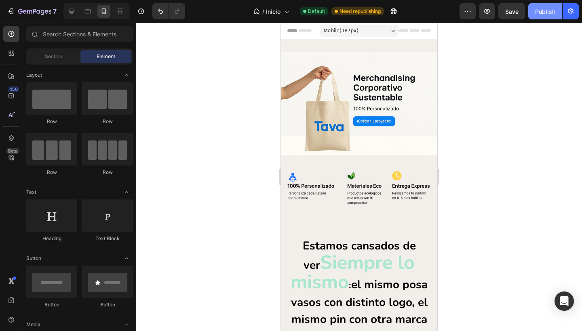
click at [546, 10] on div "Publish" at bounding box center [545, 11] width 20 height 8
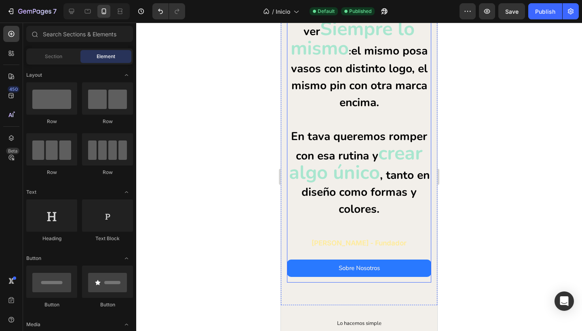
scroll to position [244, 0]
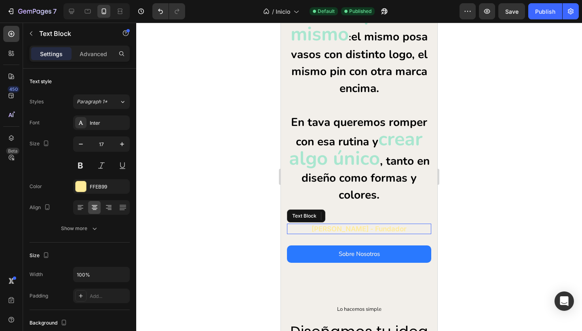
click at [347, 233] on p "[PERSON_NAME] - Fundador" at bounding box center [359, 229] width 143 height 9
click at [355, 243] on div "28" at bounding box center [359, 239] width 144 height 11
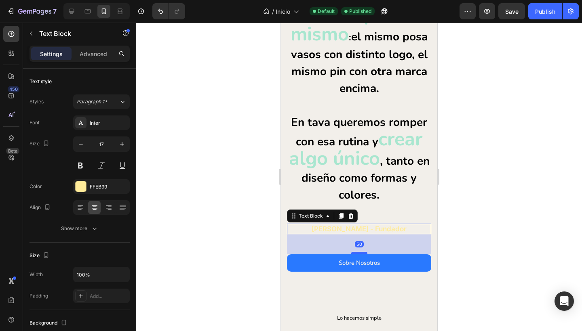
drag, startPoint x: 355, startPoint y: 244, endPoint x: 360, endPoint y: 253, distance: 10.1
click at [360, 253] on div at bounding box center [359, 253] width 16 height 2
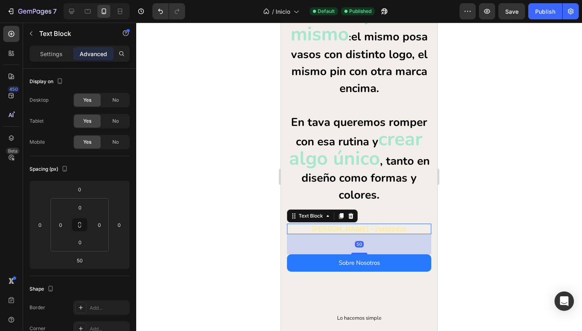
click at [239, 230] on div at bounding box center [359, 177] width 446 height 309
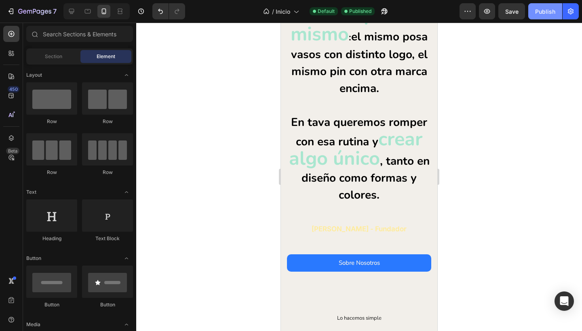
click at [544, 13] on div "Publish" at bounding box center [545, 11] width 20 height 8
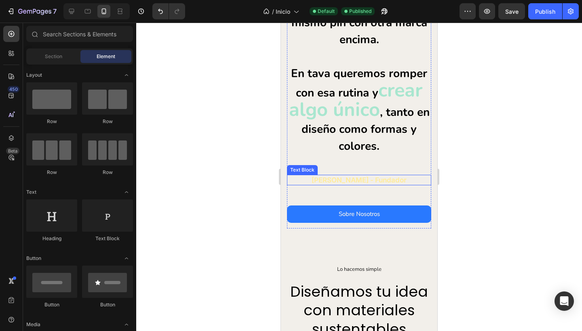
scroll to position [294, 0]
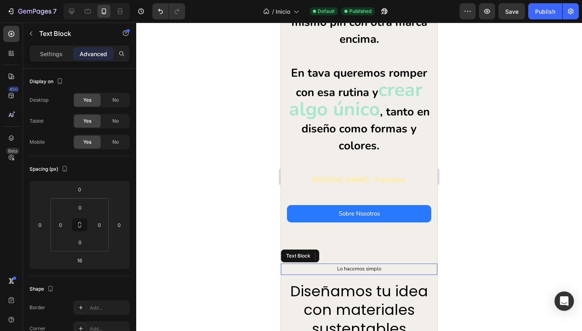
click at [387, 269] on p "Lo hacemos simple" at bounding box center [359, 269] width 155 height 9
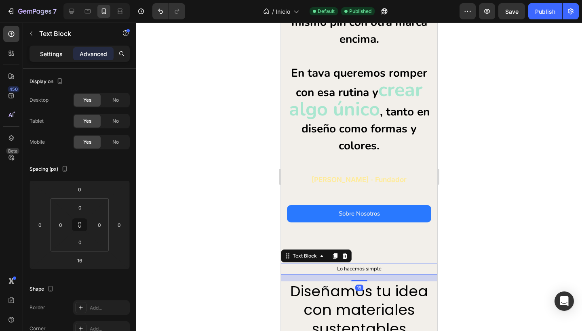
click at [58, 52] on p "Settings" at bounding box center [51, 54] width 23 height 8
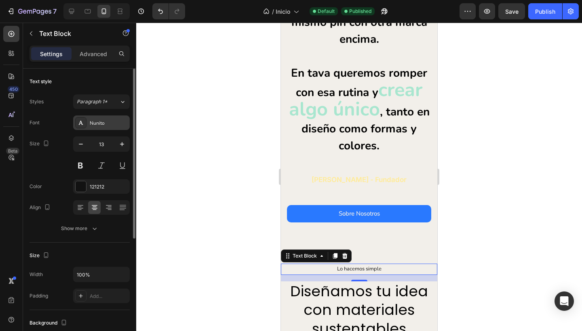
click at [96, 125] on div "Nunito" at bounding box center [109, 123] width 38 height 7
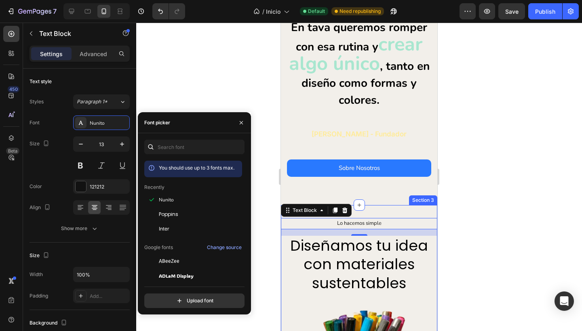
scroll to position [352, 0]
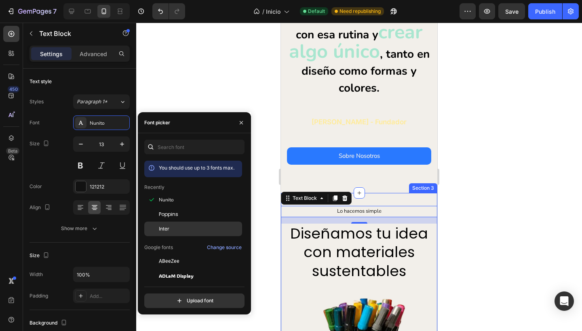
click at [171, 227] on div "Inter" at bounding box center [200, 228] width 82 height 7
click at [225, 81] on div at bounding box center [359, 177] width 446 height 309
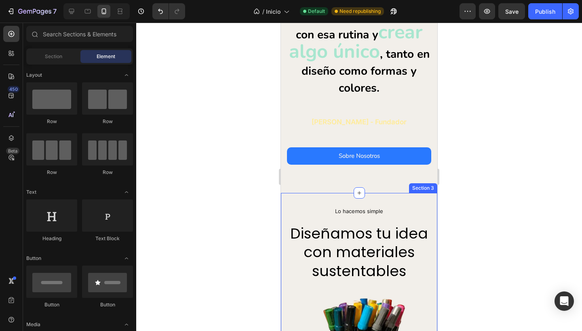
scroll to position [399, 0]
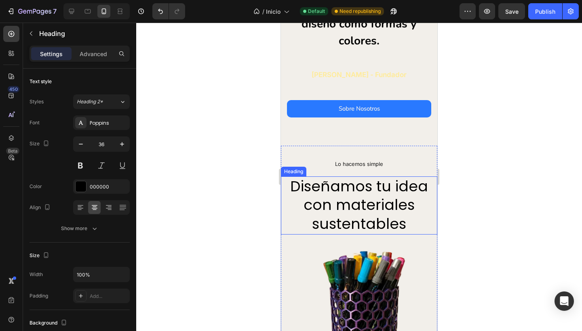
click at [322, 192] on h2 "Diseñamos tu idea con materiales sustentables" at bounding box center [359, 206] width 156 height 58
click at [244, 185] on div at bounding box center [359, 177] width 446 height 309
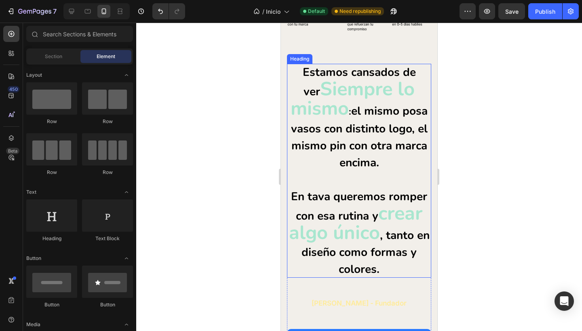
scroll to position [181, 0]
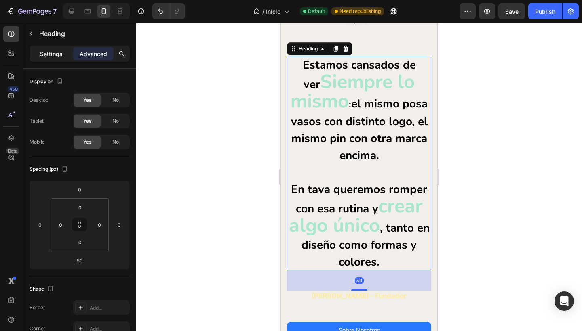
click at [48, 48] on div "Settings" at bounding box center [51, 53] width 40 height 13
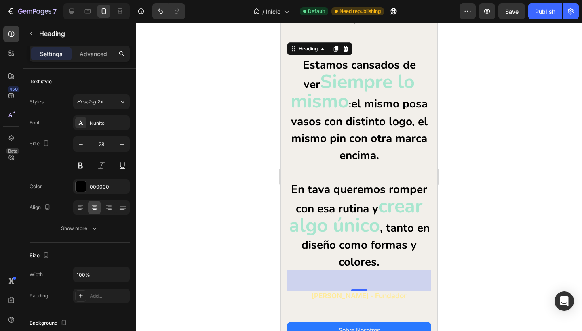
click at [209, 185] on div at bounding box center [359, 177] width 446 height 309
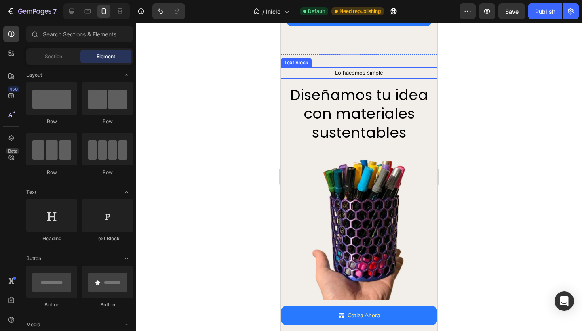
scroll to position [421, 0]
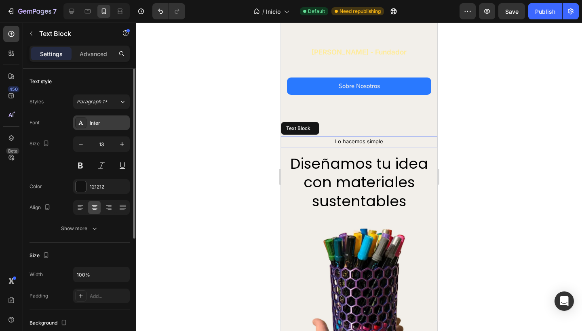
click at [96, 122] on div "Inter" at bounding box center [109, 123] width 38 height 7
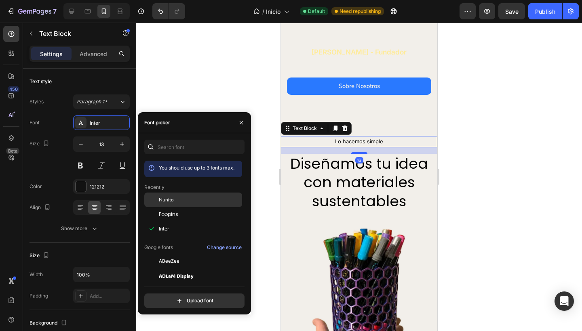
click at [166, 201] on span "Nunito" at bounding box center [166, 199] width 15 height 7
click at [186, 42] on div at bounding box center [359, 177] width 446 height 309
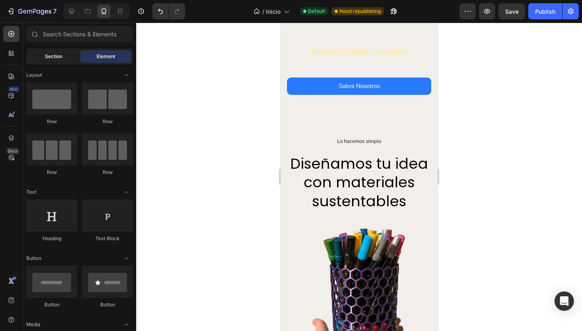
click at [62, 61] on div "Section" at bounding box center [53, 56] width 51 height 13
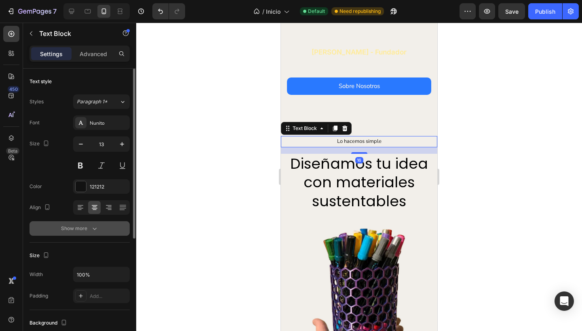
click at [80, 229] on div "Show more" at bounding box center [80, 229] width 38 height 8
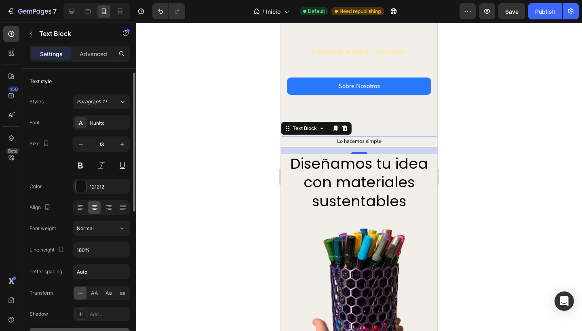
scroll to position [57, 0]
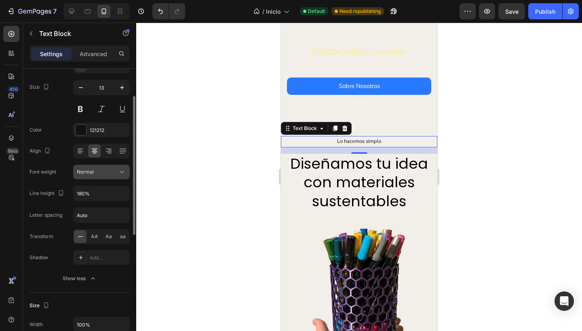
click at [124, 168] on button "Normal" at bounding box center [101, 172] width 57 height 15
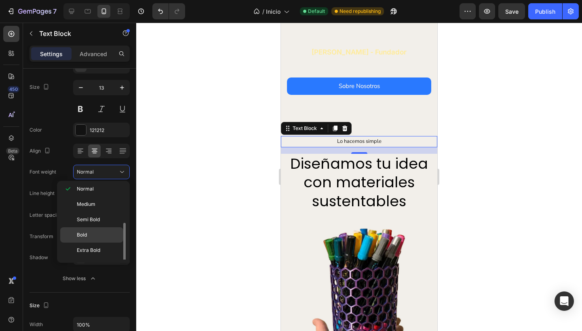
scroll to position [47, 0]
click at [98, 223] on p "Bold" at bounding box center [98, 221] width 43 height 7
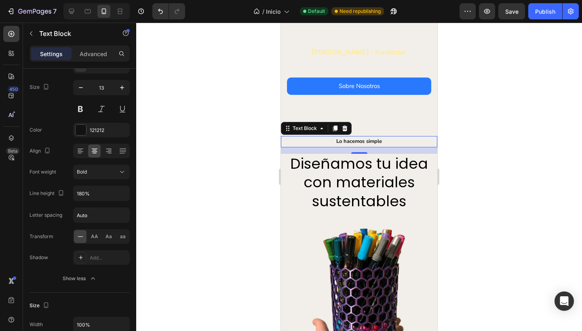
click at [219, 192] on div at bounding box center [359, 177] width 446 height 309
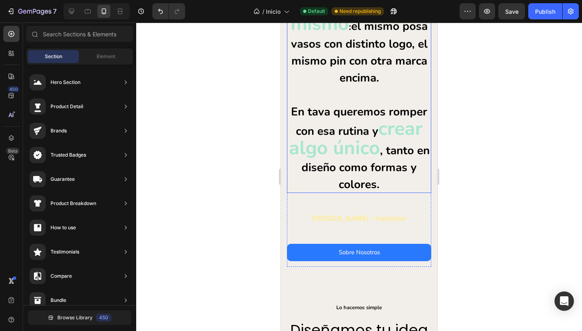
scroll to position [272, 0]
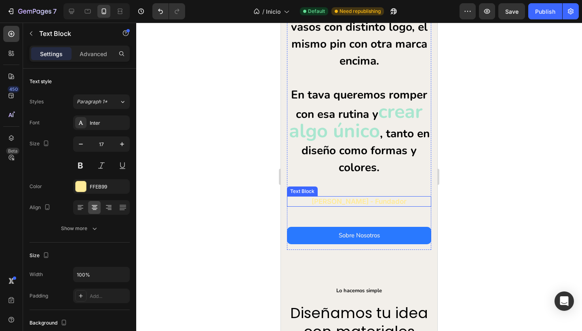
click at [399, 201] on p "[PERSON_NAME] - Fundador" at bounding box center [359, 201] width 143 height 9
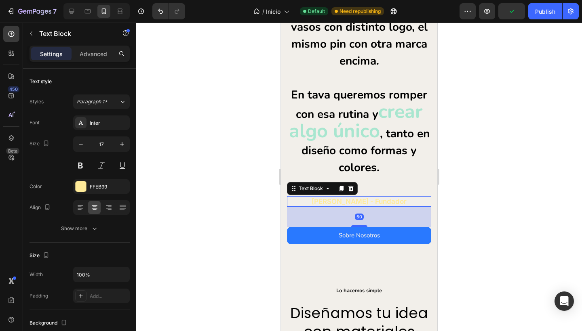
click at [199, 212] on div at bounding box center [359, 177] width 446 height 309
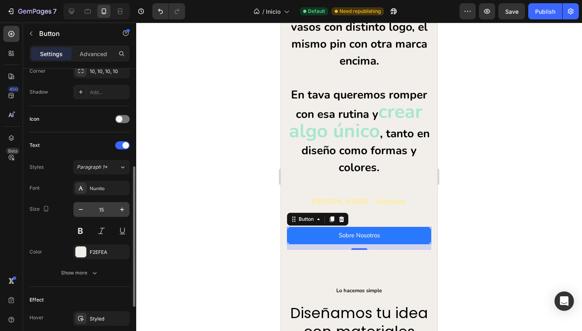
scroll to position [225, 0]
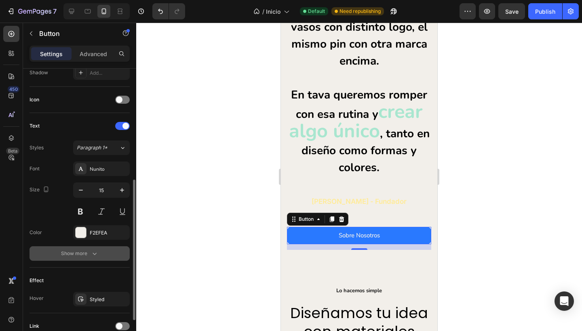
click at [77, 255] on div "Show more" at bounding box center [80, 254] width 38 height 8
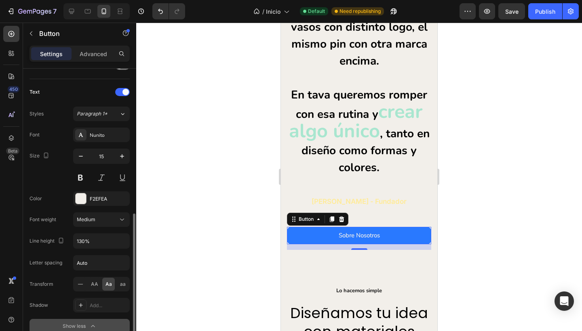
scroll to position [287, 0]
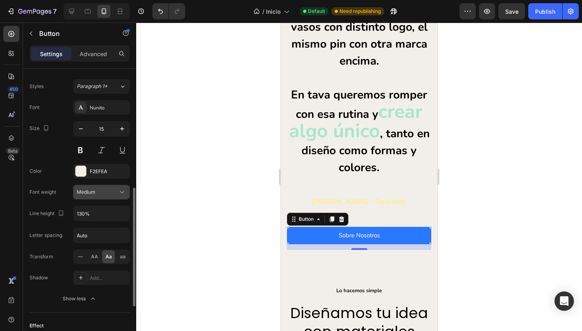
click at [117, 194] on div "Medium" at bounding box center [97, 192] width 41 height 7
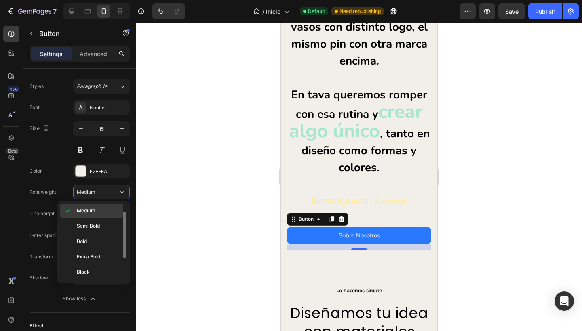
scroll to position [47, 0]
click at [90, 243] on p "Bold" at bounding box center [98, 241] width 43 height 7
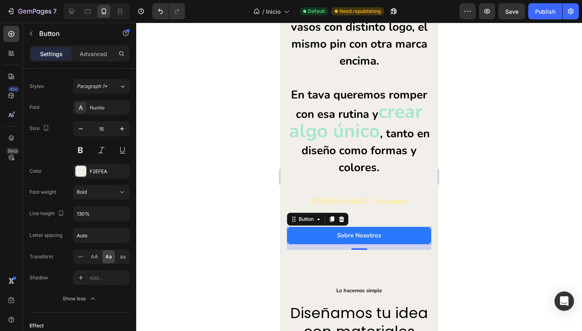
click at [179, 225] on div at bounding box center [359, 177] width 446 height 309
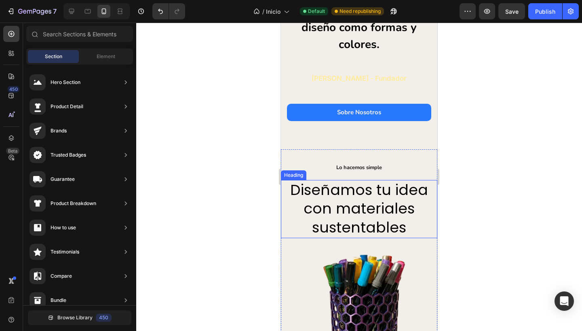
scroll to position [398, 0]
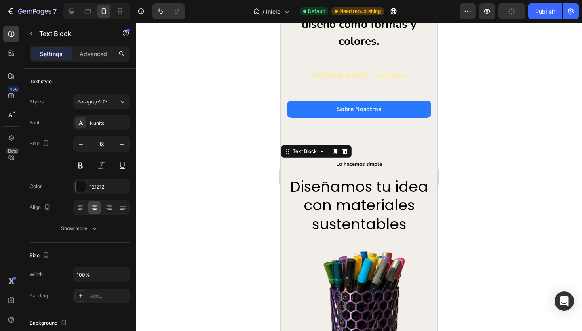
click at [329, 165] on p "Lo hacemos simple" at bounding box center [359, 164] width 155 height 9
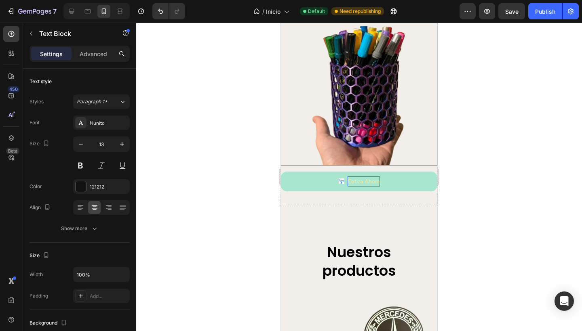
scroll to position [525, 0]
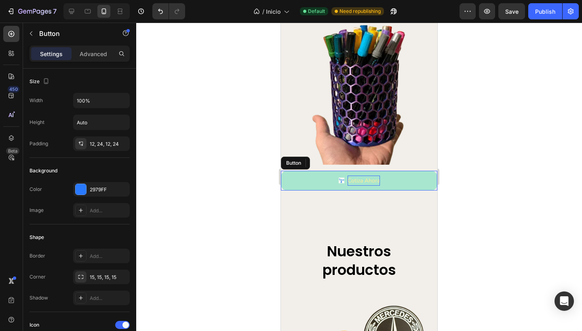
click at [356, 176] on p "Cotiza Ahora" at bounding box center [364, 181] width 32 height 10
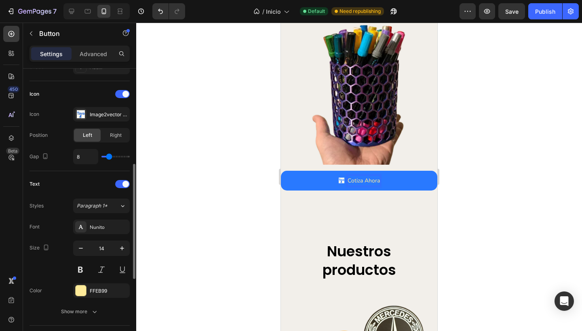
scroll to position [233, 0]
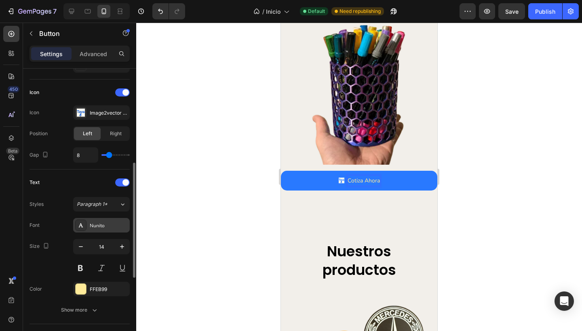
click at [90, 226] on div "Nunito" at bounding box center [109, 225] width 38 height 7
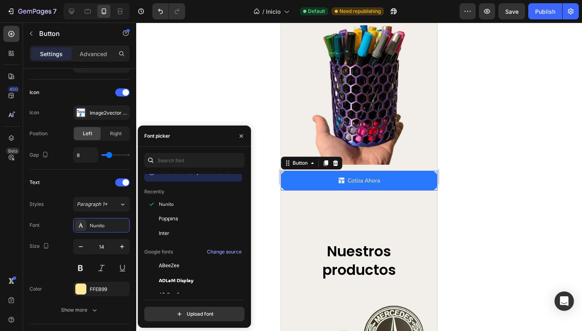
scroll to position [10, 0]
click at [51, 238] on div "Font Nunito Size 14 Color FFEB99 Show more" at bounding box center [79, 267] width 100 height 99
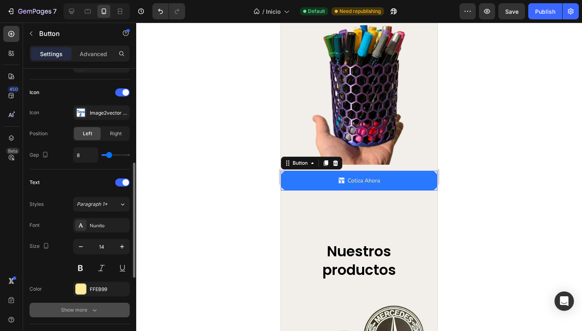
click at [67, 310] on div "Show more" at bounding box center [80, 310] width 38 height 8
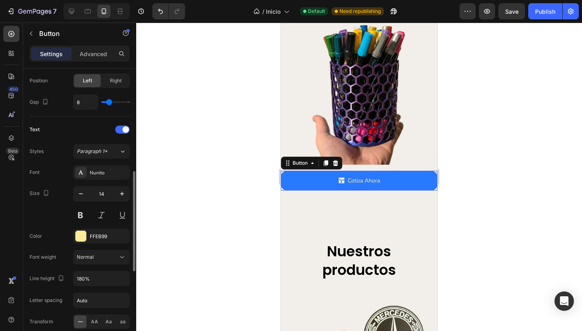
scroll to position [287, 0]
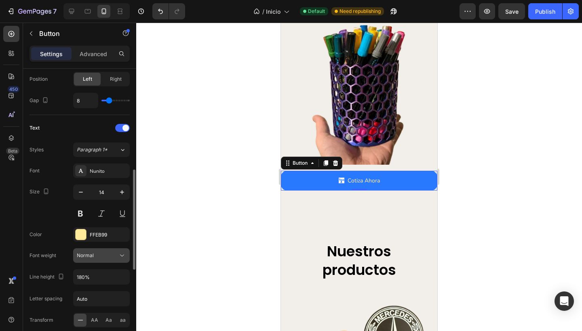
click at [114, 259] on div "Normal" at bounding box center [97, 255] width 41 height 7
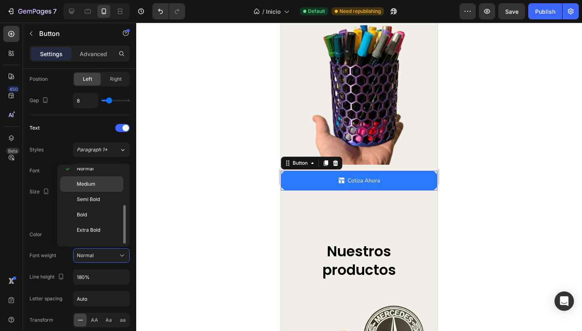
scroll to position [47, 0]
click at [91, 213] on div "Bold" at bounding box center [91, 220] width 63 height 15
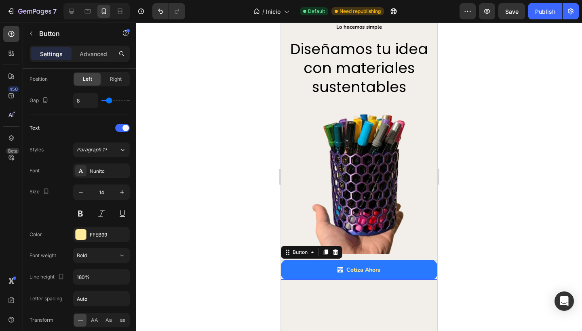
scroll to position [202, 0]
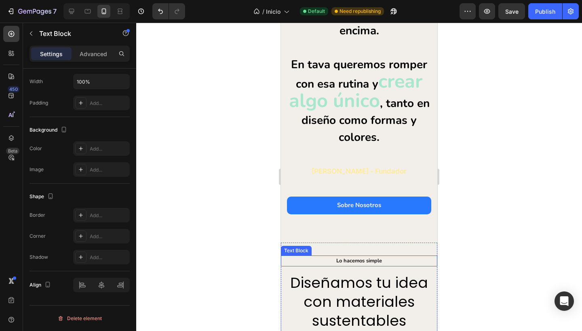
click at [381, 259] on p "Lo hacemos simple" at bounding box center [359, 261] width 155 height 9
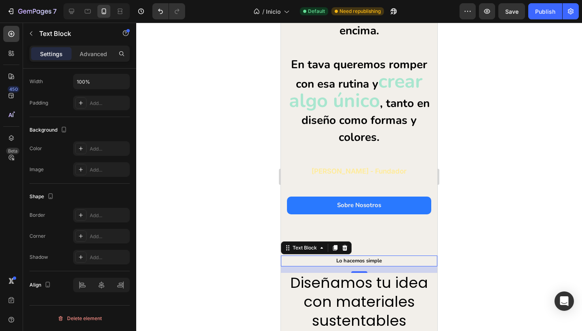
scroll to position [0, 0]
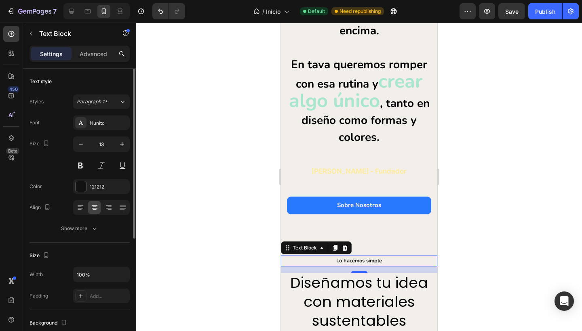
click at [213, 182] on div at bounding box center [359, 177] width 446 height 309
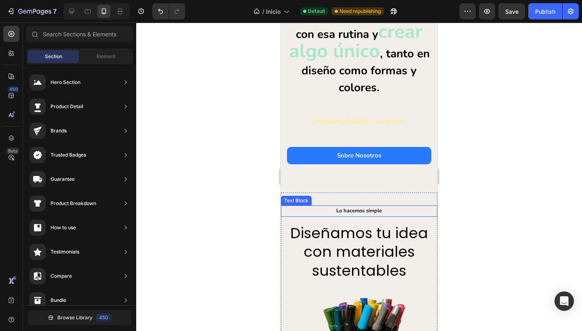
scroll to position [352, 0]
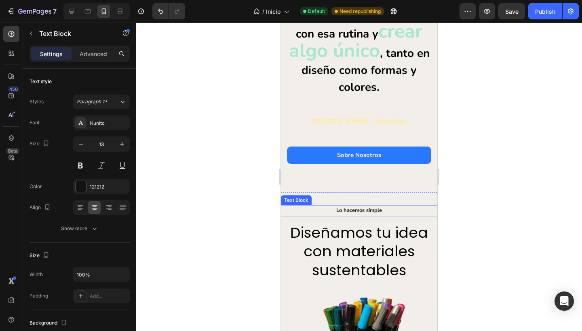
click at [393, 210] on p "Lo hacemos simple" at bounding box center [359, 210] width 155 height 9
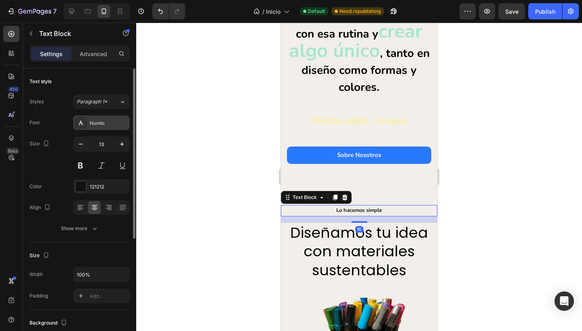
click at [106, 122] on div "Nunito" at bounding box center [109, 123] width 38 height 7
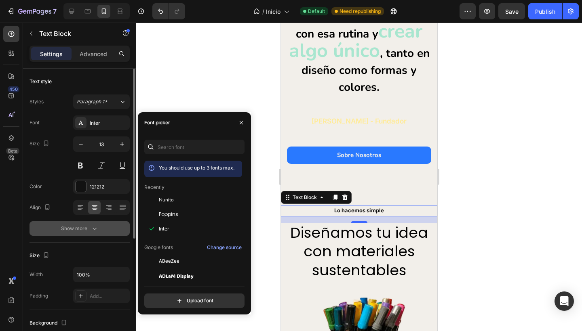
click at [91, 226] on icon "button" at bounding box center [95, 229] width 8 height 8
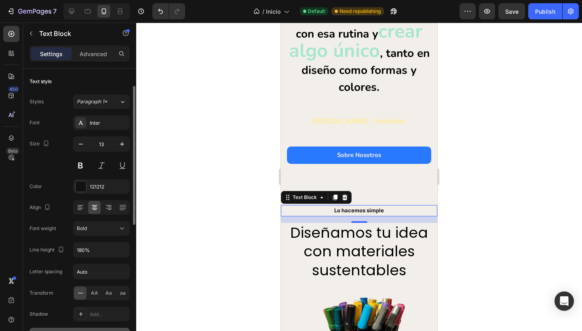
scroll to position [25, 0]
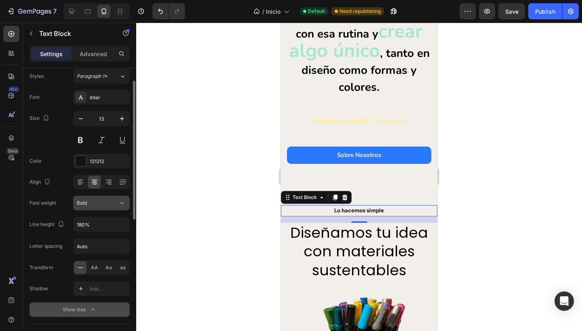
click at [109, 203] on div "Bold" at bounding box center [97, 203] width 41 height 7
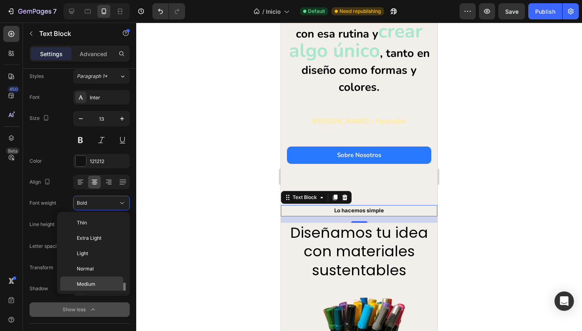
scroll to position [44, 0]
click at [91, 222] on span "Normal" at bounding box center [85, 225] width 17 height 7
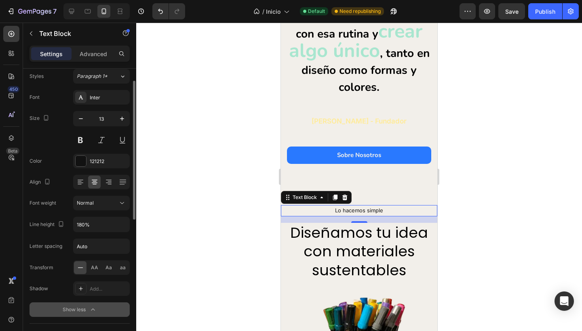
click at [54, 199] on div "Font weight" at bounding box center [42, 203] width 27 height 13
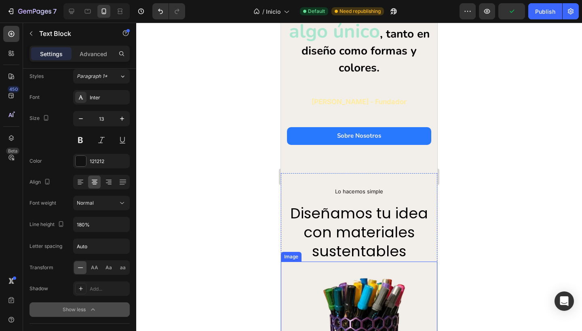
scroll to position [306, 0]
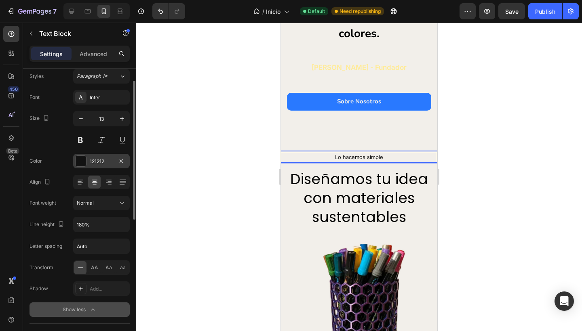
click at [100, 161] on div "121212" at bounding box center [101, 161] width 23 height 7
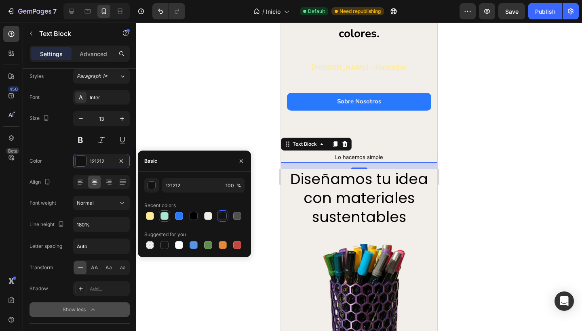
click at [164, 214] on div at bounding box center [164, 216] width 8 height 8
click at [148, 215] on div at bounding box center [150, 216] width 8 height 8
click at [165, 213] on div at bounding box center [164, 216] width 8 height 8
click at [178, 216] on div at bounding box center [179, 216] width 8 height 8
click at [162, 216] on div at bounding box center [164, 216] width 8 height 8
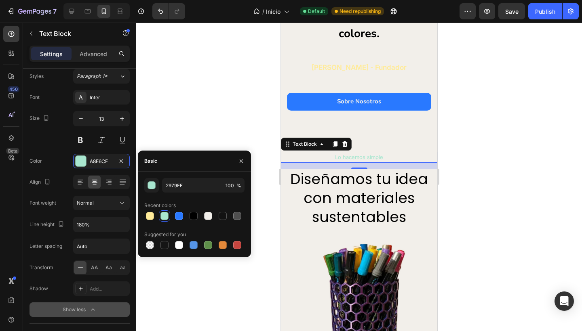
type input "A8E6CF"
click at [201, 129] on div at bounding box center [359, 177] width 446 height 309
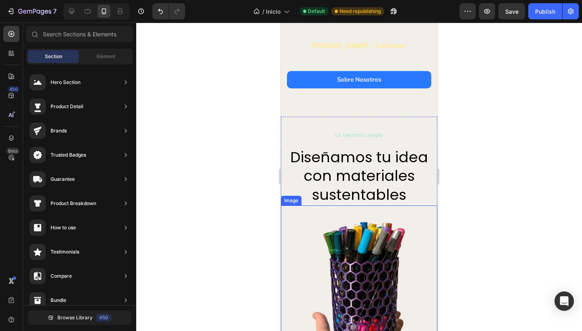
scroll to position [407, 0]
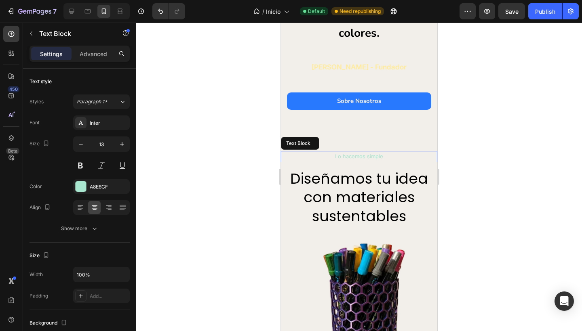
click at [384, 157] on p "Lo hacemos simple" at bounding box center [359, 156] width 155 height 9
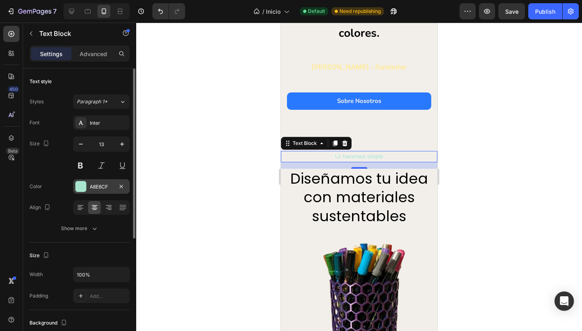
click at [97, 187] on div "A8E6CF" at bounding box center [101, 186] width 23 height 7
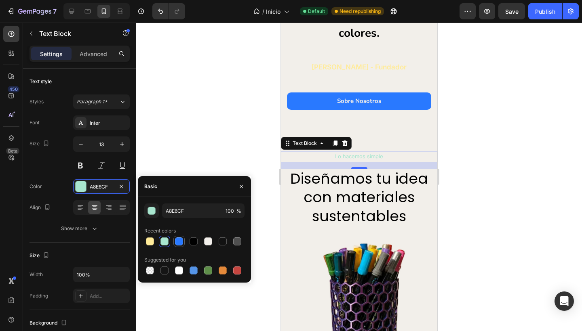
click at [179, 242] on div at bounding box center [179, 242] width 8 height 8
type input "2979FF"
click at [198, 159] on div at bounding box center [359, 177] width 446 height 309
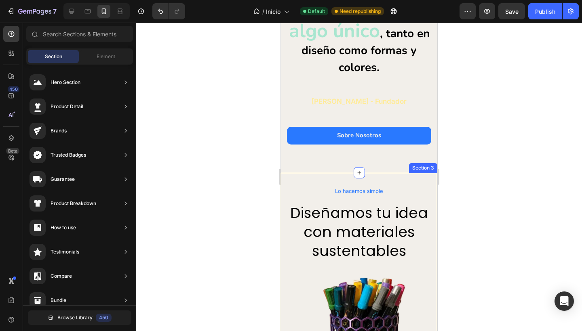
scroll to position [298, 0]
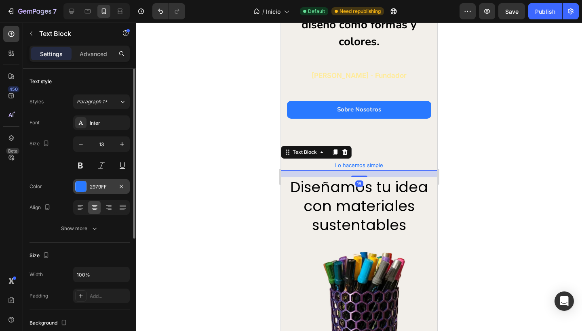
click at [98, 181] on div "2979FF" at bounding box center [101, 186] width 57 height 15
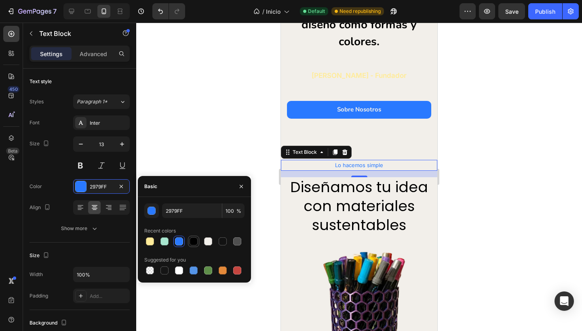
click at [198, 242] on div at bounding box center [194, 242] width 10 height 10
type input "000000"
click at [216, 116] on div at bounding box center [359, 177] width 446 height 309
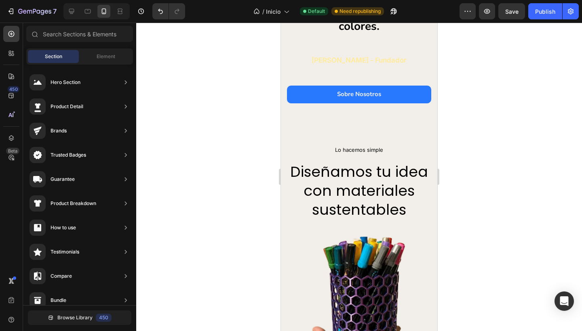
scroll to position [346, 0]
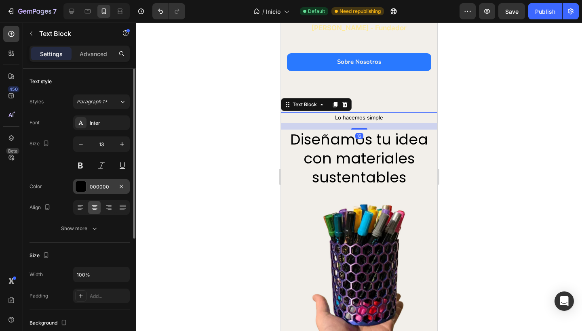
click at [101, 190] on div "000000" at bounding box center [101, 186] width 23 height 7
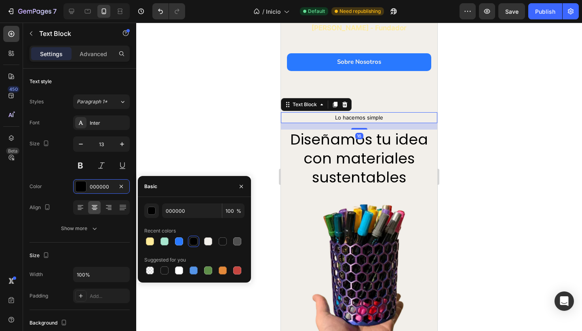
click at [229, 241] on div at bounding box center [194, 241] width 100 height 11
click at [224, 241] on div at bounding box center [223, 242] width 8 height 8
type input "121212"
click at [211, 120] on div at bounding box center [359, 177] width 446 height 309
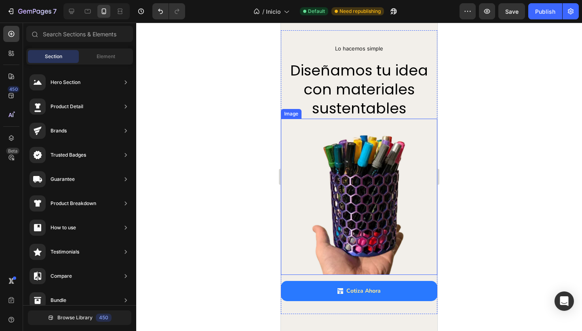
scroll to position [803, 0]
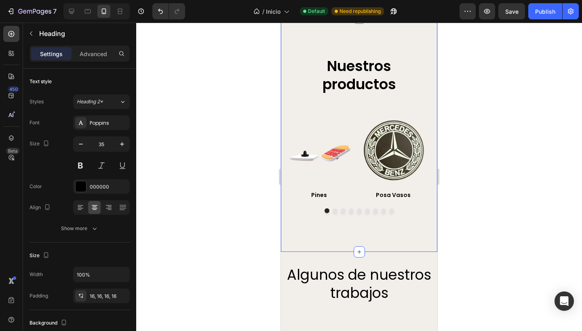
click at [315, 100] on h2 "Nuestros productos" at bounding box center [359, 76] width 144 height 50
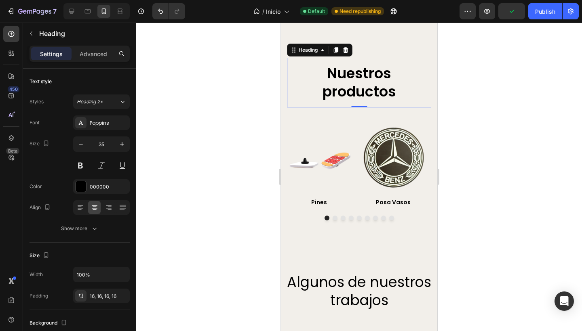
scroll to position [758, 0]
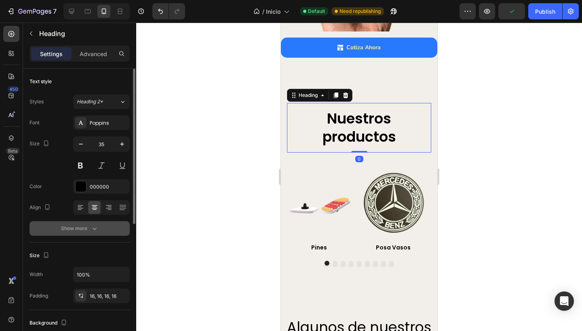
click at [91, 229] on icon "button" at bounding box center [95, 229] width 8 height 8
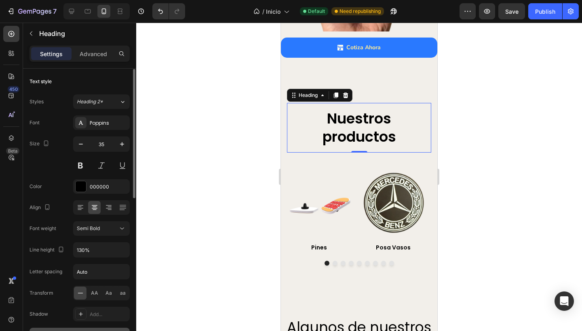
scroll to position [11, 0]
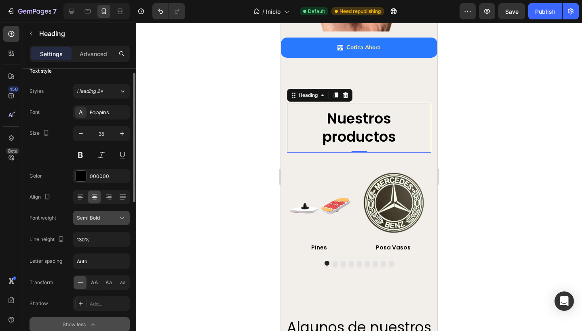
click at [101, 217] on div "Semi Bold" at bounding box center [97, 218] width 41 height 7
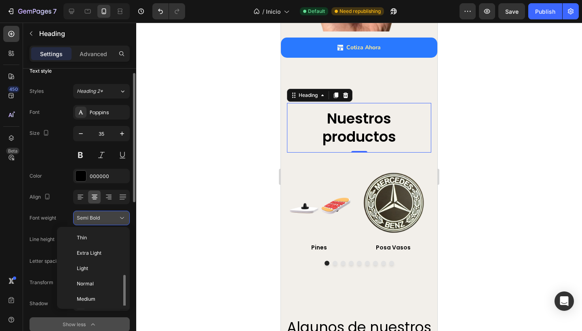
scroll to position [29, 0]
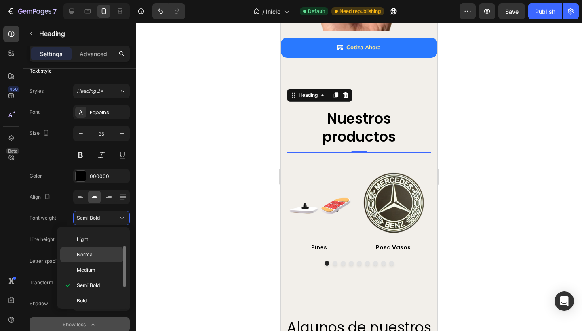
click at [88, 263] on div "Normal" at bounding box center [91, 270] width 63 height 15
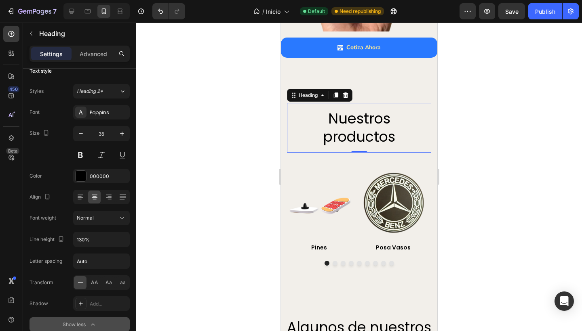
scroll to position [779, 0]
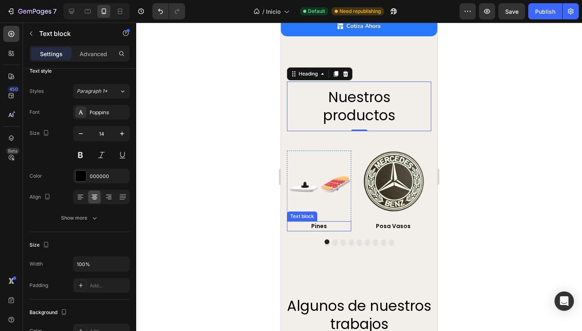
click at [330, 222] on p "Pines" at bounding box center [319, 226] width 63 height 8
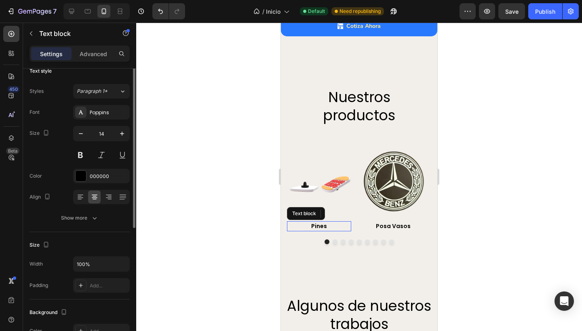
scroll to position [0, 0]
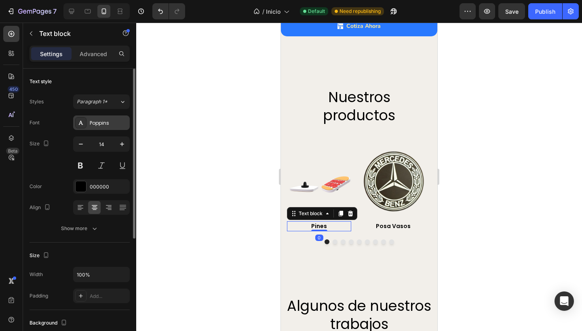
click at [91, 124] on div "Poppins" at bounding box center [109, 123] width 38 height 7
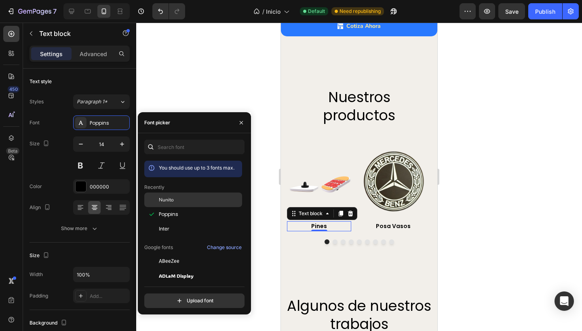
click at [170, 200] on span "Nunito" at bounding box center [166, 199] width 15 height 7
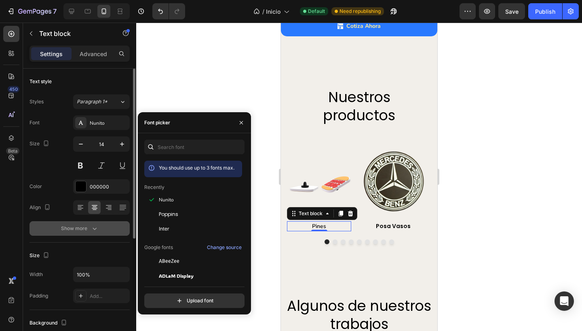
click at [80, 231] on div "Show more" at bounding box center [80, 229] width 38 height 8
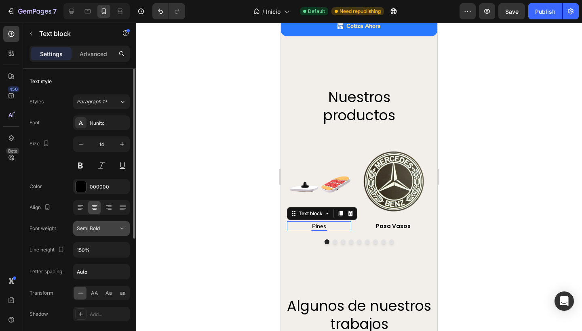
click at [97, 228] on span "Semi Bold" at bounding box center [88, 228] width 23 height 6
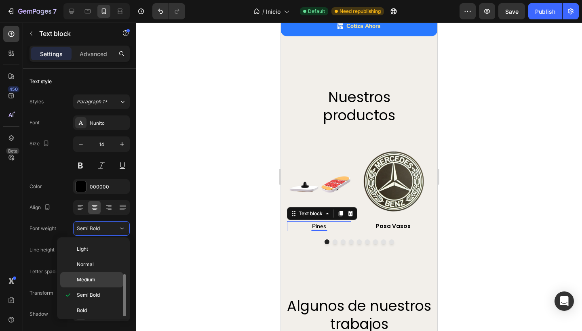
scroll to position [34, 0]
click at [86, 289] on span "Bold" at bounding box center [82, 290] width 10 height 7
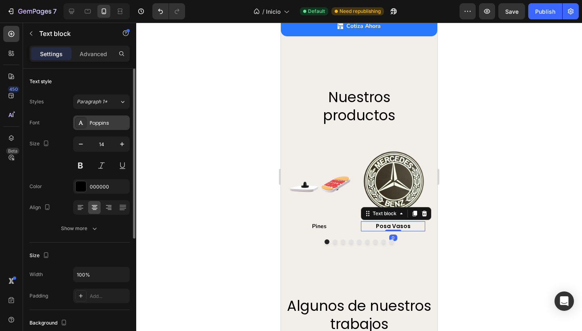
click at [108, 122] on div "Poppins" at bounding box center [109, 123] width 38 height 7
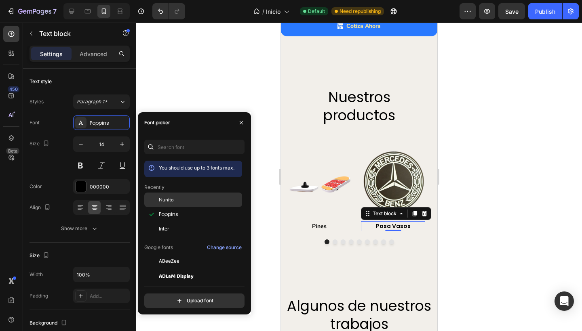
click at [186, 201] on div "Nunito" at bounding box center [200, 199] width 82 height 7
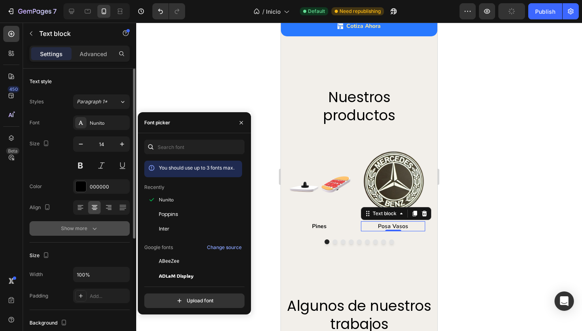
click at [73, 228] on div "Show more" at bounding box center [80, 229] width 38 height 8
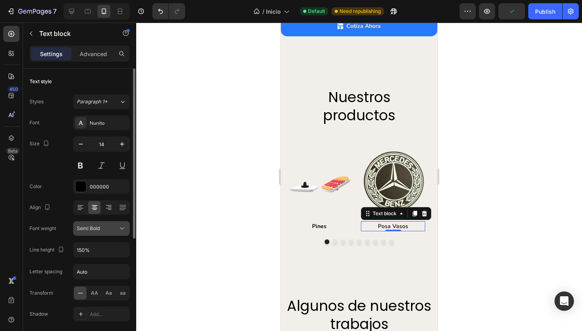
click at [90, 230] on span "Semi Bold" at bounding box center [88, 228] width 23 height 6
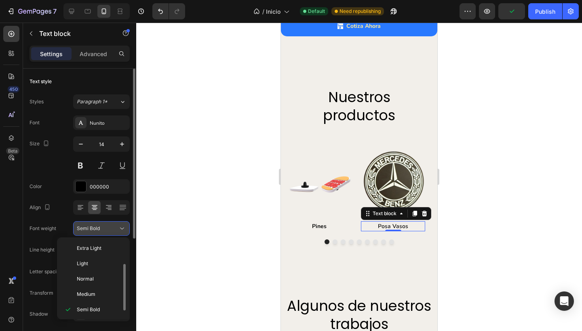
scroll to position [15, 0]
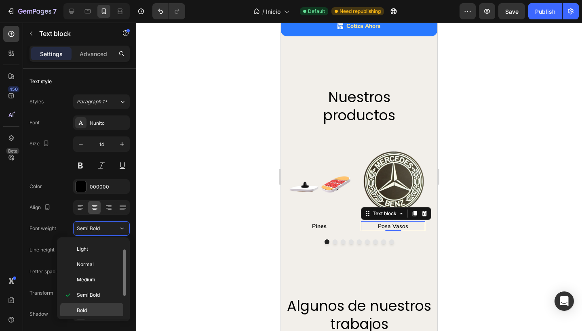
click at [76, 318] on div "Bold" at bounding box center [91, 325] width 63 height 15
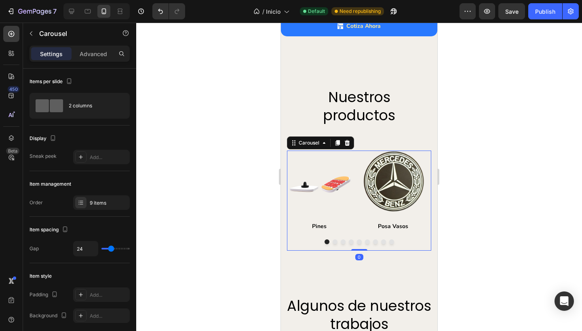
click at [333, 240] on button "Dot" at bounding box center [335, 242] width 5 height 5
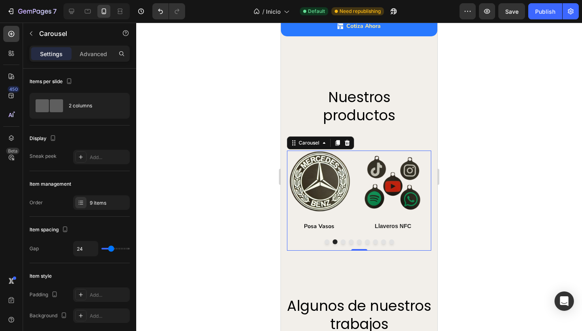
click at [341, 240] on button "Dot" at bounding box center [343, 242] width 5 height 5
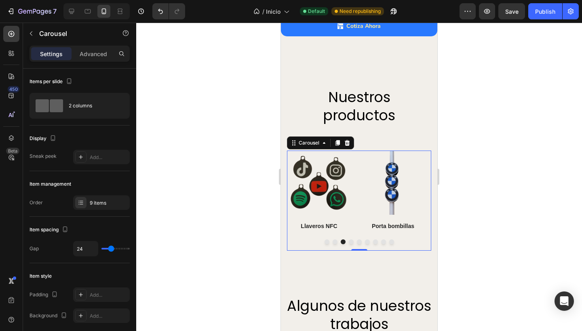
click at [319, 222] on p "Llaveros NFC" at bounding box center [319, 226] width 63 height 8
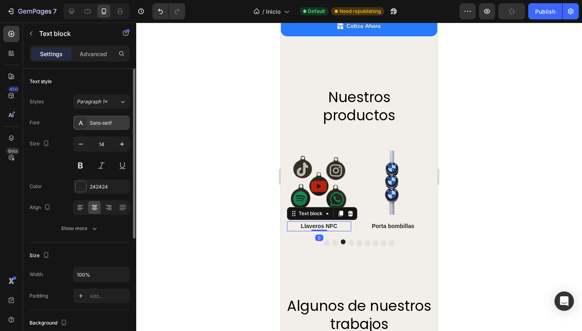
click at [94, 120] on div "Sans-serif" at bounding box center [109, 123] width 38 height 7
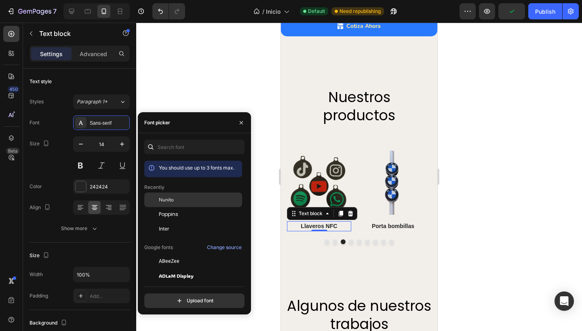
click at [173, 201] on span "Nunito" at bounding box center [166, 199] width 15 height 7
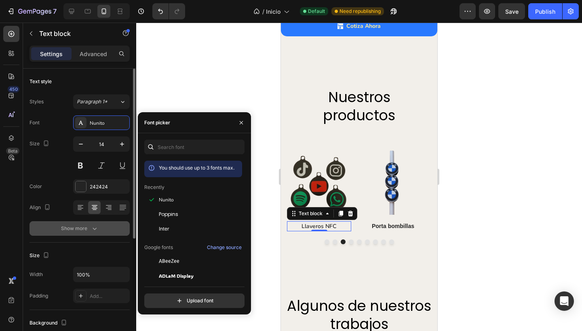
click at [83, 228] on div "Show more" at bounding box center [80, 229] width 38 height 8
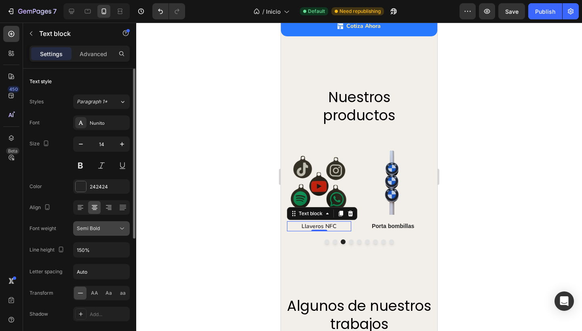
click at [95, 234] on button "Semi Bold" at bounding box center [101, 228] width 57 height 15
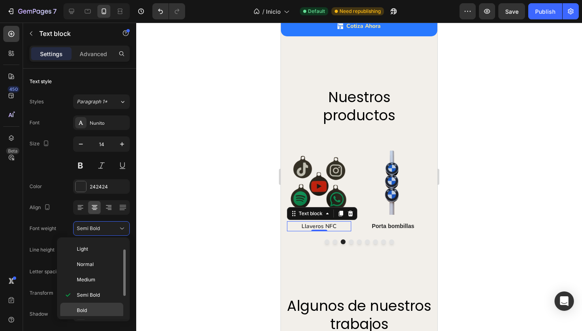
click at [86, 318] on div "Bold" at bounding box center [91, 325] width 63 height 15
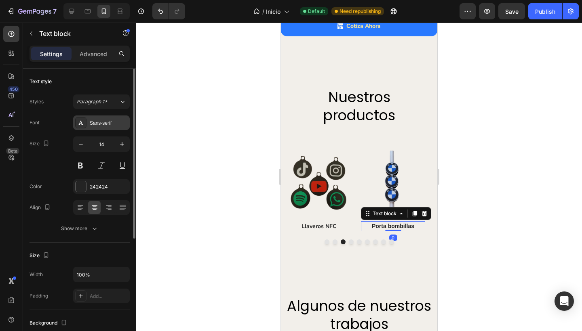
click at [97, 124] on div "Sans-serif" at bounding box center [109, 123] width 38 height 7
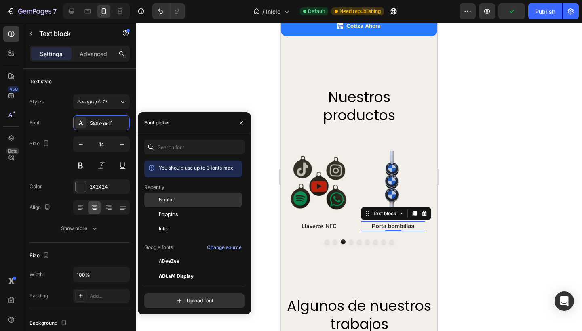
click at [179, 200] on div "Nunito" at bounding box center [200, 199] width 82 height 7
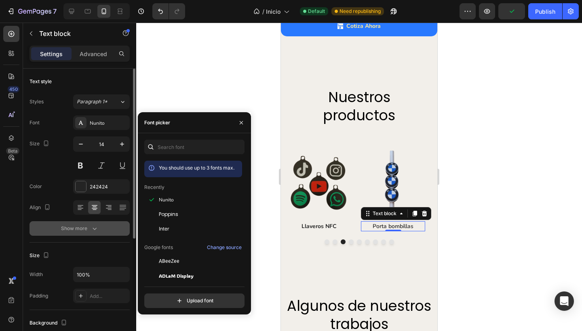
click at [71, 230] on div "Show more" at bounding box center [80, 229] width 38 height 8
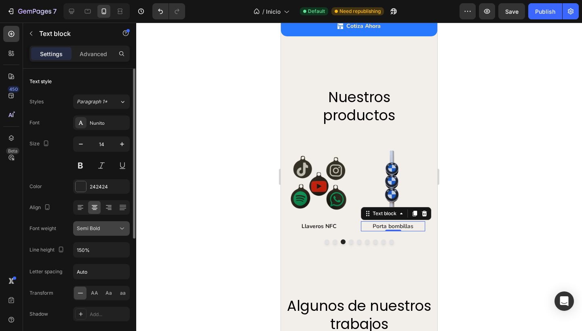
click at [106, 228] on div "Semi Bold" at bounding box center [97, 228] width 41 height 7
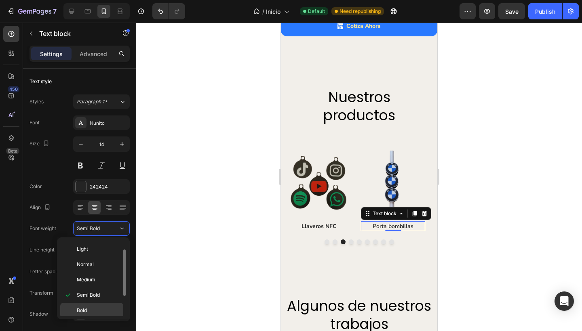
click at [87, 308] on p "Bold" at bounding box center [98, 310] width 43 height 7
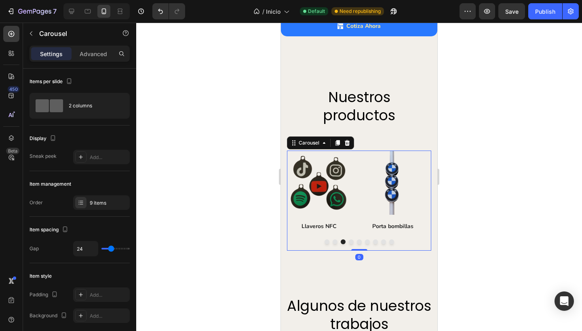
click at [349, 240] on button "Dot" at bounding box center [351, 242] width 5 height 5
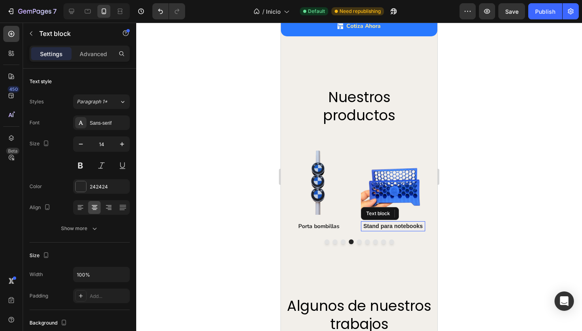
click at [368, 222] on p "Stand para notebooks" at bounding box center [393, 226] width 63 height 8
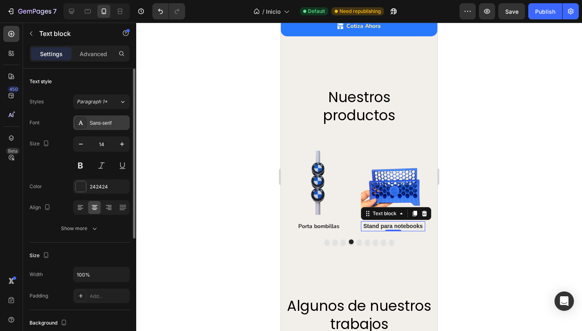
click at [101, 122] on div "Sans-serif" at bounding box center [109, 123] width 38 height 7
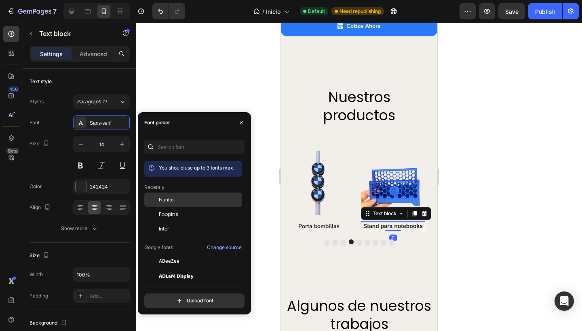
click at [170, 198] on span "Nunito" at bounding box center [166, 199] width 15 height 7
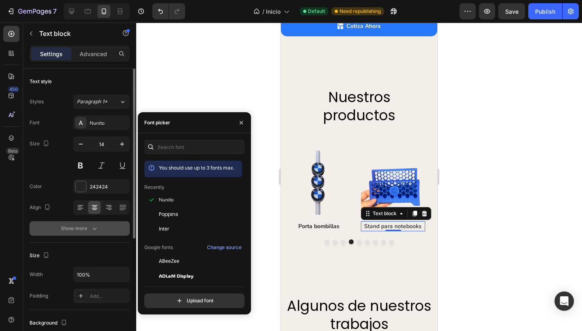
click at [84, 225] on div "Show more" at bounding box center [80, 229] width 38 height 8
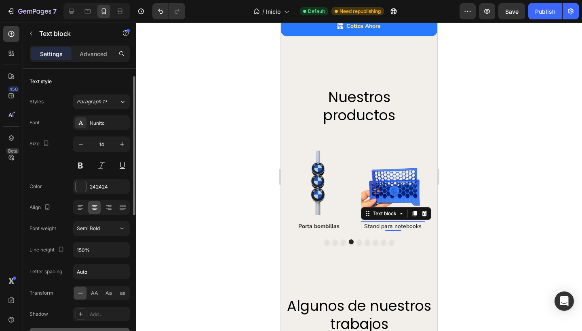
scroll to position [5, 0]
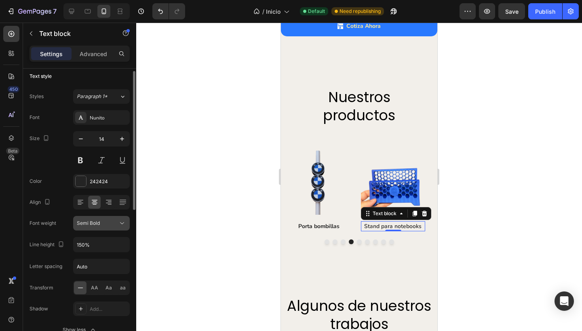
click at [95, 229] on button "Semi Bold" at bounding box center [101, 223] width 57 height 15
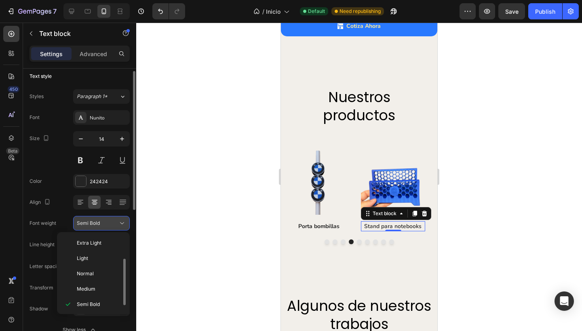
scroll to position [15, 0]
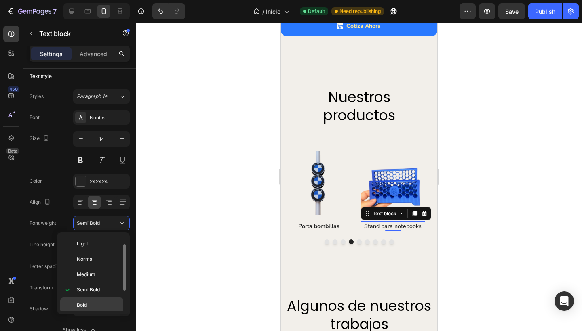
click at [84, 303] on span "Bold" at bounding box center [82, 305] width 10 height 7
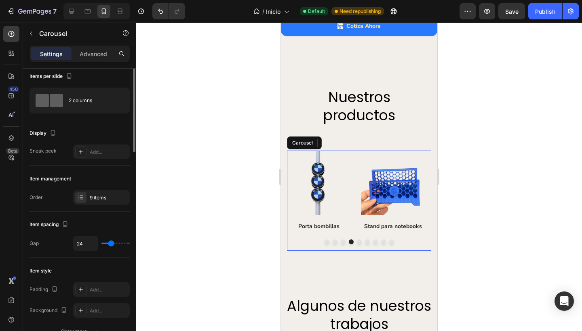
scroll to position [0, 0]
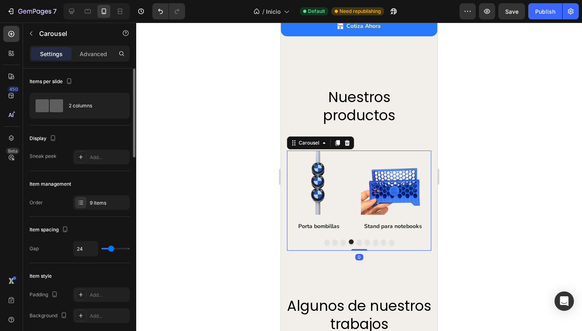
click at [357, 240] on button "Dot" at bounding box center [359, 242] width 5 height 5
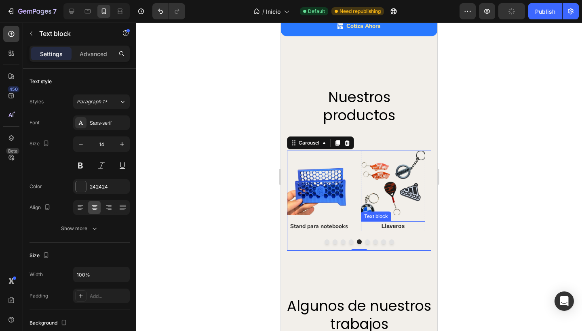
click at [377, 222] on p "Llaveros" at bounding box center [393, 226] width 63 height 8
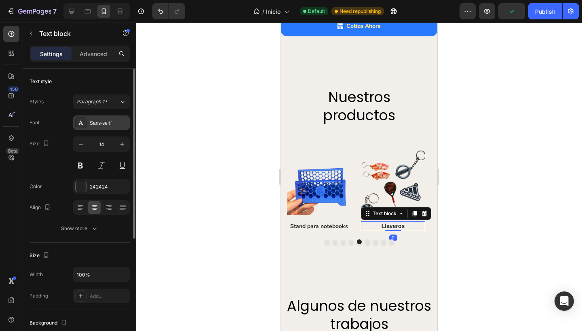
click at [97, 124] on div "Sans-serif" at bounding box center [109, 123] width 38 height 7
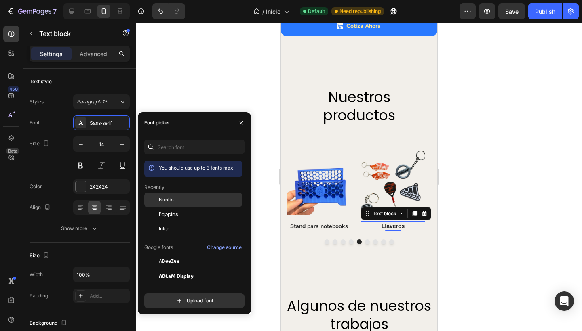
click at [189, 254] on div "Nunito" at bounding box center [193, 261] width 98 height 15
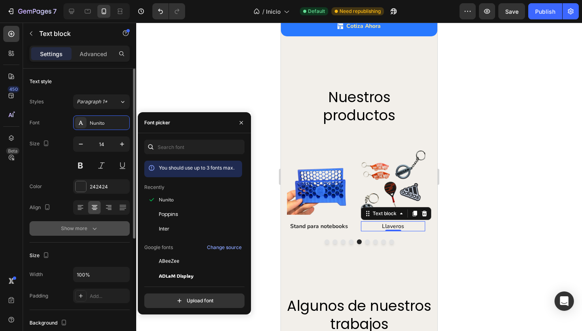
click at [58, 228] on button "Show more" at bounding box center [79, 228] width 100 height 15
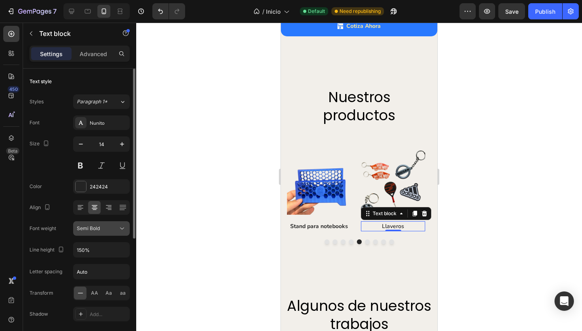
click at [92, 228] on span "Semi Bold" at bounding box center [88, 228] width 23 height 6
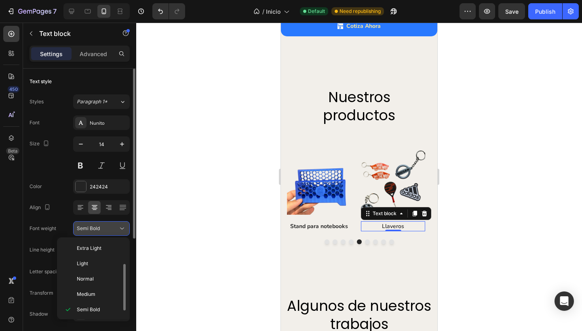
scroll to position [15, 0]
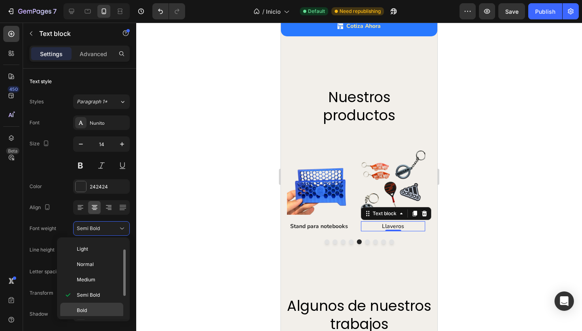
click at [87, 318] on div "Bold" at bounding box center [91, 325] width 63 height 15
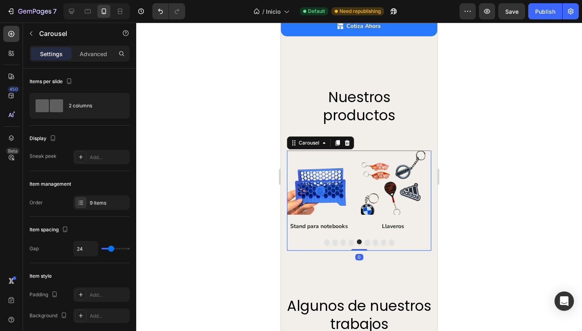
click at [366, 240] on button "Dot" at bounding box center [367, 242] width 5 height 5
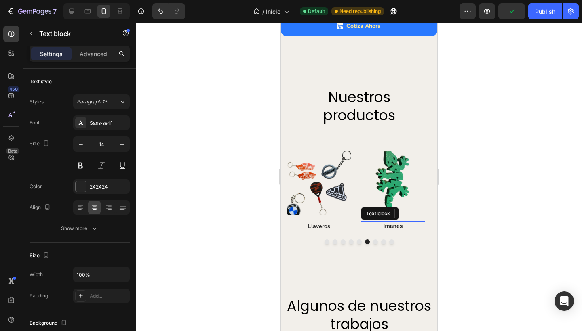
click at [377, 222] on p "Imanes" at bounding box center [393, 226] width 63 height 8
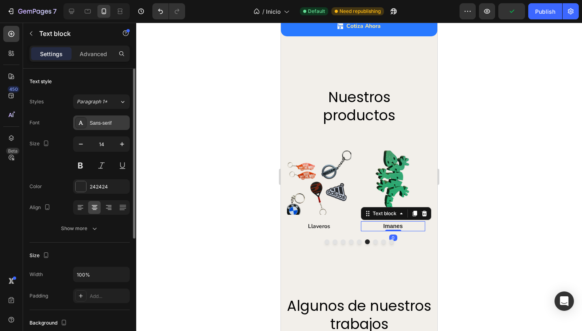
click at [106, 128] on div "Sans-serif" at bounding box center [101, 123] width 57 height 15
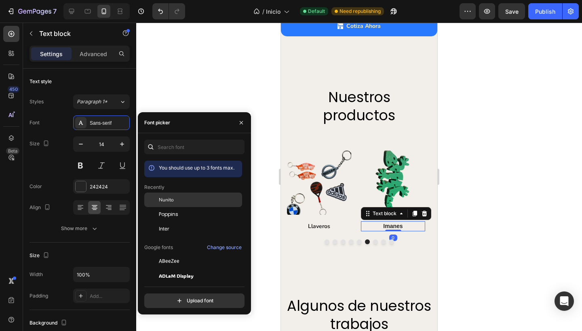
click at [178, 202] on div "Nunito" at bounding box center [200, 199] width 82 height 7
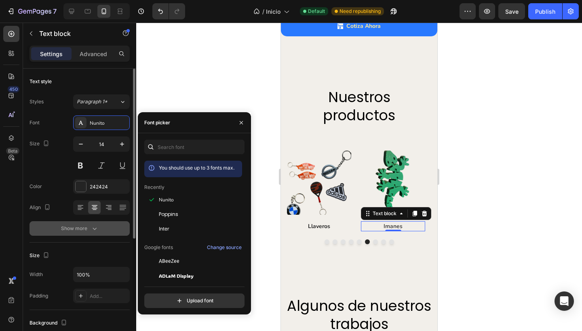
click at [67, 230] on div "Show more" at bounding box center [80, 229] width 38 height 8
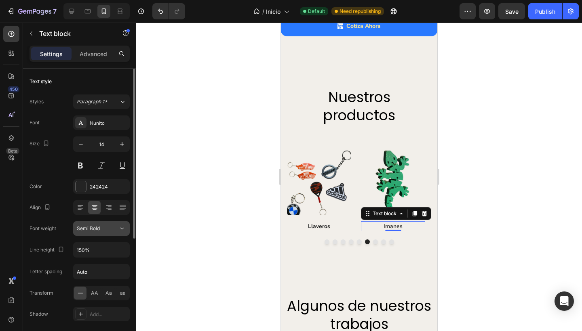
click at [102, 228] on div "Semi Bold" at bounding box center [97, 228] width 41 height 7
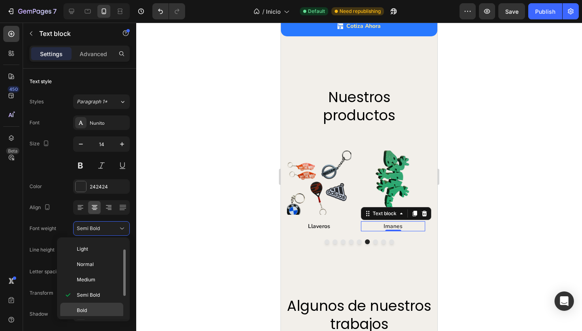
click at [88, 310] on p "Bold" at bounding box center [98, 310] width 43 height 7
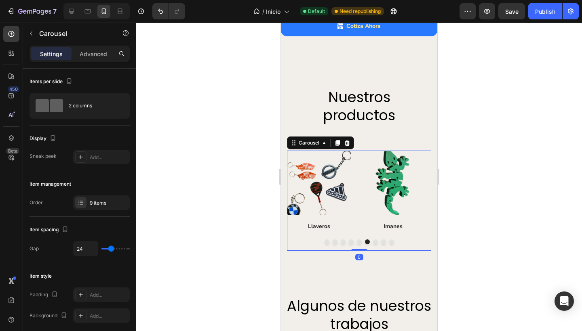
click at [373, 240] on button "Dot" at bounding box center [375, 242] width 5 height 5
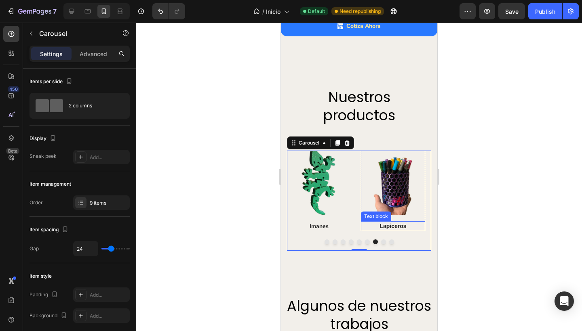
click at [373, 222] on p "Lapiceros" at bounding box center [393, 226] width 63 height 8
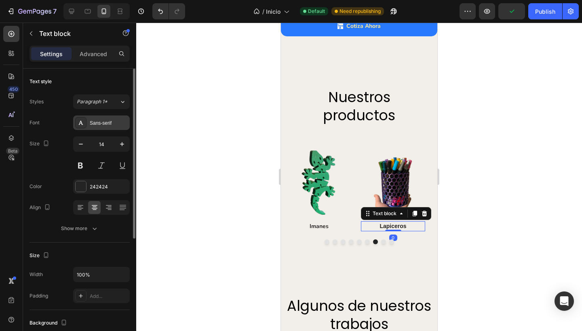
click at [91, 127] on div "Sans-serif" at bounding box center [101, 123] width 57 height 15
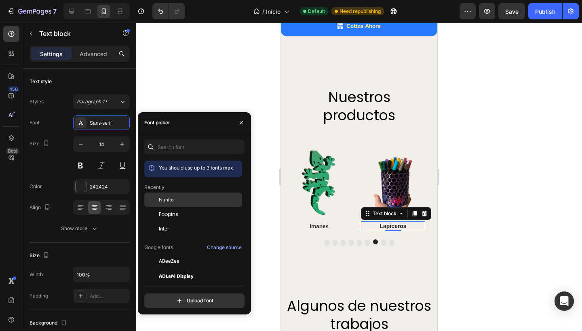
click at [178, 202] on div "Nunito" at bounding box center [200, 199] width 82 height 7
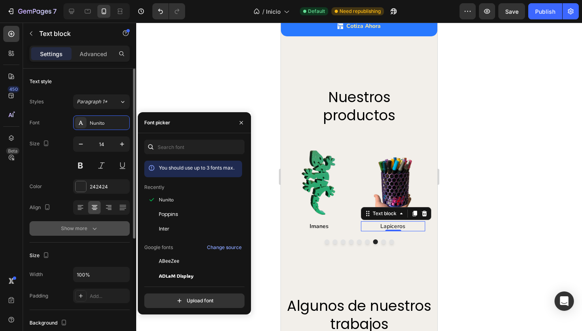
click at [86, 226] on div "Show more" at bounding box center [80, 229] width 38 height 8
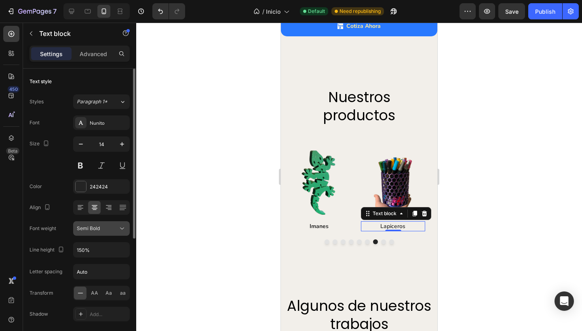
click at [101, 225] on div "Semi Bold" at bounding box center [97, 228] width 41 height 7
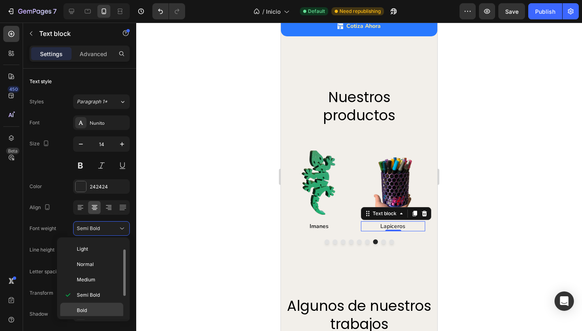
click at [85, 318] on div "Bold" at bounding box center [91, 325] width 63 height 15
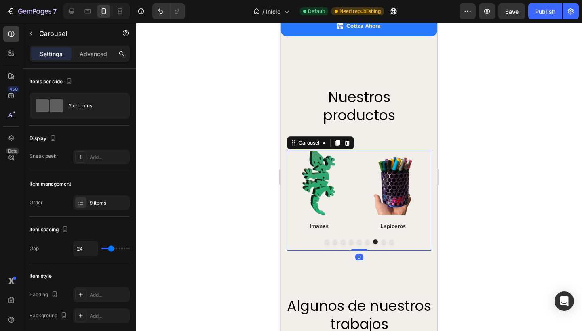
click at [381, 240] on button "Dot" at bounding box center [383, 242] width 5 height 5
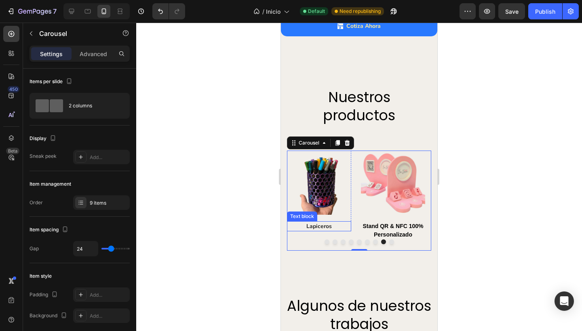
click at [324, 222] on p "Lapiceros" at bounding box center [319, 226] width 63 height 8
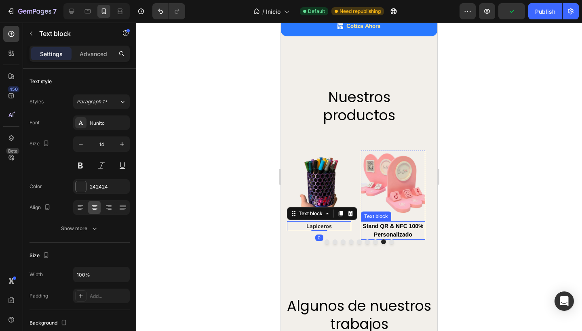
click at [374, 222] on p "Stand QR & NFC 100% Personalizado" at bounding box center [393, 230] width 63 height 17
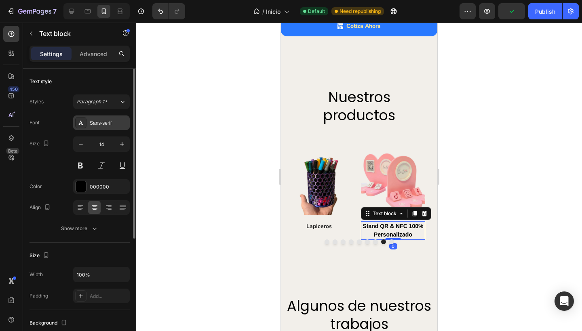
click at [105, 123] on div "Sans-serif" at bounding box center [109, 123] width 38 height 7
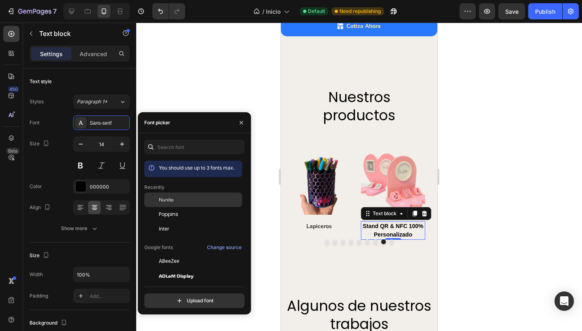
click at [171, 200] on span "Nunito" at bounding box center [166, 199] width 15 height 7
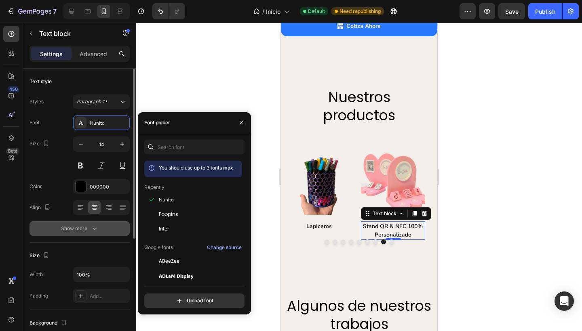
click at [85, 225] on div "Show more" at bounding box center [80, 229] width 38 height 8
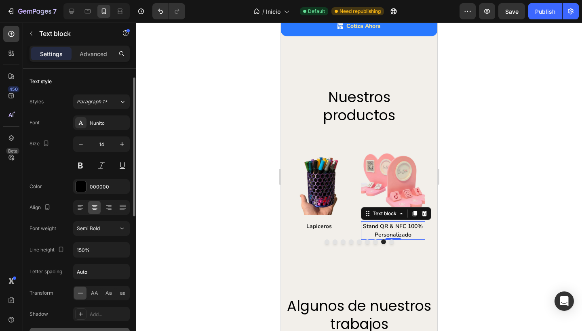
scroll to position [6, 0]
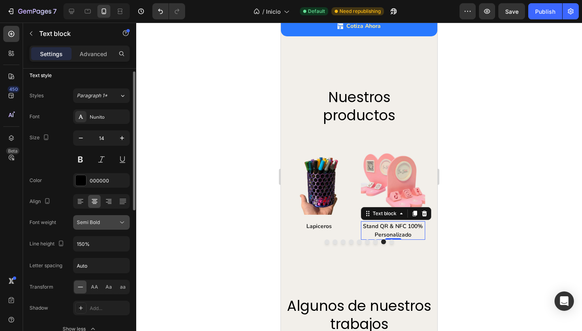
click at [106, 217] on button "Semi Bold" at bounding box center [101, 222] width 57 height 15
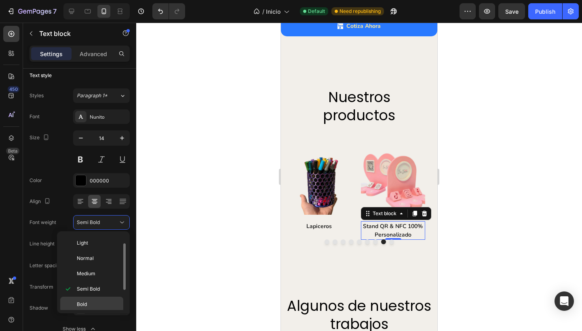
click at [91, 305] on p "Bold" at bounding box center [98, 304] width 43 height 7
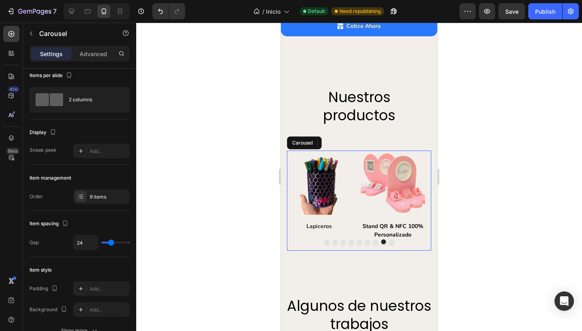
click at [389, 240] on button "Dot" at bounding box center [391, 242] width 5 height 5
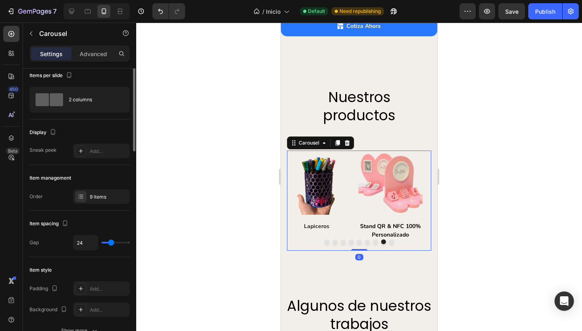
scroll to position [0, 0]
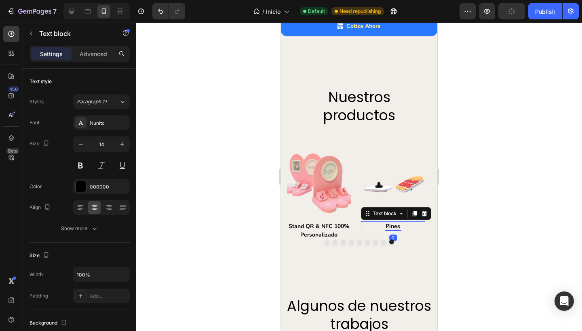
click at [233, 219] on div at bounding box center [359, 177] width 446 height 309
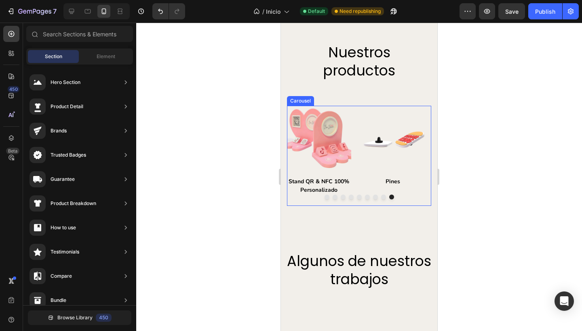
scroll to position [857, 0]
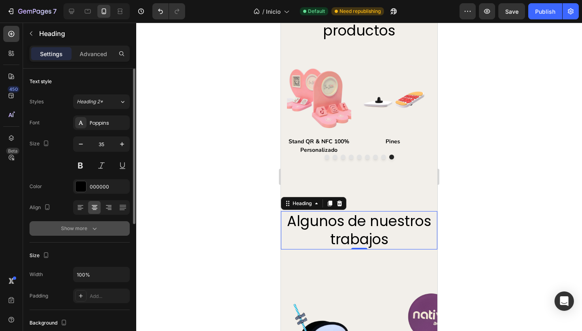
click at [82, 228] on div "Show more" at bounding box center [80, 229] width 38 height 8
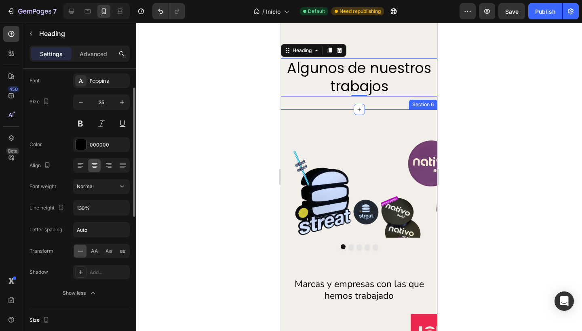
scroll to position [1070, 0]
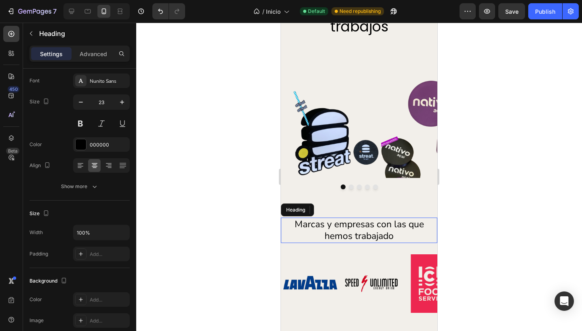
click at [331, 231] on h2 "Marcas y empresas con las que hemos trabajado" at bounding box center [359, 231] width 144 height 26
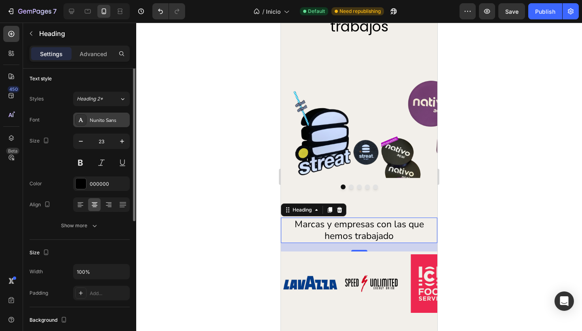
scroll to position [0, 0]
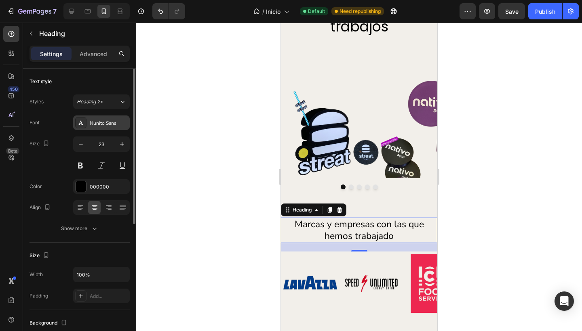
click at [101, 124] on div "Nunito Sans" at bounding box center [109, 123] width 38 height 7
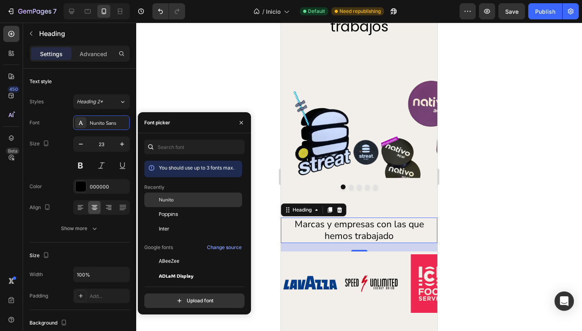
click at [160, 200] on span "Nunito" at bounding box center [166, 199] width 15 height 7
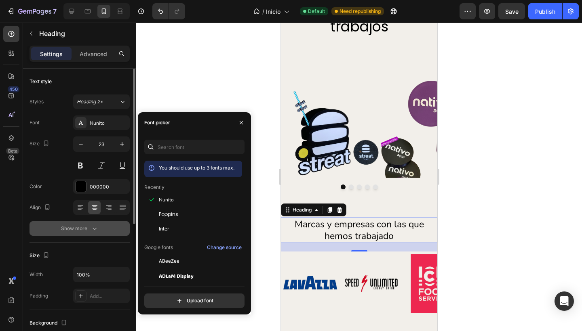
click at [80, 229] on div "Show more" at bounding box center [80, 229] width 38 height 8
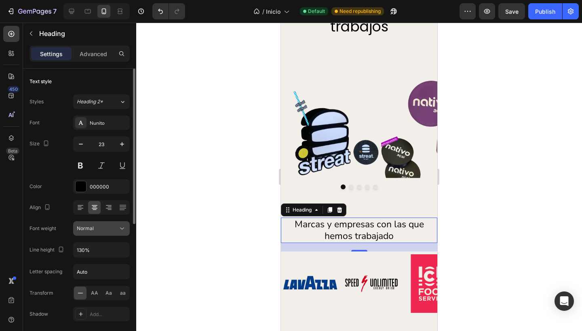
click at [120, 228] on icon at bounding box center [122, 229] width 8 height 8
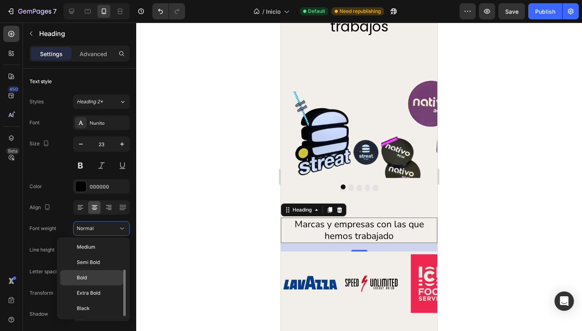
scroll to position [47, 0]
click at [93, 286] on div "Bold" at bounding box center [91, 293] width 63 height 15
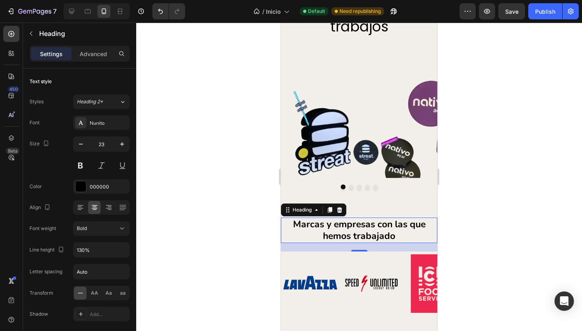
click at [200, 247] on div at bounding box center [359, 177] width 446 height 309
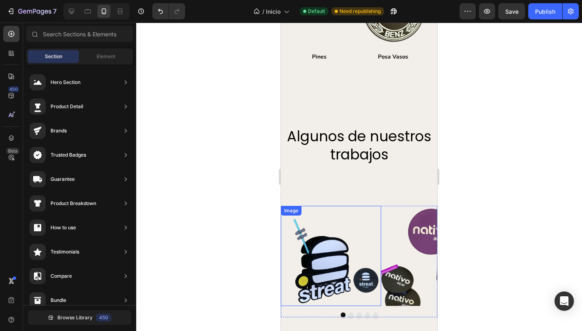
scroll to position [812, 0]
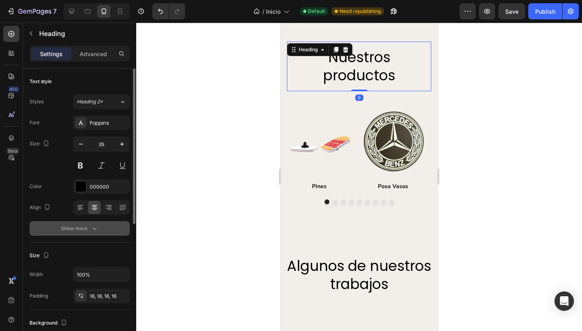
click at [78, 227] on div "Show more" at bounding box center [80, 229] width 38 height 8
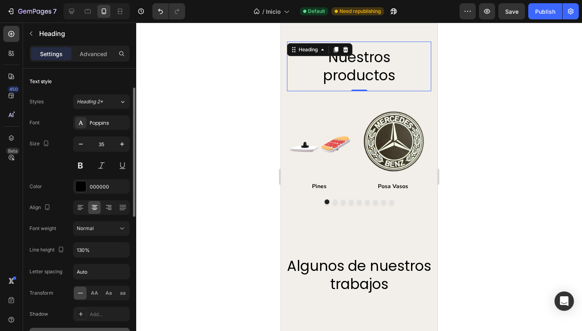
scroll to position [15, 0]
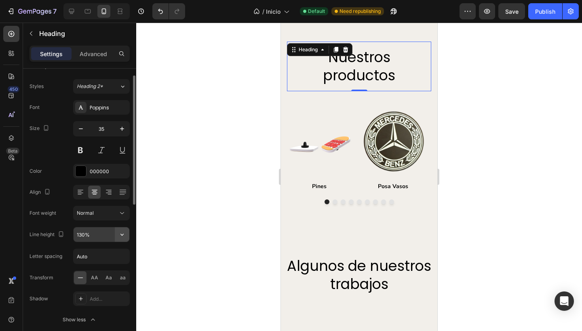
click at [121, 232] on icon "button" at bounding box center [122, 235] width 8 height 8
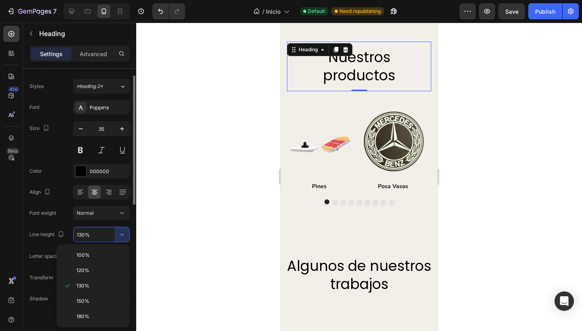
click at [38, 236] on div "Line height" at bounding box center [47, 235] width 36 height 11
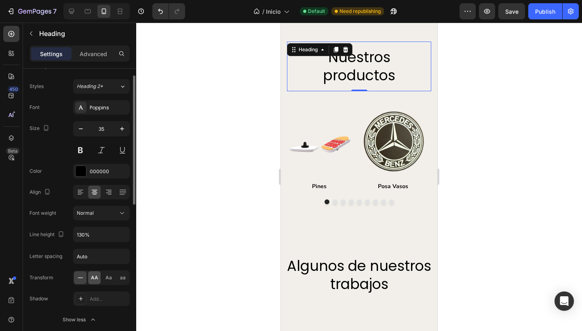
click at [98, 280] on span "AA" at bounding box center [94, 277] width 7 height 7
click at [110, 280] on span "Aa" at bounding box center [108, 277] width 6 height 7
click at [78, 280] on icon at bounding box center [80, 278] width 8 height 8
click at [110, 277] on span "Aa" at bounding box center [108, 277] width 6 height 7
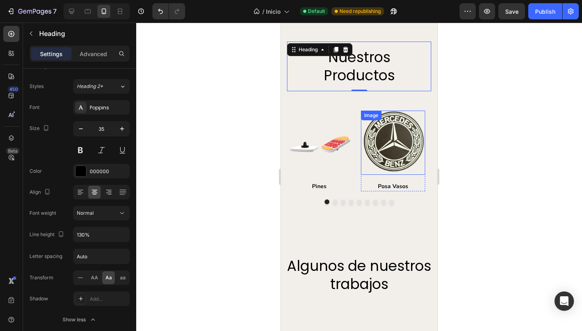
click at [461, 156] on div at bounding box center [359, 177] width 446 height 309
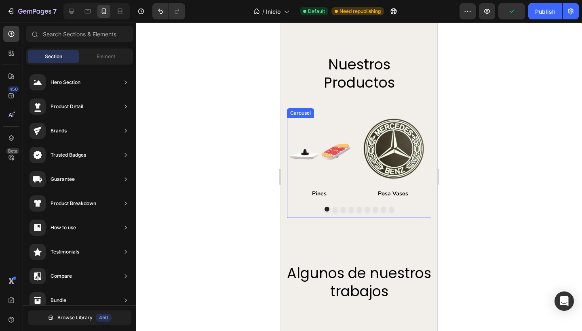
scroll to position [930, 0]
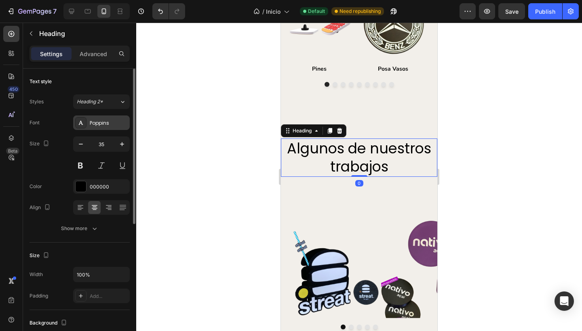
click at [94, 123] on div "Poppins" at bounding box center [109, 123] width 38 height 7
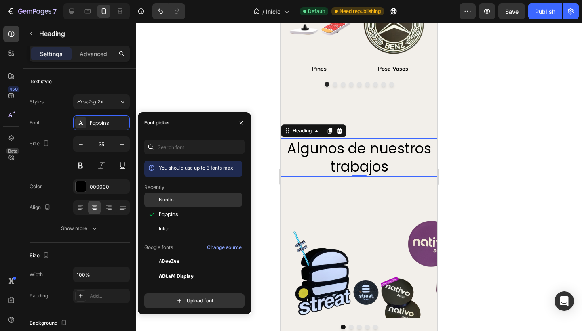
click at [173, 198] on span "Nunito" at bounding box center [166, 199] width 15 height 7
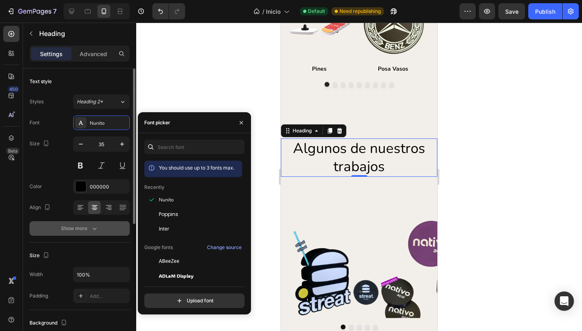
click at [72, 231] on div "Show more" at bounding box center [80, 229] width 38 height 8
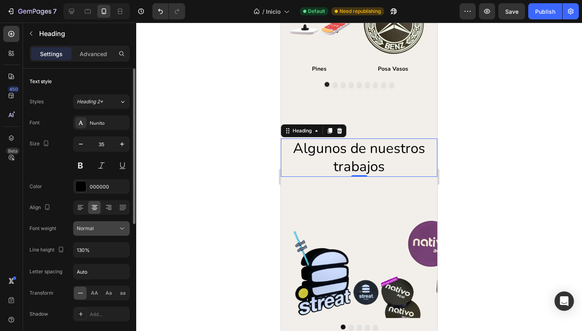
click at [101, 227] on div "Normal" at bounding box center [97, 228] width 41 height 7
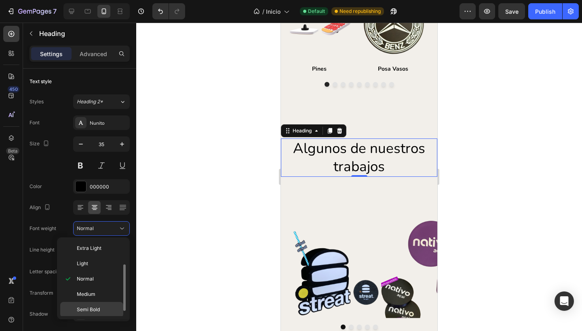
scroll to position [28, 0]
click at [89, 297] on p "Bold" at bounding box center [98, 296] width 43 height 7
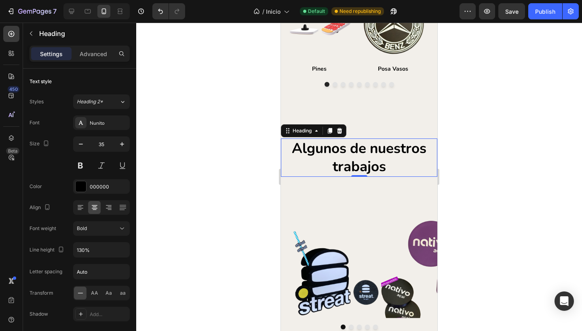
click at [213, 213] on div at bounding box center [359, 177] width 446 height 309
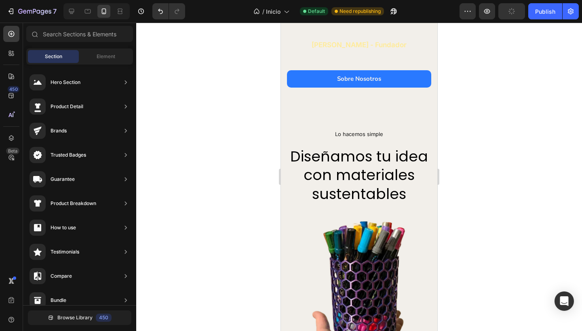
scroll to position [427, 0]
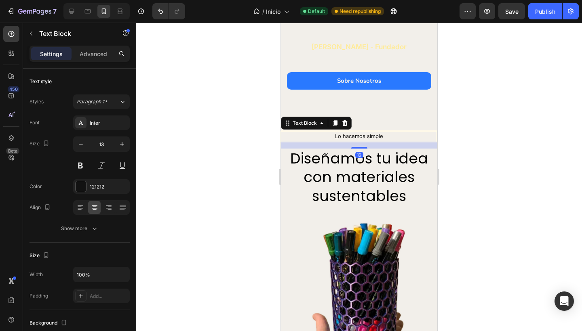
click at [230, 163] on div at bounding box center [359, 177] width 446 height 309
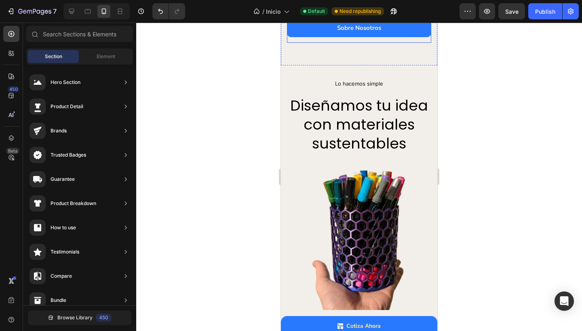
scroll to position [381, 0]
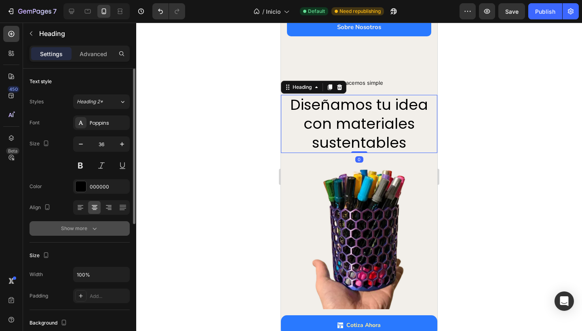
click at [80, 230] on div "Show more" at bounding box center [80, 229] width 38 height 8
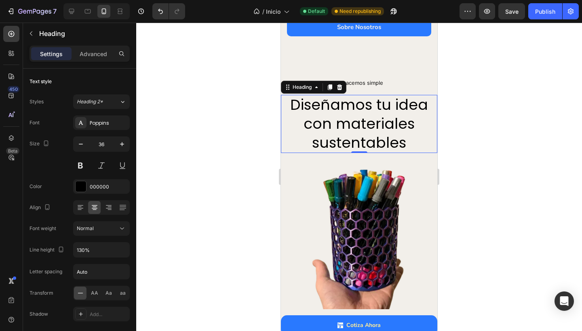
click at [188, 226] on div at bounding box center [359, 177] width 446 height 309
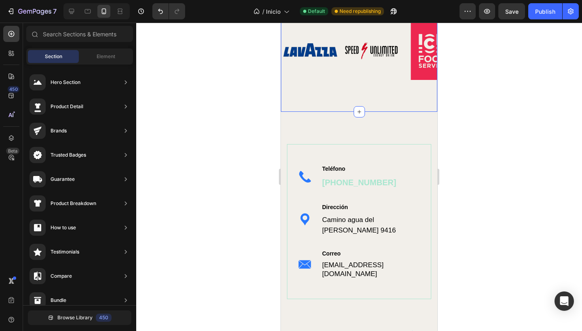
scroll to position [1205, 0]
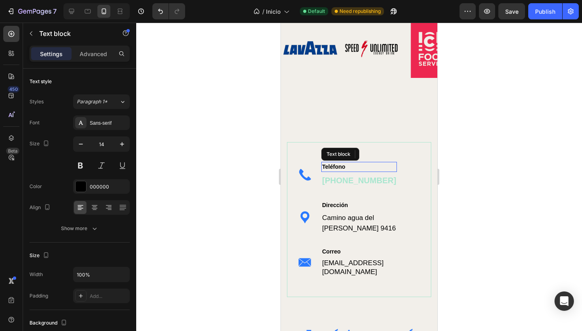
click at [350, 166] on p "Teléfono" at bounding box center [359, 167] width 74 height 8
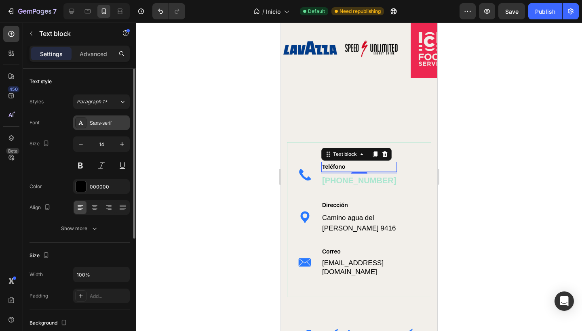
click at [101, 125] on div "Sans-serif" at bounding box center [109, 123] width 38 height 7
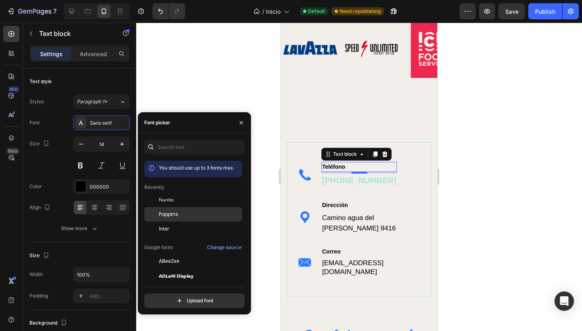
click at [167, 217] on span "Poppins" at bounding box center [168, 214] width 19 height 7
click at [173, 200] on span "Nunito" at bounding box center [166, 199] width 15 height 7
click at [177, 213] on span "Poppins" at bounding box center [168, 214] width 19 height 7
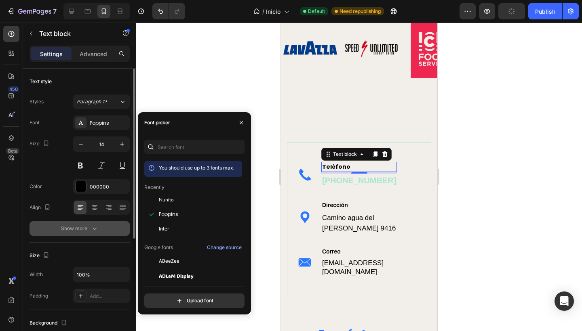
click at [82, 228] on div "Show more" at bounding box center [80, 229] width 38 height 8
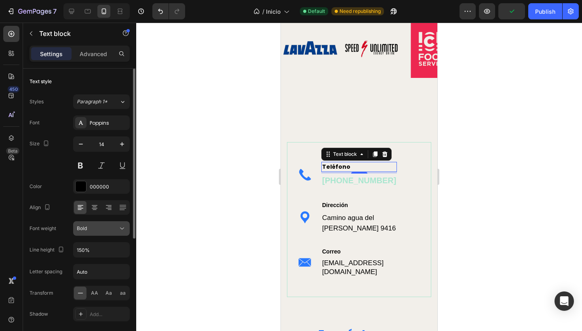
click at [99, 228] on div "Bold" at bounding box center [97, 228] width 41 height 7
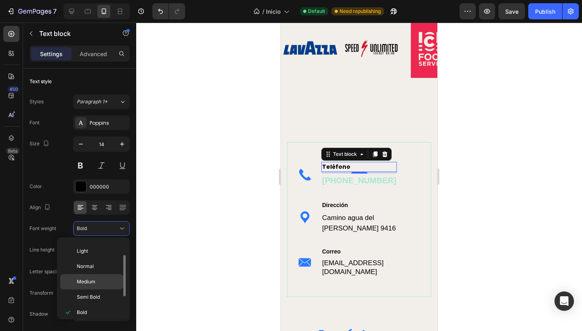
scroll to position [27, 0]
click at [89, 268] on span "Normal" at bounding box center [85, 266] width 17 height 7
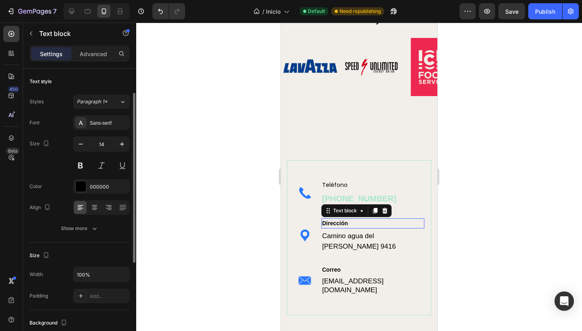
scroll to position [15, 0]
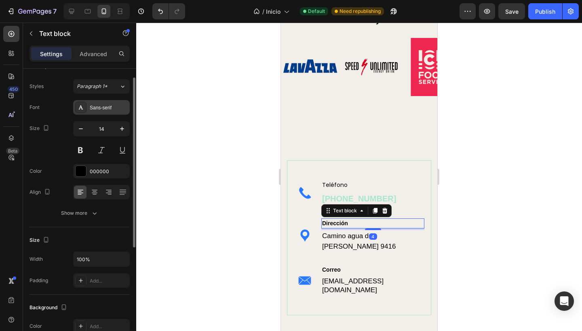
click at [105, 103] on div "Sans-serif" at bounding box center [101, 107] width 57 height 15
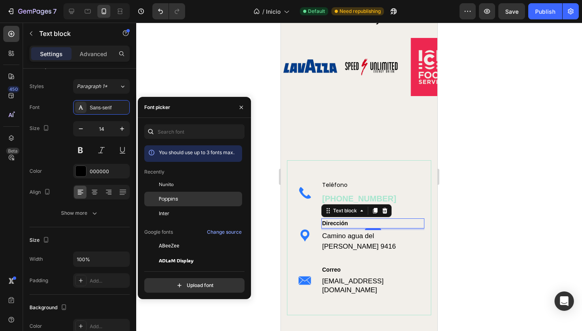
click at [191, 201] on div "Poppins" at bounding box center [200, 199] width 82 height 7
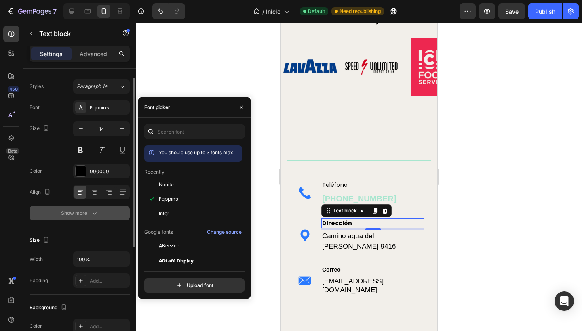
click at [81, 211] on div "Show more" at bounding box center [80, 213] width 38 height 8
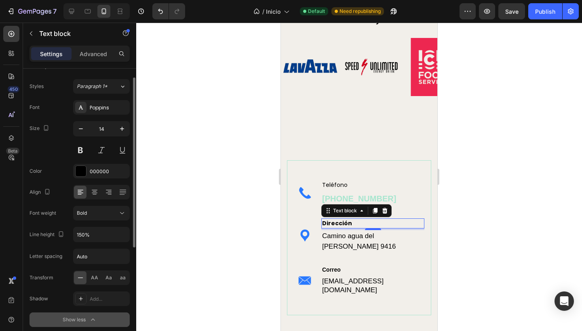
click at [120, 213] on icon at bounding box center [122, 213] width 8 height 8
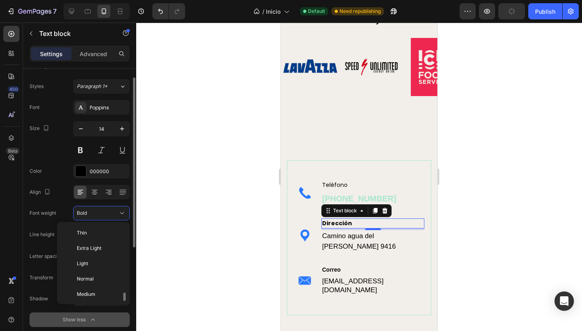
scroll to position [44, 0]
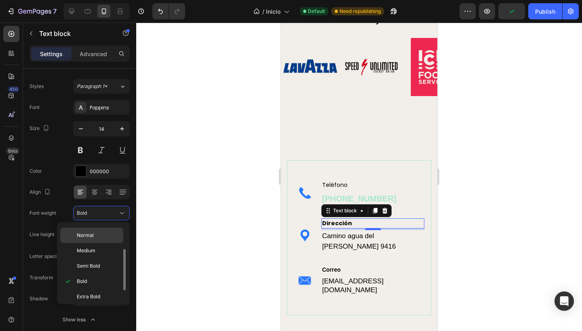
click at [99, 235] on p "Normal" at bounding box center [98, 235] width 43 height 7
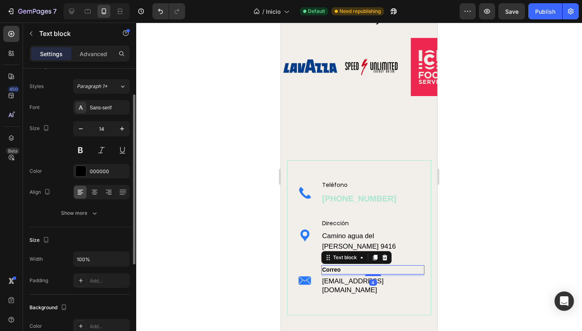
scroll to position [29, 0]
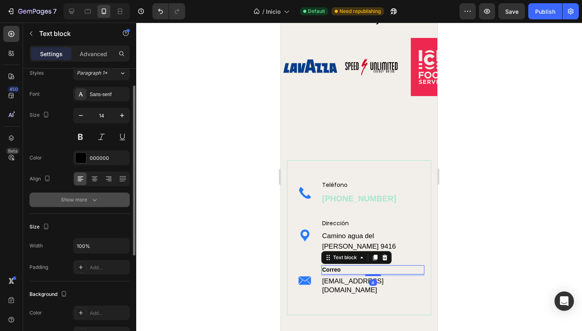
click at [80, 202] on div "Show more" at bounding box center [80, 200] width 38 height 8
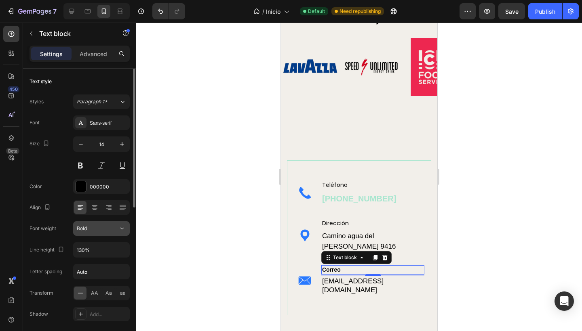
scroll to position [0, 0]
click at [90, 120] on div "Sans-serif" at bounding box center [109, 123] width 38 height 7
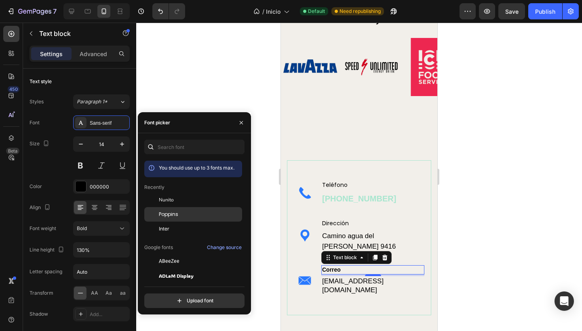
click at [164, 211] on span "Poppins" at bounding box center [168, 214] width 19 height 7
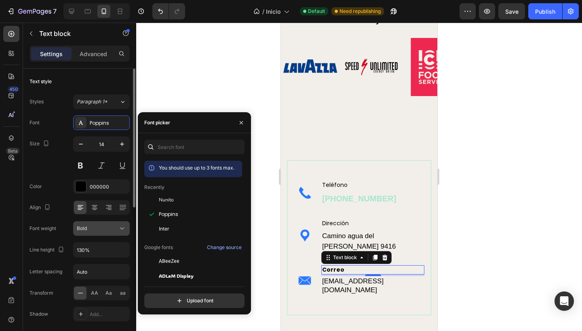
click at [120, 226] on icon at bounding box center [122, 229] width 8 height 8
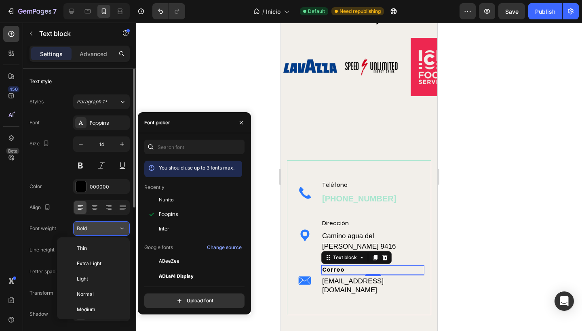
scroll to position [44, 0]
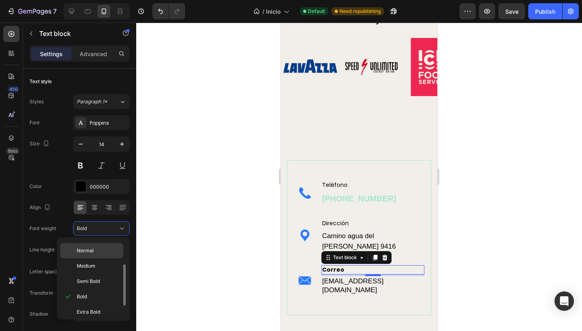
click at [96, 251] on p "Normal" at bounding box center [98, 250] width 43 height 7
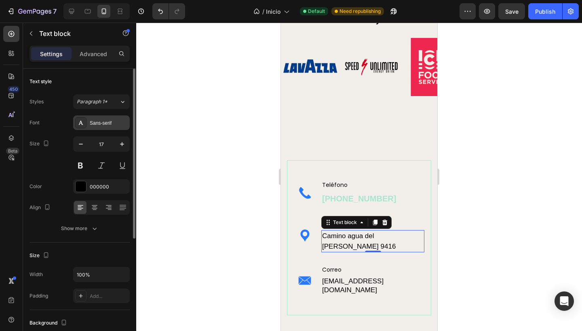
click at [99, 120] on div "Sans-serif" at bounding box center [109, 123] width 38 height 7
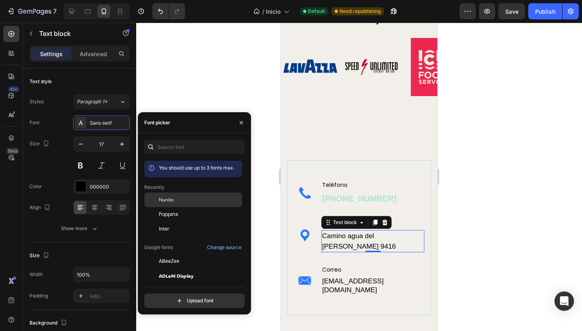
click at [183, 201] on div "Nunito" at bounding box center [200, 199] width 82 height 7
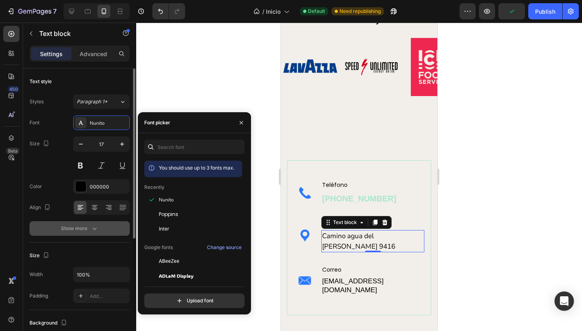
click at [69, 225] on div "Show more" at bounding box center [80, 229] width 38 height 8
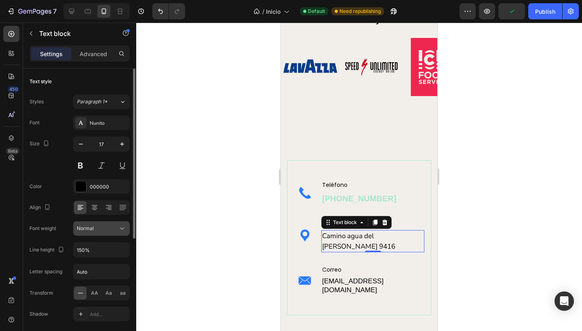
click at [120, 226] on icon at bounding box center [122, 229] width 8 height 8
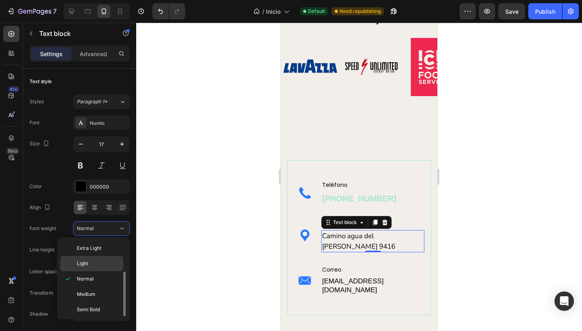
scroll to position [19, 0]
click at [90, 303] on p "Bold" at bounding box center [98, 305] width 43 height 7
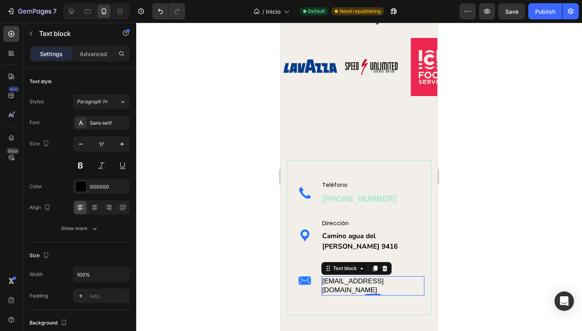
click at [219, 236] on div at bounding box center [359, 177] width 446 height 309
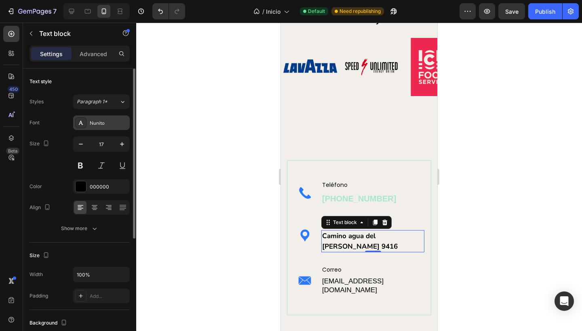
click at [93, 120] on div "Nunito" at bounding box center [109, 123] width 38 height 7
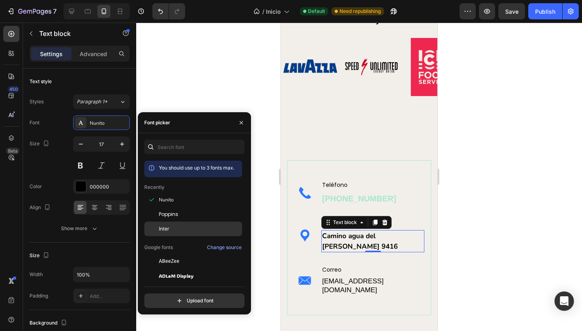
click at [169, 228] on div "Inter" at bounding box center [200, 228] width 82 height 7
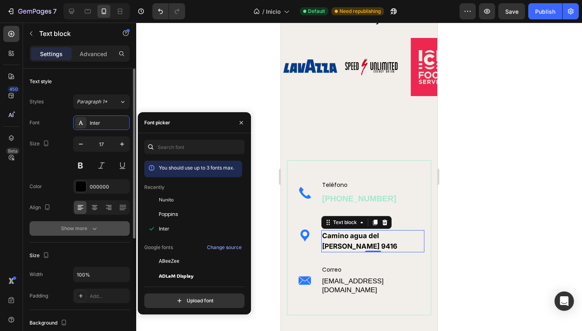
click at [87, 229] on div "Show more" at bounding box center [80, 229] width 38 height 8
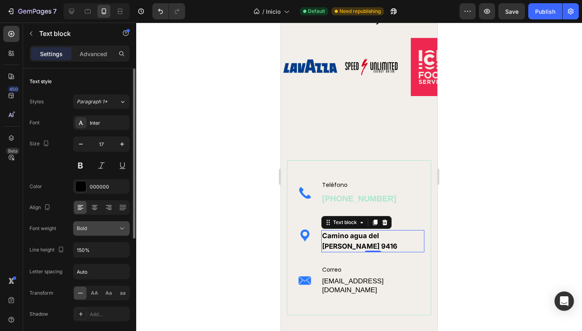
click at [101, 230] on div "Bold" at bounding box center [97, 228] width 41 height 7
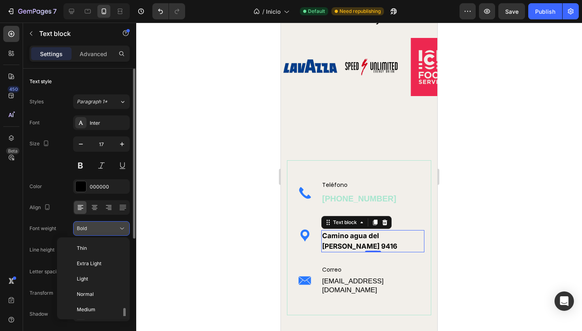
scroll to position [44, 0]
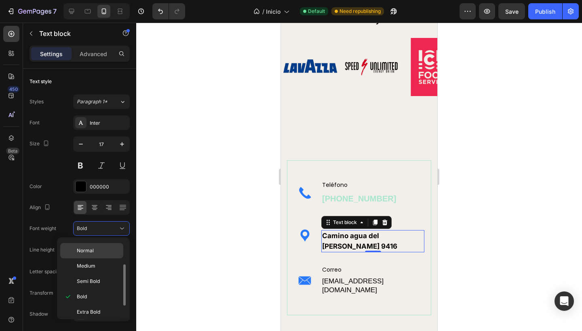
click at [91, 251] on span "Normal" at bounding box center [85, 250] width 17 height 7
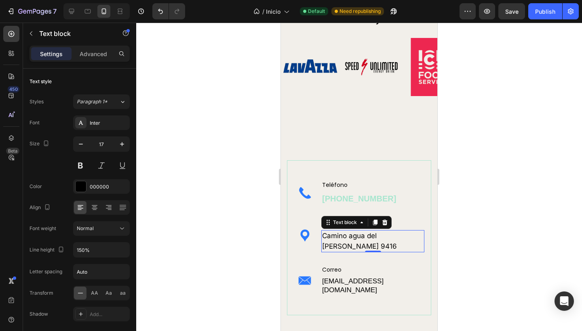
click at [226, 239] on div at bounding box center [359, 177] width 446 height 309
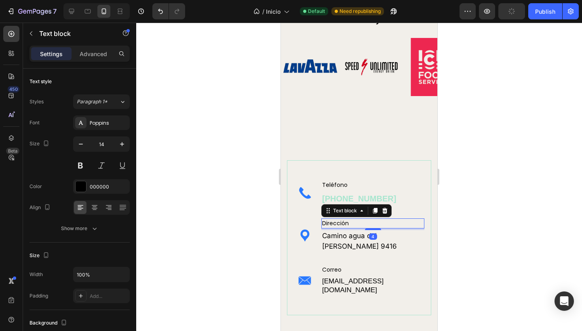
click at [187, 164] on div at bounding box center [359, 177] width 446 height 309
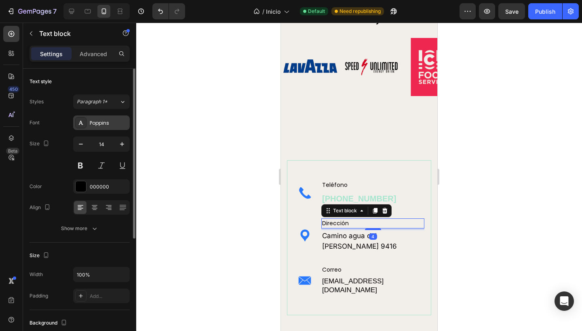
click at [108, 126] on div "Poppins" at bounding box center [109, 123] width 38 height 7
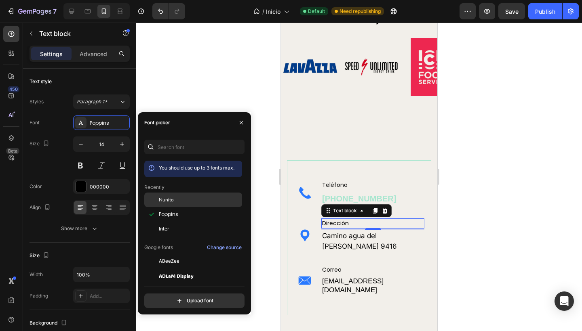
click at [183, 197] on div "Nunito" at bounding box center [200, 199] width 82 height 7
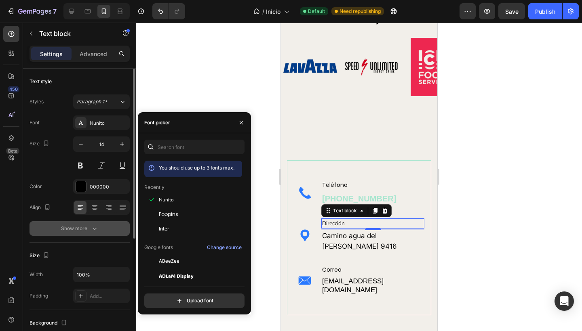
click at [86, 229] on div "Show more" at bounding box center [80, 229] width 38 height 8
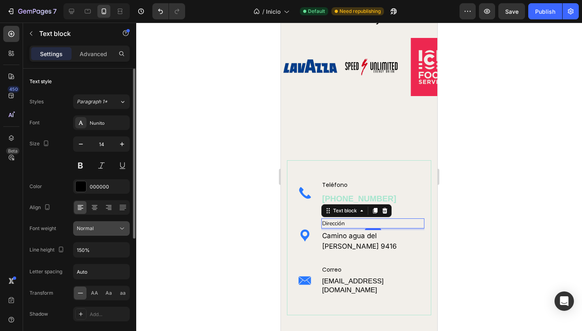
click at [114, 233] on button "Normal" at bounding box center [101, 228] width 57 height 15
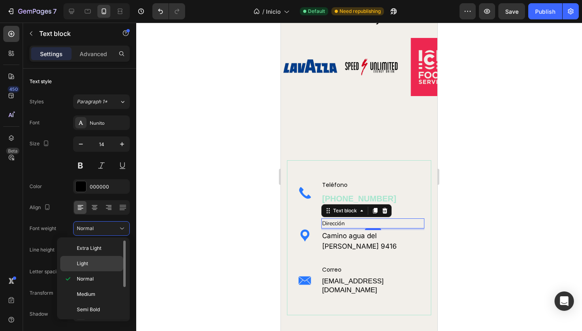
scroll to position [8, 0]
click at [88, 325] on div "Bold" at bounding box center [91, 332] width 63 height 15
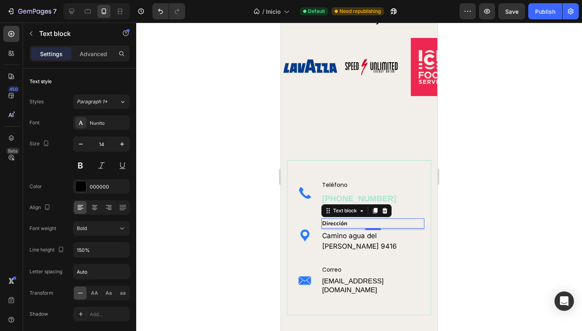
click at [202, 240] on div at bounding box center [359, 177] width 446 height 309
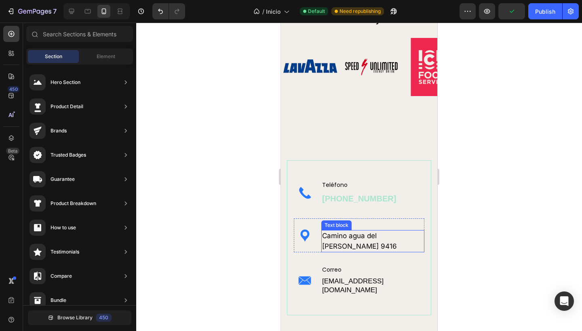
scroll to position [1205, 0]
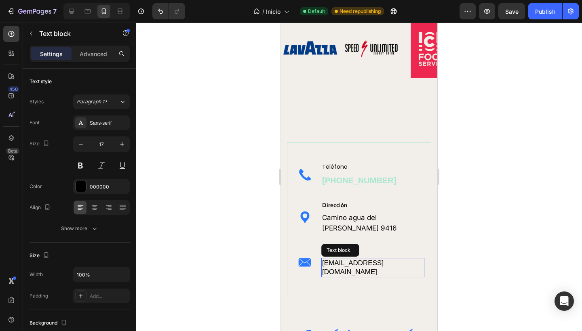
click at [386, 263] on p "[EMAIL_ADDRESS][DOMAIN_NAME]" at bounding box center [372, 268] width 101 height 18
click at [226, 233] on div at bounding box center [359, 177] width 446 height 309
click at [348, 204] on p "Dirección" at bounding box center [372, 205] width 101 height 8
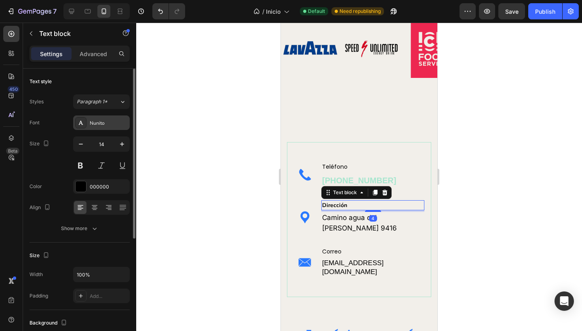
click at [105, 122] on div "Nunito" at bounding box center [109, 123] width 38 height 7
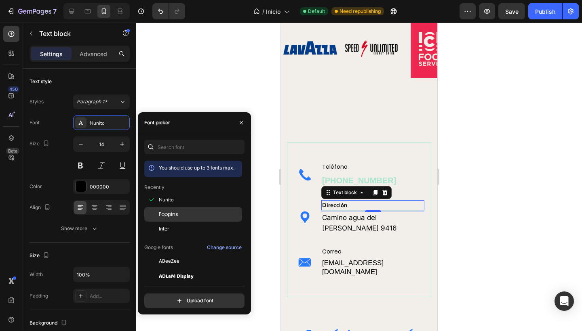
click at [184, 211] on div "Poppins" at bounding box center [200, 214] width 82 height 7
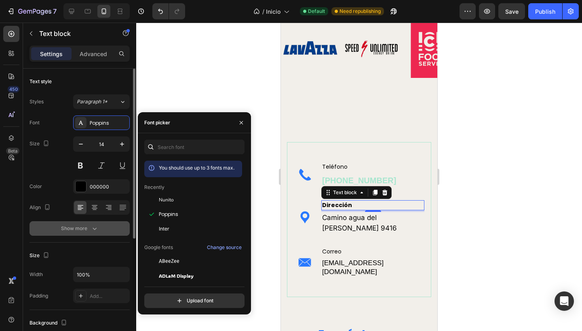
click at [88, 228] on div "Show more" at bounding box center [80, 229] width 38 height 8
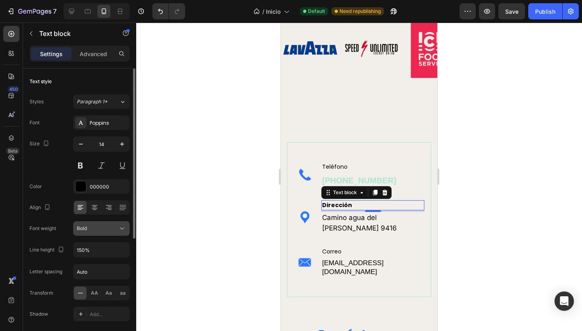
click at [123, 228] on icon at bounding box center [122, 229] width 8 height 8
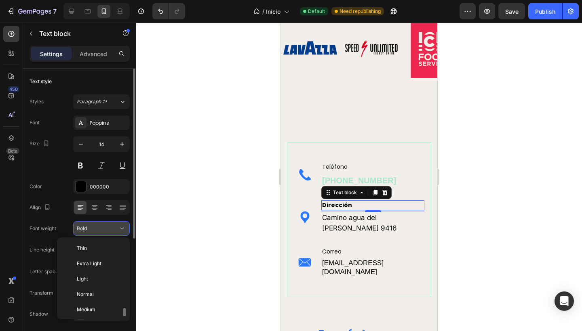
click at [112, 225] on div "Bold" at bounding box center [97, 228] width 41 height 7
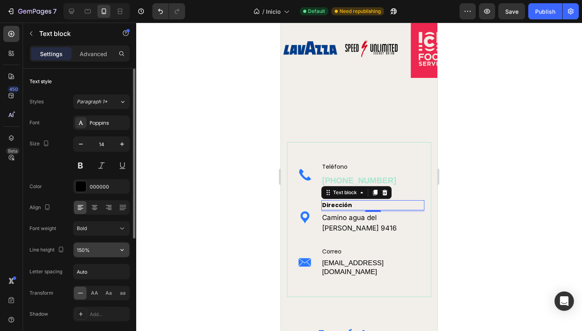
scroll to position [0, 0]
click at [119, 233] on button "Bold" at bounding box center [101, 228] width 57 height 15
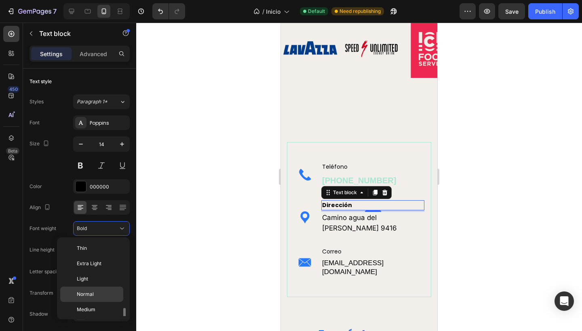
click at [96, 291] on p "Normal" at bounding box center [98, 294] width 43 height 7
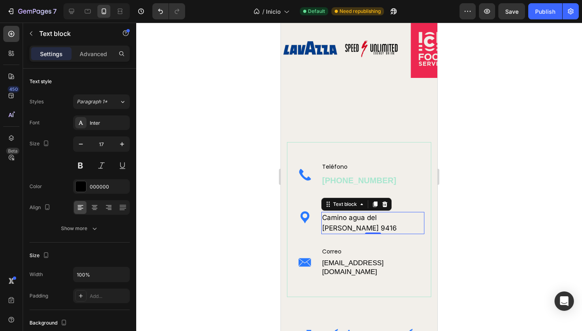
click at [251, 194] on div at bounding box center [359, 177] width 446 height 309
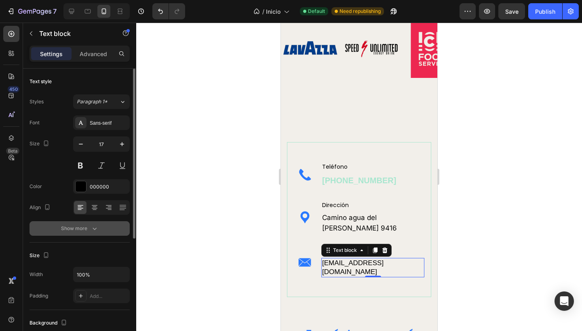
click at [94, 223] on button "Show more" at bounding box center [79, 228] width 100 height 15
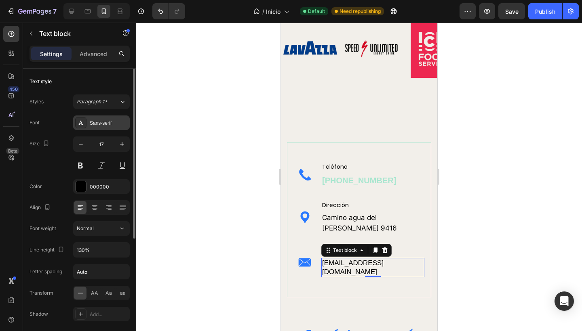
click at [110, 124] on div "Sans-serif" at bounding box center [109, 123] width 38 height 7
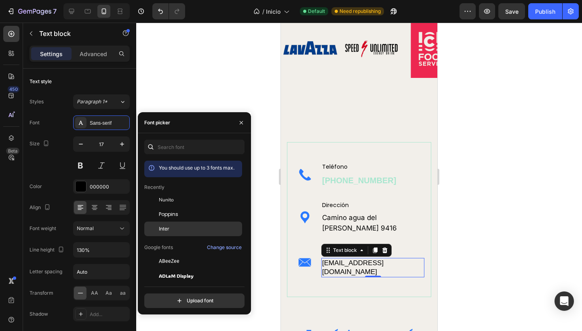
click at [187, 229] on div "Inter" at bounding box center [200, 228] width 82 height 7
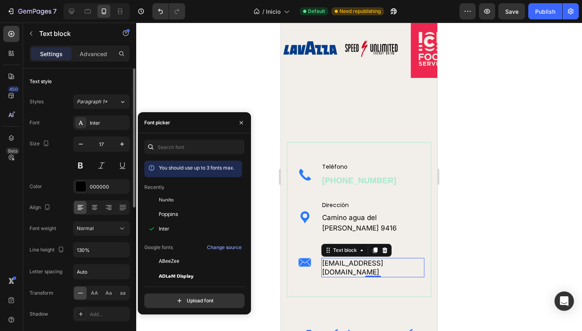
click at [48, 241] on div "Font Inter Size 17 Color 000000 Align Font weight Normal Line height 130% Lette…" at bounding box center [79, 229] width 100 height 227
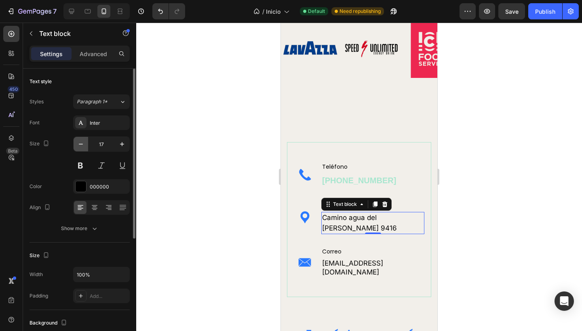
click at [82, 145] on icon "button" at bounding box center [81, 144] width 8 height 8
type input "15"
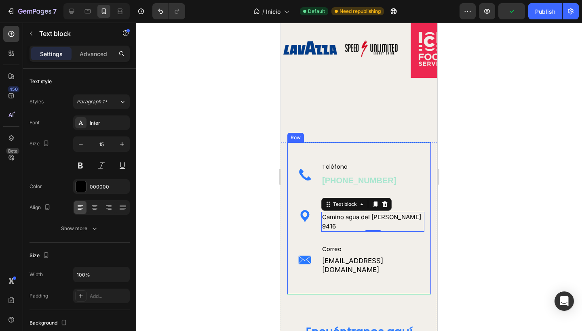
scroll to position [1176, 0]
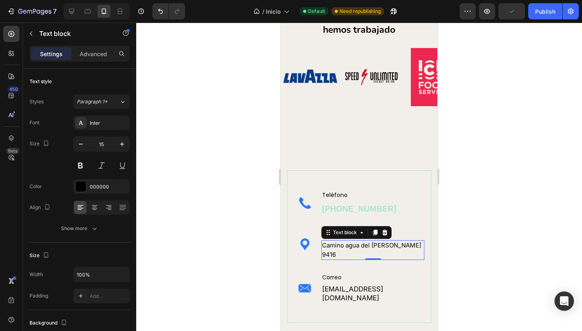
click at [227, 211] on div at bounding box center [359, 177] width 446 height 309
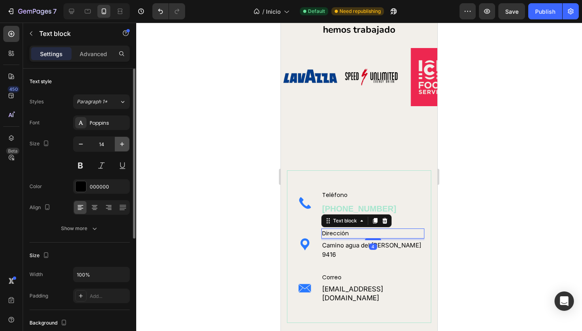
click at [124, 145] on icon "button" at bounding box center [122, 144] width 8 height 8
type input "16"
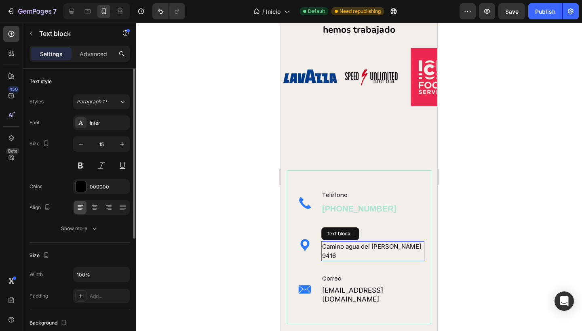
click at [345, 246] on p "Camino agua [PERSON_NAME] 9416" at bounding box center [372, 251] width 101 height 18
click at [237, 228] on div at bounding box center [359, 177] width 446 height 309
click at [332, 249] on p "Camino agua [PERSON_NAME] 9416" at bounding box center [372, 251] width 101 height 18
click at [122, 140] on button "button" at bounding box center [122, 144] width 15 height 15
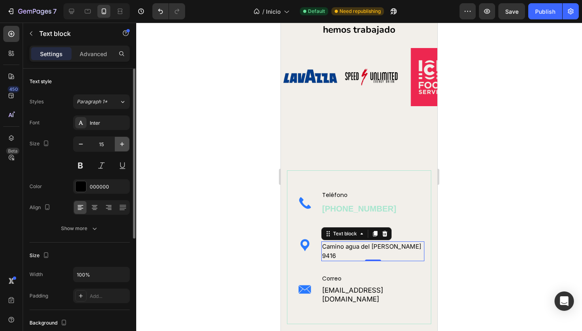
click at [122, 140] on button "button" at bounding box center [122, 144] width 15 height 15
type input "17"
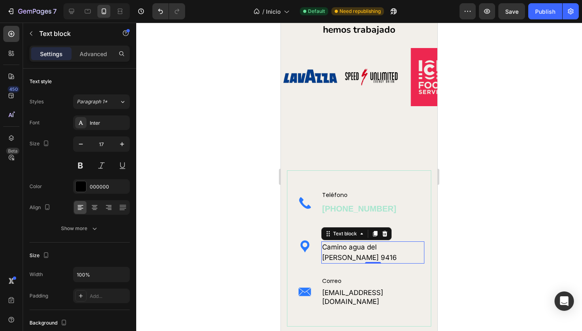
click at [191, 189] on div at bounding box center [359, 177] width 446 height 309
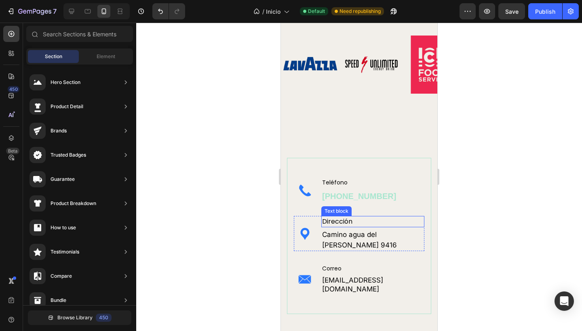
scroll to position [1209, 0]
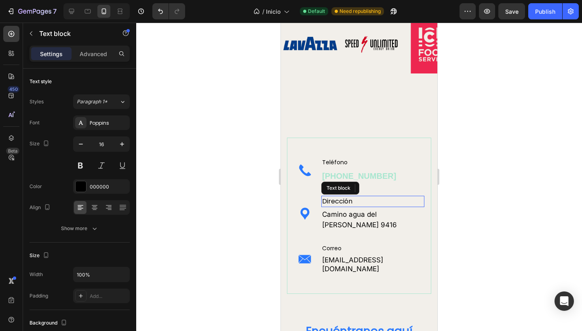
click at [360, 199] on p "Dirección" at bounding box center [372, 202] width 101 height 10
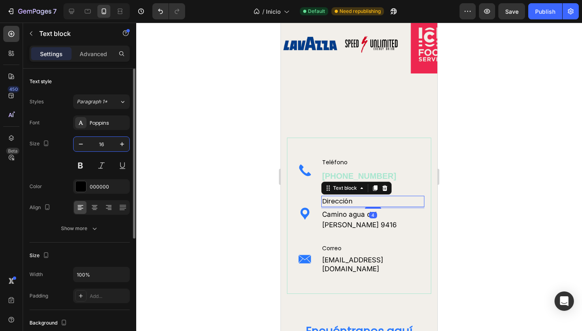
click at [106, 145] on input "16" at bounding box center [101, 144] width 27 height 15
type input "1"
type input "14"
click at [56, 152] on div "Size 14" at bounding box center [79, 155] width 100 height 36
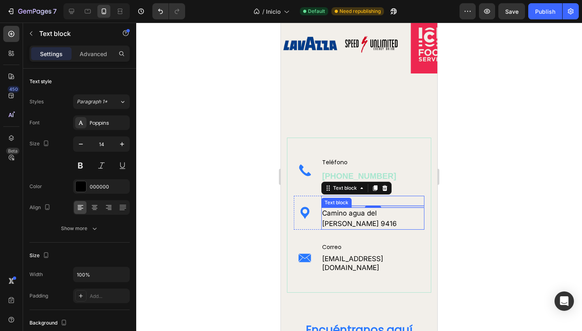
click at [337, 217] on p "Camino agua [PERSON_NAME] 9416" at bounding box center [372, 219] width 101 height 21
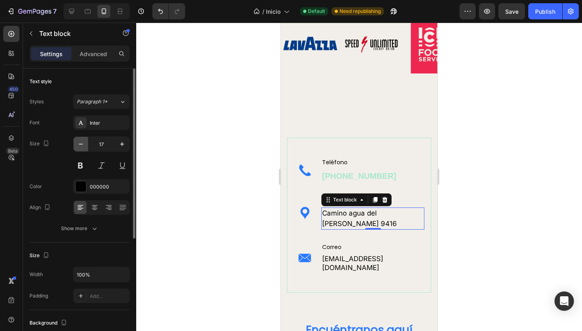
click at [83, 142] on icon "button" at bounding box center [81, 144] width 8 height 8
type input "16"
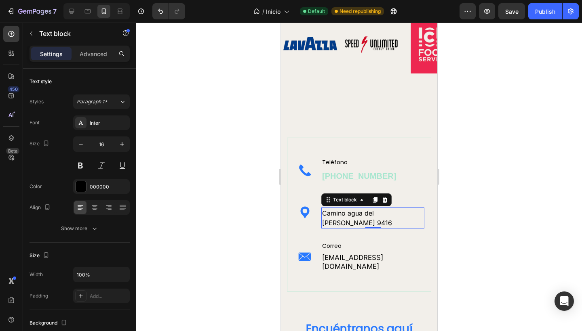
click at [200, 207] on div at bounding box center [359, 177] width 446 height 309
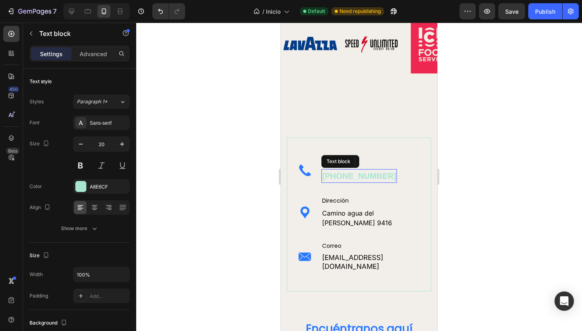
click at [331, 177] on p "[PHONE_NUMBER]" at bounding box center [359, 176] width 74 height 12
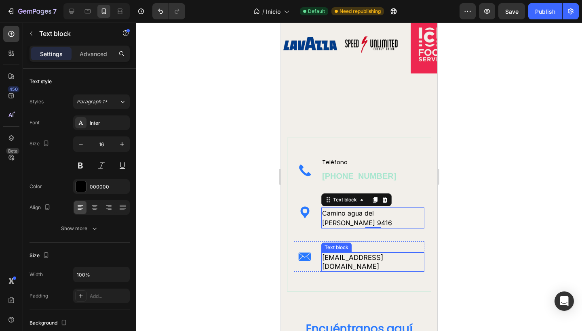
click at [348, 253] on p "[EMAIL_ADDRESS][DOMAIN_NAME]" at bounding box center [372, 262] width 101 height 18
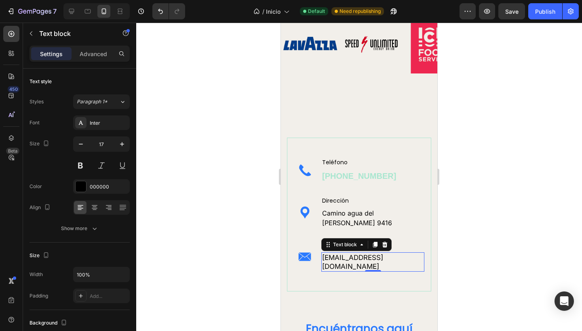
click at [246, 229] on div at bounding box center [359, 177] width 446 height 309
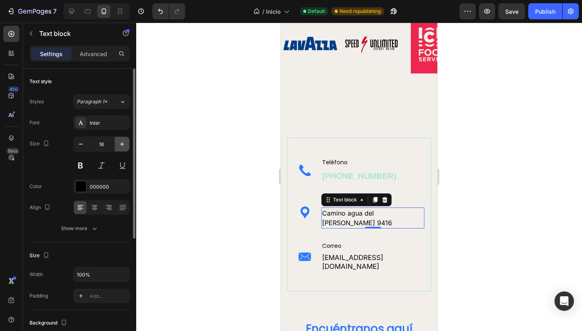
click at [120, 145] on icon "button" at bounding box center [122, 144] width 8 height 8
type input "17"
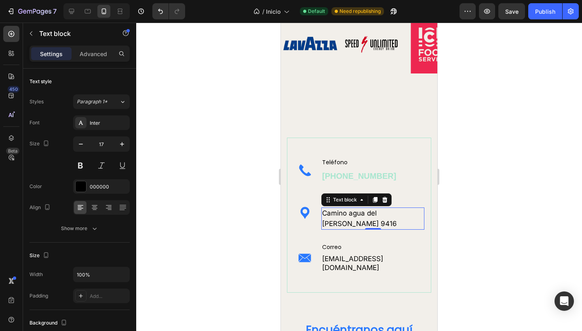
click at [185, 175] on div at bounding box center [359, 177] width 446 height 309
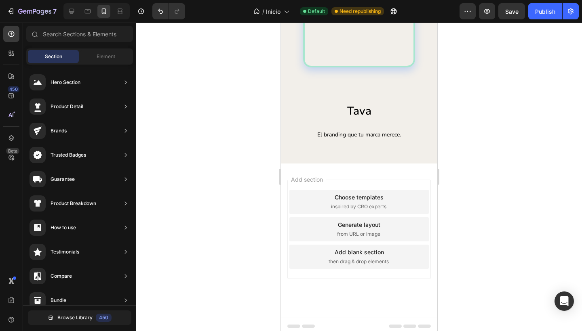
scroll to position [1749, 0]
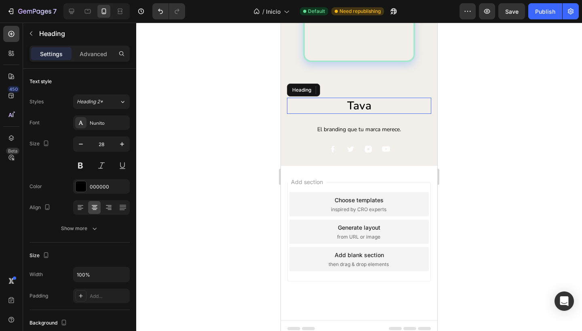
click at [372, 105] on h2 "Tava" at bounding box center [359, 106] width 144 height 16
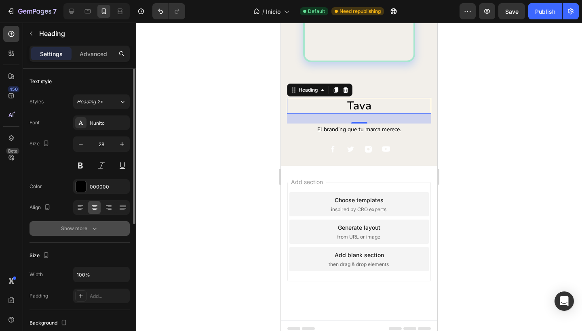
click at [91, 224] on button "Show more" at bounding box center [79, 228] width 100 height 15
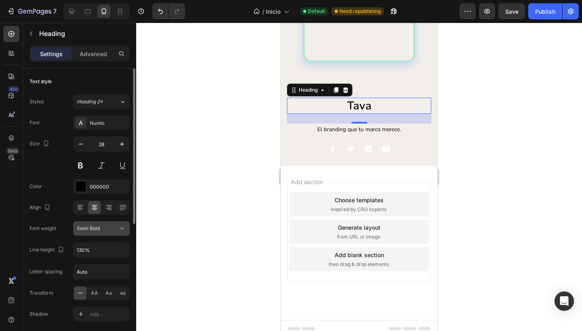
click at [111, 230] on div "Semi Bold" at bounding box center [97, 228] width 41 height 7
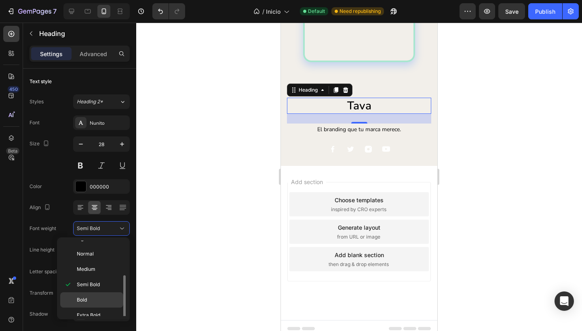
scroll to position [37, 0]
click at [90, 290] on p "Bold" at bounding box center [98, 287] width 43 height 7
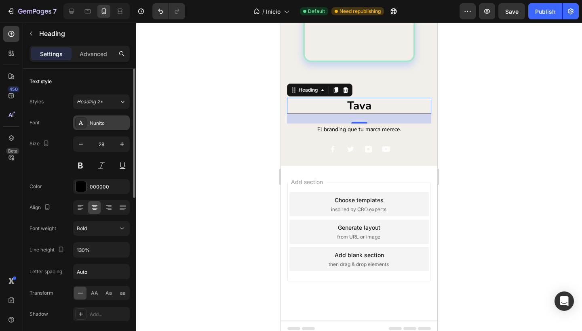
click at [108, 125] on div "Nunito" at bounding box center [109, 123] width 38 height 7
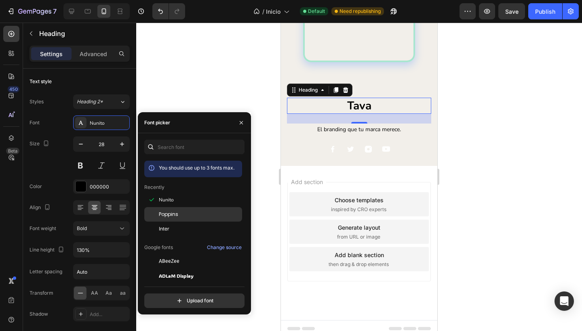
click at [177, 298] on div "Poppins" at bounding box center [193, 305] width 98 height 15
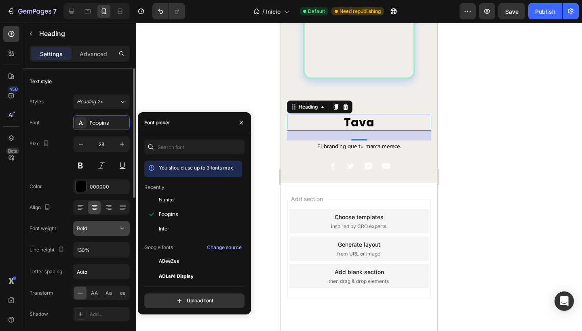
click at [108, 228] on div "Bold" at bounding box center [97, 228] width 41 height 7
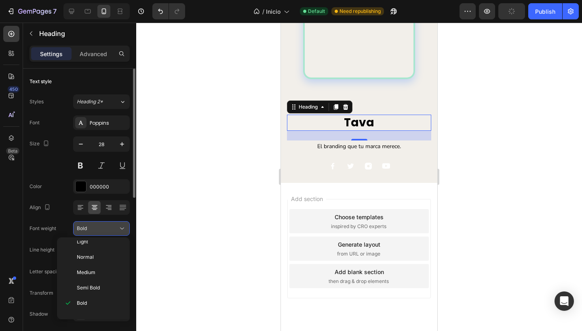
click at [116, 229] on div "Bold" at bounding box center [97, 228] width 41 height 7
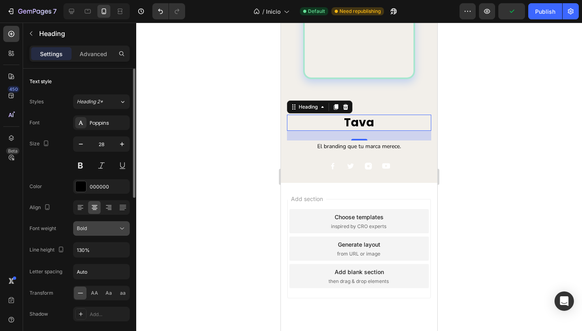
click at [116, 227] on div "Bold" at bounding box center [97, 228] width 41 height 7
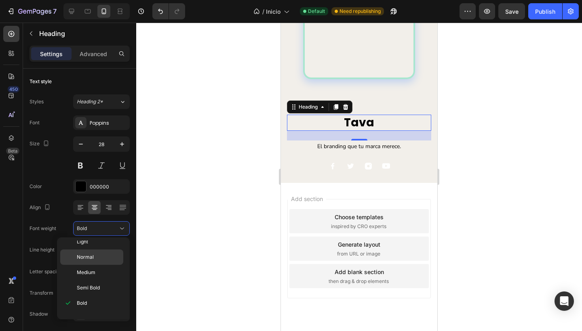
click at [94, 260] on p "Normal" at bounding box center [98, 257] width 43 height 7
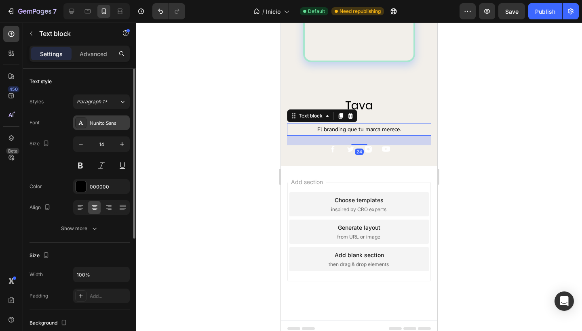
click at [103, 123] on div "Nunito Sans" at bounding box center [109, 123] width 38 height 7
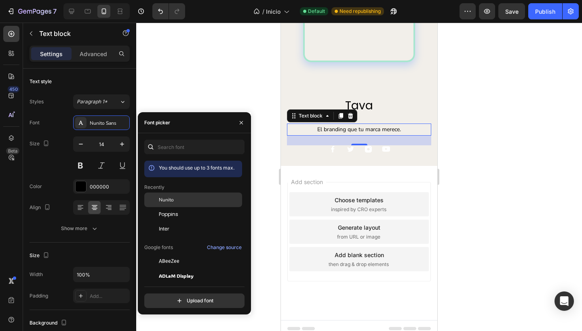
click at [187, 254] on div "Nunito" at bounding box center [193, 261] width 98 height 15
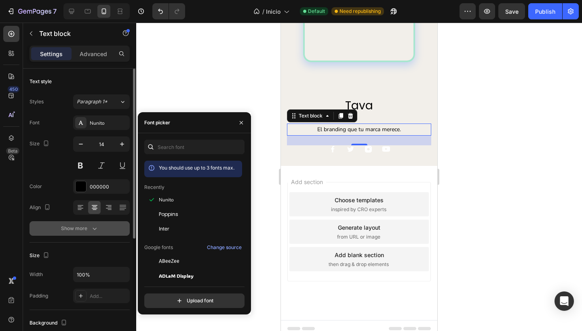
click at [85, 225] on div "Show more" at bounding box center [80, 229] width 38 height 8
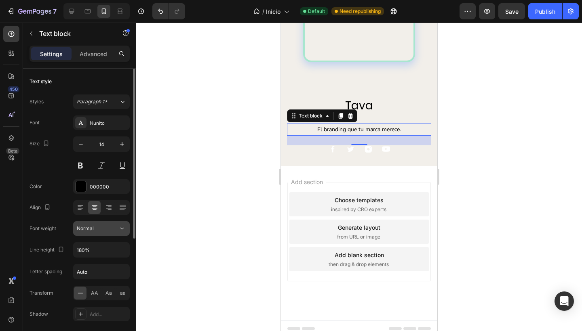
click at [119, 231] on icon at bounding box center [122, 229] width 8 height 8
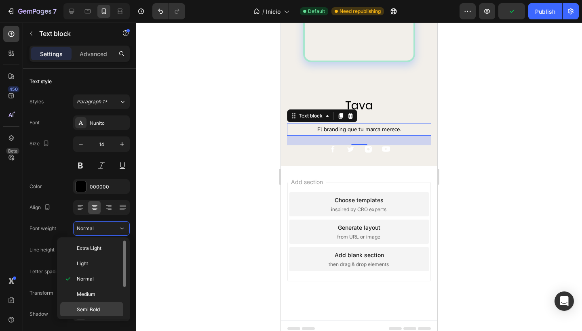
scroll to position [17, 0]
click at [87, 306] on span "Bold" at bounding box center [82, 308] width 10 height 7
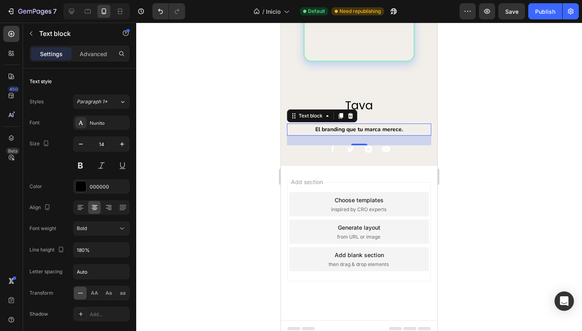
click at [181, 255] on div at bounding box center [359, 177] width 446 height 309
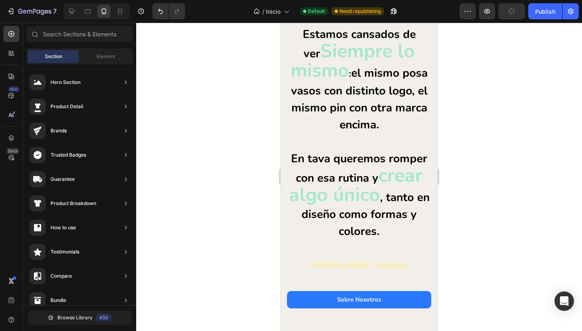
scroll to position [0, 0]
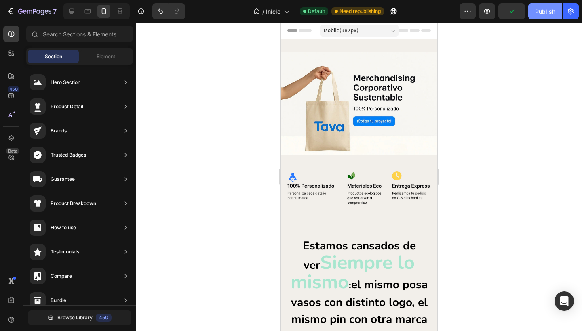
click at [539, 13] on div "Publish" at bounding box center [545, 11] width 20 height 8
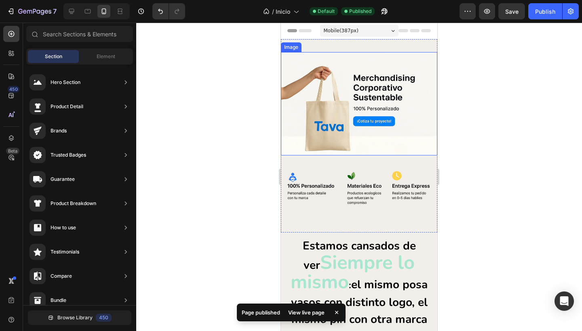
scroll to position [179, 0]
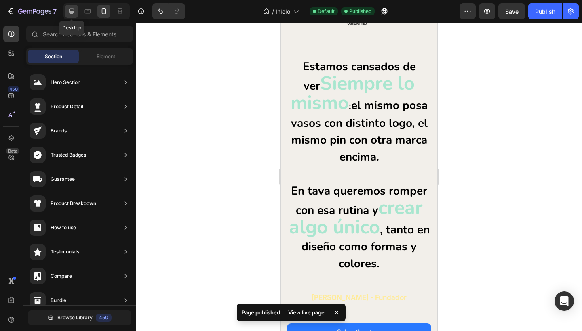
click at [72, 12] on icon at bounding box center [71, 11] width 5 height 5
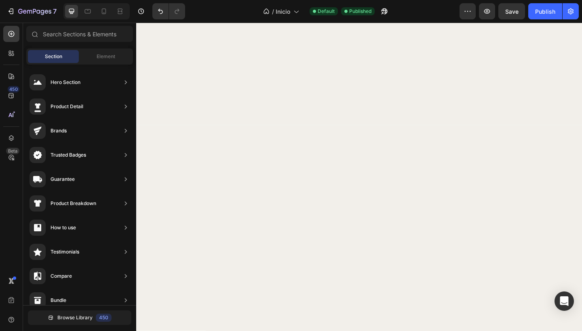
scroll to position [2393, 0]
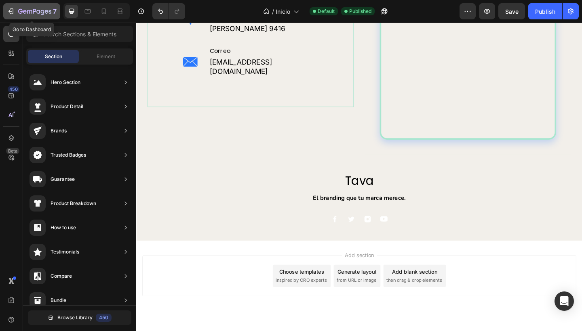
click at [11, 12] on icon "button" at bounding box center [11, 11] width 8 height 8
